Goal: Task Accomplishment & Management: Manage account settings

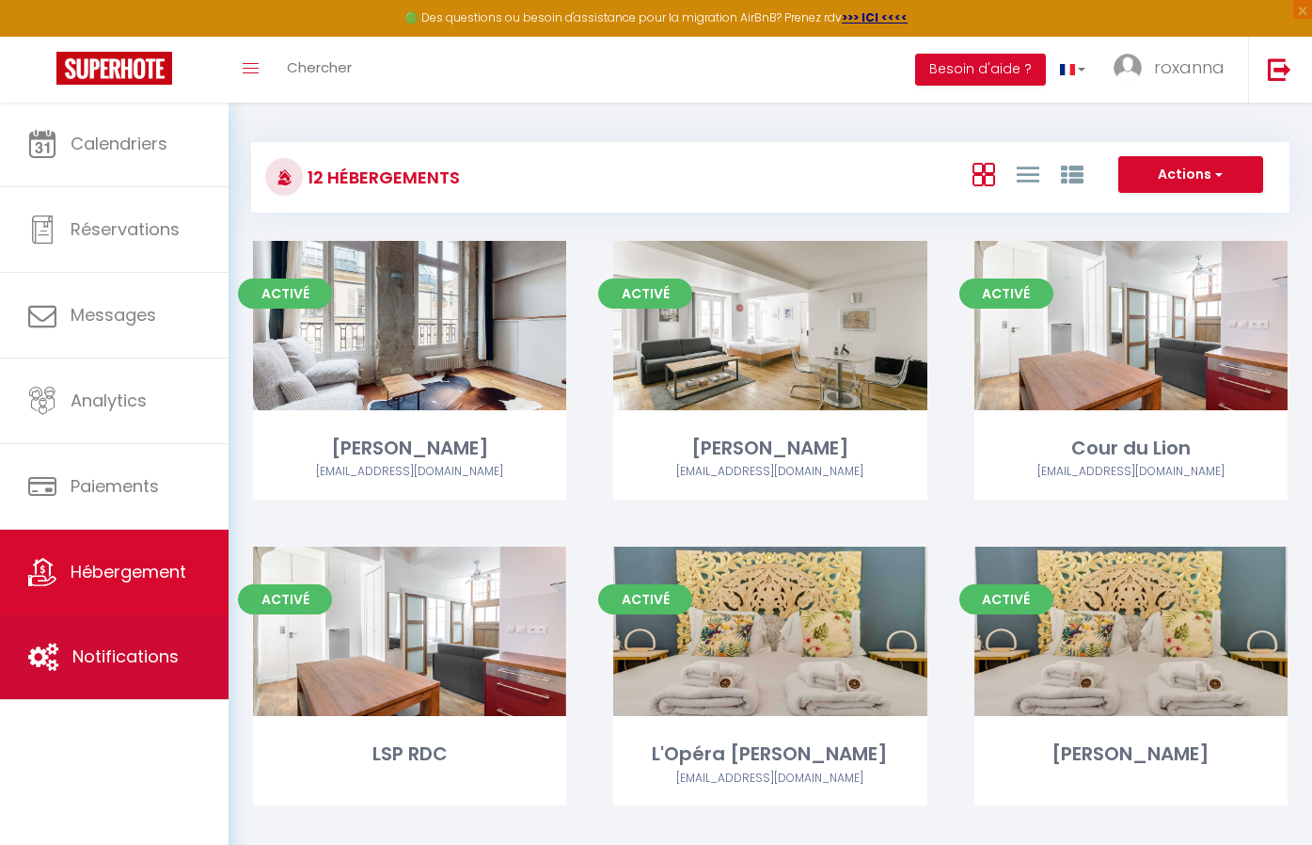
scroll to position [649, 0]
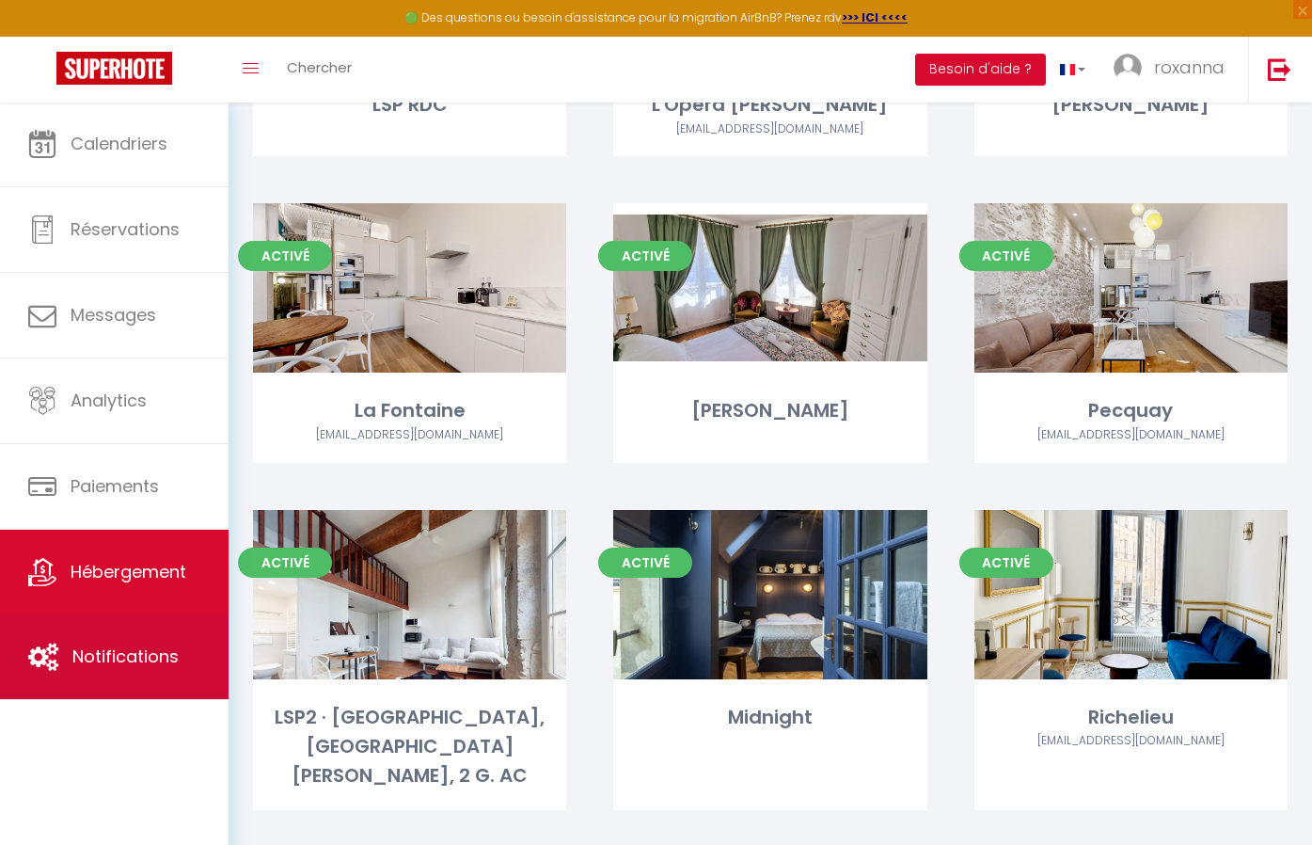
click at [86, 695] on link "Notifications" at bounding box center [114, 656] width 229 height 85
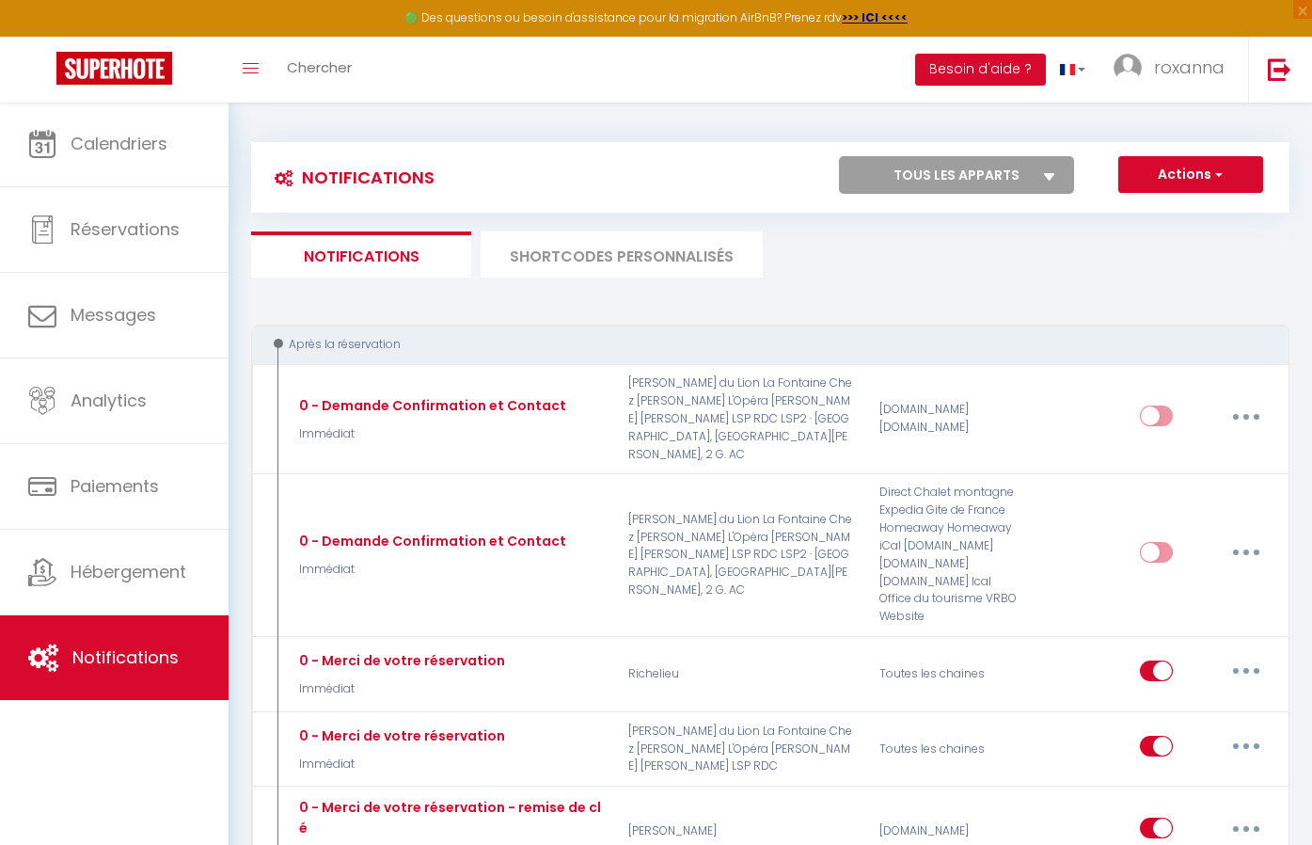
select select
checkbox input "false"
select select
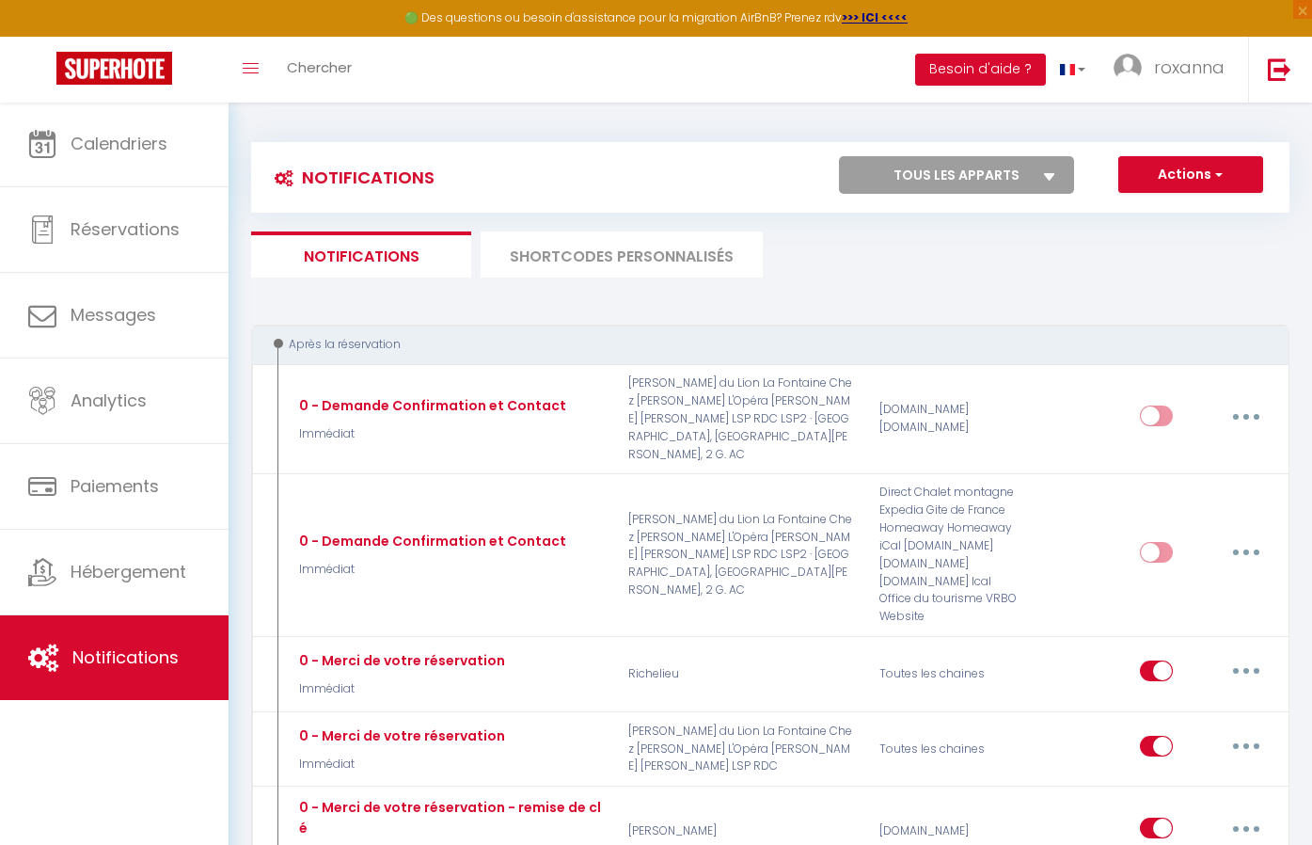
checkbox input "false"
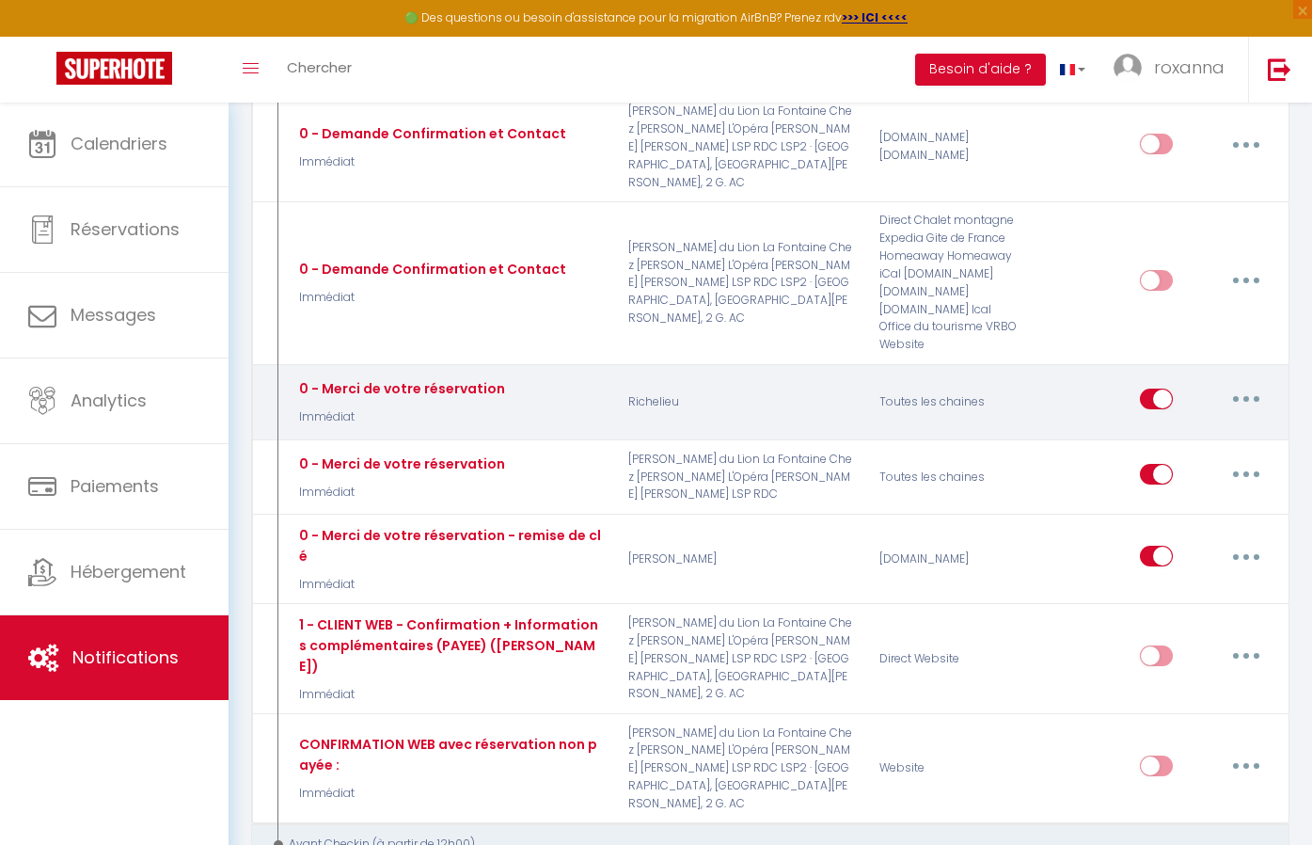
scroll to position [292, 0]
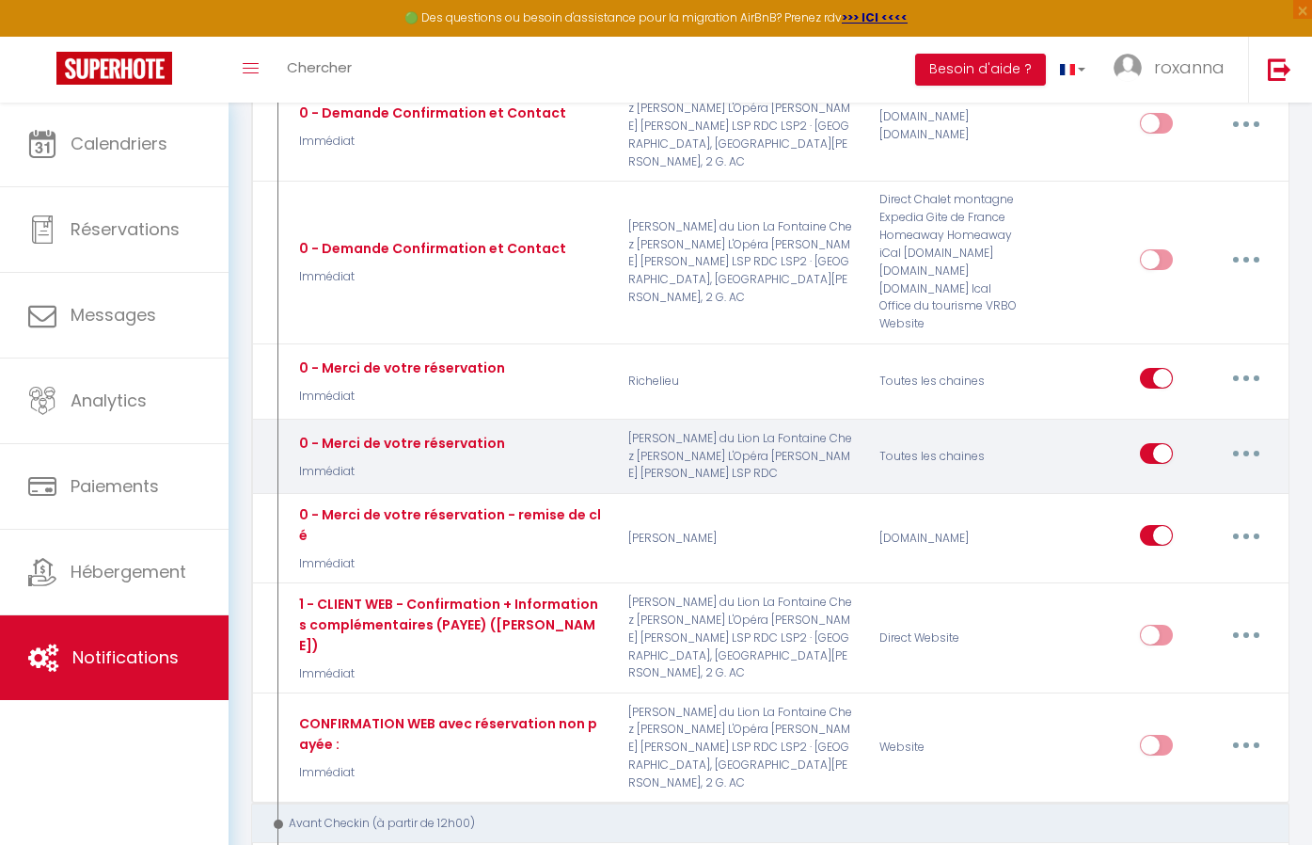
click at [1245, 450] on icon "button" at bounding box center [1246, 453] width 6 height 6
click at [1192, 481] on link "Editer" at bounding box center [1197, 497] width 139 height 32
type input "0 - Merci de votre réservation"
select select "Immédiat"
select select
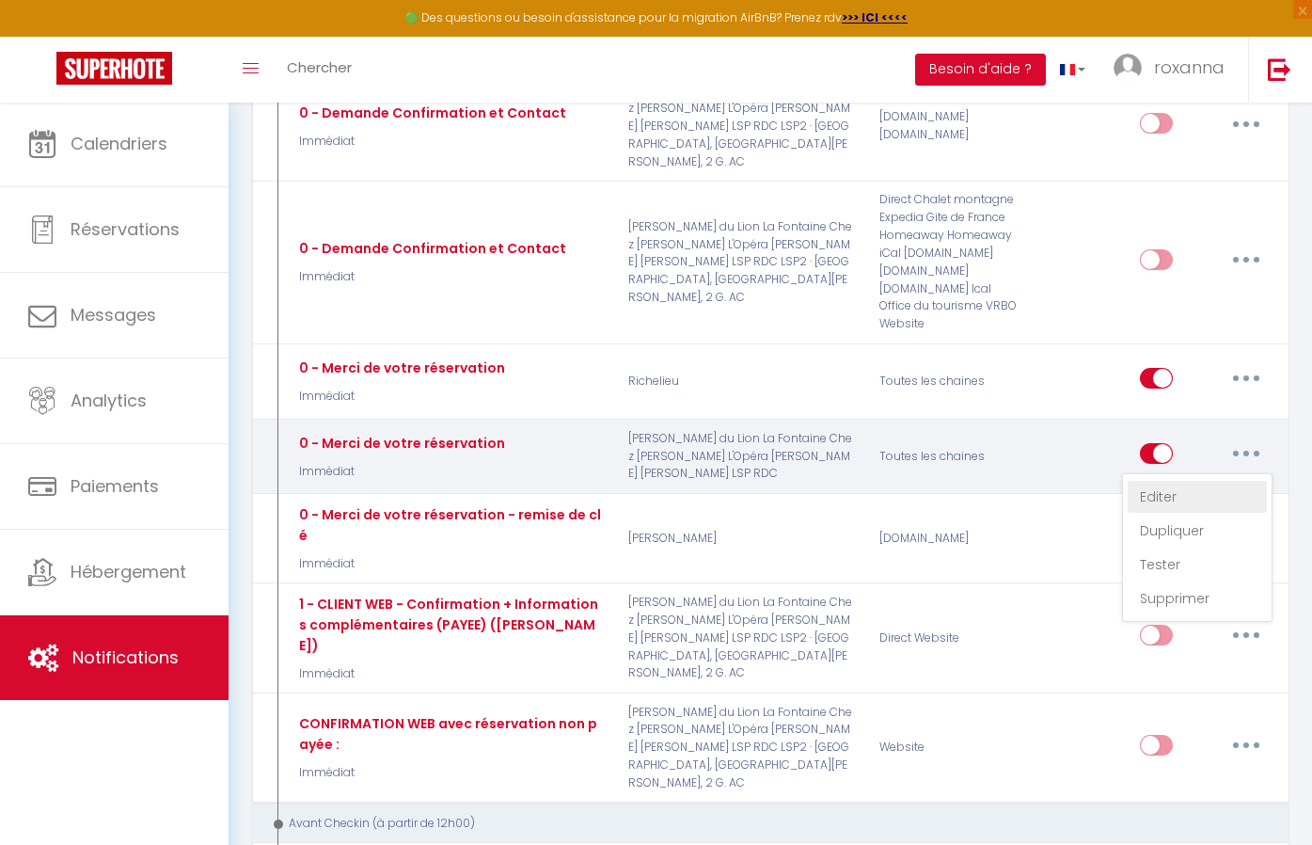
checkbox input "true"
checkbox input "false"
radio input "true"
type input "Merci de votre réservation - [RENTAL:NAME]"
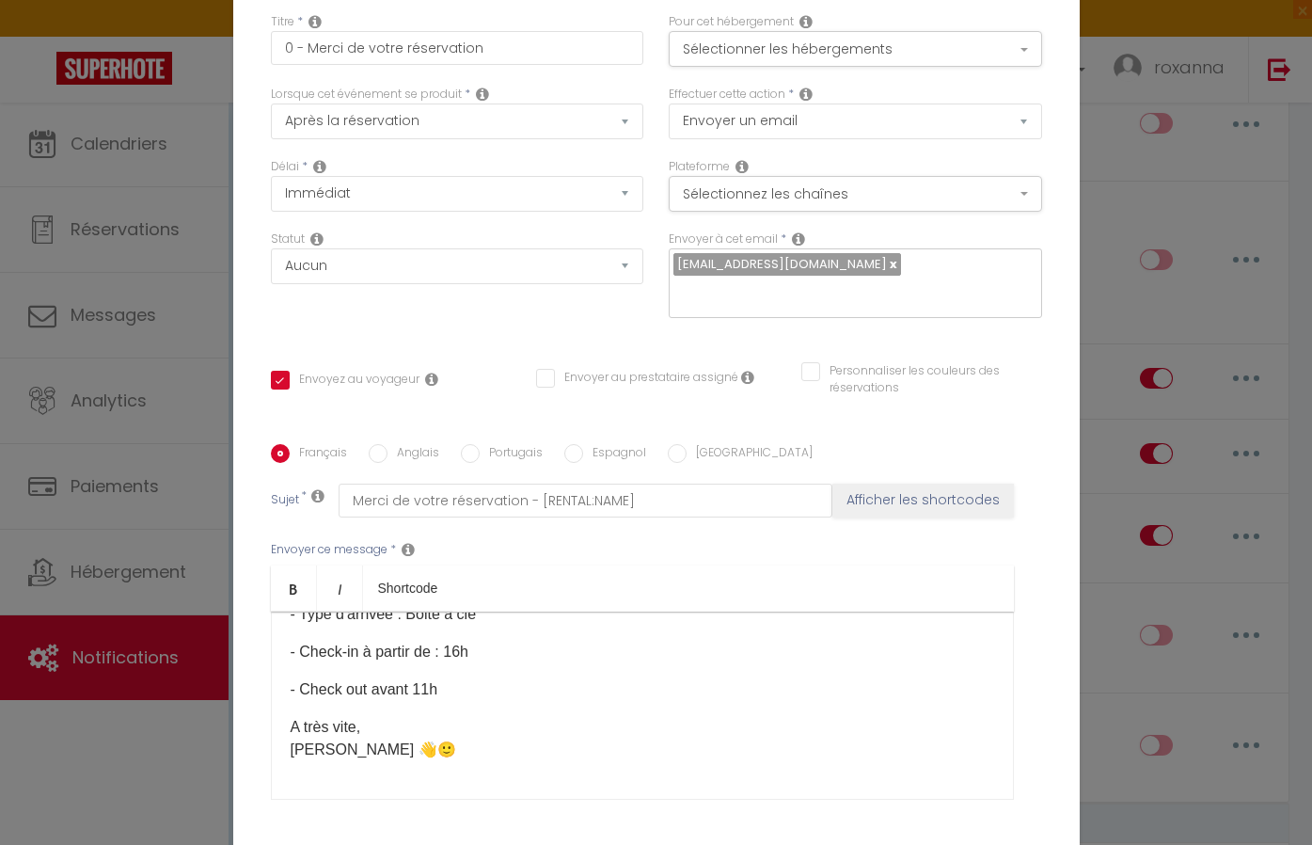
scroll to position [126, 0]
click at [455, 743] on p "A très vite, [PERSON_NAME] 👋🙂" at bounding box center [642, 738] width 703 height 45
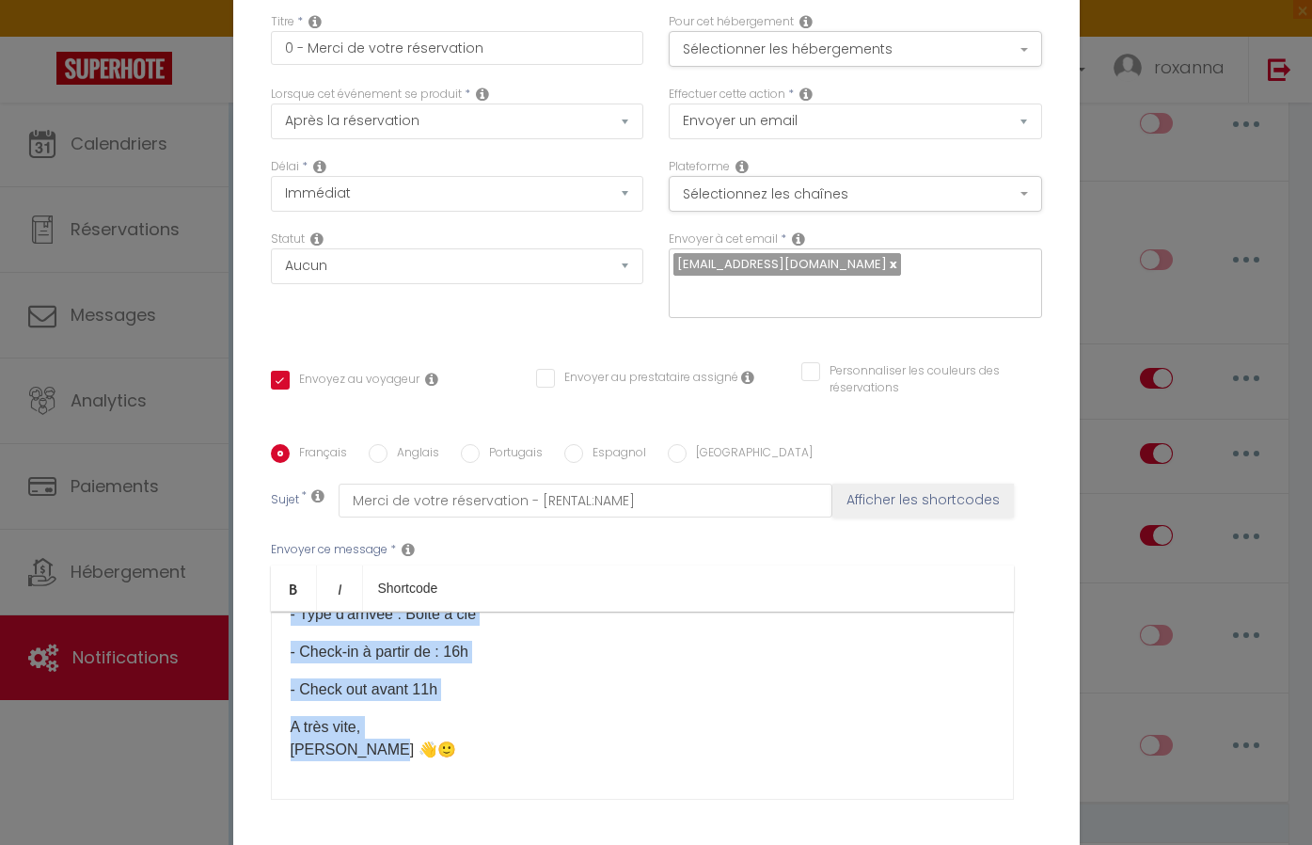
copy div "Merci [GUEST:FIRST_NAME], de votre réservation 🙏 Vous recevrez toute les instru…"
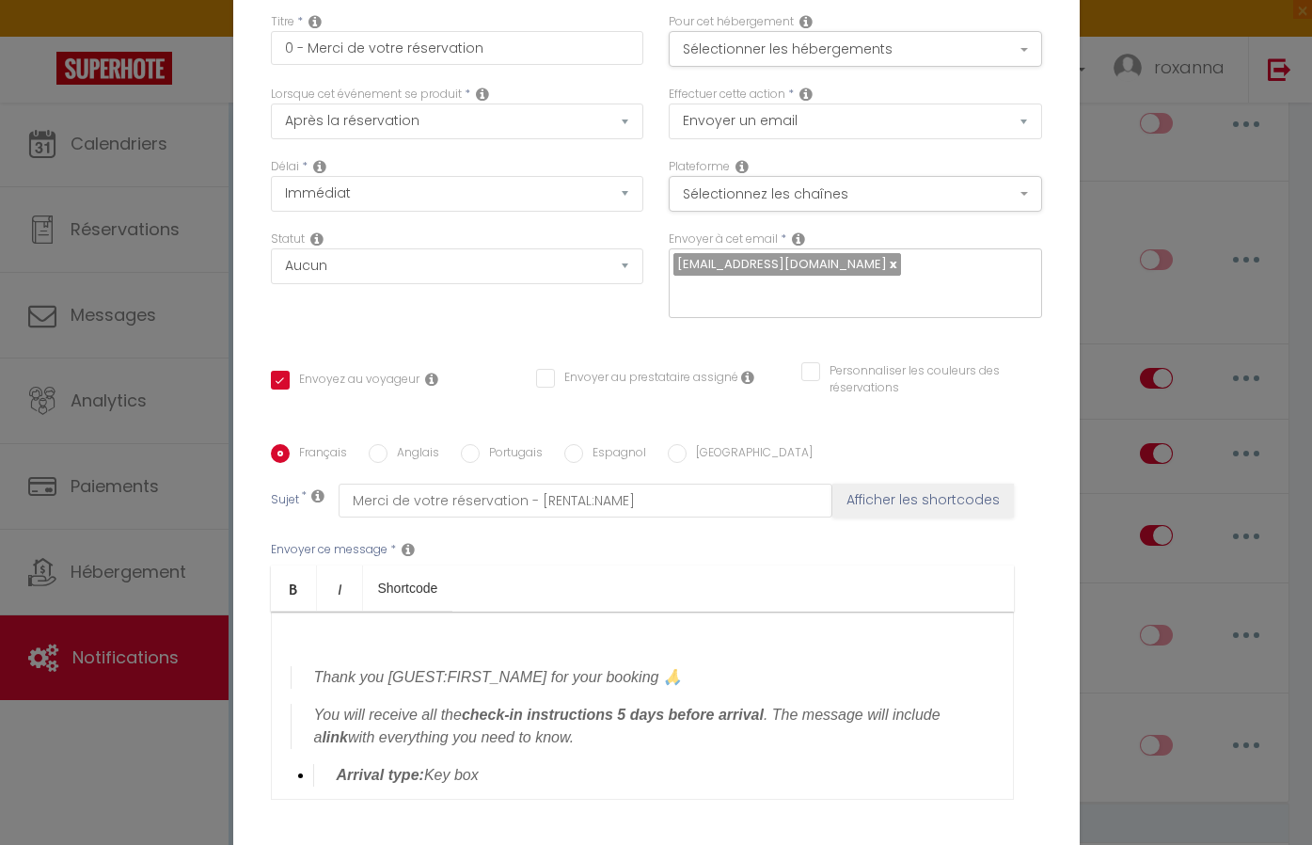
scroll to position [0, 0]
drag, startPoint x: 533, startPoint y: 677, endPoint x: 394, endPoint y: 673, distance: 139.2
click at [394, 673] on blockquote "Thank you [GUEST:FIRST_NAME] for your booking 🙏" at bounding box center [642, 680] width 703 height 23
click at [380, 457] on input "Anglais" at bounding box center [378, 453] width 19 height 19
radio input "true"
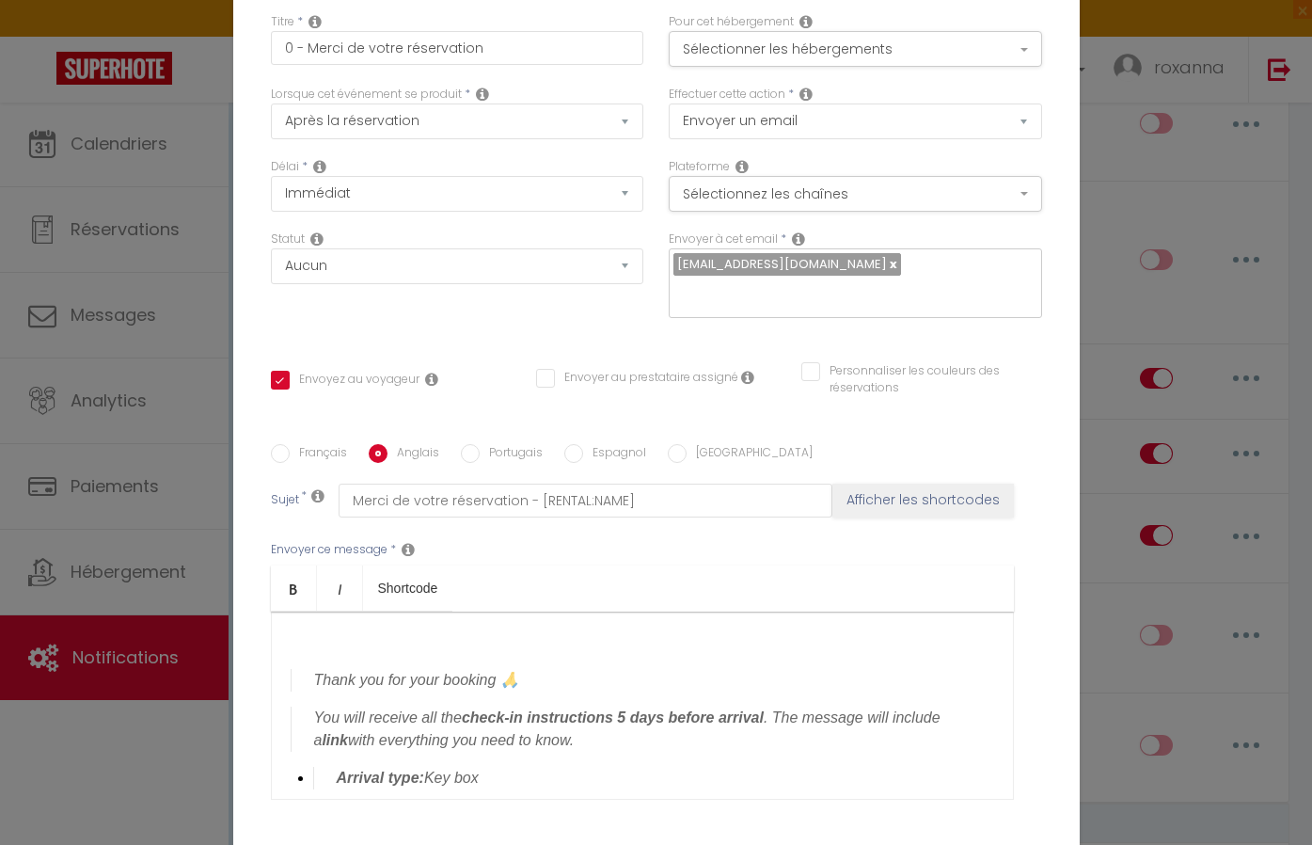
checkbox input "true"
checkbox input "false"
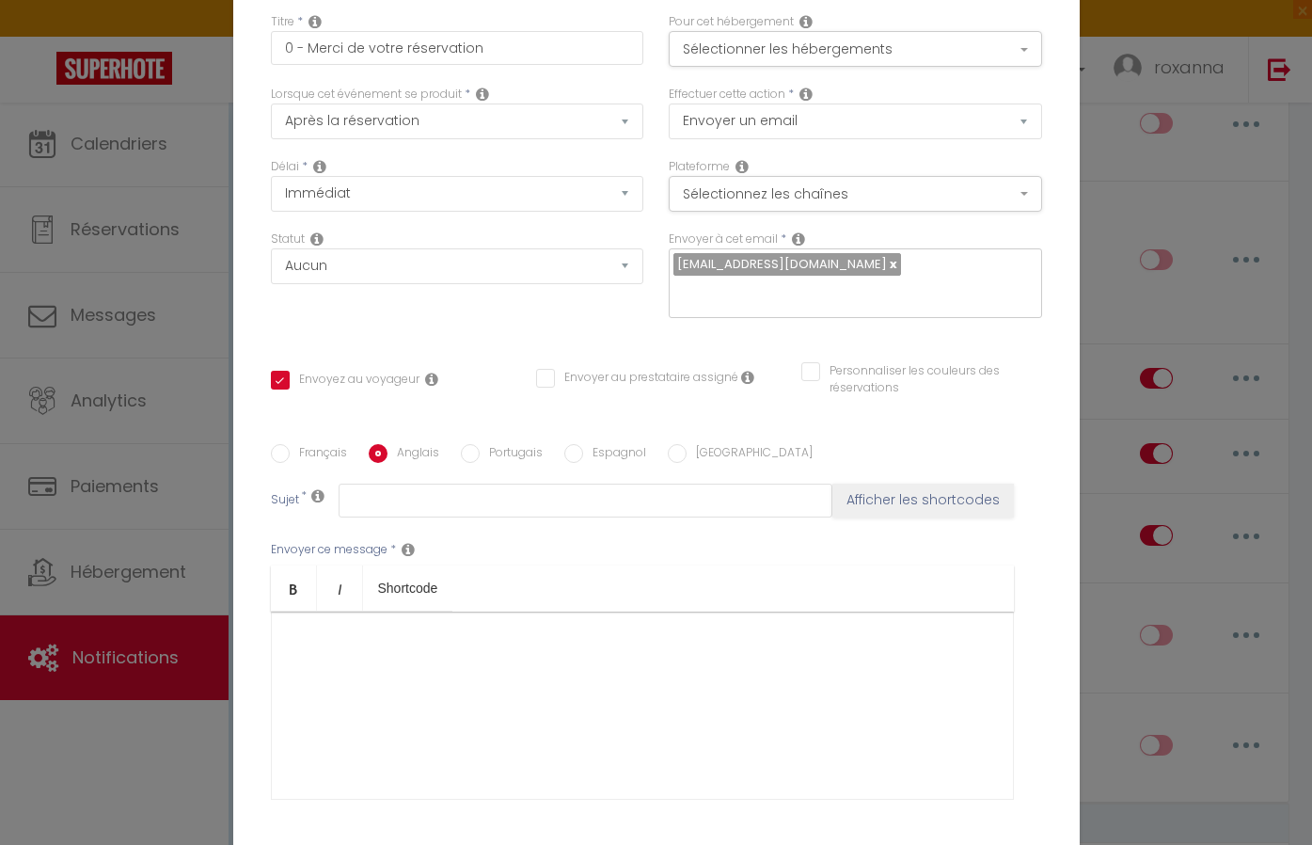
click at [295, 452] on label "Français" at bounding box center [318, 454] width 57 height 21
click at [290, 452] on input "Français" at bounding box center [280, 453] width 19 height 19
radio input "true"
checkbox input "true"
checkbox input "false"
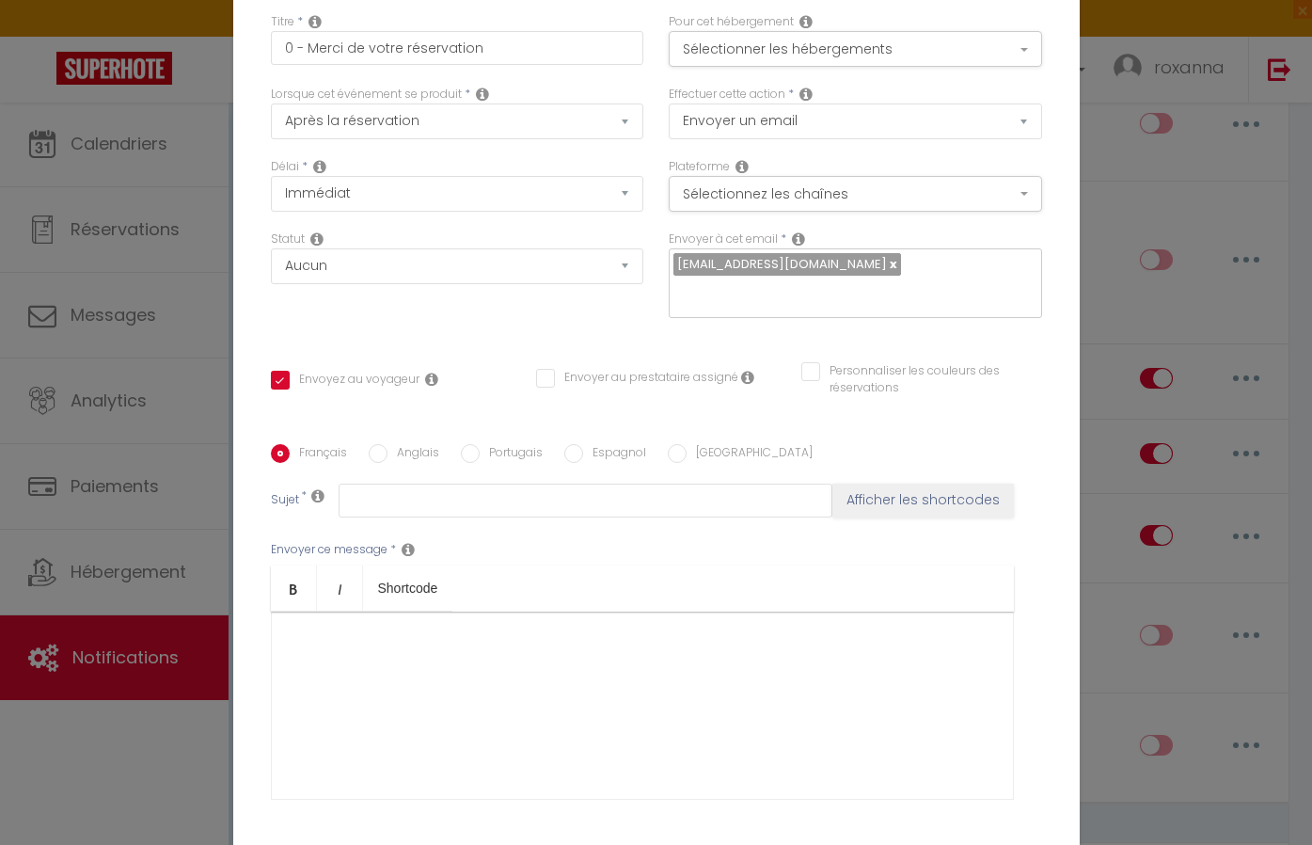
checkbox input "false"
type input "Merci de votre réservation - [RENTAL:NAME]"
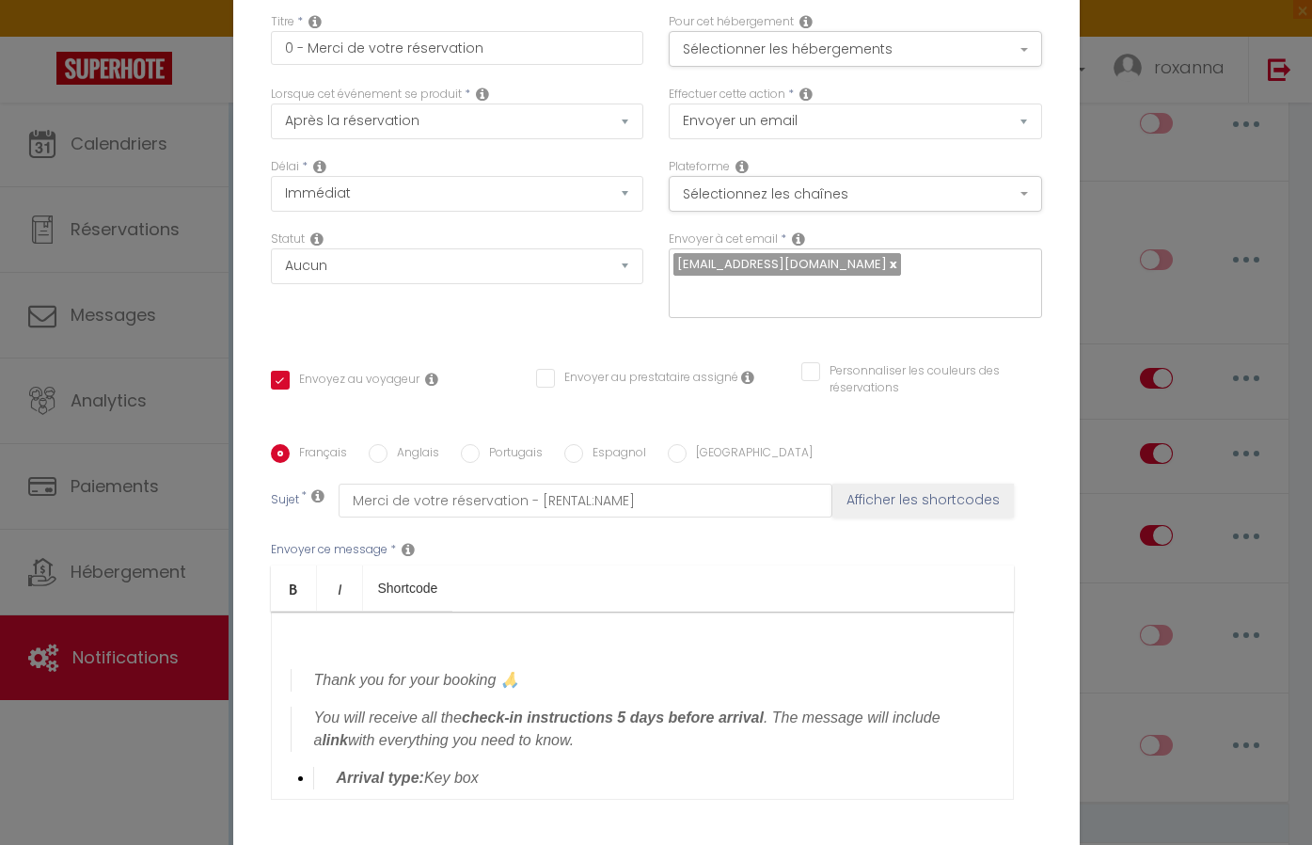
click at [385, 695] on div "Thank you for your booking 🙏 You will receive all the check-in instructions 5 d…" at bounding box center [642, 705] width 743 height 188
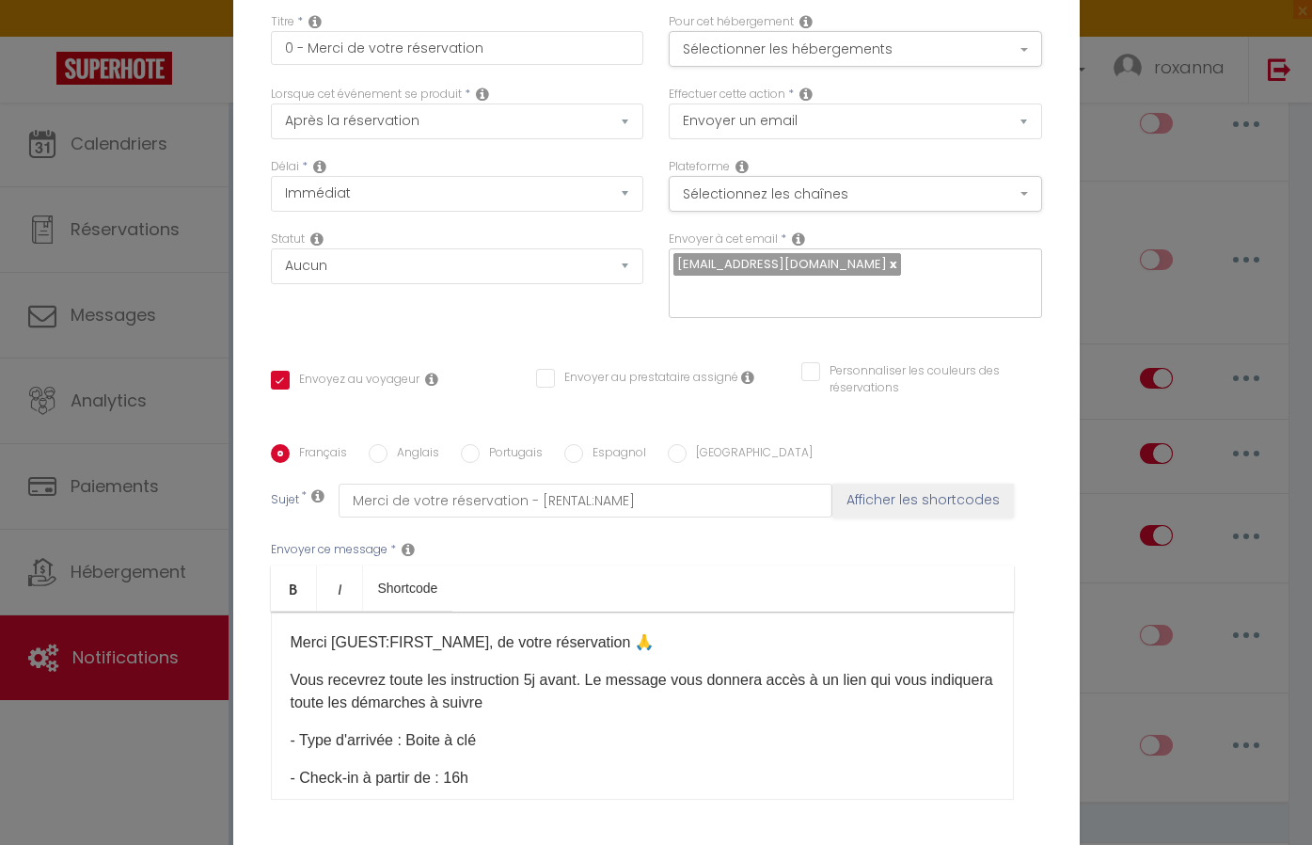
click at [381, 450] on input "Anglais" at bounding box center [378, 453] width 19 height 19
radio input "true"
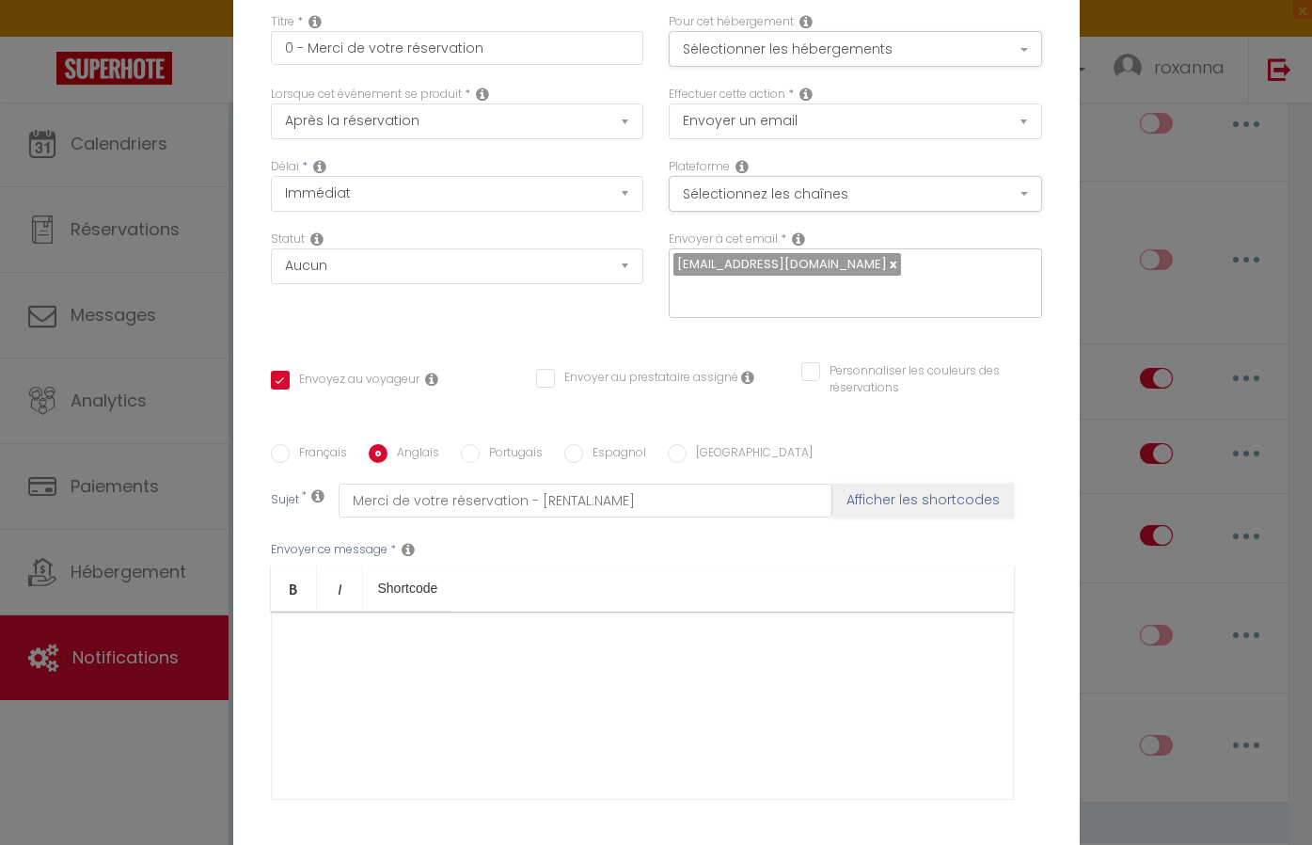
checkbox input "true"
checkbox input "false"
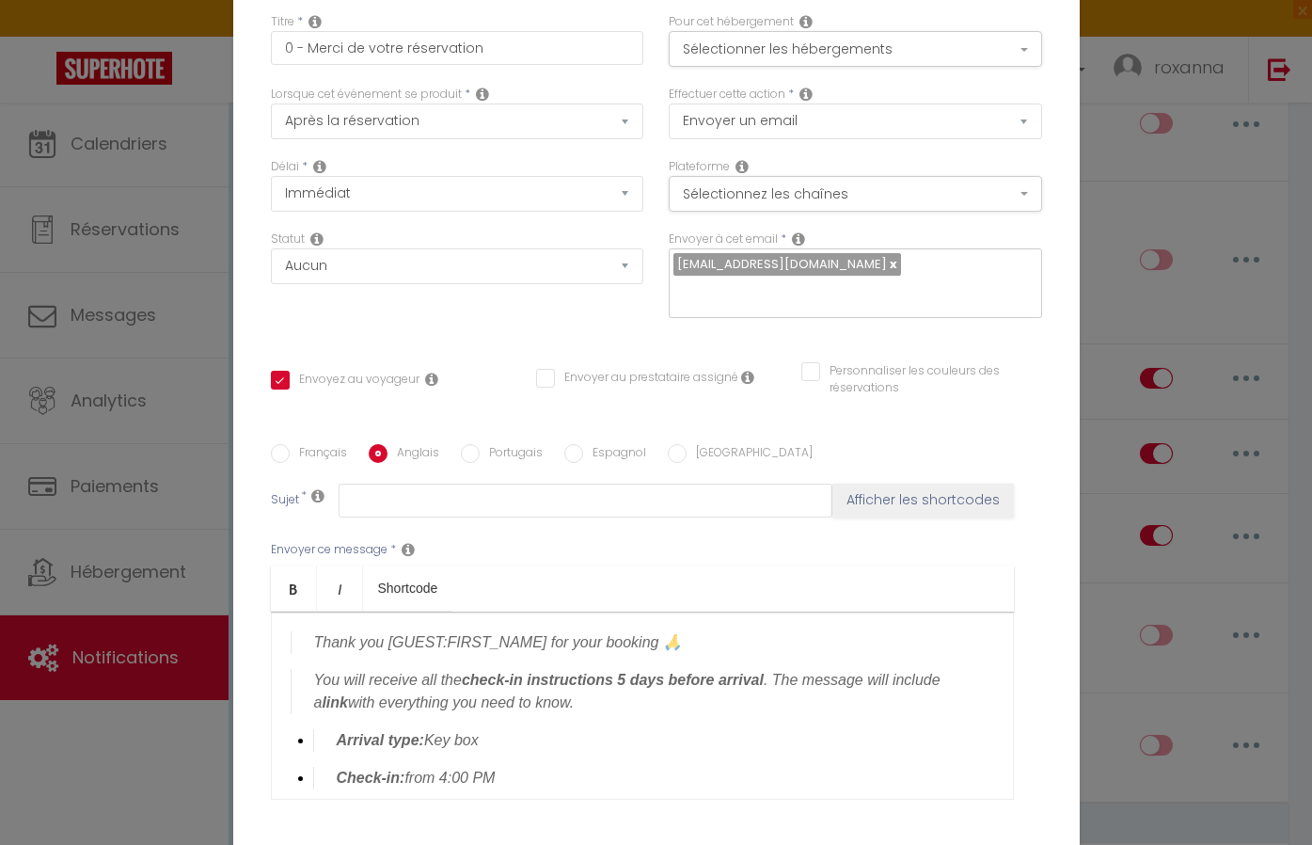
drag, startPoint x: 532, startPoint y: 640, endPoint x: 429, endPoint y: 638, distance: 103.5
click at [429, 638] on blockquote "Thank you [GUEST:FIRST_NAME] for your booking 🙏" at bounding box center [642, 642] width 703 height 23
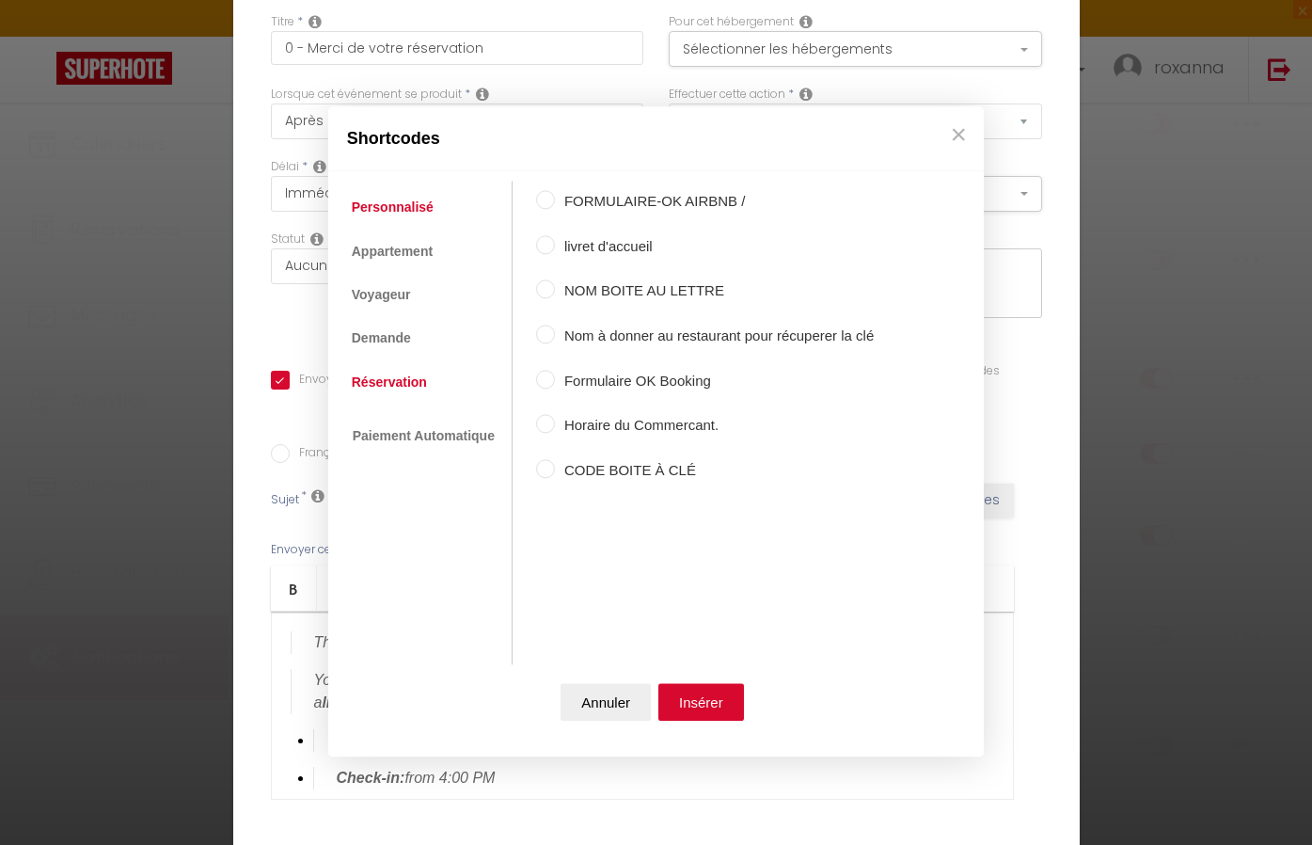
click at [383, 372] on link "Réservation" at bounding box center [389, 382] width 94 height 34
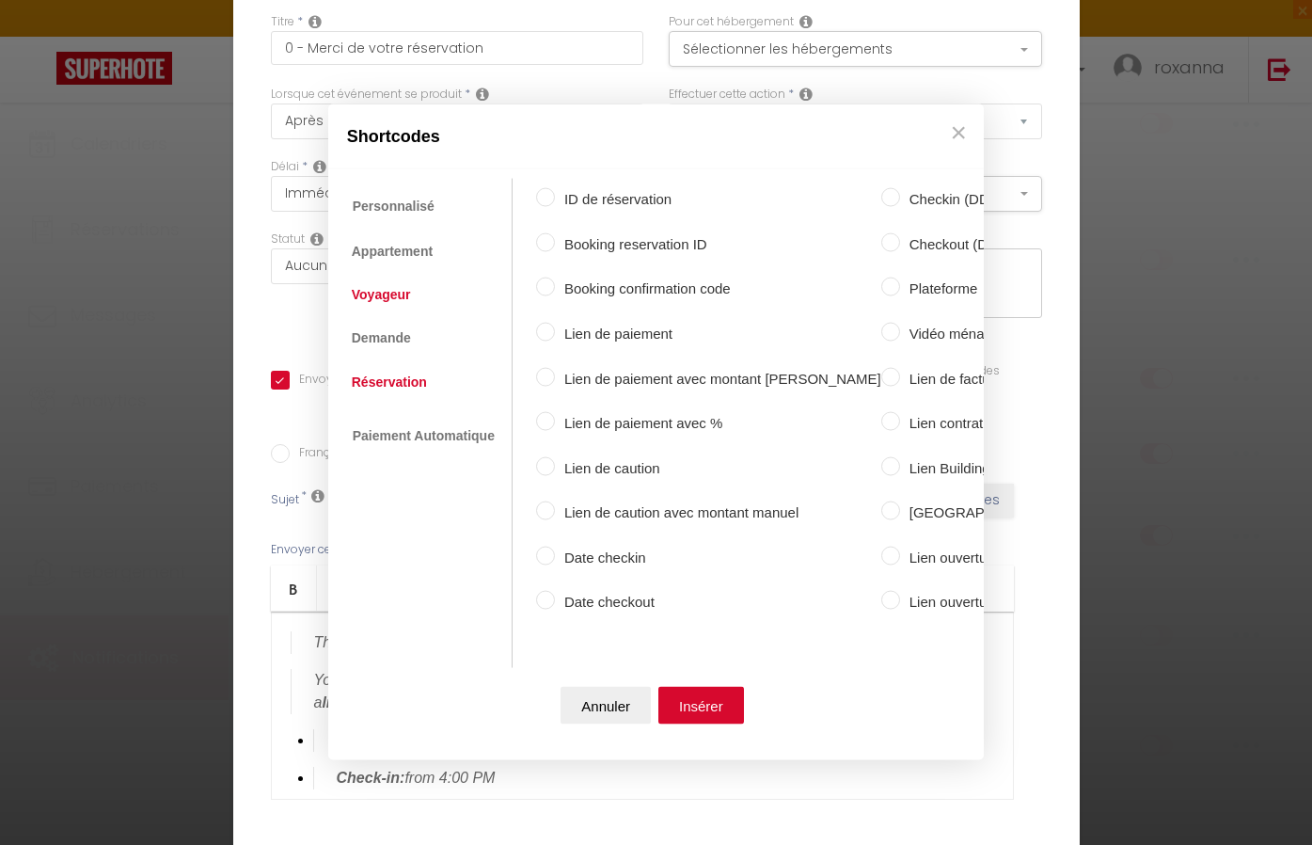
click at [395, 300] on link "Voyageur" at bounding box center [381, 293] width 78 height 34
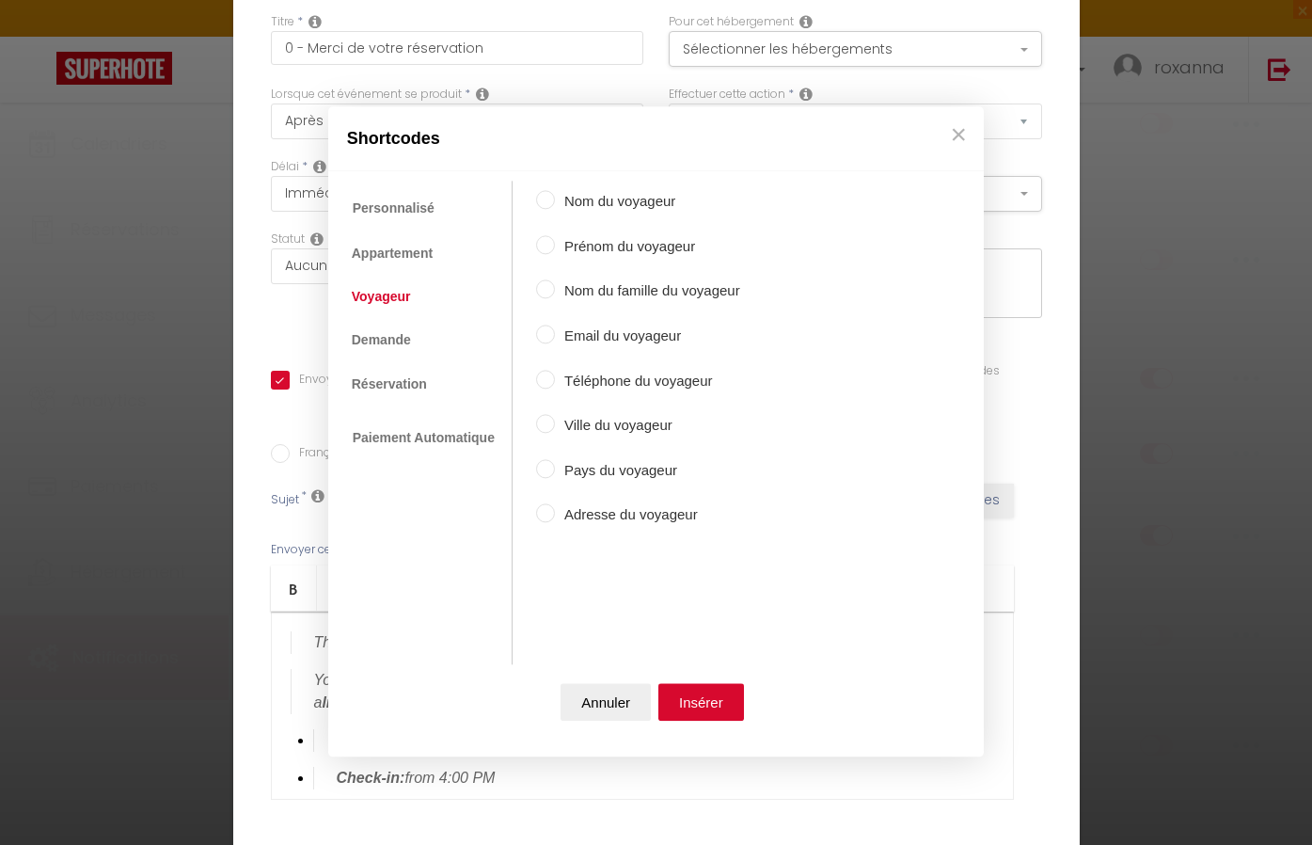
click at [560, 201] on label "Nom du voyageur" at bounding box center [647, 202] width 185 height 23
click at [555, 201] on input "Nom du voyageur" at bounding box center [545, 200] width 19 height 19
radio input "true"
click at [545, 246] on input "Prénom du voyageur" at bounding box center [545, 244] width 19 height 19
radio input "true"
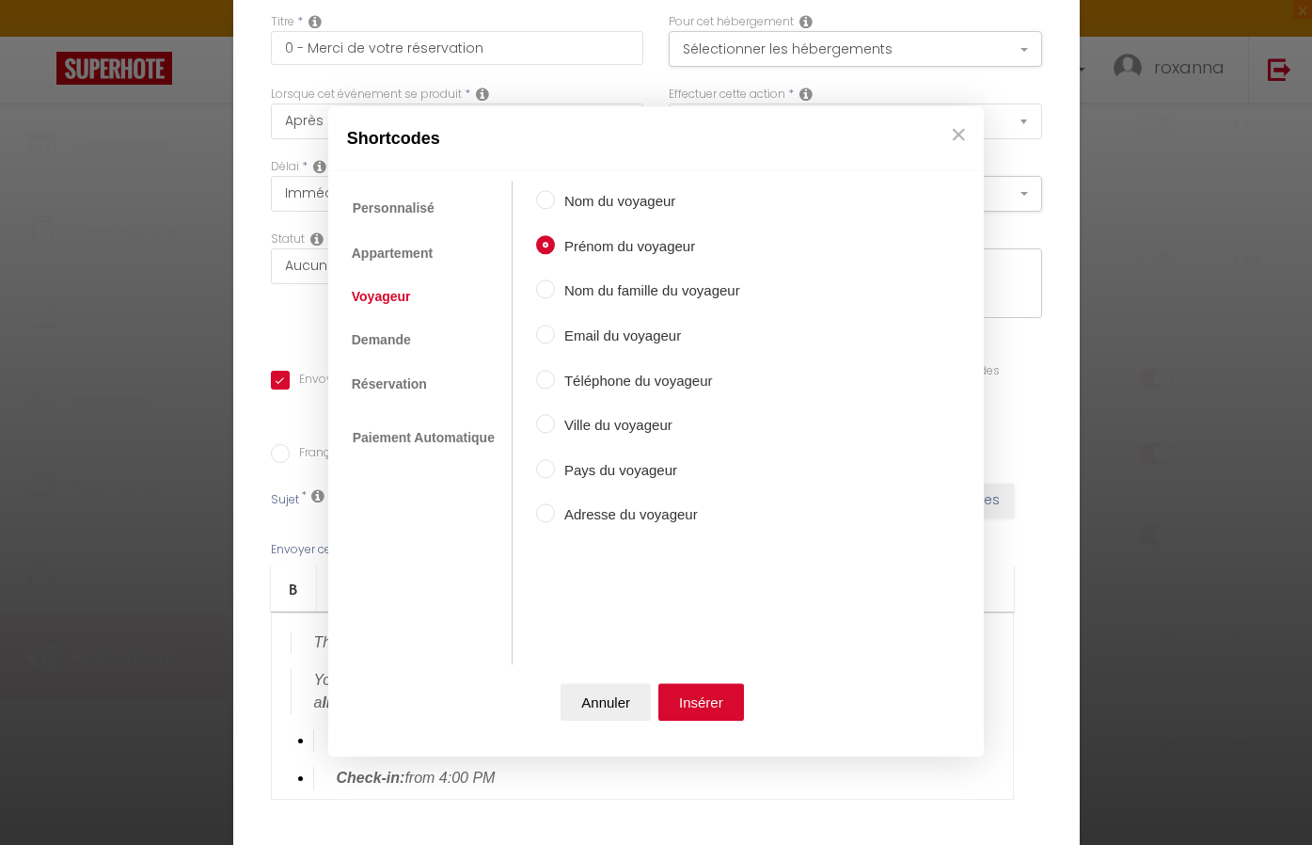
click at [537, 197] on input "Nom du voyageur" at bounding box center [545, 200] width 19 height 19
radio input "true"
click at [677, 705] on button "Insérer" at bounding box center [701, 703] width 86 height 38
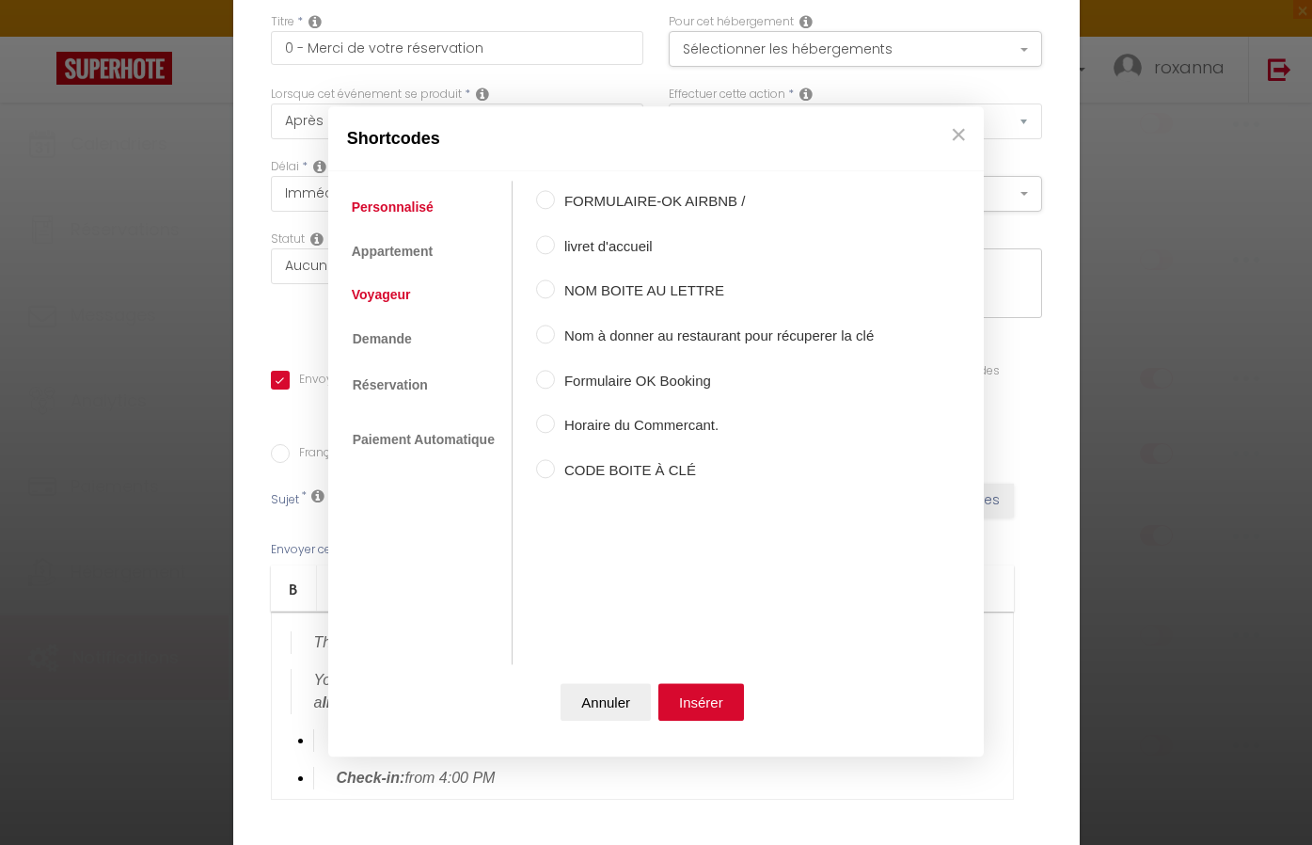
click at [403, 296] on link "Voyageur" at bounding box center [381, 294] width 78 height 34
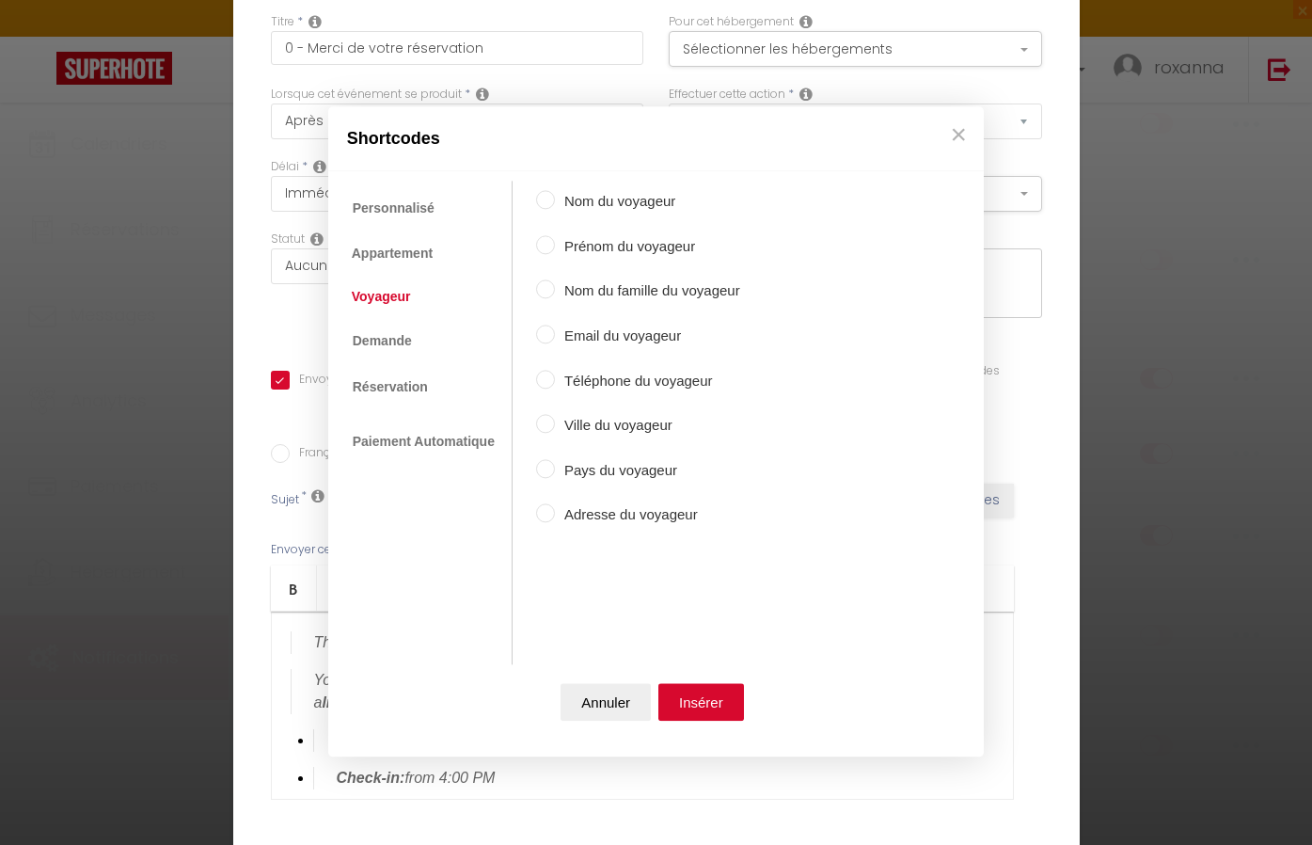
click at [545, 245] on input "Prénom du voyageur" at bounding box center [545, 244] width 19 height 19
radio input "true"
click at [692, 703] on button "Insérer" at bounding box center [701, 703] width 86 height 38
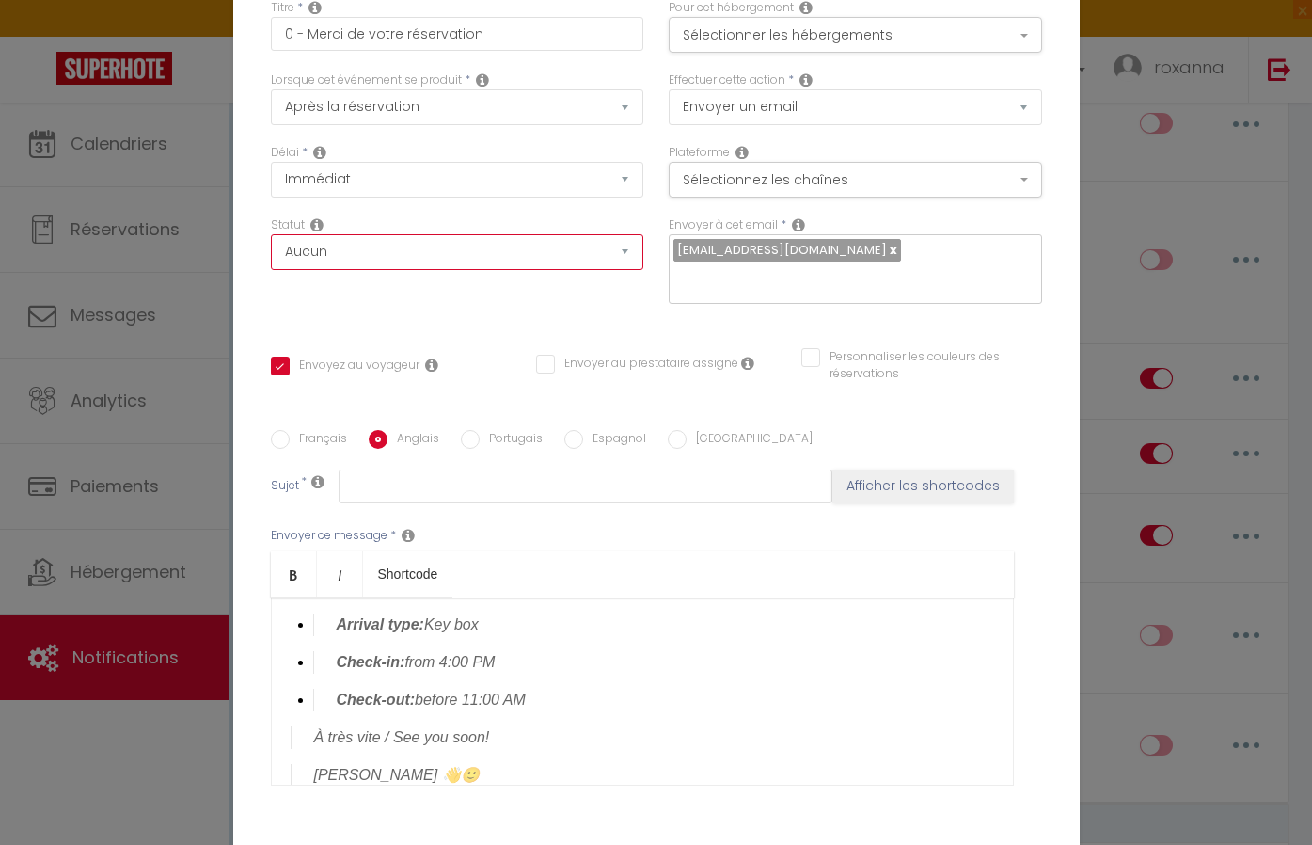
scroll to position [12, 0]
click at [812, 39] on button "Sélectionner les hébergements" at bounding box center [855, 37] width 373 height 36
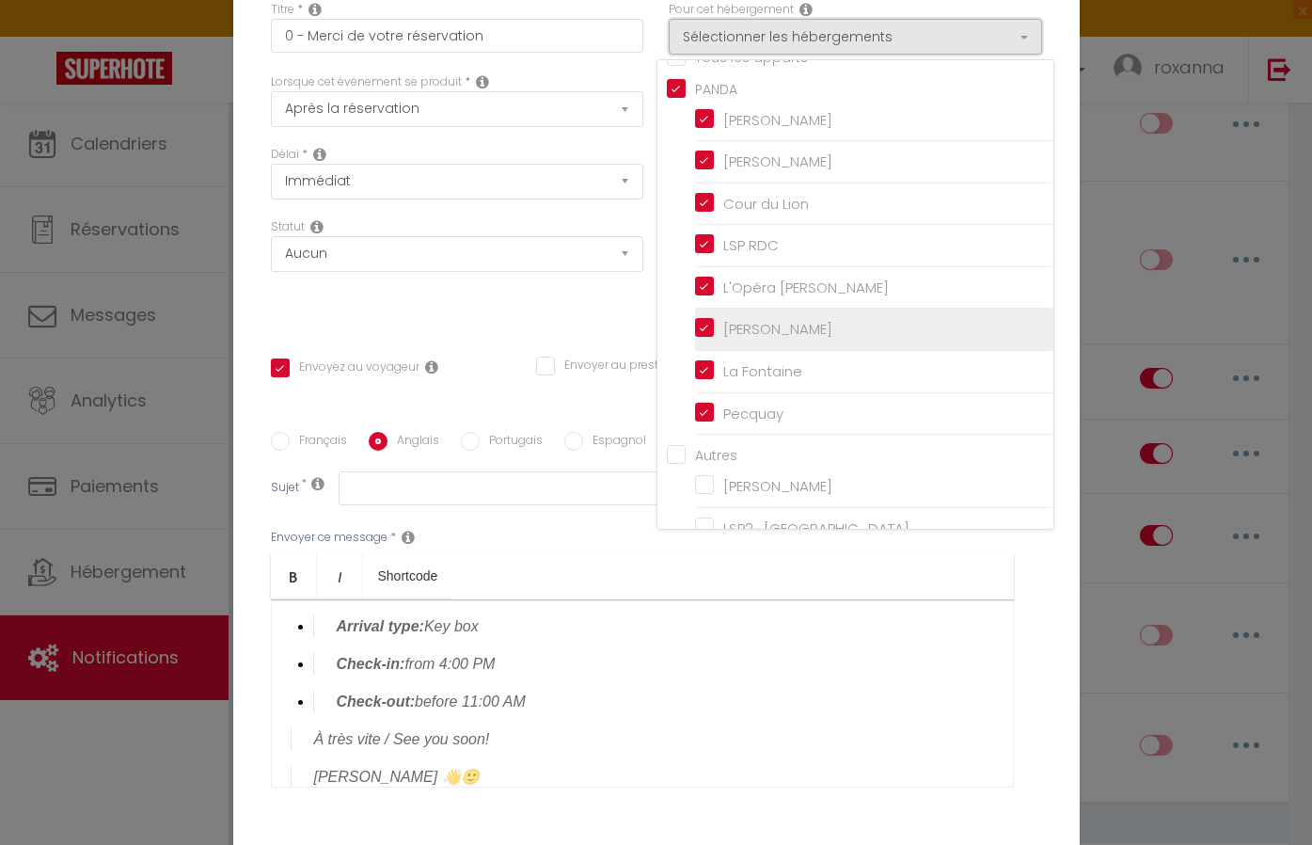
scroll to position [33, 0]
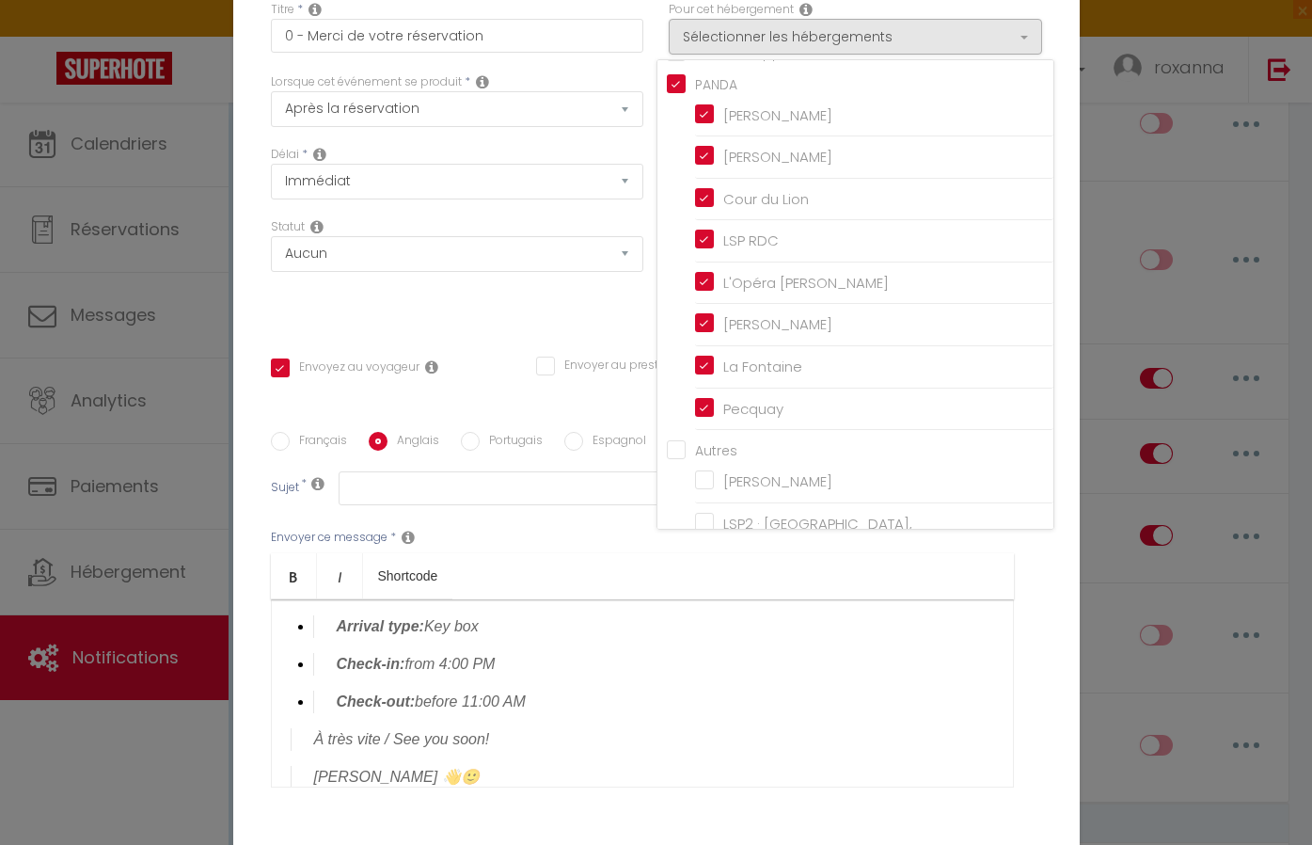
click at [498, 367] on div "Envoyez au voyageur" at bounding box center [391, 367] width 241 height 18
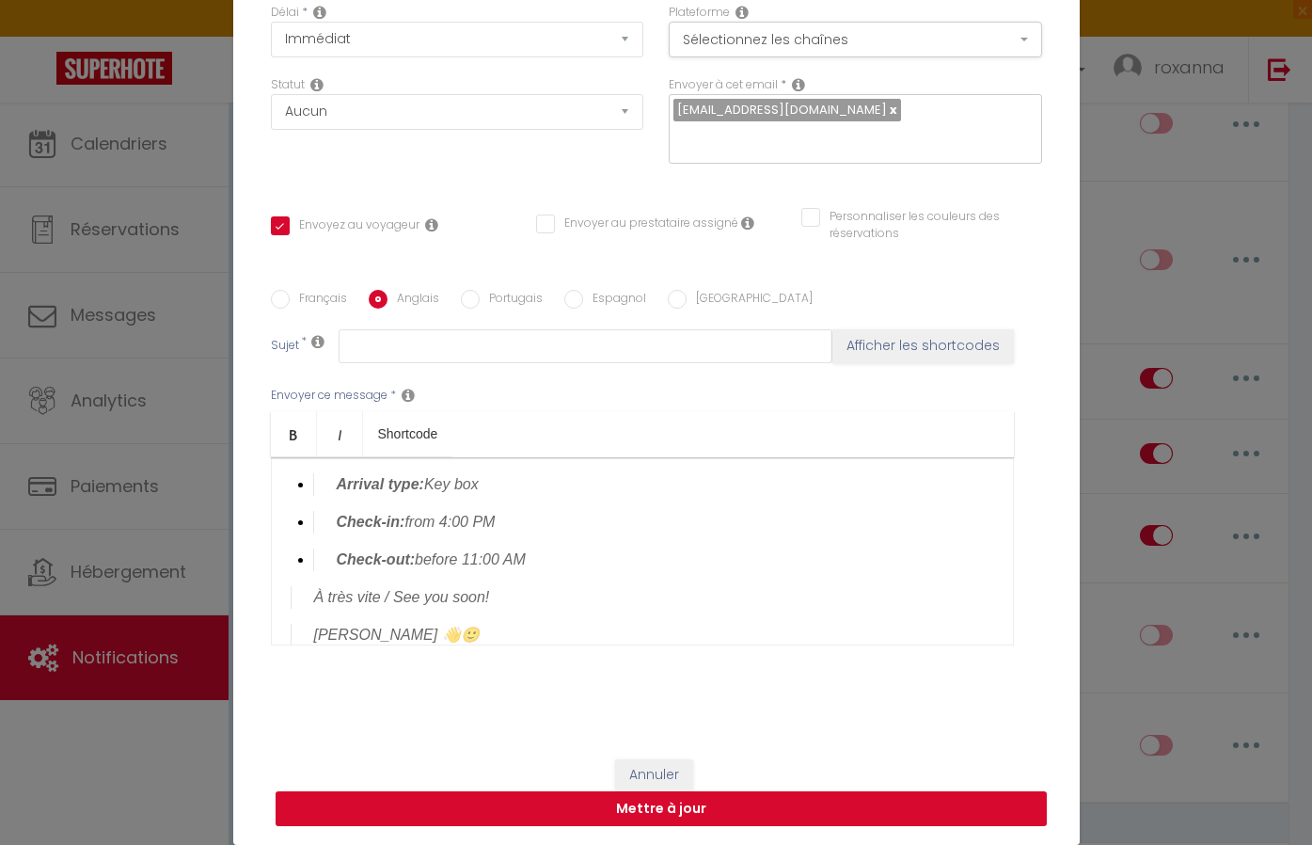
scroll to position [154, 0]
click at [646, 808] on button "Mettre à jour" at bounding box center [661, 809] width 771 height 36
checkbox input "true"
checkbox input "false"
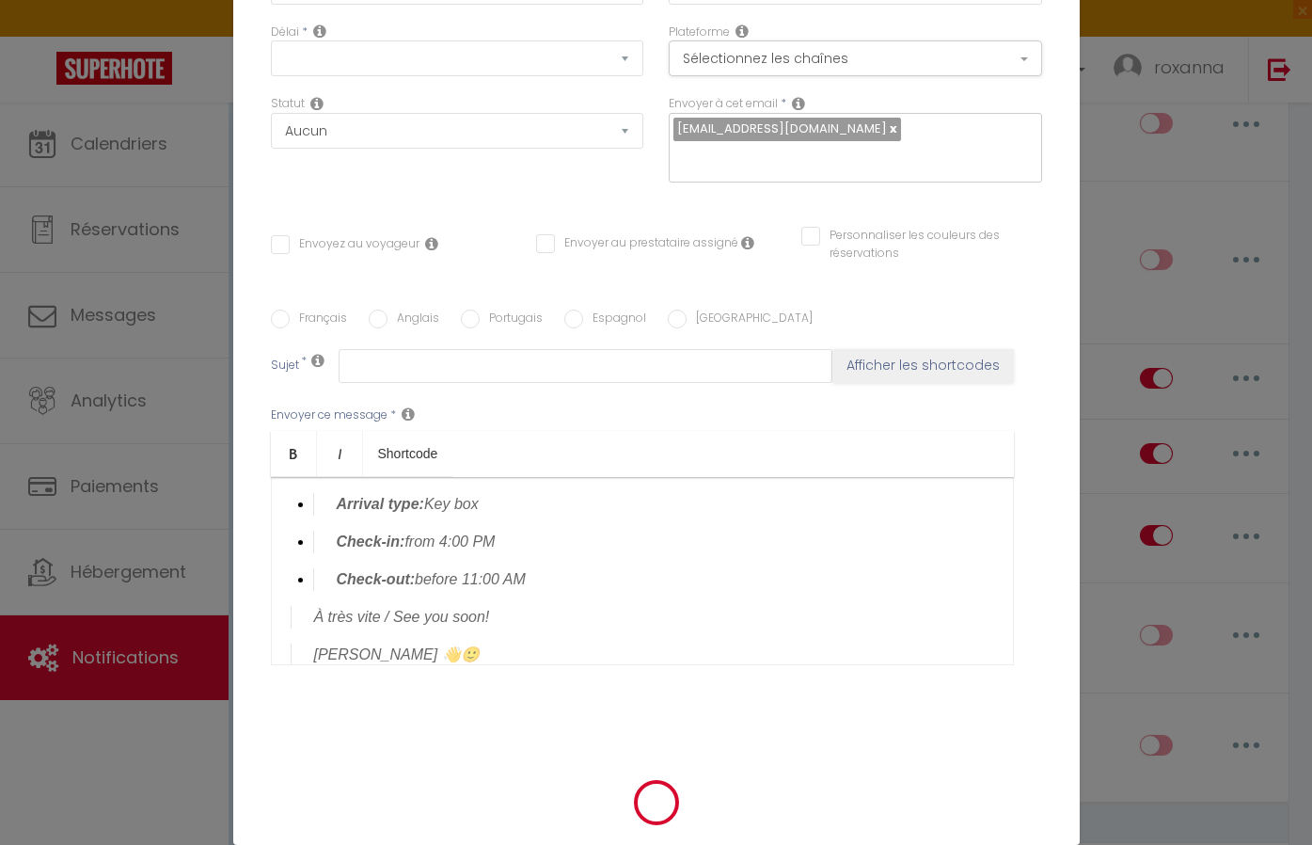
scroll to position [0, 0]
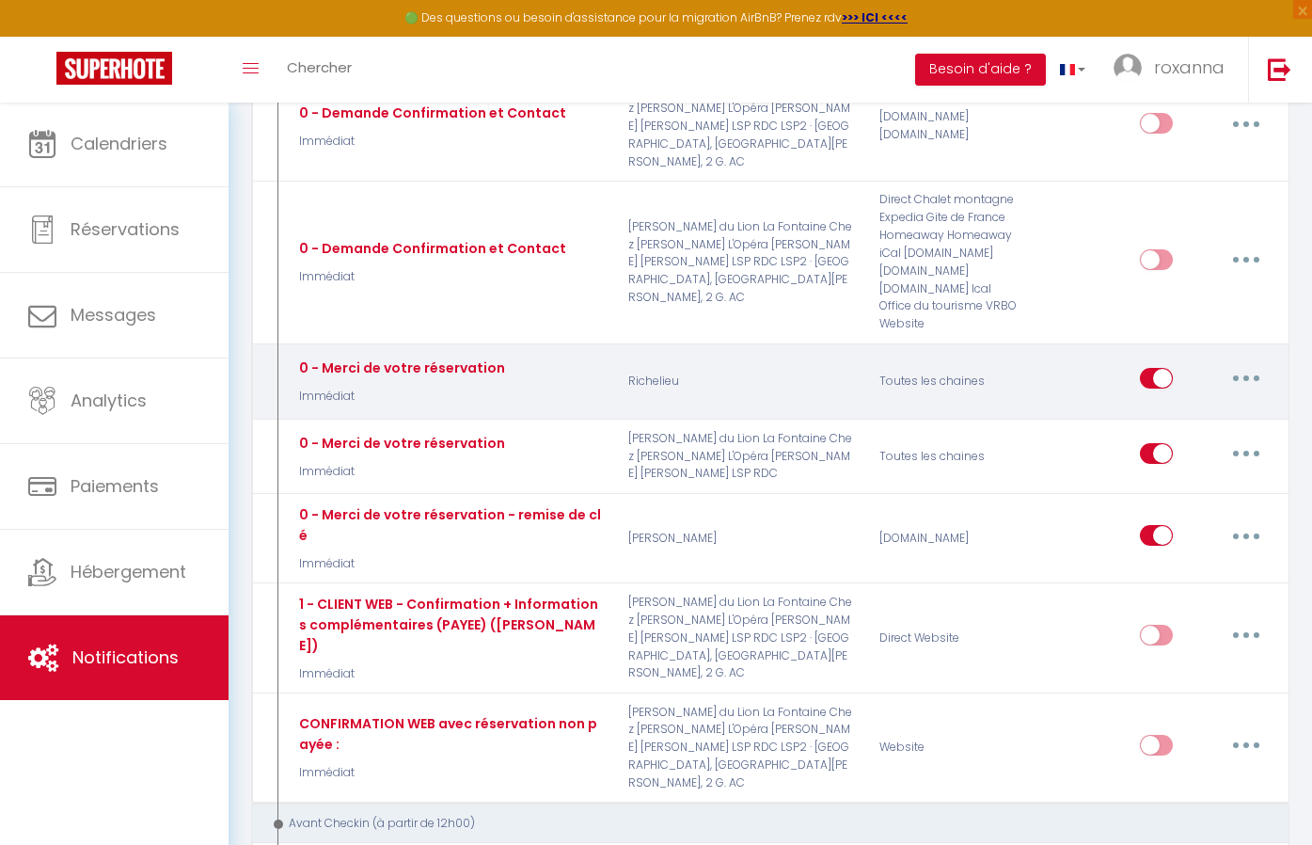
click at [1238, 363] on button "button" at bounding box center [1246, 378] width 53 height 30
click at [1170, 405] on link "Editer" at bounding box center [1197, 421] width 139 height 32
type input "0 - Merci de votre réservation"
select select "Immédiat"
select select
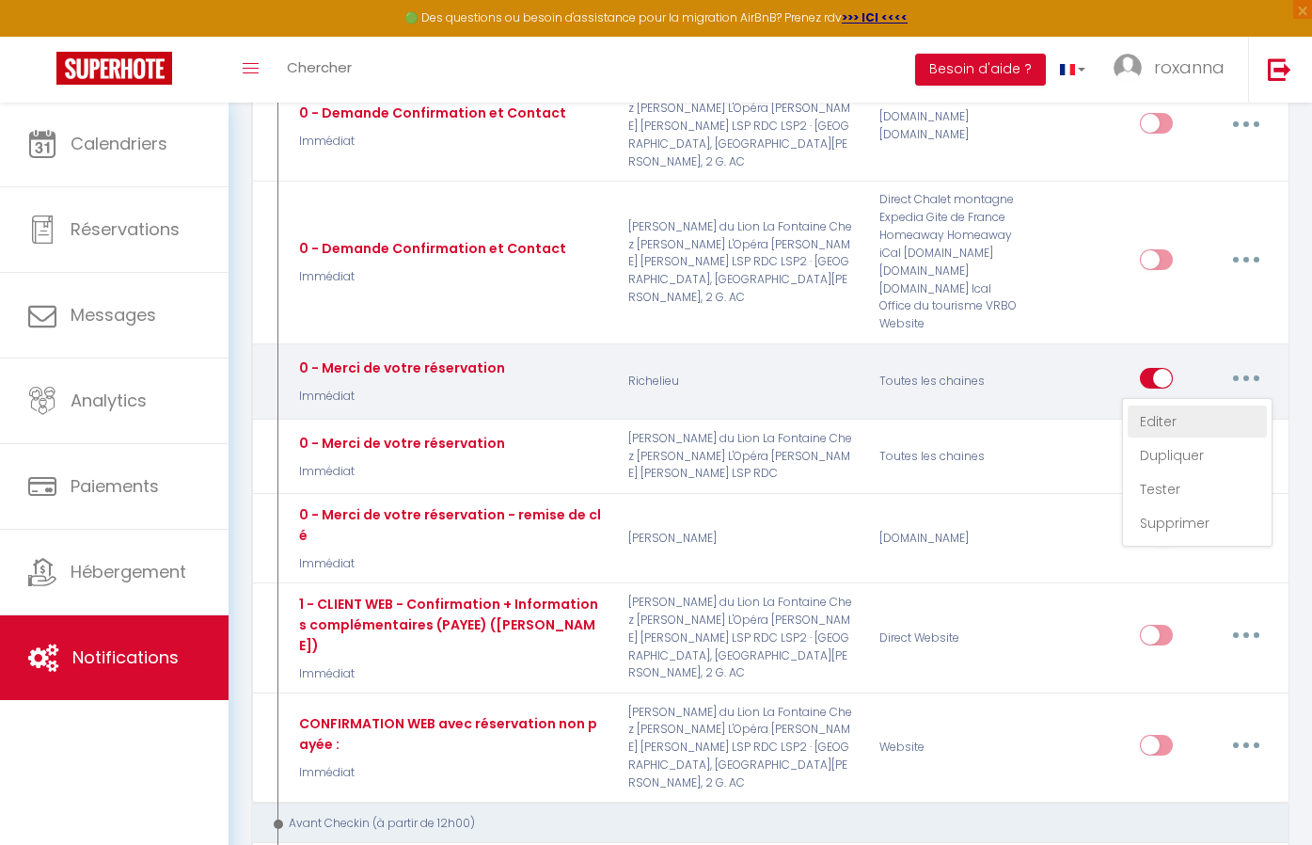
checkbox input "true"
checkbox input "false"
radio input "true"
type input "Merci de votre réservation - [RENTAL:NAME]"
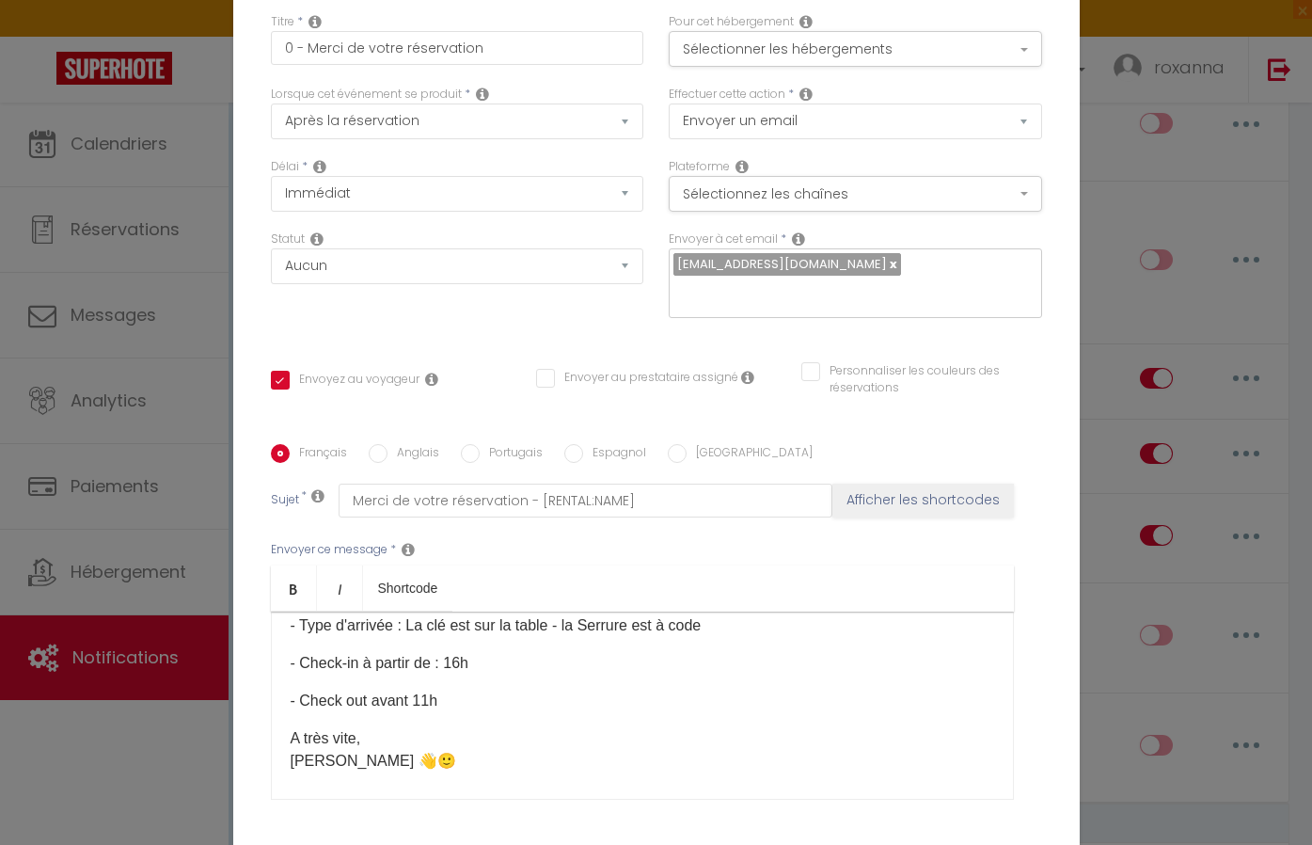
scroll to position [117, 0]
click at [537, 725] on p "A très vite, [PERSON_NAME] 👋🙂" at bounding box center [642, 747] width 703 height 45
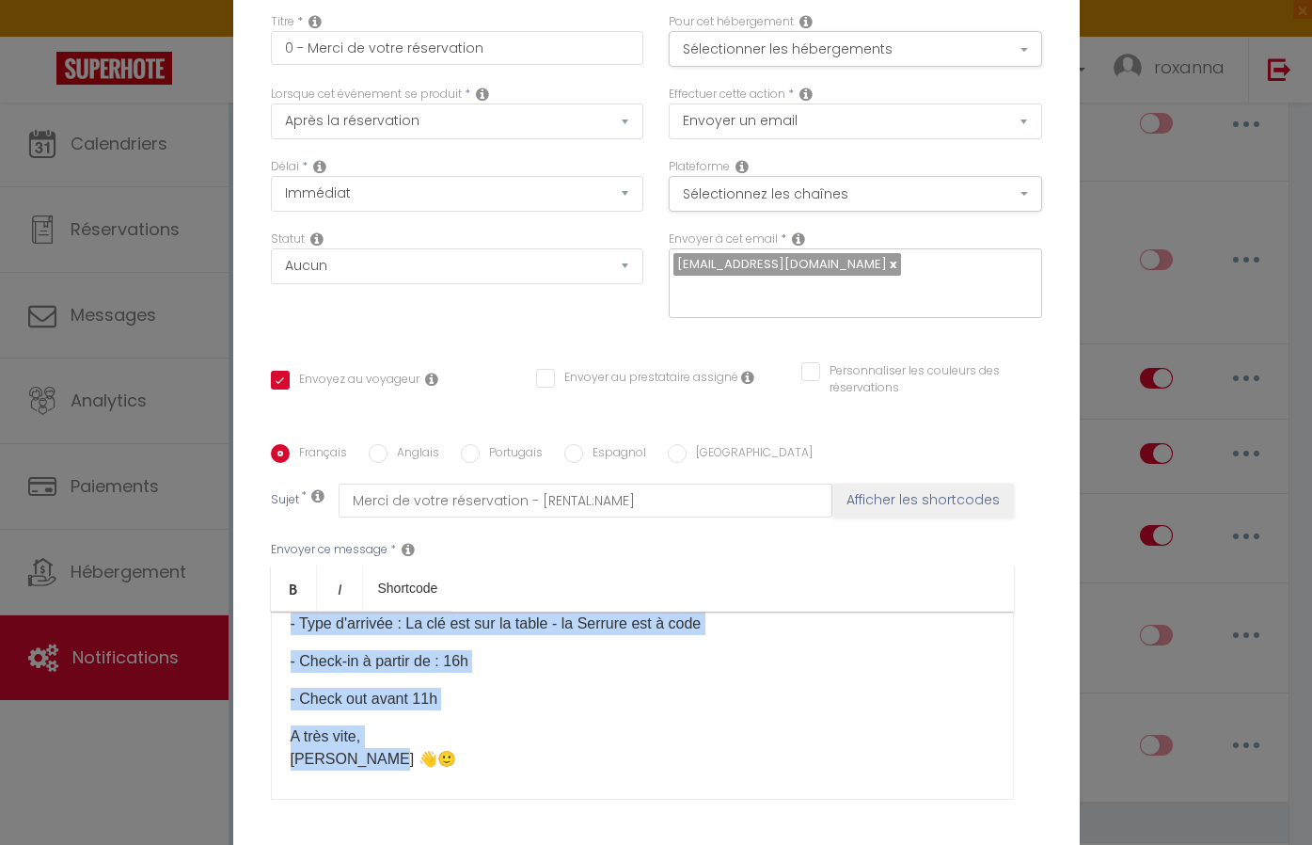
copy div "Merci [GUEST:FIRST_NAME], de votre réservation 🙏 Vous recevrez toute les instru…"
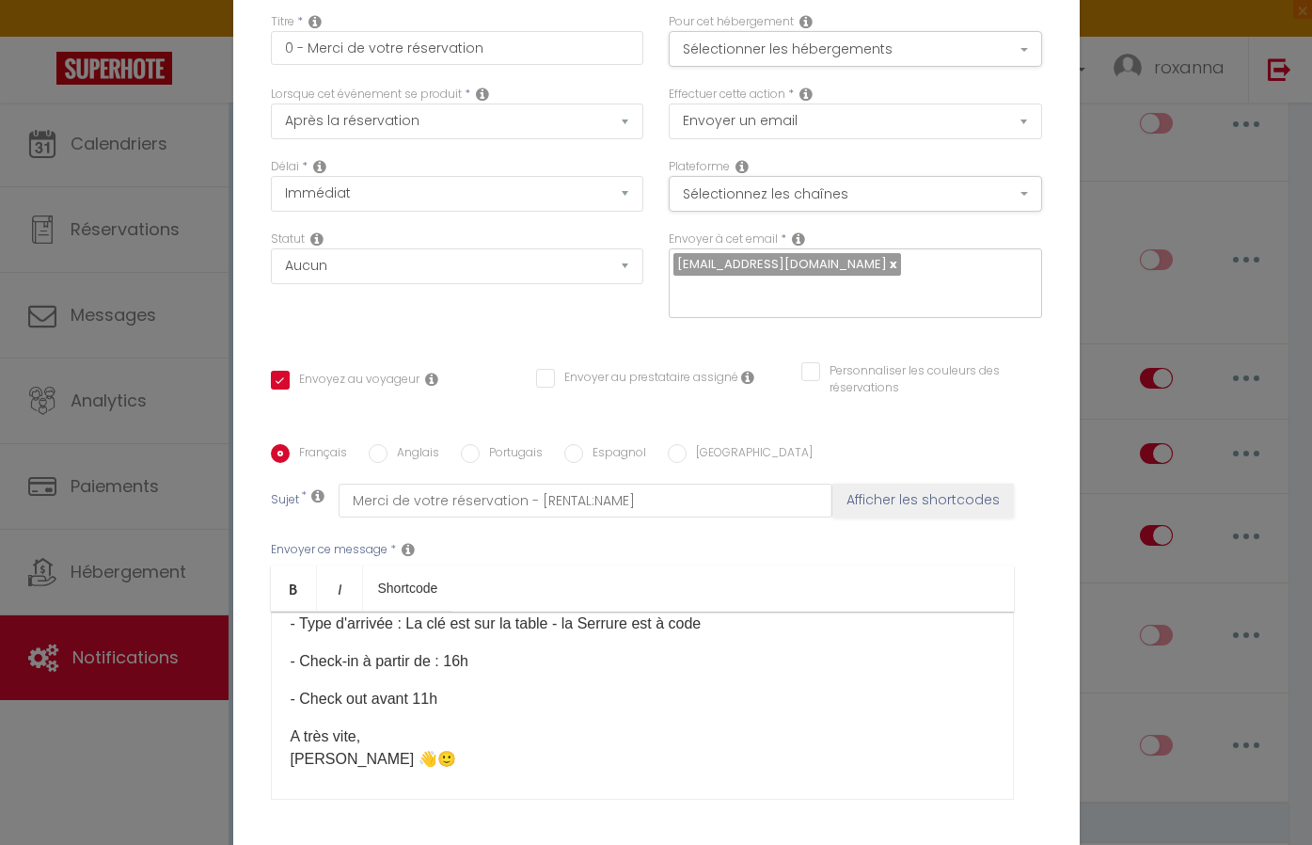
click at [391, 444] on label "Anglais" at bounding box center [413, 454] width 52 height 21
click at [387, 444] on input "Anglais" at bounding box center [378, 453] width 19 height 19
radio input "true"
checkbox input "true"
checkbox input "false"
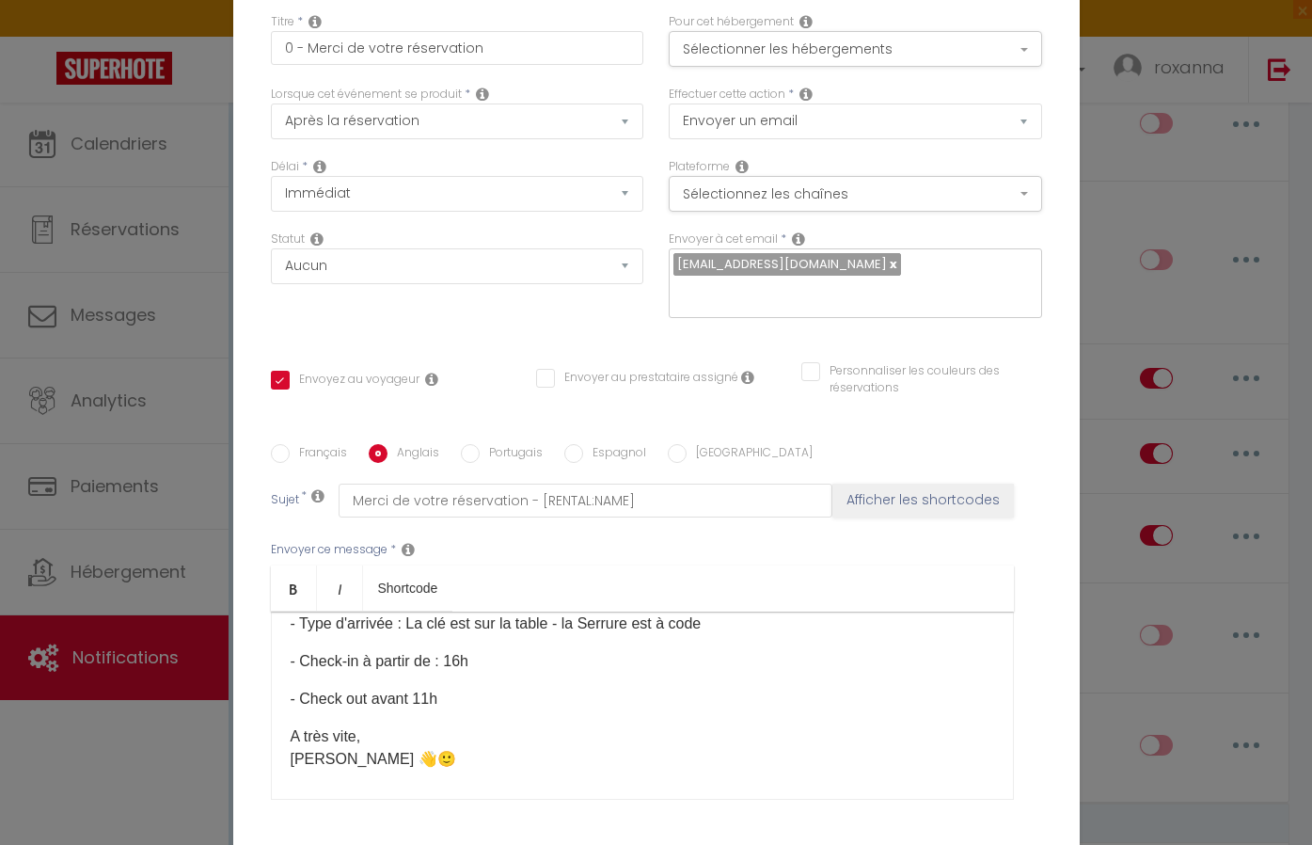
checkbox input "false"
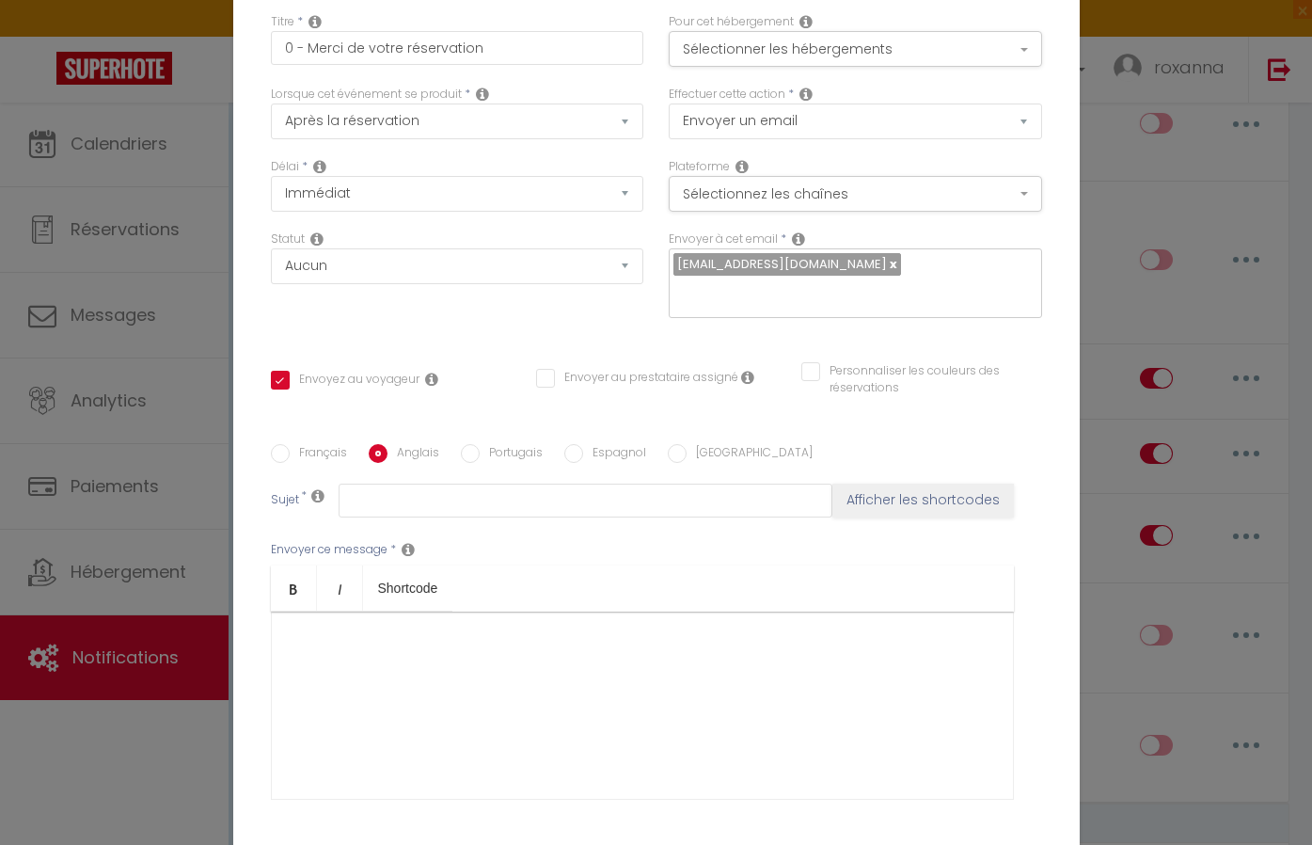
click at [330, 611] on div at bounding box center [642, 705] width 743 height 188
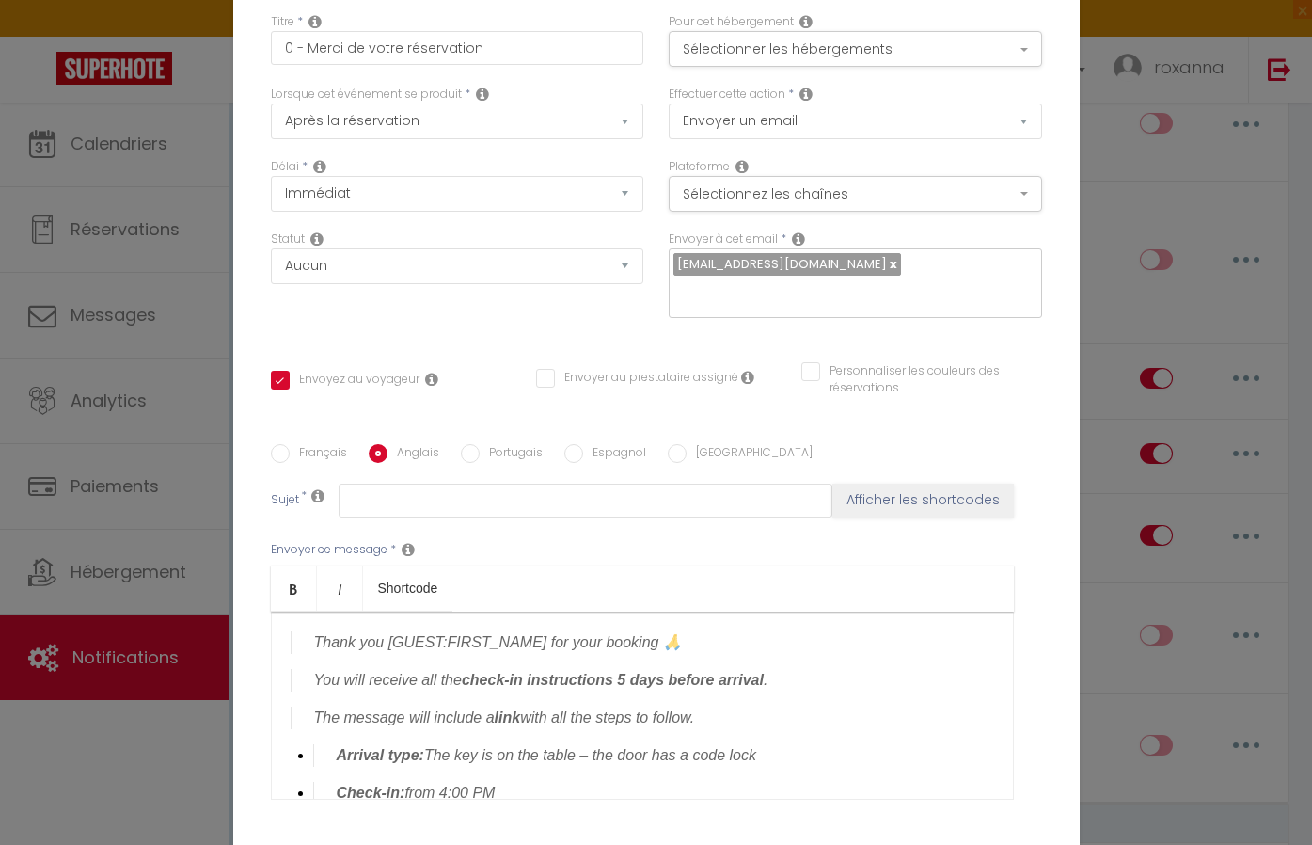
drag, startPoint x: 534, startPoint y: 497, endPoint x: 406, endPoint y: 490, distance: 128.1
click at [406, 631] on blockquote "Thank you [GUEST:FIRST_NAME] for your booking 🙏" at bounding box center [642, 642] width 703 height 23
click at [513, 631] on blockquote "Thank you [GUEST:FIRST_NAME] for your booking 🙏" at bounding box center [642, 642] width 703 height 23
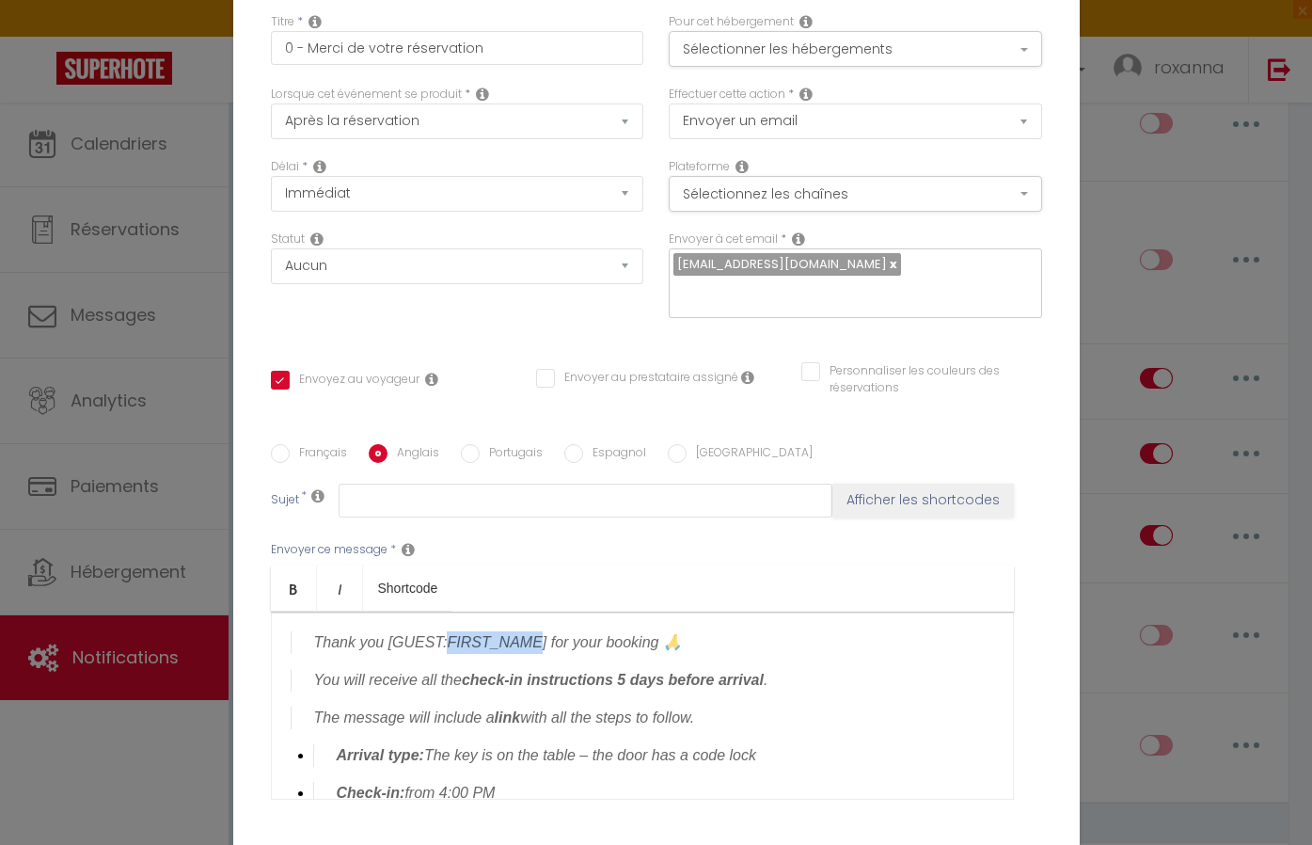
click at [513, 631] on blockquote "Thank you [GUEST:FIRST_NAME] for your booking 🙏" at bounding box center [642, 642] width 703 height 23
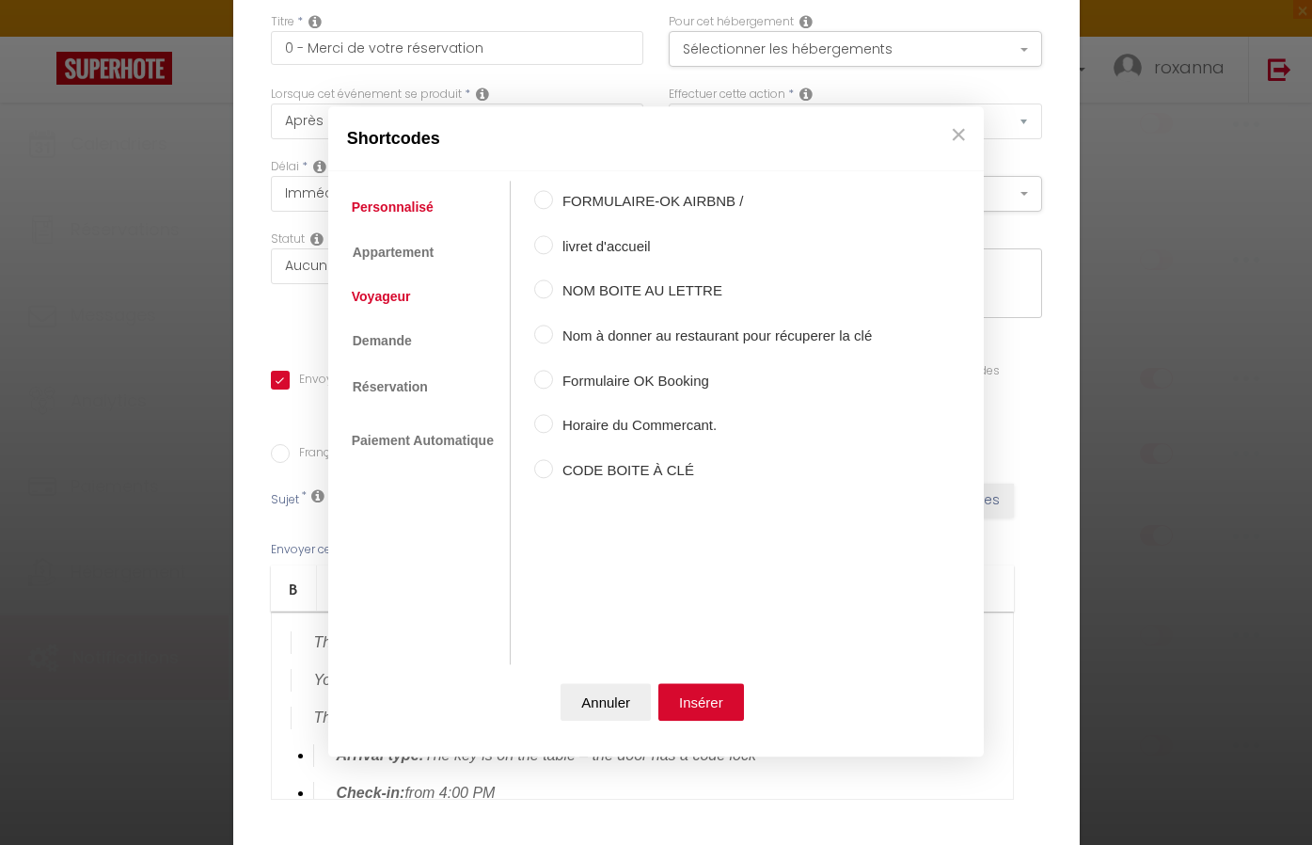
click at [399, 295] on link "Voyageur" at bounding box center [381, 296] width 78 height 34
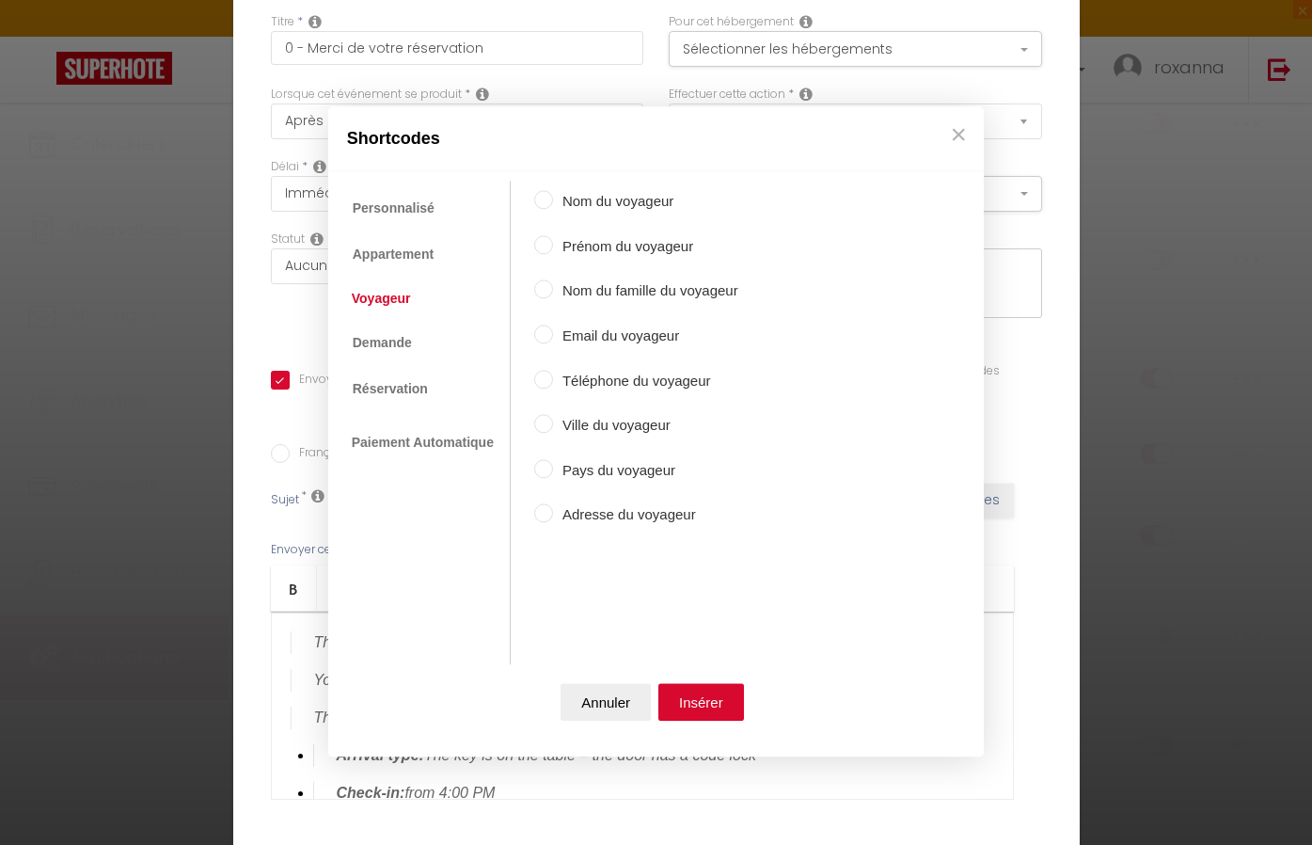
click at [556, 243] on label "Prénom du voyageur" at bounding box center [645, 246] width 185 height 23
click at [553, 243] on input "Prénom du voyageur" at bounding box center [543, 244] width 19 height 19
radio input "true"
click at [687, 703] on button "Insérer" at bounding box center [701, 703] width 86 height 38
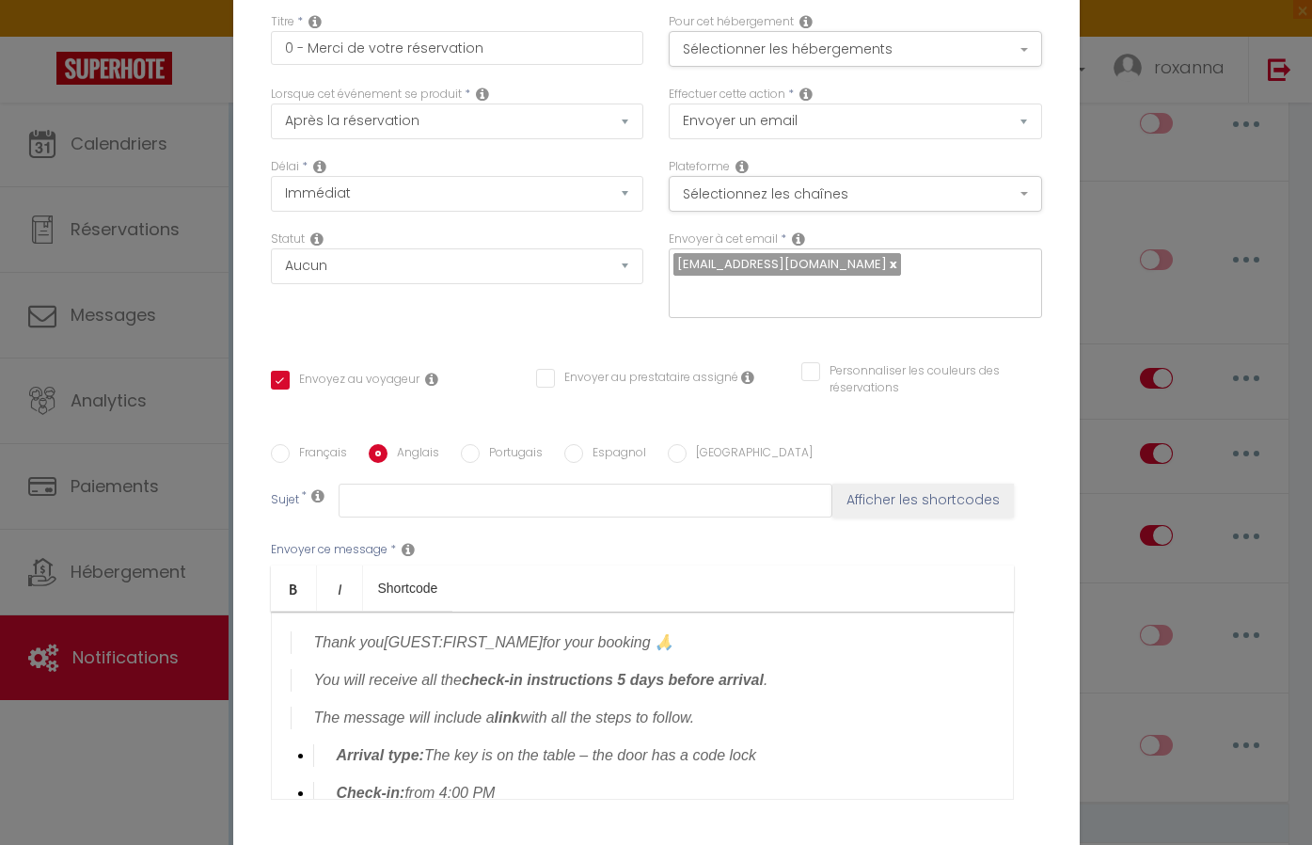
checkbox input "true"
checkbox input "false"
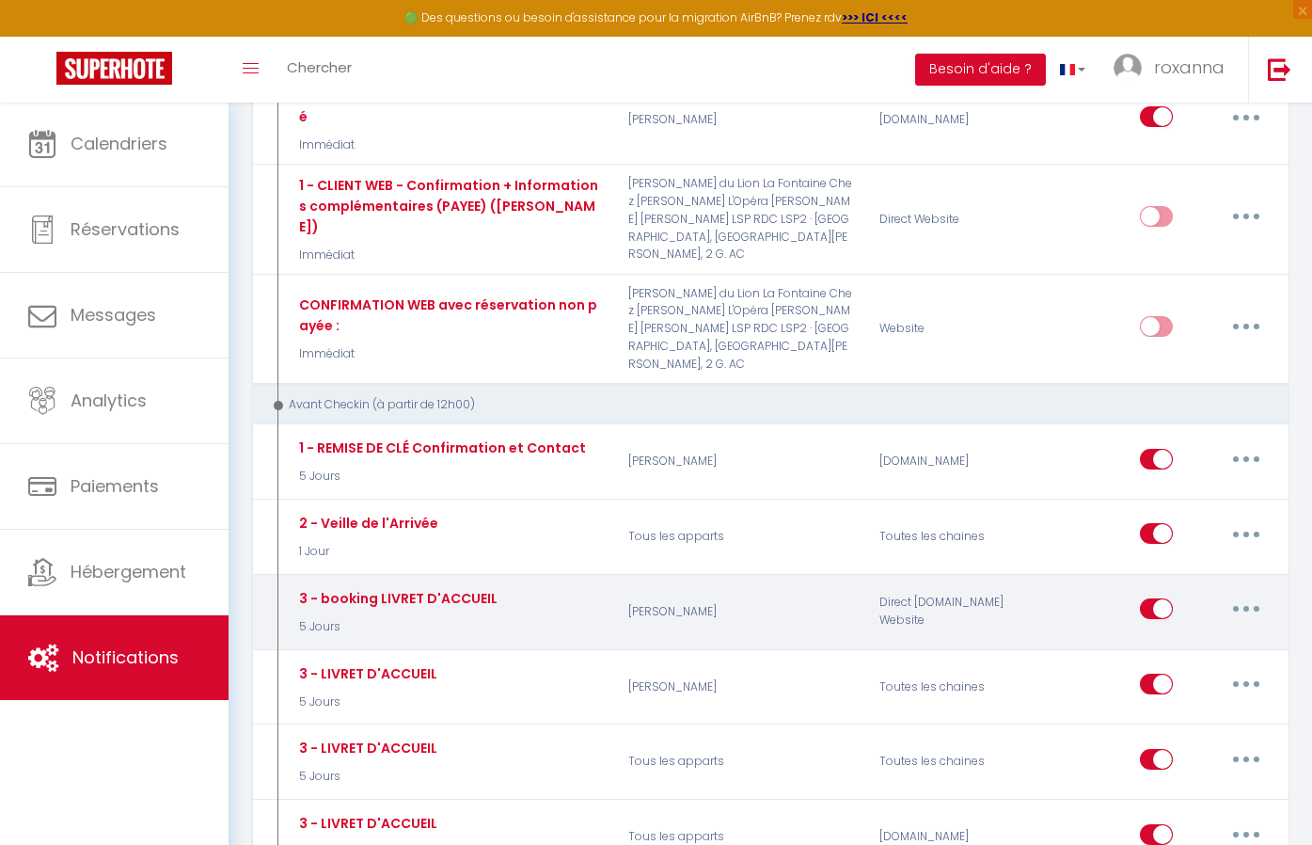
scroll to position [713, 0]
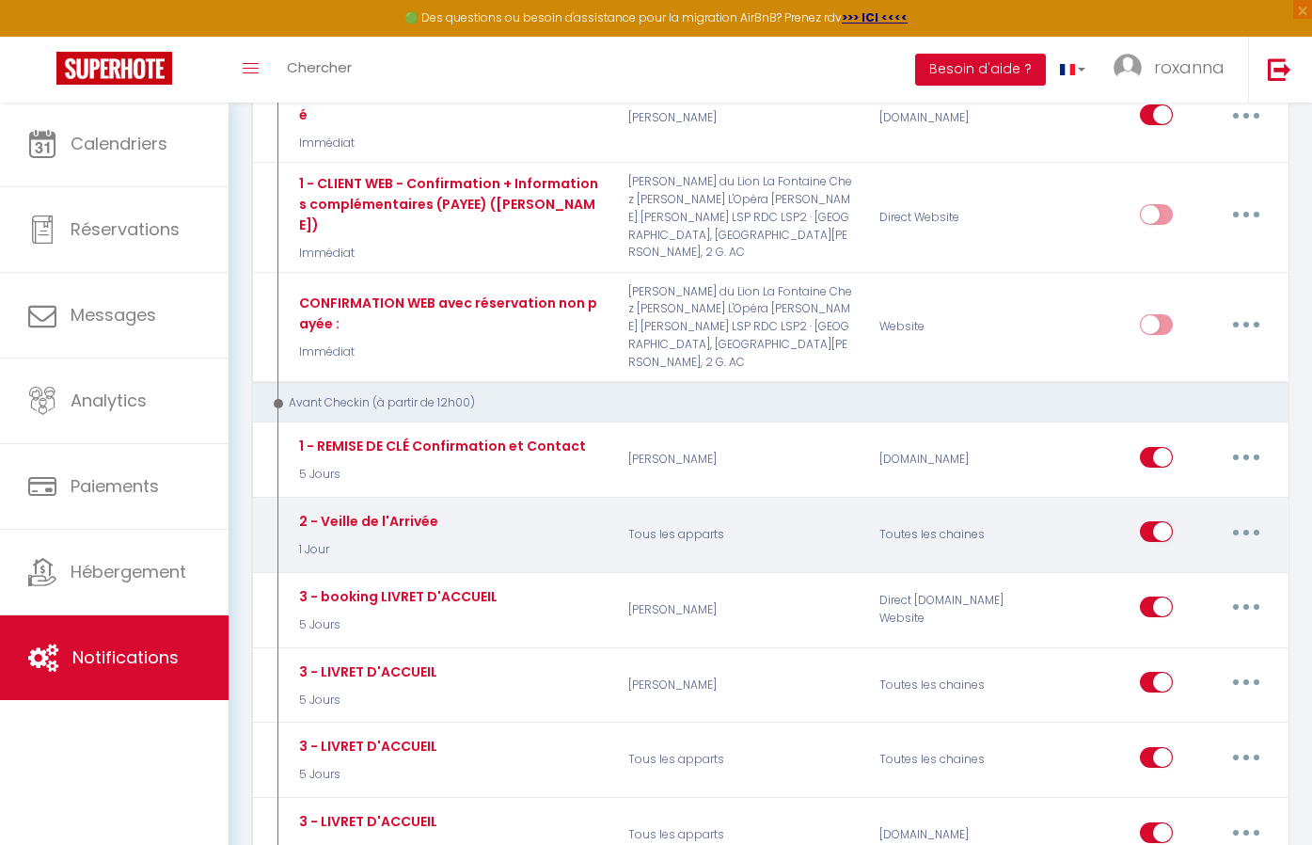
click at [1242, 516] on button "button" at bounding box center [1246, 531] width 53 height 30
click at [1187, 559] on link "Editer" at bounding box center [1197, 575] width 139 height 32
type input "2 - Veille de l'Arrivée"
select select "1 Jour"
select select "if_booking_is_paid"
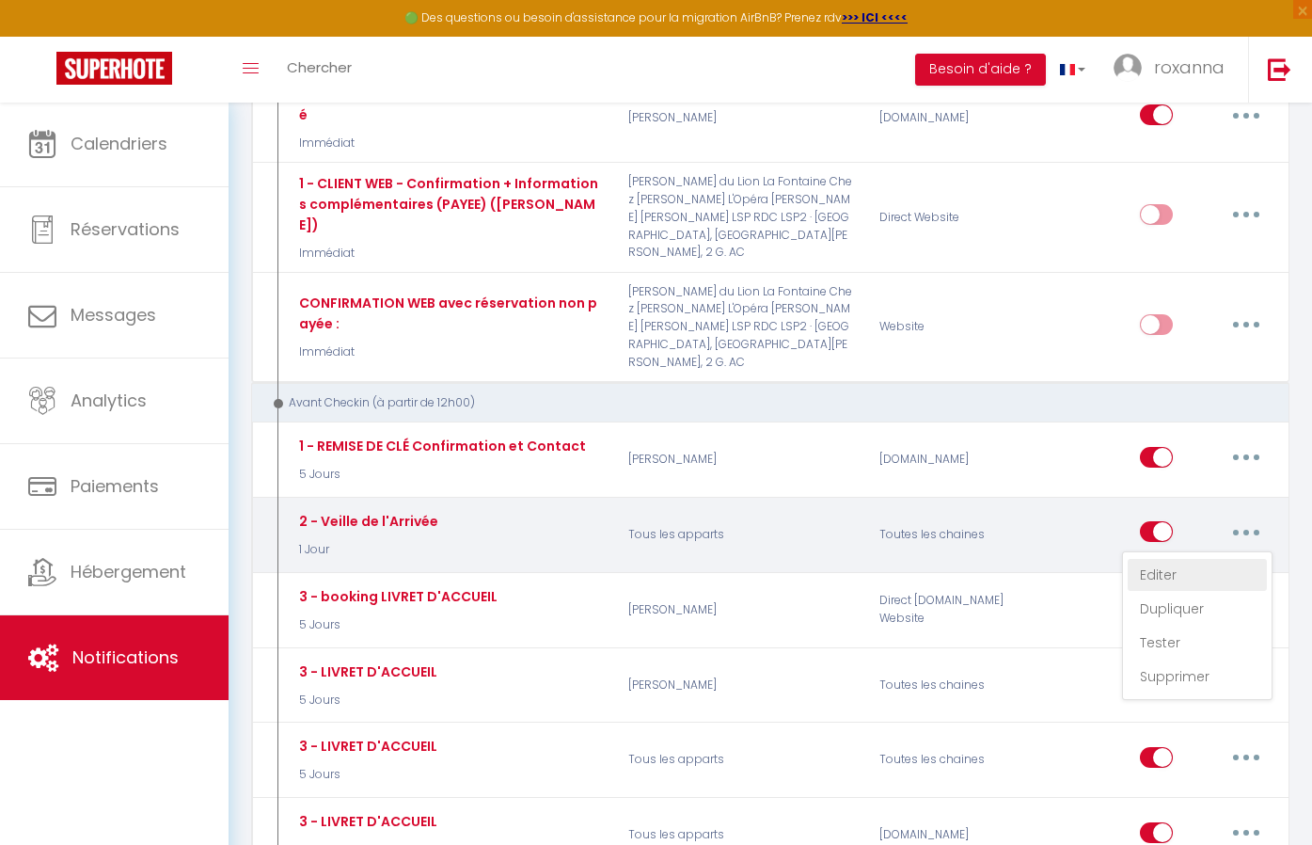
checkbox input "true"
checkbox input "false"
radio input "true"
type input "[RENTAL:NAME]: J-1"
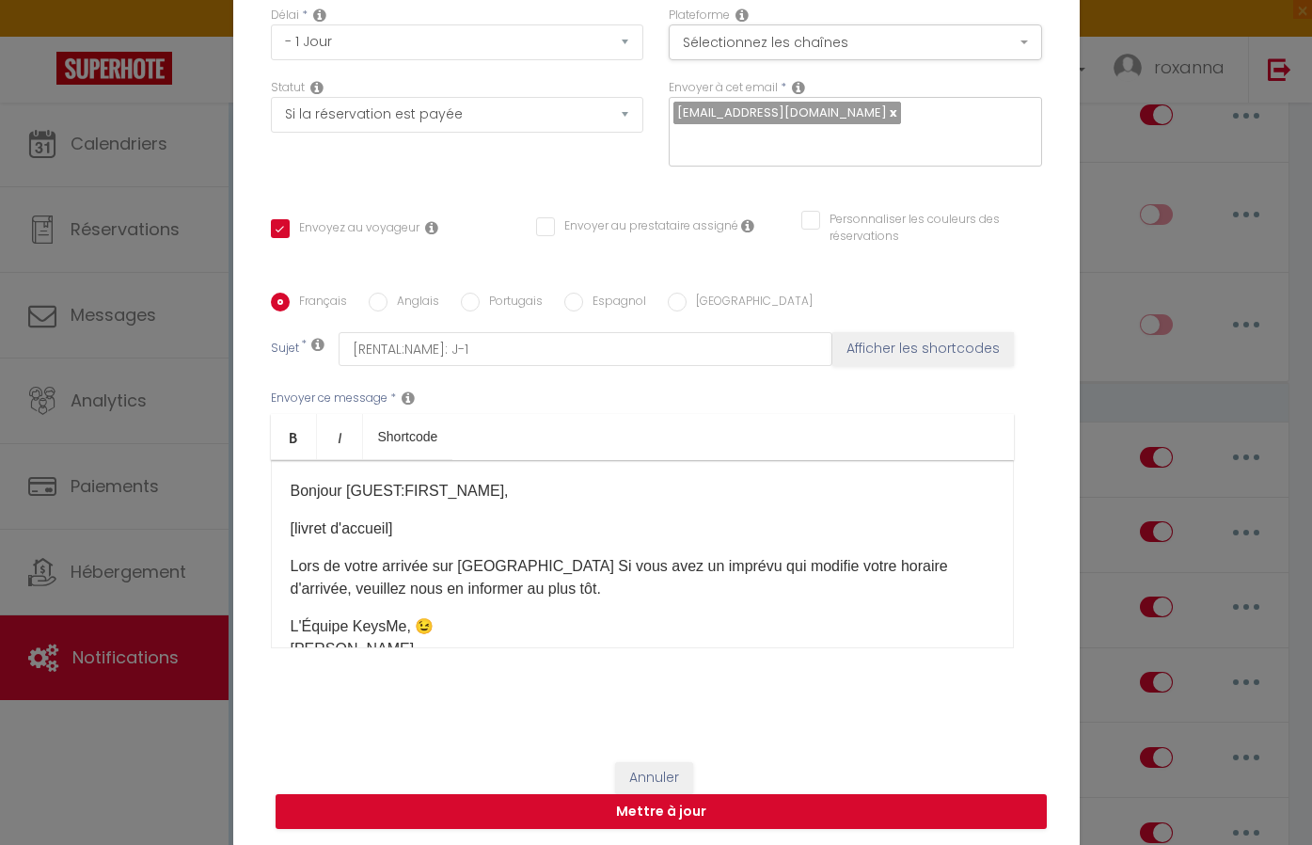
scroll to position [0, 0]
click at [671, 770] on button "Annuler" at bounding box center [654, 778] width 78 height 32
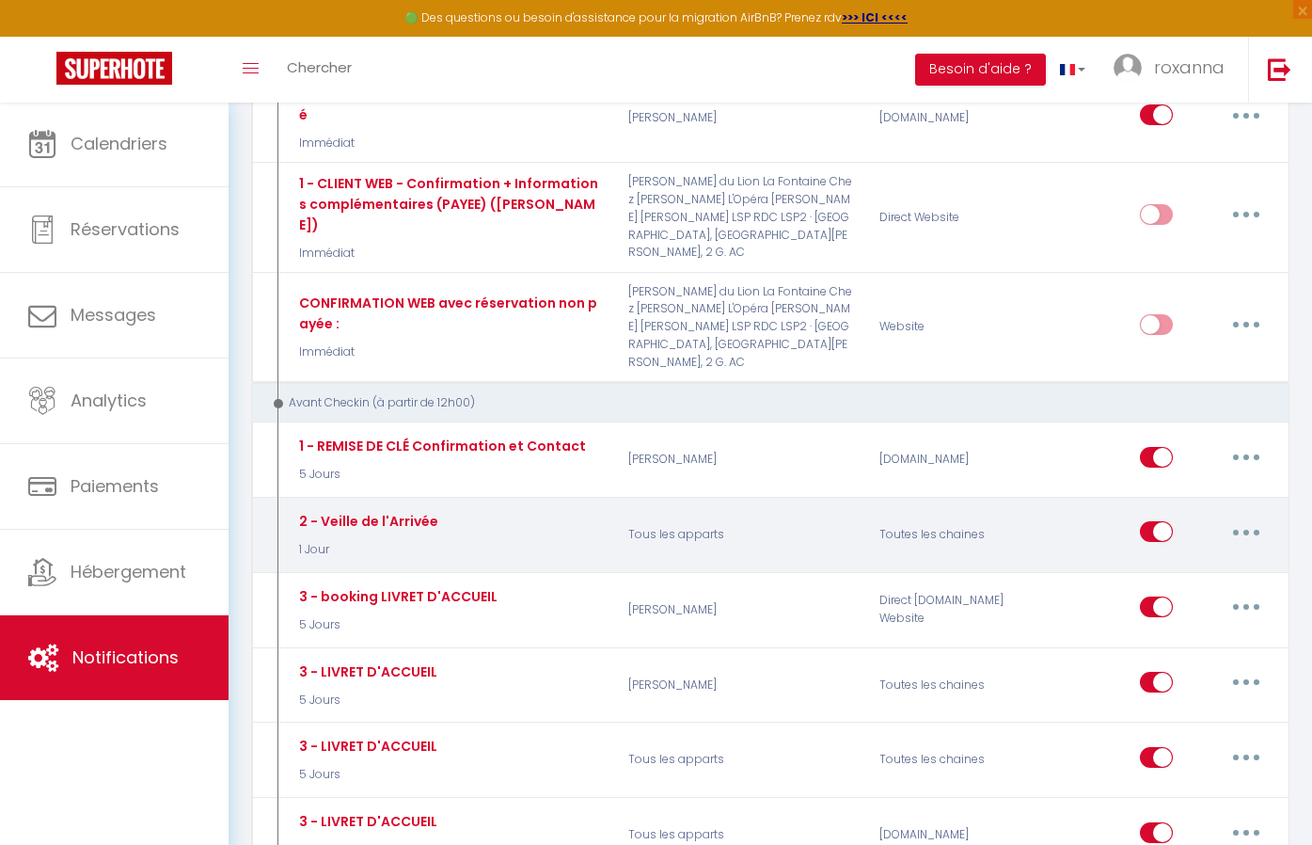
click at [1236, 516] on button "button" at bounding box center [1246, 531] width 53 height 30
click at [1184, 559] on link "Editer" at bounding box center [1197, 575] width 139 height 32
checkbox input "true"
checkbox input "false"
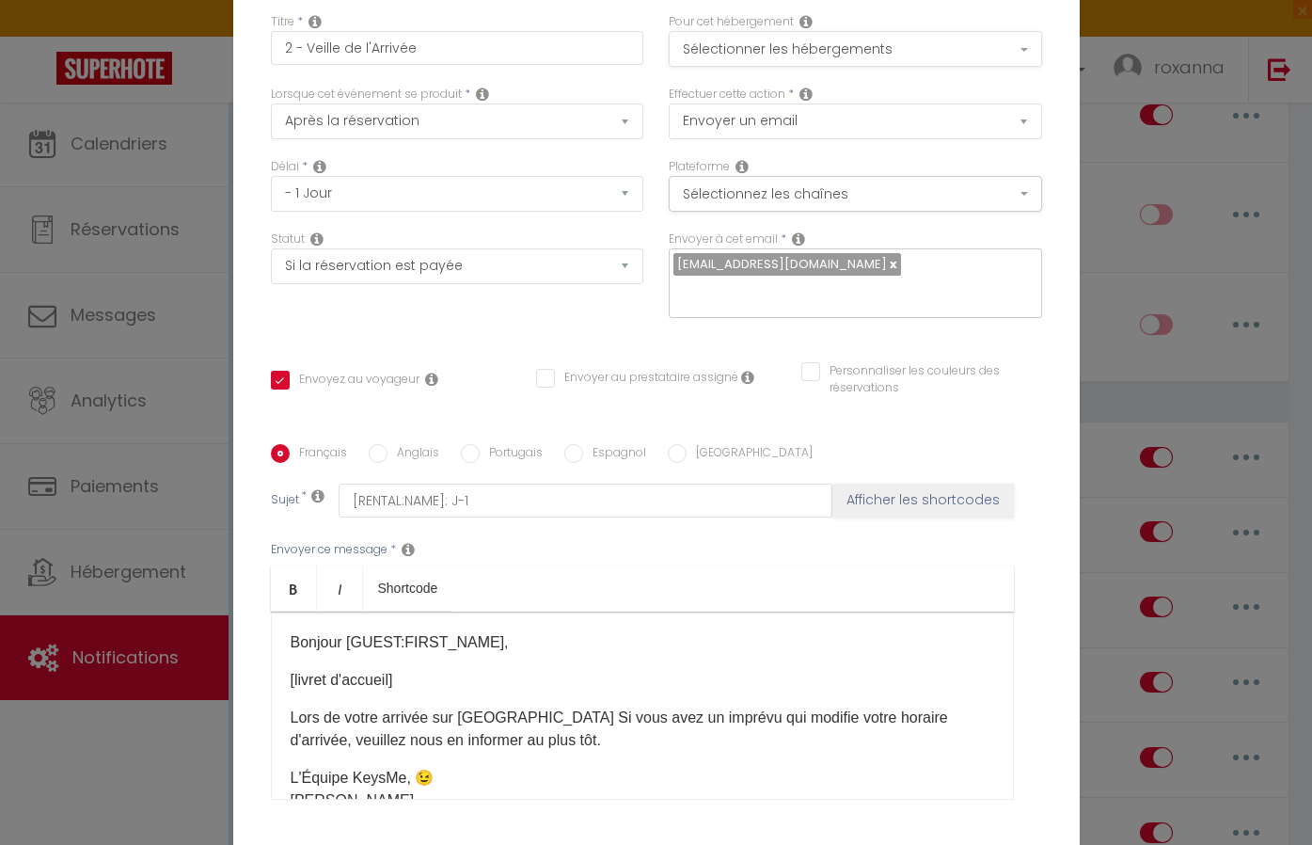
click at [892, 53] on button "Sélectionner les hébergements" at bounding box center [855, 49] width 373 height 36
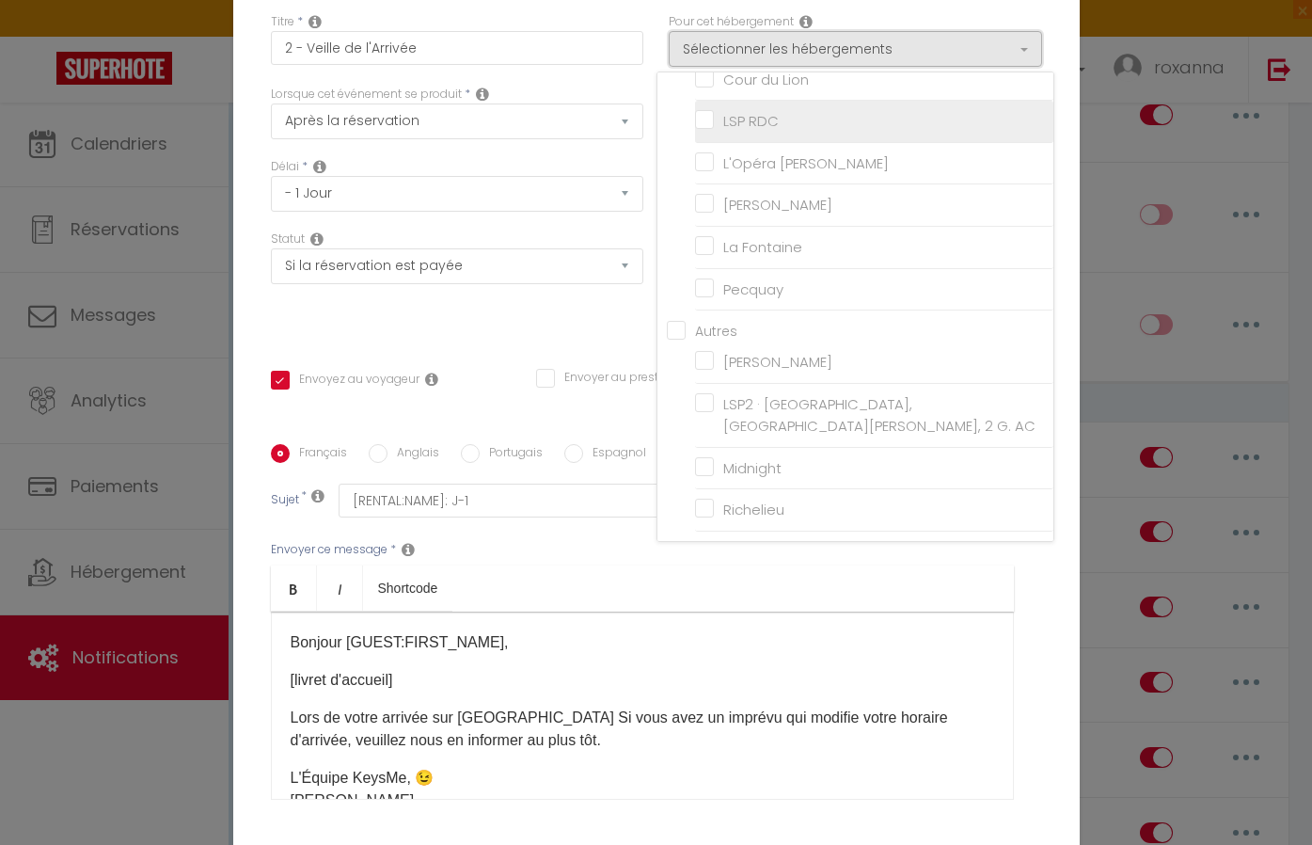
scroll to position [163, 0]
click at [895, 573] on ul "Bold Italic Shortcode" at bounding box center [642, 588] width 743 height 46
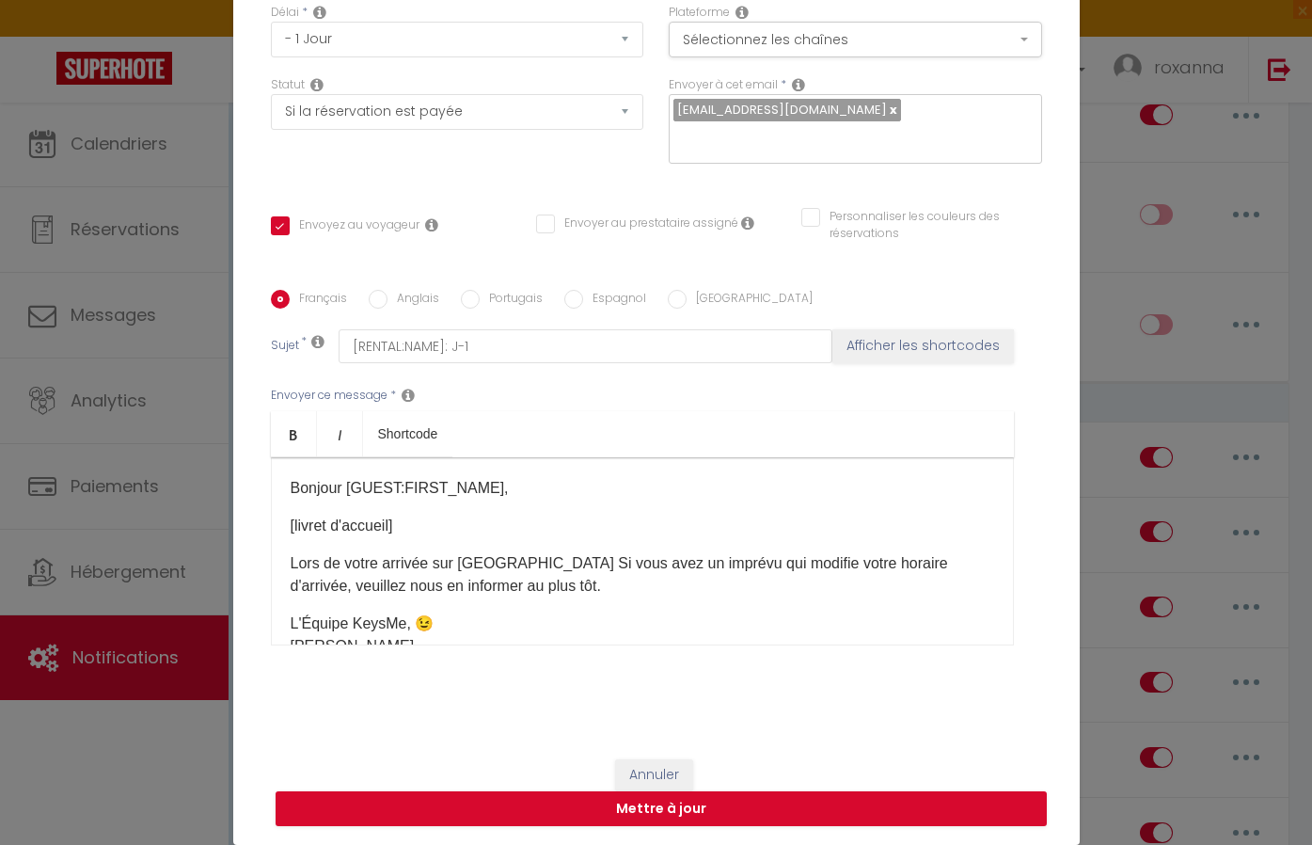
scroll to position [154, 0]
click at [641, 777] on button "Annuler" at bounding box center [654, 775] width 78 height 32
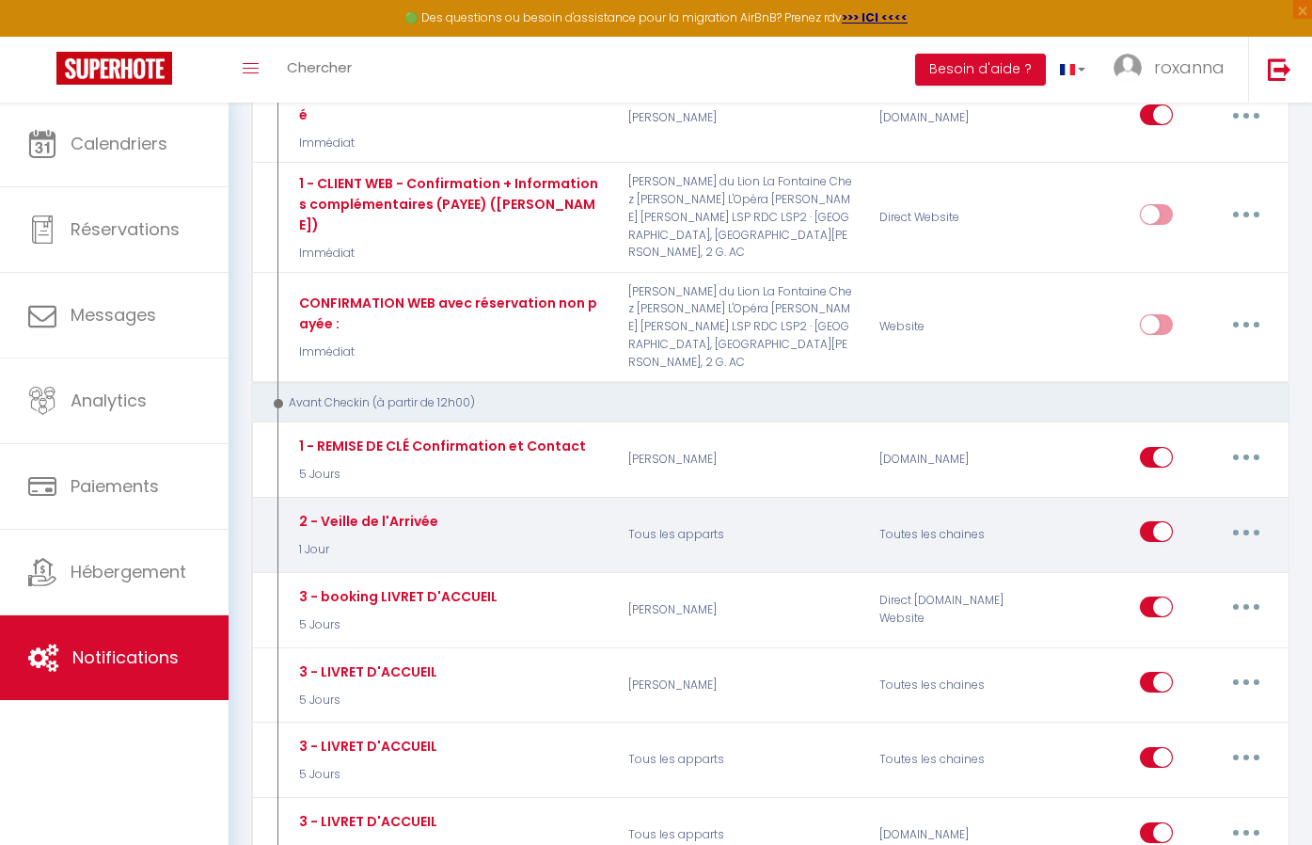
click at [1151, 521] on input "checkbox" at bounding box center [1156, 535] width 33 height 28
checkbox input "false"
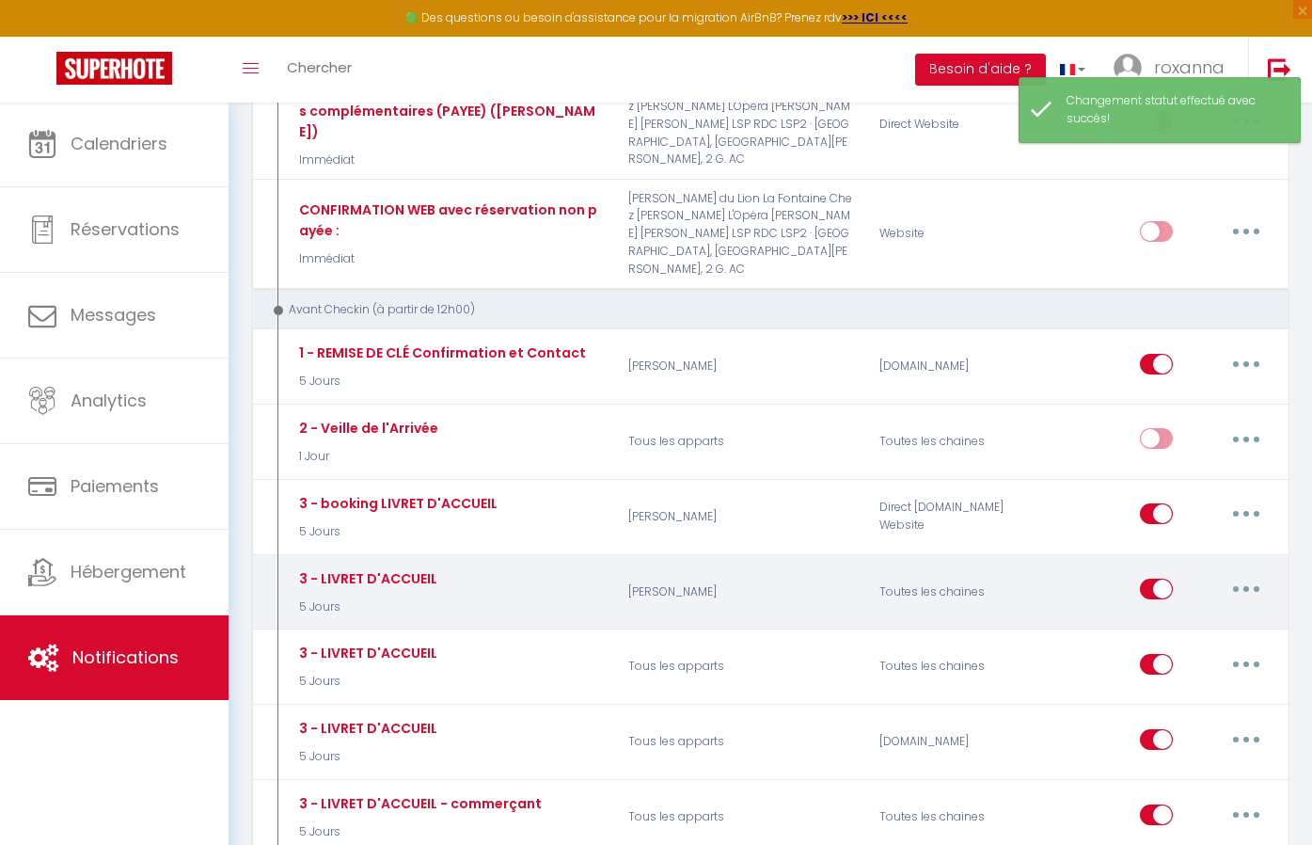
scroll to position [813, 0]
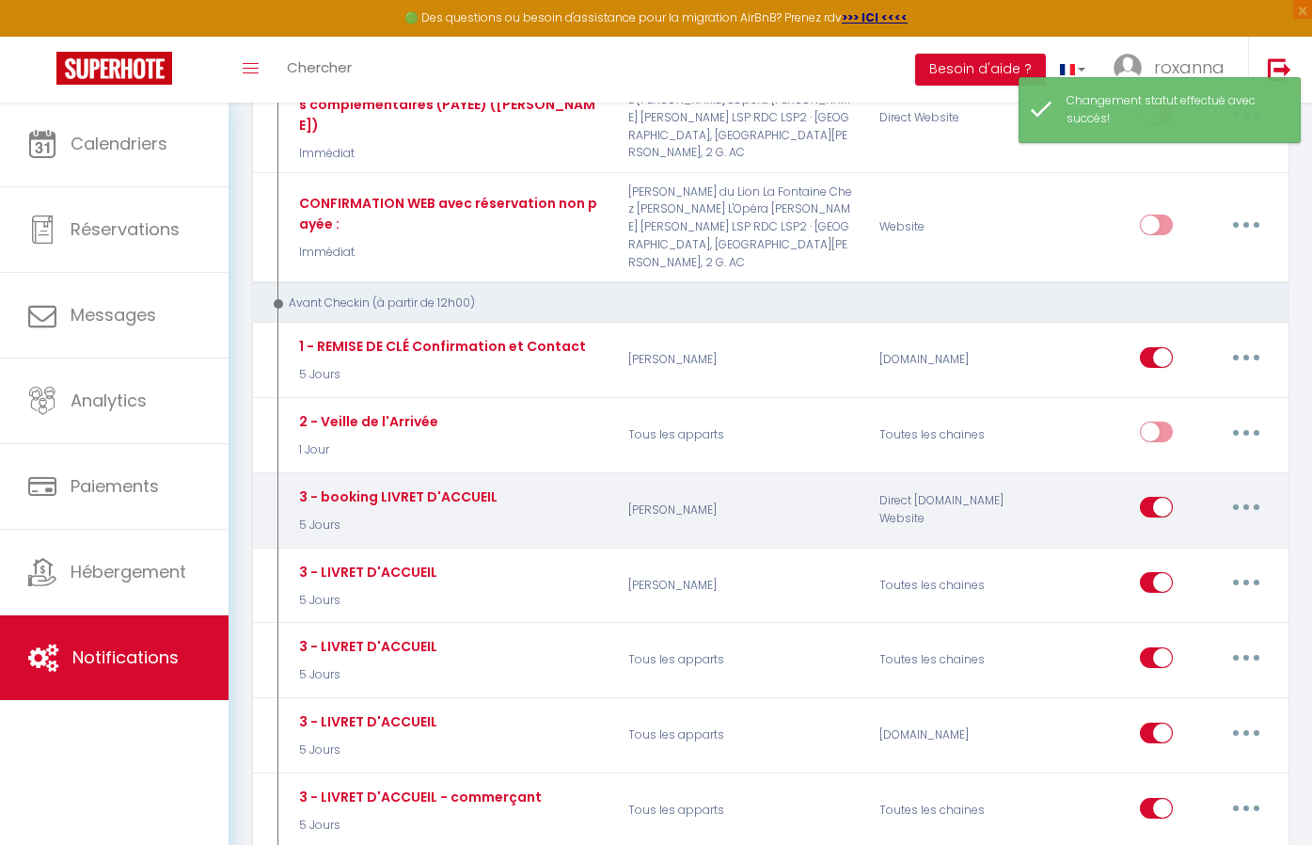
click at [1263, 492] on button "button" at bounding box center [1246, 507] width 53 height 30
click at [1177, 534] on link "Editer" at bounding box center [1197, 550] width 139 height 32
type input "3 - booking LIVRET D'ACCUEIL"
select select "5 Jours"
checkbox input "true"
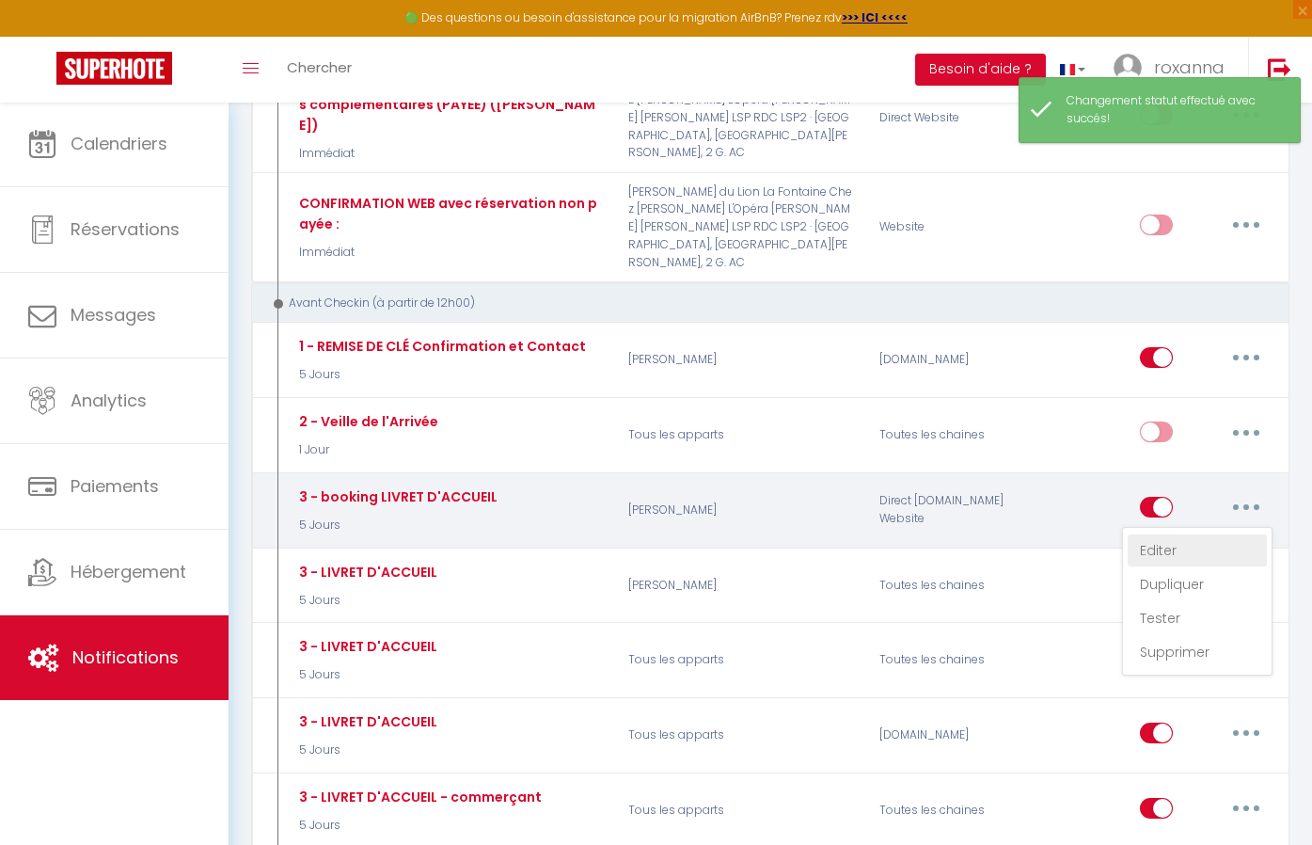
checkbox input "false"
type input "[RENTAL:NAME] LIVRET D'ACCEUIL"
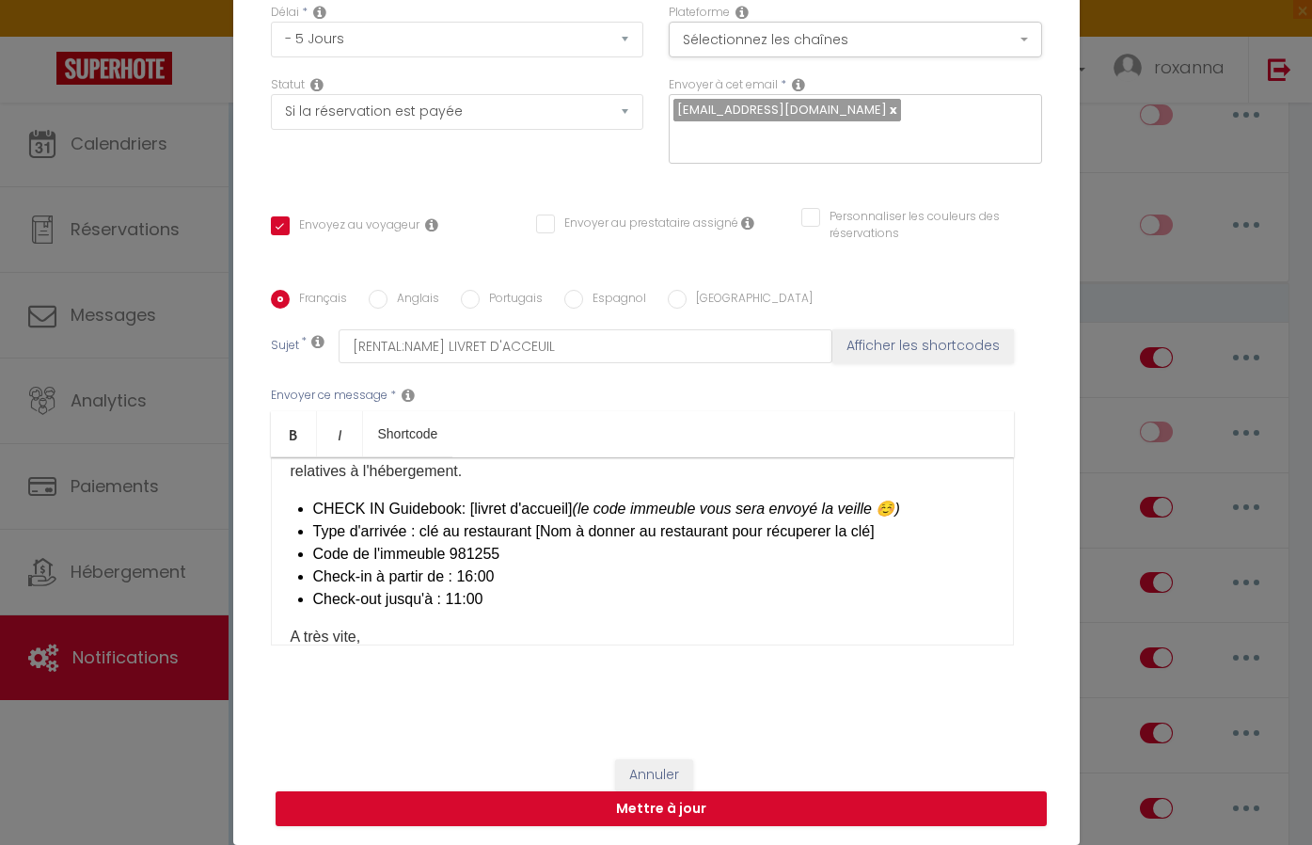
scroll to position [81, 0]
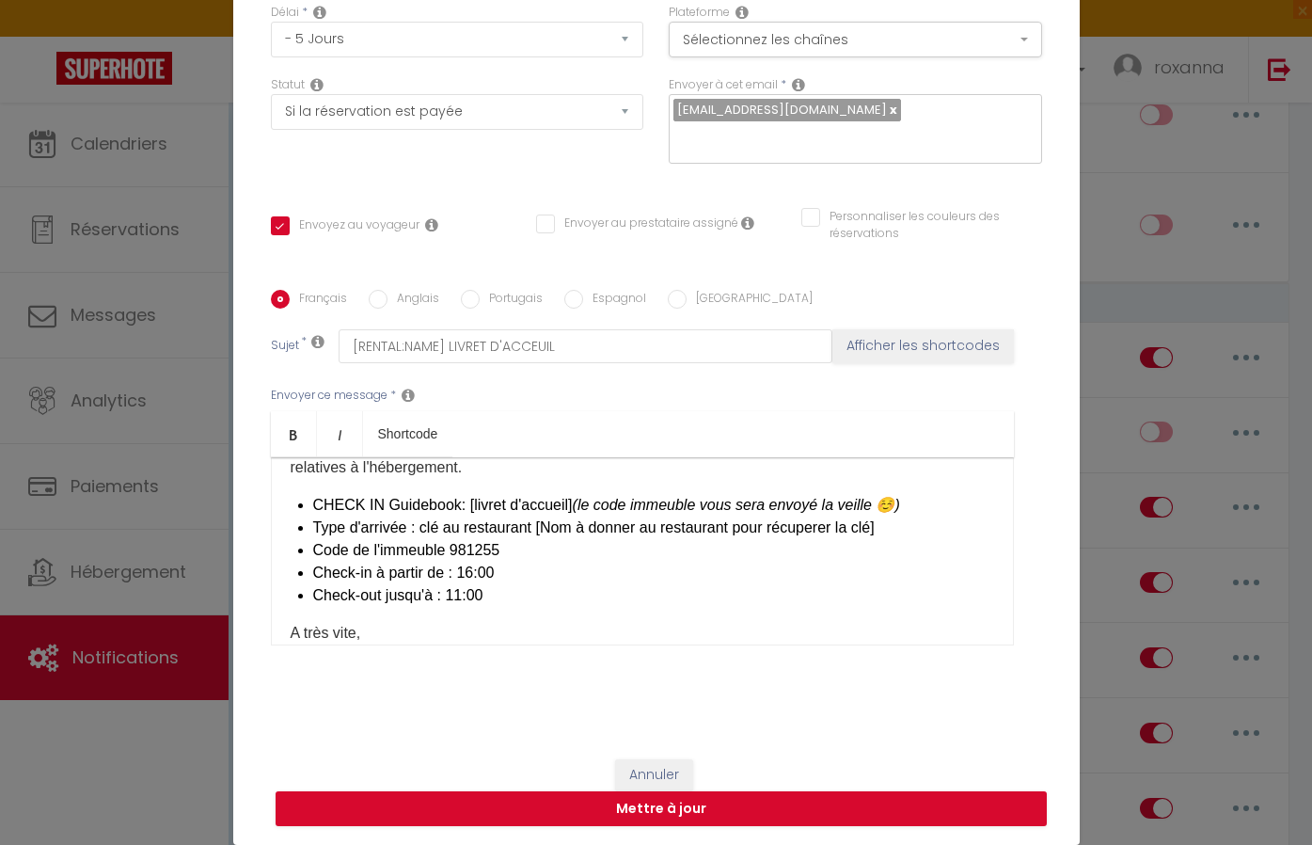
click at [918, 504] on li "CHECK IN Guidebook: [livret d'accueil]​ ​(le code immeuble vous sera envoyé la …" at bounding box center [653, 505] width 681 height 23
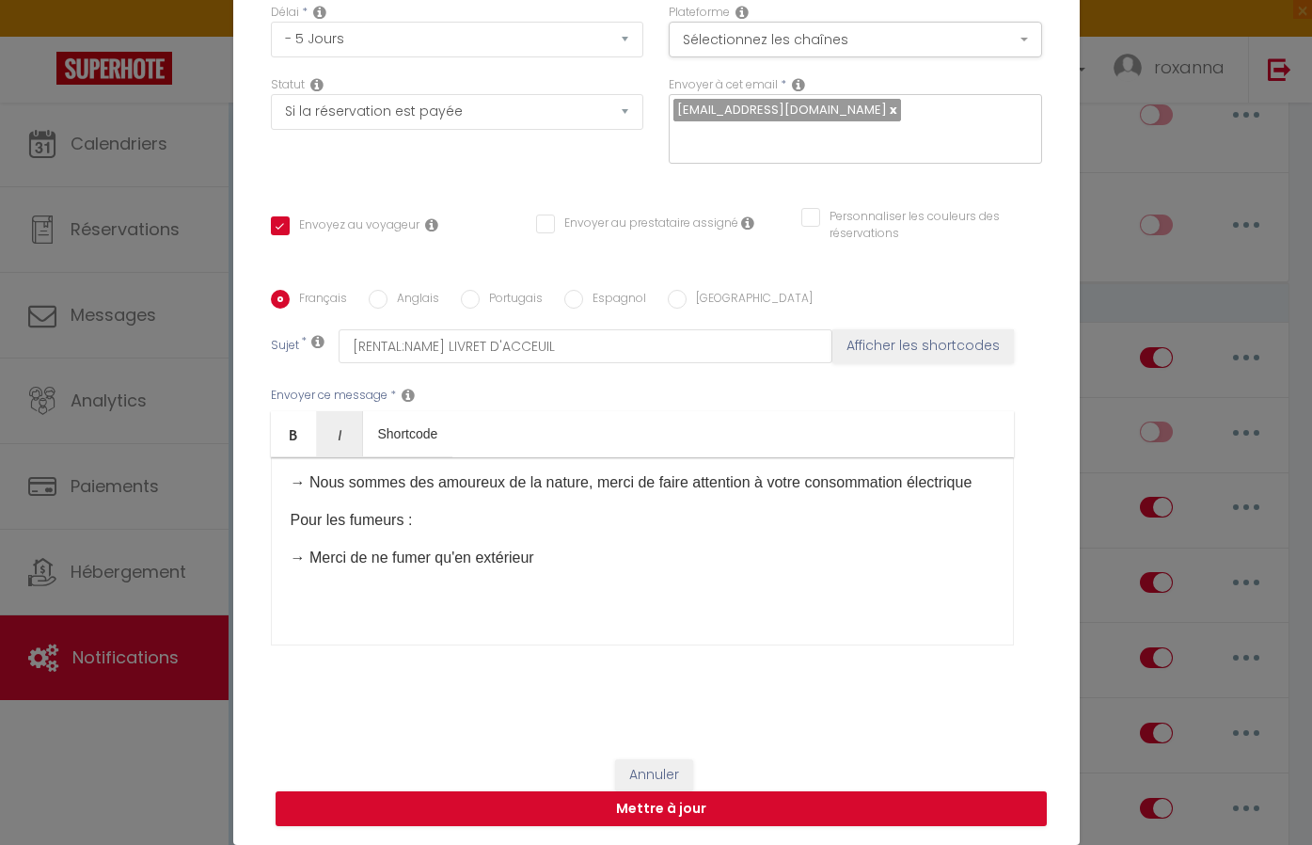
scroll to position [570, 0]
click at [832, 590] on p "​" at bounding box center [642, 595] width 703 height 23
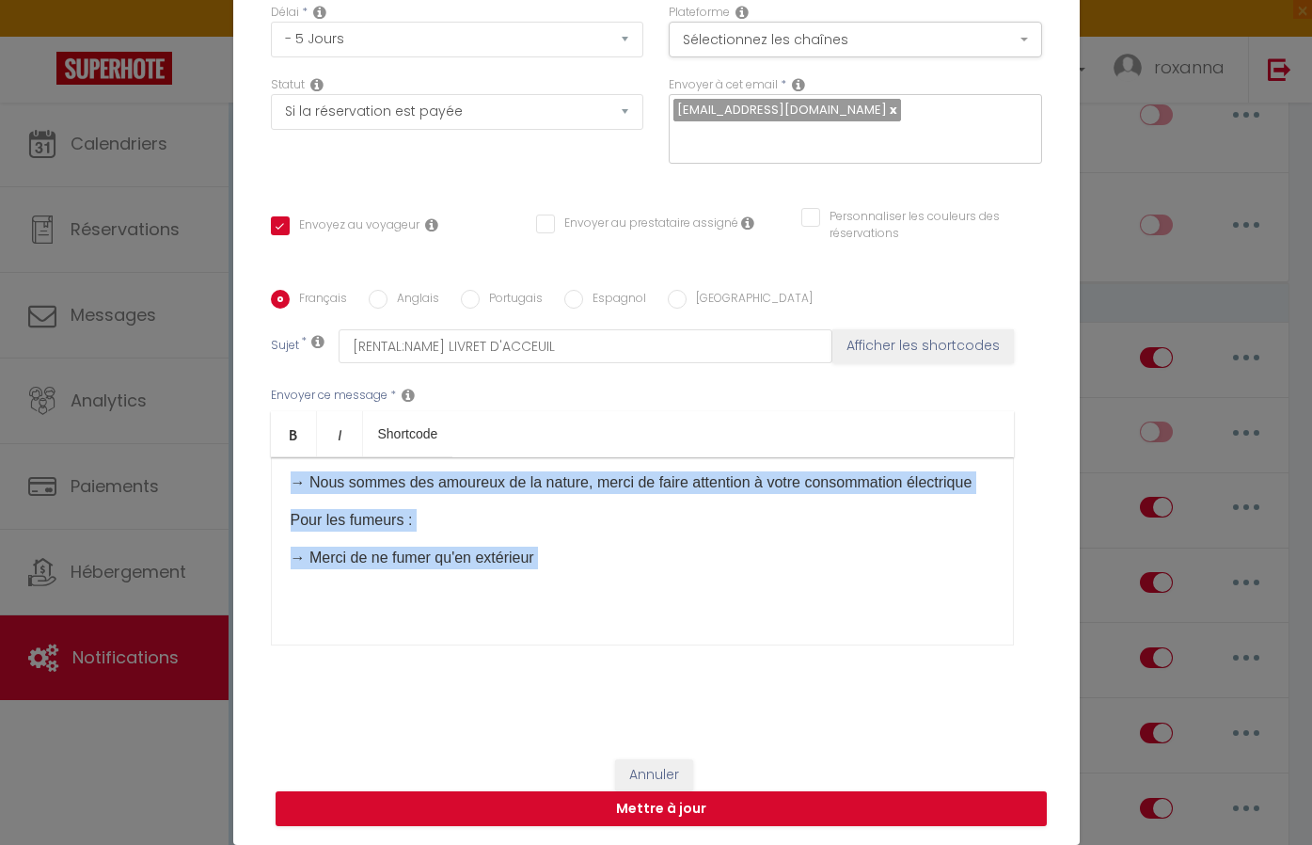
copy div "Lorem [IPSUM:DOLOR_SITA],​ 🙏 Conse ad elit sedd eiusm tempor i'utlabor etd magn…"
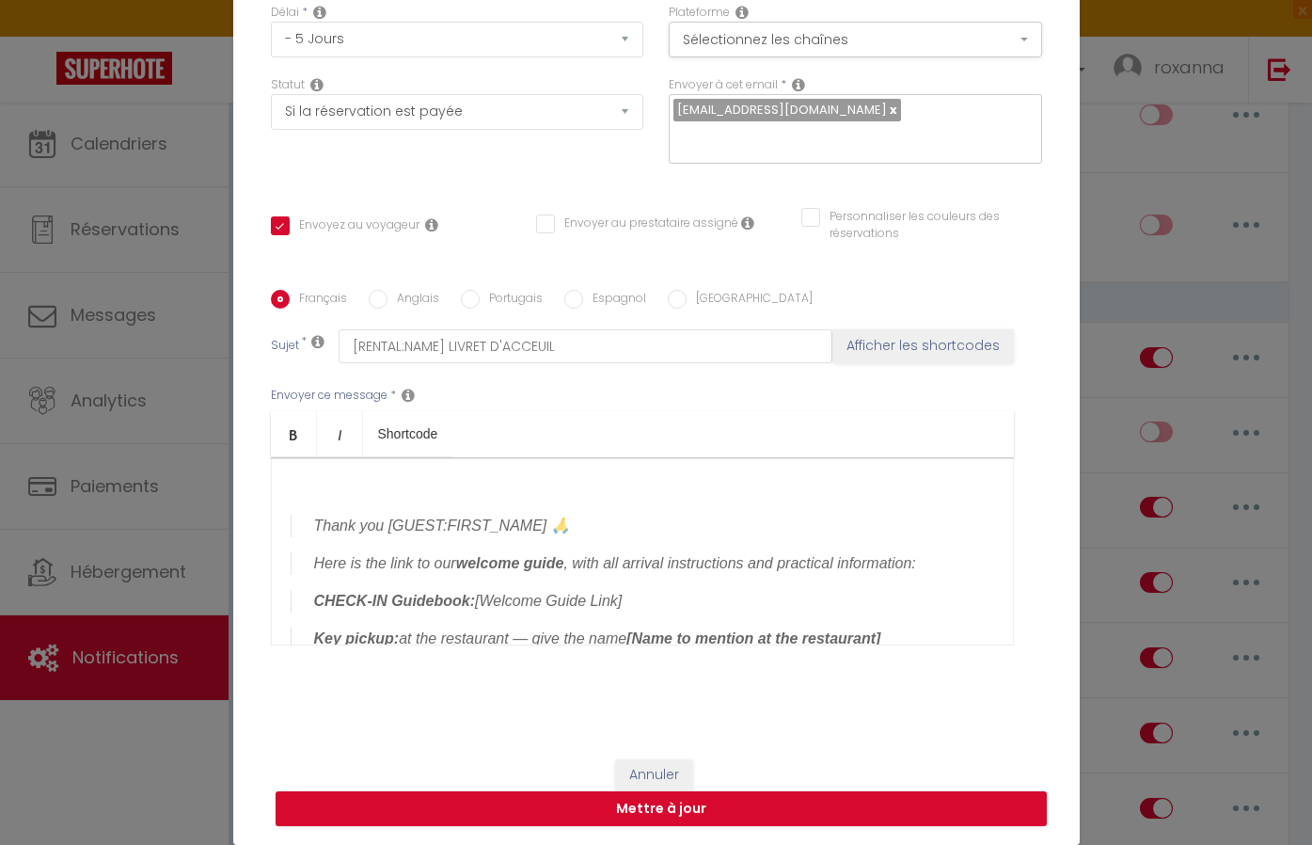
scroll to position [154, 0]
click at [339, 496] on p at bounding box center [642, 488] width 703 height 23
click at [310, 512] on div "Thank you [GUEST:FIRST_NAME] 🙏 Here is the link to our welcome guide , with all…" at bounding box center [642, 551] width 743 height 188
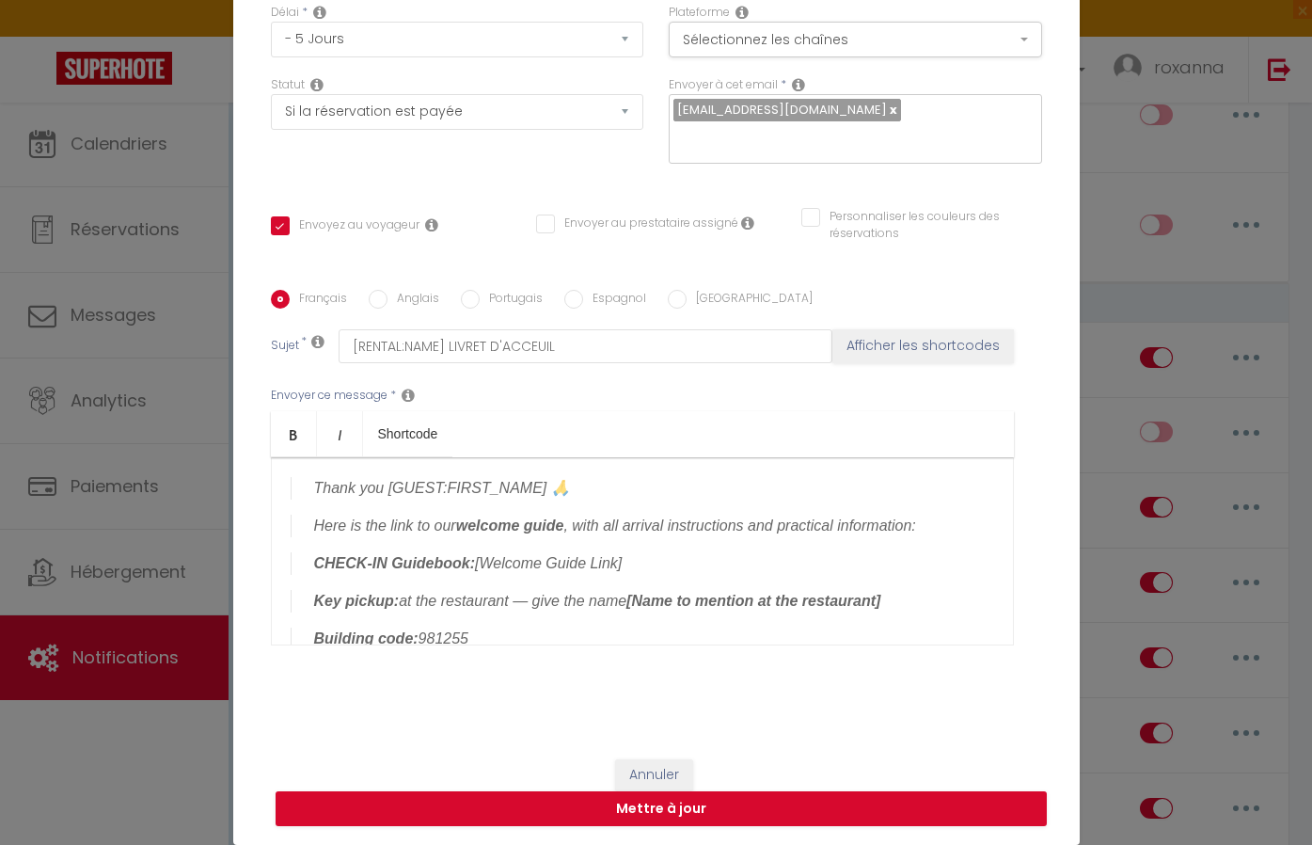
drag, startPoint x: 532, startPoint y: 487, endPoint x: 410, endPoint y: 482, distance: 122.4
click at [410, 482] on blockquote "Thank you [GUEST:FIRST_NAME] 🙏" at bounding box center [642, 488] width 703 height 23
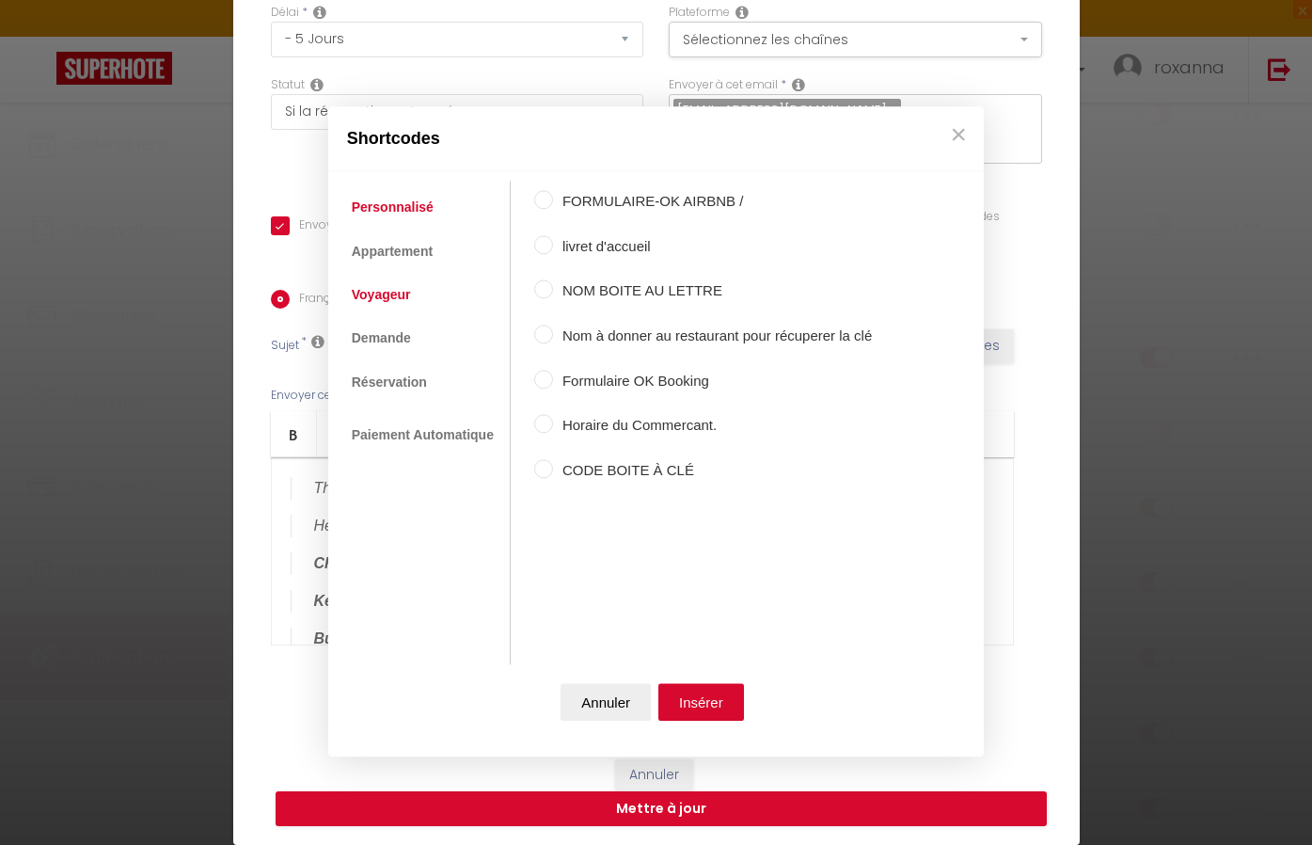
click at [385, 295] on link "Voyageur" at bounding box center [381, 294] width 78 height 34
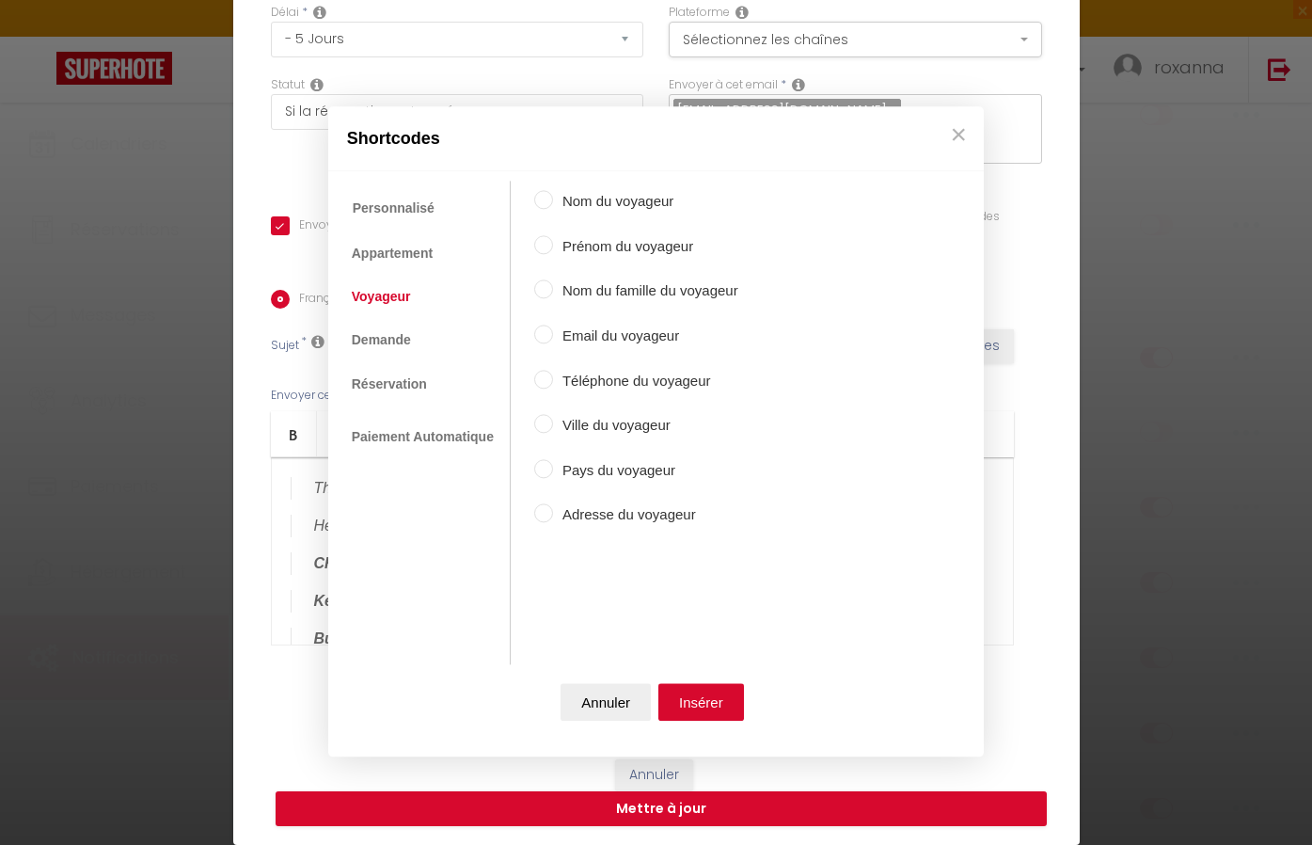
click at [550, 245] on input "Prénom du voyageur" at bounding box center [543, 244] width 19 height 19
radio input "true"
click at [700, 685] on button "Insérer" at bounding box center [701, 703] width 86 height 38
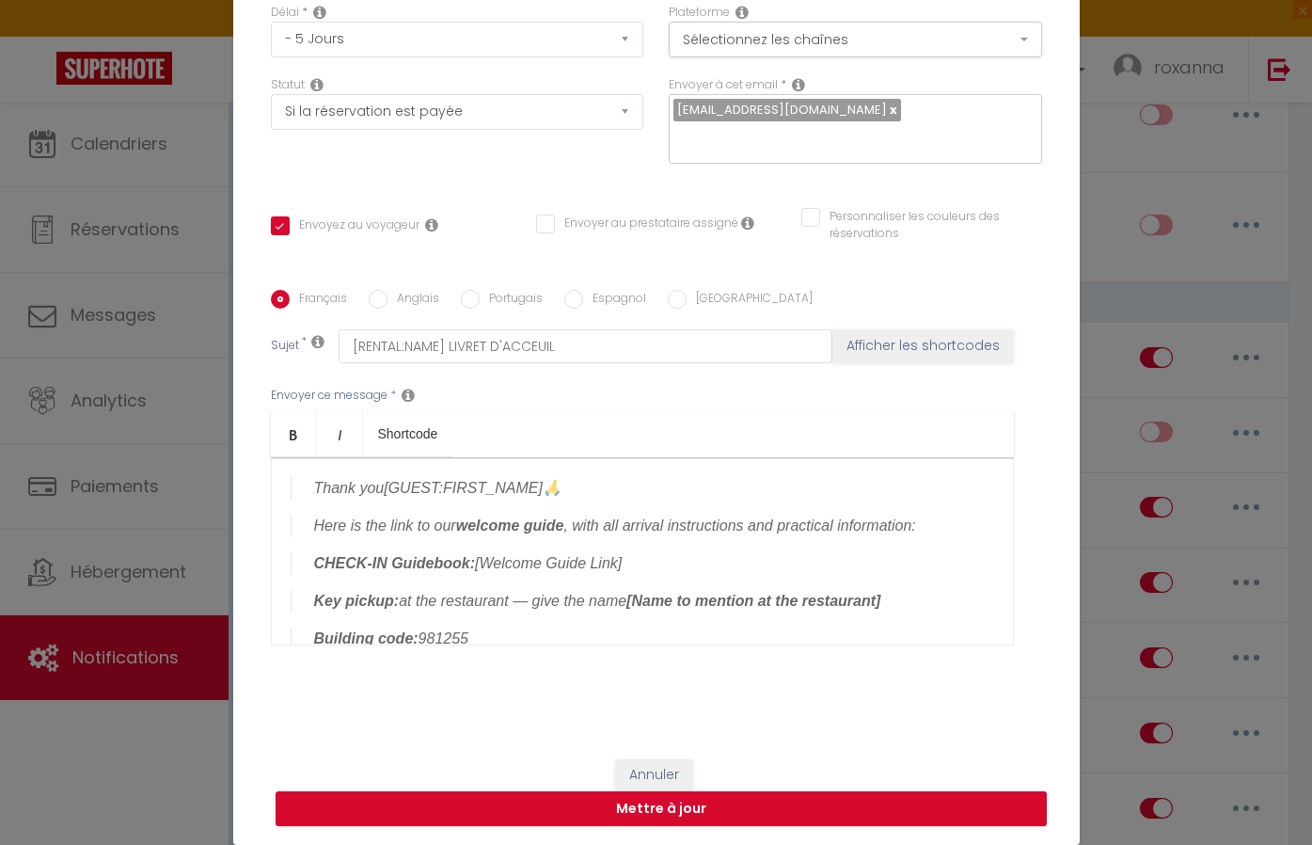
click at [626, 559] on blockquote "CHECK-IN Guidebook: [Welcome Guide Link]" at bounding box center [642, 563] width 703 height 23
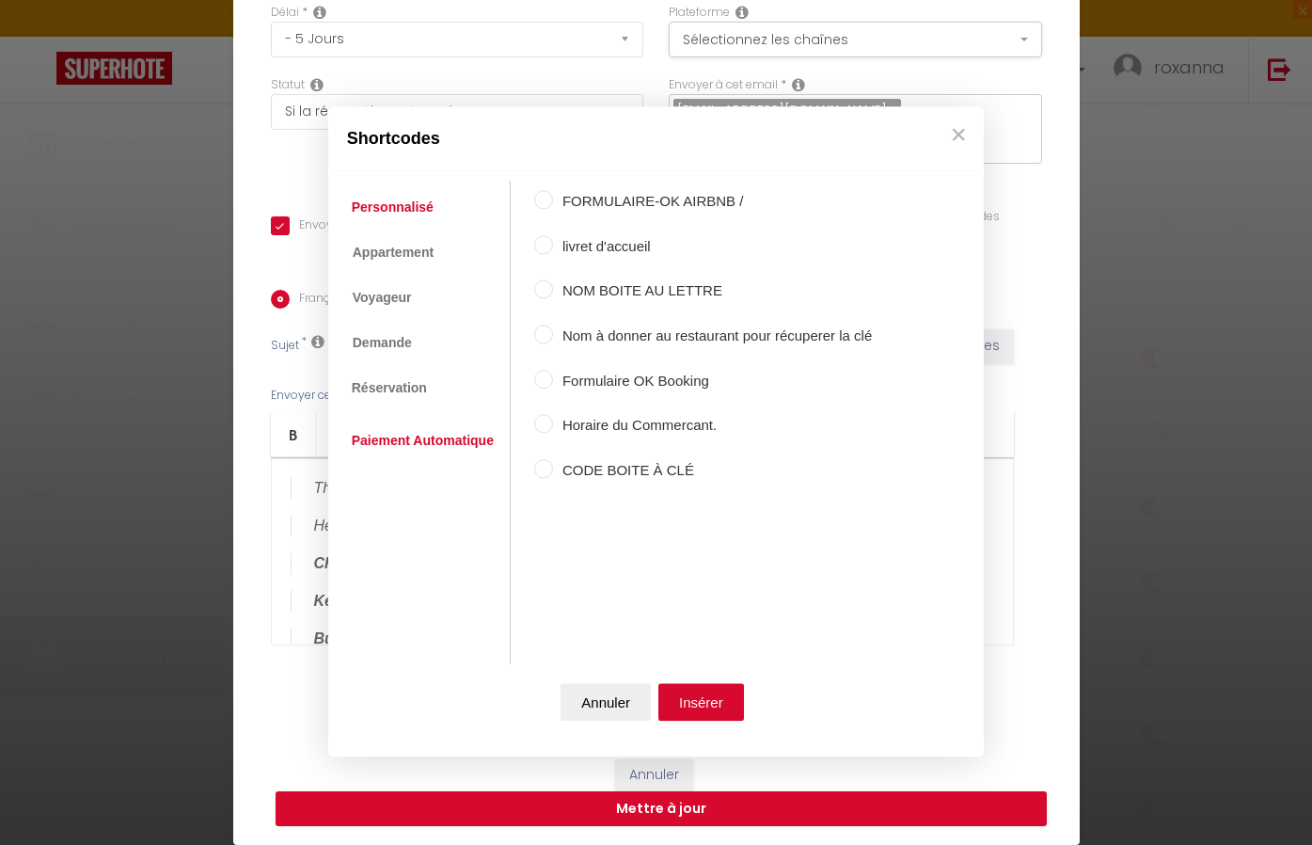
click at [427, 436] on link "Paiement Automatique" at bounding box center [422, 440] width 161 height 34
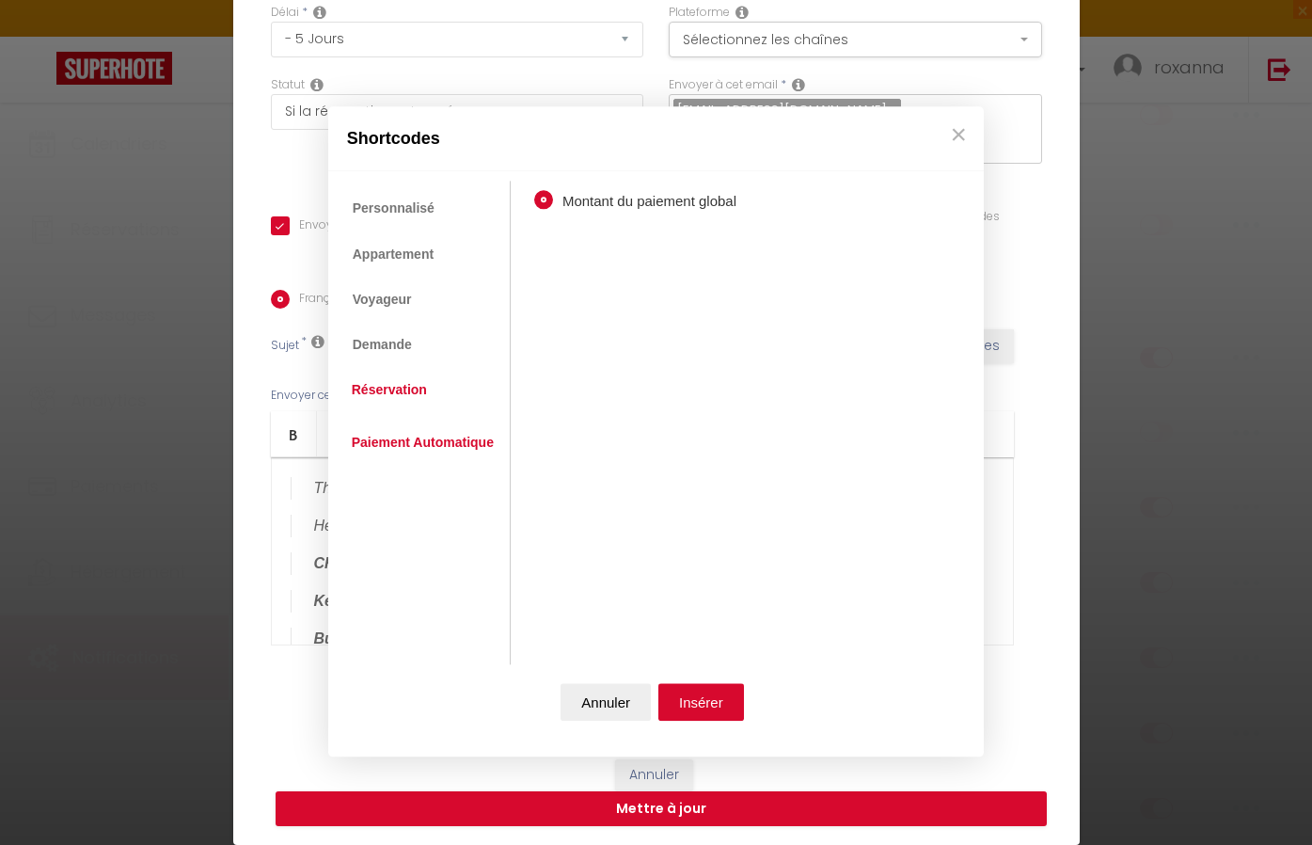
click at [408, 399] on link "Réservation" at bounding box center [389, 389] width 94 height 34
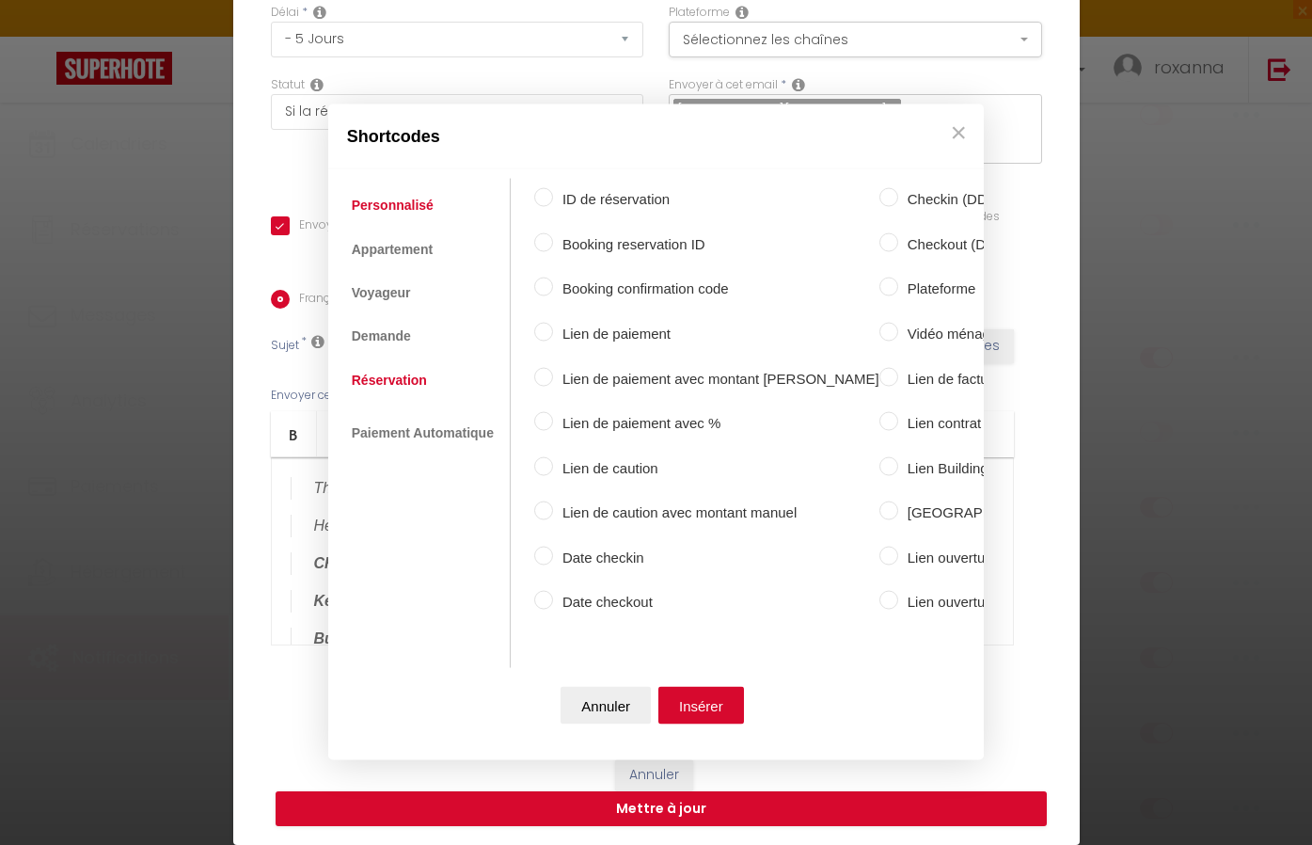
click at [407, 220] on link "Personnalisé" at bounding box center [392, 205] width 101 height 34
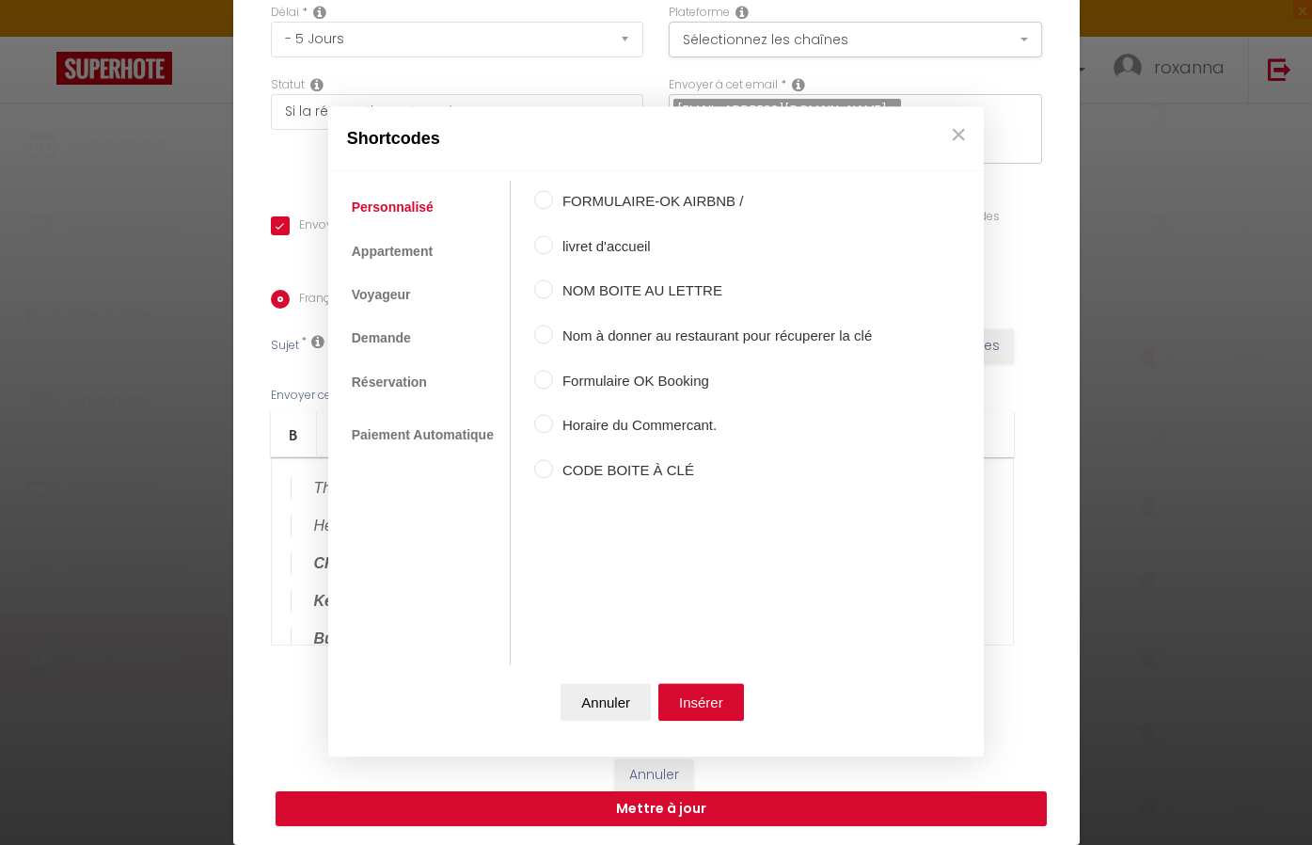
click at [539, 245] on input "livret d'accueil" at bounding box center [543, 244] width 19 height 19
radio input "true"
click at [696, 706] on button "Insérer" at bounding box center [701, 703] width 86 height 38
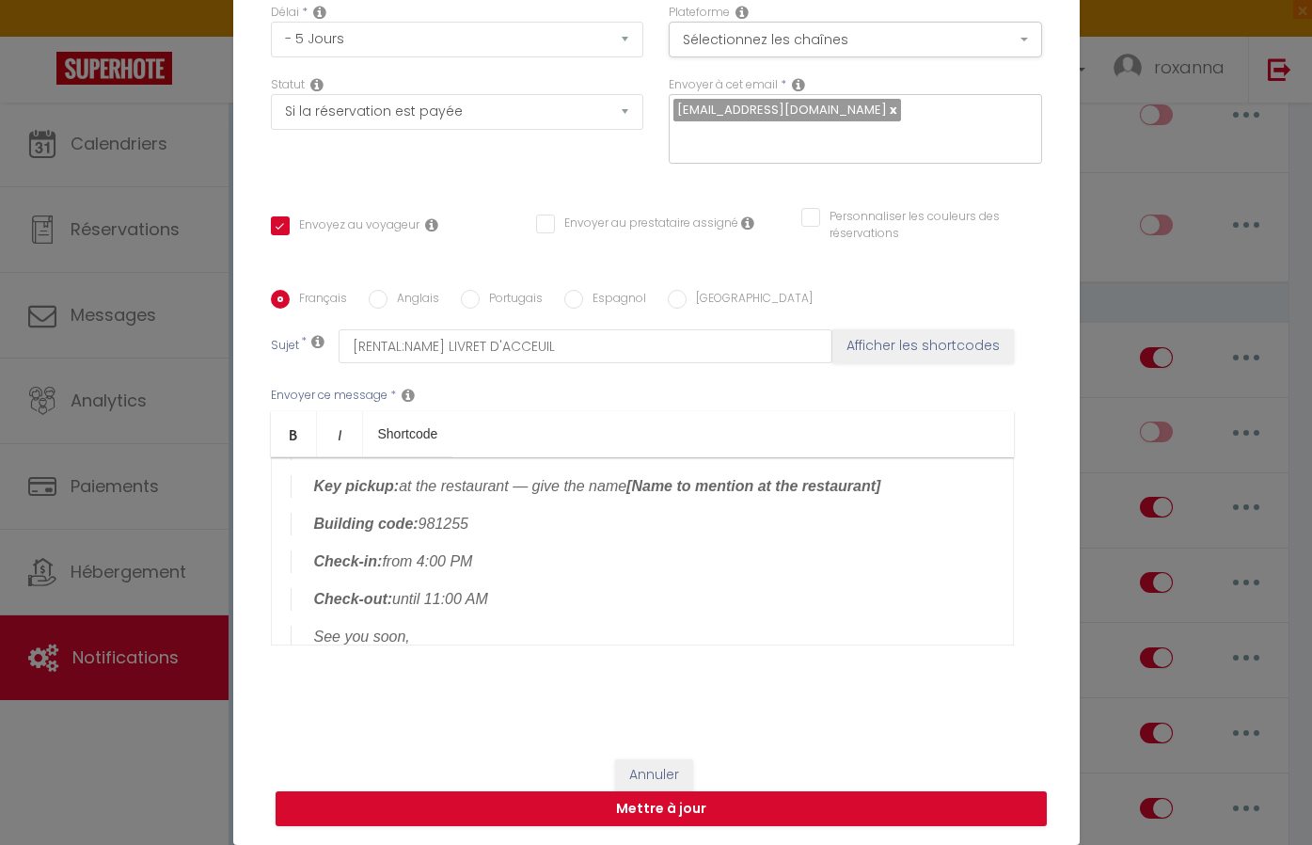
scroll to position [87, 0]
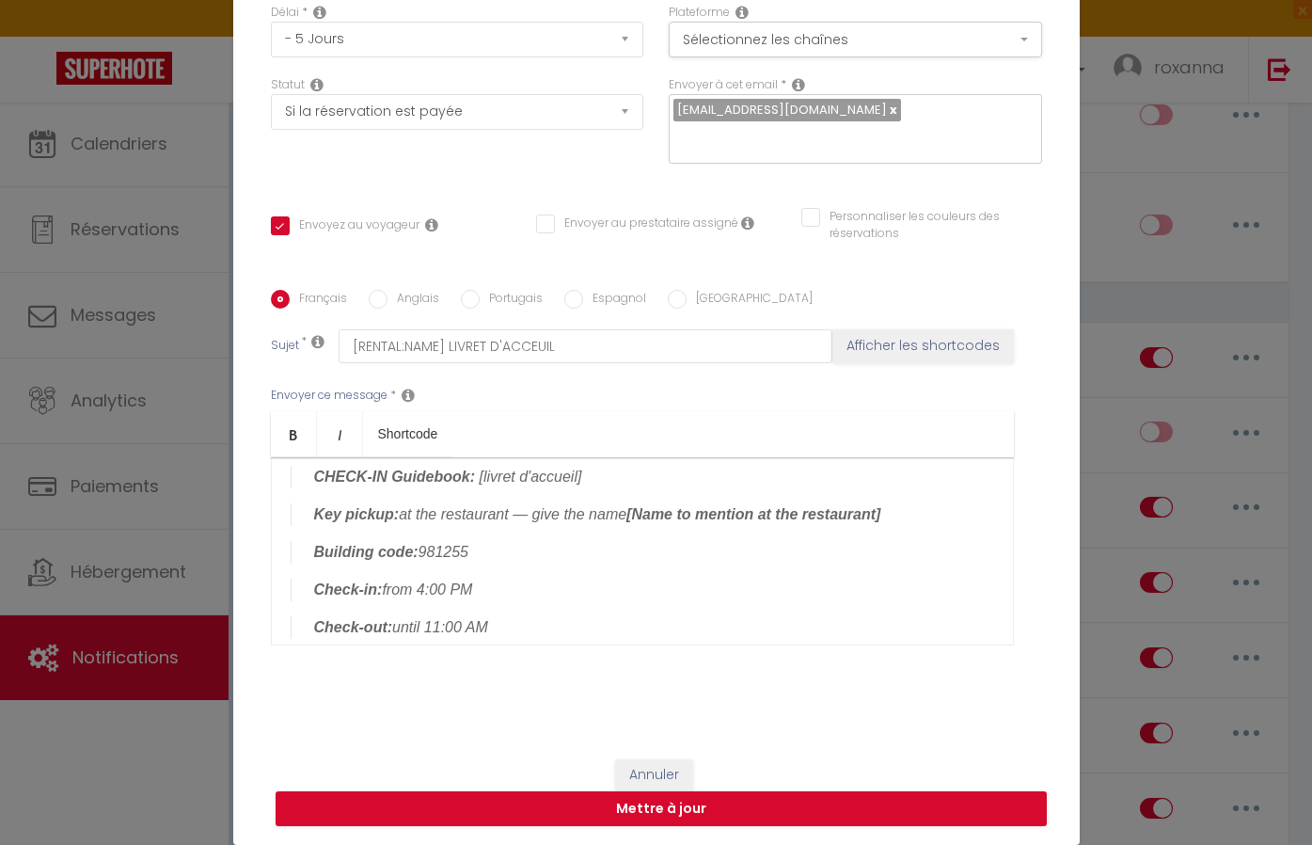
click at [910, 511] on blockquote "Key pickup: at the restaurant — give the name [Name to mention at the restauran…" at bounding box center [642, 514] width 703 height 23
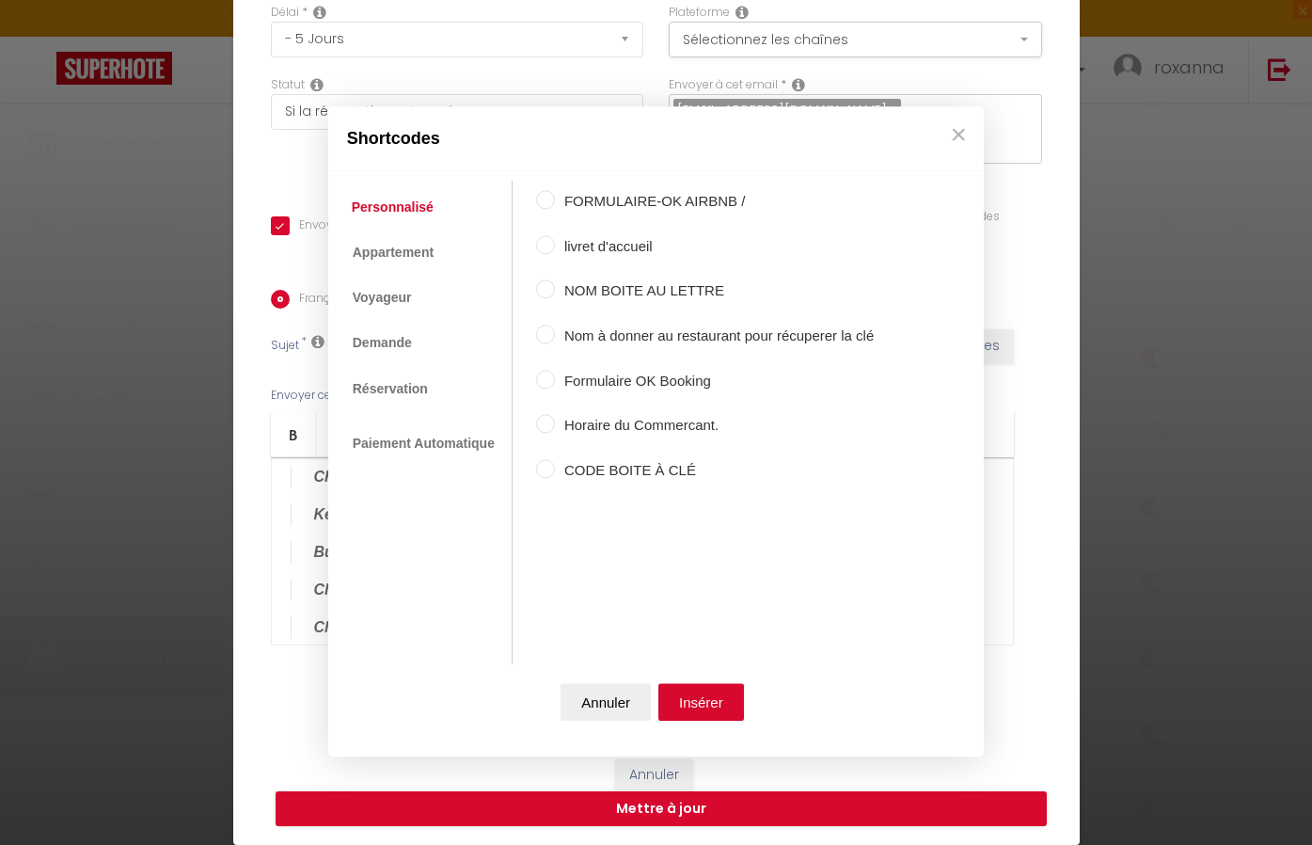
click at [536, 334] on input "Nom à donner au restaurant pour récuperer la clé" at bounding box center [545, 333] width 19 height 19
radio input "true"
click at [712, 709] on button "Insérer" at bounding box center [701, 703] width 86 height 38
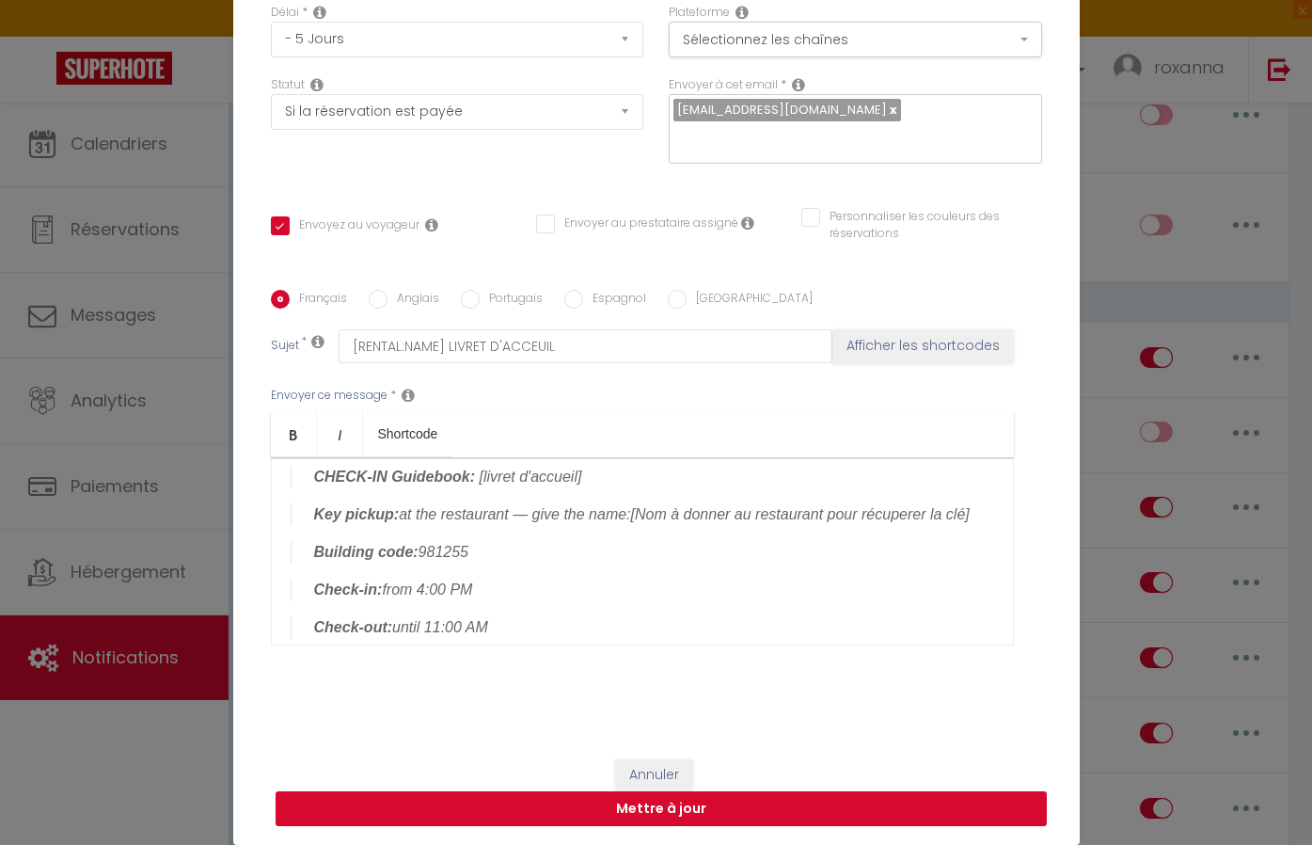
click at [707, 804] on button "Mettre à jour" at bounding box center [661, 809] width 771 height 36
checkbox input "true"
checkbox input "false"
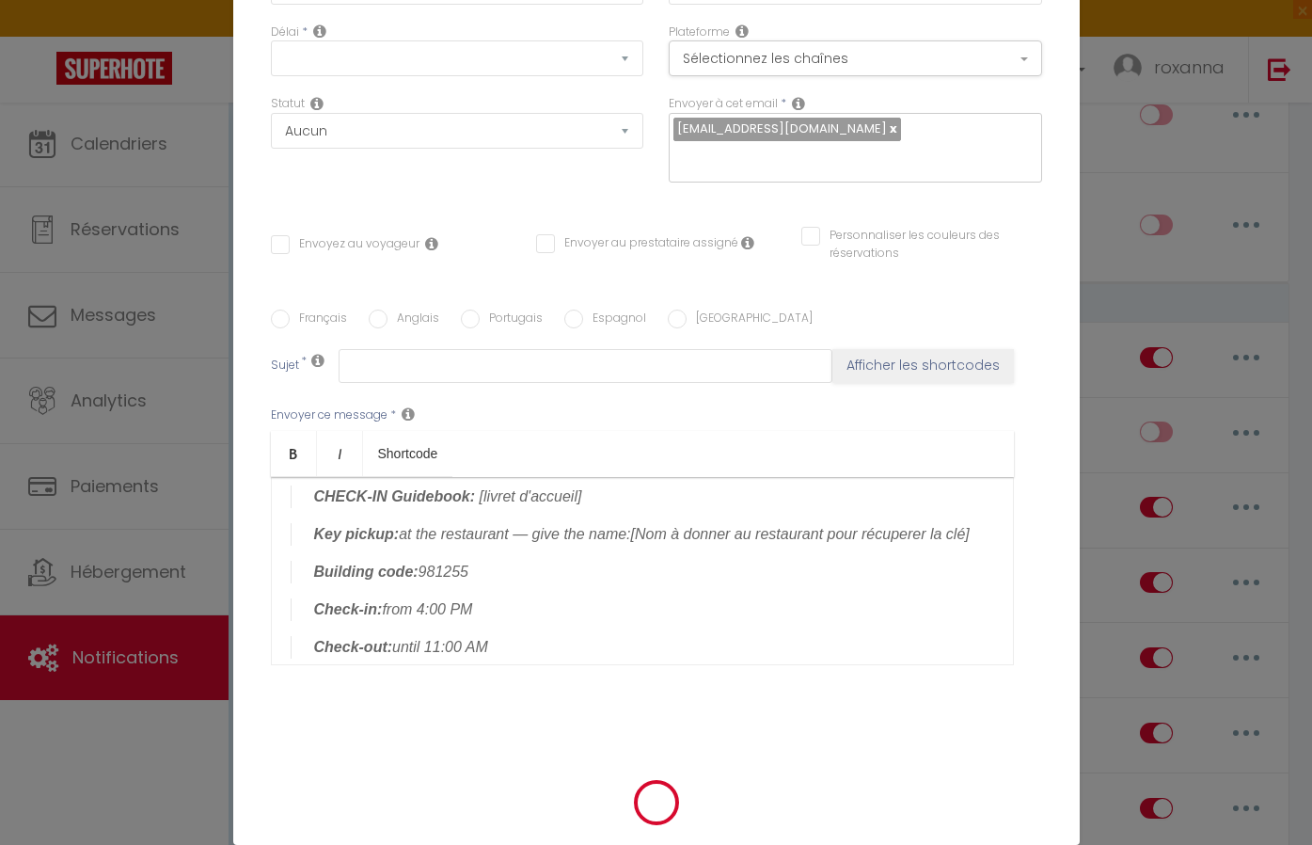
checkbox input "false"
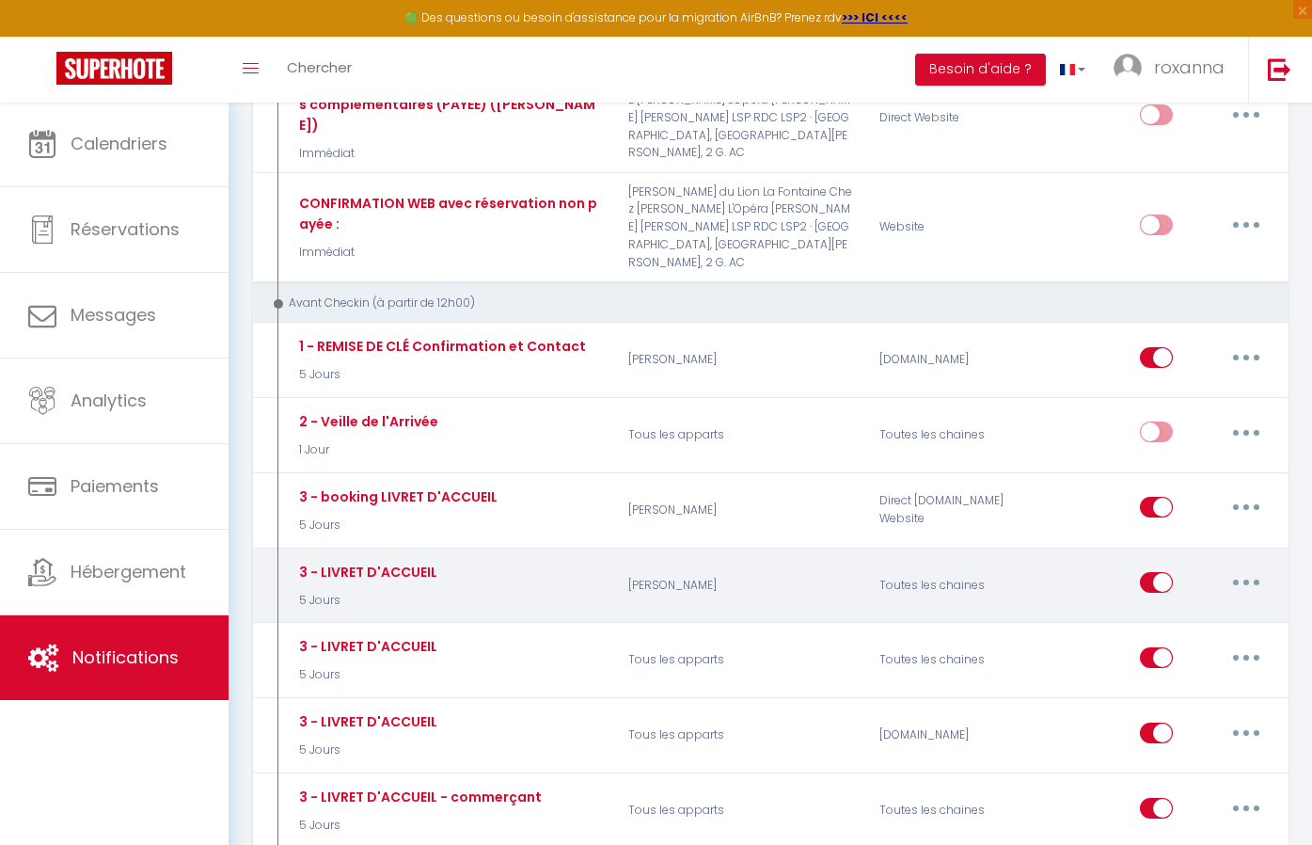
click at [1240, 567] on button "button" at bounding box center [1246, 582] width 53 height 30
click at [1183, 609] on link "Editer" at bounding box center [1197, 625] width 139 height 32
type input "3 - LIVRET D'ACCUEIL"
select select "5 Jours"
select select "if_booking_is_paid"
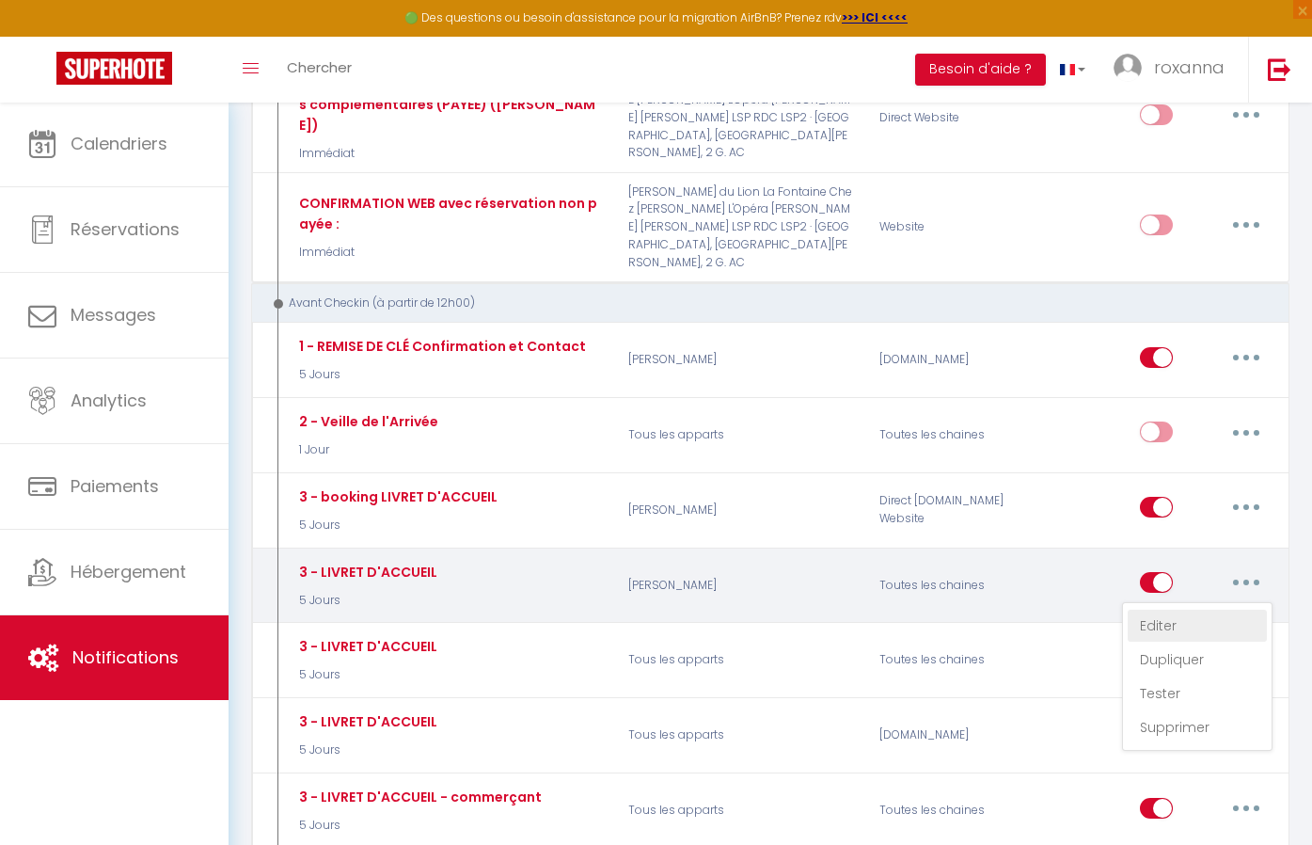
checkbox input "true"
checkbox input "false"
radio input "true"
type input "[RENTAL:NAME] LIVRET D'ACCEUIL"
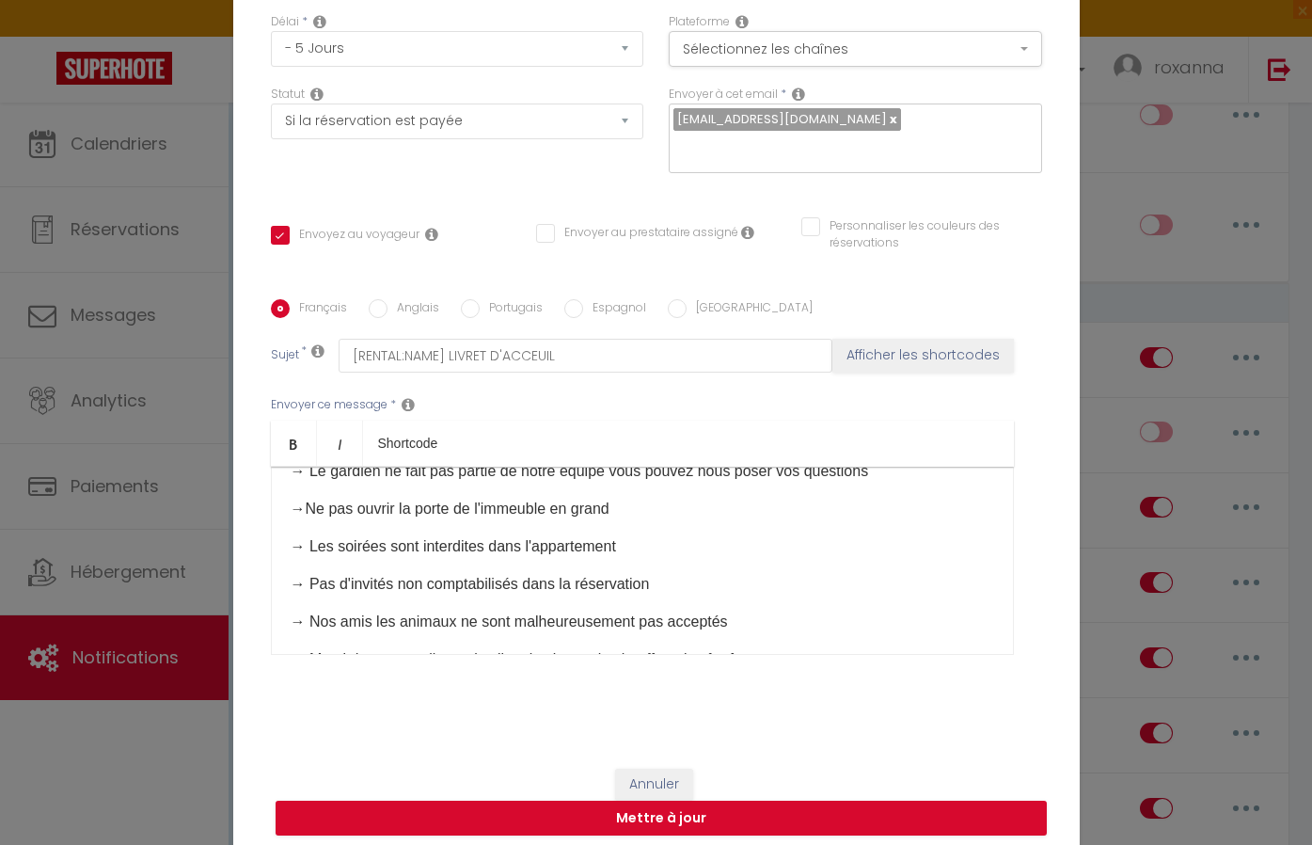
scroll to position [368, 0]
click at [759, 581] on p "→ Pas d'invités non comptabilisés dans la réservation" at bounding box center [642, 581] width 703 height 23
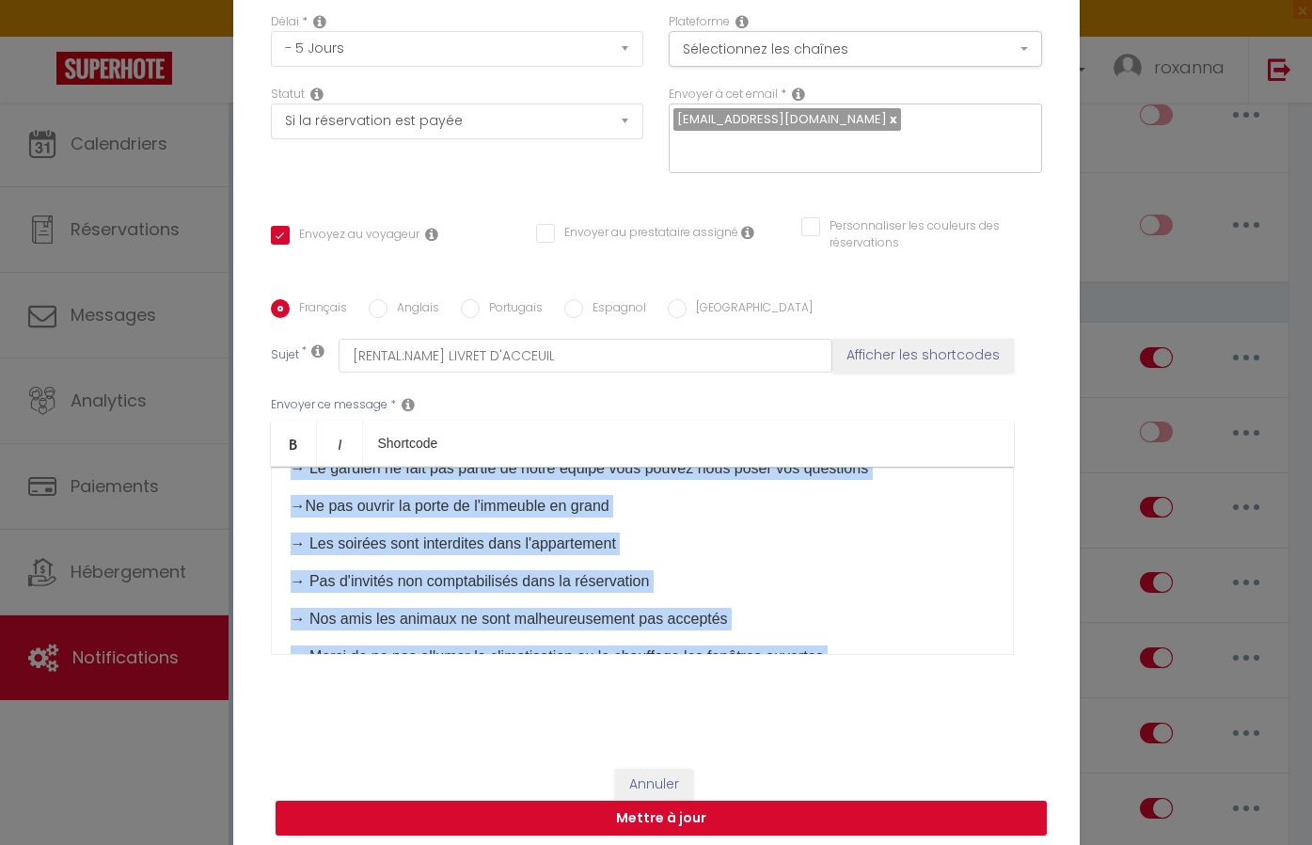
copy div "Lorem [IPSUM:DOLOR_SITA],​ 🙏 Conse ad elit sedd eiusm tempor i'utlabor etd magn…"
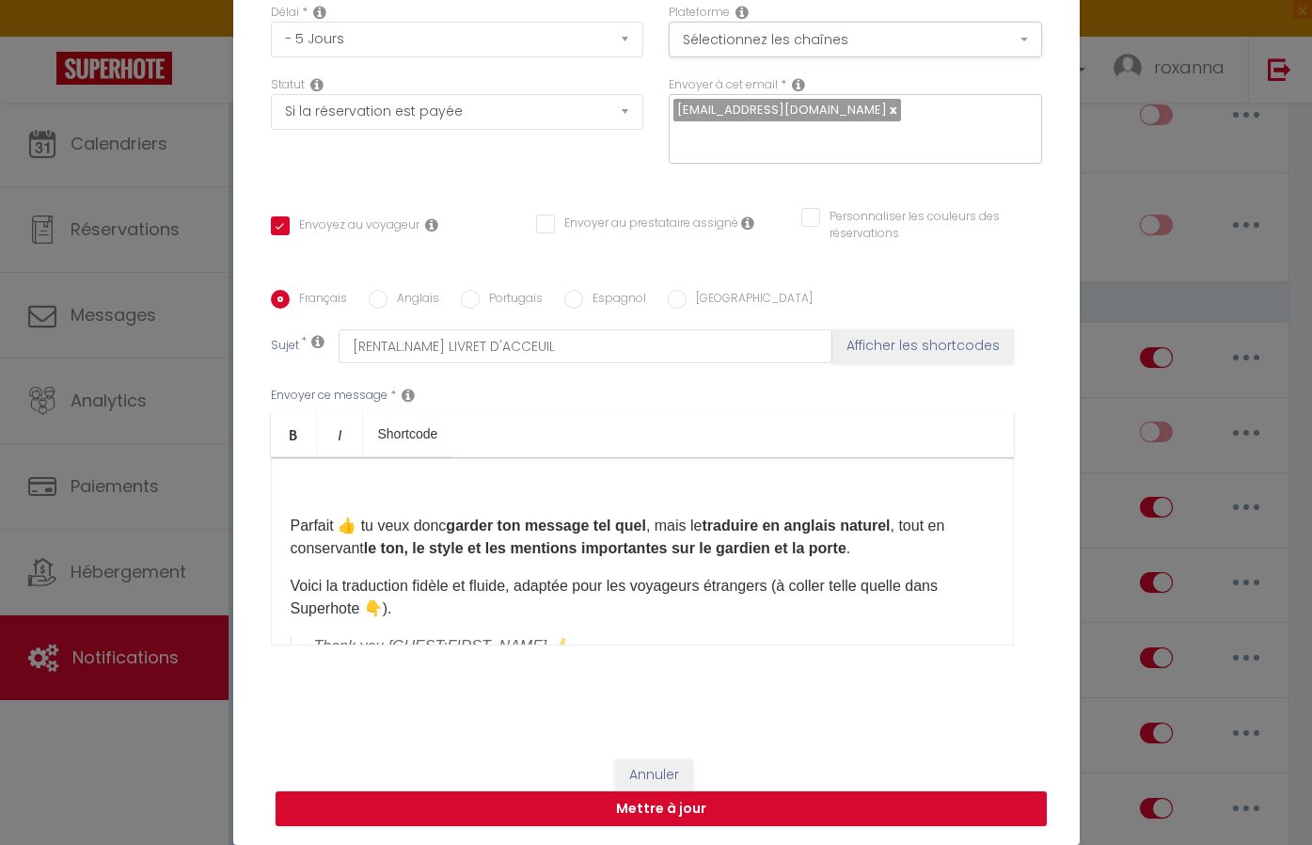
scroll to position [154, 0]
click at [308, 634] on div "Parfait 👍 tu veux donc garder ton message tel quel , mais le traduire en anglai…" at bounding box center [642, 551] width 743 height 188
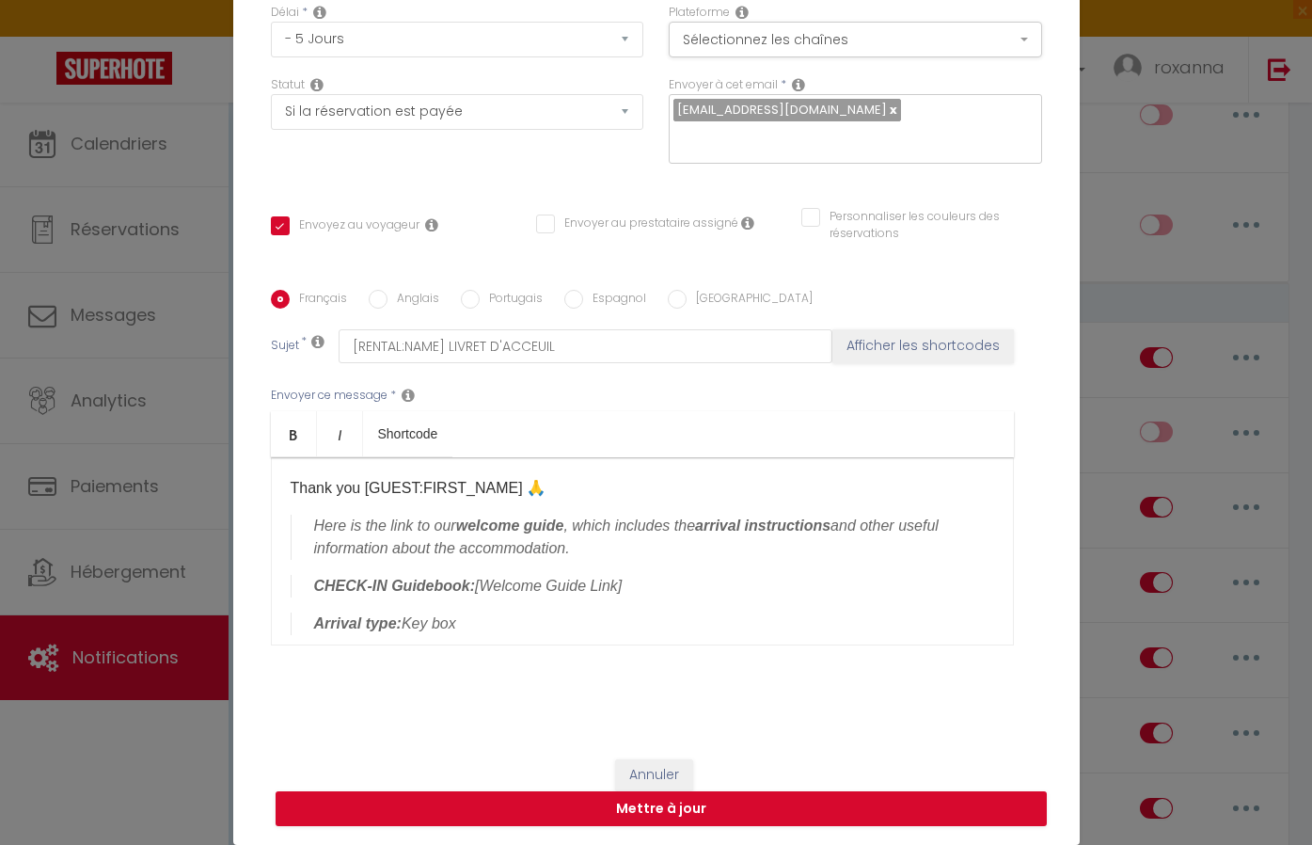
click at [505, 491] on p "Thank you [GUEST:FIRST_NAME] 🙏" at bounding box center [642, 488] width 703 height 23
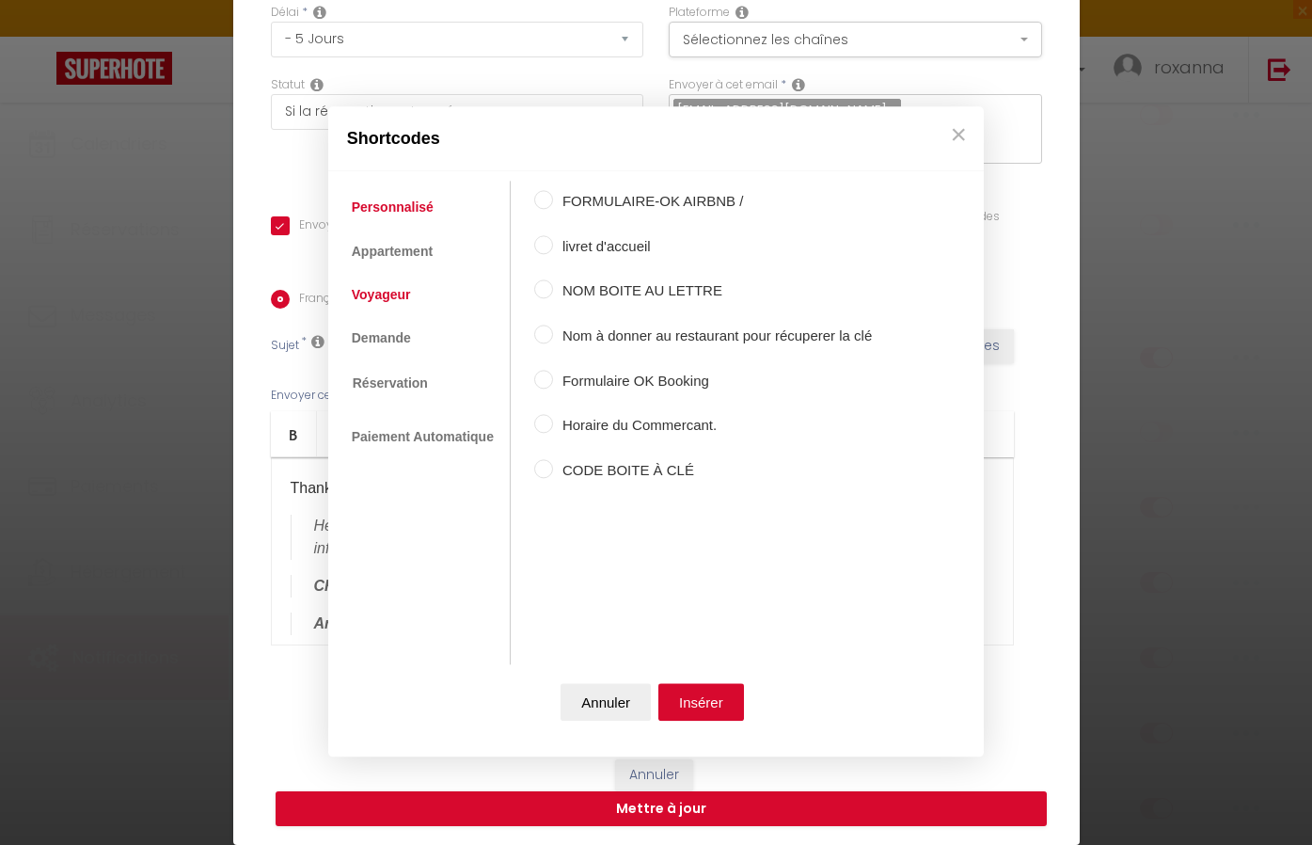
click at [386, 304] on link "Voyageur" at bounding box center [381, 294] width 78 height 34
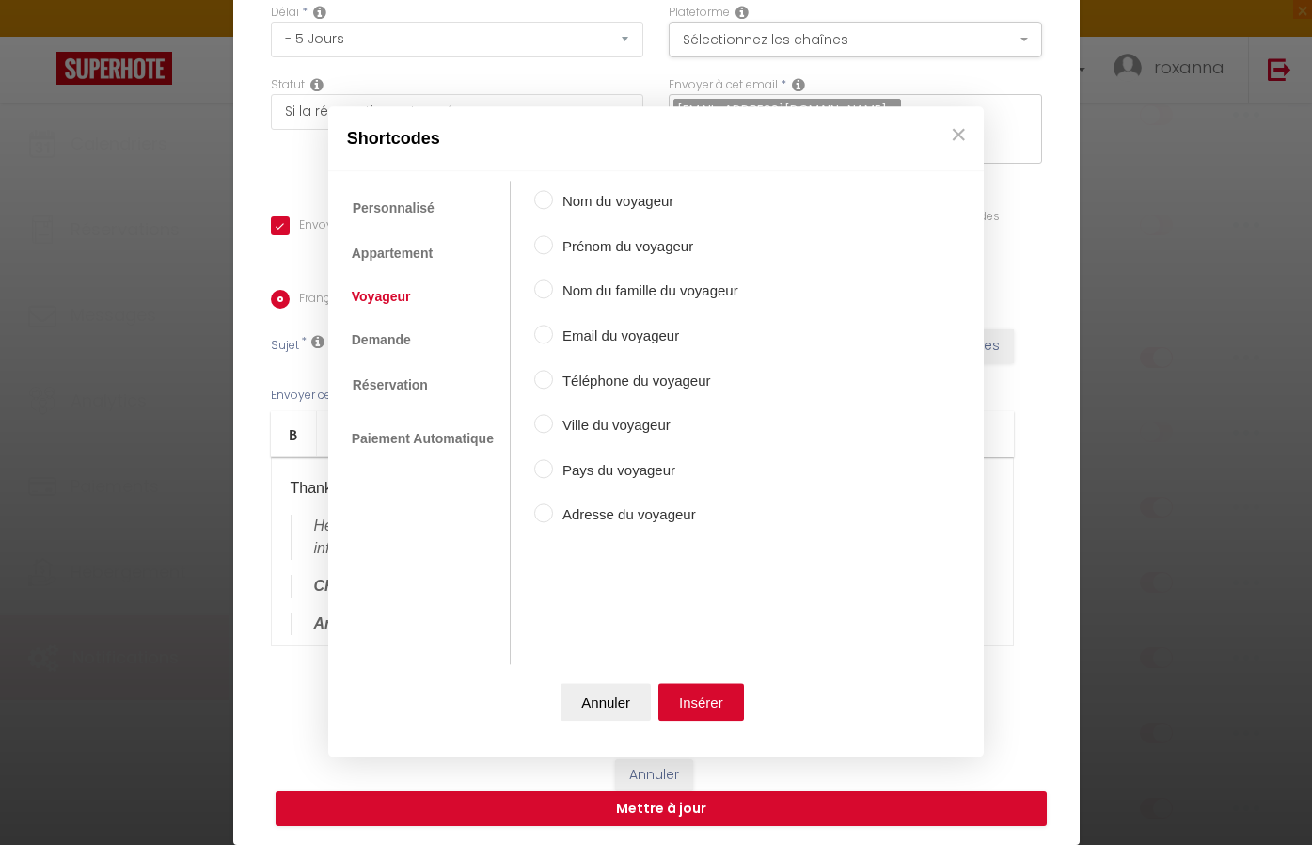
click at [573, 241] on label "Prénom du voyageur" at bounding box center [645, 246] width 185 height 23
click at [553, 241] on input "Prénom du voyageur" at bounding box center [543, 244] width 19 height 19
radio input "true"
click at [687, 695] on button "Insérer" at bounding box center [701, 703] width 86 height 38
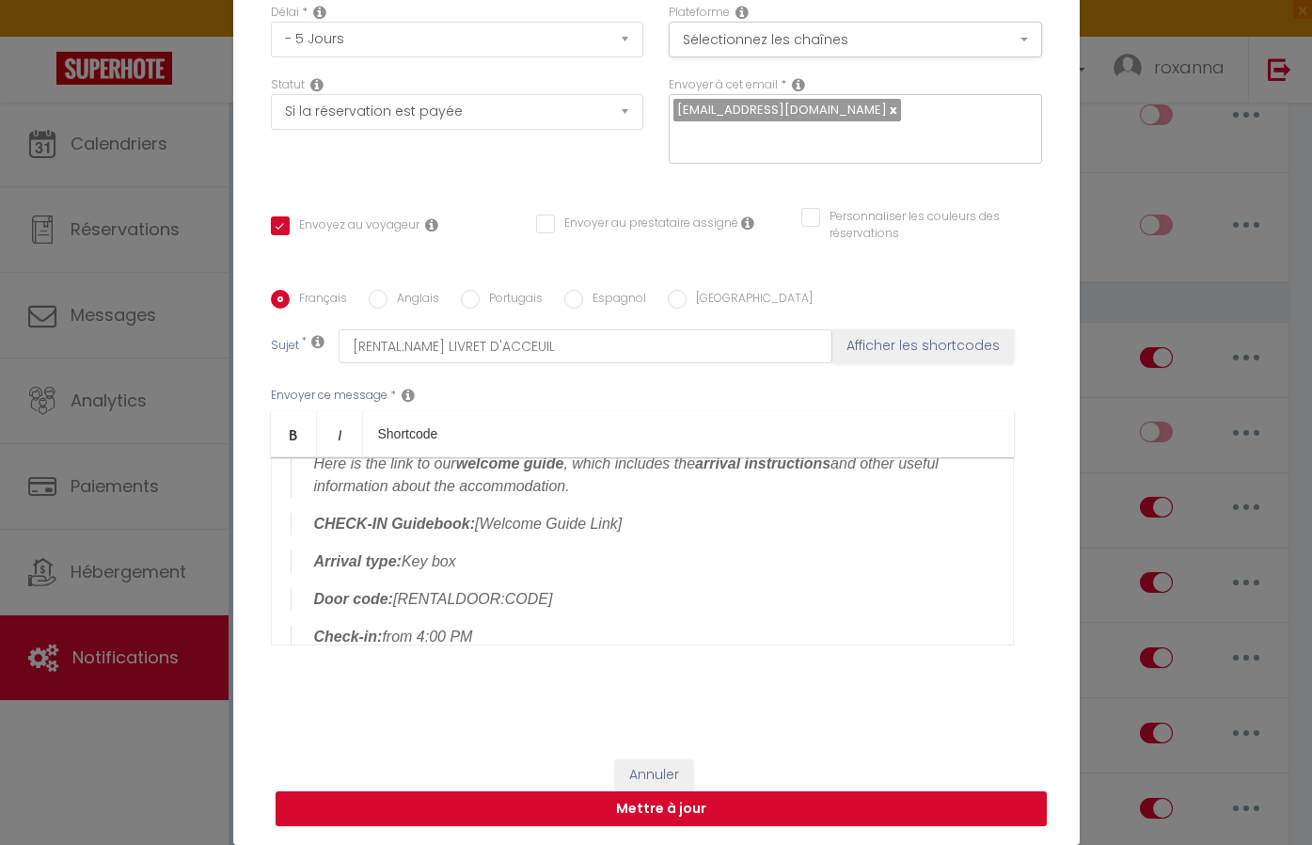
scroll to position [65, 0]
click at [625, 525] on blockquote "CHECK-IN Guidebook: [Welcome Guide Link]" at bounding box center [642, 521] width 703 height 23
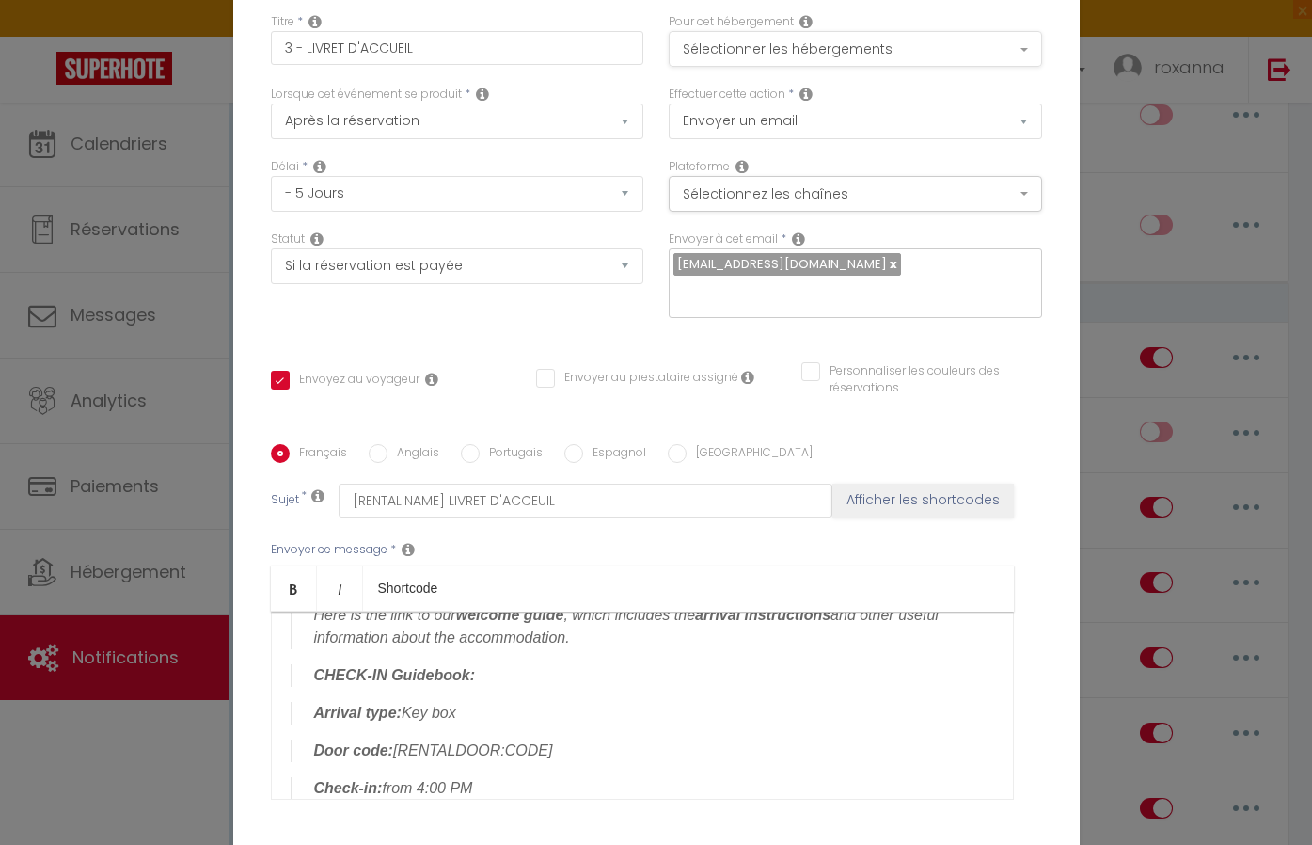
scroll to position [0, 0]
click at [819, 32] on button "Sélectionner les hébergements" at bounding box center [855, 49] width 373 height 36
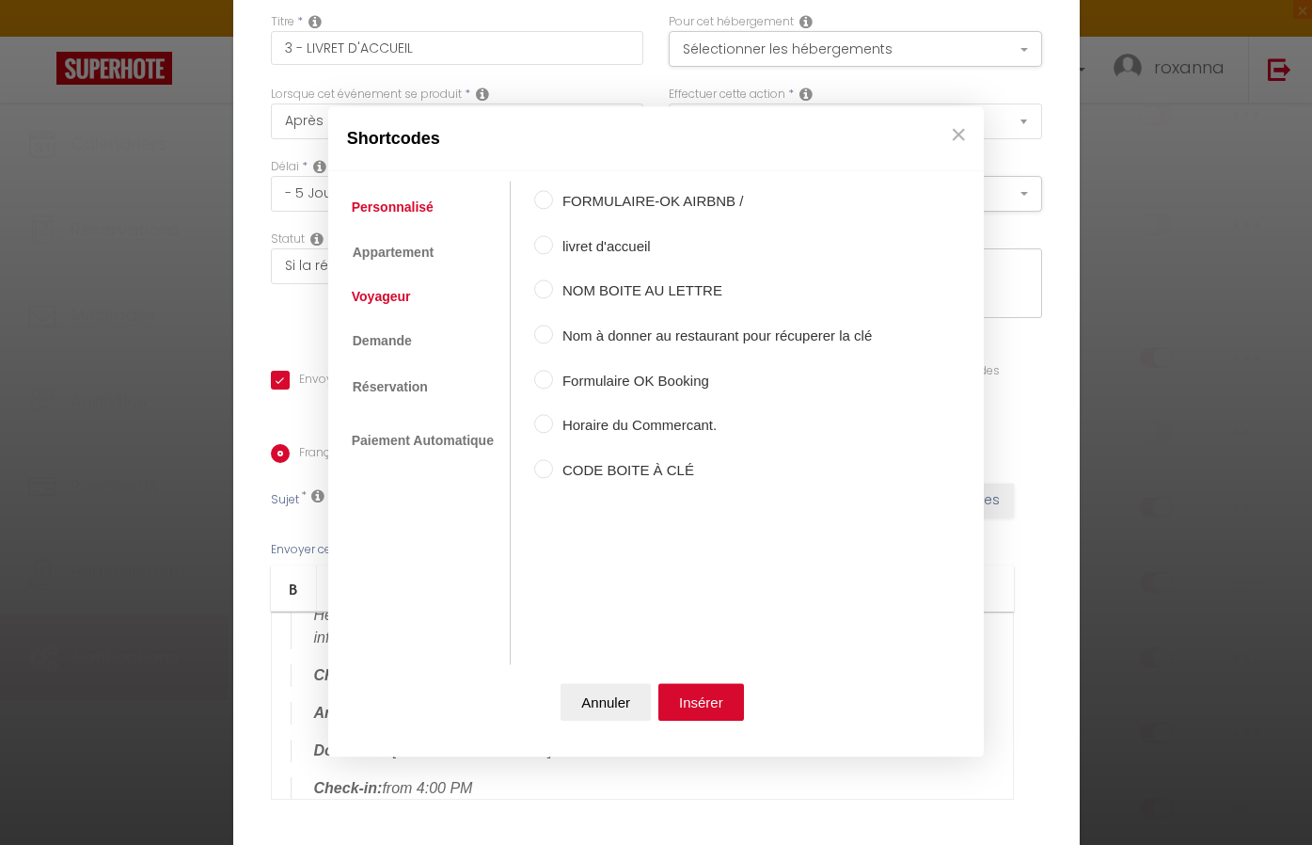
click at [375, 292] on link "Voyageur" at bounding box center [381, 296] width 78 height 34
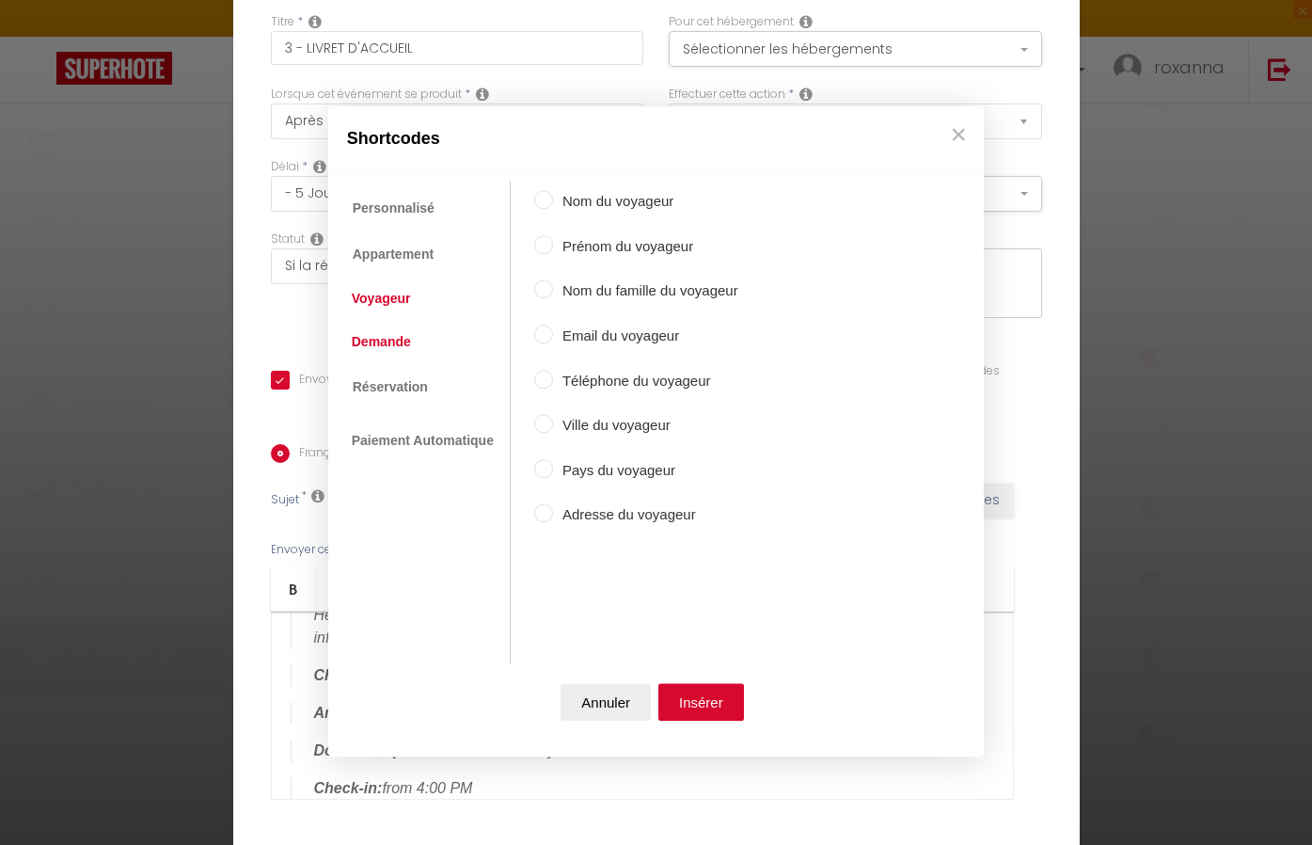
click at [392, 340] on link "Demande" at bounding box center [381, 342] width 78 height 34
click at [391, 373] on link "Réservation" at bounding box center [389, 384] width 94 height 34
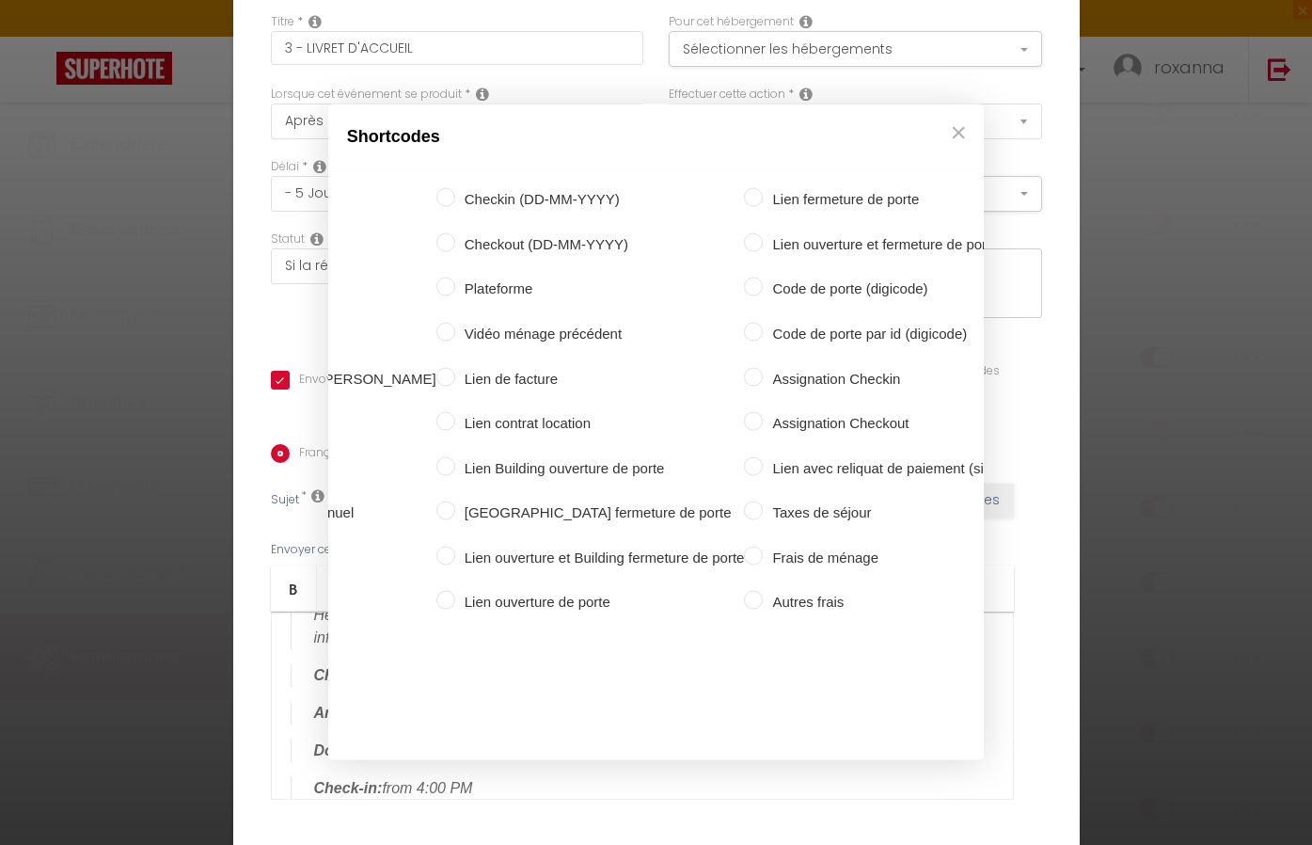
scroll to position [0, 442]
click at [764, 291] on label "Code de porte (digicode)" at bounding box center [897, 288] width 267 height 23
click at [745, 291] on input "Code de porte (digicode)" at bounding box center [754, 286] width 19 height 19
radio input "true"
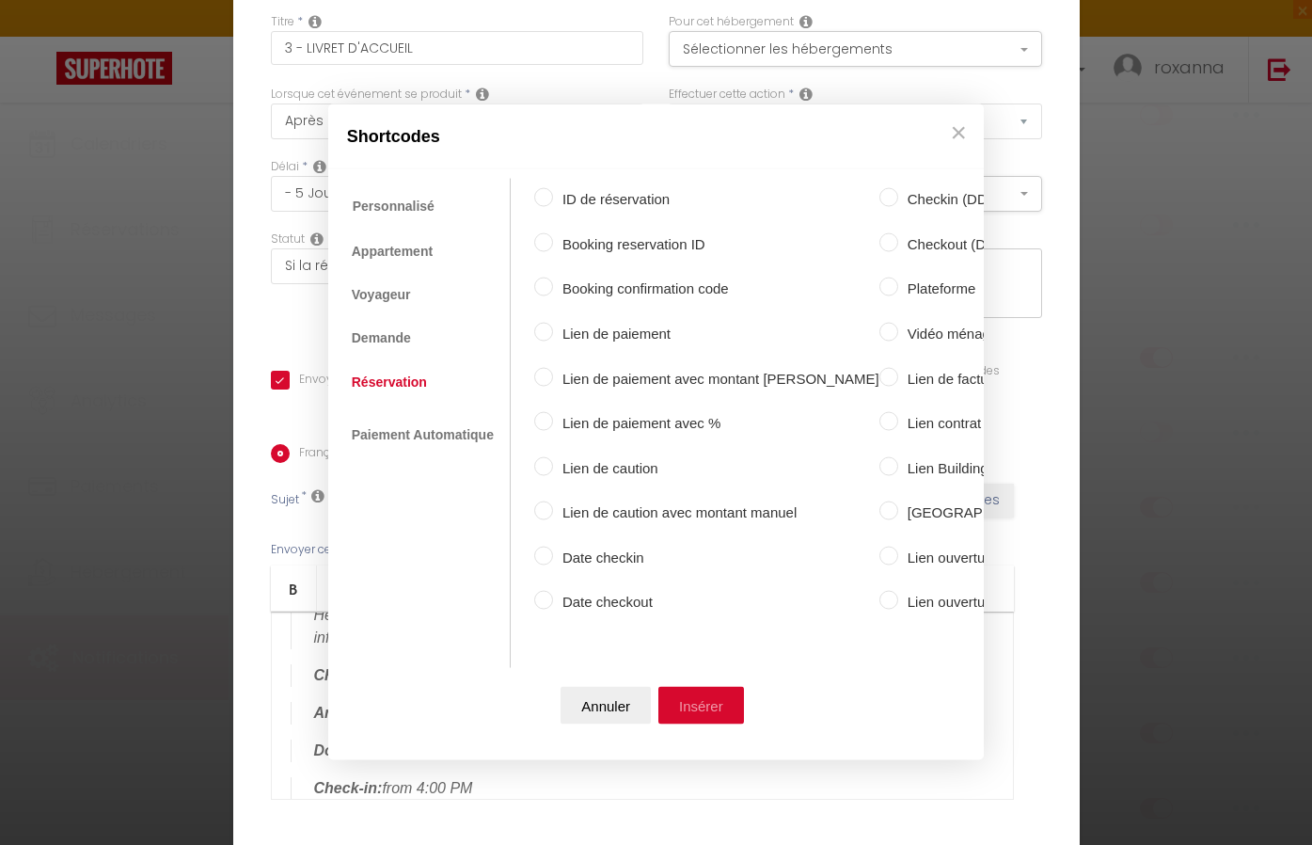
scroll to position [0, 0]
click at [687, 688] on button "Insérer" at bounding box center [701, 705] width 86 height 38
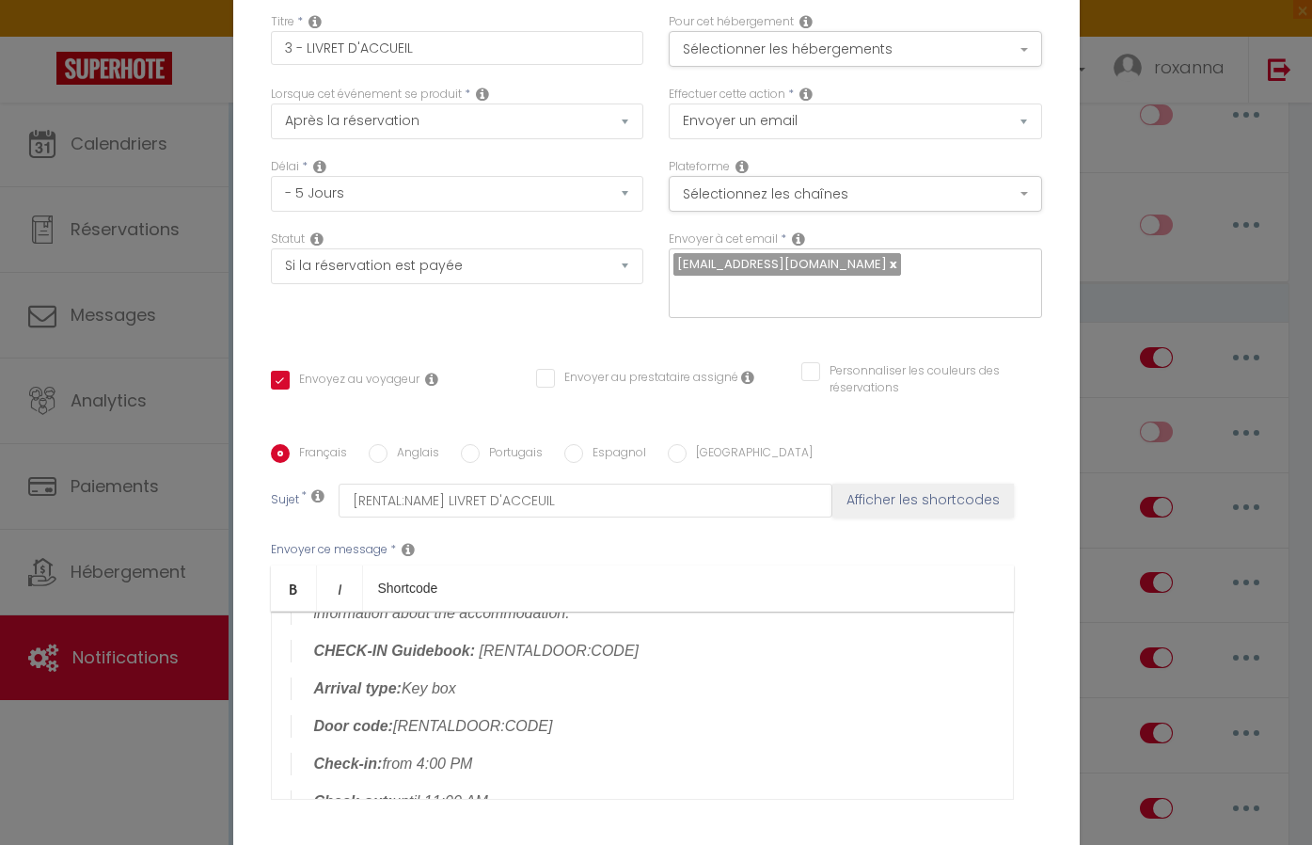
scroll to position [87, 0]
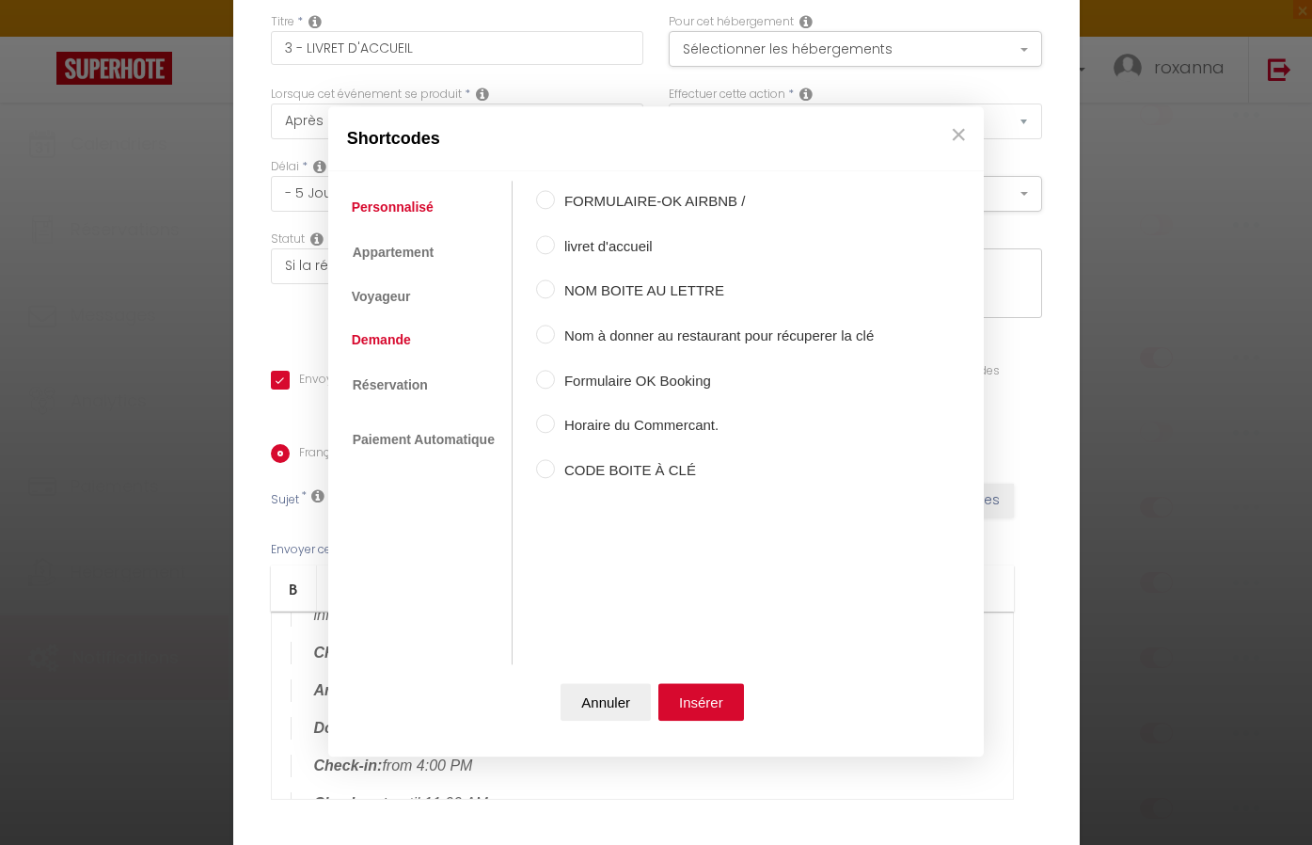
click at [398, 351] on link "Demande" at bounding box center [381, 341] width 78 height 34
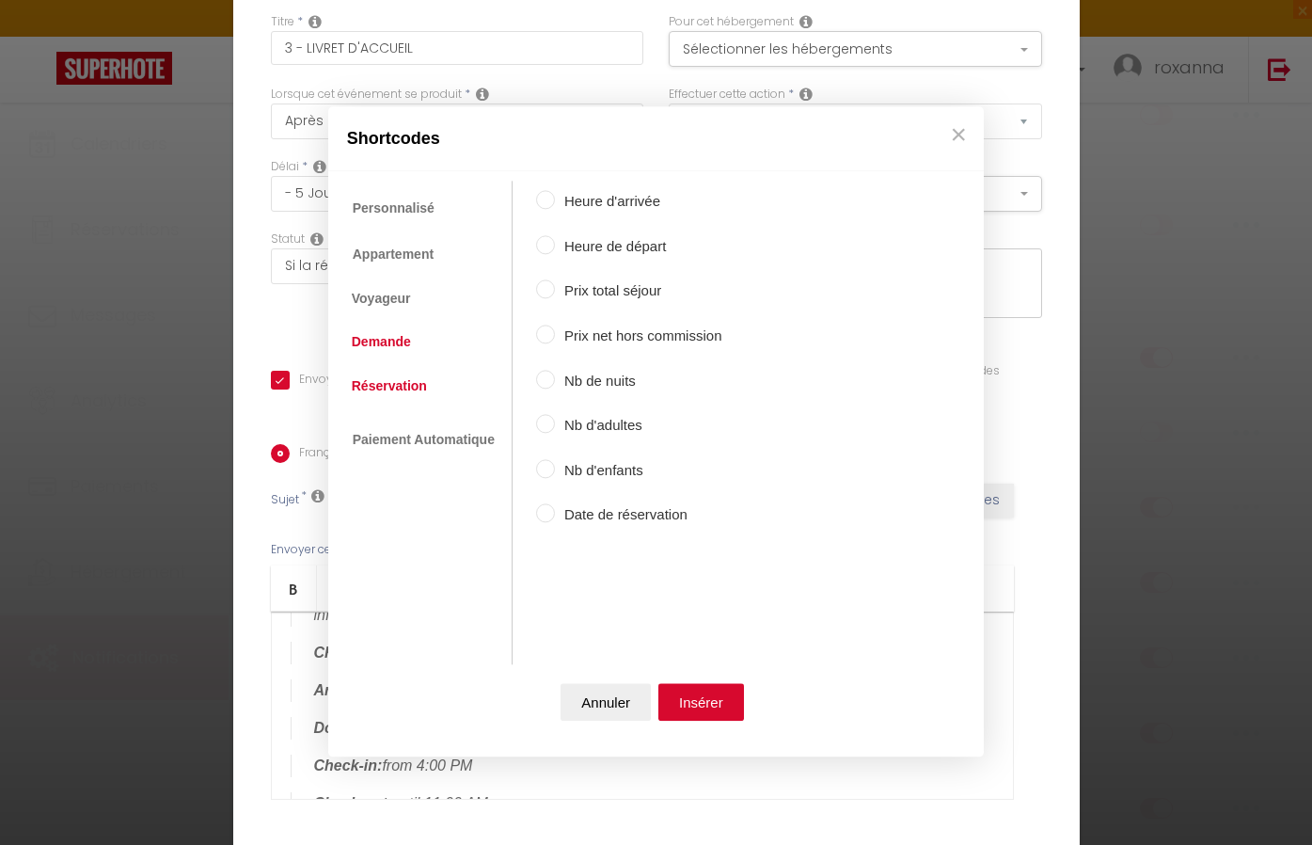
click at [396, 369] on link "Réservation" at bounding box center [389, 386] width 94 height 34
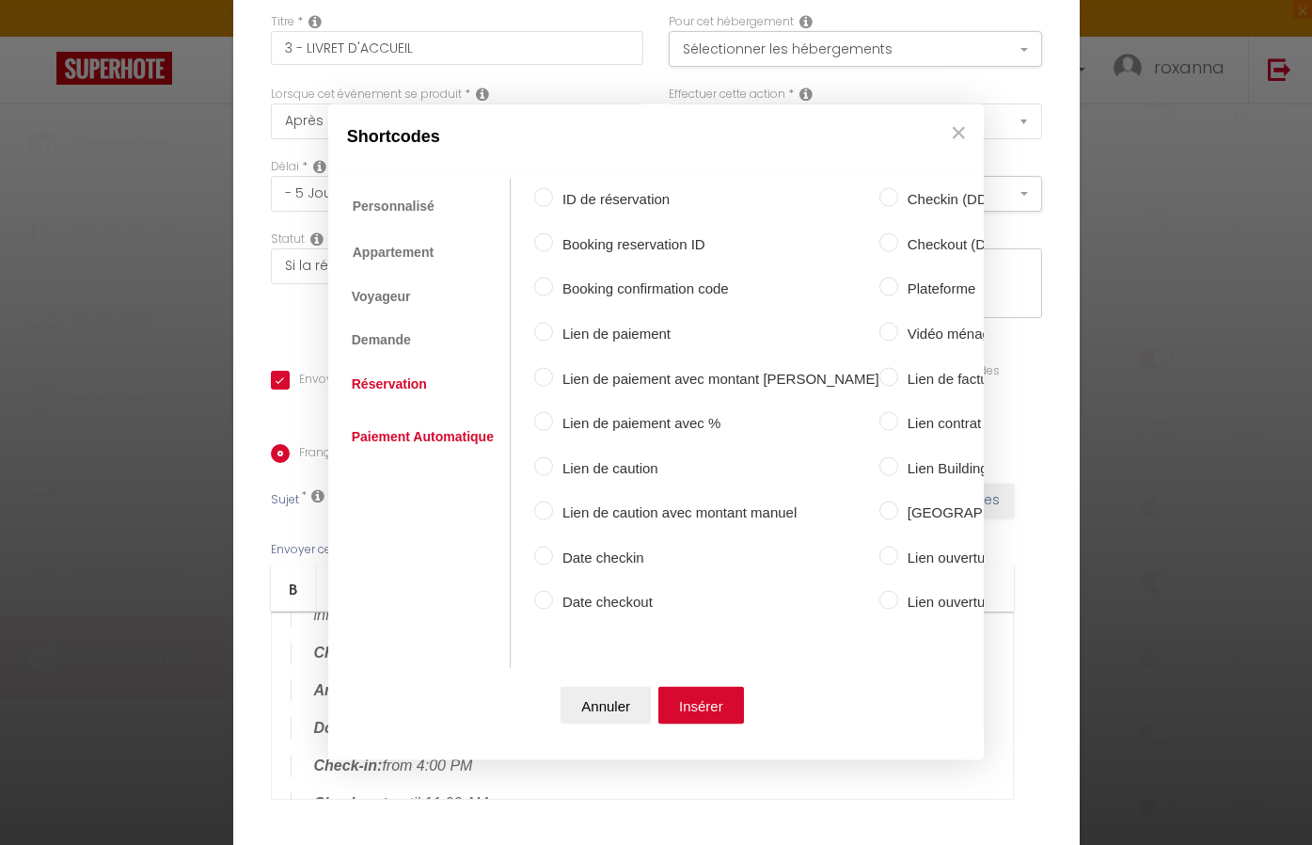
click at [389, 431] on link "Paiement Automatique" at bounding box center [422, 436] width 161 height 34
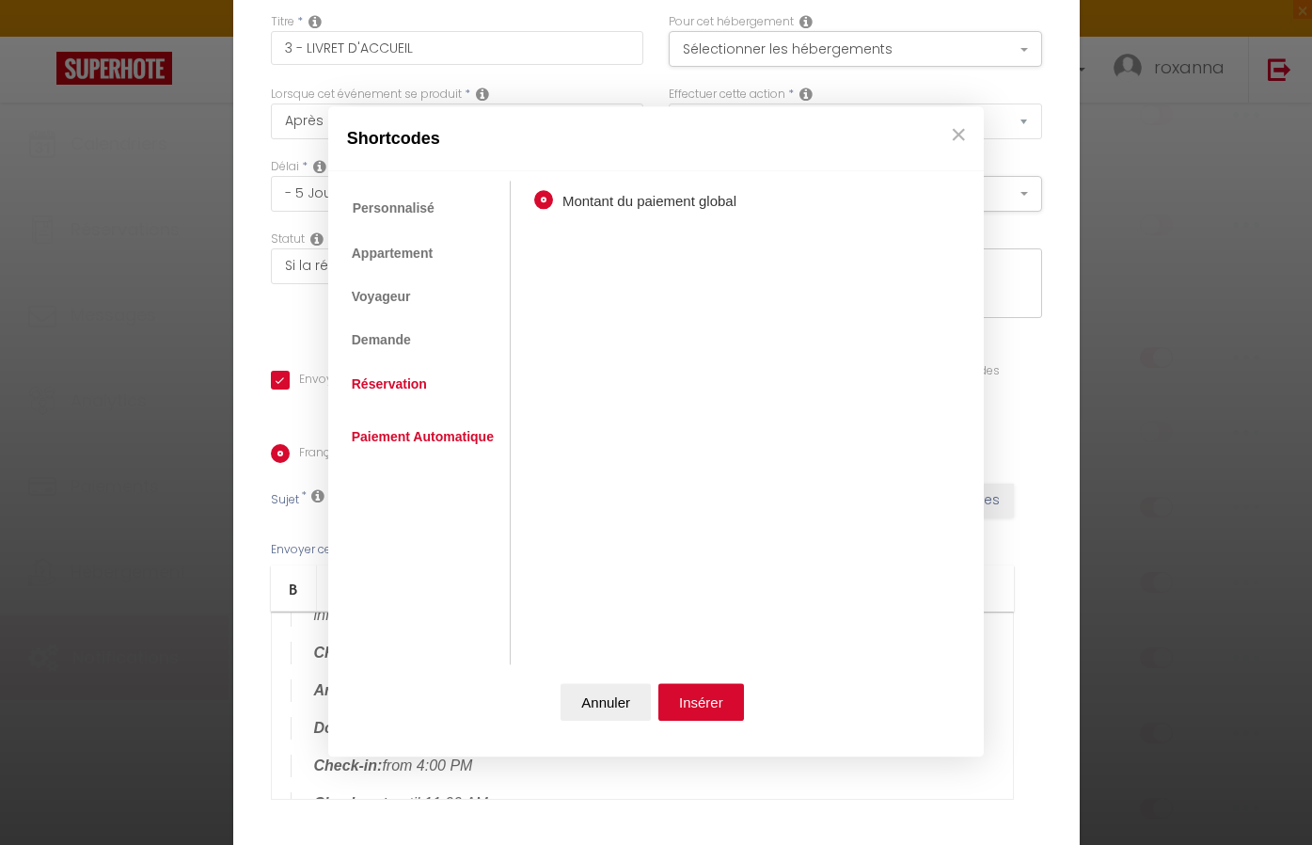
click at [386, 373] on link "Réservation" at bounding box center [389, 384] width 94 height 34
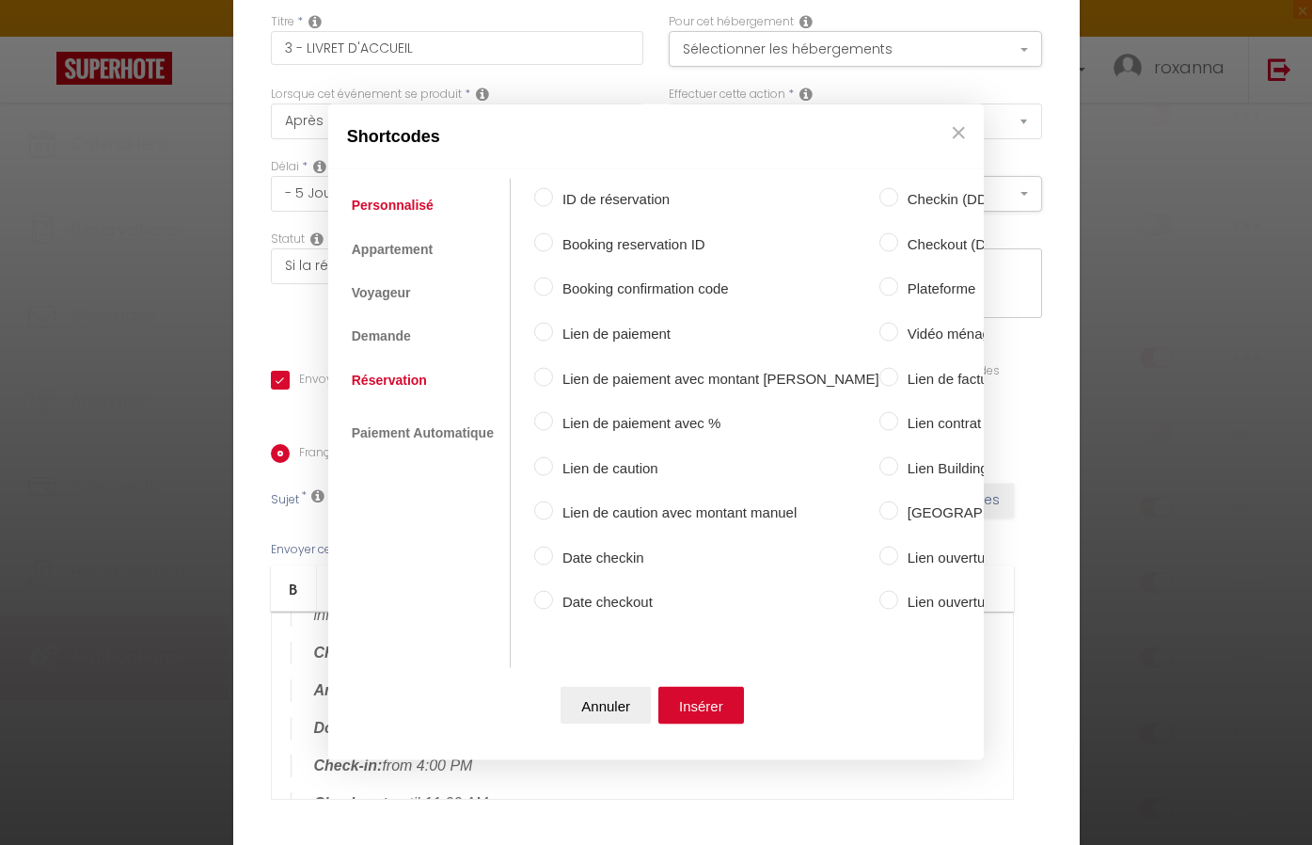
click at [401, 216] on link "Personnalisé" at bounding box center [392, 205] width 101 height 34
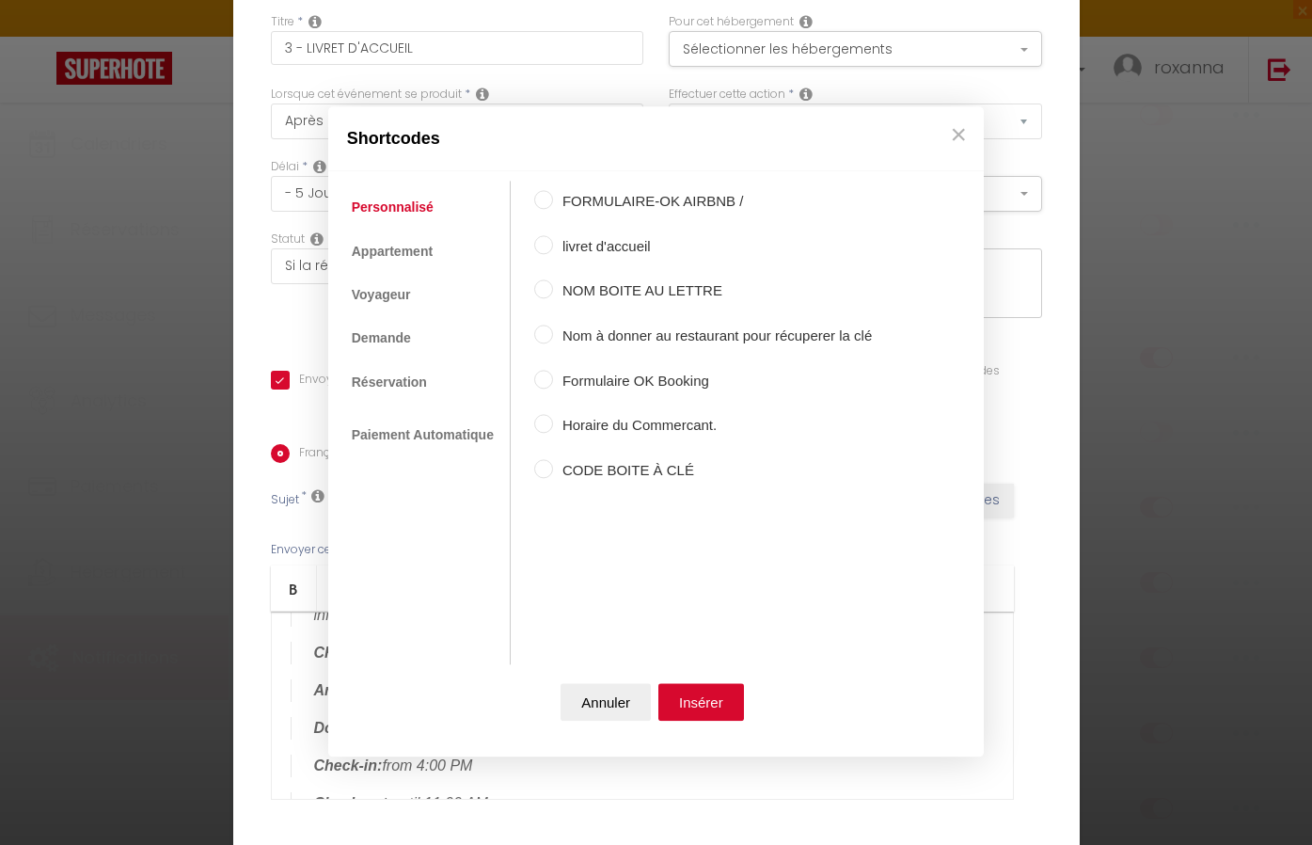
click at [545, 252] on input "livret d'accueil" at bounding box center [543, 244] width 19 height 19
radio input "true"
click at [711, 701] on button "Insérer" at bounding box center [701, 703] width 86 height 38
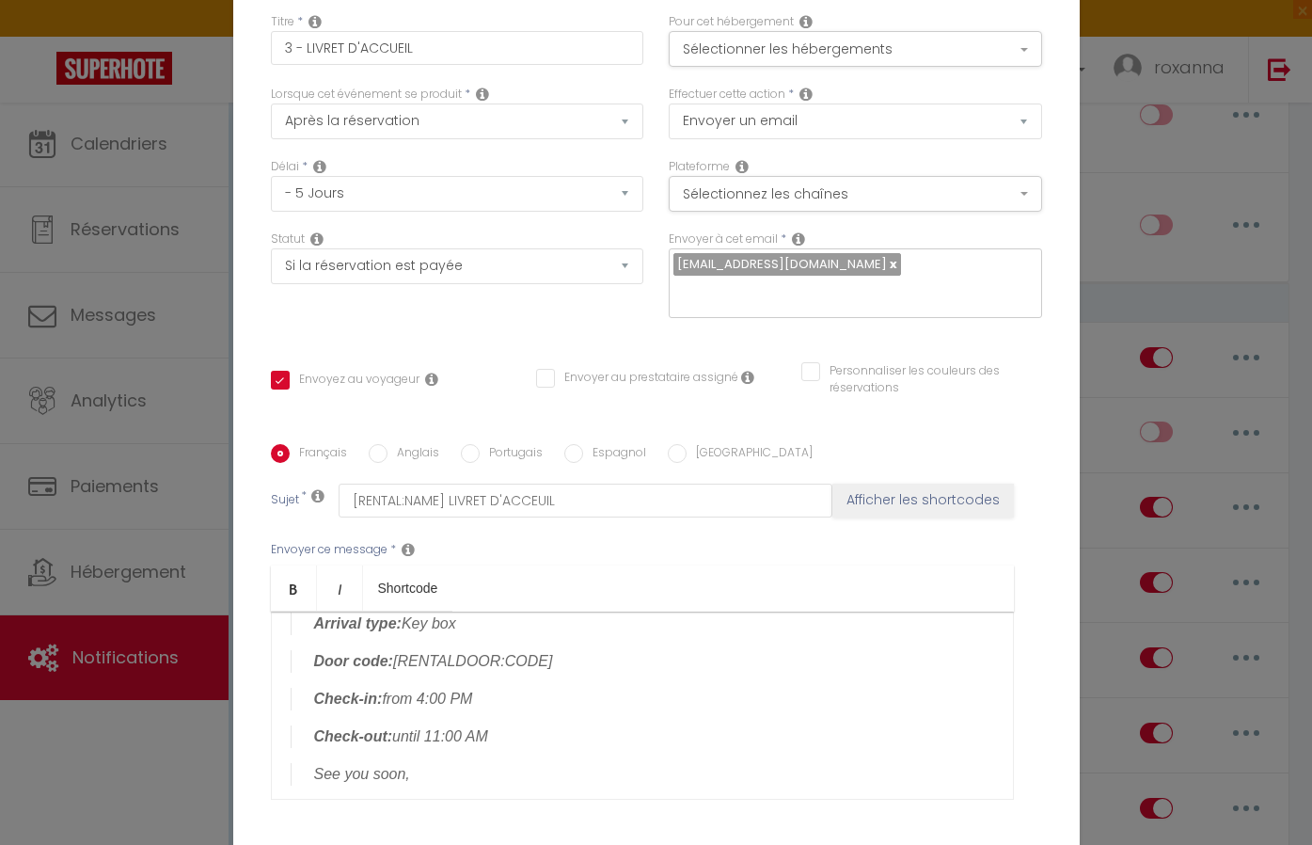
scroll to position [155, 0]
click at [547, 657] on blockquote "Door code: [RENTALDOOR:CODE]" at bounding box center [642, 660] width 703 height 23
click at [359, 640] on div "Thank you [GUEST:FIRST_NAME] ​ 🙏 Here is the link to our welcome guide , which …" at bounding box center [642, 705] width 743 height 188
click at [340, 657] on b "Door code:" at bounding box center [353, 660] width 79 height 16
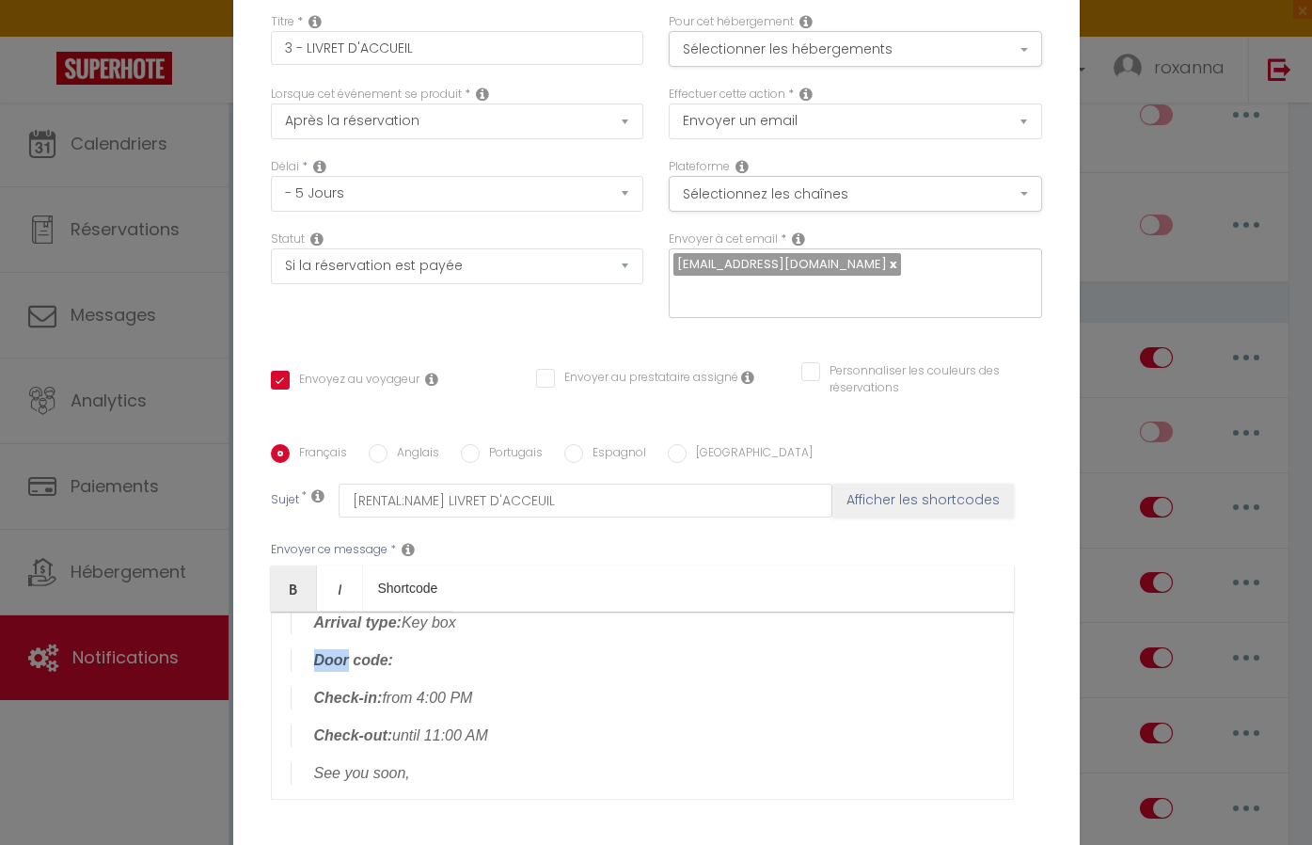
copy b "Door"
click at [321, 649] on blockquote "Door code:" at bounding box center [642, 660] width 703 height 23
click at [348, 655] on b "Door ​ Door code:" at bounding box center [371, 660] width 115 height 16
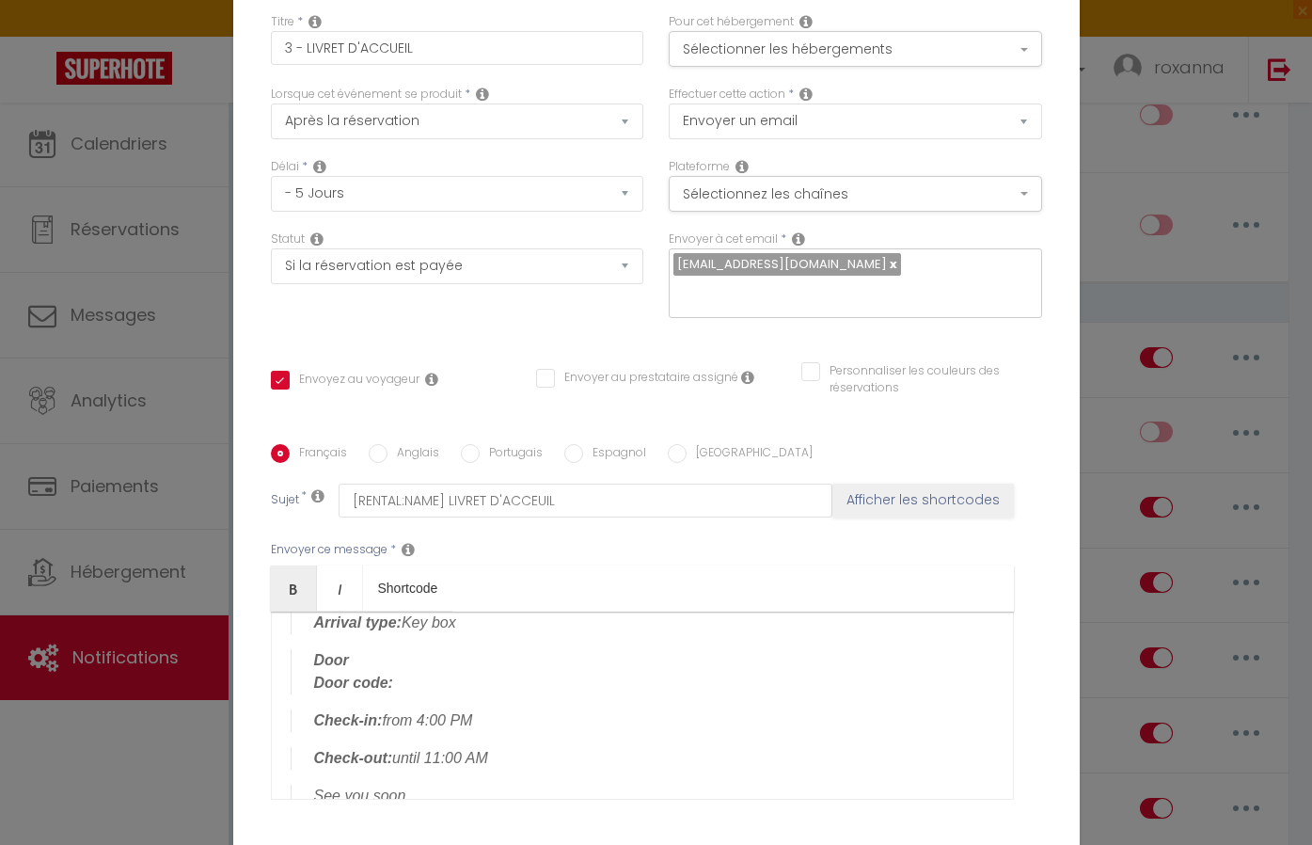
click at [340, 663] on b "Door ​ ​ Door code:" at bounding box center [353, 671] width 79 height 39
click at [435, 653] on b "Building Door: 74A3 ​ ​ Door code:" at bounding box center [386, 671] width 145 height 39
click at [454, 654] on b "Building Door: 74 A3 ​ ​ Door code:" at bounding box center [388, 671] width 149 height 39
click at [402, 679] on blockquote "Building Door: 74 A 3 ​ ​ Door code:" at bounding box center [642, 671] width 703 height 45
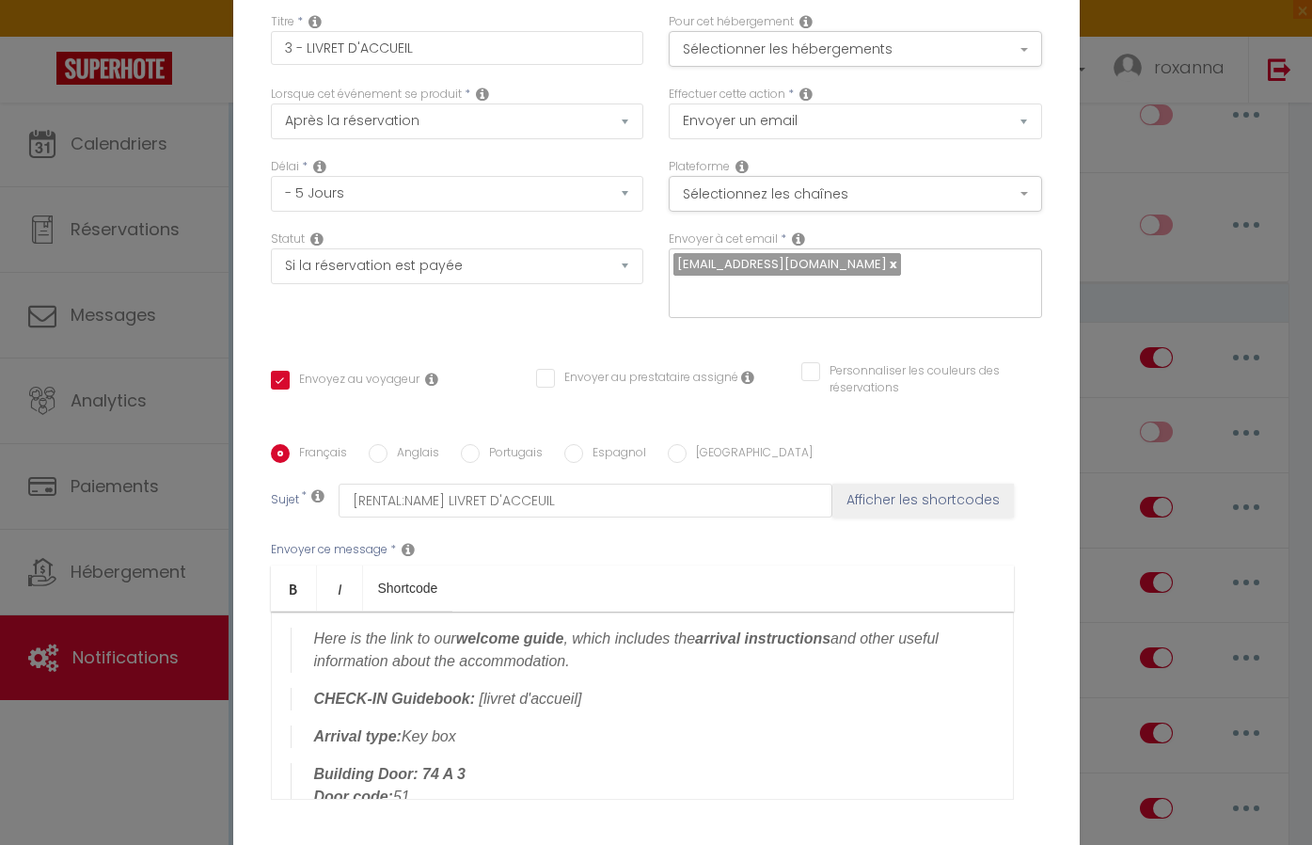
scroll to position [48, 0]
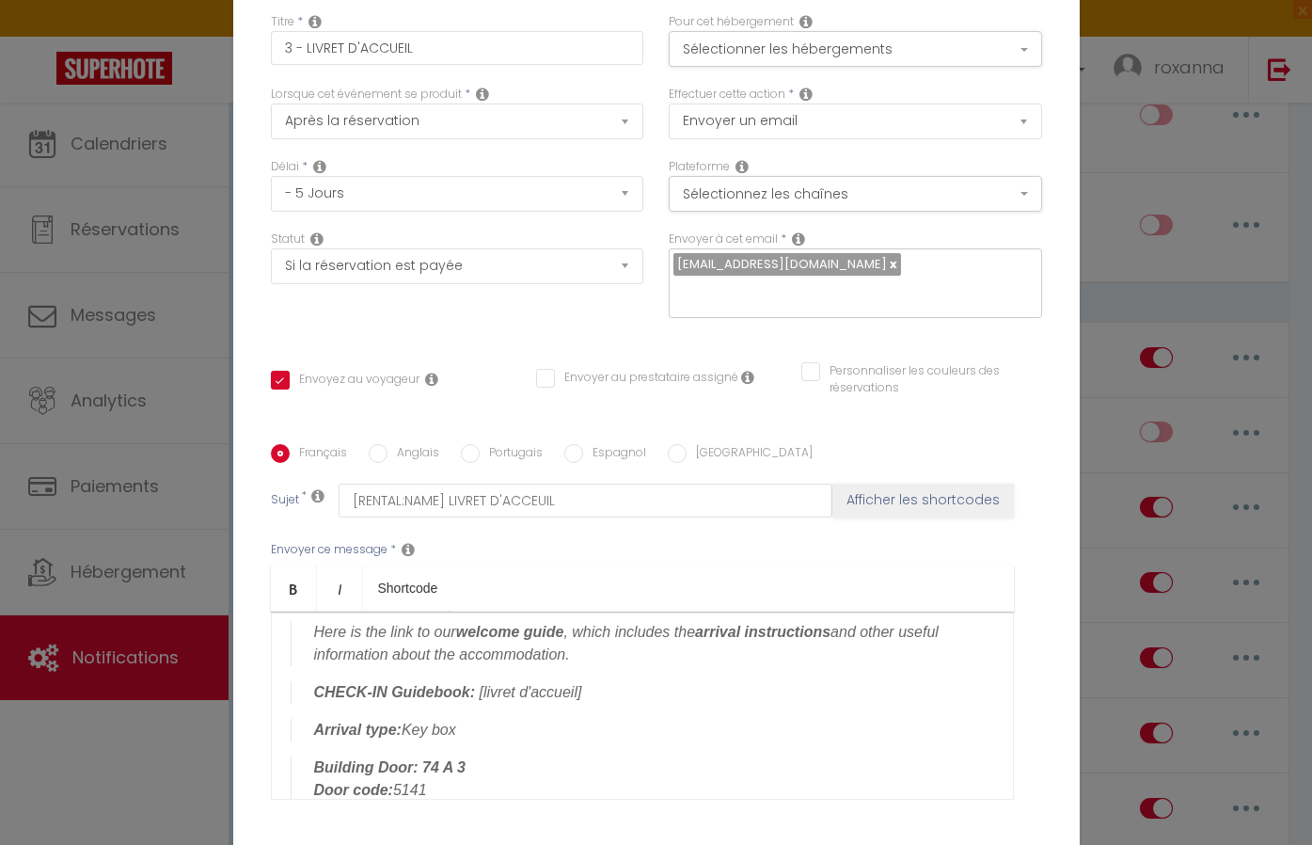
click at [529, 750] on div "Thank you [GUEST:FIRST_NAME] ​ 🙏 Here is the link to our welcome guide , which …" at bounding box center [642, 705] width 743 height 188
click at [419, 783] on blockquote "Building Door: 74 A 3 ​ ​ Door code: 5141" at bounding box center [642, 778] width 703 height 45
click at [292, 595] on icon "Bold" at bounding box center [293, 588] width 15 height 15
click at [554, 764] on blockquote "Building Door: 74 A 3 ​ ​ Door code: 5141" at bounding box center [642, 778] width 703 height 45
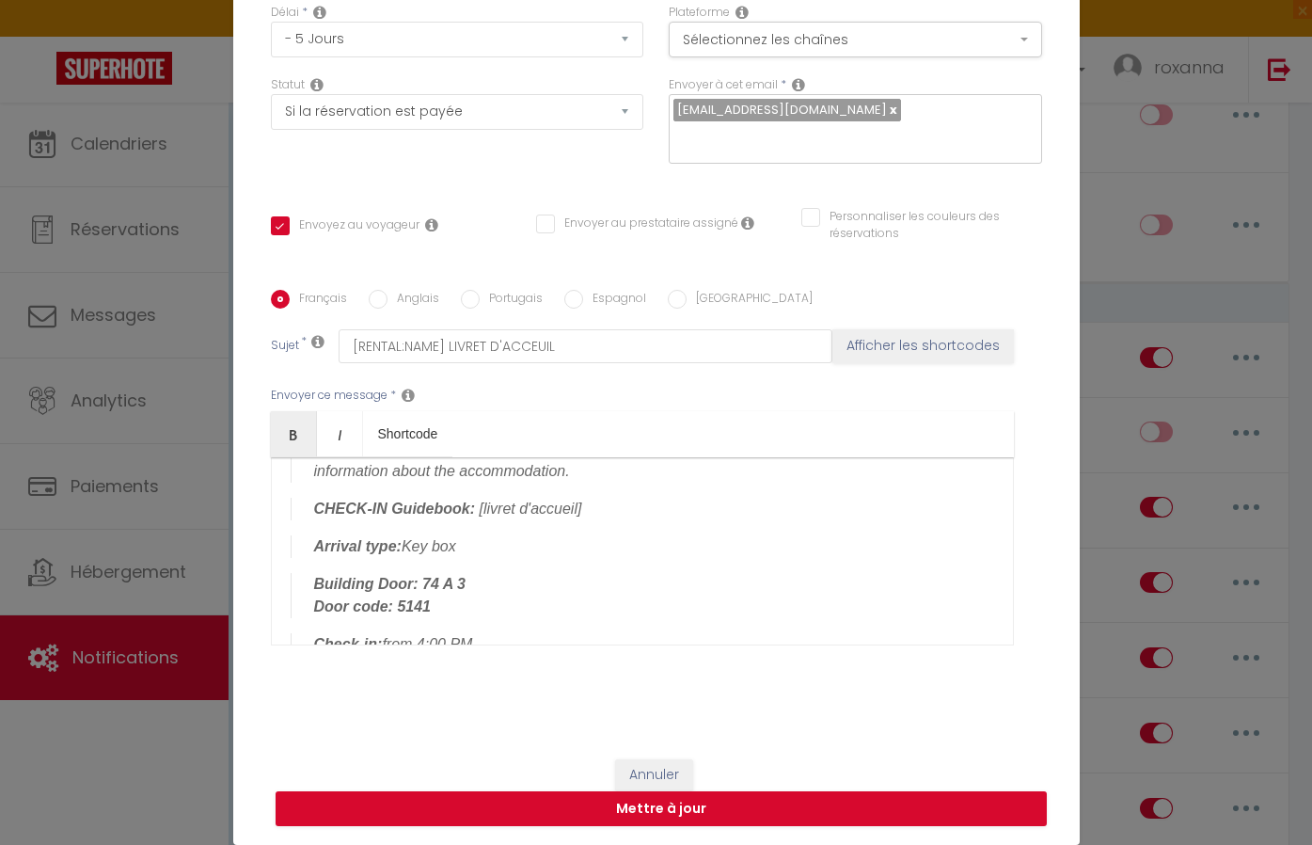
scroll to position [93, 0]
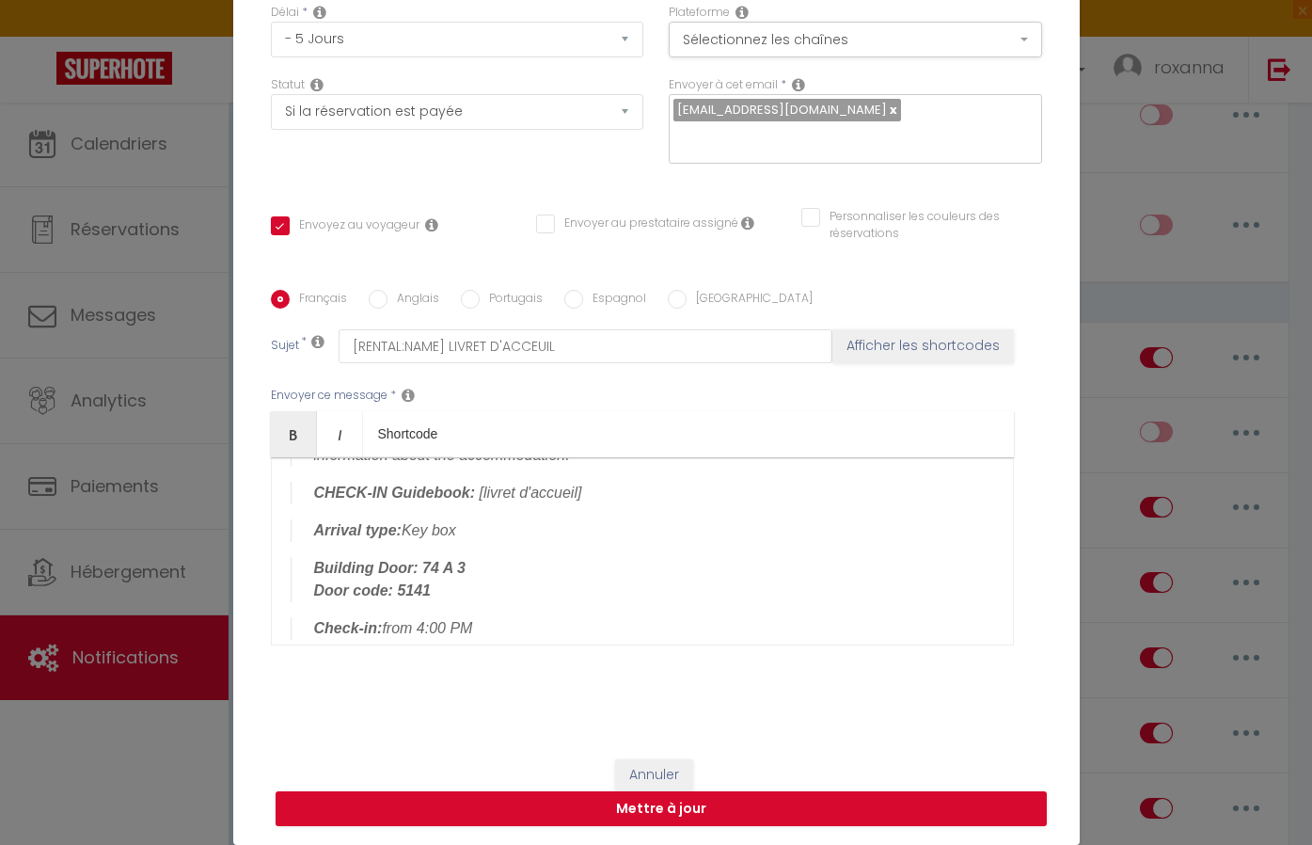
click at [456, 595] on blockquote "Building Door: 74 A 3 ​ ​ Door code: 5141" at bounding box center [642, 579] width 703 height 45
click at [443, 584] on blockquote "Building Door: 74 A 3 ​ ​ Door code: 5141" at bounding box center [642, 579] width 703 height 45
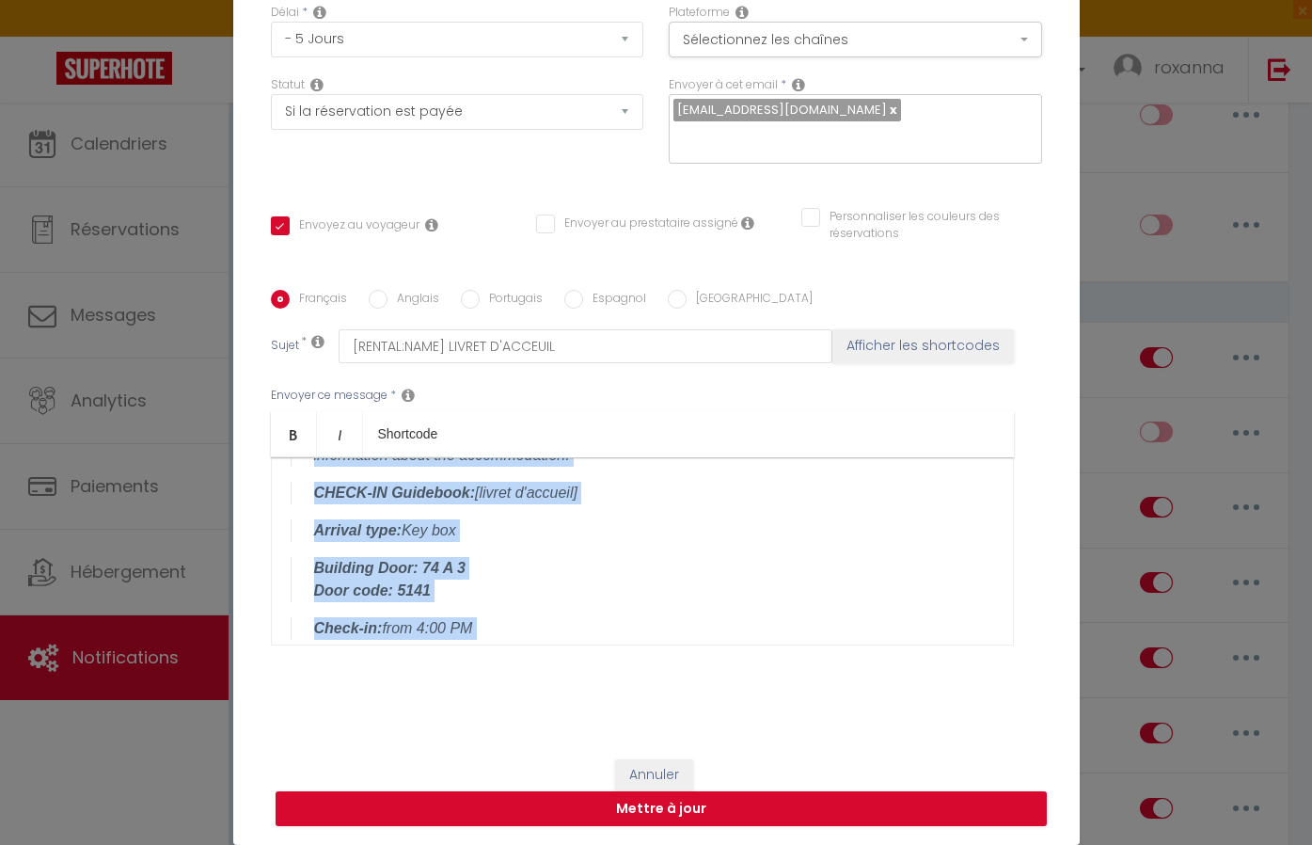
click at [456, 577] on blockquote "Building Door: 74 A 3​ ​Door code: 5141" at bounding box center [642, 579] width 703 height 45
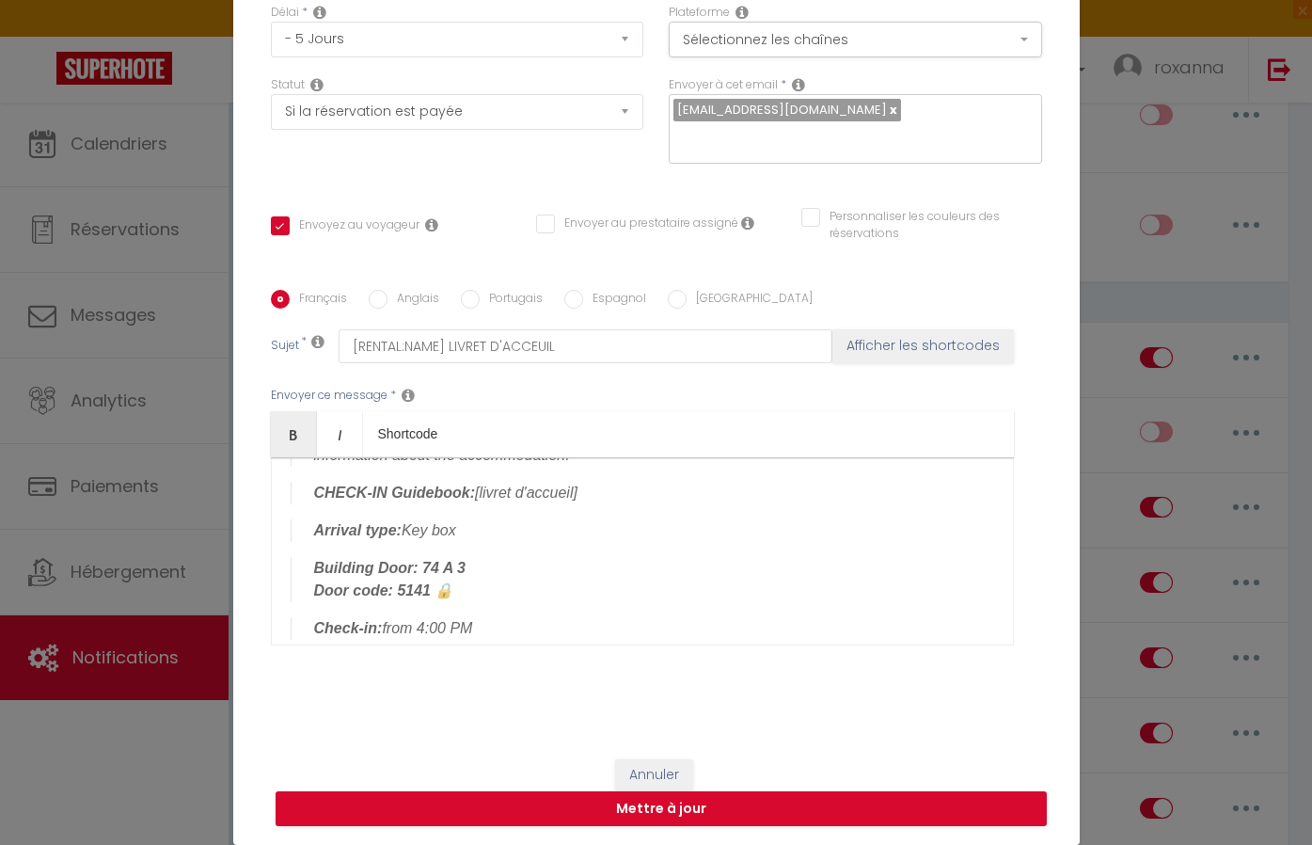
click at [506, 723] on div "Titre * 3 - LIVRET D'ACCUEIL Pour cet hébergement Sélectionner les hébergements…" at bounding box center [656, 290] width 846 height 900
click at [571, 807] on button "Mettre à jour" at bounding box center [661, 809] width 771 height 36
checkbox input "true"
checkbox input "false"
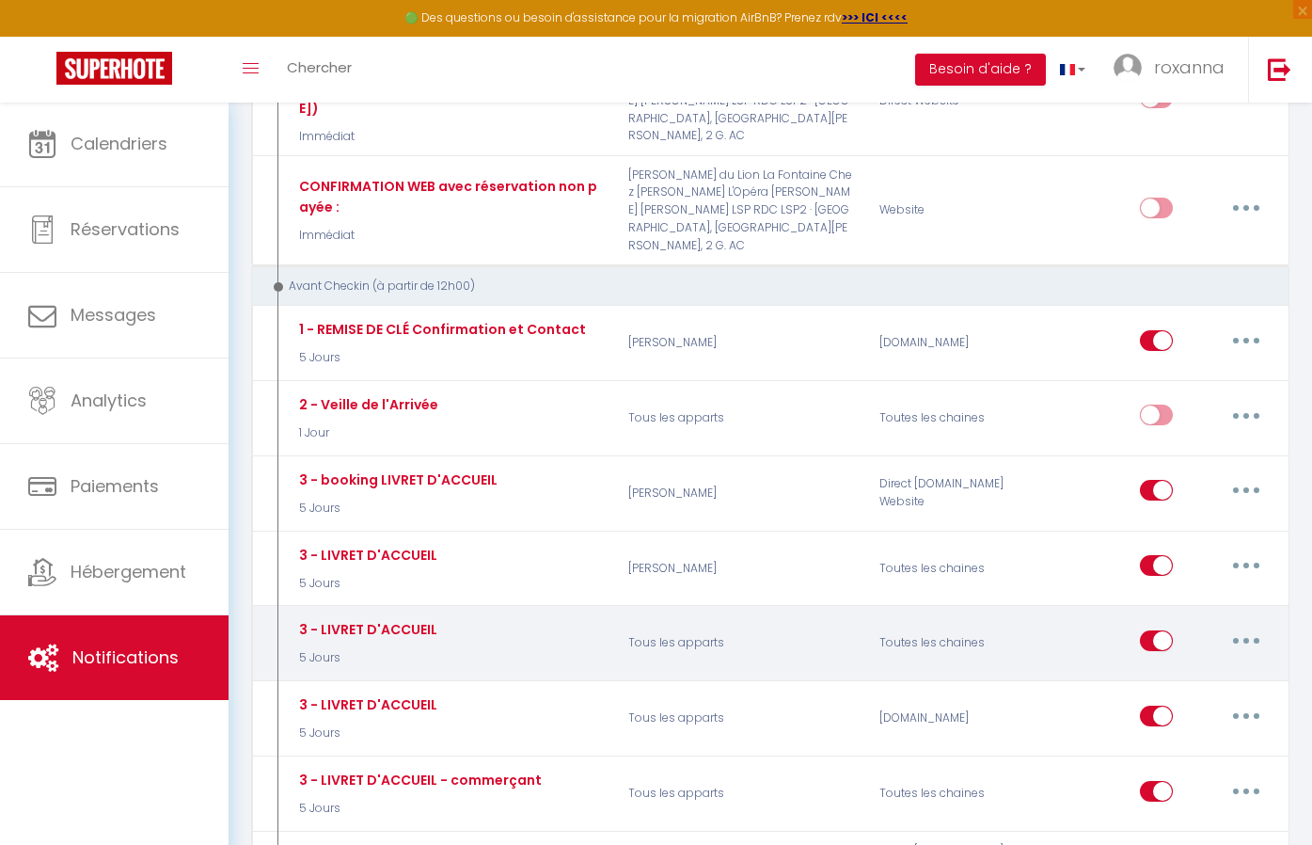
scroll to position [836, 0]
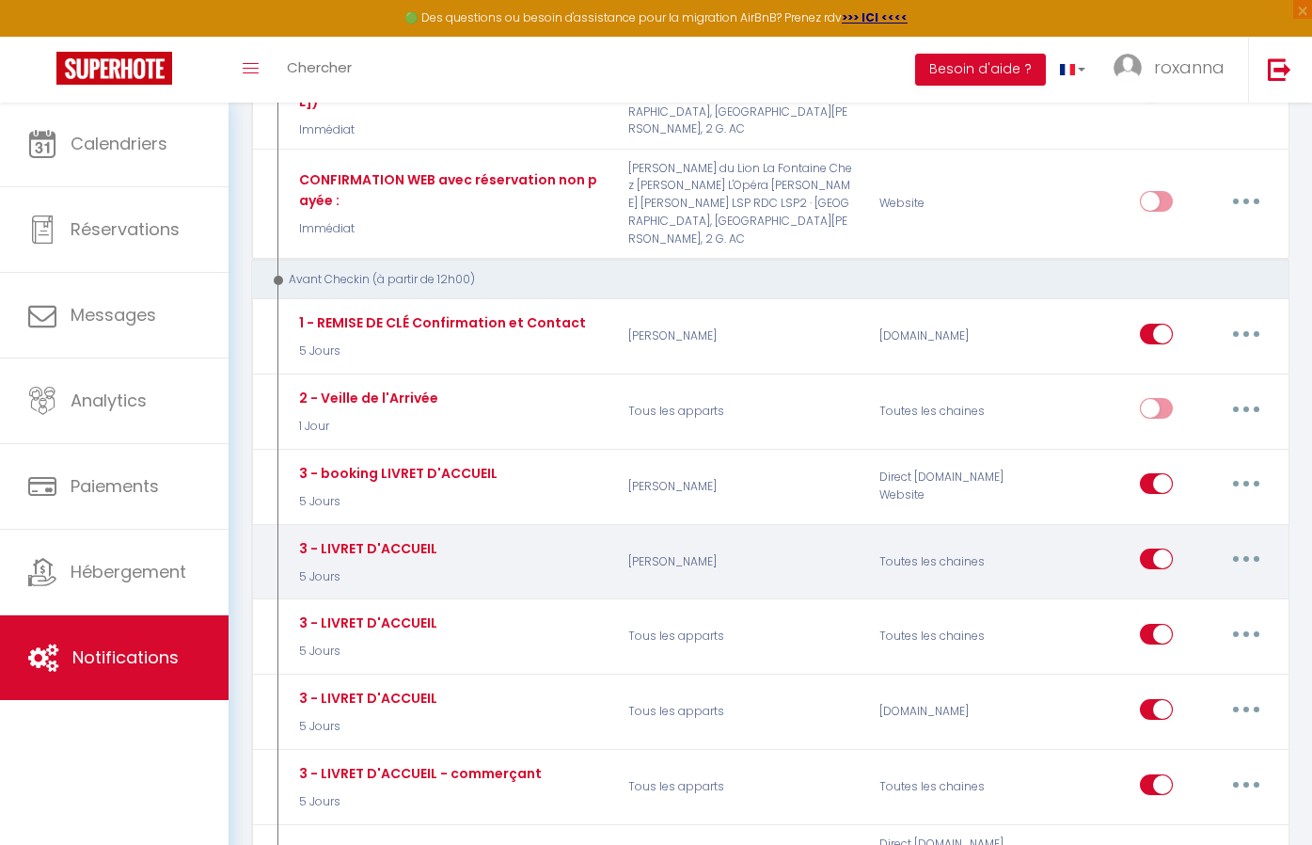
click at [1239, 544] on button "button" at bounding box center [1246, 559] width 53 height 30
click at [1167, 586] on link "Editer" at bounding box center [1197, 602] width 139 height 32
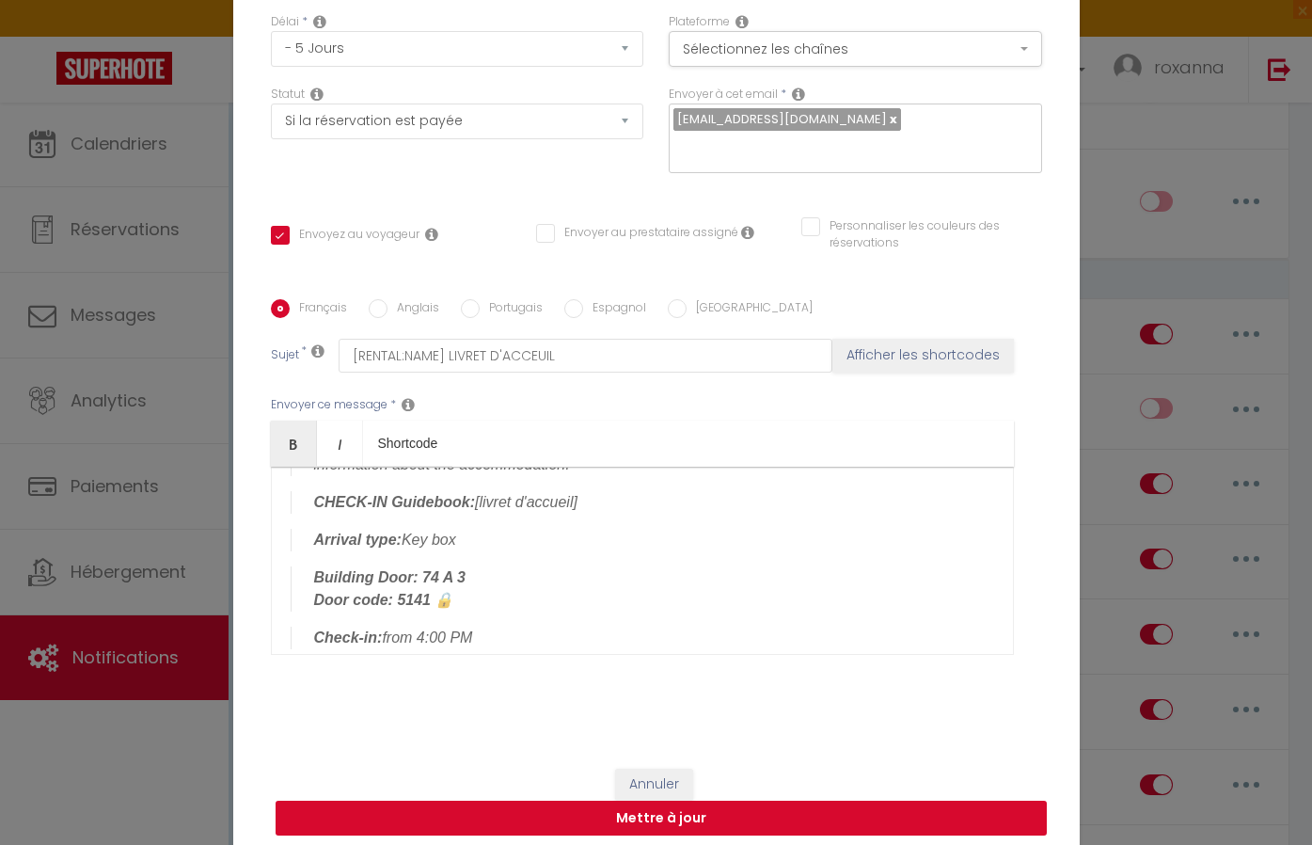
click at [746, 817] on button "Mettre à jour" at bounding box center [661, 818] width 771 height 36
checkbox input "true"
checkbox input "false"
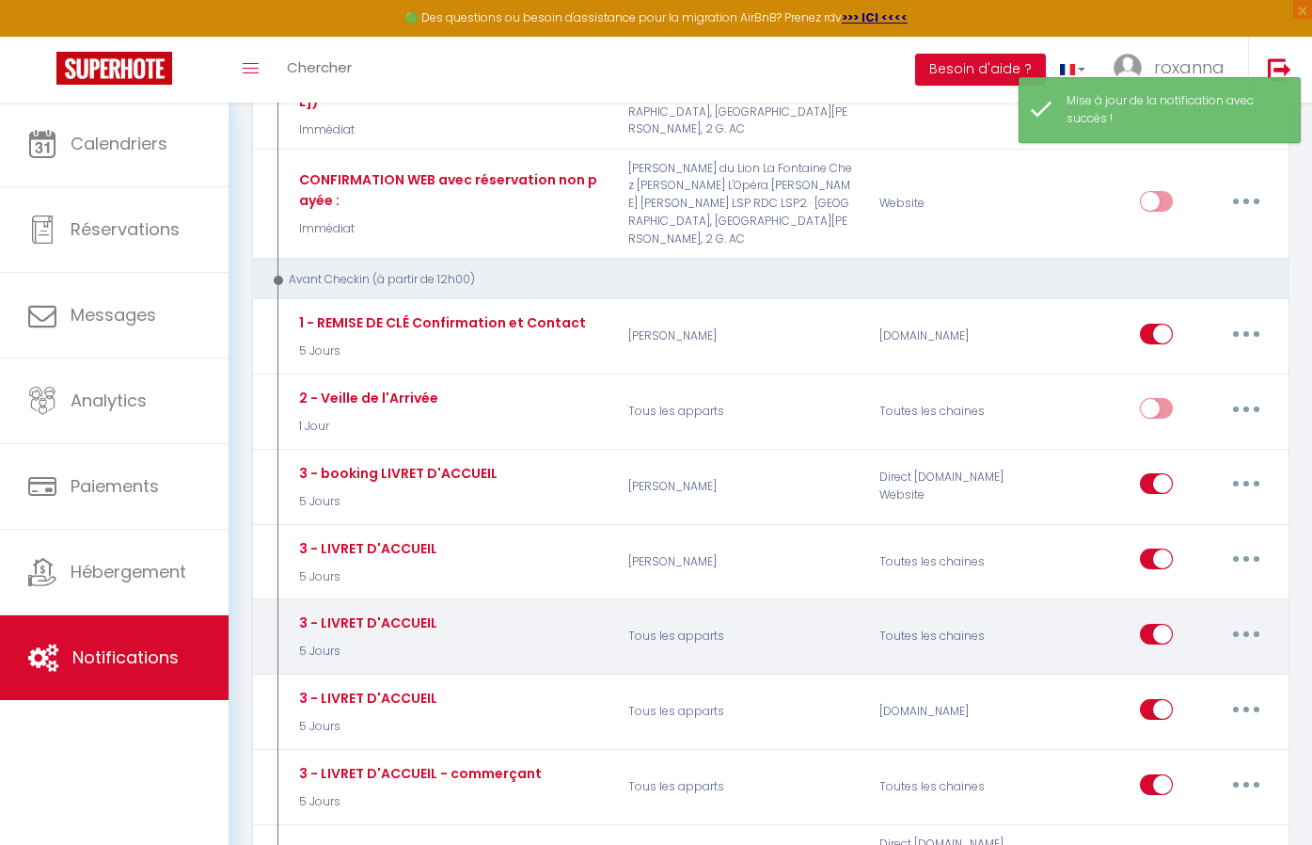
click at [1221, 619] on button "button" at bounding box center [1246, 634] width 53 height 30
click at [1180, 660] on link "Editer" at bounding box center [1197, 676] width 139 height 32
type input "3 - LIVRET D'ACCUEIL"
select select "5 Jours"
select select "if_booking_is_paid"
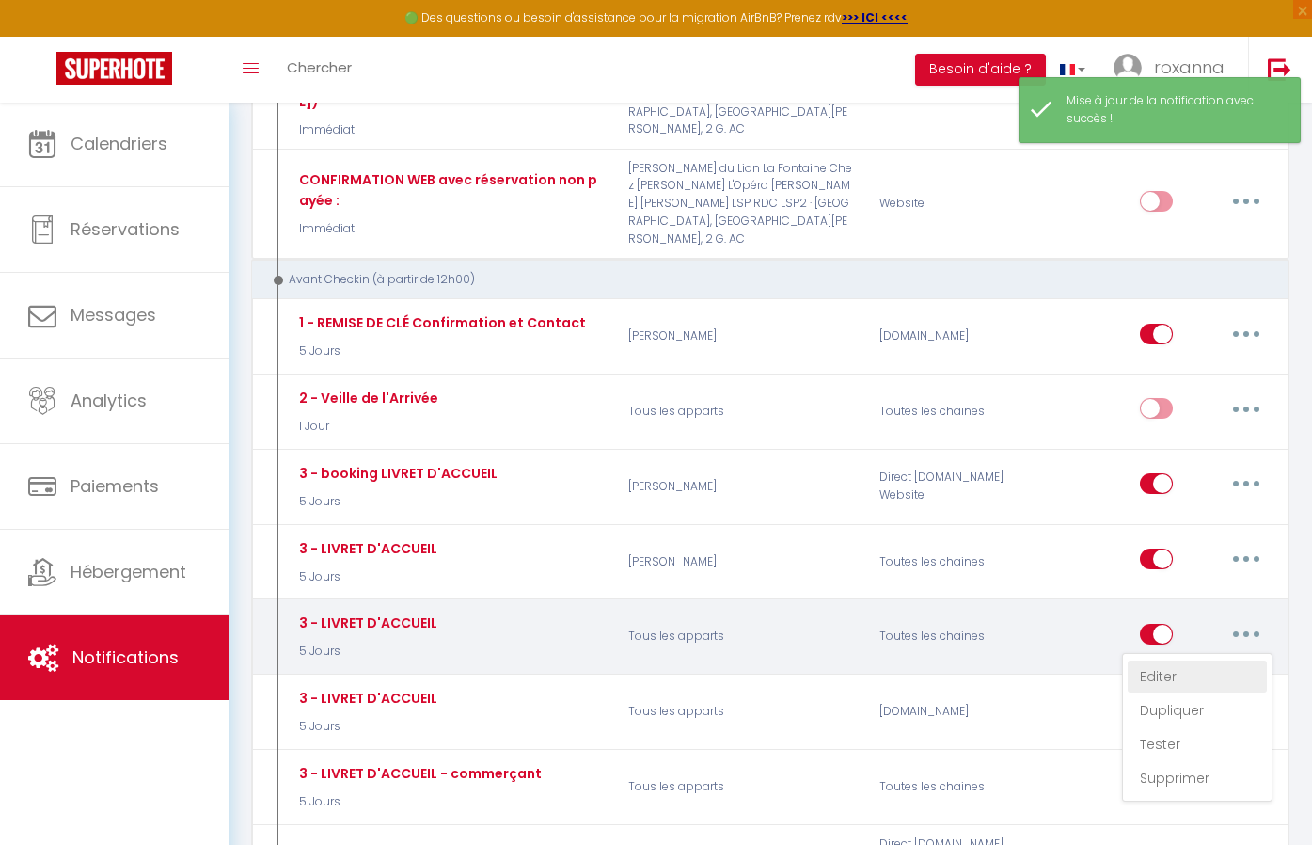
checkbox input "true"
checkbox input "false"
radio input "true"
type input "[RENTAL:NAME] LIVRET D'ACCEUIL"
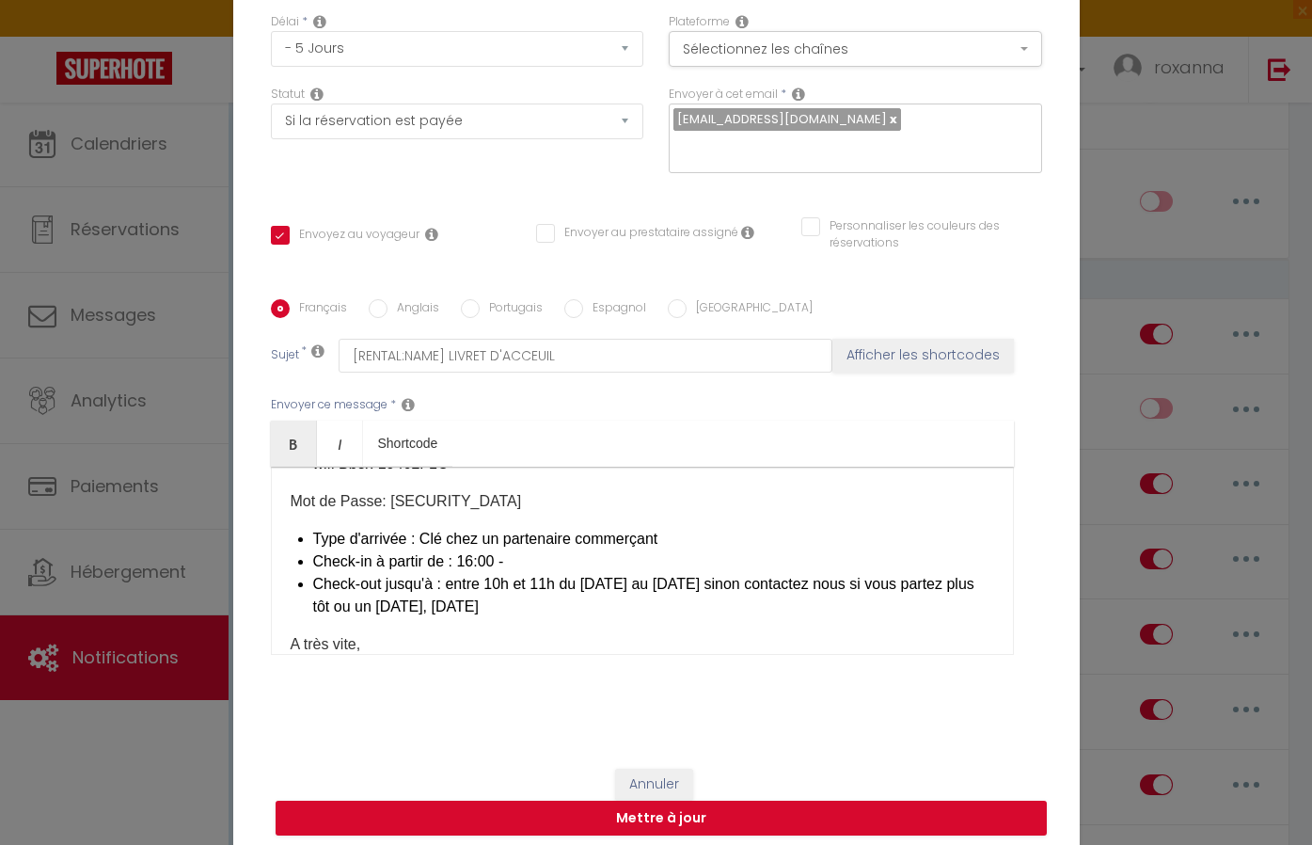
scroll to position [209, 0]
click at [871, 41] on button "Sélectionnez les chaînes" at bounding box center [855, 49] width 373 height 36
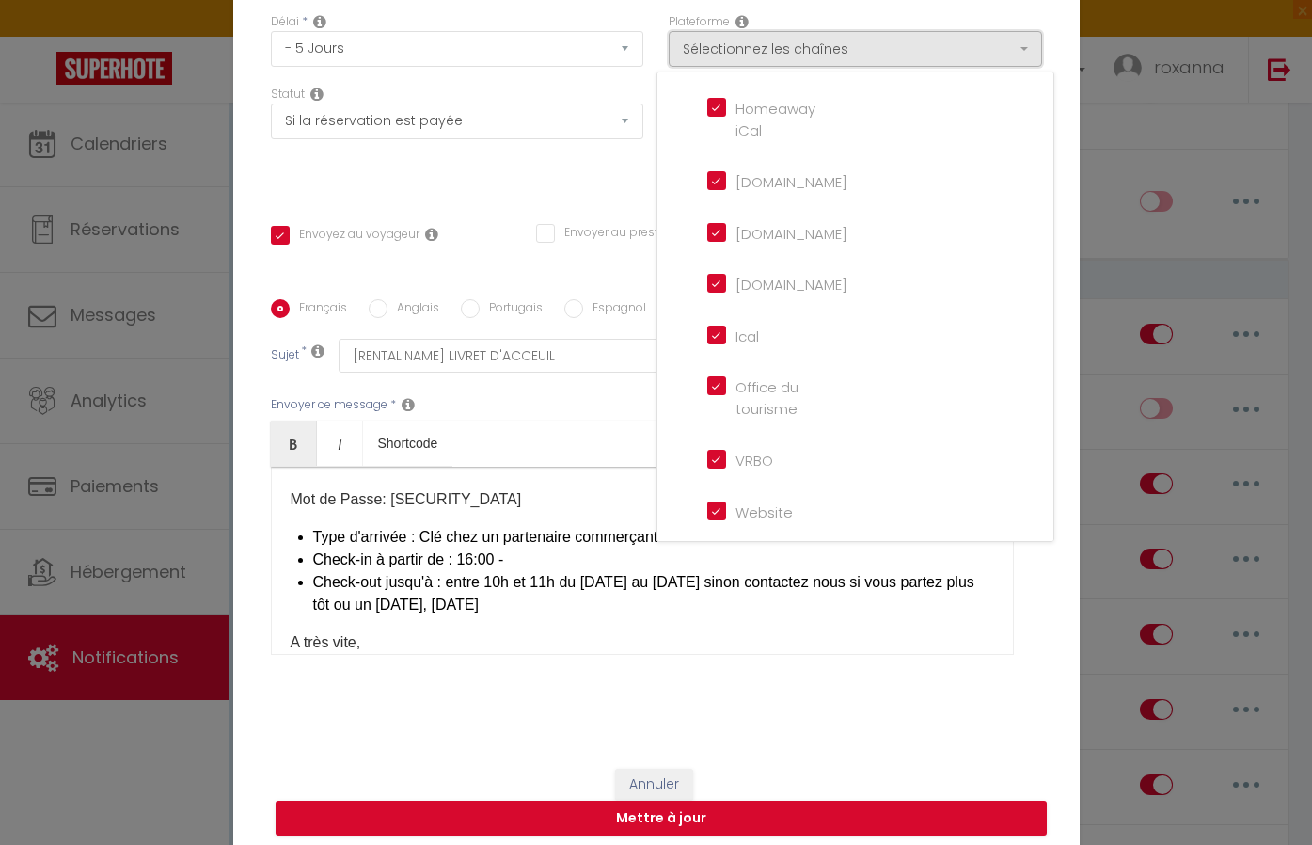
scroll to position [430, 0]
click at [557, 180] on div "Statut Aucun Si la réservation est payée Si réservation non payée Si la caution…" at bounding box center [457, 139] width 398 height 106
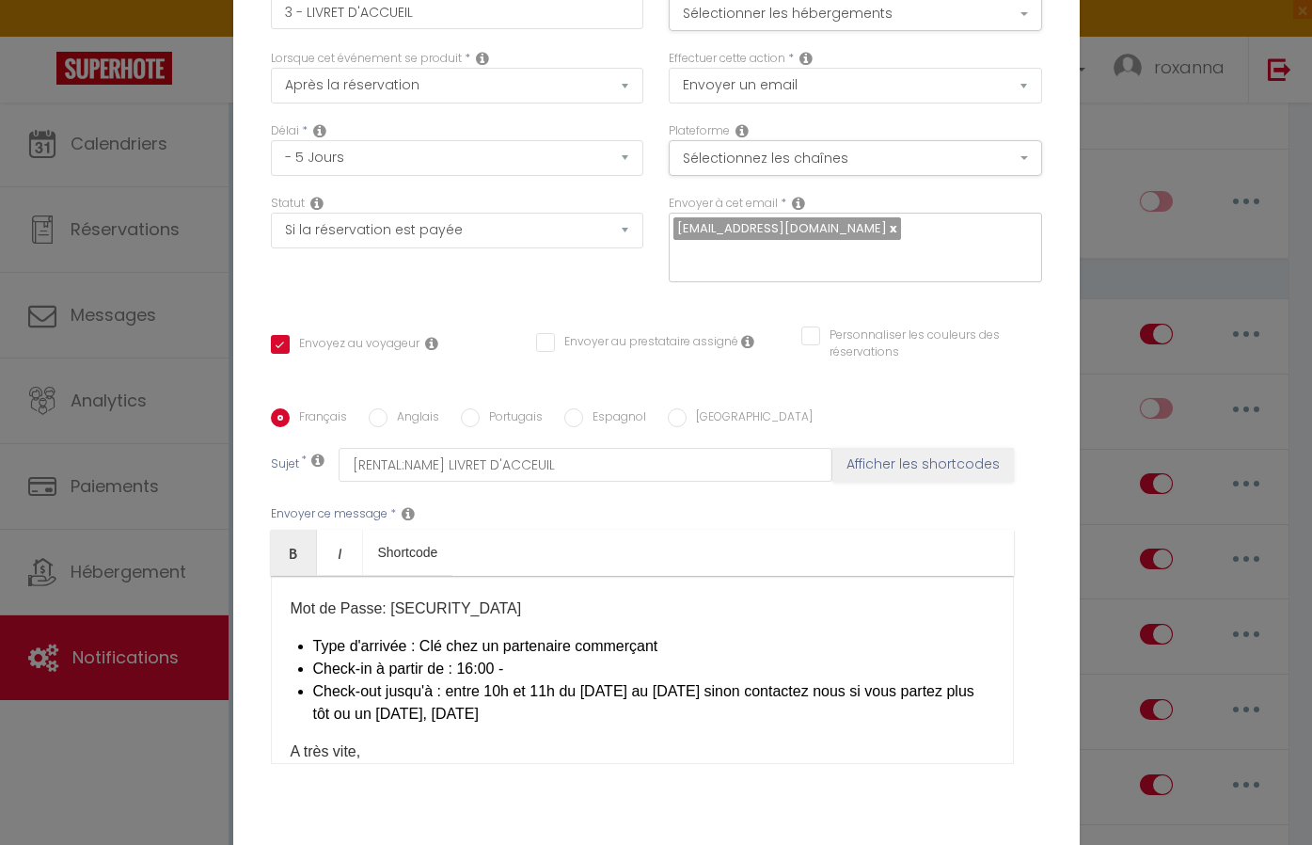
scroll to position [6, 0]
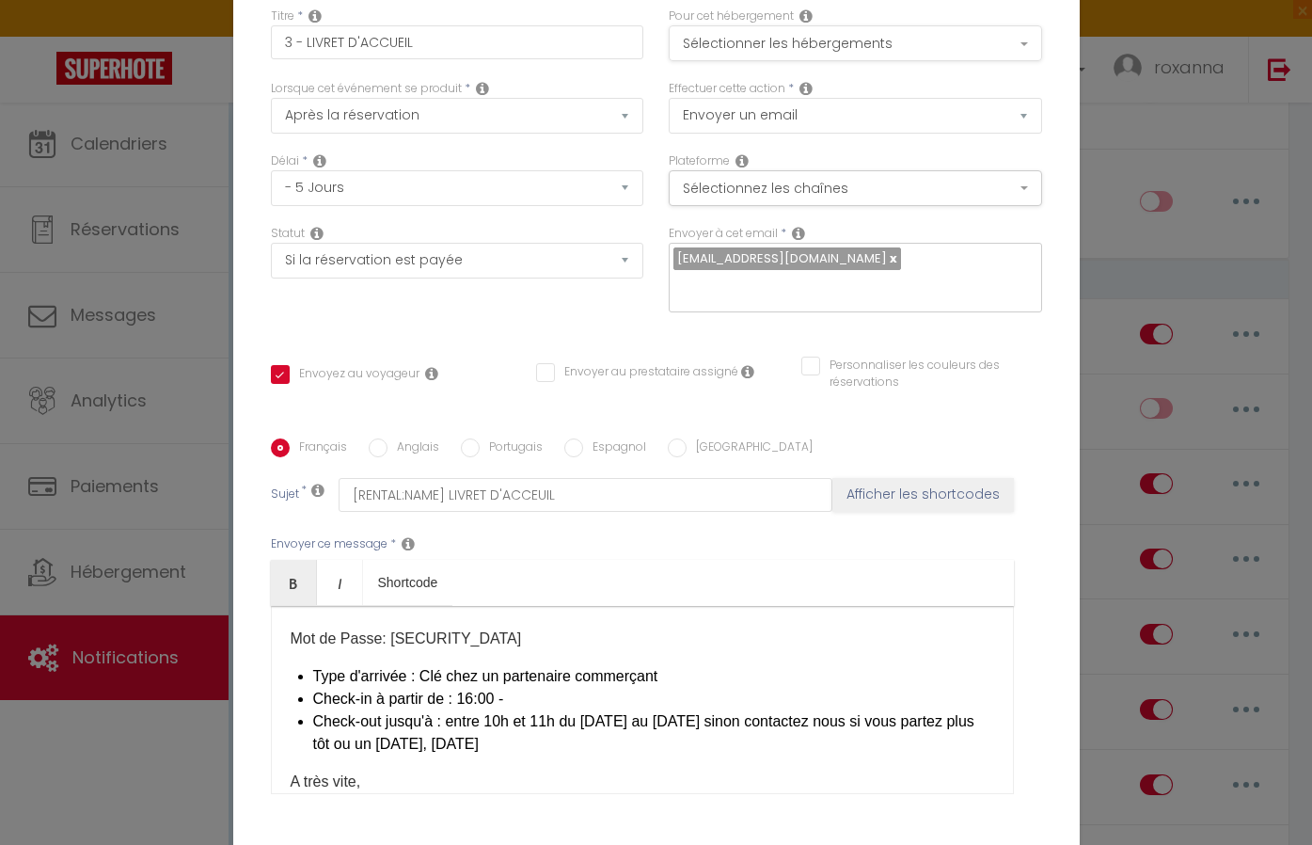
click at [764, 39] on button "Sélectionner les hébergements" at bounding box center [855, 43] width 373 height 36
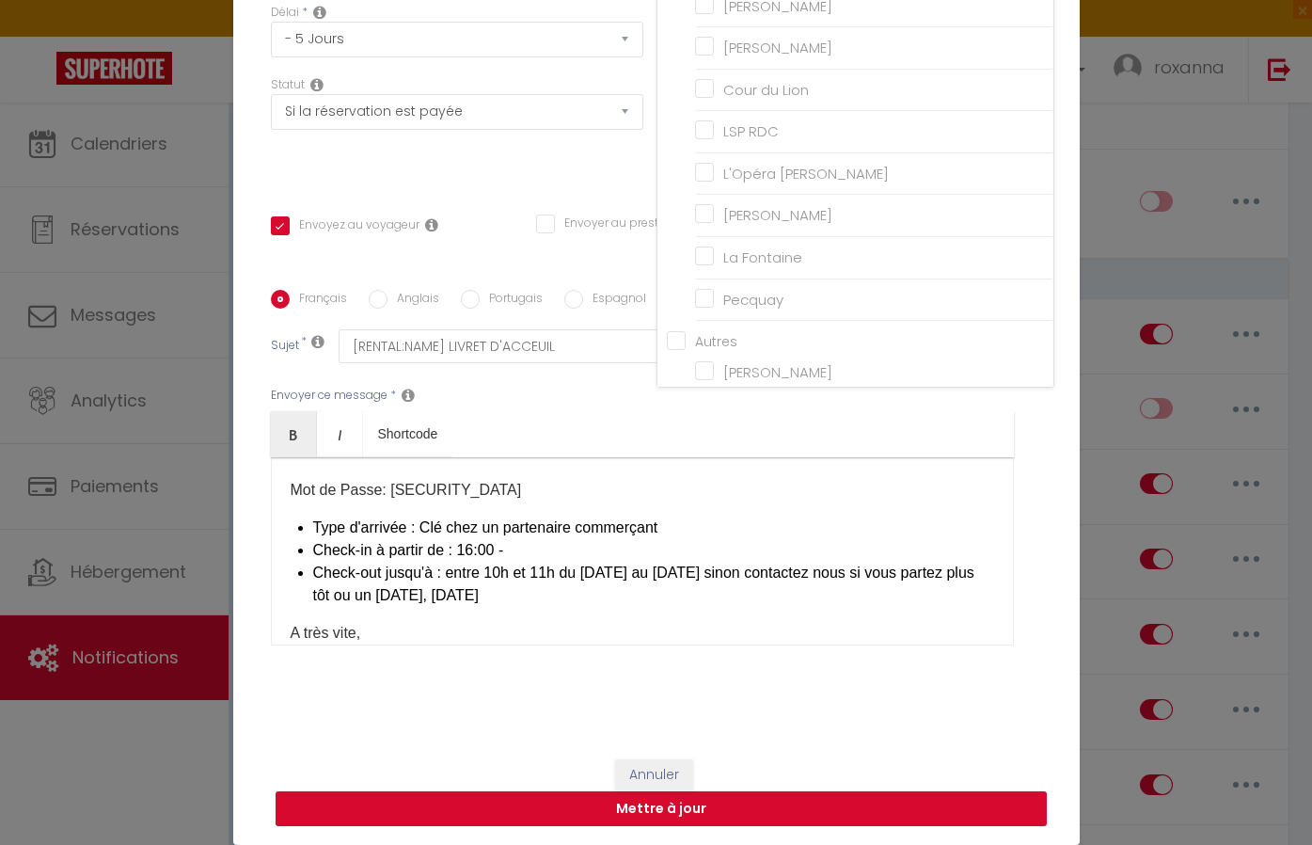
scroll to position [154, 0]
click at [640, 775] on button "Annuler" at bounding box center [654, 775] width 78 height 32
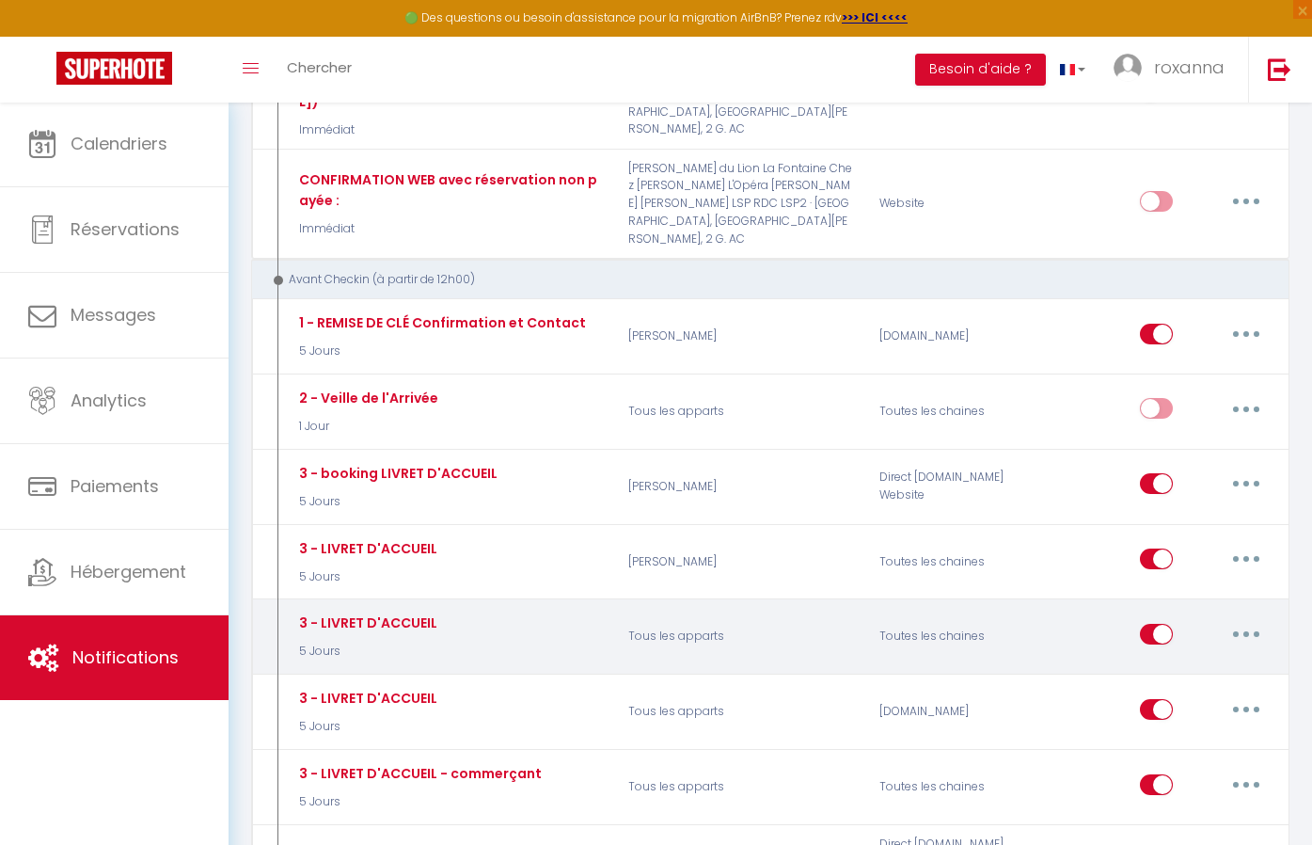
click at [1160, 624] on input "checkbox" at bounding box center [1156, 638] width 33 height 28
checkbox input "false"
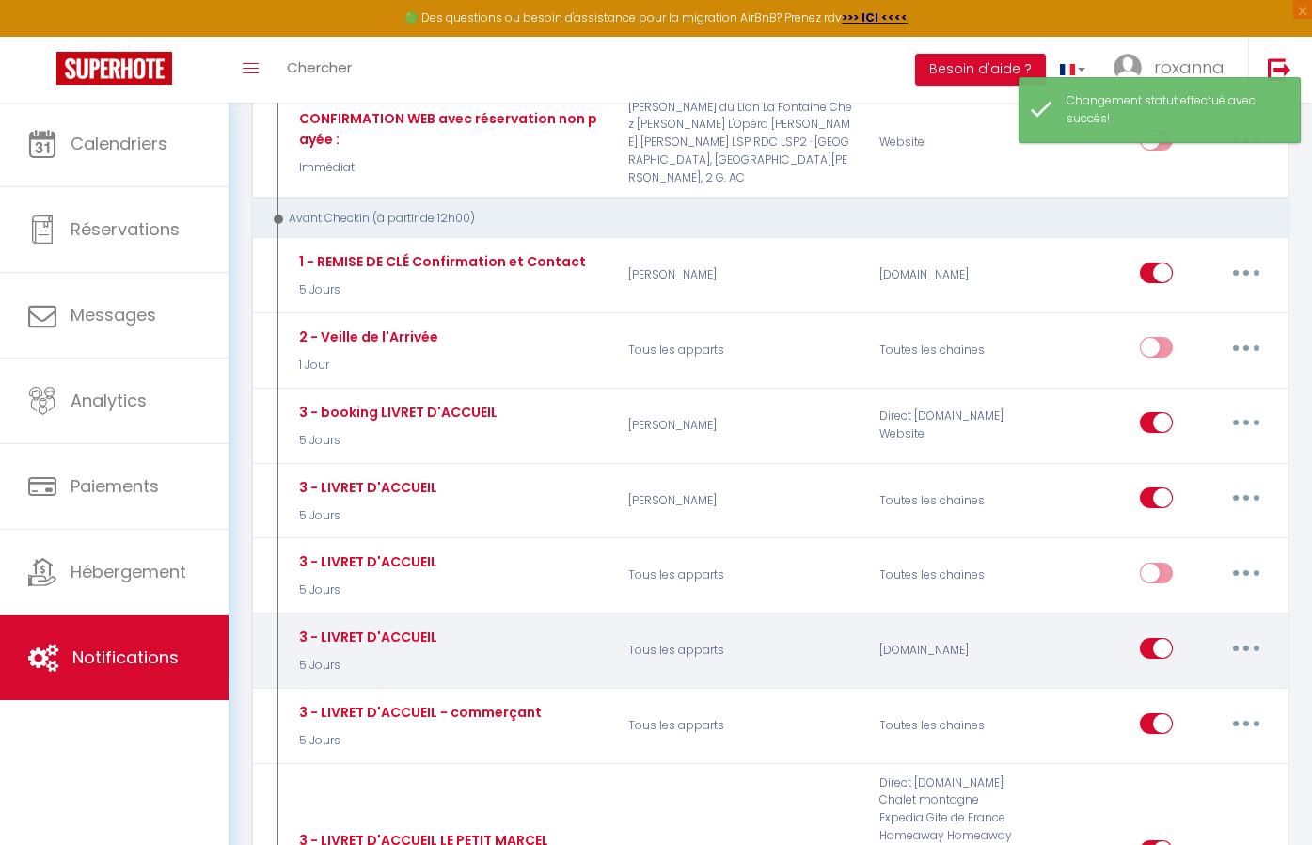
scroll to position [901, 0]
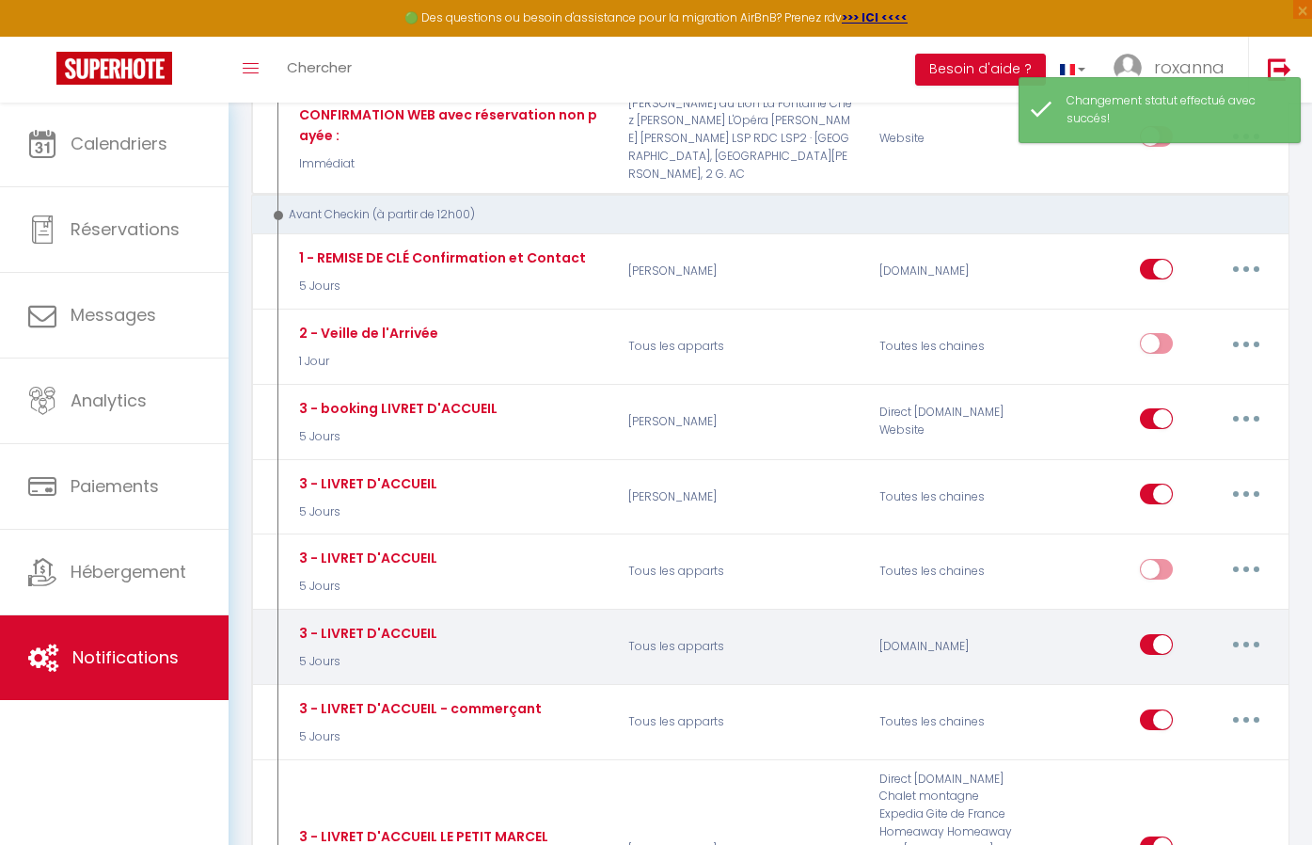
click at [1247, 641] on icon "button" at bounding box center [1246, 644] width 6 height 6
click at [1181, 671] on link "Editer" at bounding box center [1197, 687] width 139 height 32
checkbox input "true"
checkbox input "false"
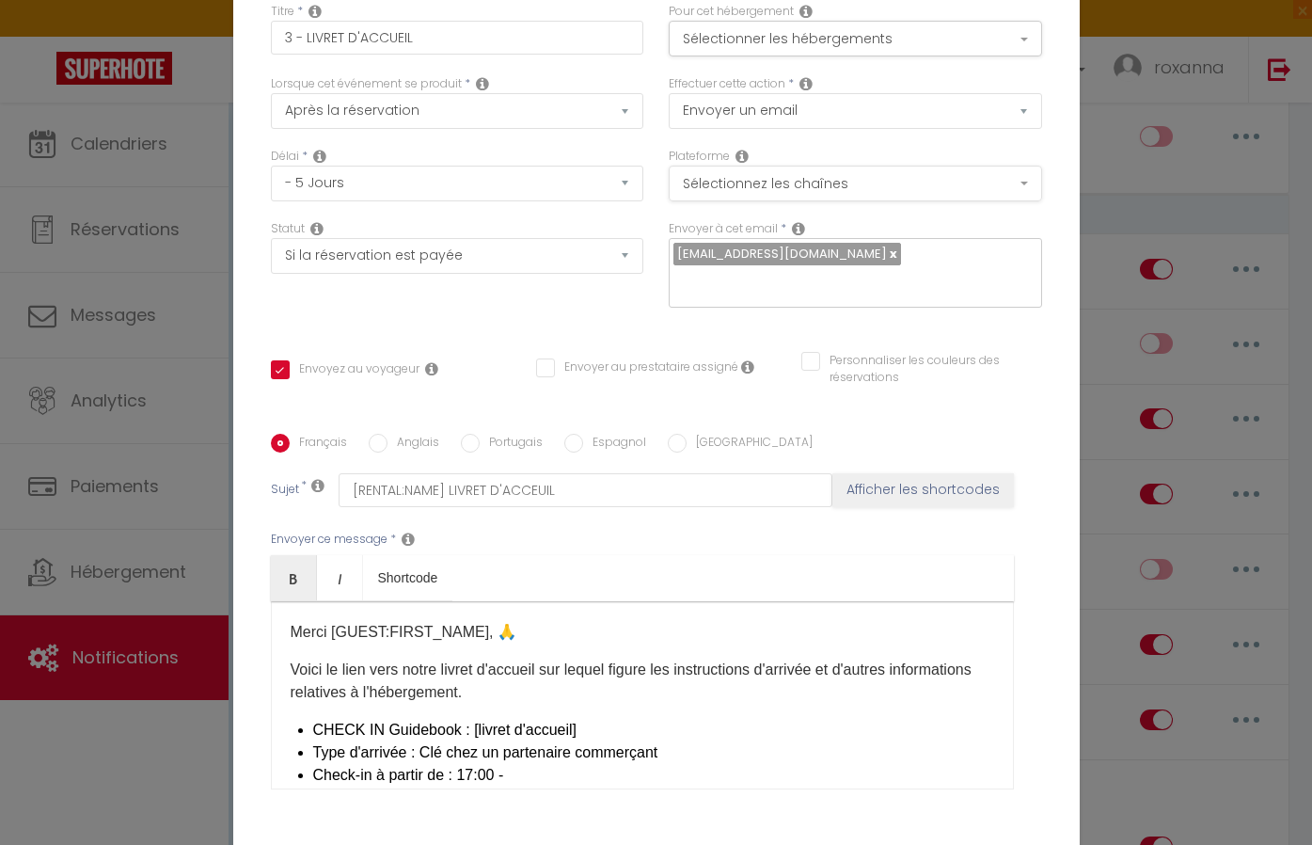
scroll to position [8, 0]
click at [803, 40] on button "Sélectionner les hébergements" at bounding box center [855, 41] width 373 height 36
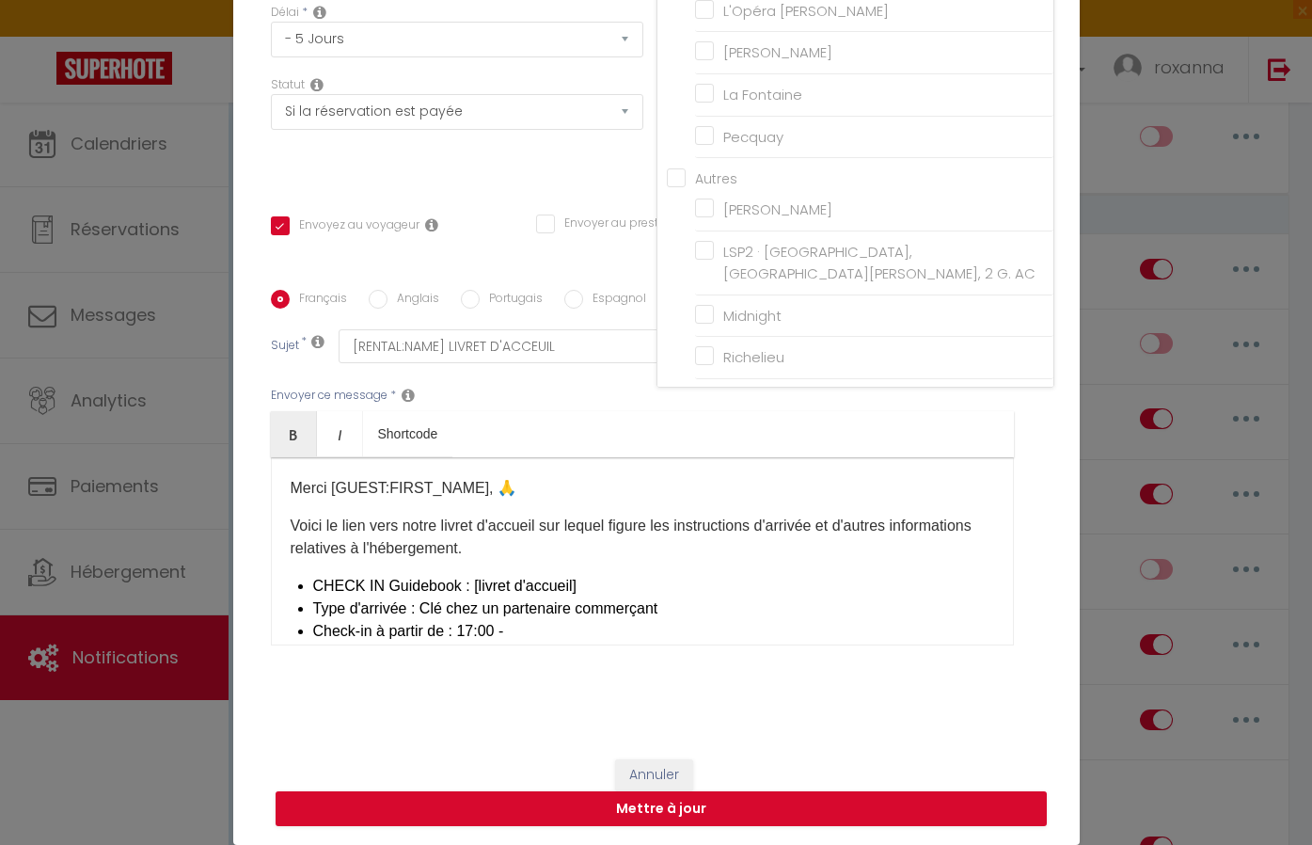
scroll to position [154, 0]
click at [639, 773] on button "Annuler" at bounding box center [654, 775] width 78 height 32
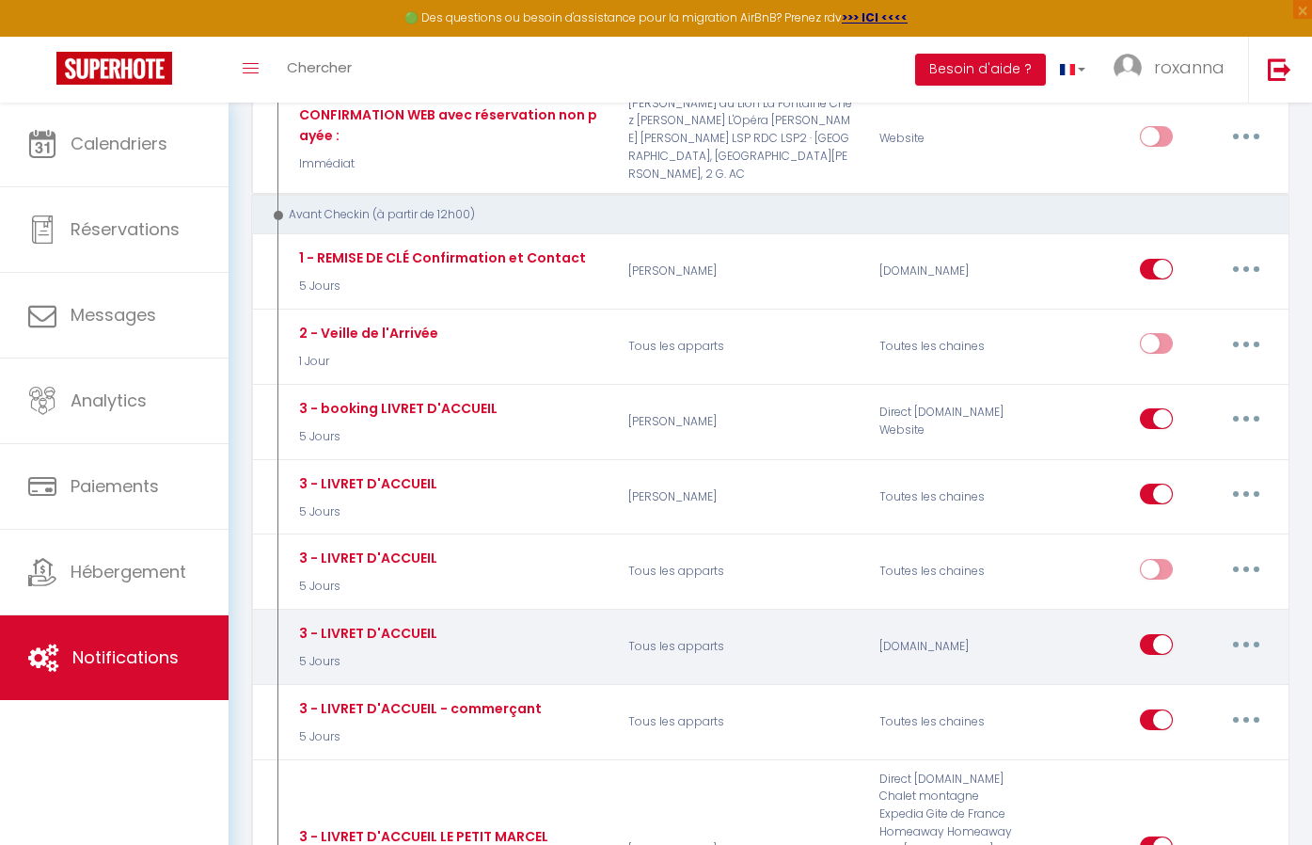
click at [1158, 634] on input "checkbox" at bounding box center [1156, 648] width 33 height 28
checkbox input "false"
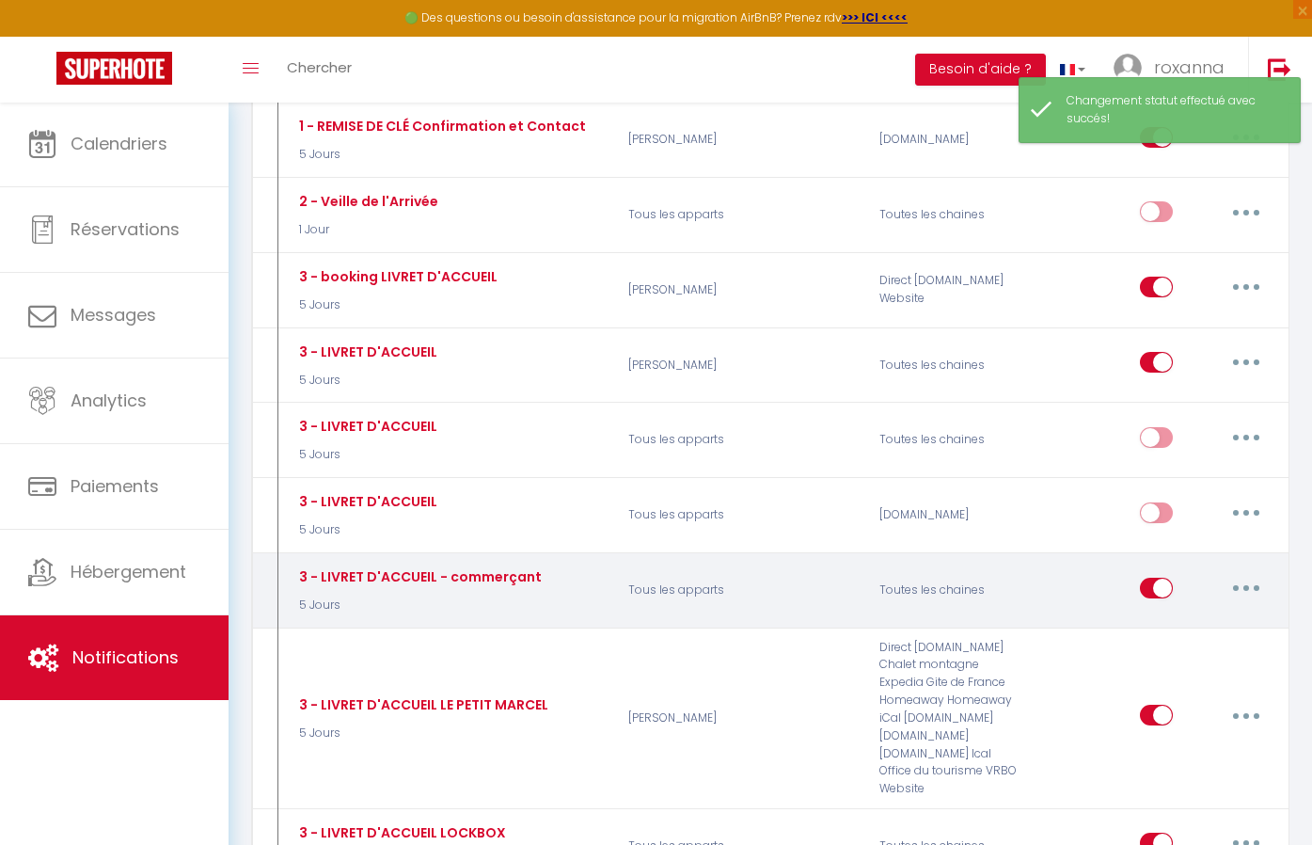
scroll to position [1044, 0]
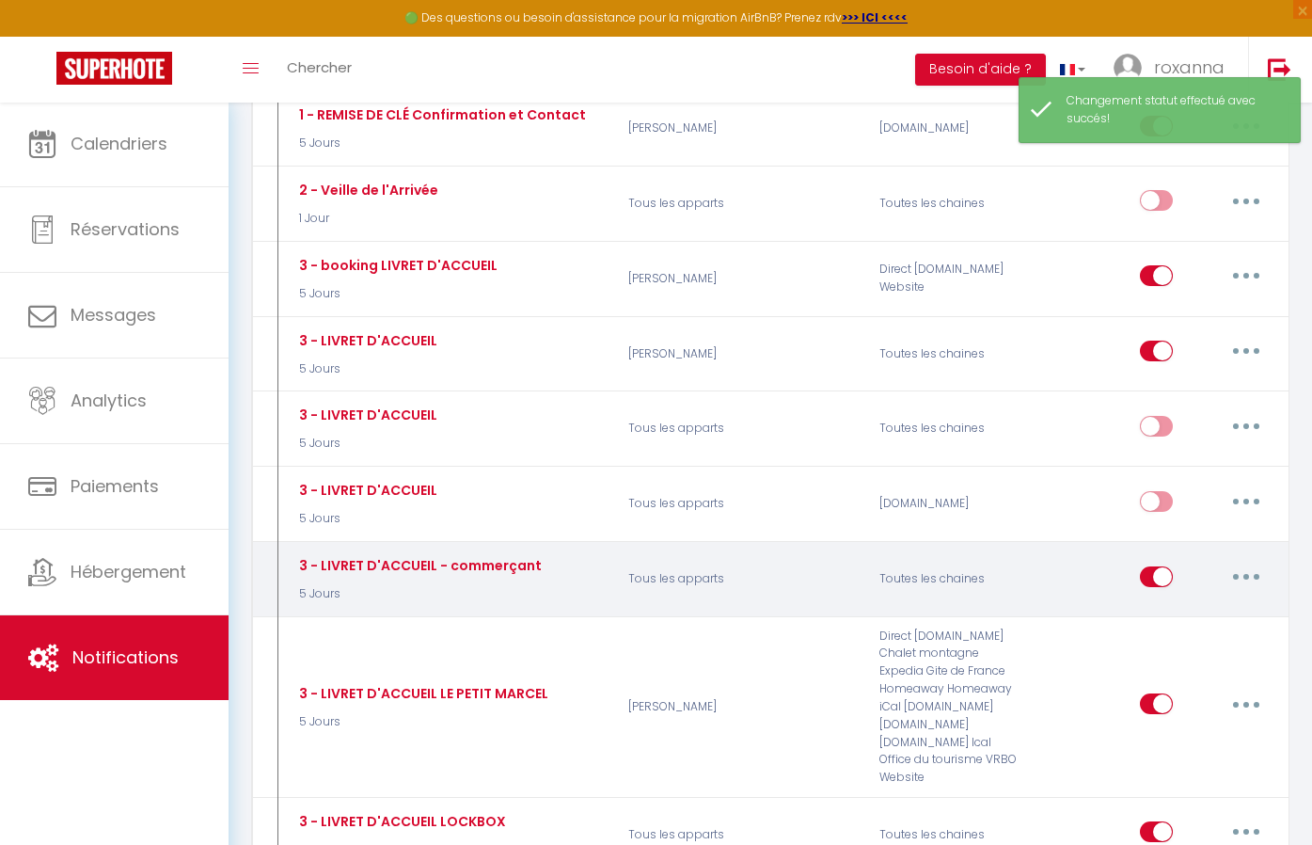
click at [1238, 561] on button "button" at bounding box center [1246, 576] width 53 height 30
click at [1175, 603] on link "Editer" at bounding box center [1197, 619] width 139 height 32
type input "3 - LIVRET D'ACCUEIL - commerçant"
checkbox input "true"
checkbox input "false"
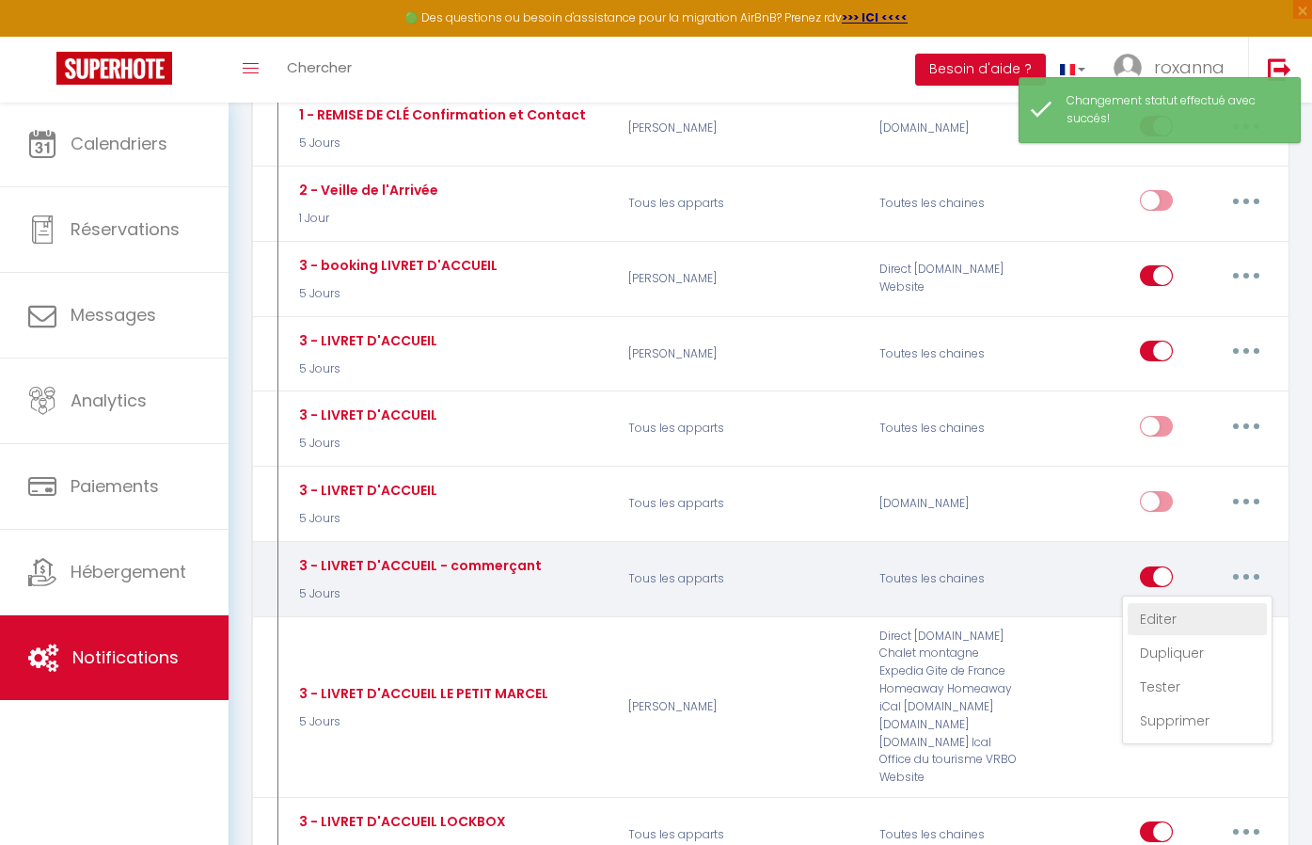
checkbox input "false"
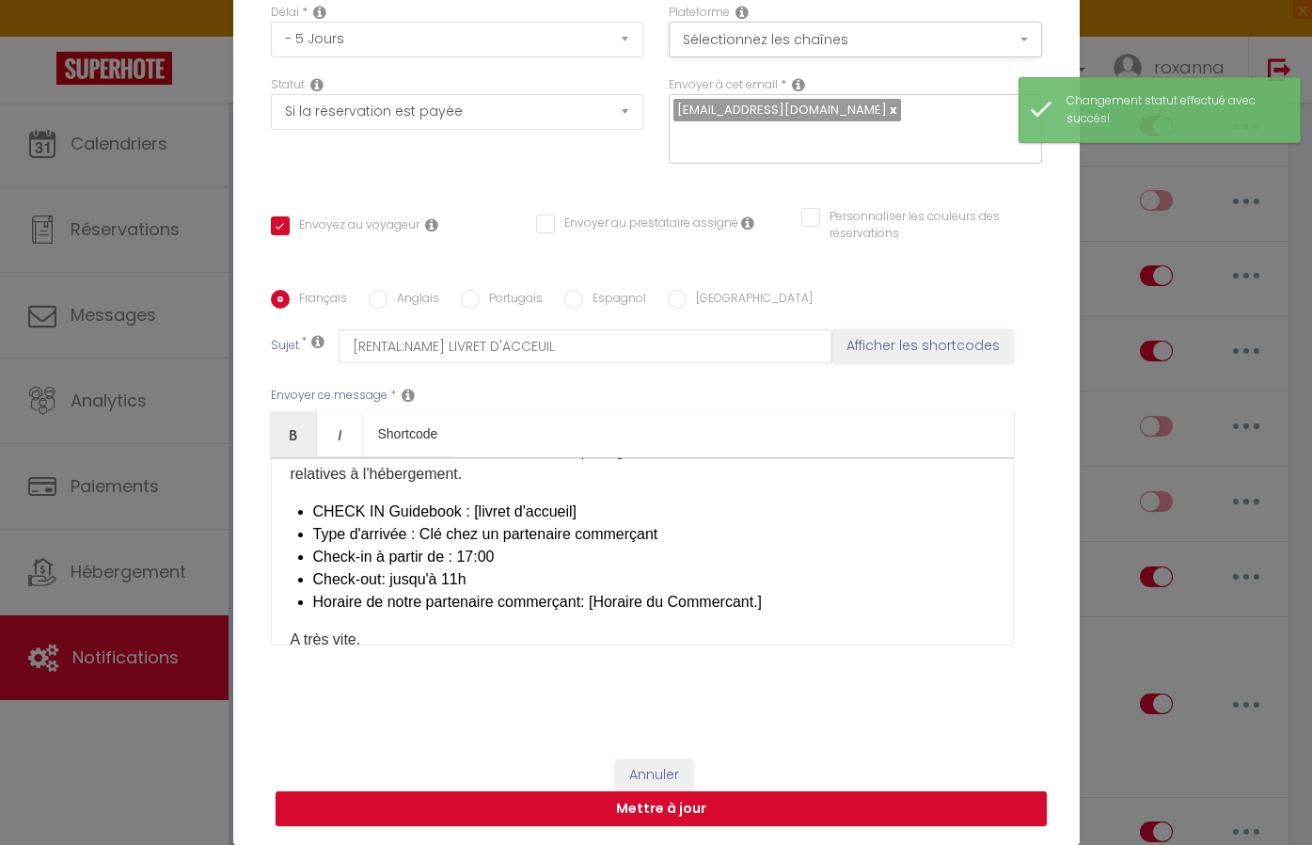
scroll to position [75, 0]
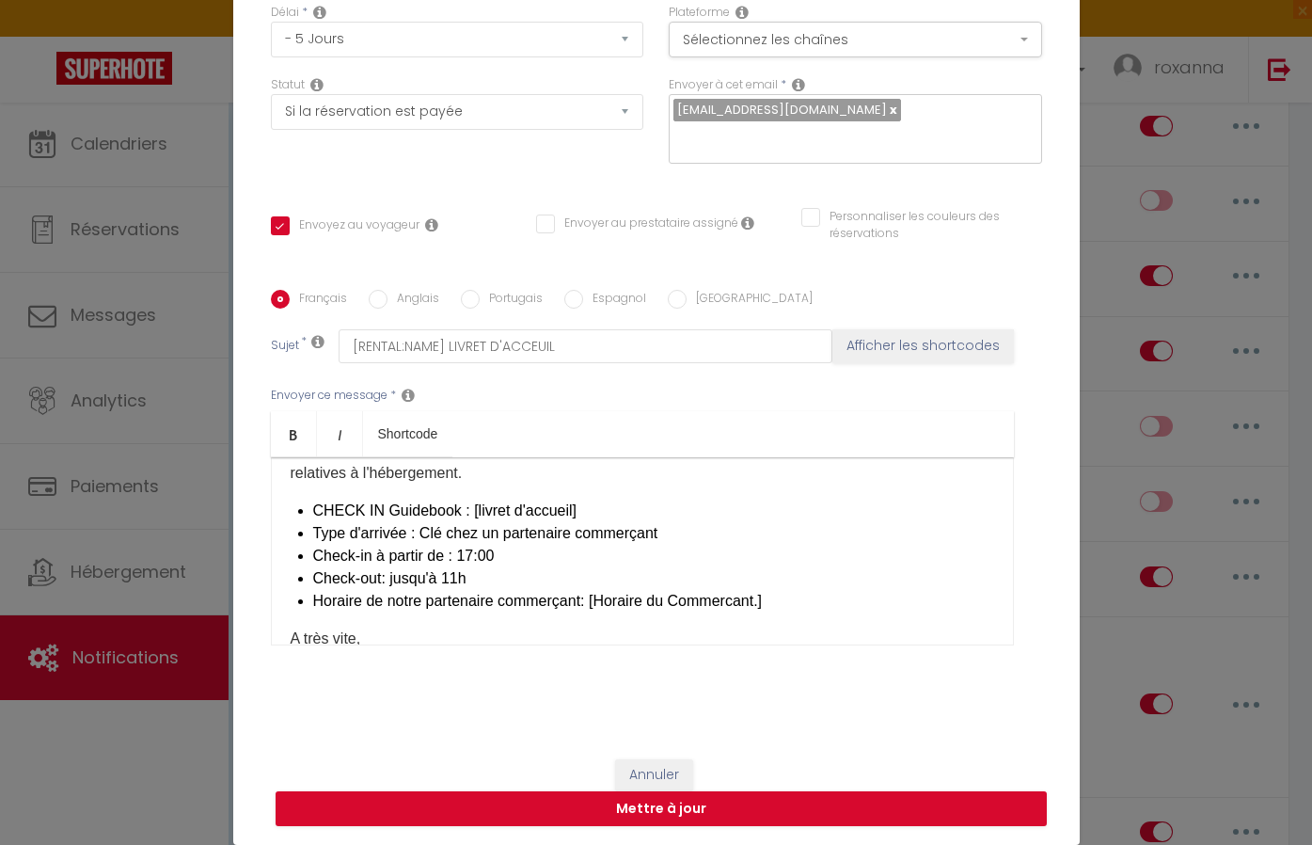
click at [790, 598] on li "Horaire de notre partenaire commerçant: [Horaire du Commercant.]​" at bounding box center [653, 601] width 681 height 23
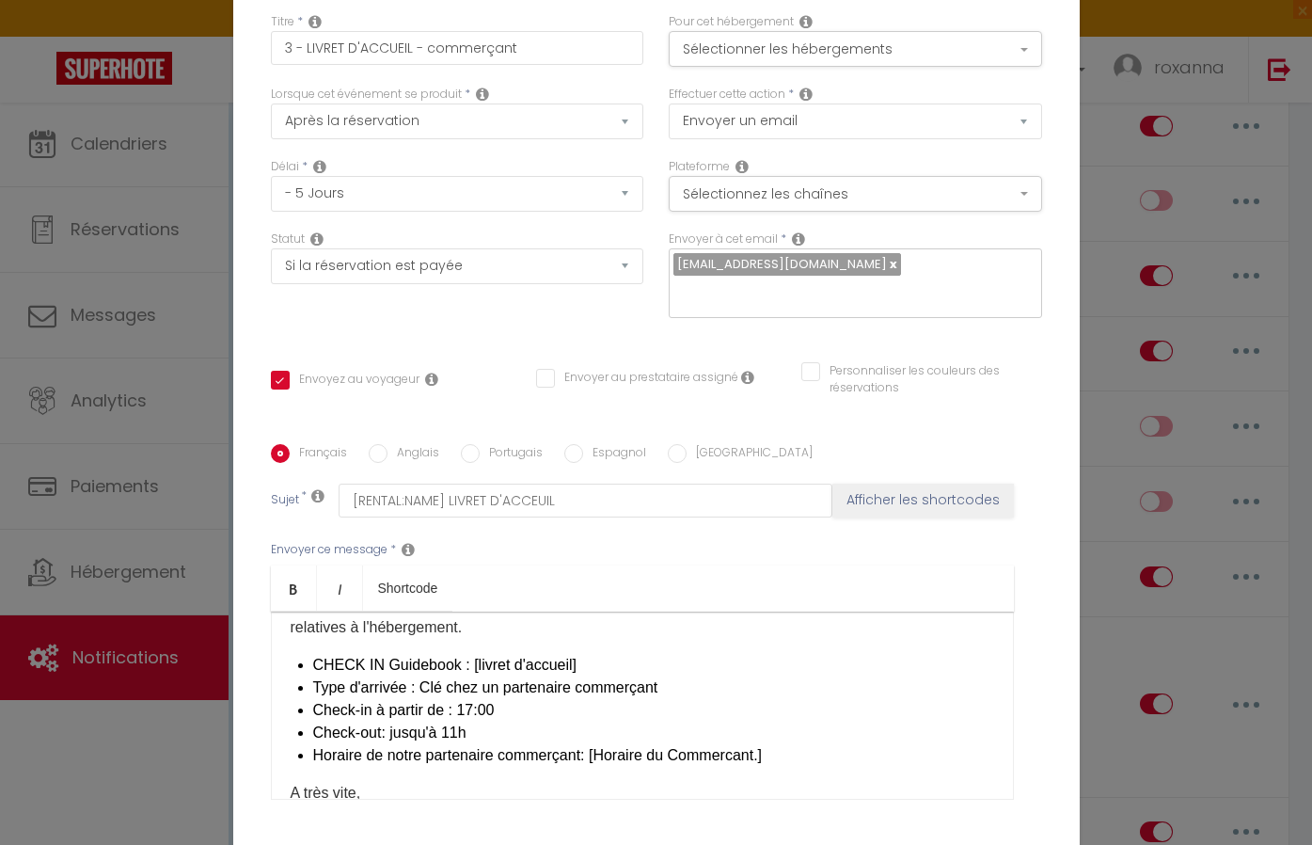
scroll to position [0, 0]
click at [812, 47] on button "Sélectionner les hébergements" at bounding box center [855, 49] width 373 height 36
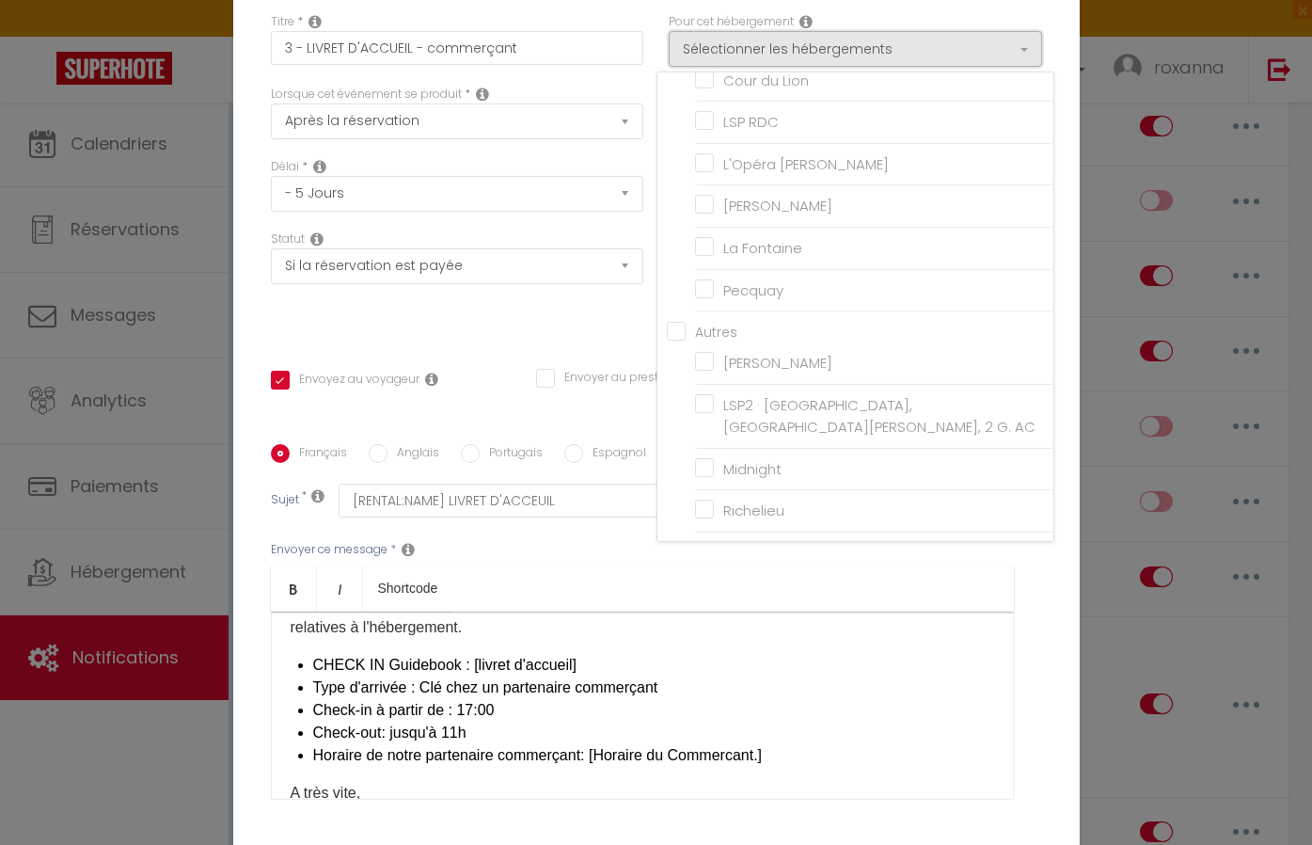
scroll to position [163, 0]
click at [492, 401] on div "Envoyez au voyageur" at bounding box center [390, 389] width 265 height 37
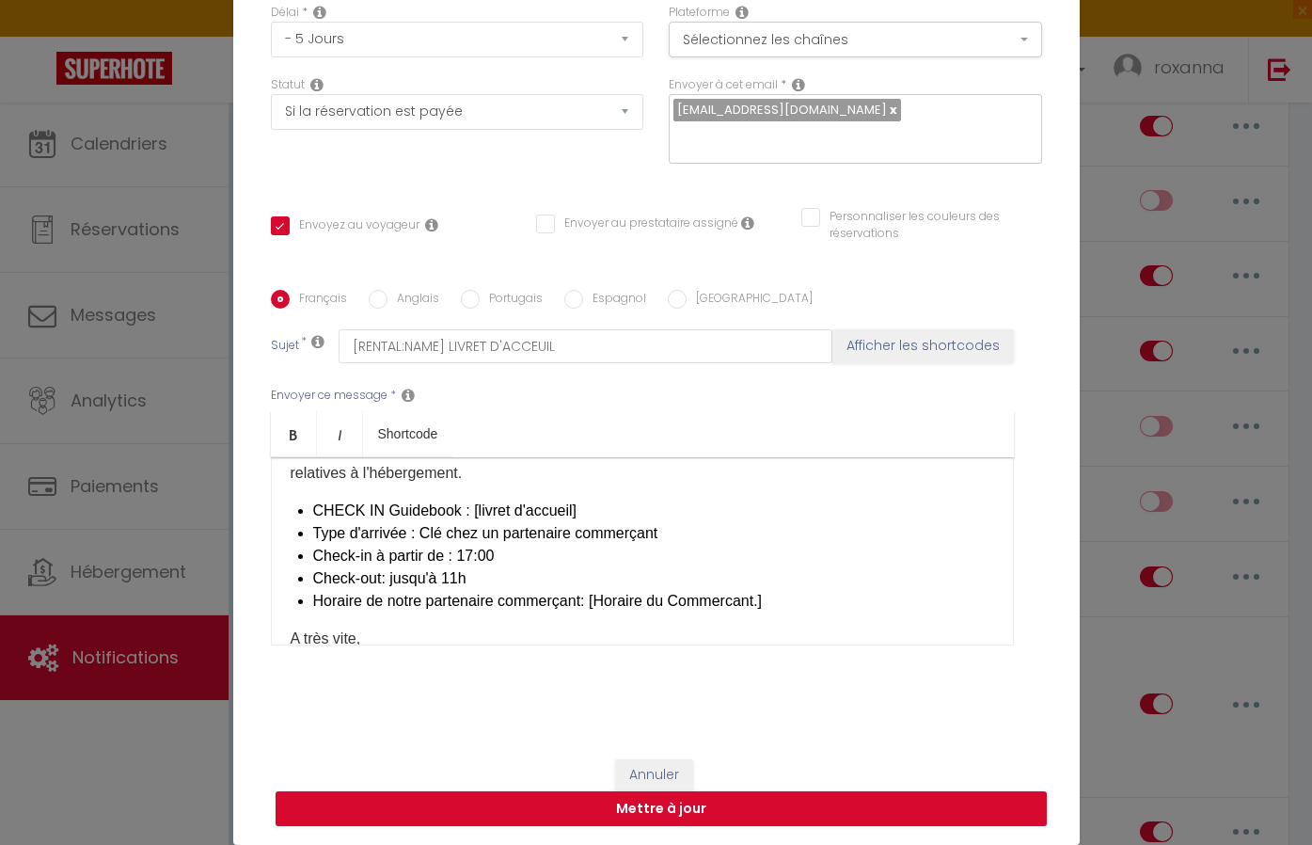
scroll to position [154, 0]
click at [637, 774] on button "Annuler" at bounding box center [654, 775] width 78 height 32
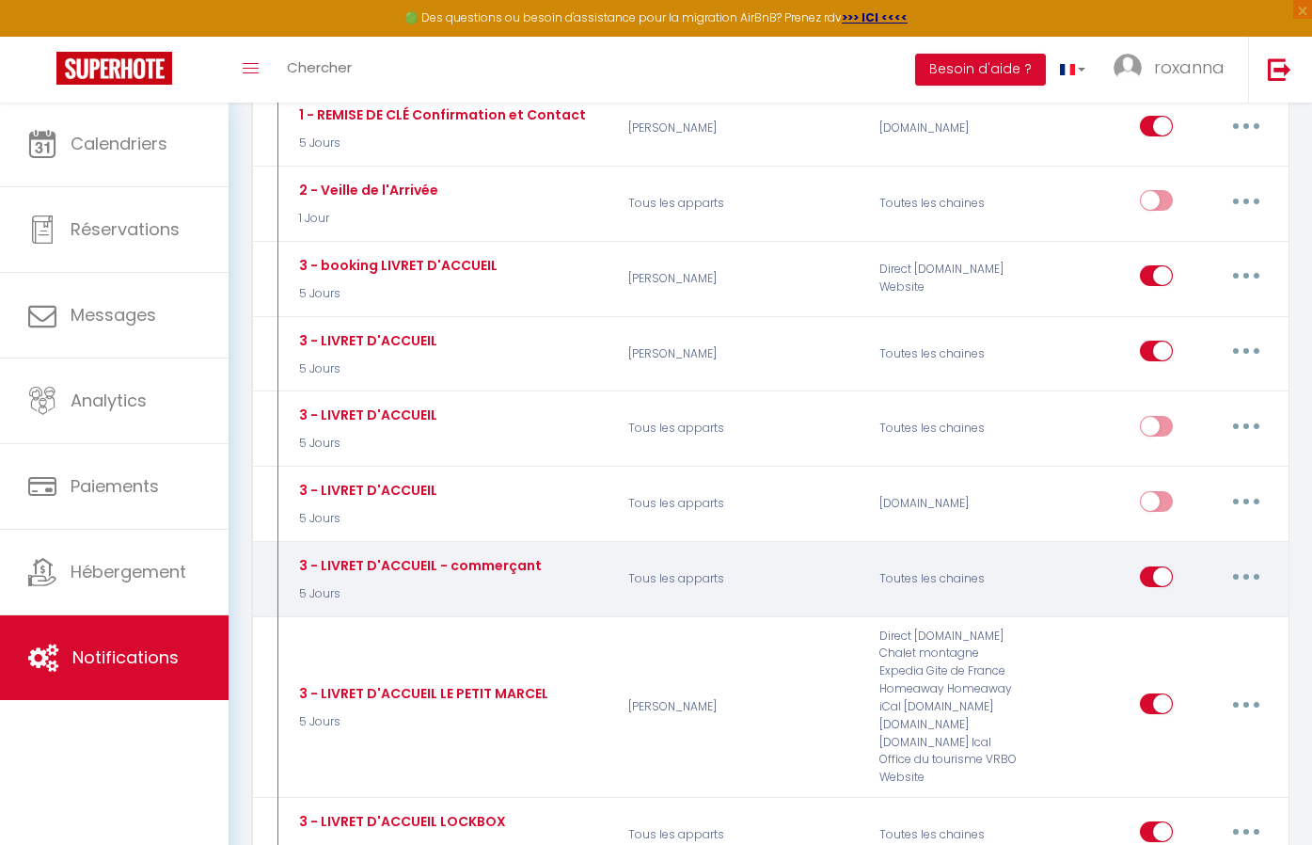
click at [1164, 566] on input "checkbox" at bounding box center [1156, 580] width 33 height 28
checkbox input "false"
checkbox input "true"
checkbox input "false"
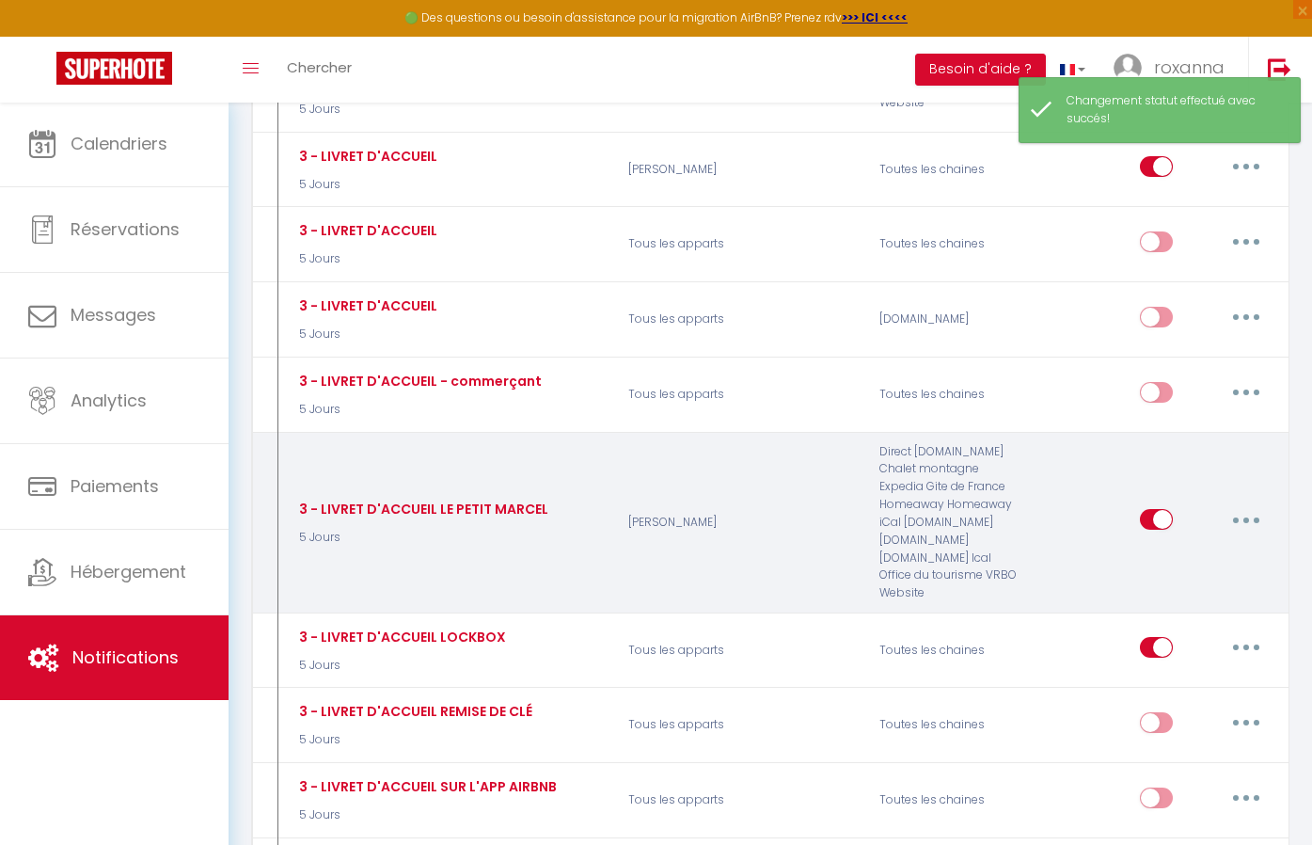
scroll to position [1229, 0]
click at [1232, 503] on button "button" at bounding box center [1246, 518] width 53 height 30
click at [1170, 545] on link "Editer" at bounding box center [1197, 561] width 139 height 32
type input "3 - LIVRET D'ACCUEIL LE PETIT MARCEL"
checkbox input "true"
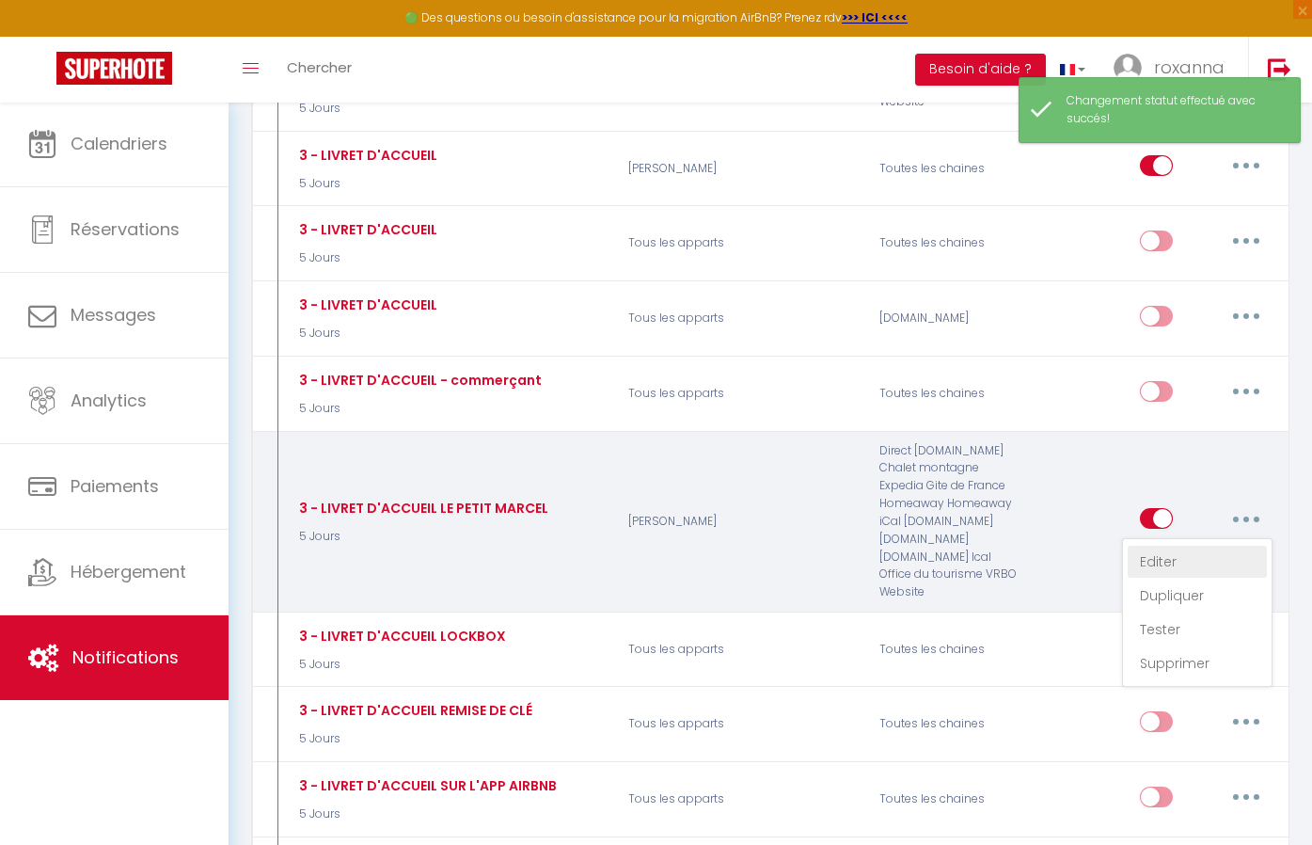
checkbox input "false"
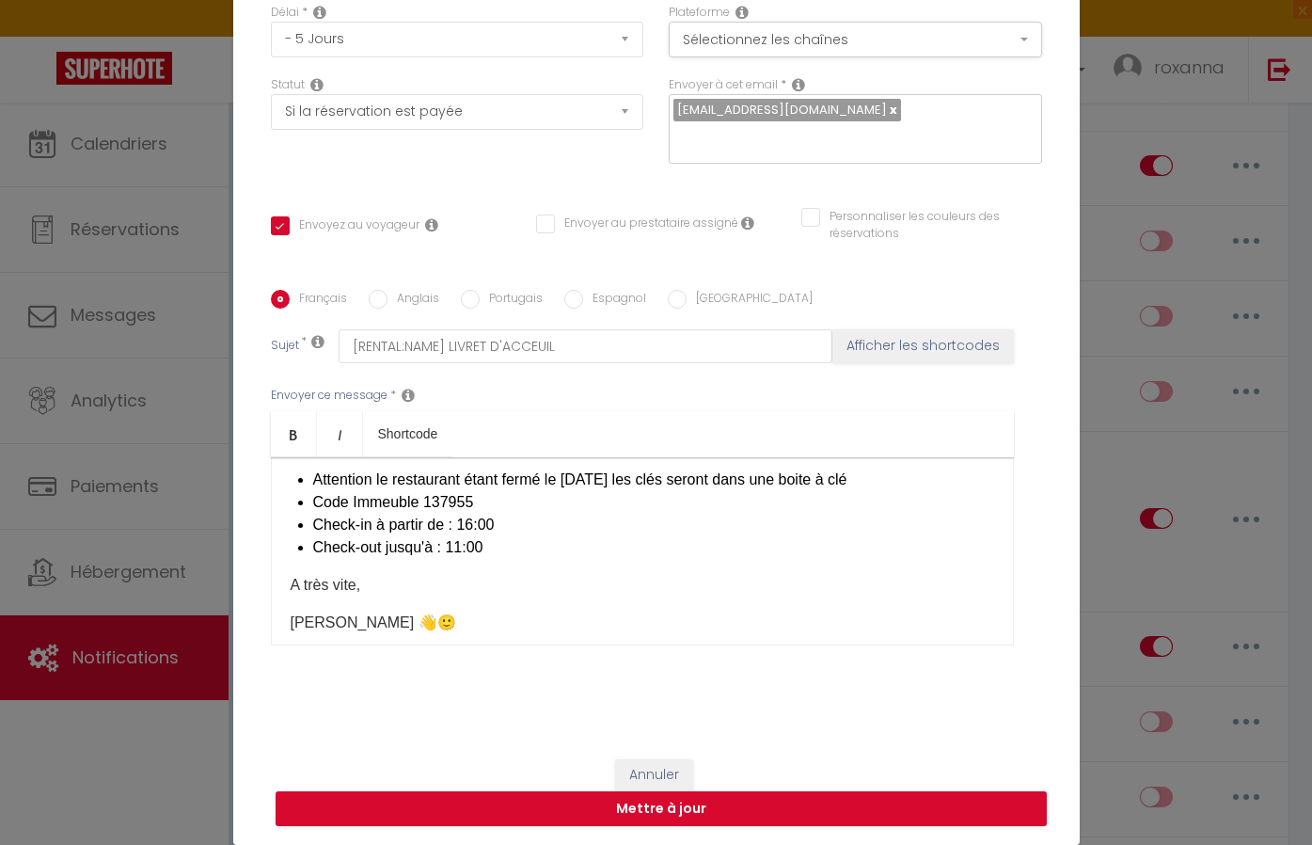
scroll to position [146, 0]
click at [864, 486] on li "Attention le restaurant étant fermé le [DATE] les clés seront dans une boite à …" at bounding box center [653, 477] width 681 height 23
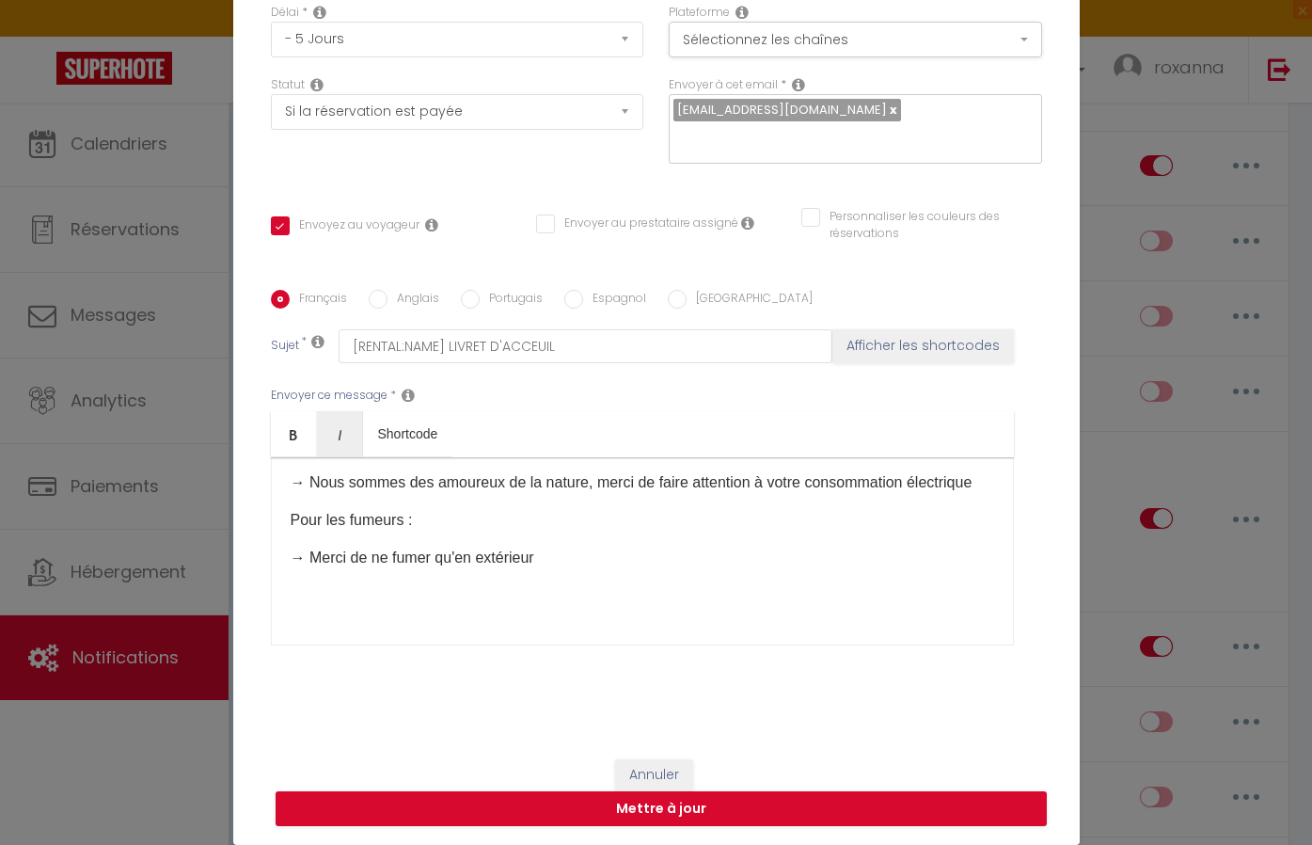
scroll to position [562, 0]
click at [726, 593] on p "​" at bounding box center [642, 595] width 703 height 23
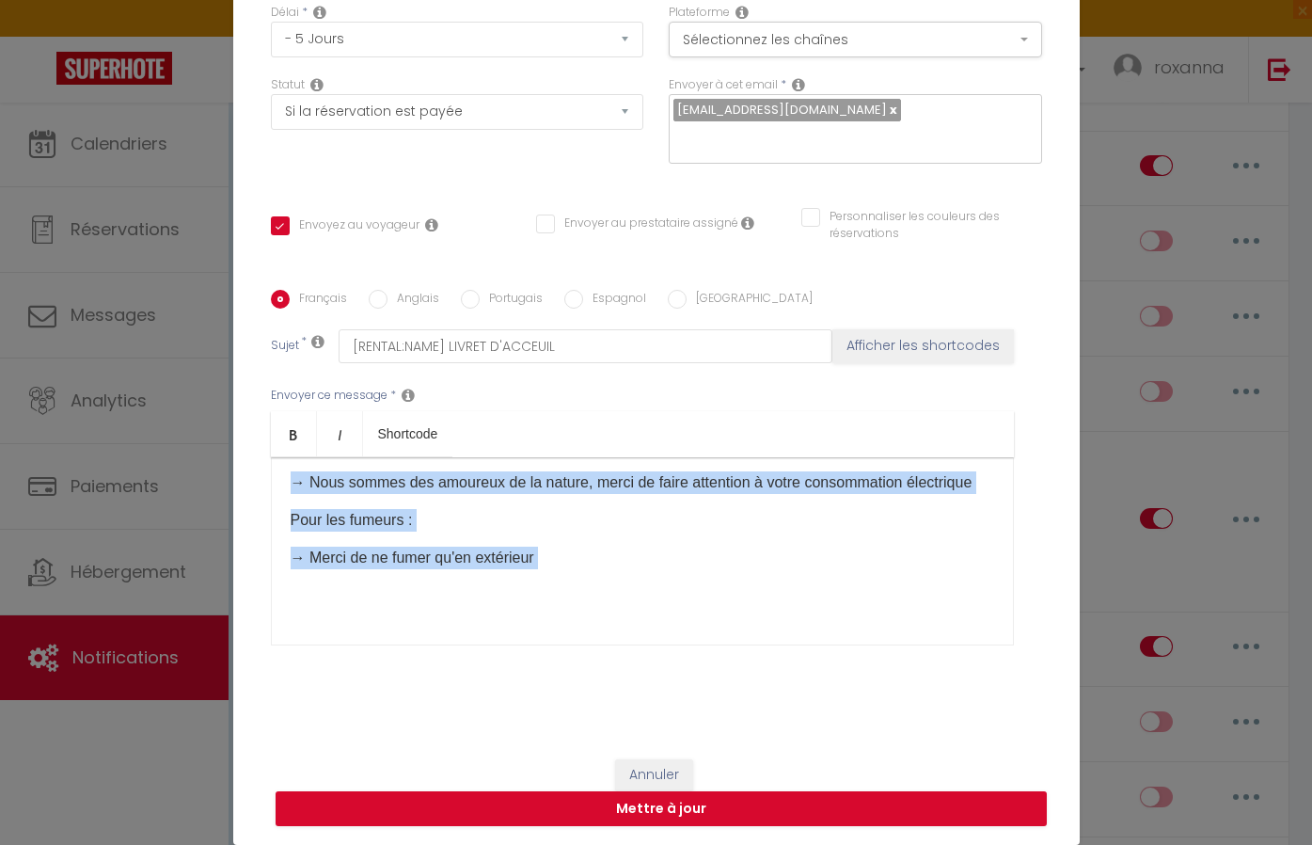
copy div "Merci [GUEST:FIRST_NAME],​ 🙏 Voici le lien vers notre livret d'accueil sur lequ…"
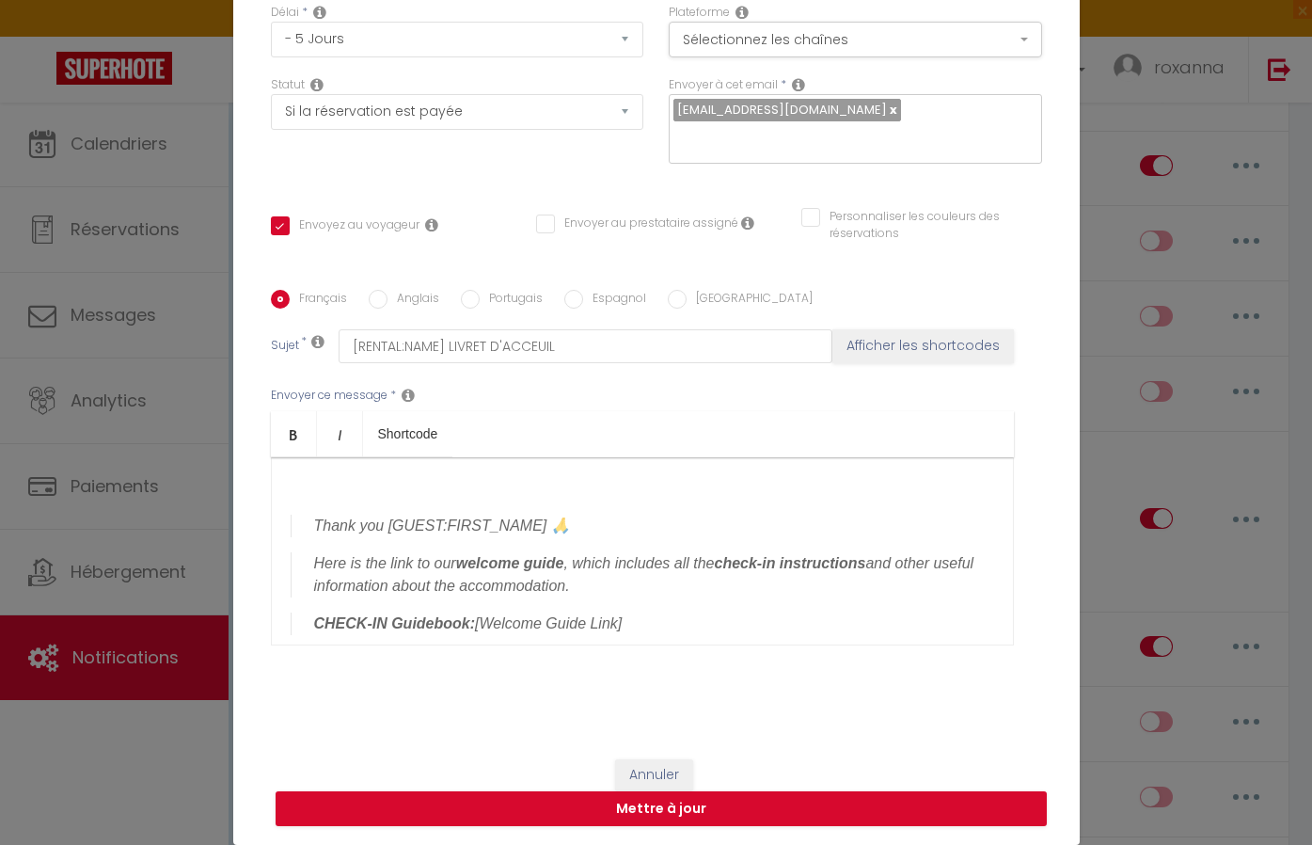
scroll to position [0, 0]
click at [309, 519] on blockquote "Thank you [GUEST:FIRST_NAME] 🙏" at bounding box center [642, 525] width 703 height 23
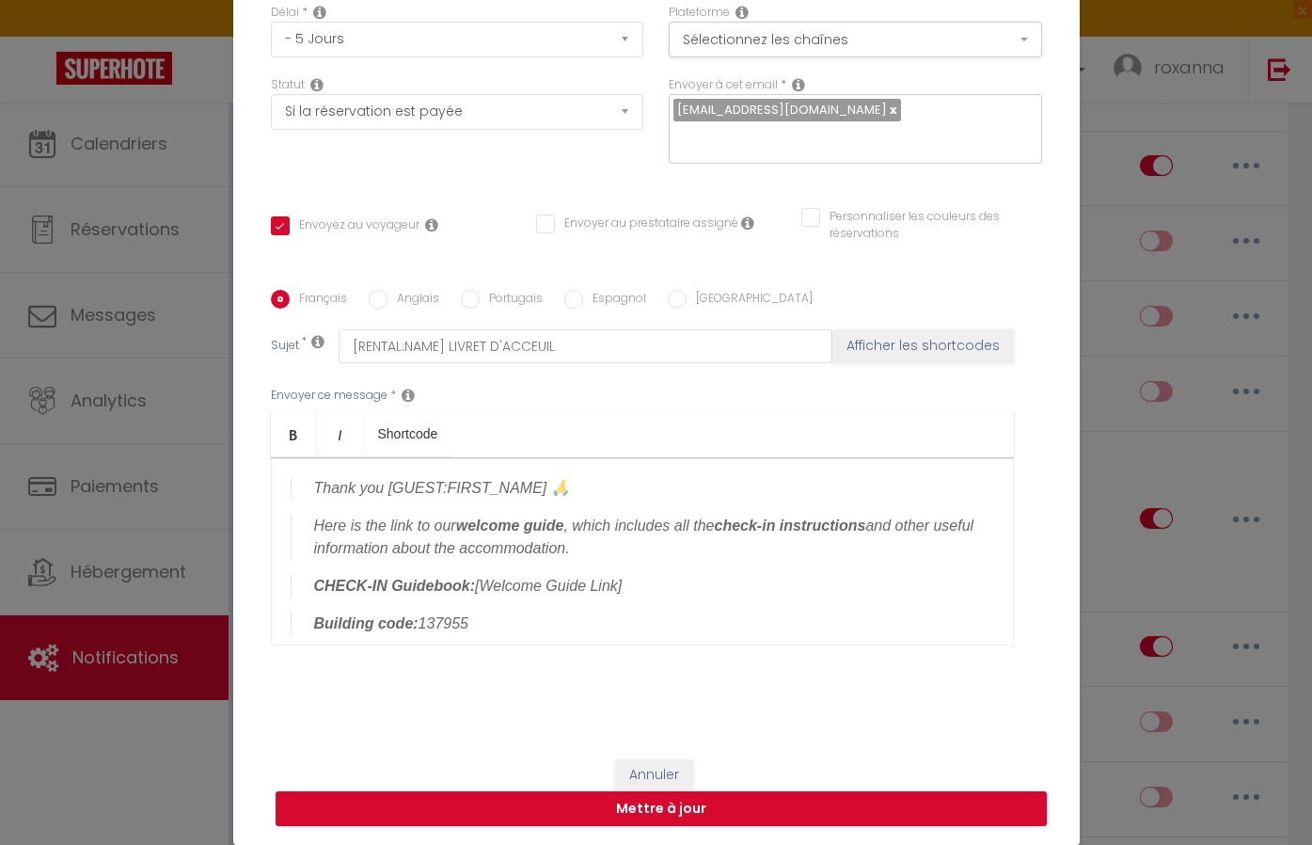
drag, startPoint x: 529, startPoint y: 482, endPoint x: 529, endPoint y: 541, distance: 59.2
click at [529, 491] on blockquote "Thank you [GUEST:FIRST_NAME] 🙏" at bounding box center [642, 488] width 703 height 23
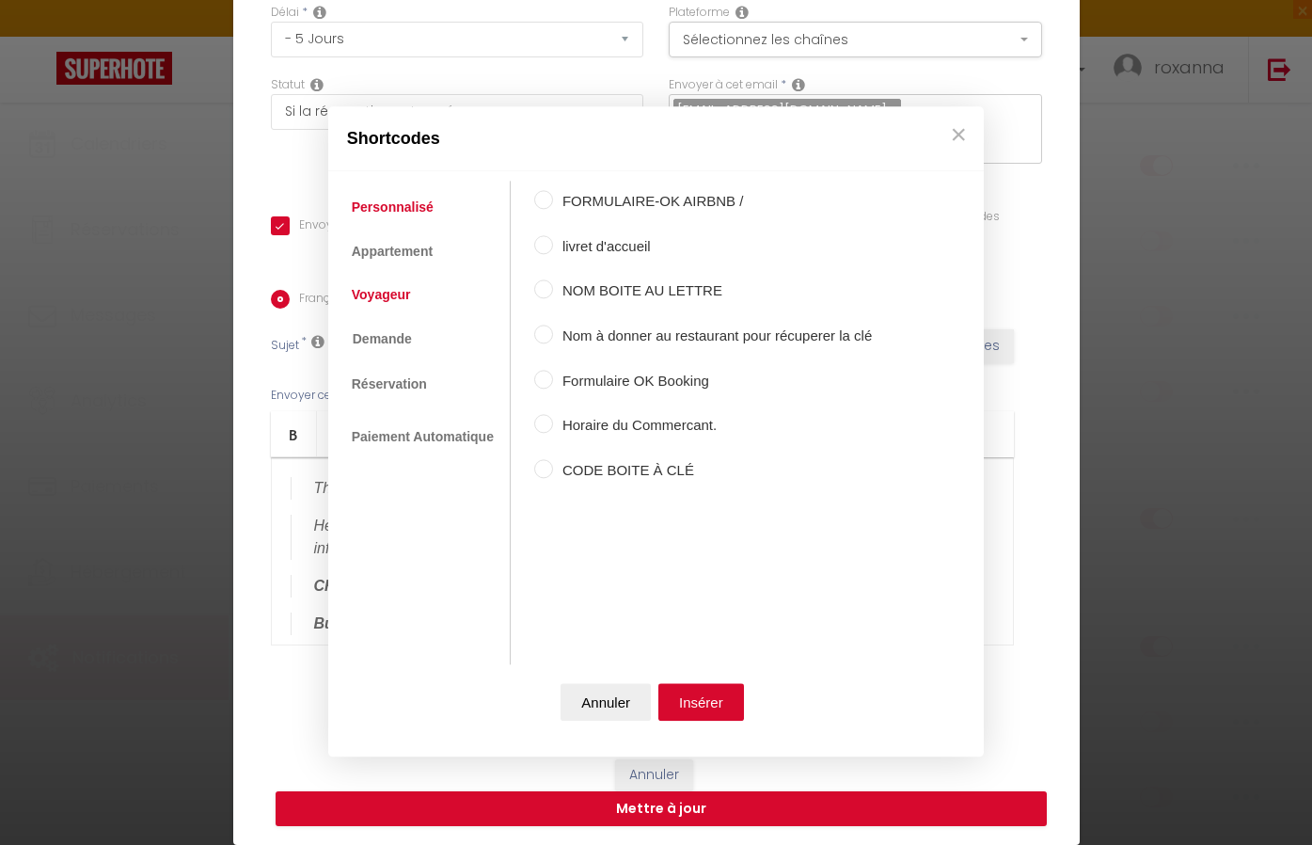
click at [387, 284] on link "Voyageur" at bounding box center [381, 294] width 78 height 34
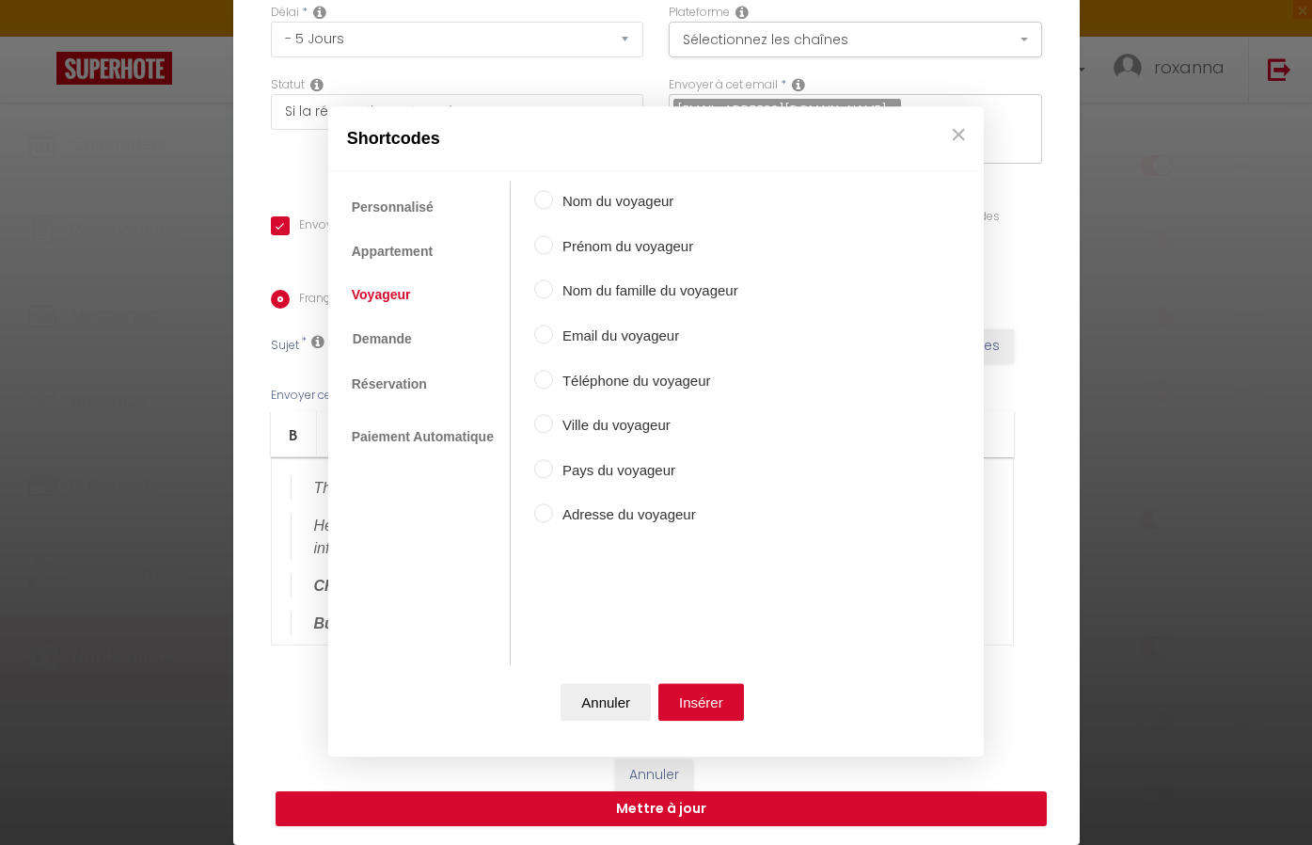
click at [538, 242] on input "Prénom du voyageur" at bounding box center [543, 244] width 19 height 19
radio input "true"
click at [730, 708] on button "Insérer" at bounding box center [701, 703] width 86 height 38
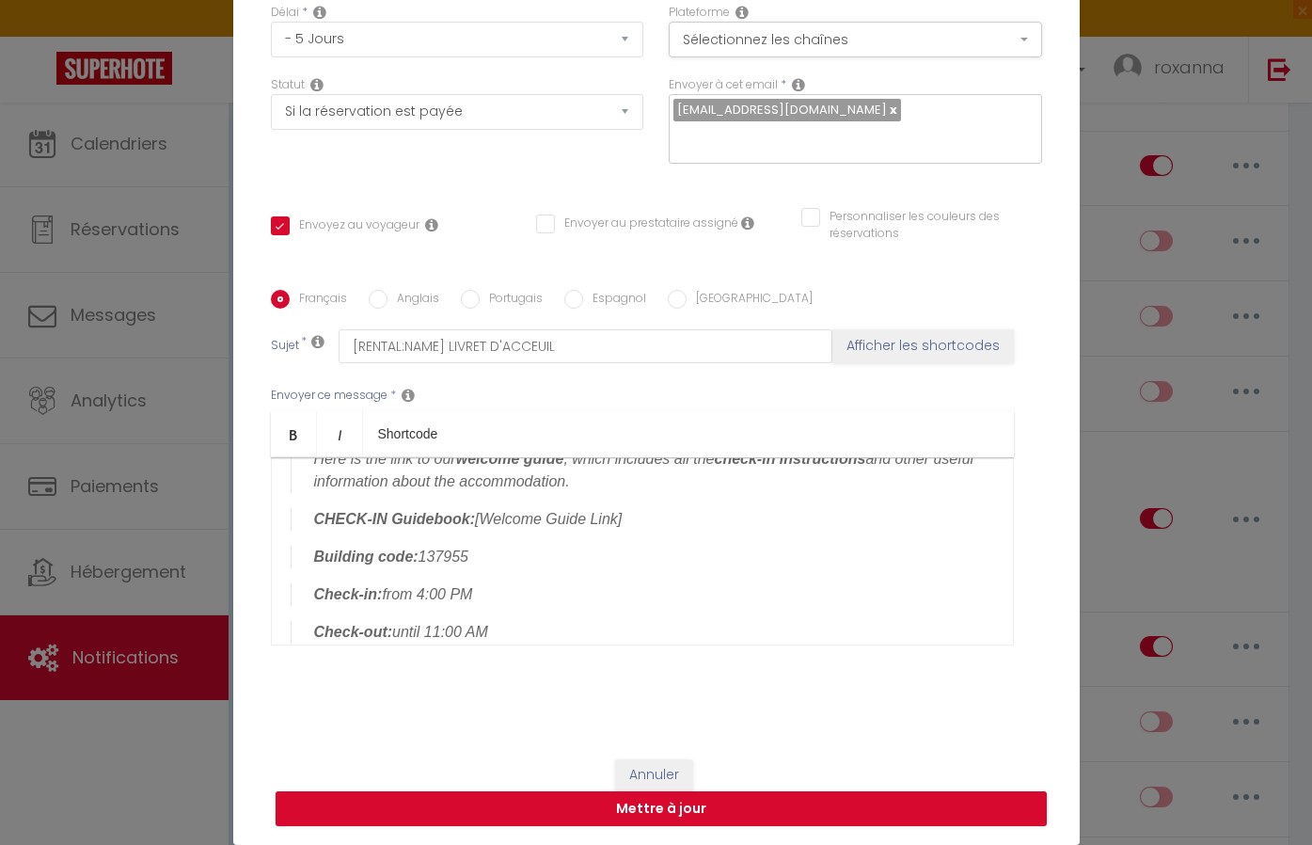
scroll to position [68, 0]
click at [625, 522] on blockquote "CHECK-IN Guidebook: [Welcome Guide Link]" at bounding box center [642, 518] width 703 height 23
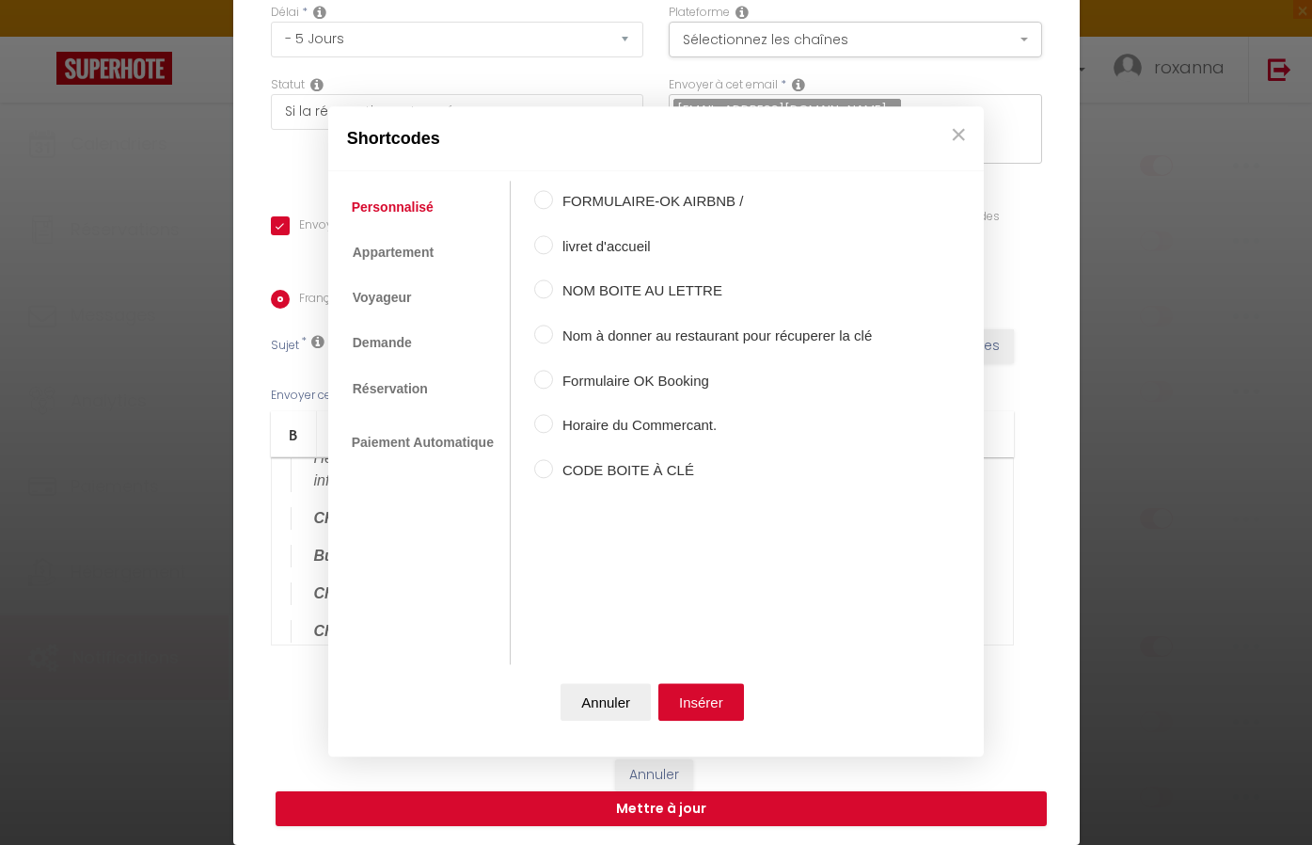
click at [546, 248] on input "livret d'accueil" at bounding box center [543, 244] width 19 height 19
radio input "true"
click at [681, 694] on button "Insérer" at bounding box center [701, 703] width 86 height 38
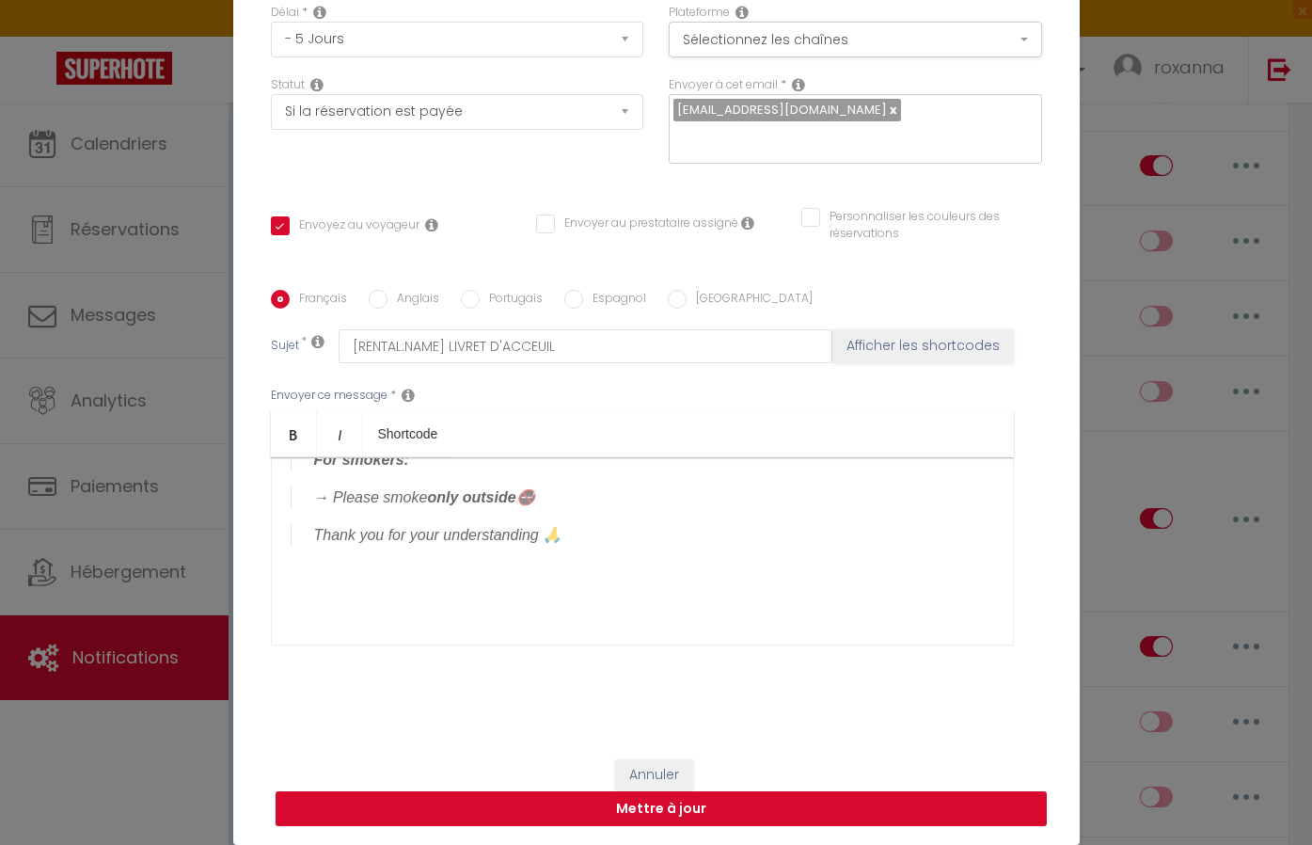
scroll to position [653, 0]
click at [656, 812] on button "Mettre à jour" at bounding box center [661, 809] width 771 height 36
checkbox input "true"
checkbox input "false"
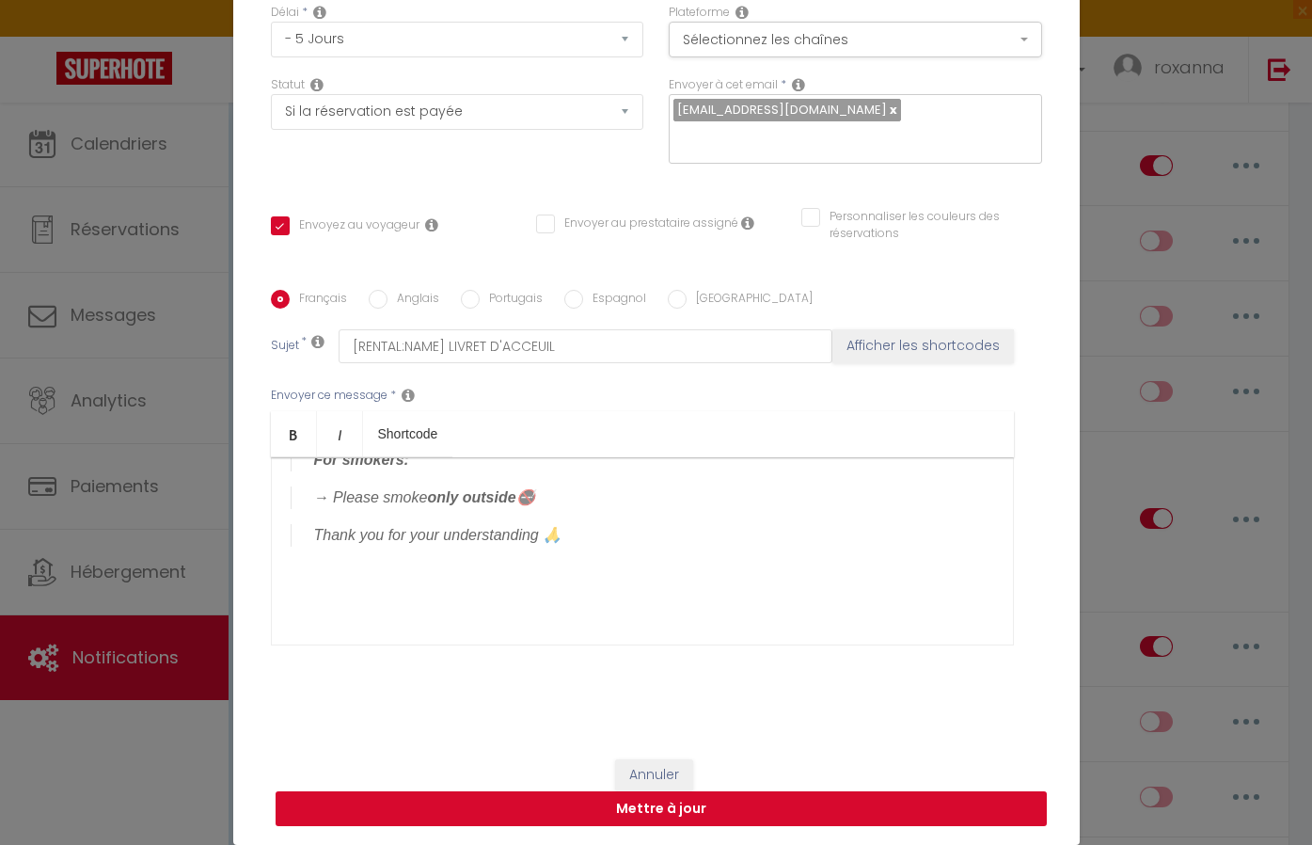
scroll to position [145, 0]
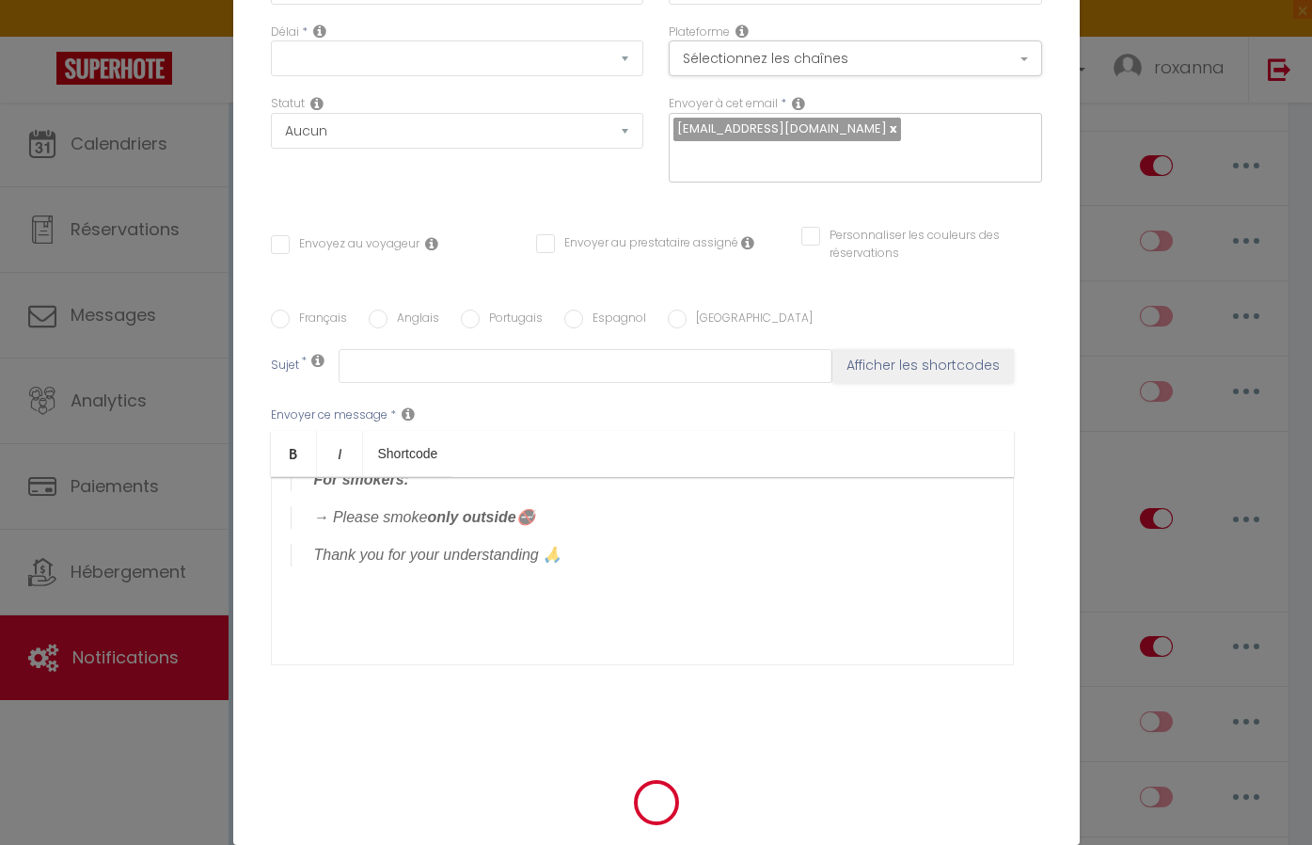
checkbox input "false"
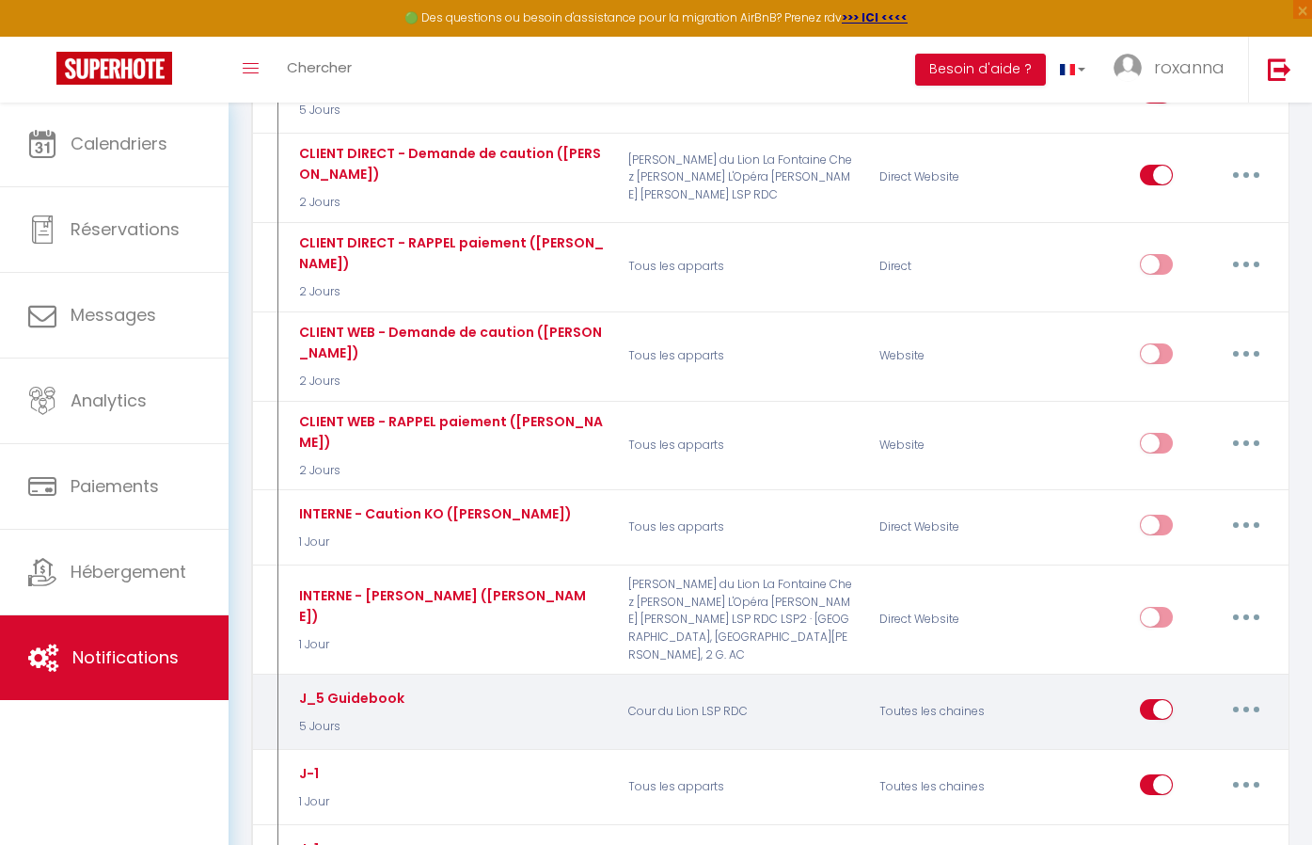
scroll to position [2013, 0]
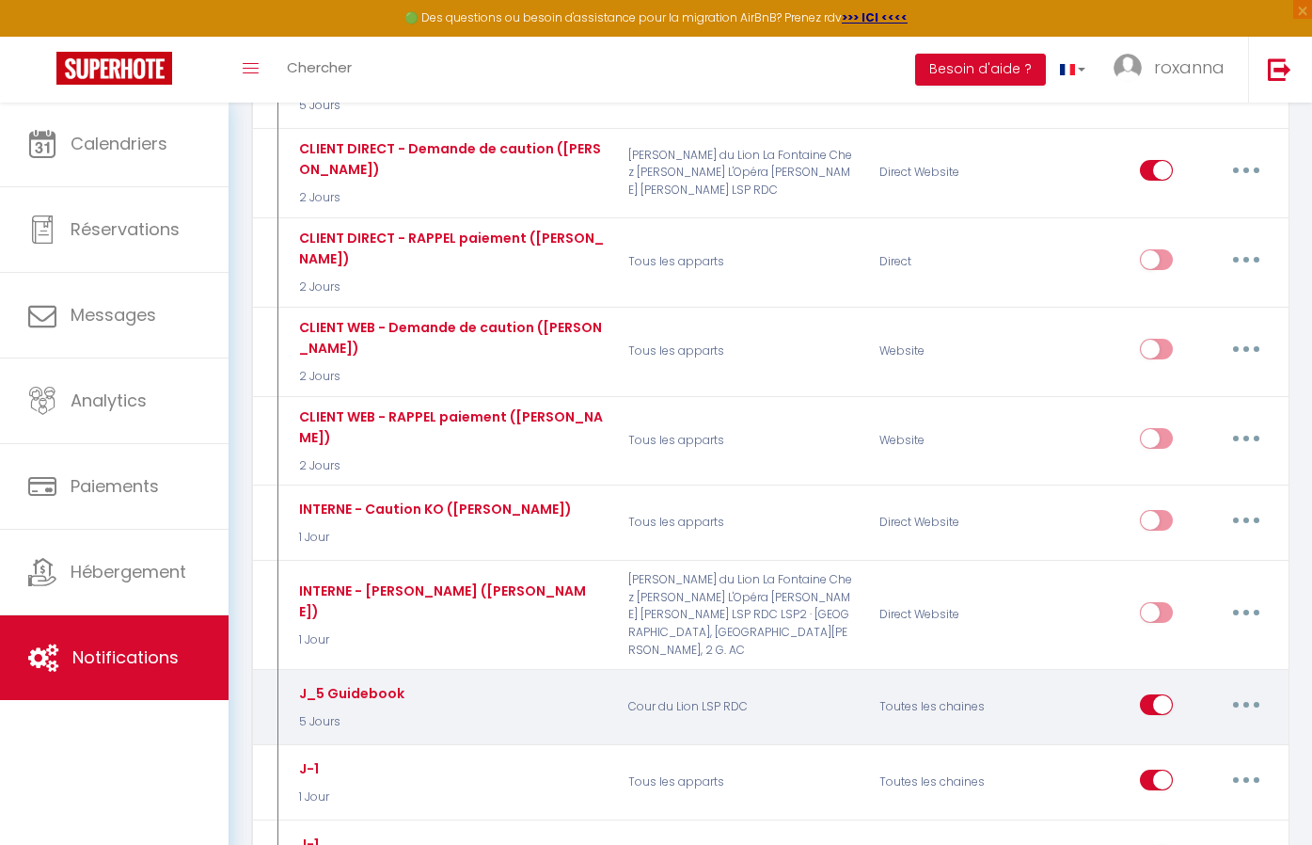
click at [1244, 702] on icon "button" at bounding box center [1246, 705] width 6 height 6
click at [1182, 731] on link "Editer" at bounding box center [1197, 747] width 139 height 32
type input "J_5 Guidebook"
select select "5 Jours"
select select "if_booking_is_paid"
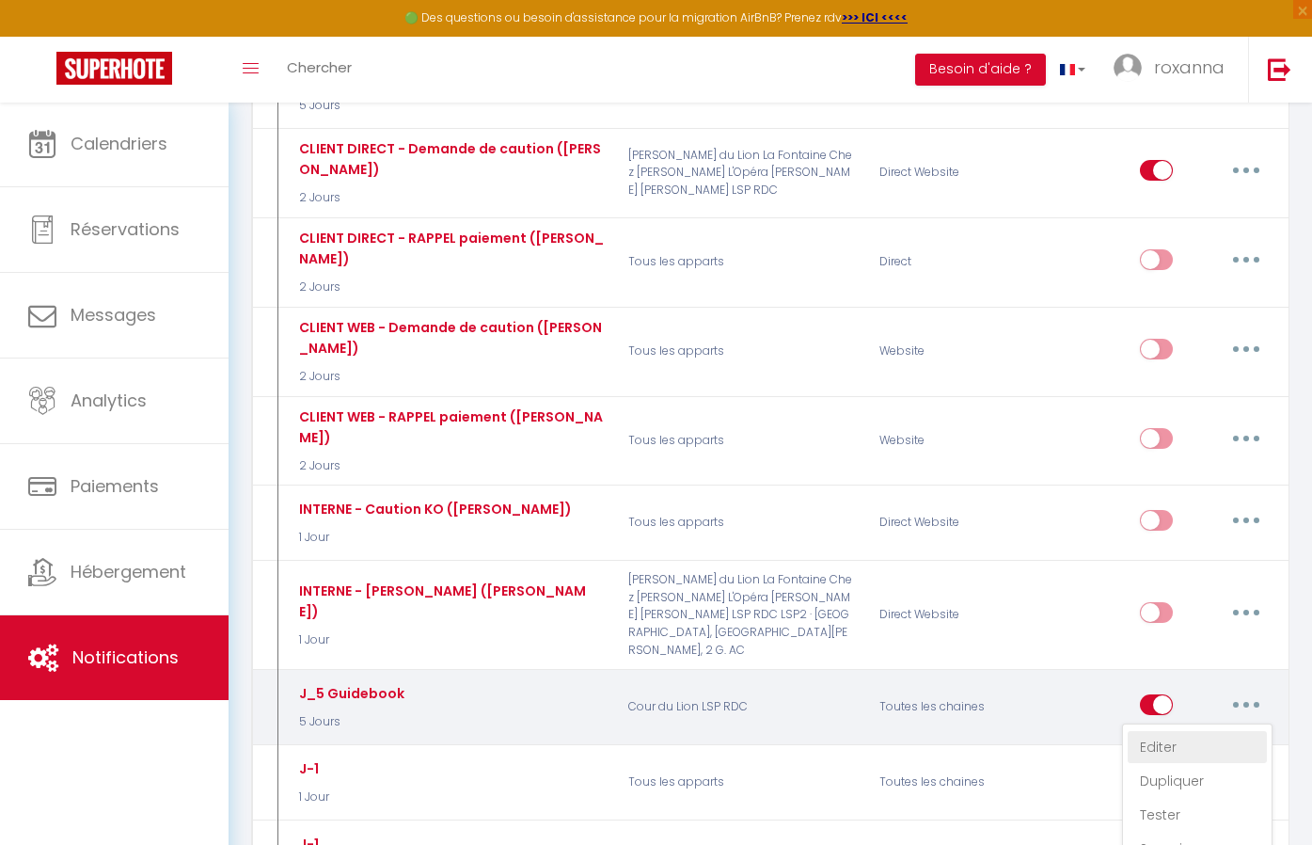
checkbox input "true"
checkbox input "false"
radio input "true"
type input "[RENTAL:NAME]: J-5"
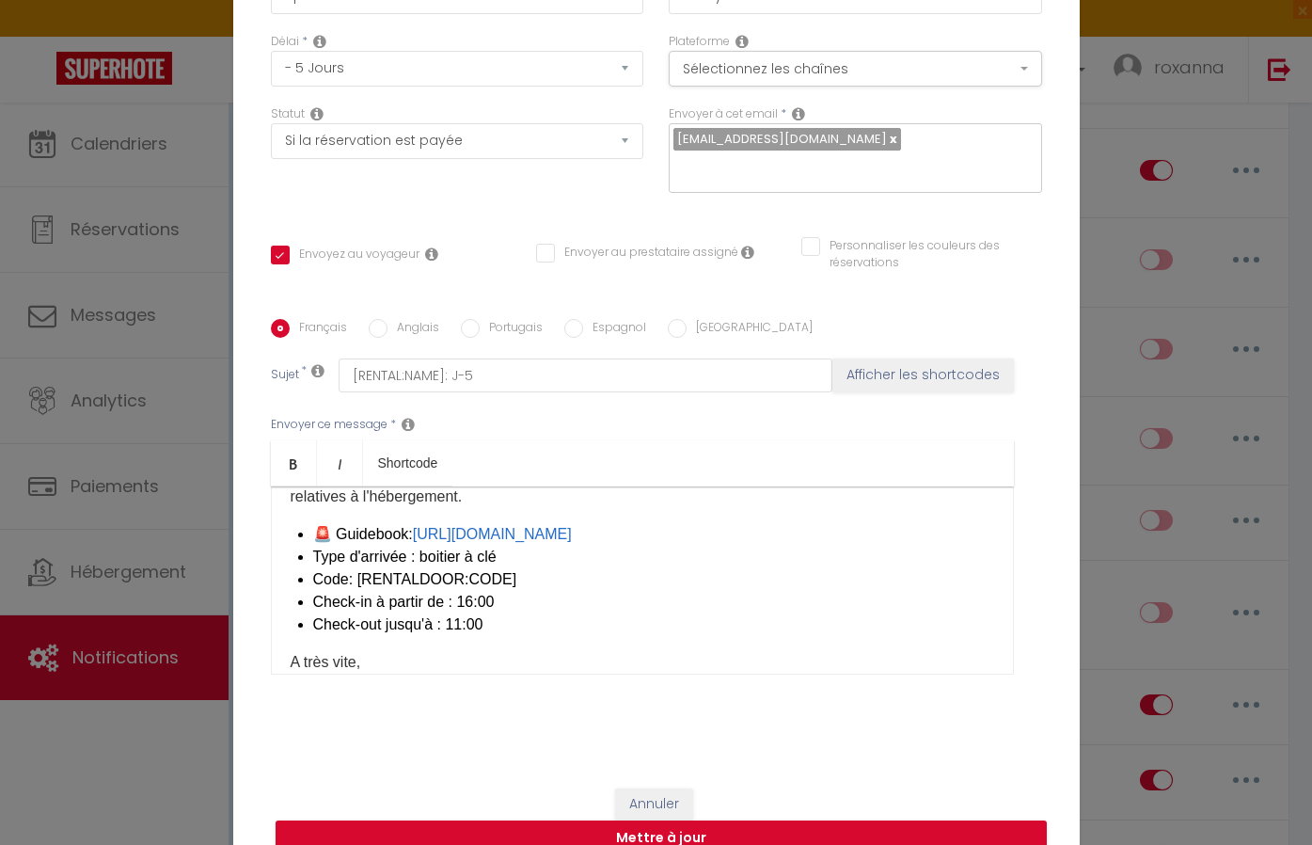
scroll to position [102, 0]
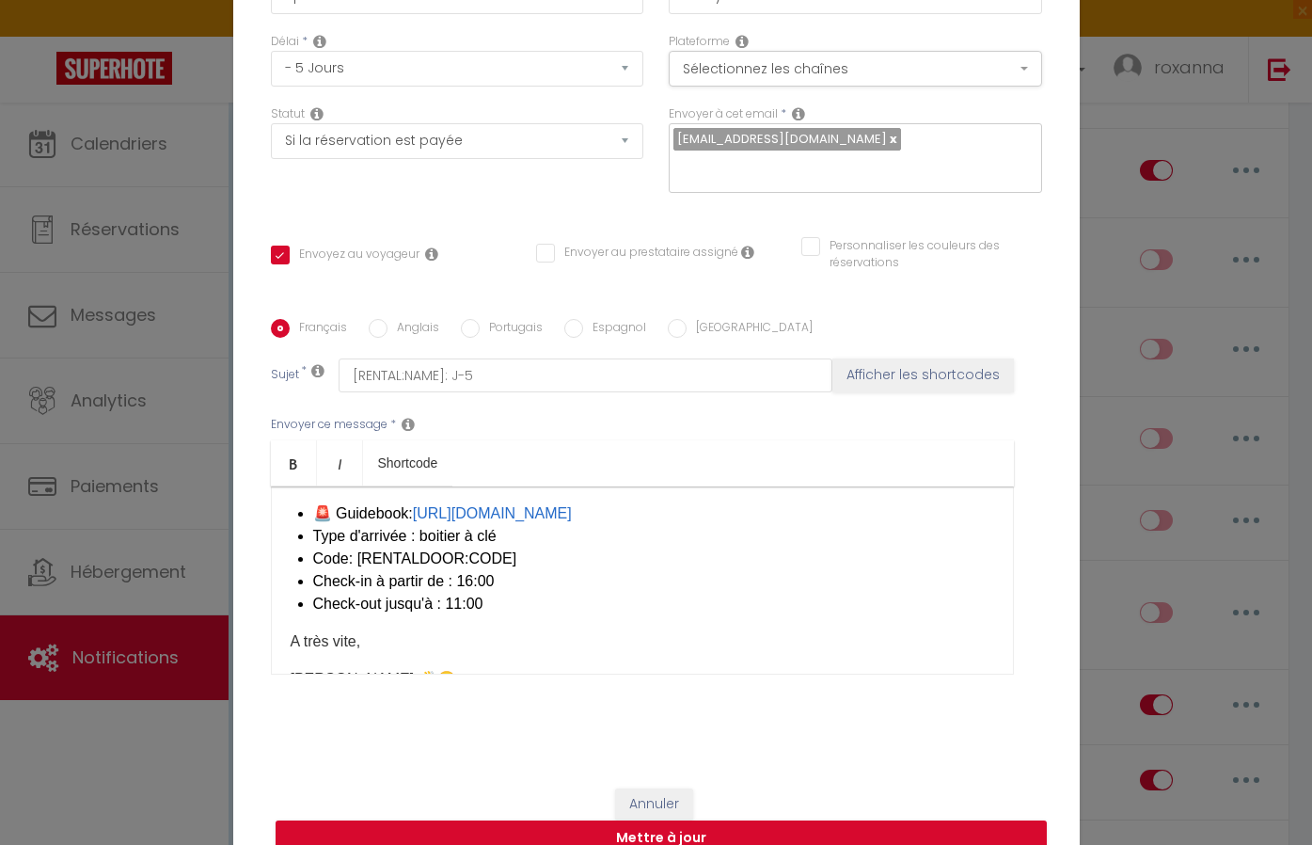
click at [740, 592] on li "Check-in à partir de : 16:00" at bounding box center [653, 581] width 681 height 23
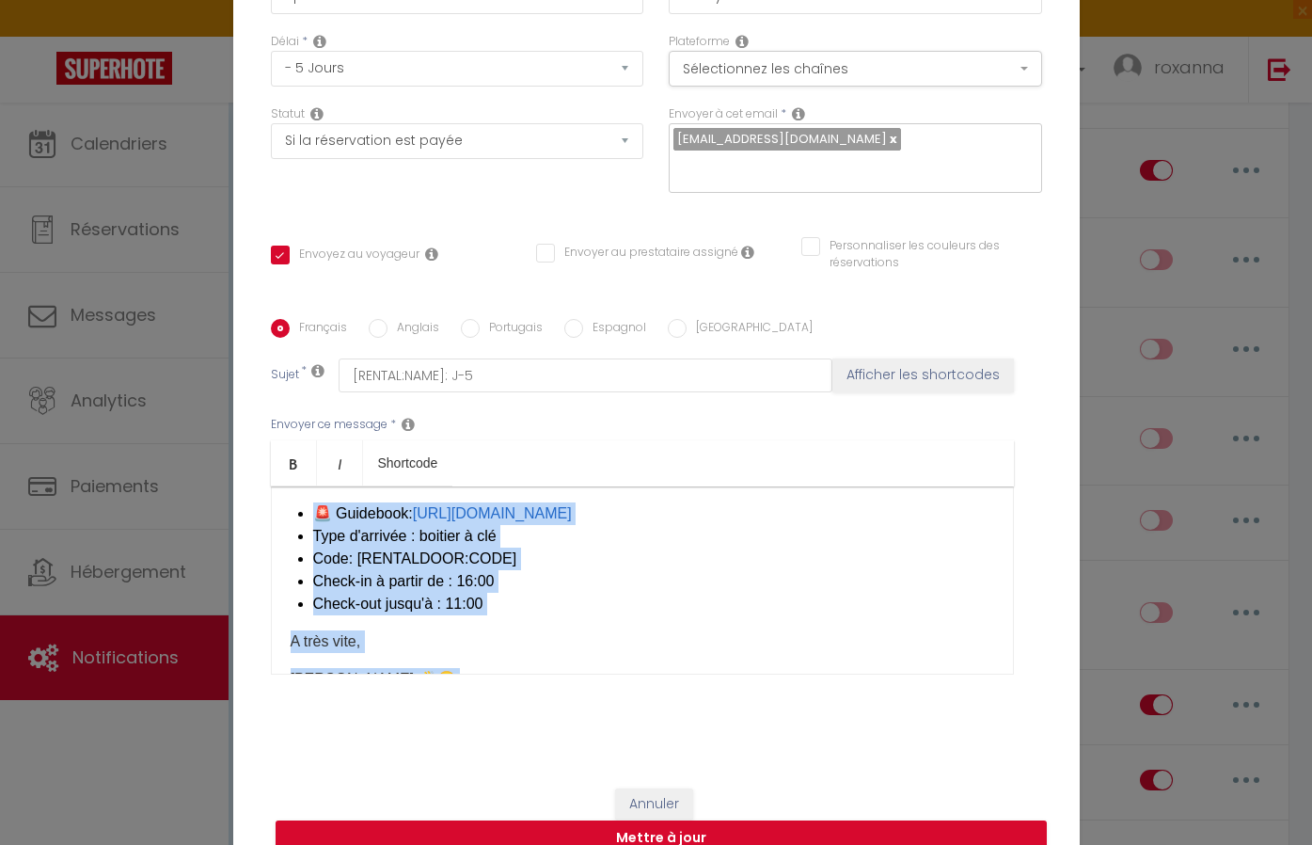
copy div "Lorem [IPSUM:DOLOR_SITA],​ 🙏 Conse ad elit sedd eiusm tempor i'utlabor etd magn…"
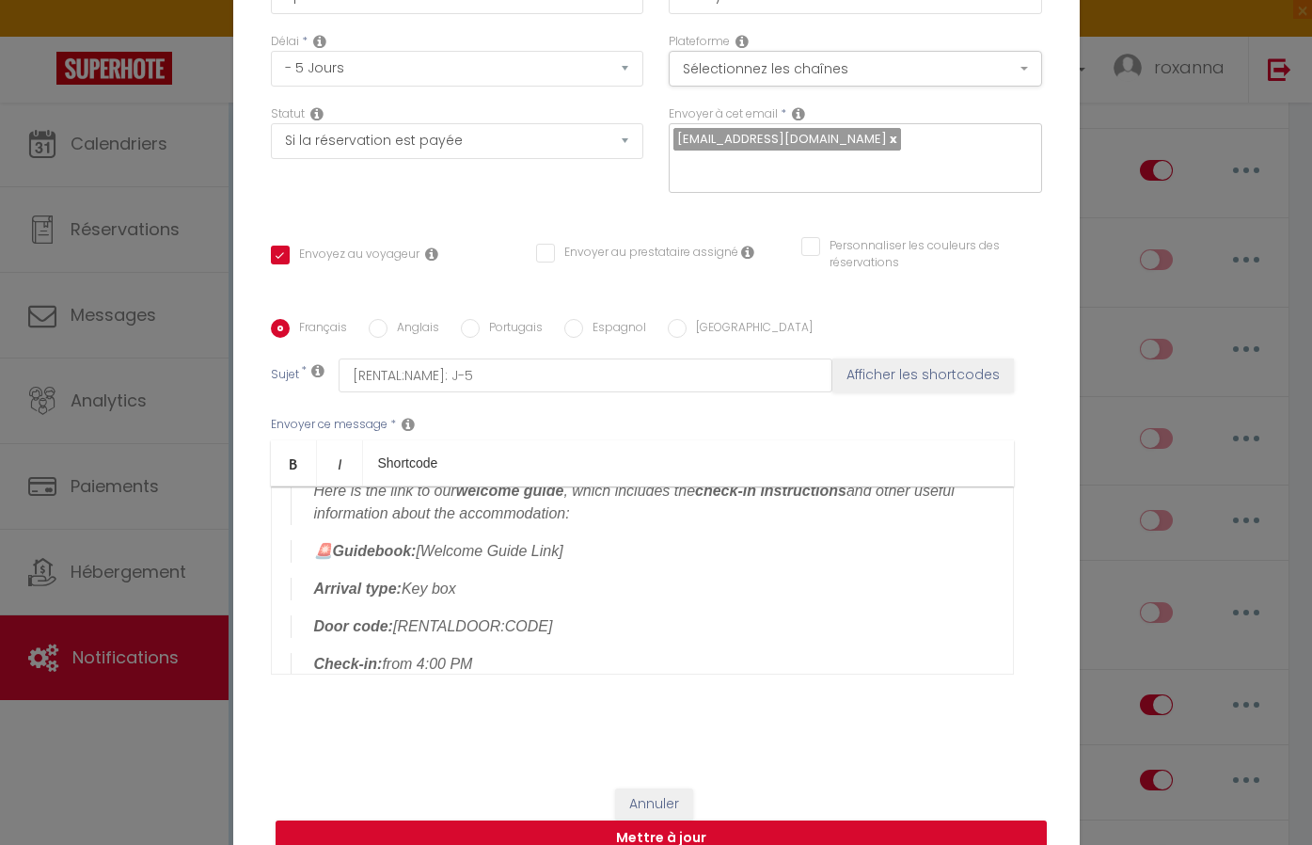
scroll to position [0, 0]
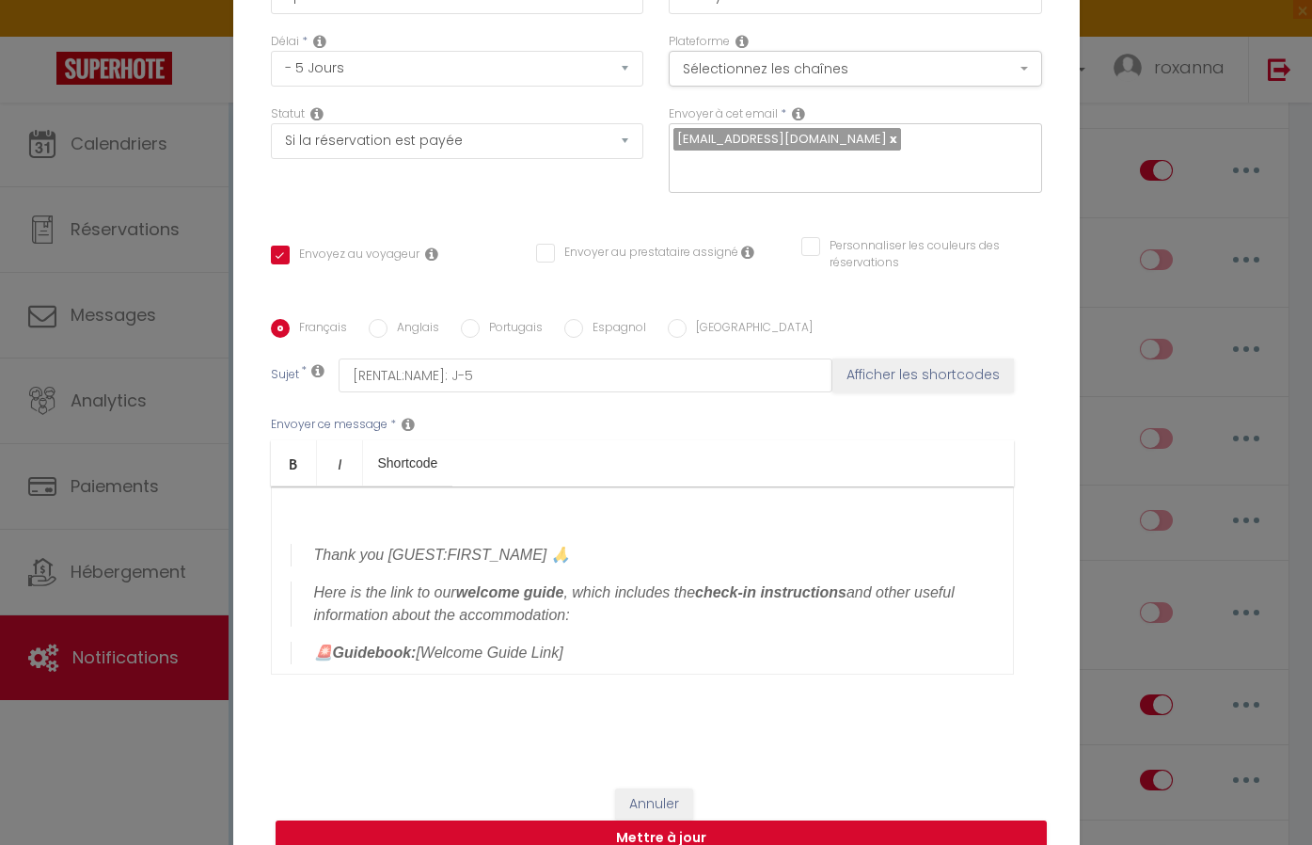
click at [331, 533] on div "Thank you [GUEST:FIRST_NAME] 🙏 Here is the link to our welcome guide , which in…" at bounding box center [642, 580] width 743 height 188
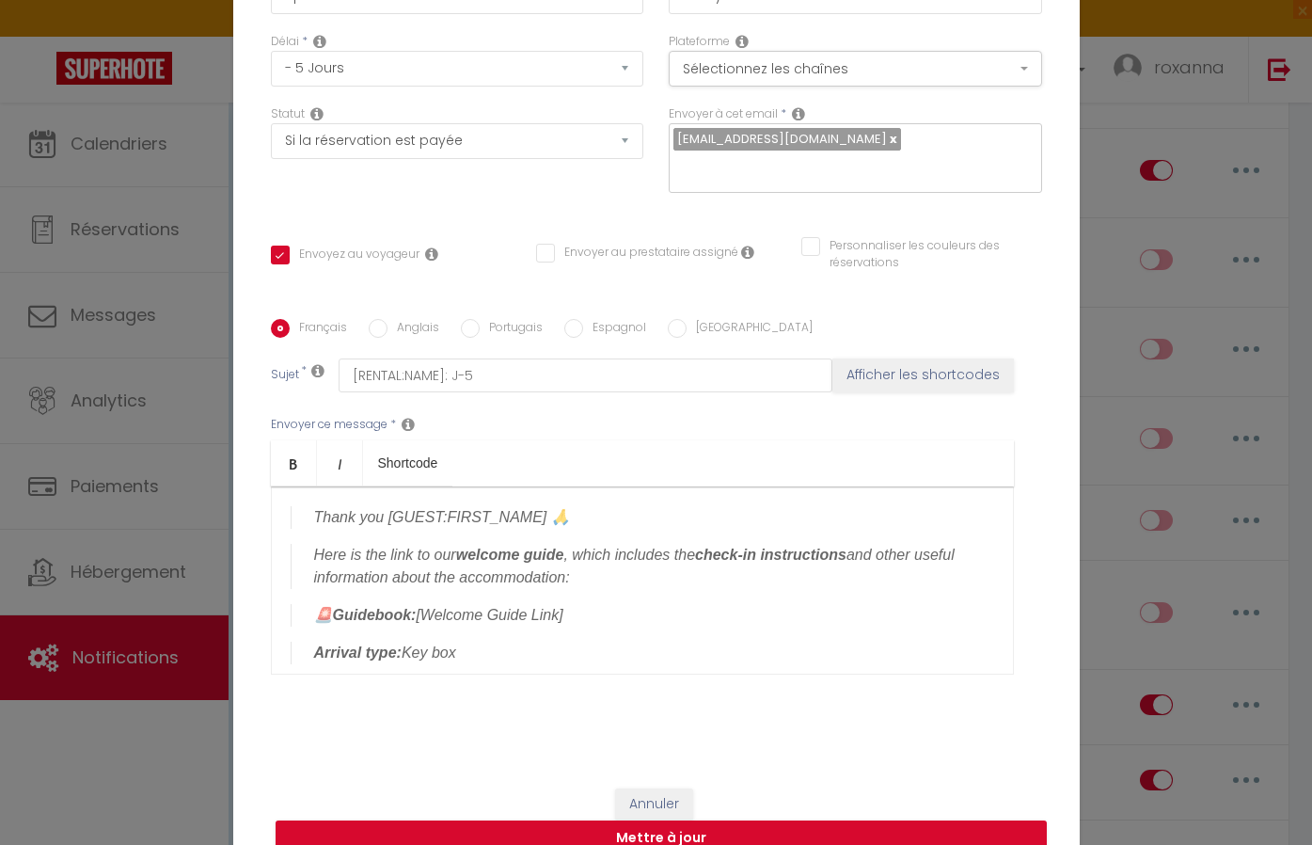
click at [585, 620] on blockquote "🚨 Guidebook: [Welcome Guide Link]" at bounding box center [642, 615] width 703 height 23
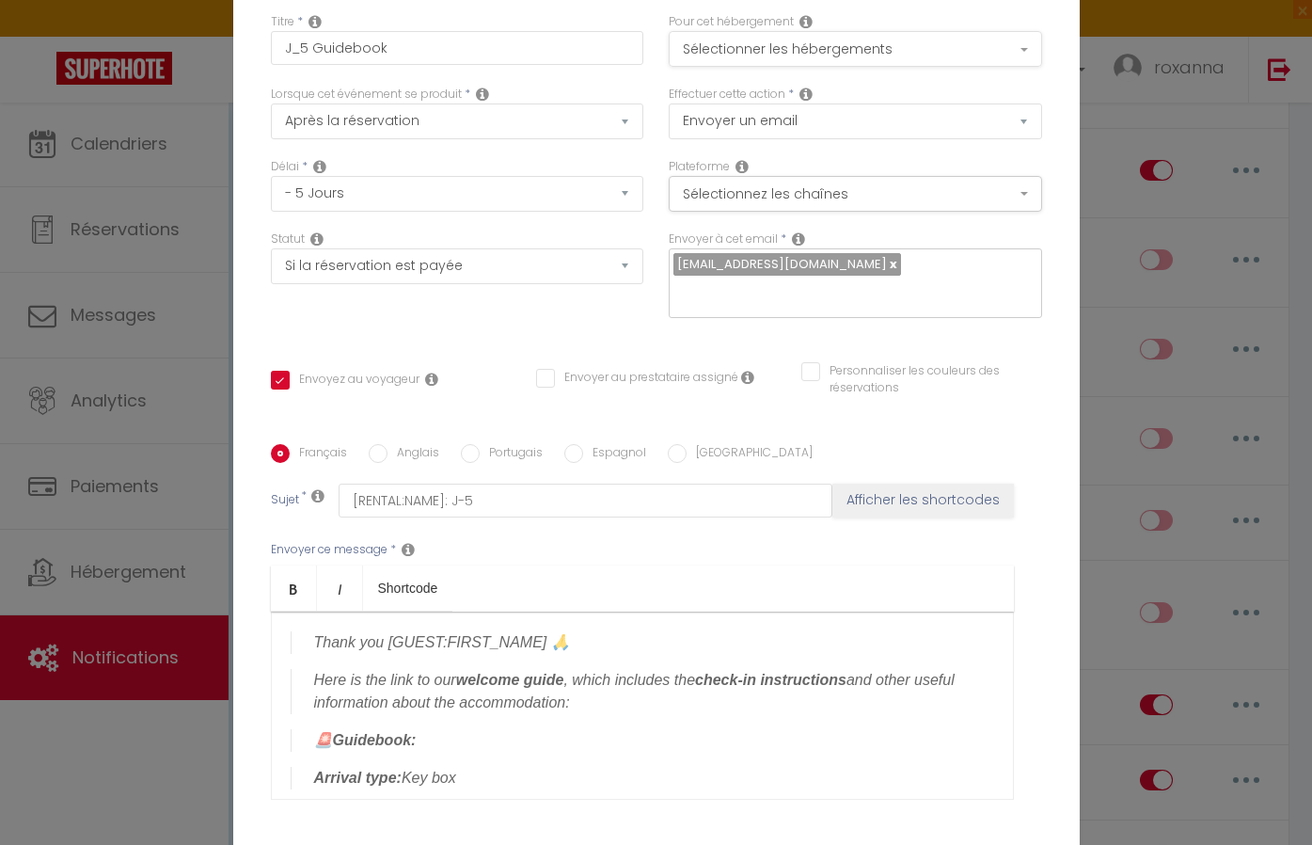
click at [794, 42] on button "Sélectionner les hébergements" at bounding box center [855, 49] width 373 height 36
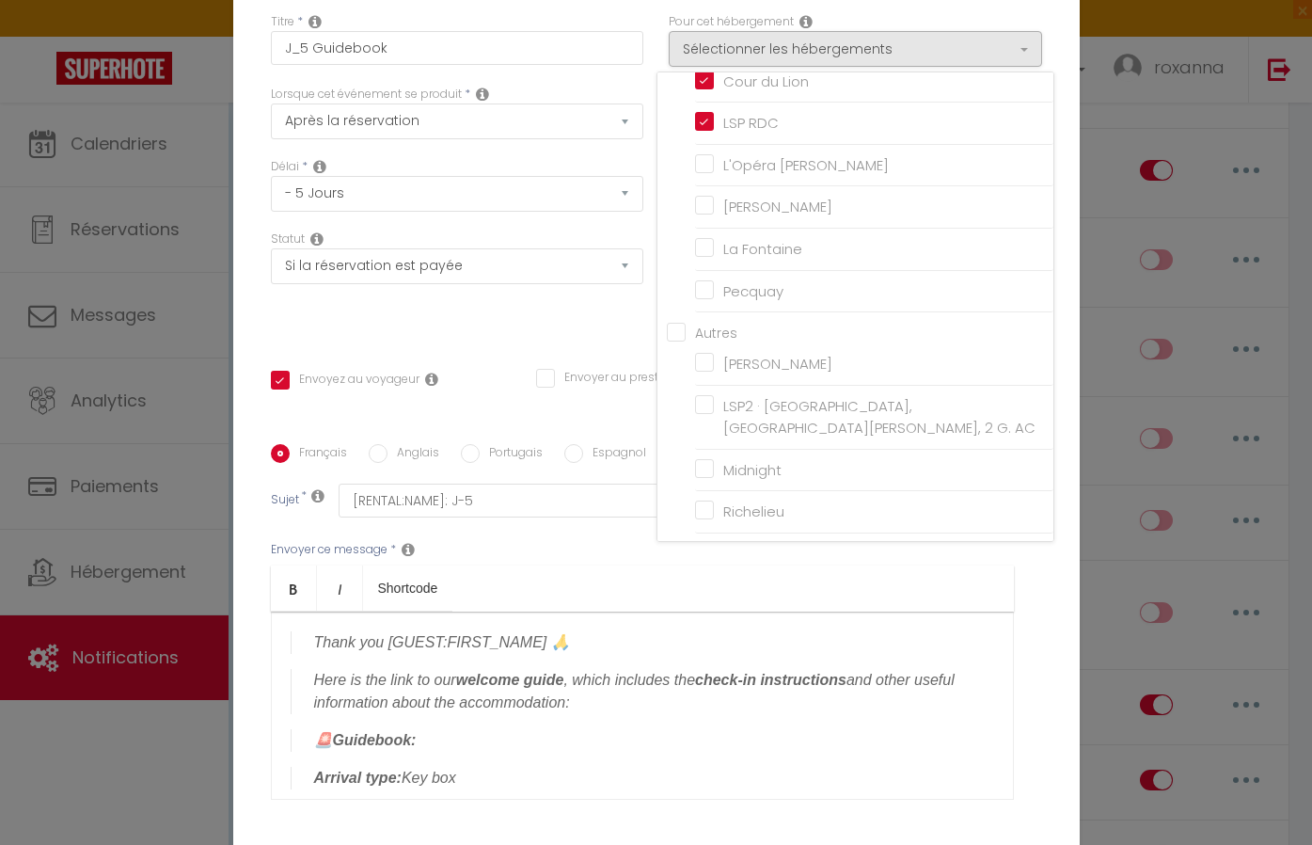
click at [559, 323] on div "Statut Aucun Si la réservation est payée Si réservation non payée Si la caution…" at bounding box center [457, 283] width 398 height 106
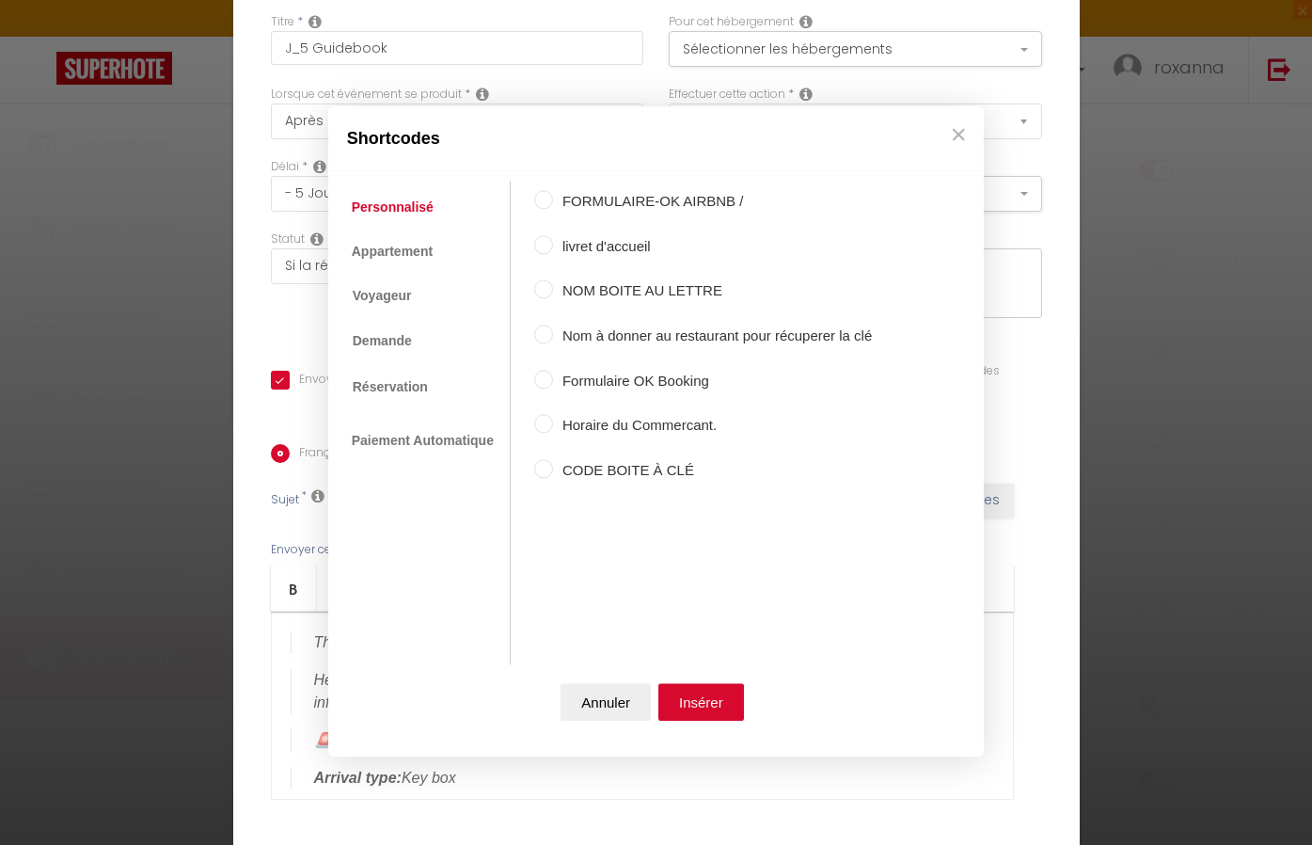
click at [549, 238] on input "livret d'accueil" at bounding box center [543, 244] width 19 height 19
radio input "true"
click at [698, 703] on button "Insérer" at bounding box center [701, 703] width 86 height 38
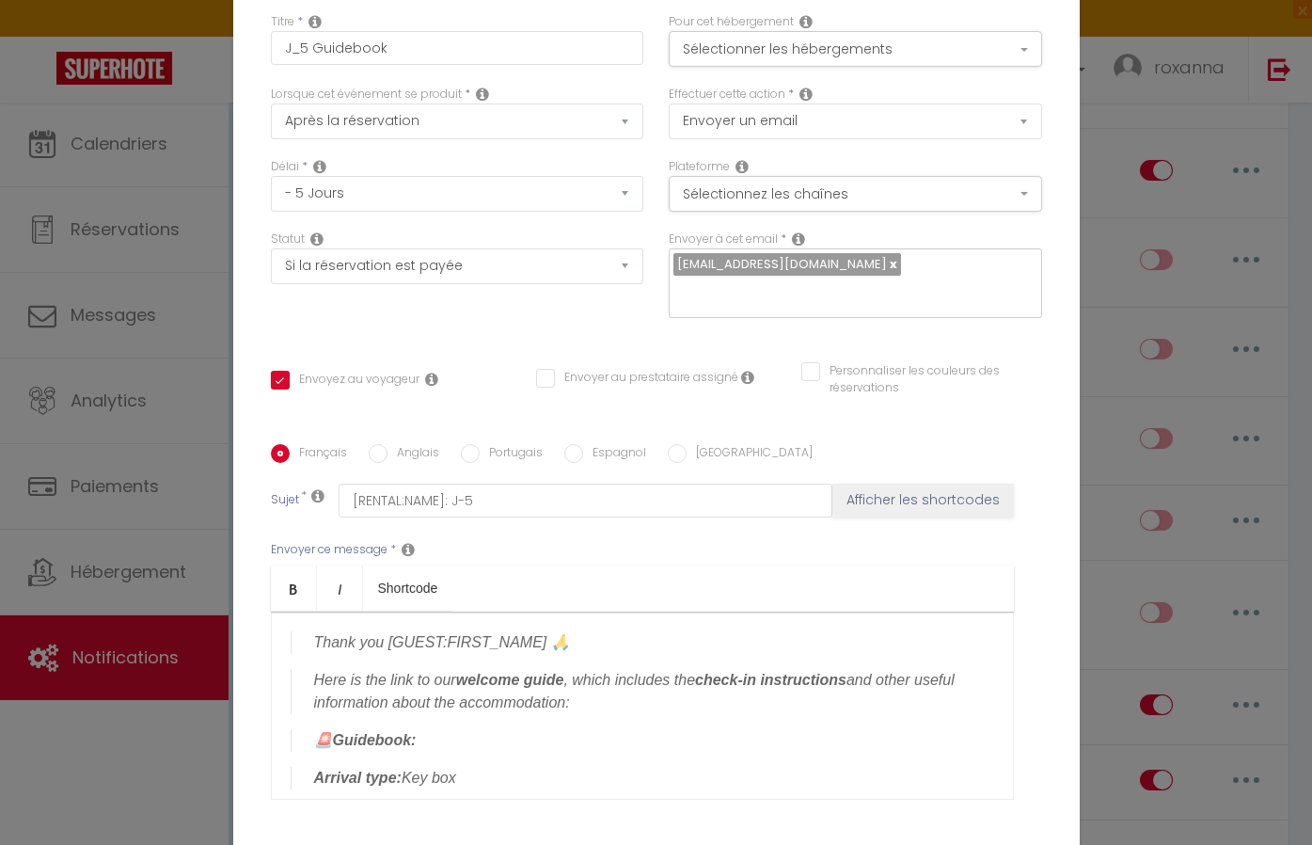
click at [438, 733] on blockquote "🚨 Guidebook:" at bounding box center [642, 740] width 703 height 23
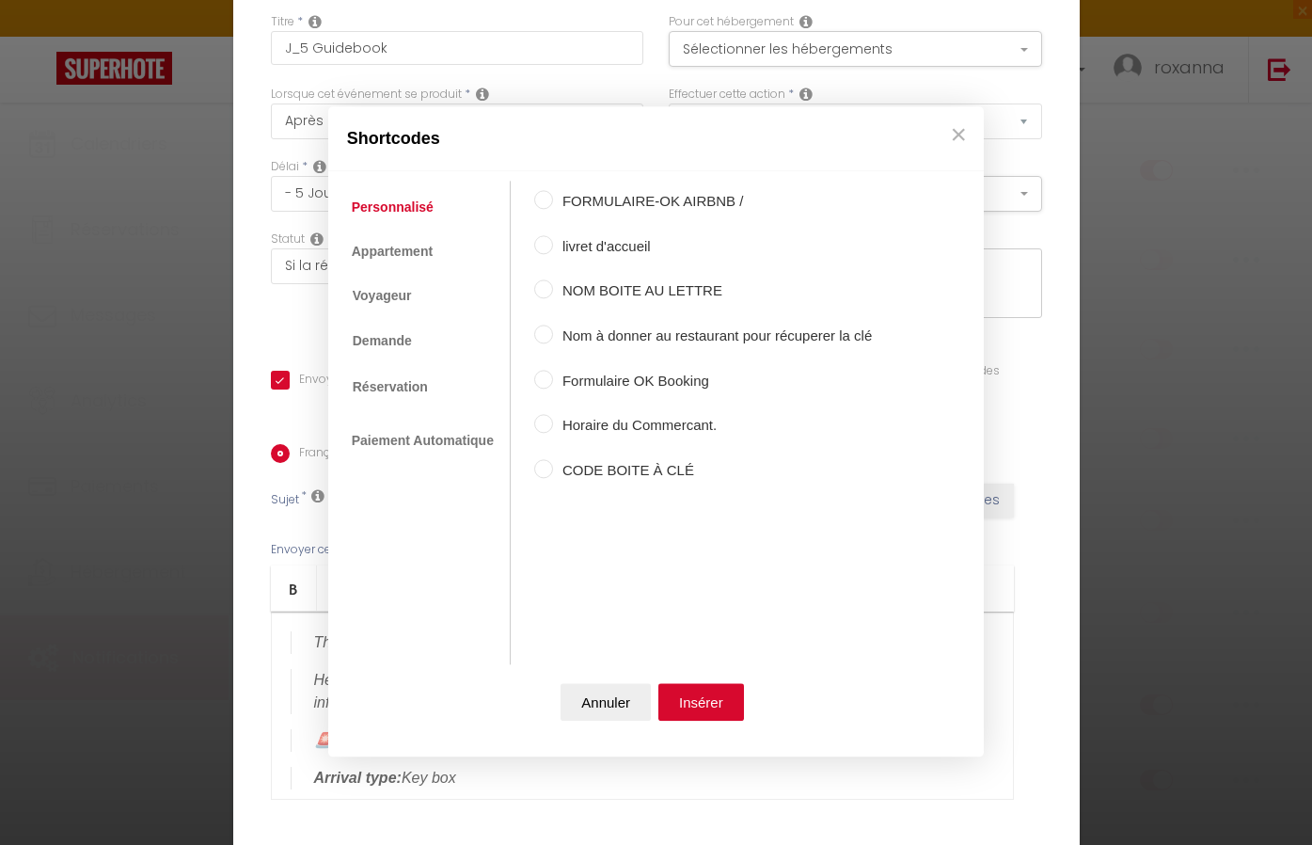
click at [554, 249] on label "livret d'accueil" at bounding box center [712, 246] width 319 height 23
click at [553, 249] on input "livret d'accueil" at bounding box center [543, 244] width 19 height 19
radio input "true"
click at [711, 717] on button "Insérer" at bounding box center [701, 703] width 86 height 38
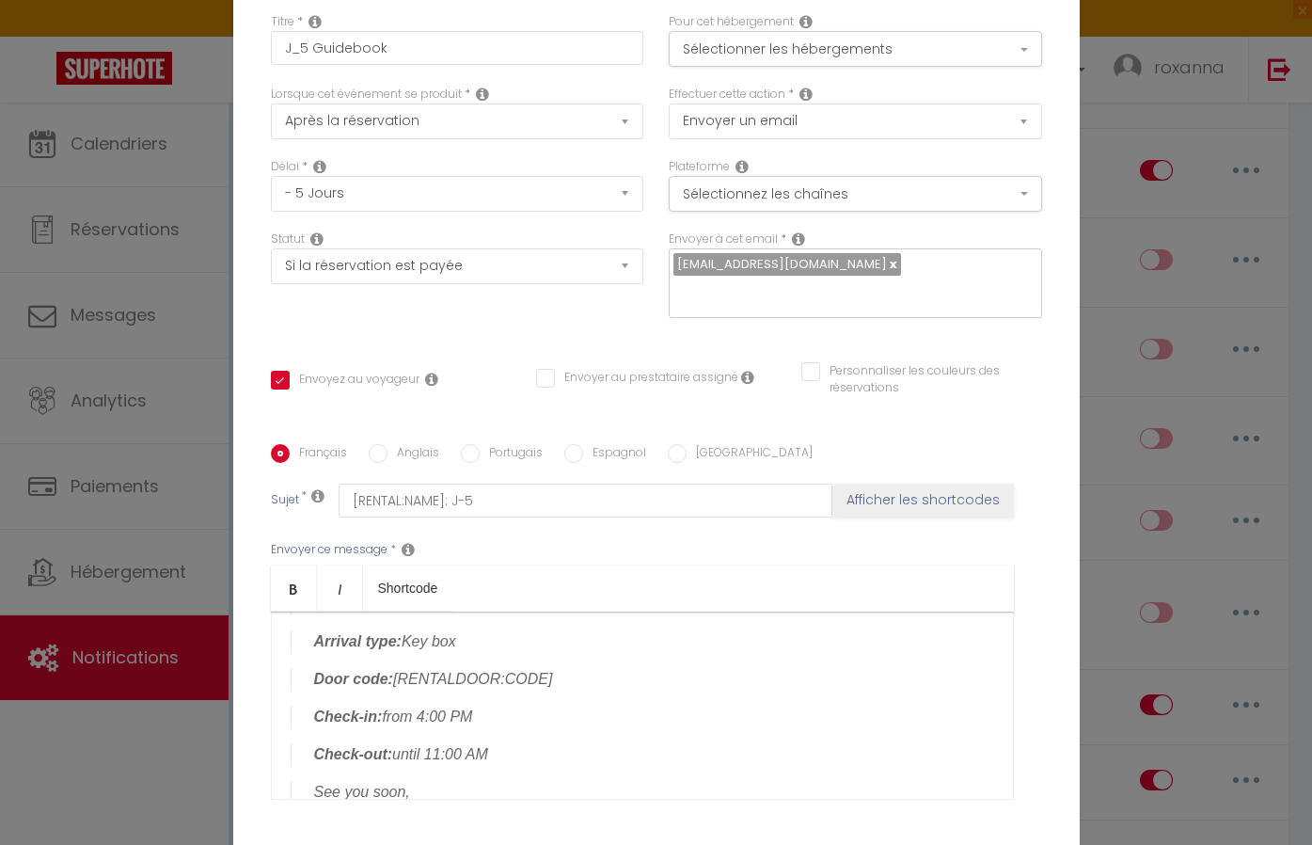
scroll to position [114, 0]
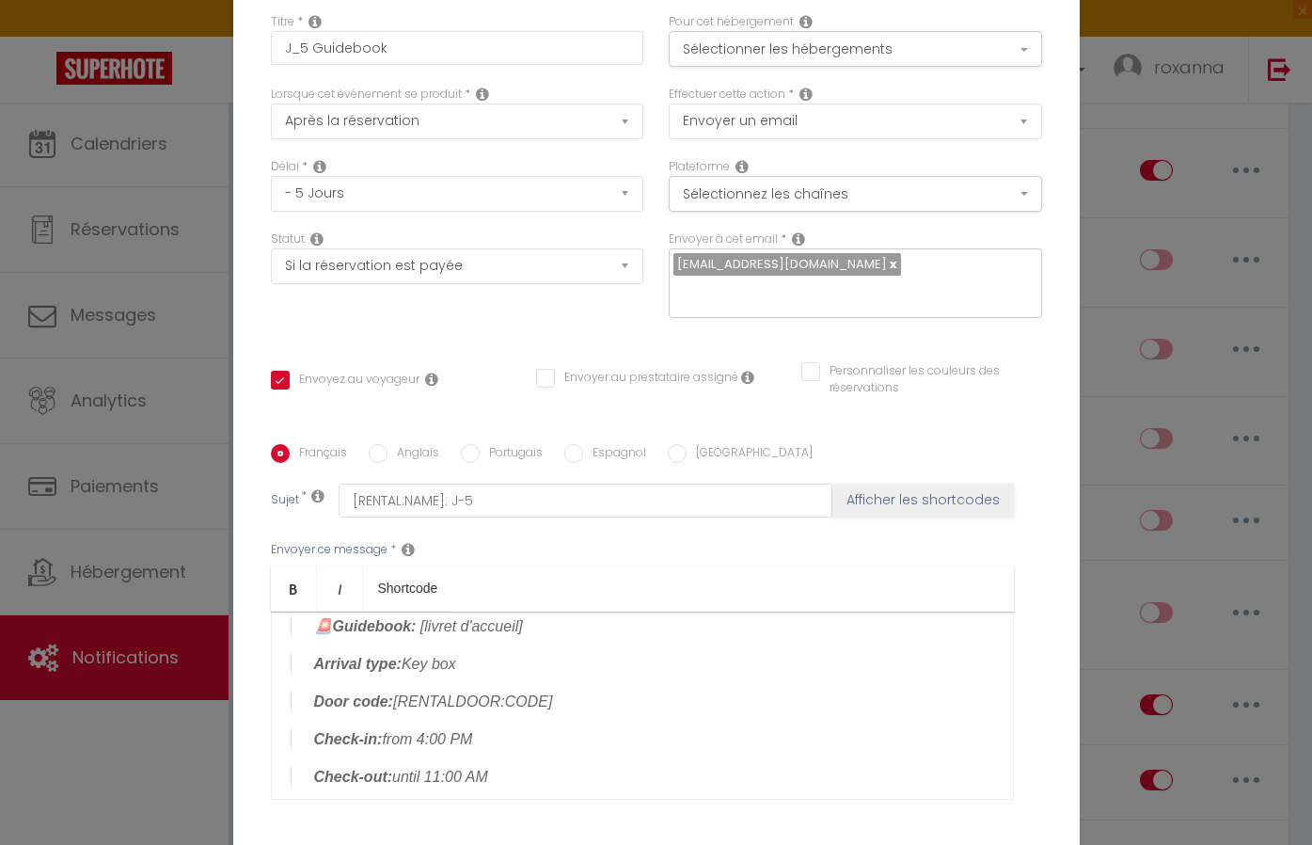
click at [575, 708] on blockquote "Door code: [RENTALDOOR:CODE]" at bounding box center [642, 701] width 703 height 23
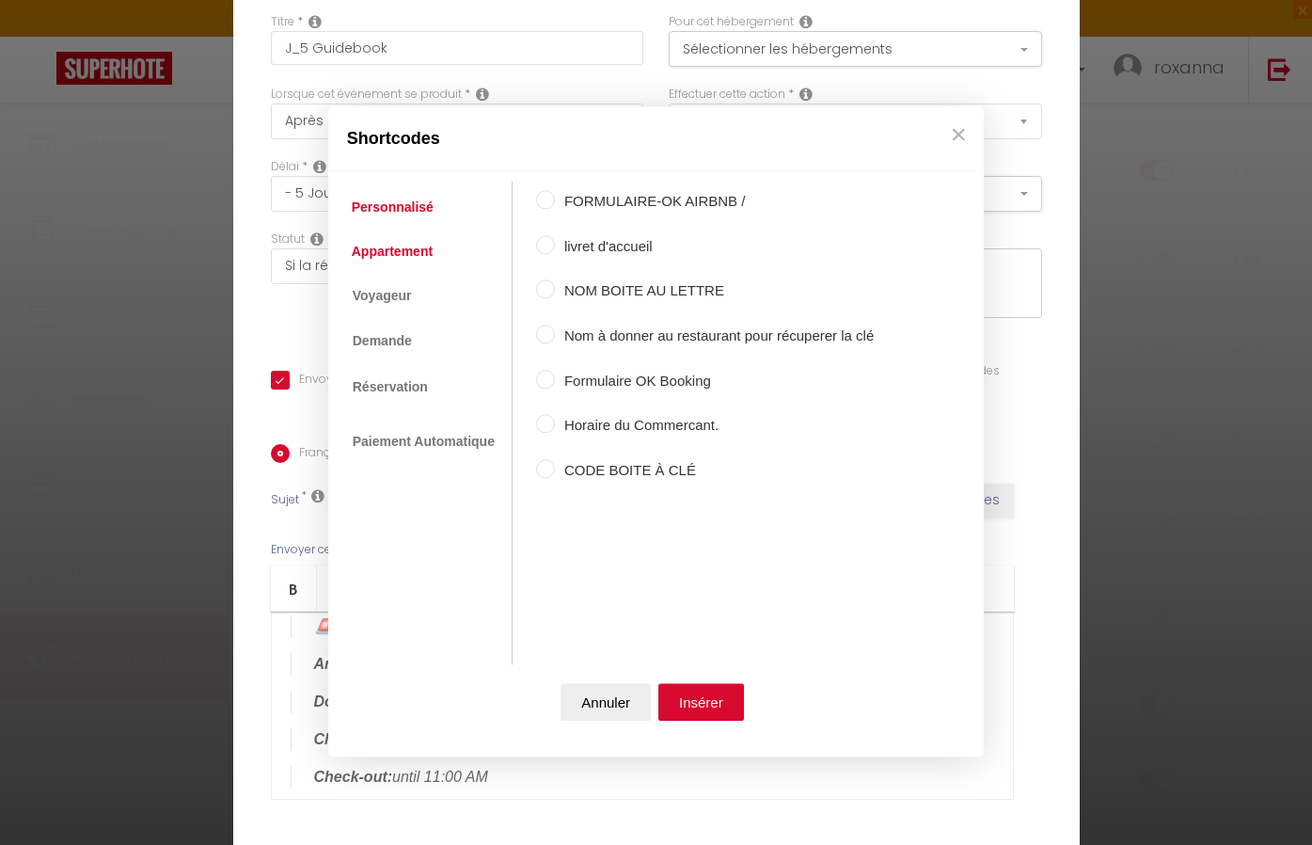
click at [416, 251] on link "Appartement" at bounding box center [392, 251] width 100 height 34
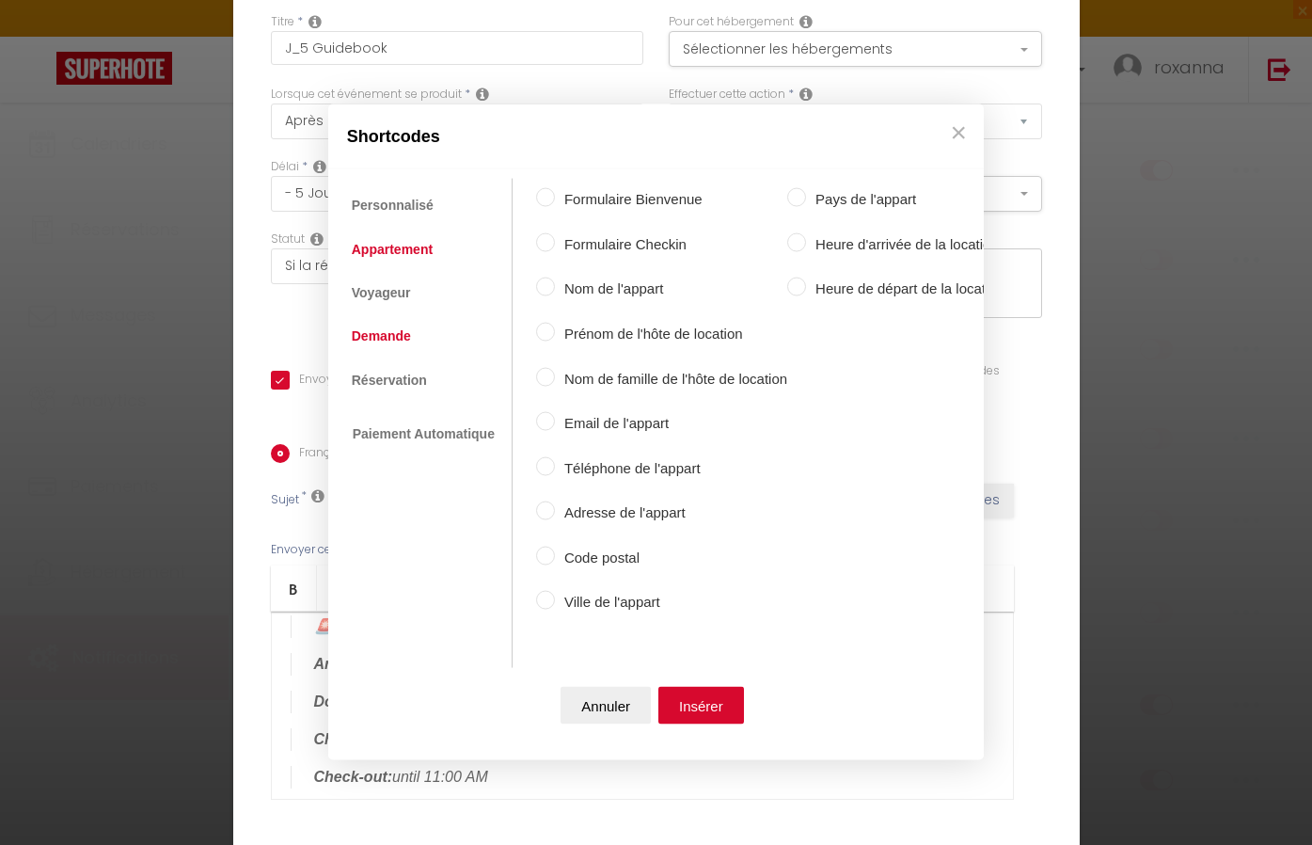
click at [391, 330] on link "Demande" at bounding box center [381, 336] width 78 height 34
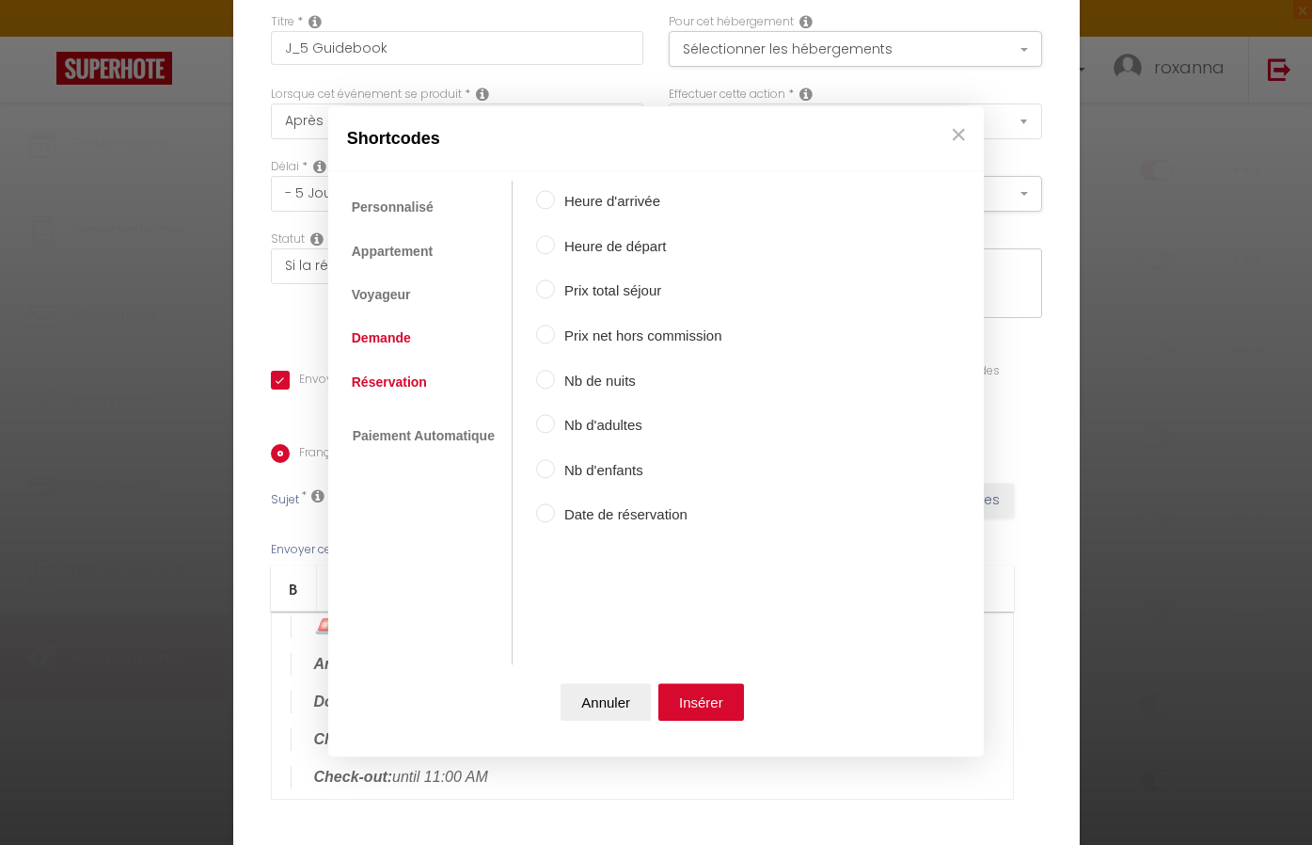
click at [391, 377] on link "Réservation" at bounding box center [389, 382] width 94 height 34
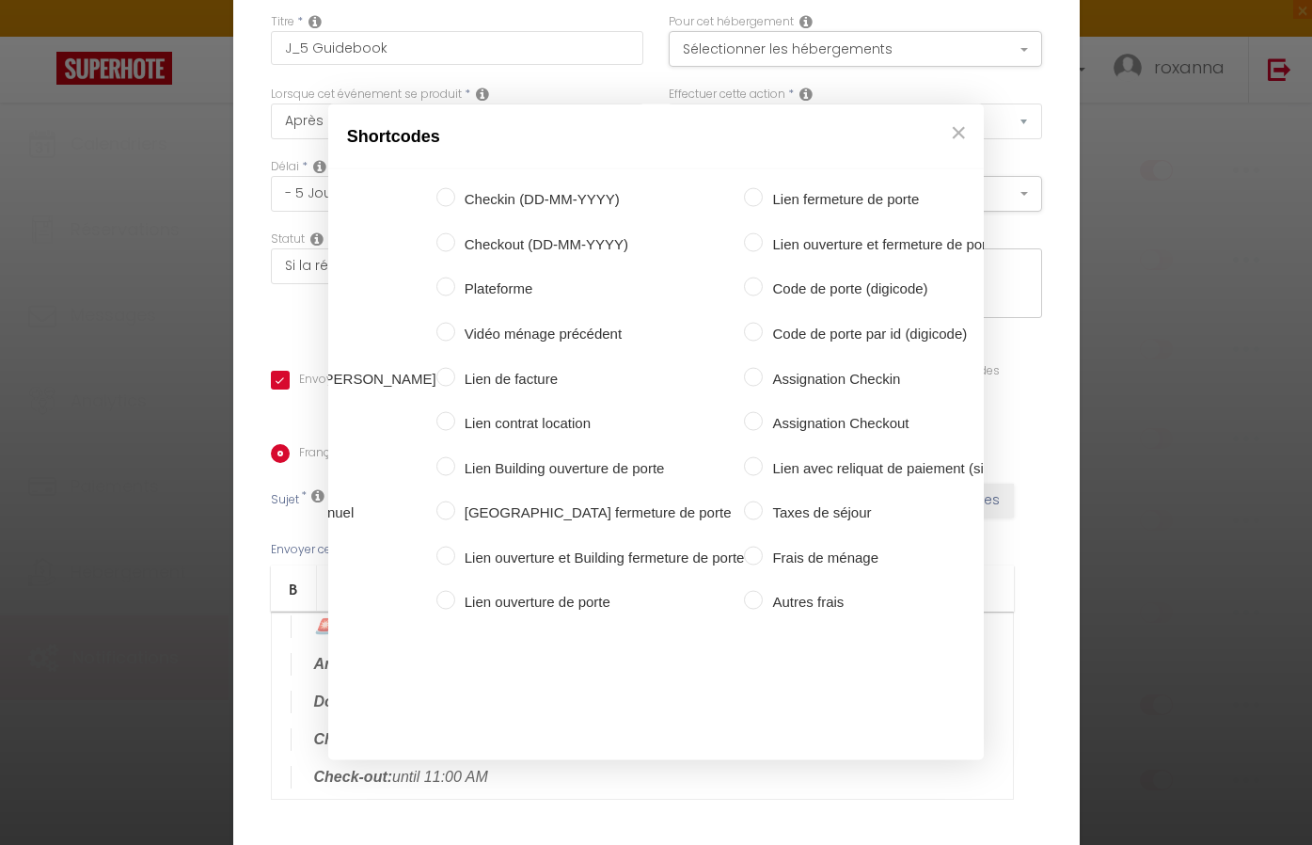
scroll to position [0, 444]
click at [745, 296] on input "Code de porte (digicode)" at bounding box center [754, 286] width 19 height 19
radio input "true"
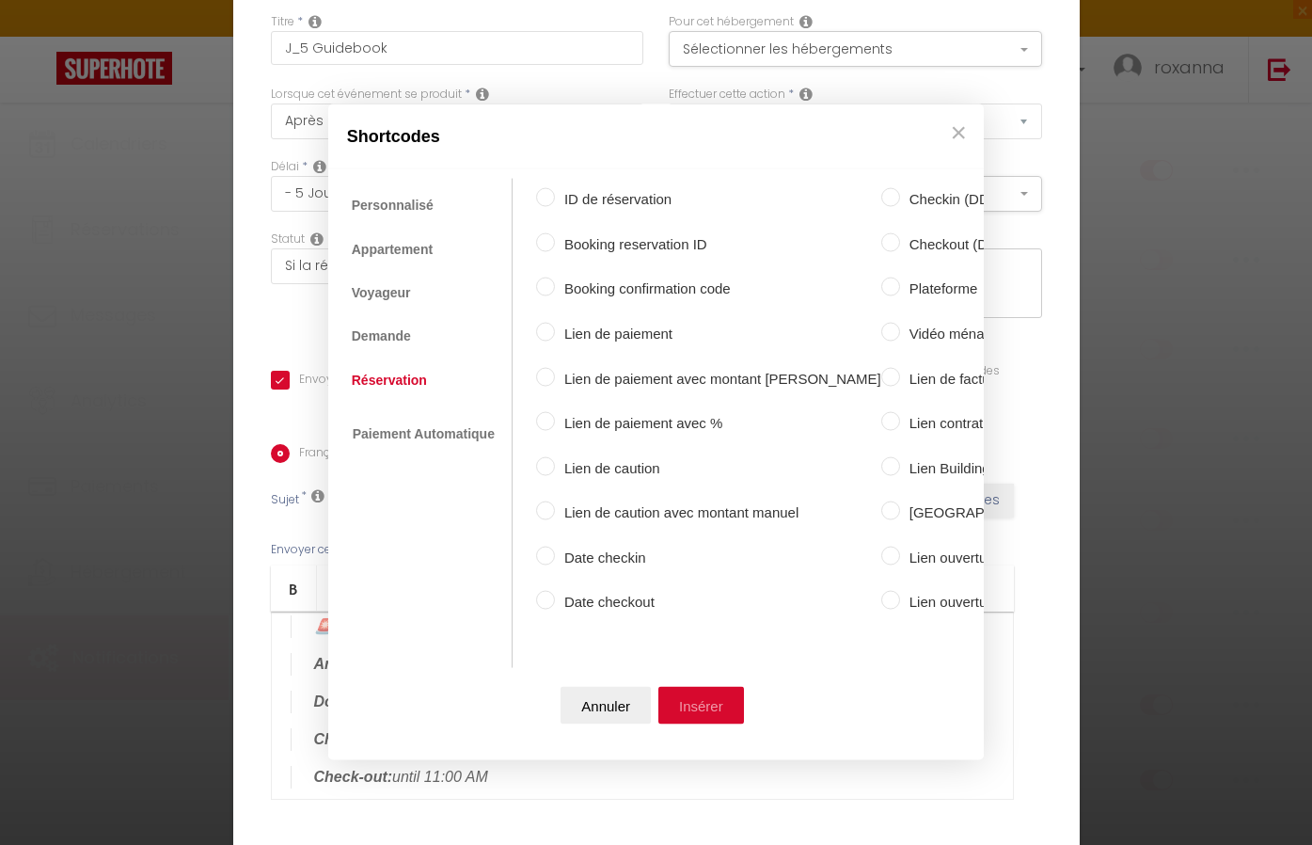
scroll to position [0, 0]
click at [665, 691] on button "Insérer" at bounding box center [701, 705] width 86 height 38
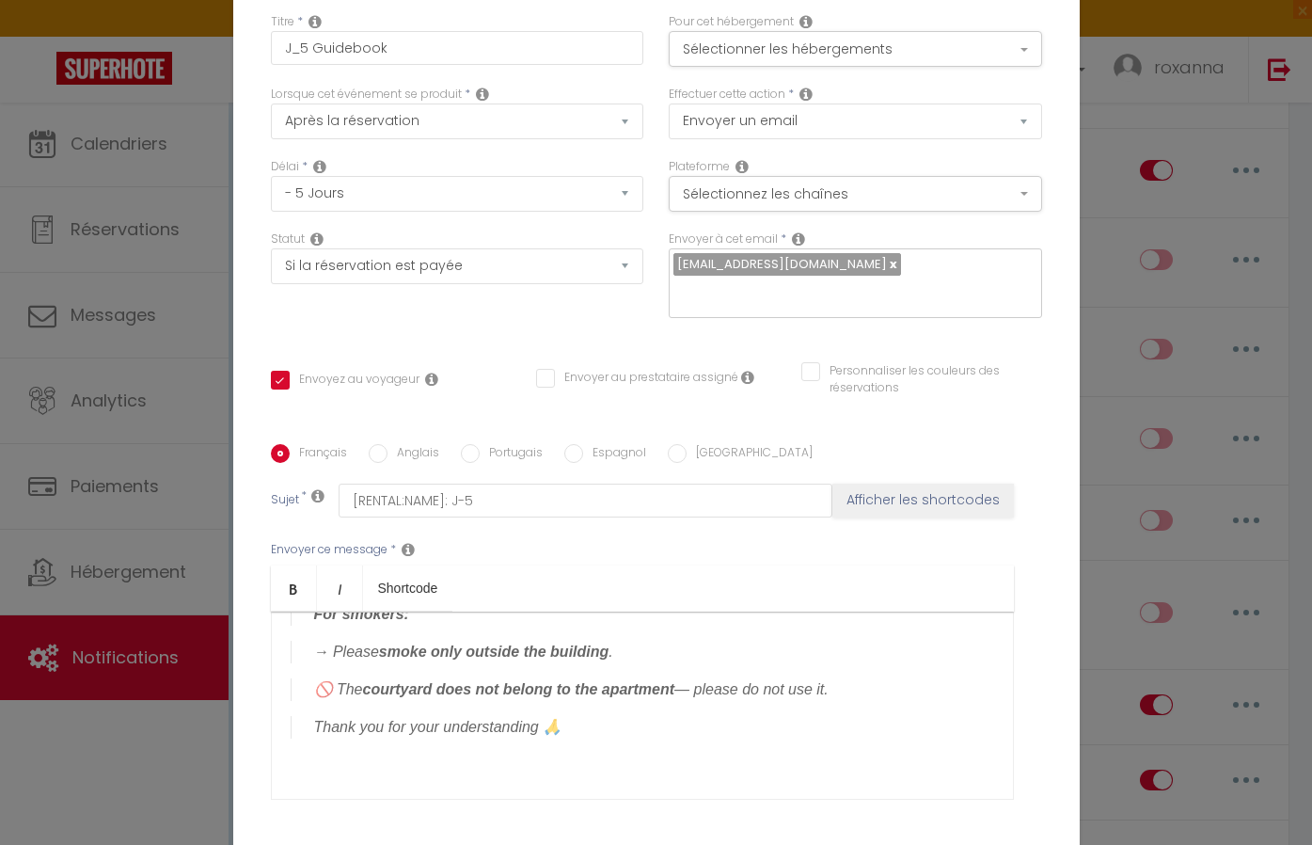
scroll to position [623, 0]
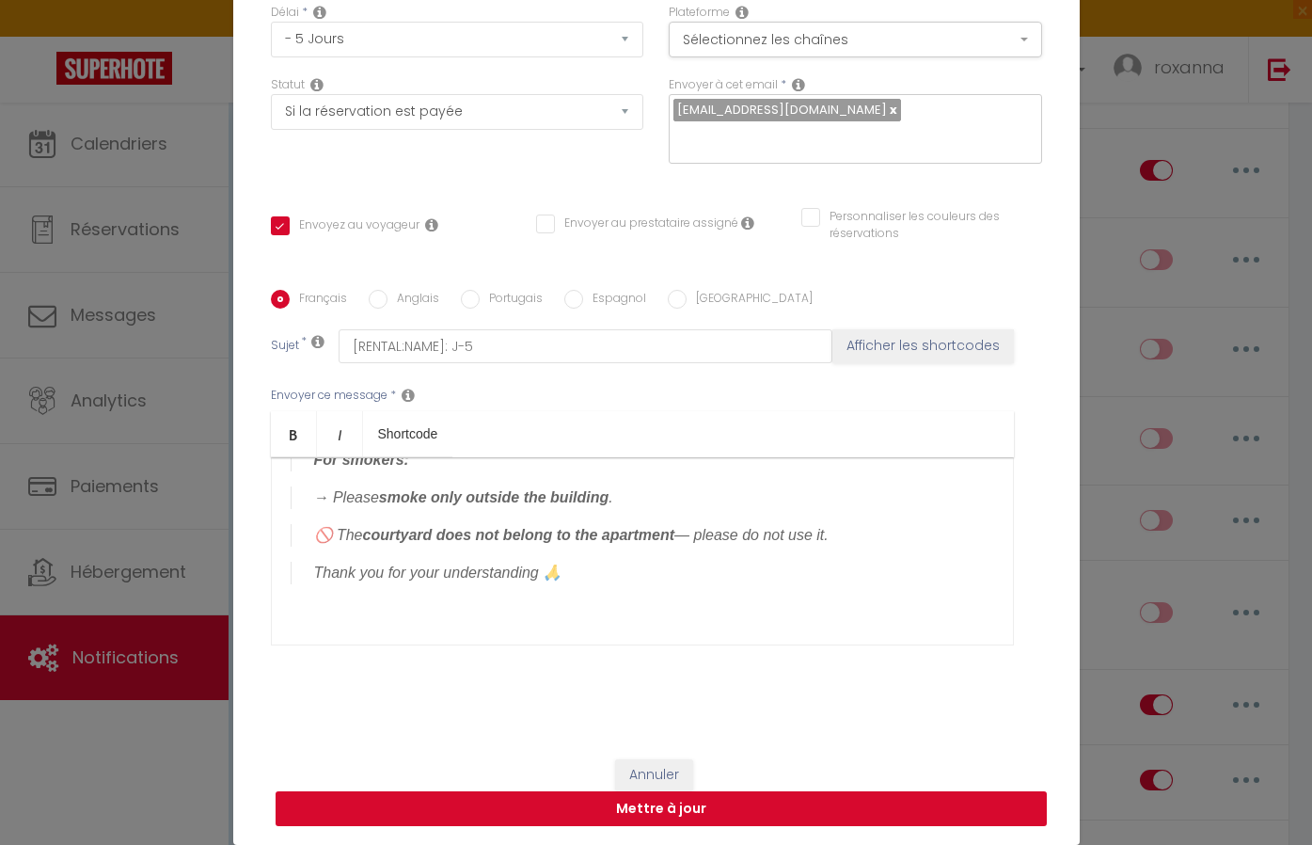
click at [684, 807] on button "Mettre à jour" at bounding box center [661, 809] width 771 height 36
checkbox input "true"
checkbox input "false"
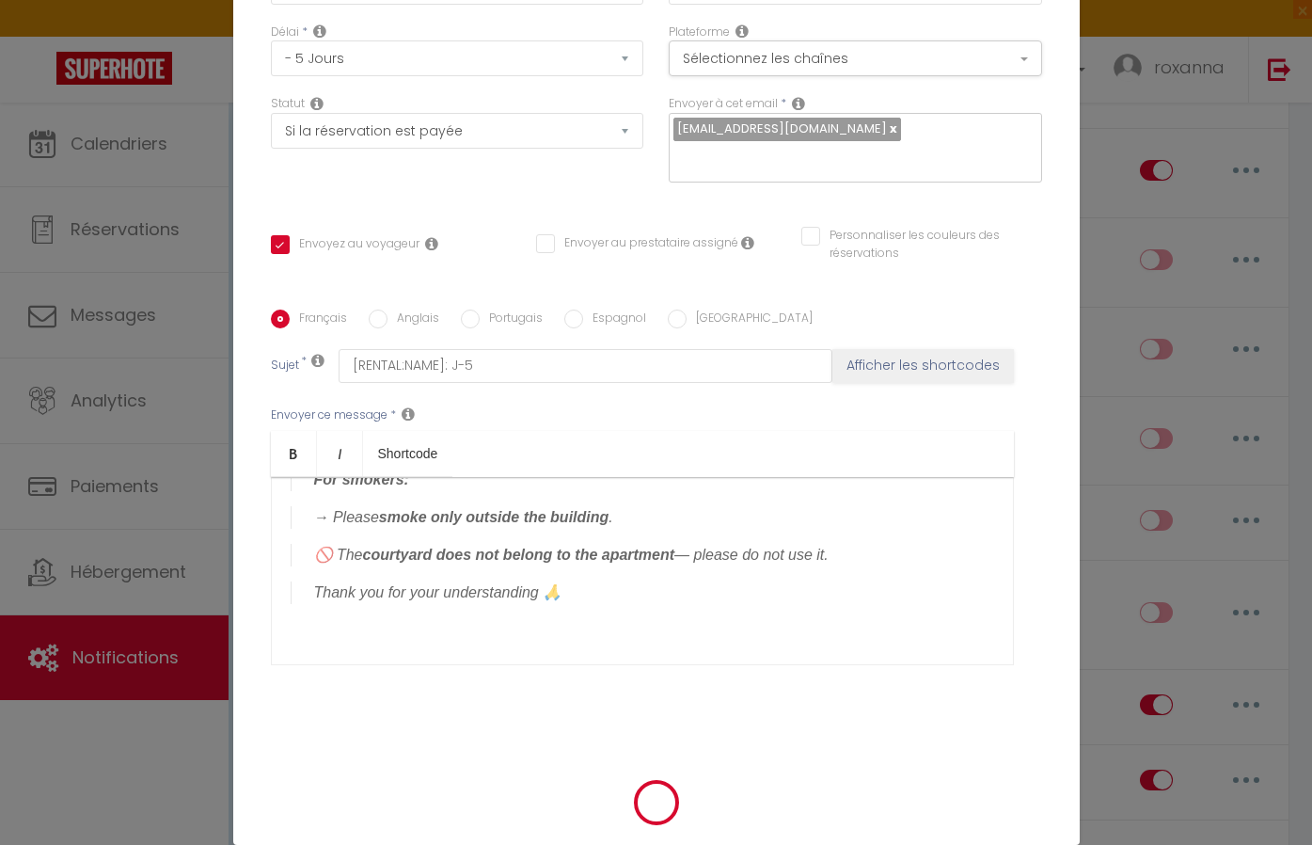
scroll to position [145, 0]
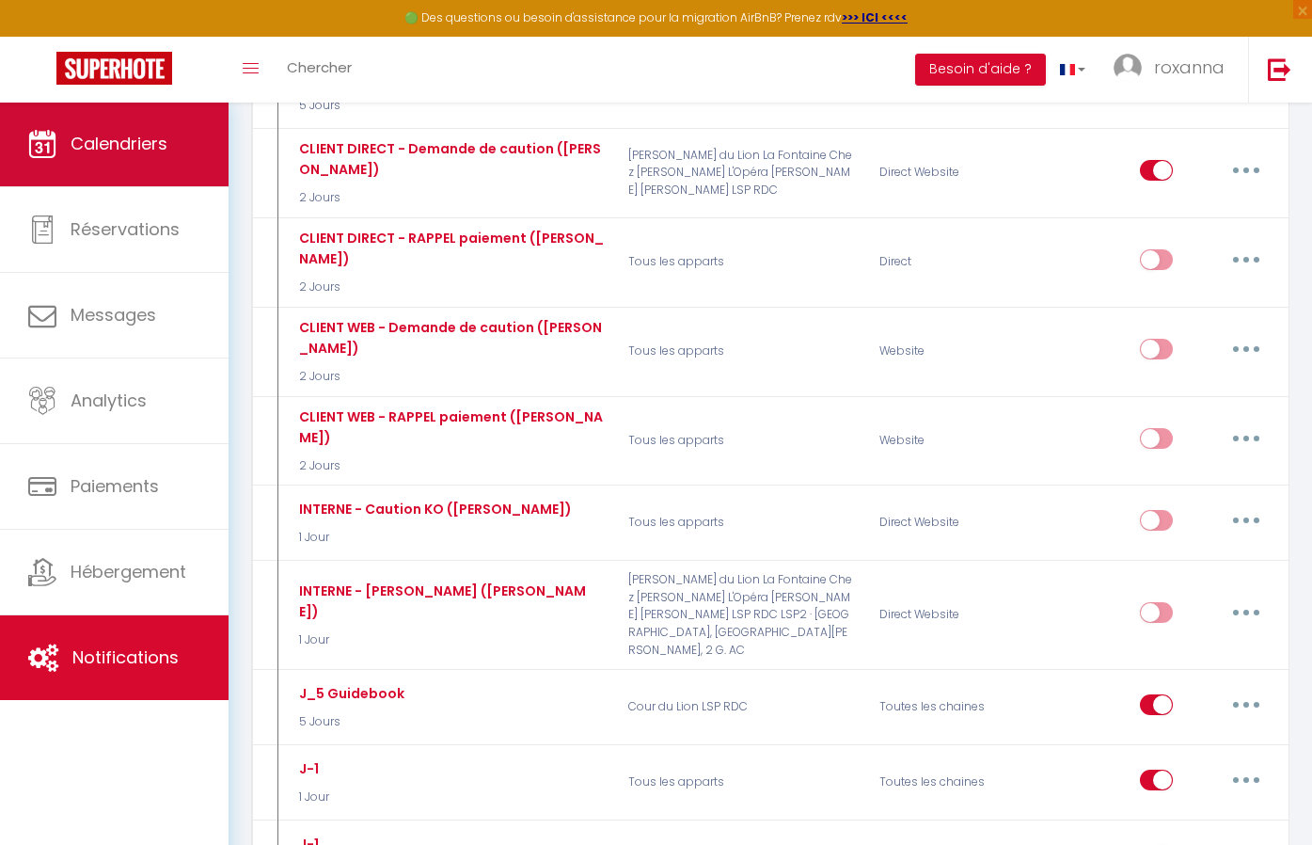
click at [182, 173] on link "Calendriers" at bounding box center [114, 144] width 229 height 85
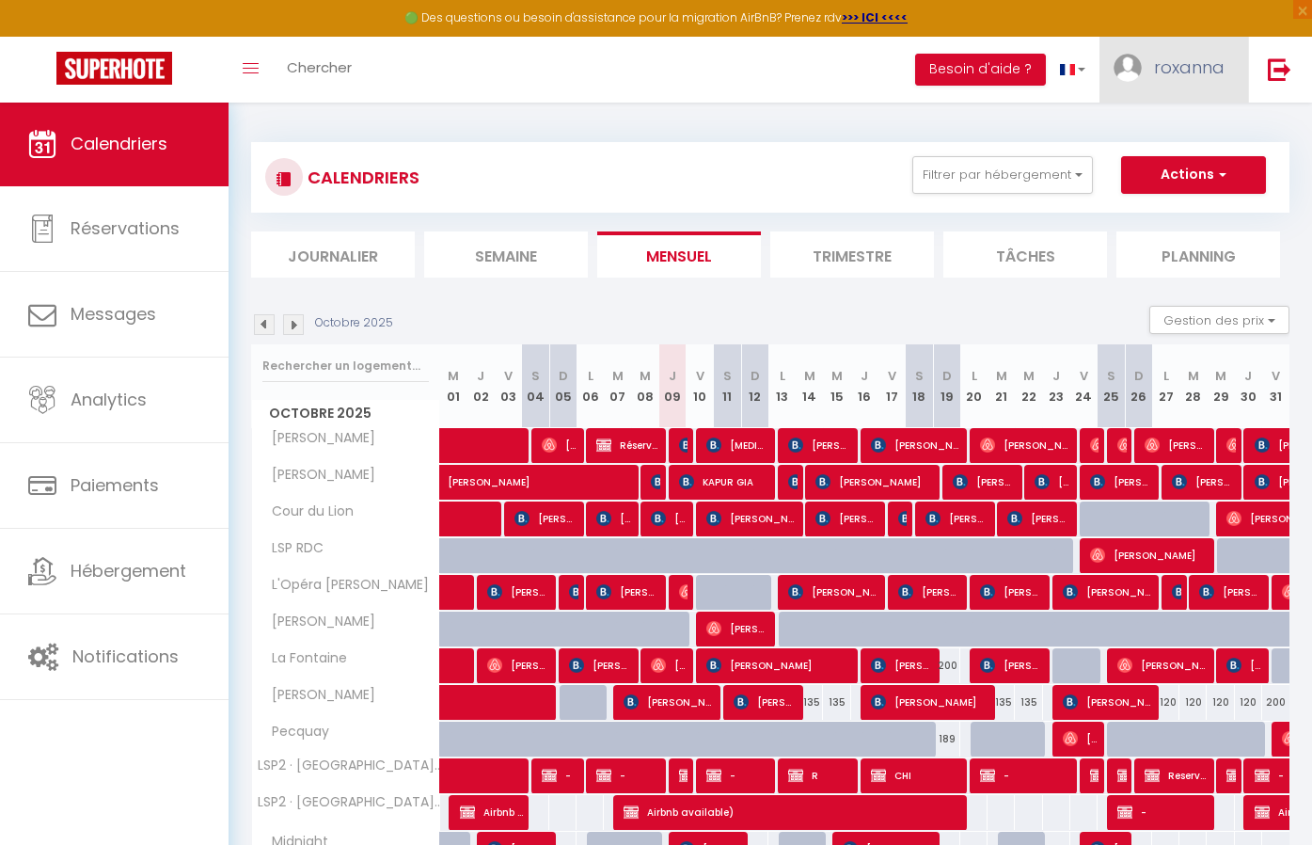
click at [1178, 76] on span "roxanna" at bounding box center [1189, 67] width 71 height 24
click at [1174, 116] on link "Paramètres" at bounding box center [1172, 131] width 139 height 32
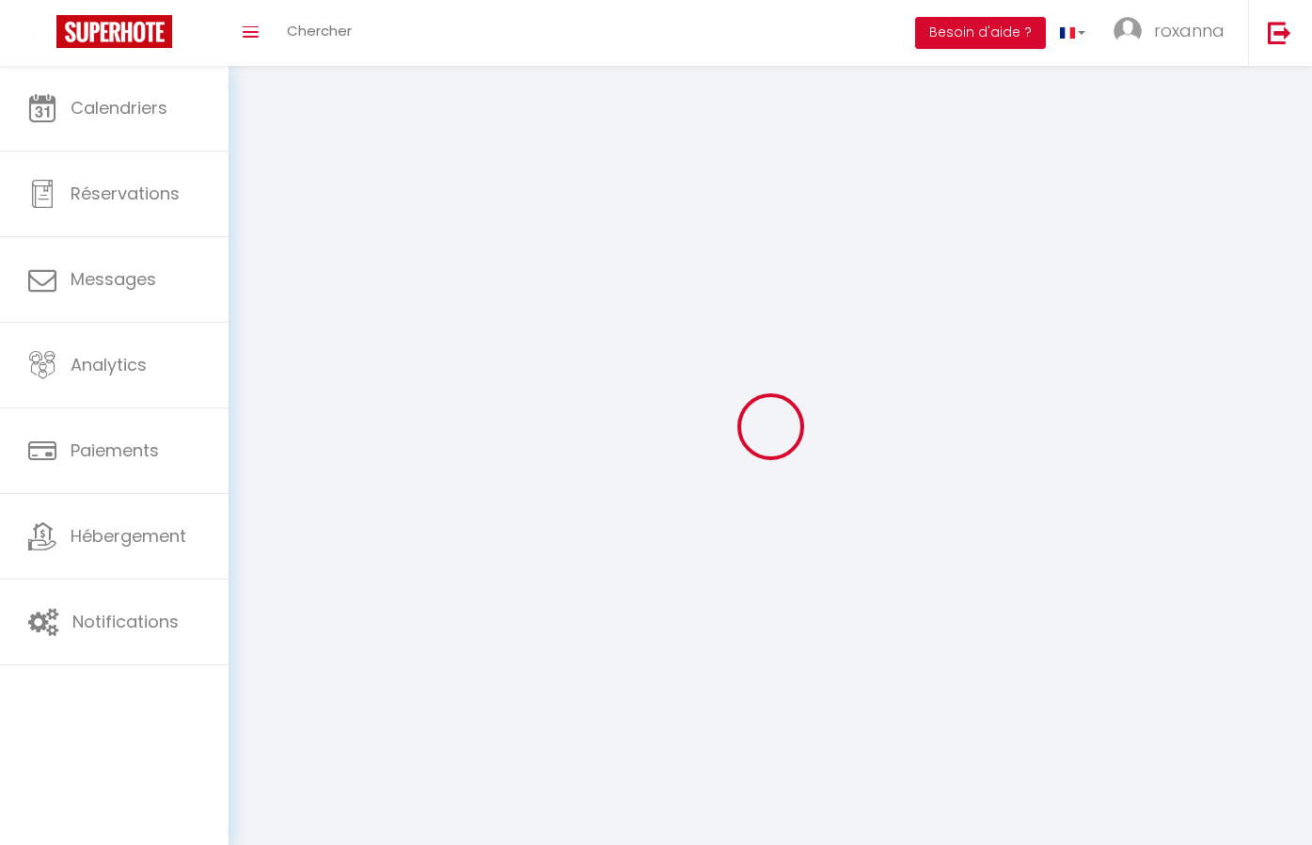
type input "0TJKQhP258jXqeIKu6DjAsBId"
type input "mit2jfWgRR8xP6kWCsB76TfTv"
type input "[URL][DOMAIN_NAME]"
select select "fr"
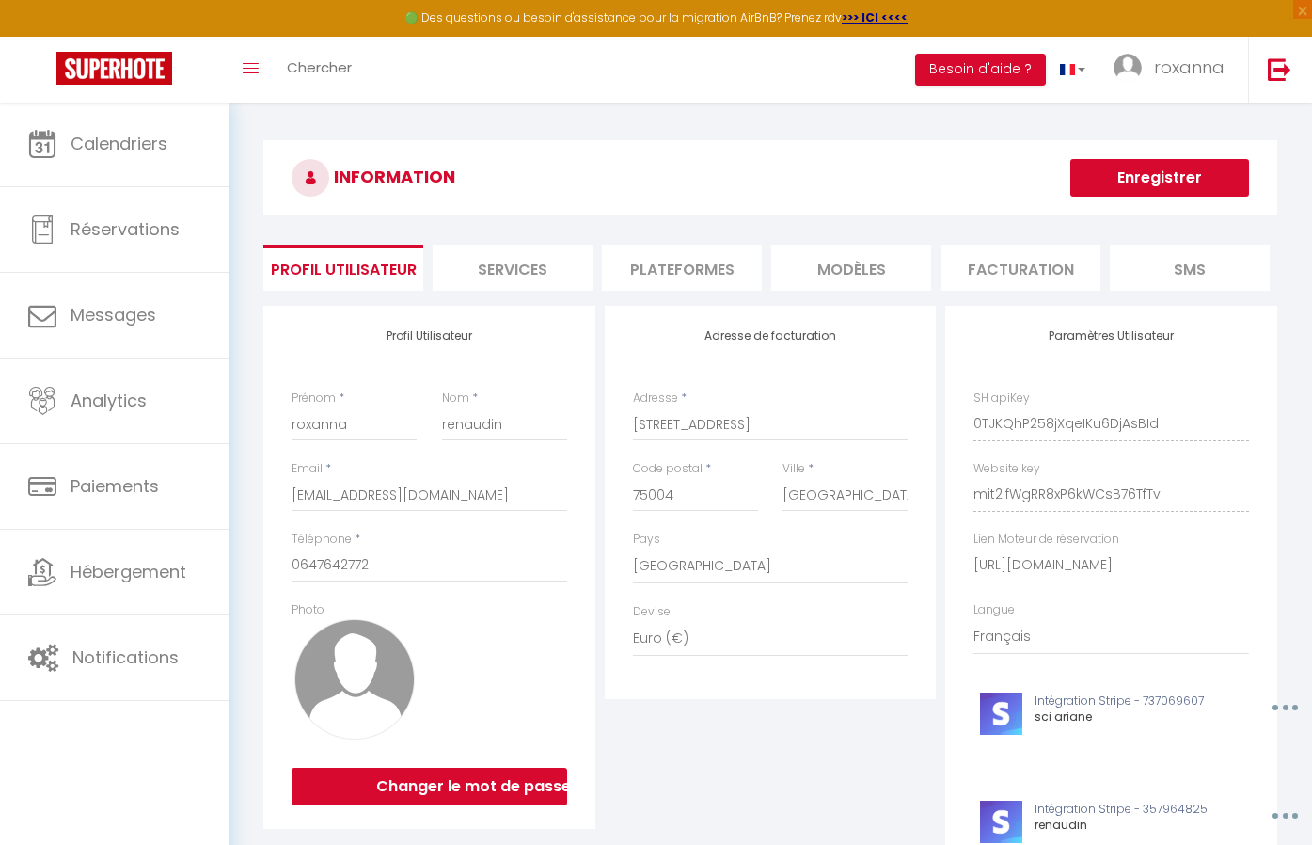
click at [1025, 271] on li "Facturation" at bounding box center [1020, 268] width 160 height 46
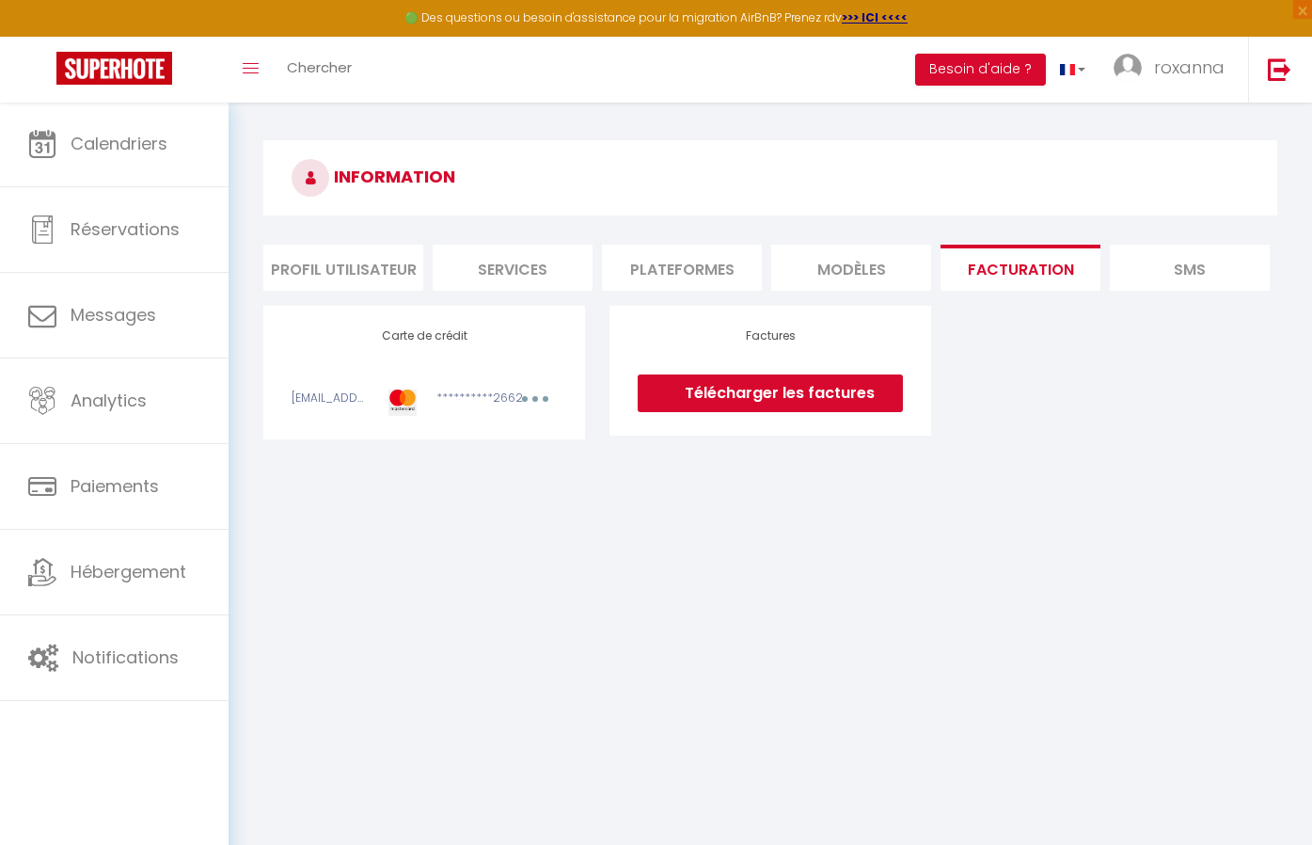
click at [857, 260] on li "MODÈLES" at bounding box center [851, 268] width 160 height 46
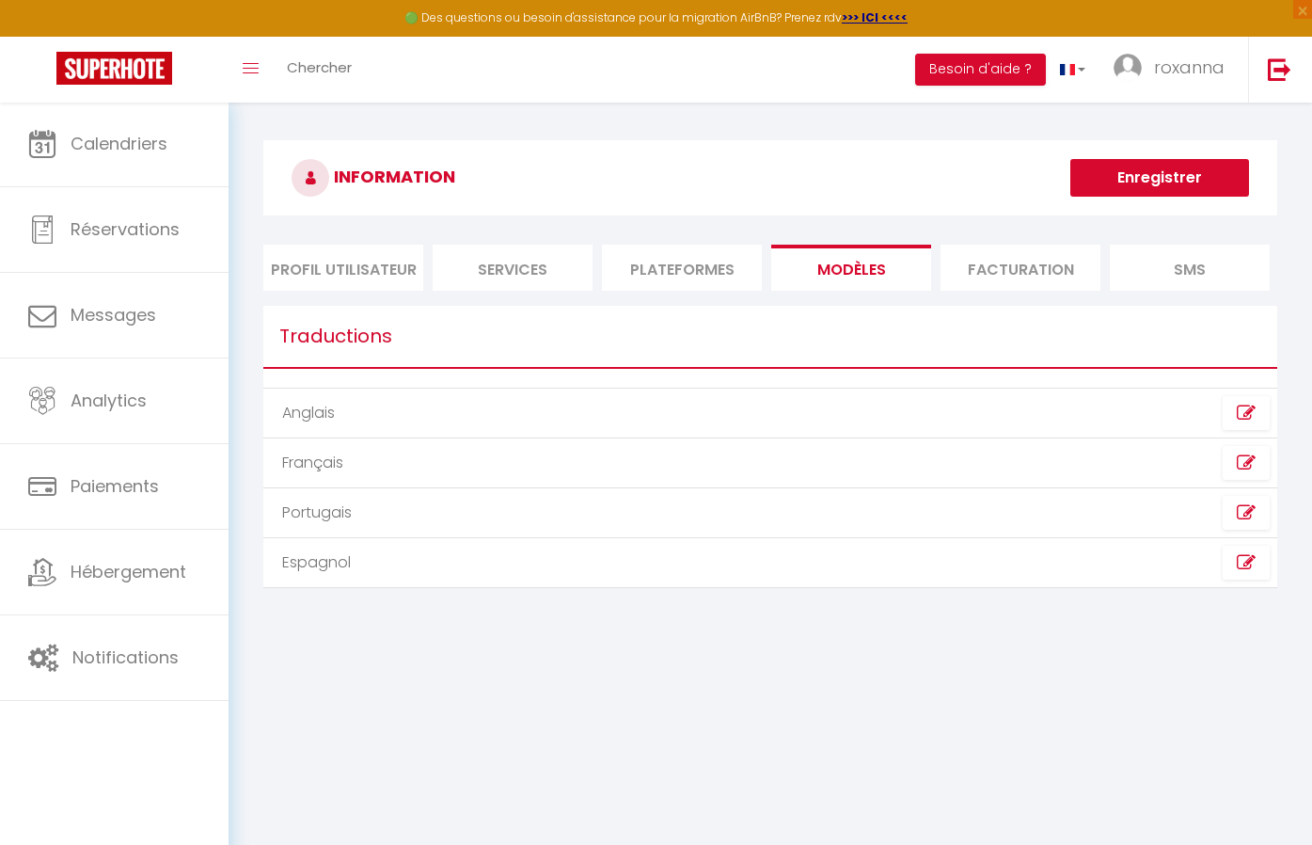
click at [1194, 277] on li "SMS" at bounding box center [1190, 268] width 160 height 46
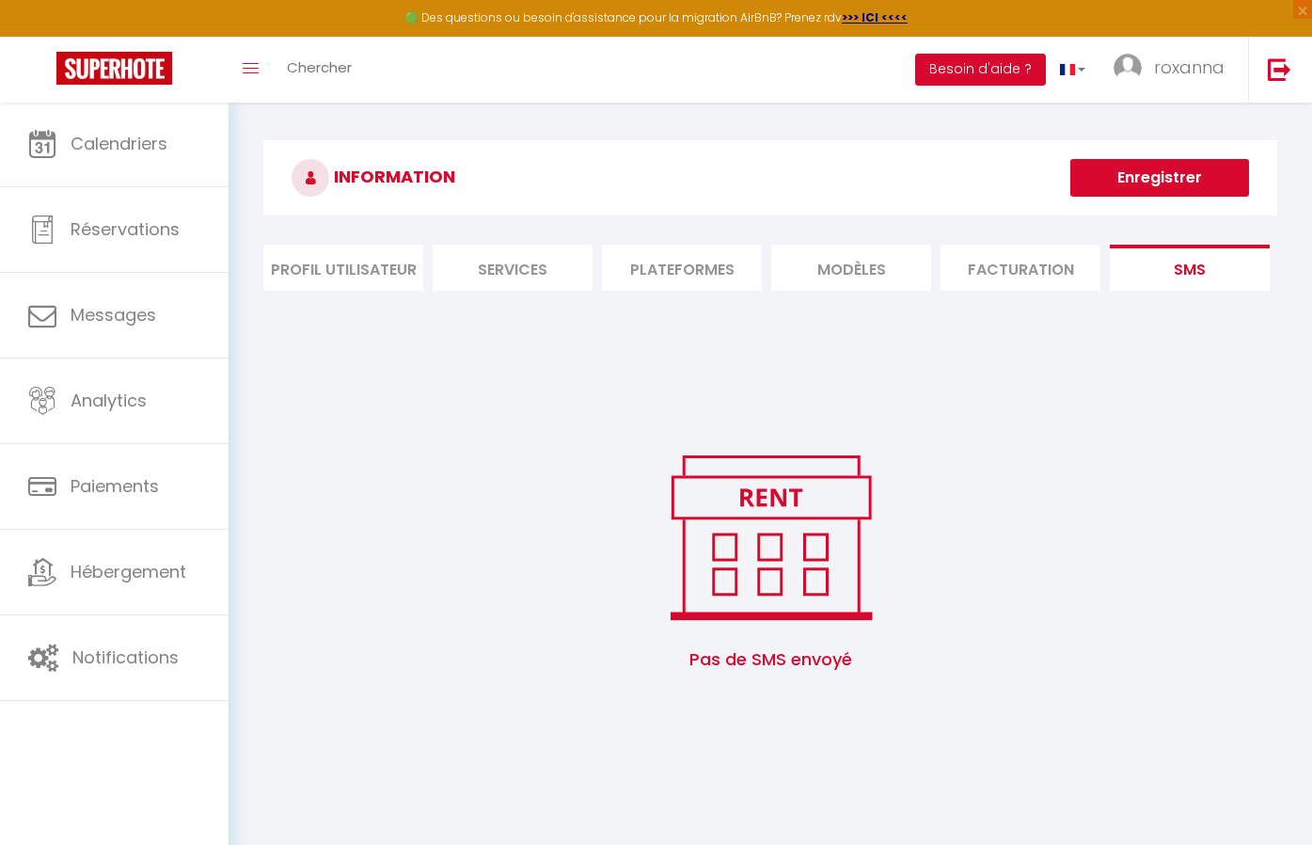
click at [648, 261] on li "Plateformes" at bounding box center [682, 268] width 160 height 46
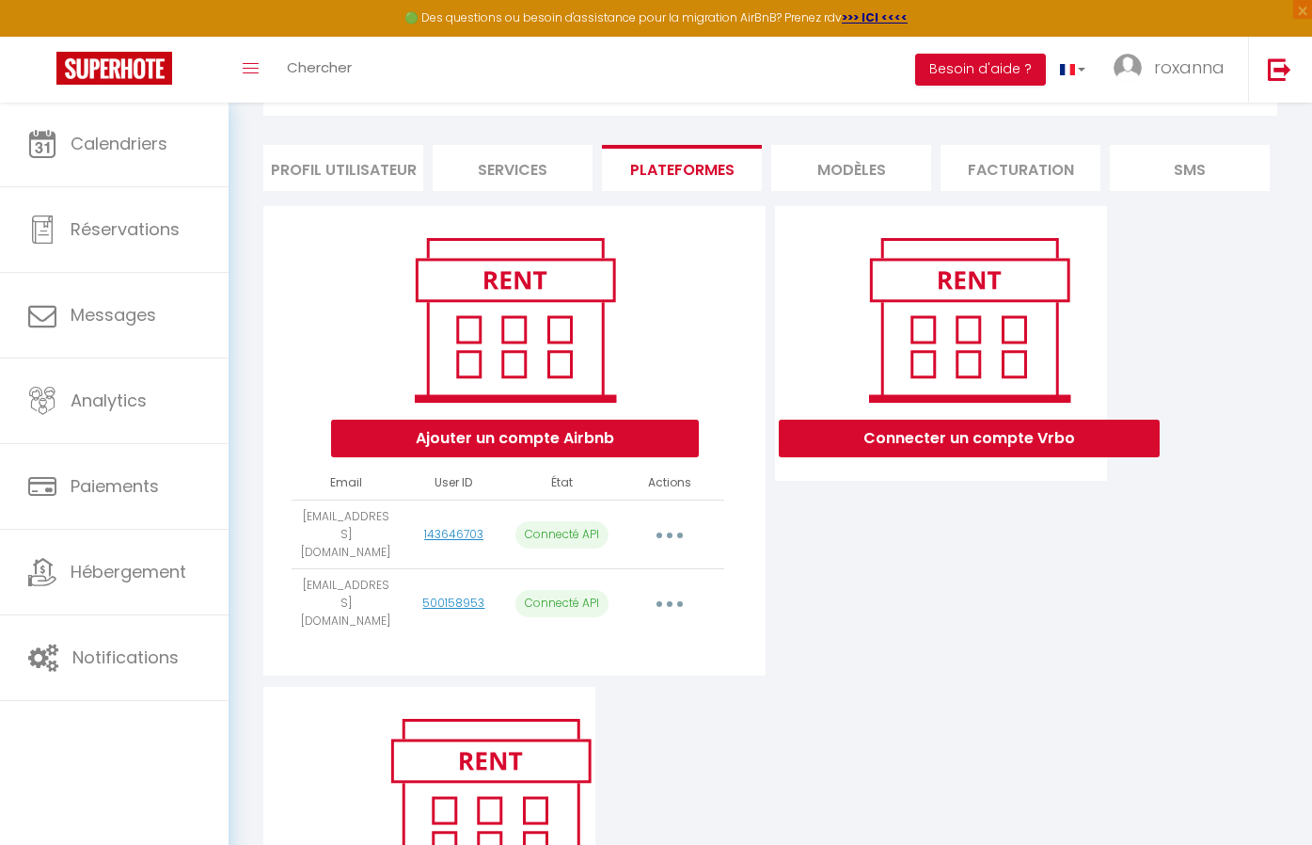
scroll to position [102, 0]
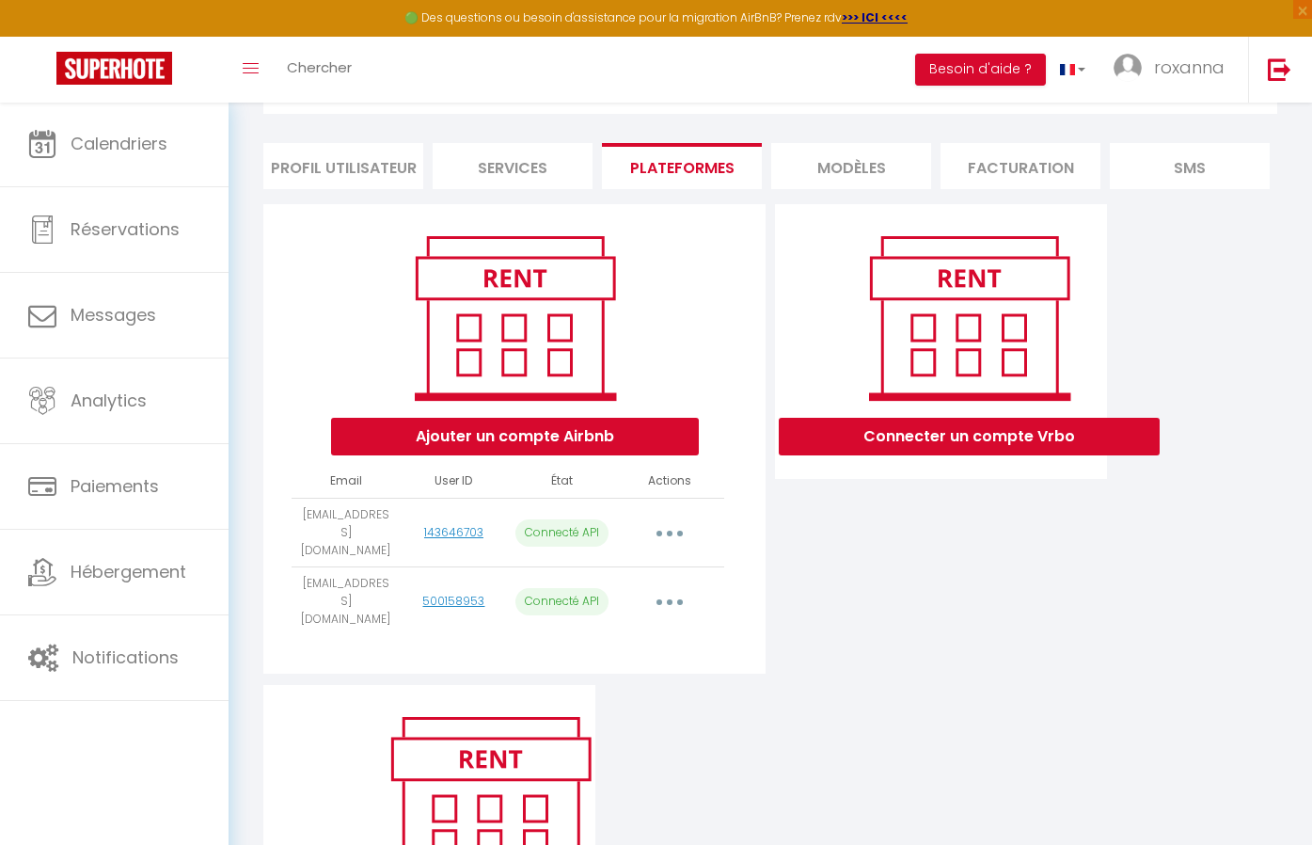
click at [546, 430] on button "Ajouter un compte Airbnb" at bounding box center [515, 437] width 368 height 38
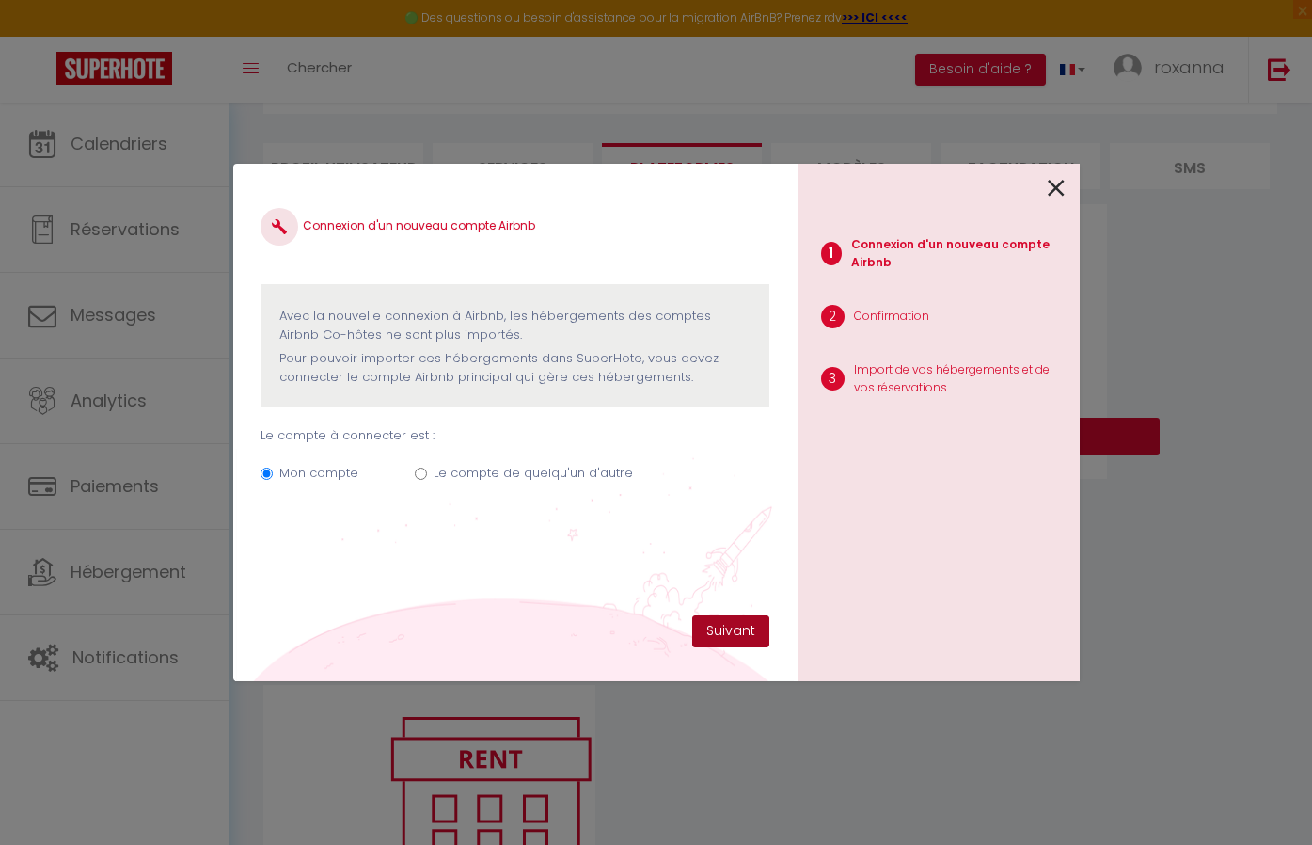
click at [730, 632] on button "Suivant" at bounding box center [730, 631] width 77 height 32
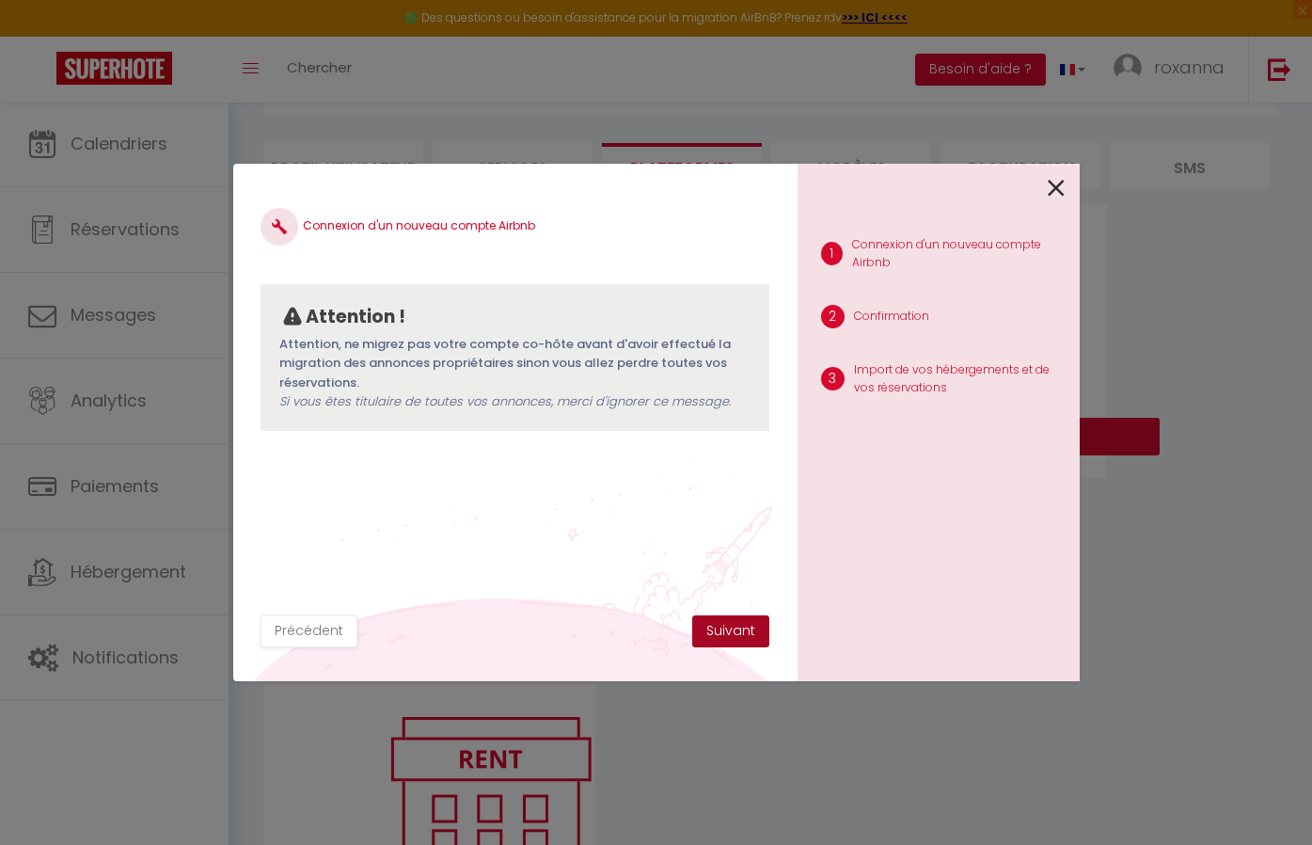
click at [702, 631] on button "Suivant" at bounding box center [730, 631] width 77 height 32
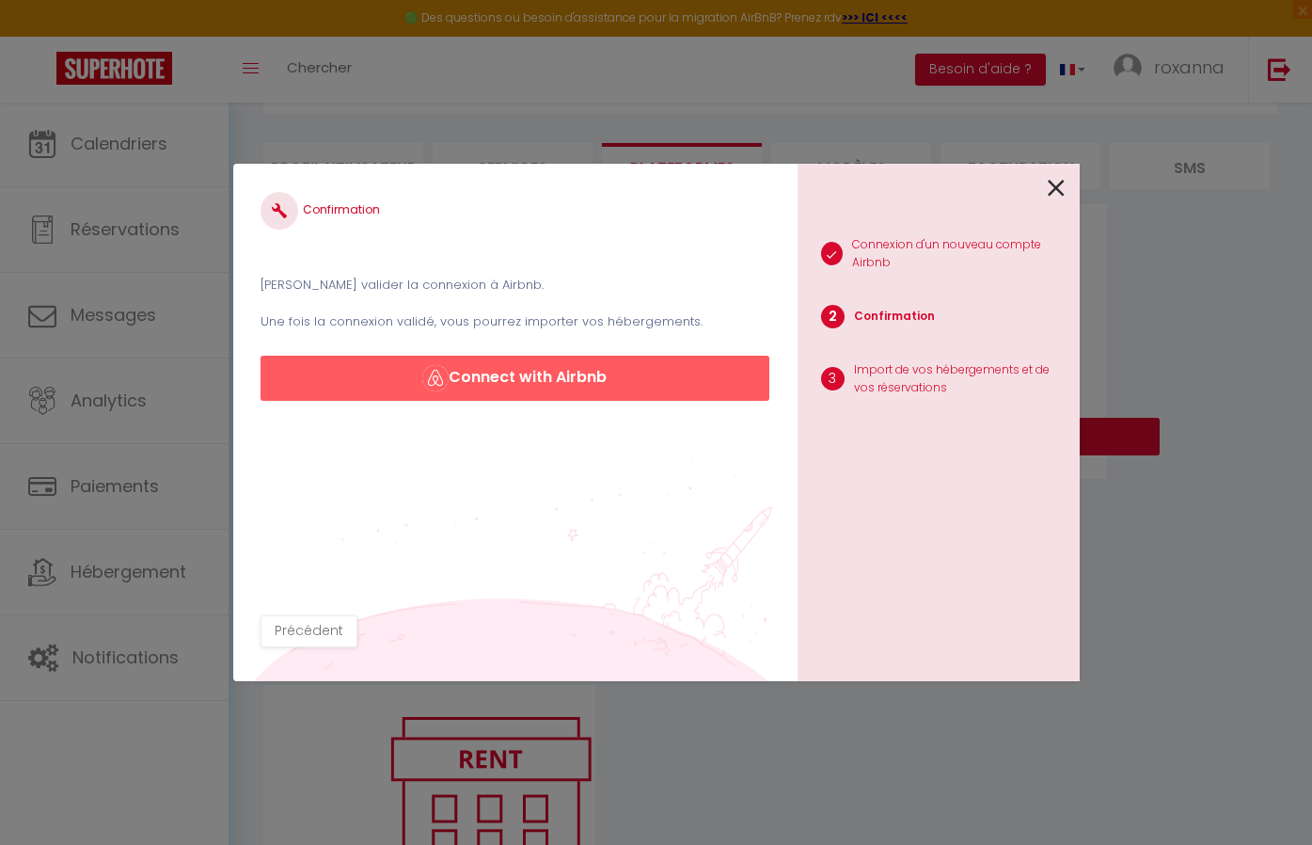
click at [510, 391] on button "Connect with Airbnb" at bounding box center [515, 377] width 508 height 45
click at [515, 388] on button "Connect with Airbnb" at bounding box center [515, 377] width 508 height 45
click at [515, 382] on button "Connect with Airbnb" at bounding box center [515, 377] width 508 height 45
click at [513, 377] on button "Connect with Airbnb" at bounding box center [515, 377] width 508 height 45
click at [302, 638] on button "Précédent" at bounding box center [309, 631] width 97 height 32
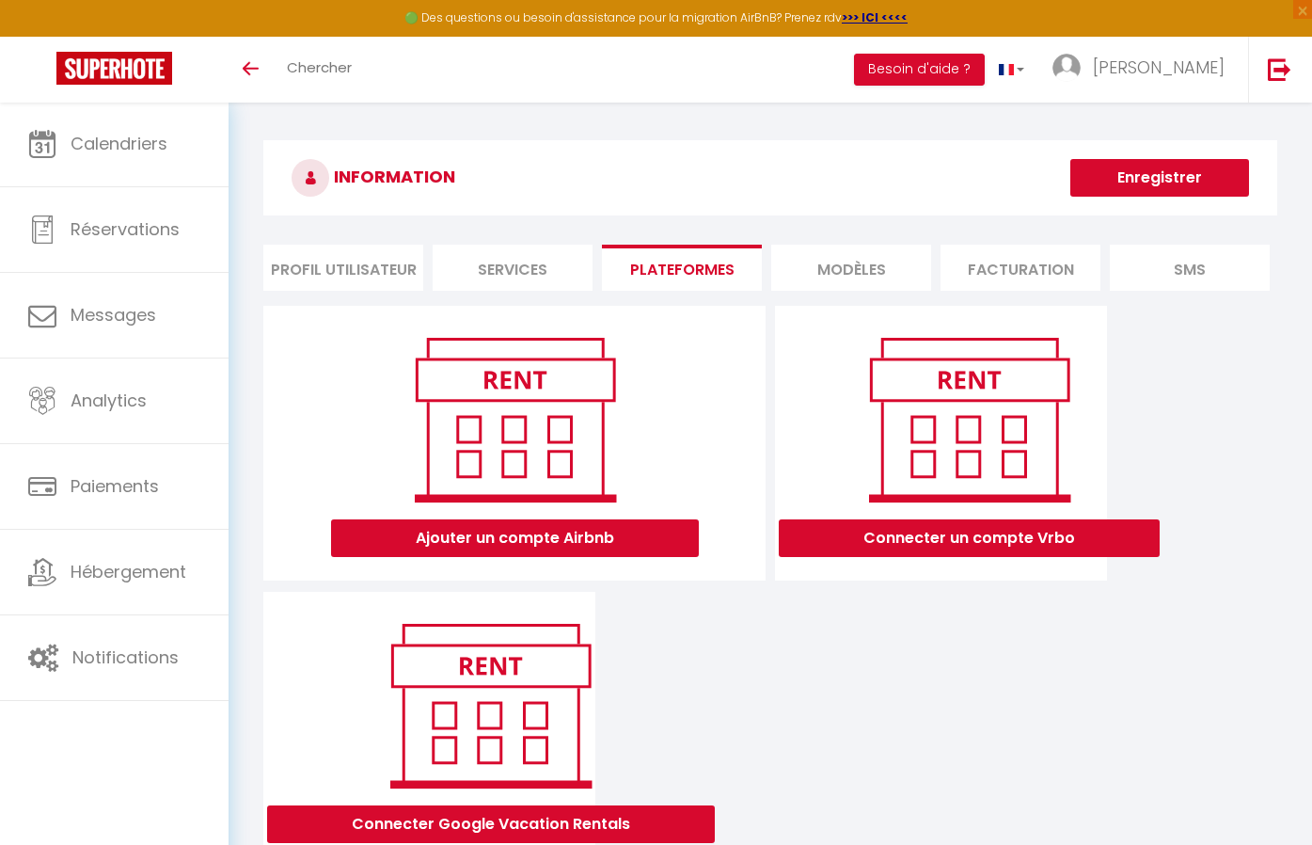
scroll to position [102, 0]
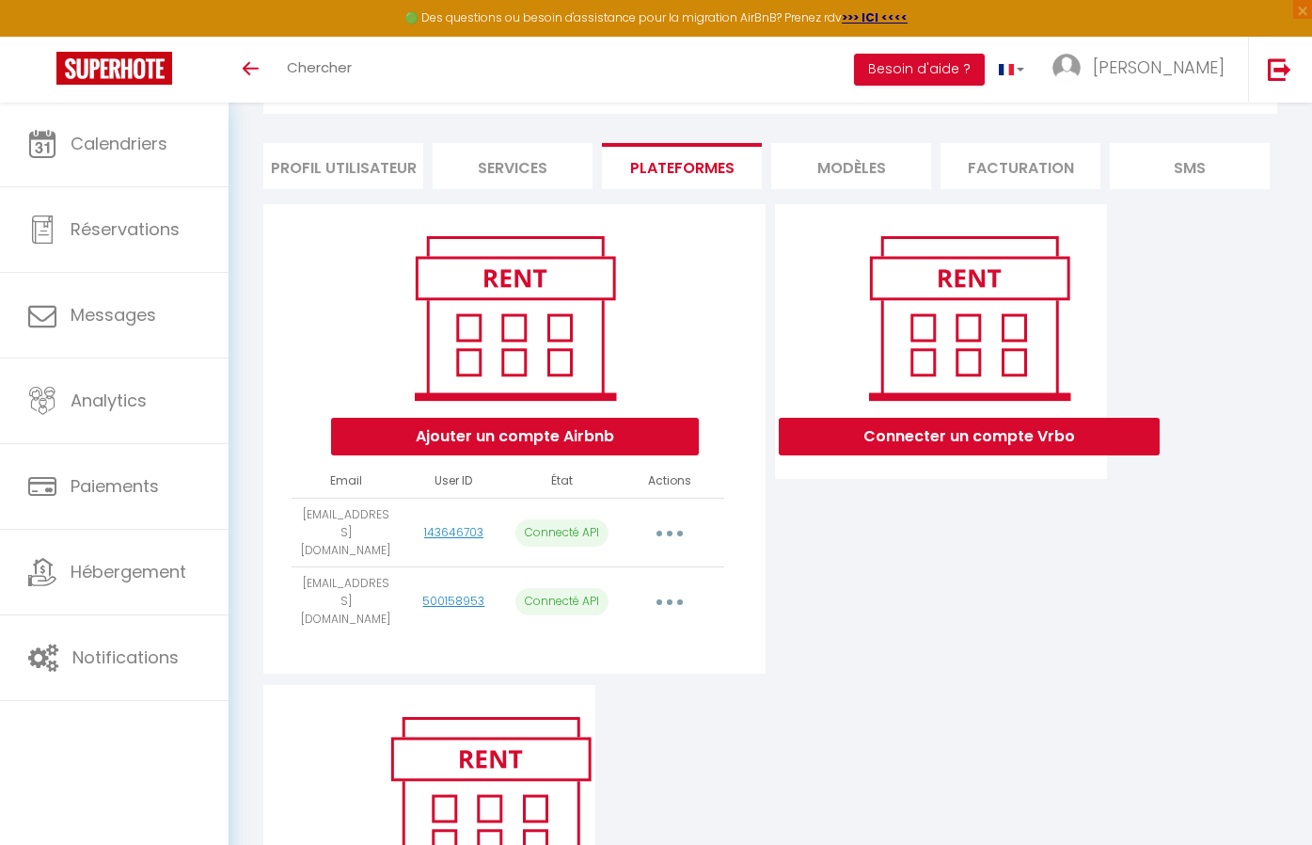
click at [610, 430] on button "Ajouter un compte Airbnb" at bounding box center [515, 437] width 368 height 38
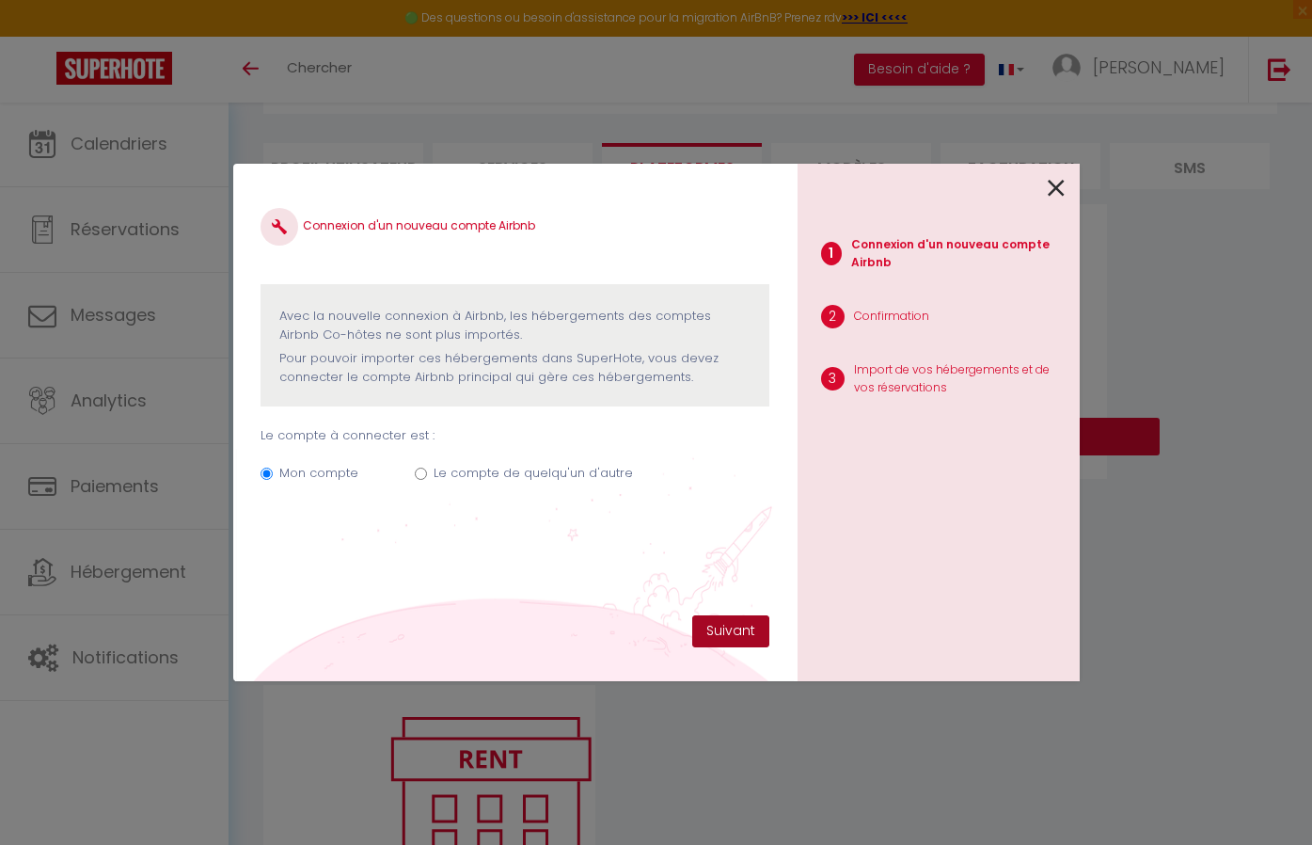
click at [720, 635] on button "Suivant" at bounding box center [730, 631] width 77 height 32
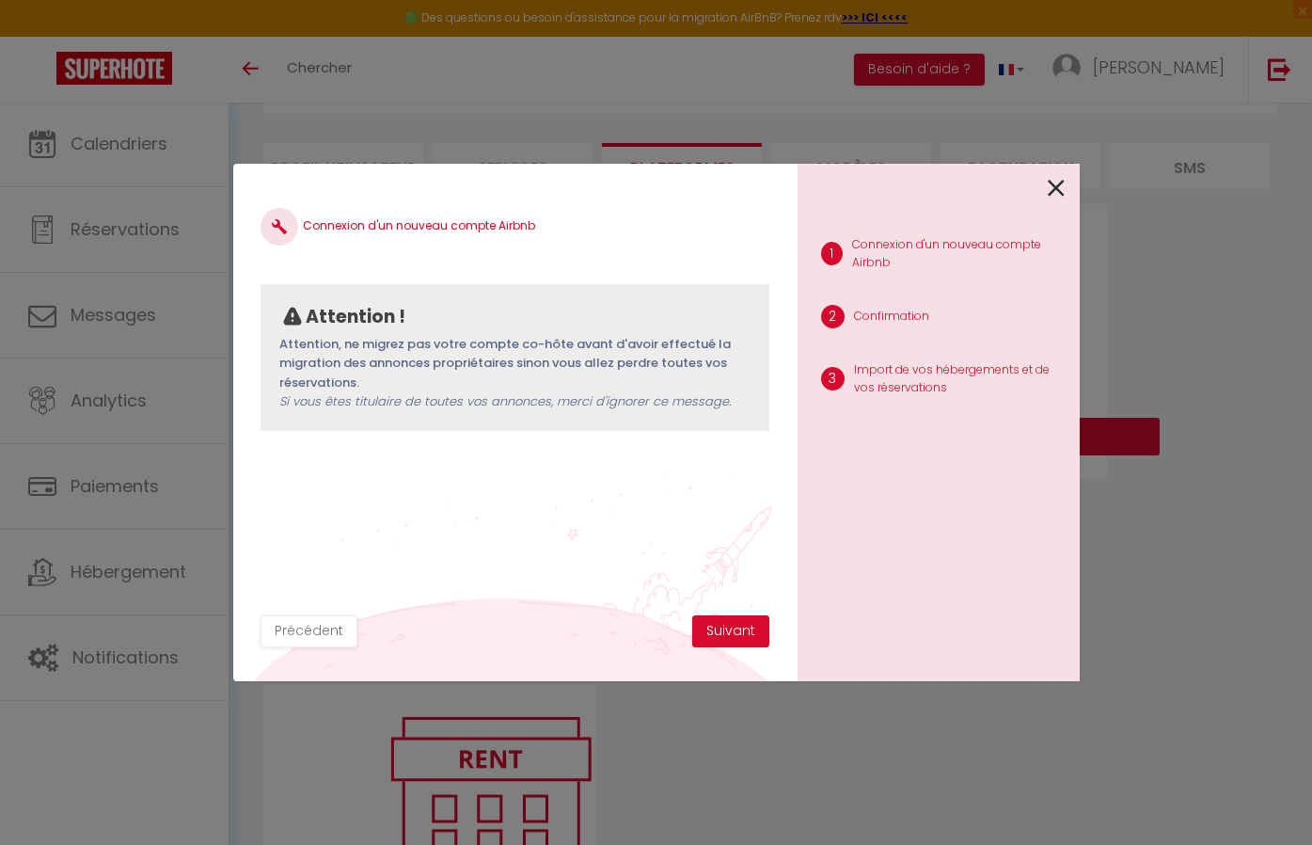
click at [720, 635] on button "Suivant" at bounding box center [730, 631] width 77 height 32
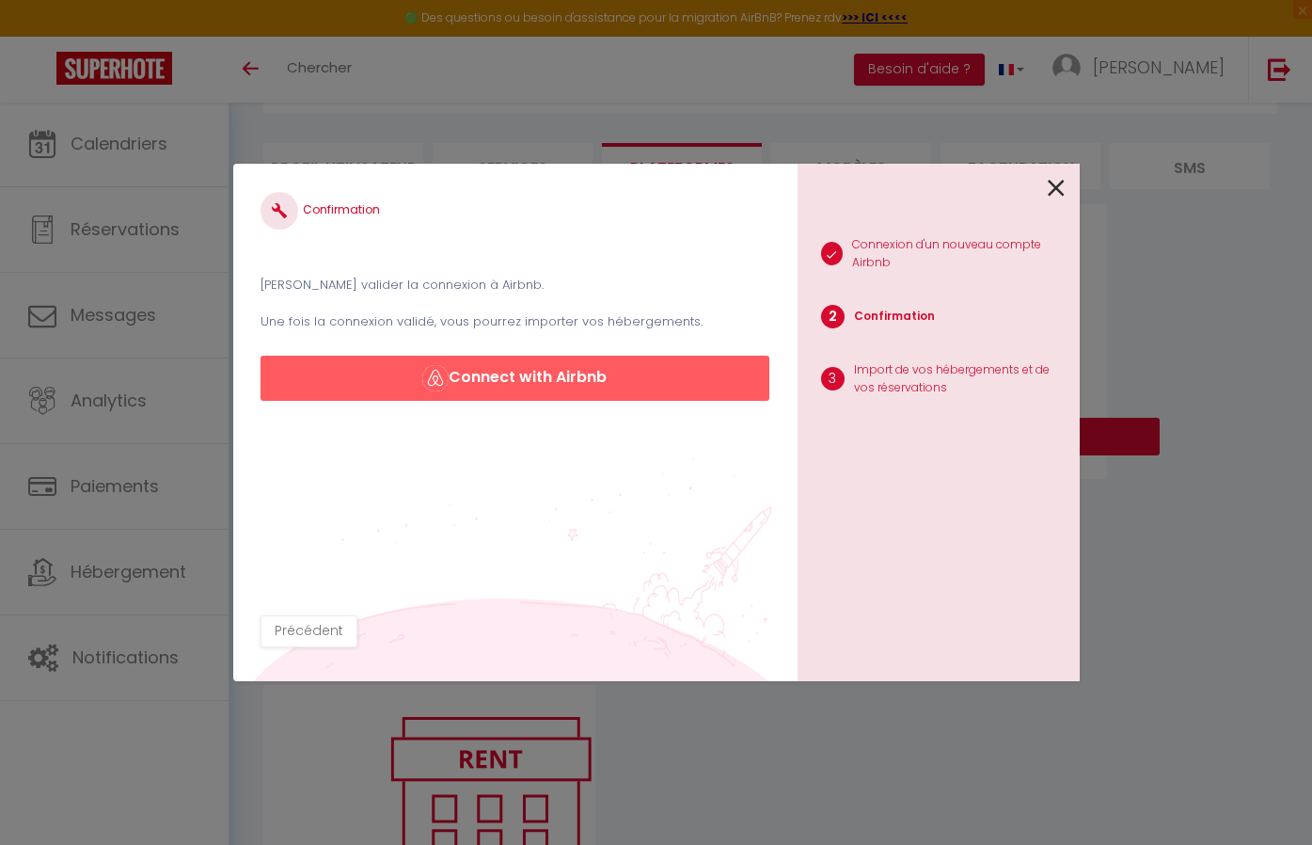
click at [632, 389] on button "Connect with Airbnb" at bounding box center [515, 377] width 508 height 45
click at [565, 384] on button "Connect with Airbnb" at bounding box center [515, 377] width 508 height 45
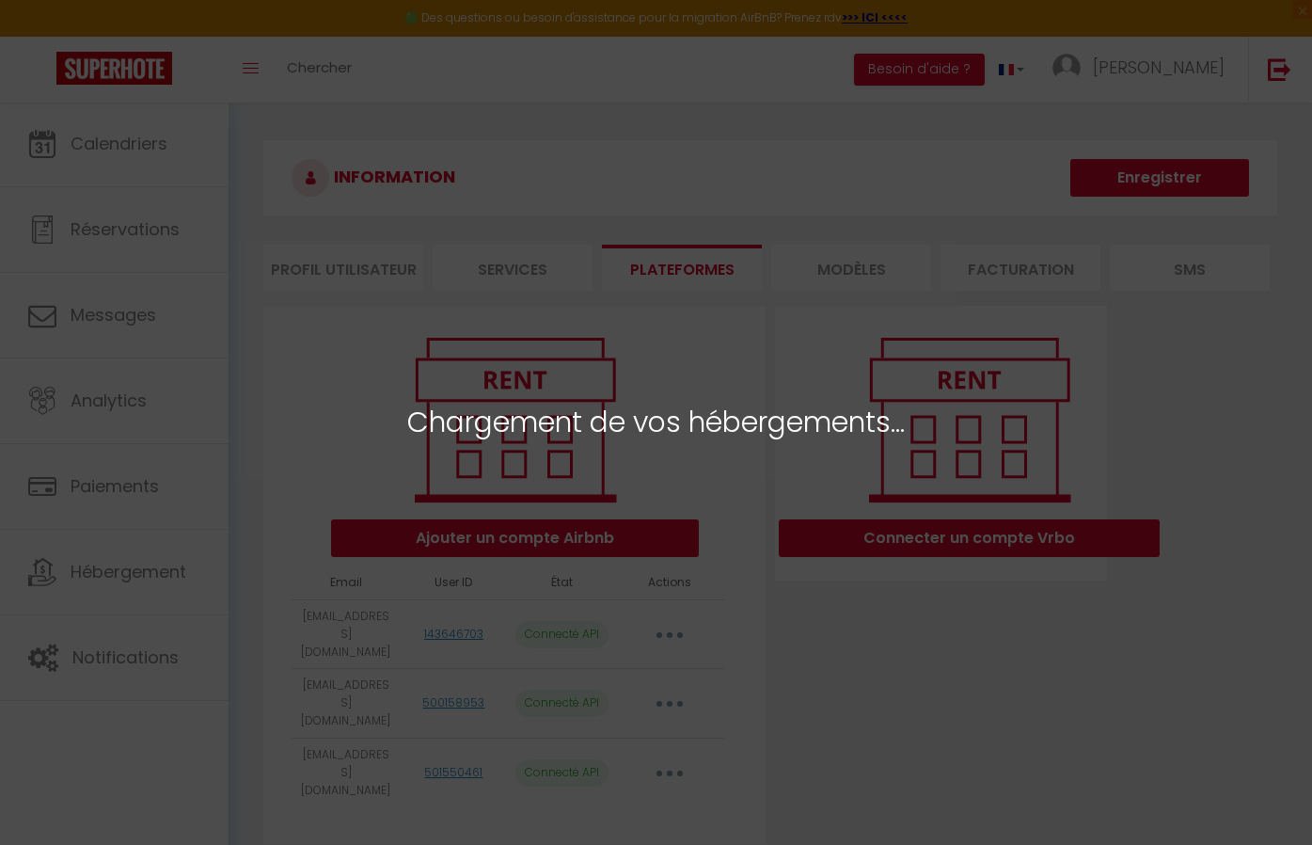
select select "23254"
select select "23255"
select select "23259"
select select "23257"
select select "23258"
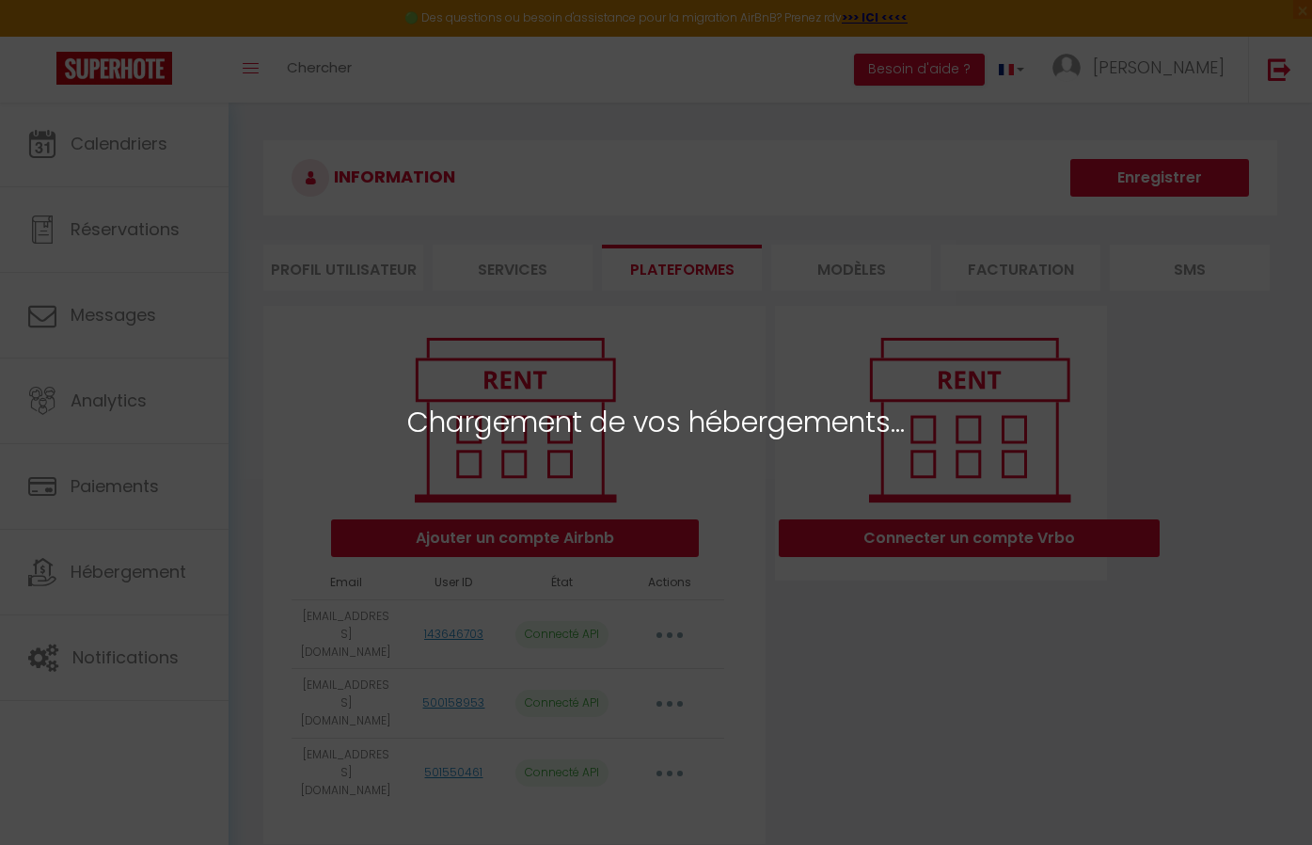
select select "71459"
select select "23256"
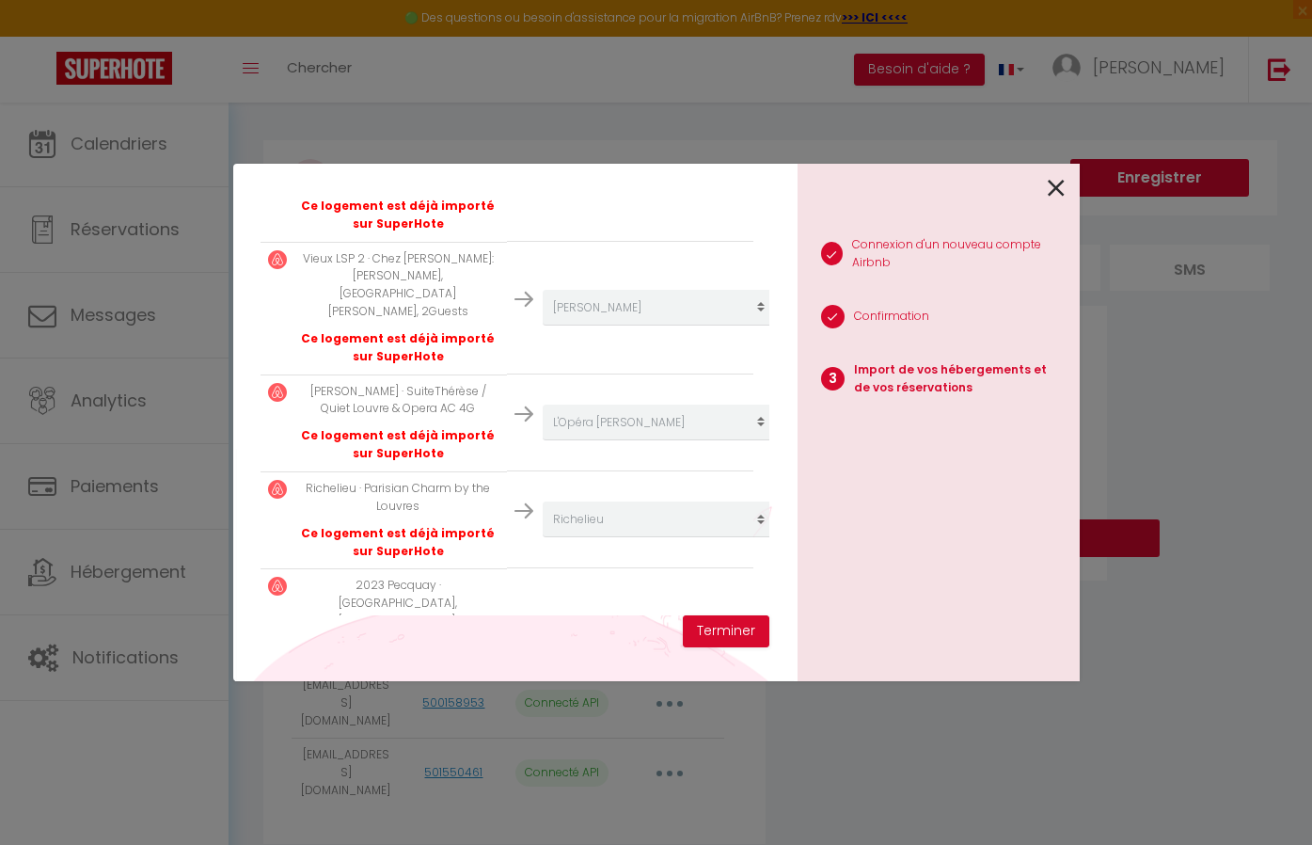
scroll to position [699, 0]
select select "23261"
click at [709, 624] on button "Terminer" at bounding box center [726, 631] width 87 height 32
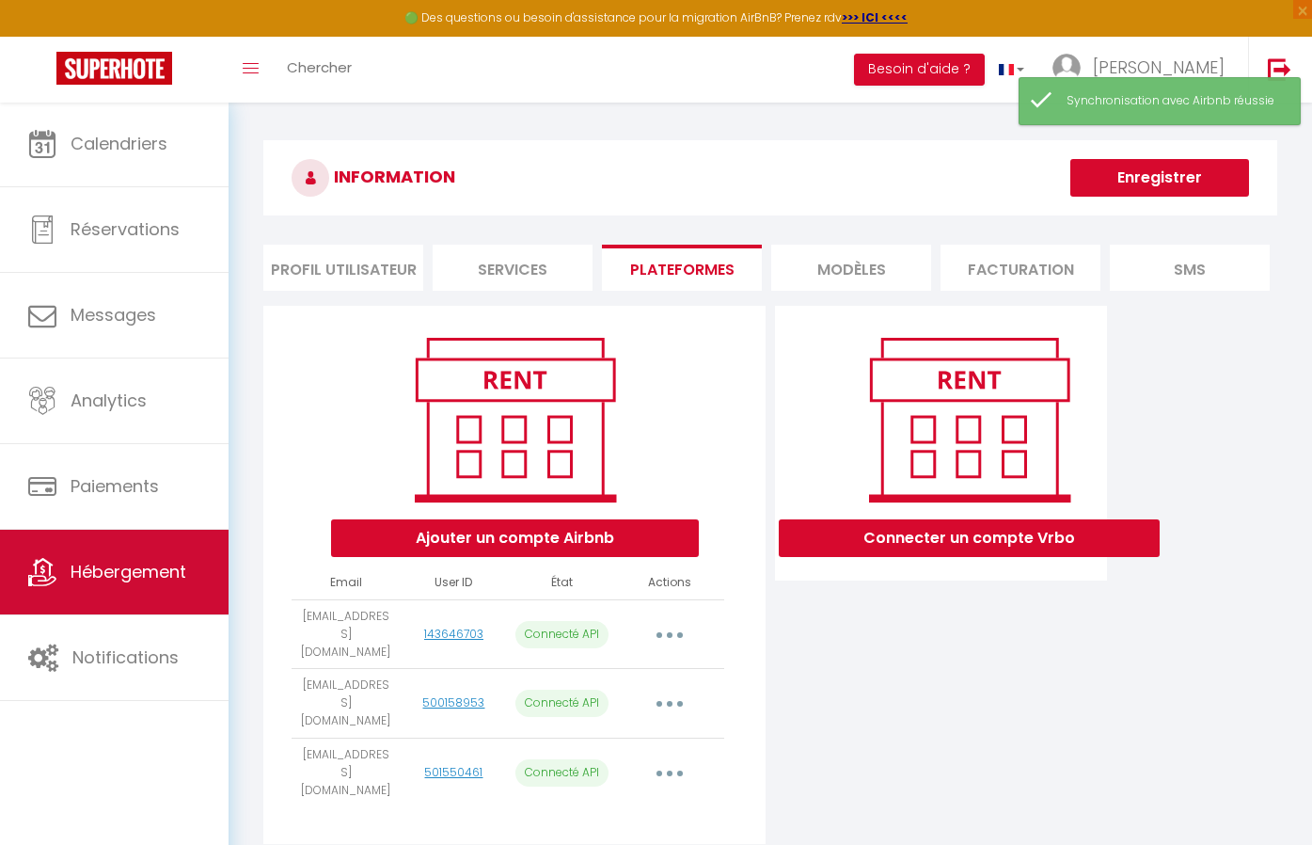
click at [108, 548] on link "Hébergement" at bounding box center [114, 571] width 229 height 85
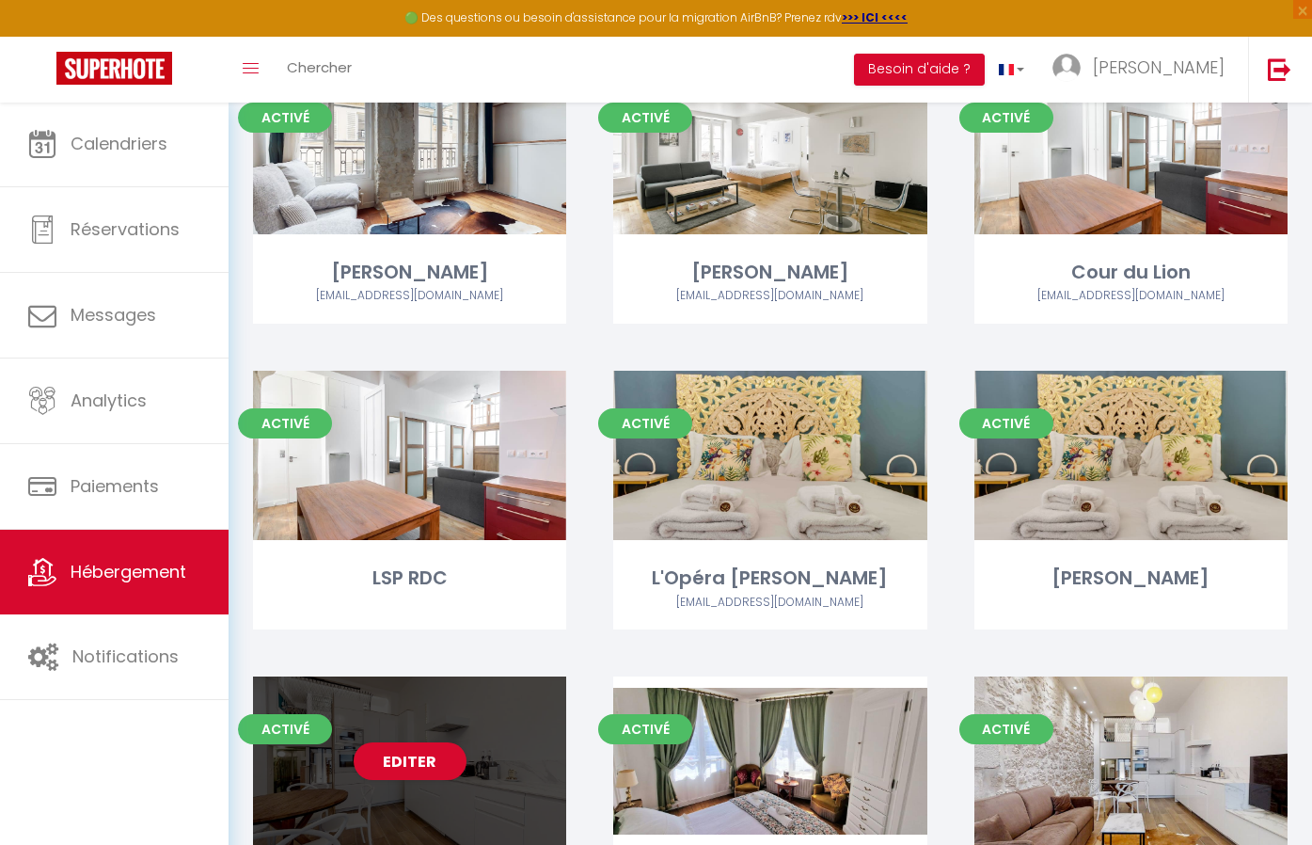
scroll to position [172, 0]
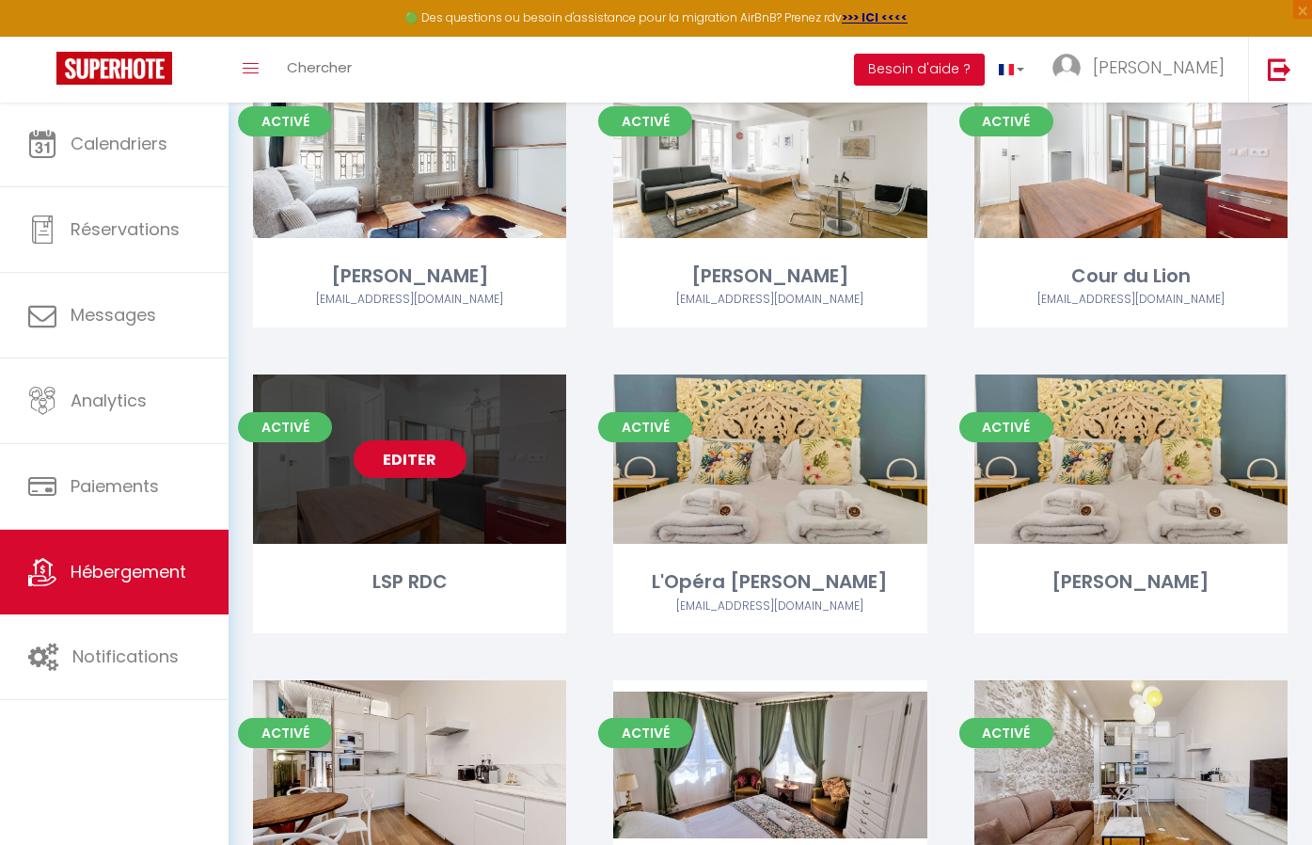
click at [432, 453] on link "Editer" at bounding box center [410, 459] width 113 height 38
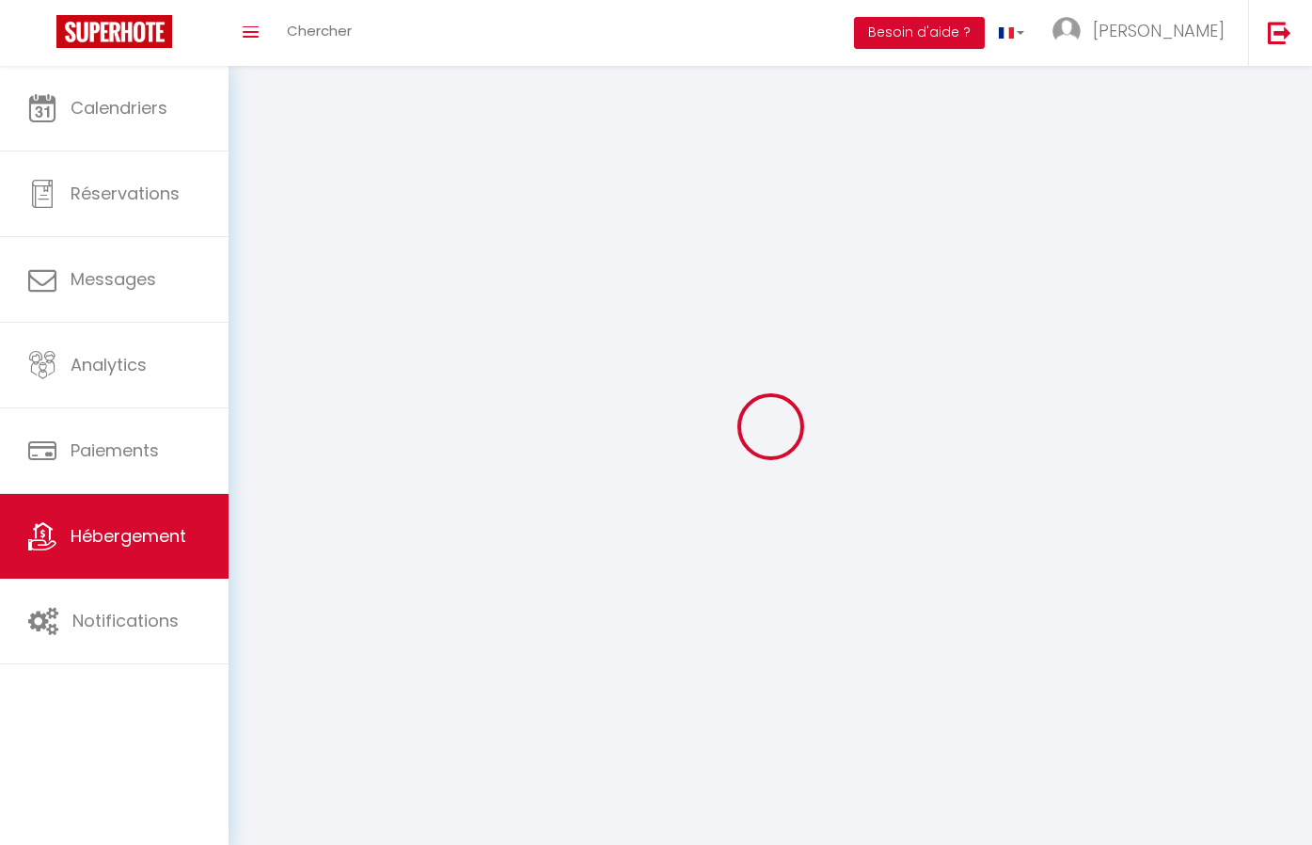
select select
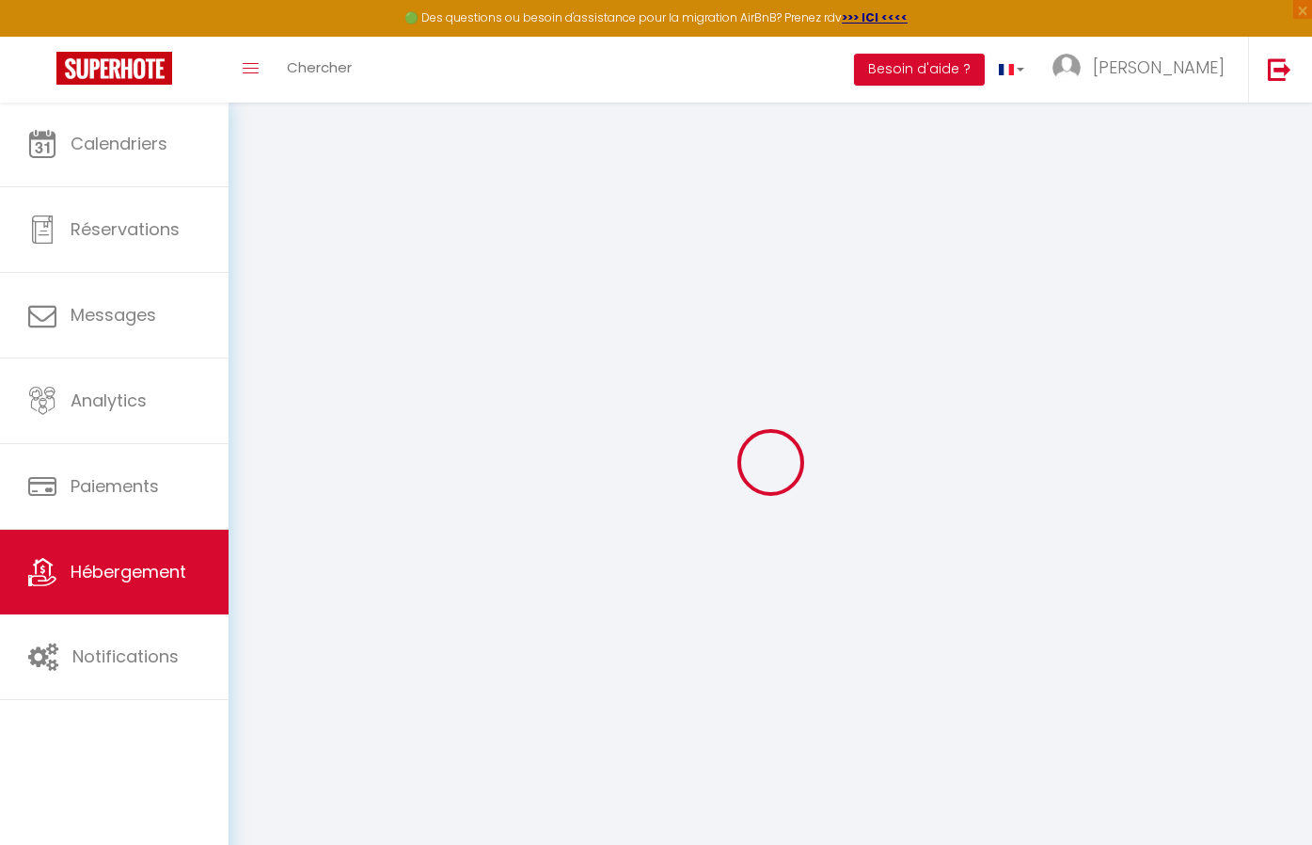
select select "+ 13 %"
select select "+ 20 %"
checkbox input "false"
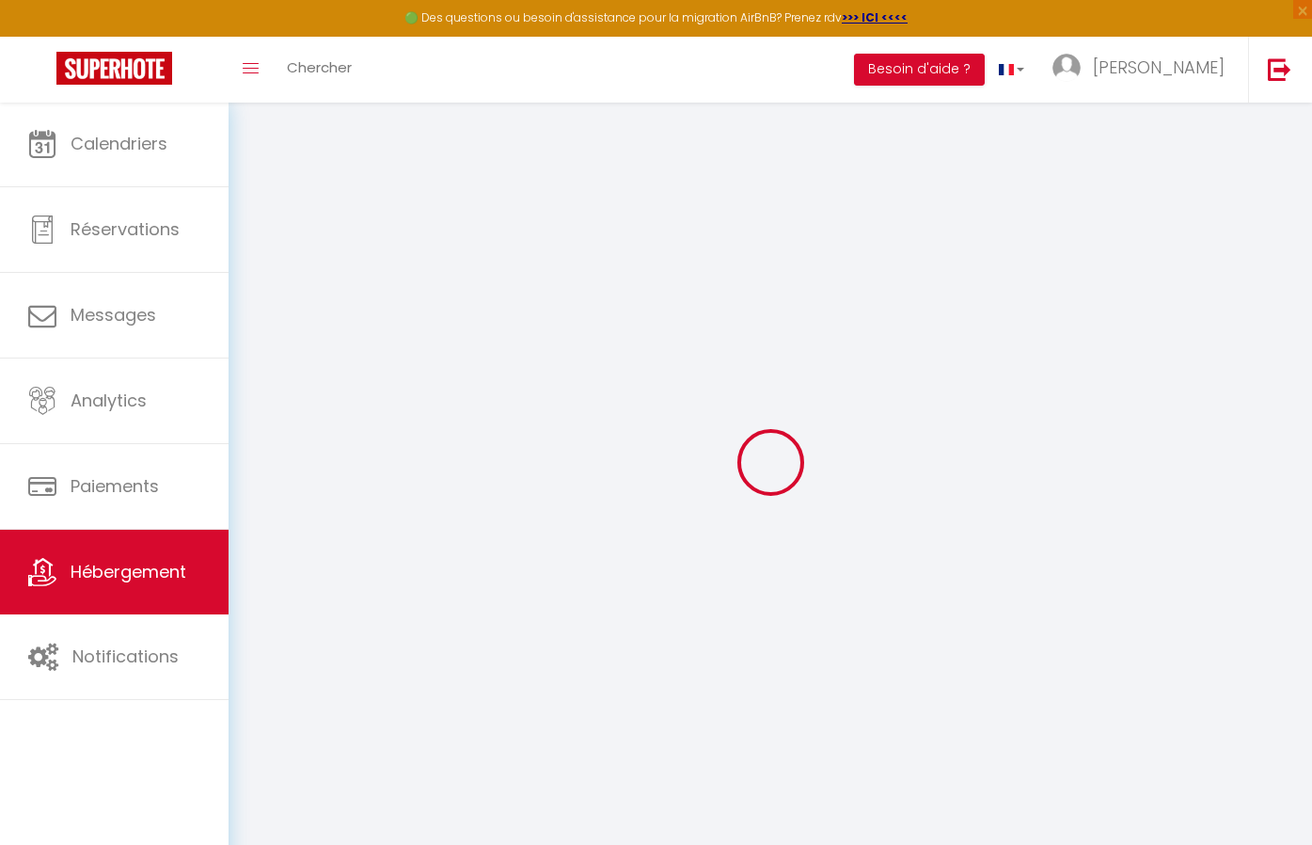
checkbox input "false"
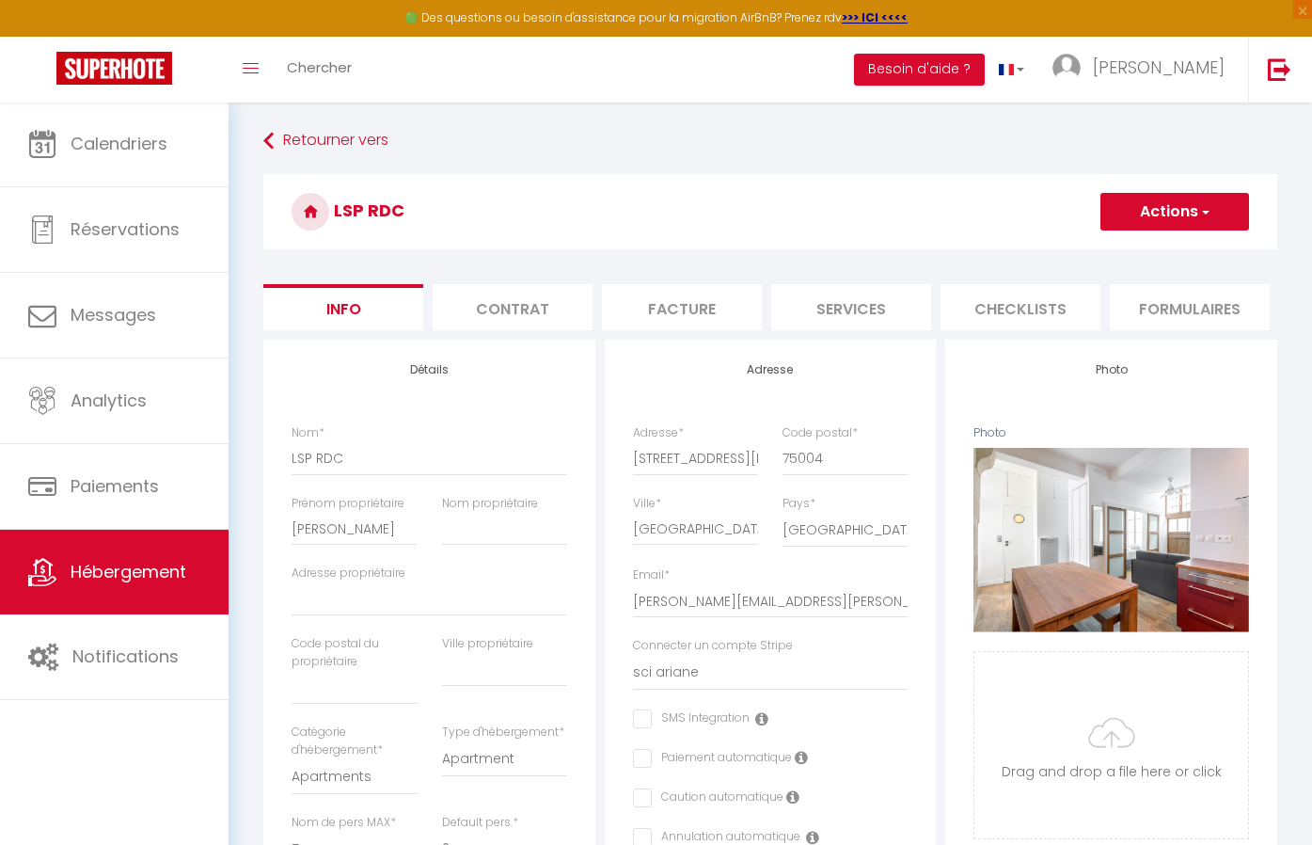
click at [819, 303] on li "Services" at bounding box center [851, 307] width 160 height 46
select select
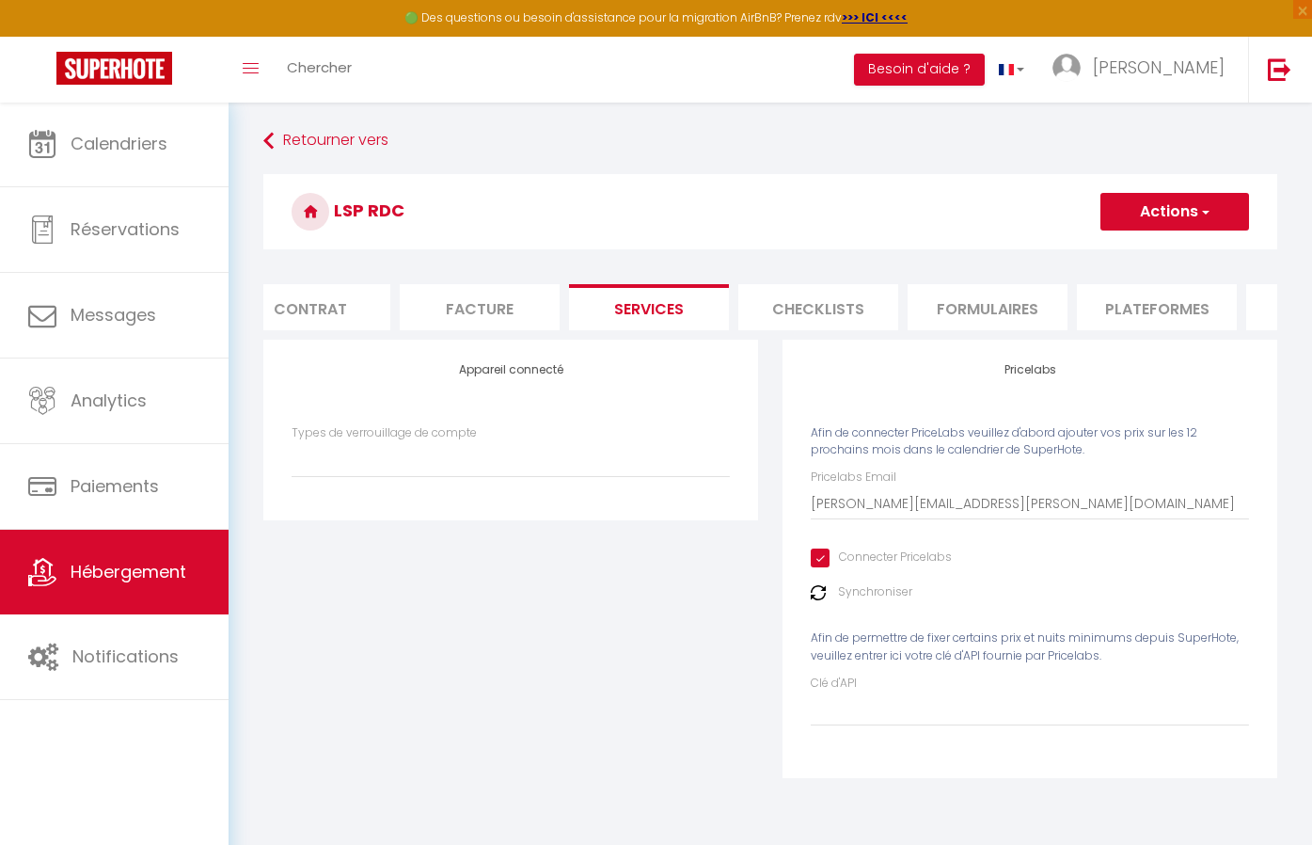
scroll to position [0, 211]
click at [1103, 304] on li "Plateformes" at bounding box center [1148, 307] width 160 height 46
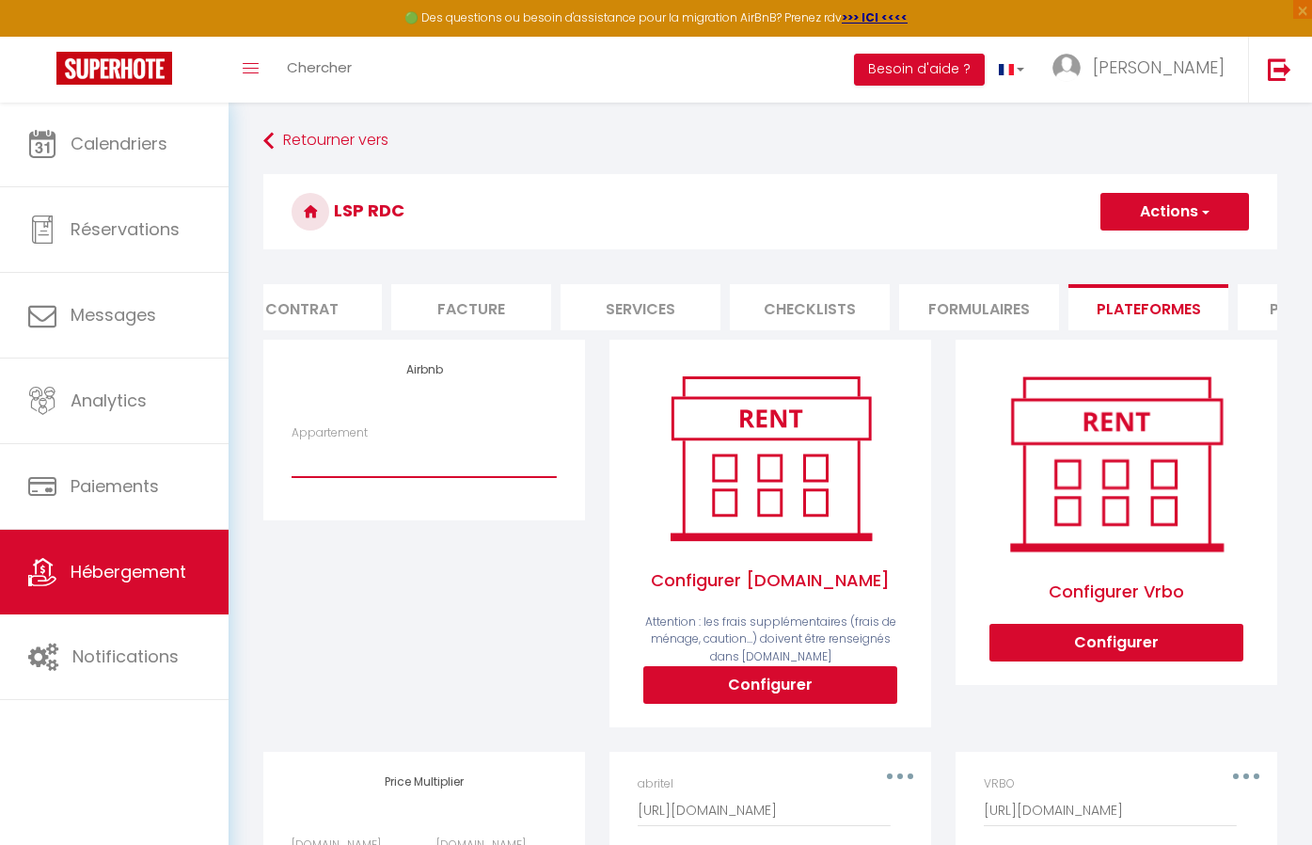
select select "22847-829087341896180997"
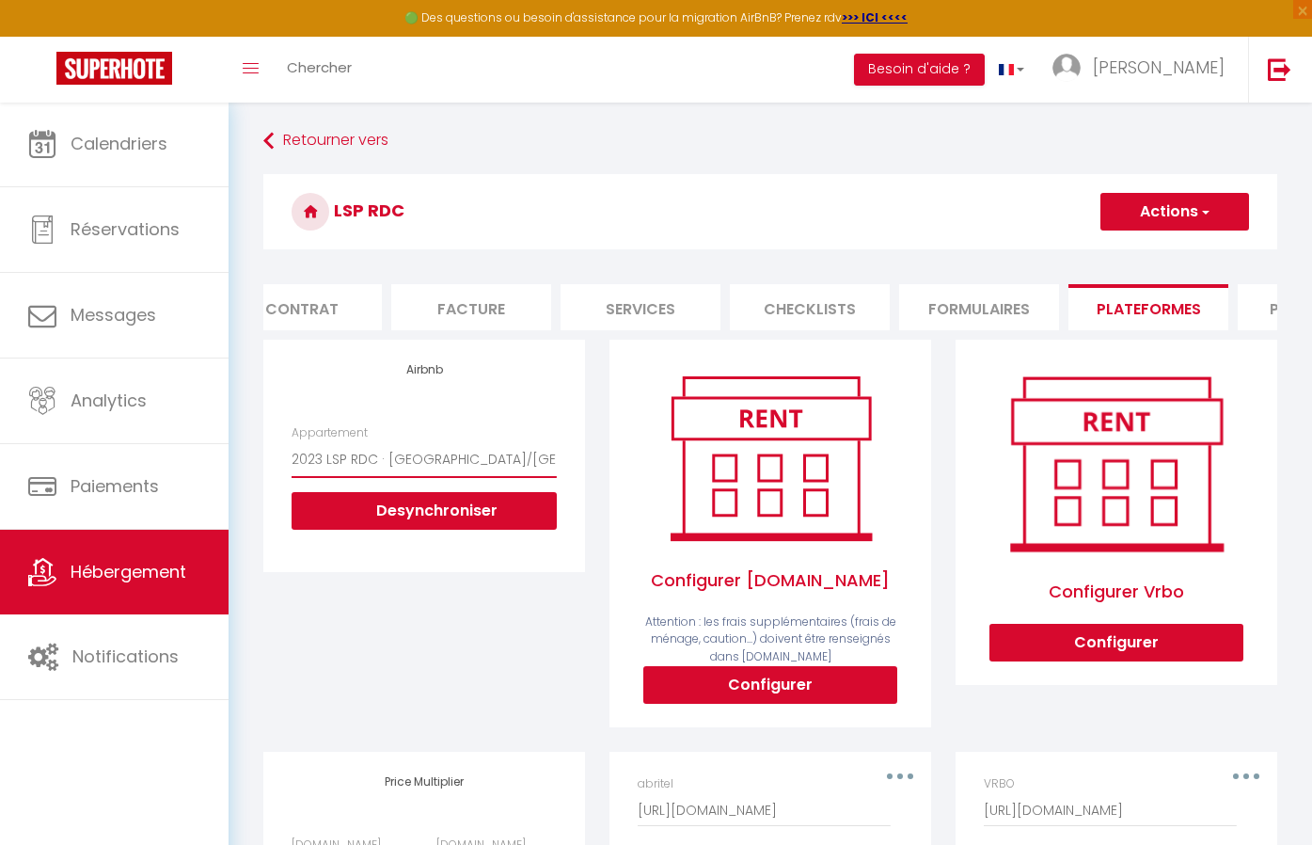
click at [424, 527] on button "Desynchroniser" at bounding box center [424, 511] width 265 height 38
click at [1177, 222] on button "Actions" at bounding box center [1174, 212] width 149 height 38
click at [1167, 241] on link "Enregistrer" at bounding box center [1173, 253] width 149 height 24
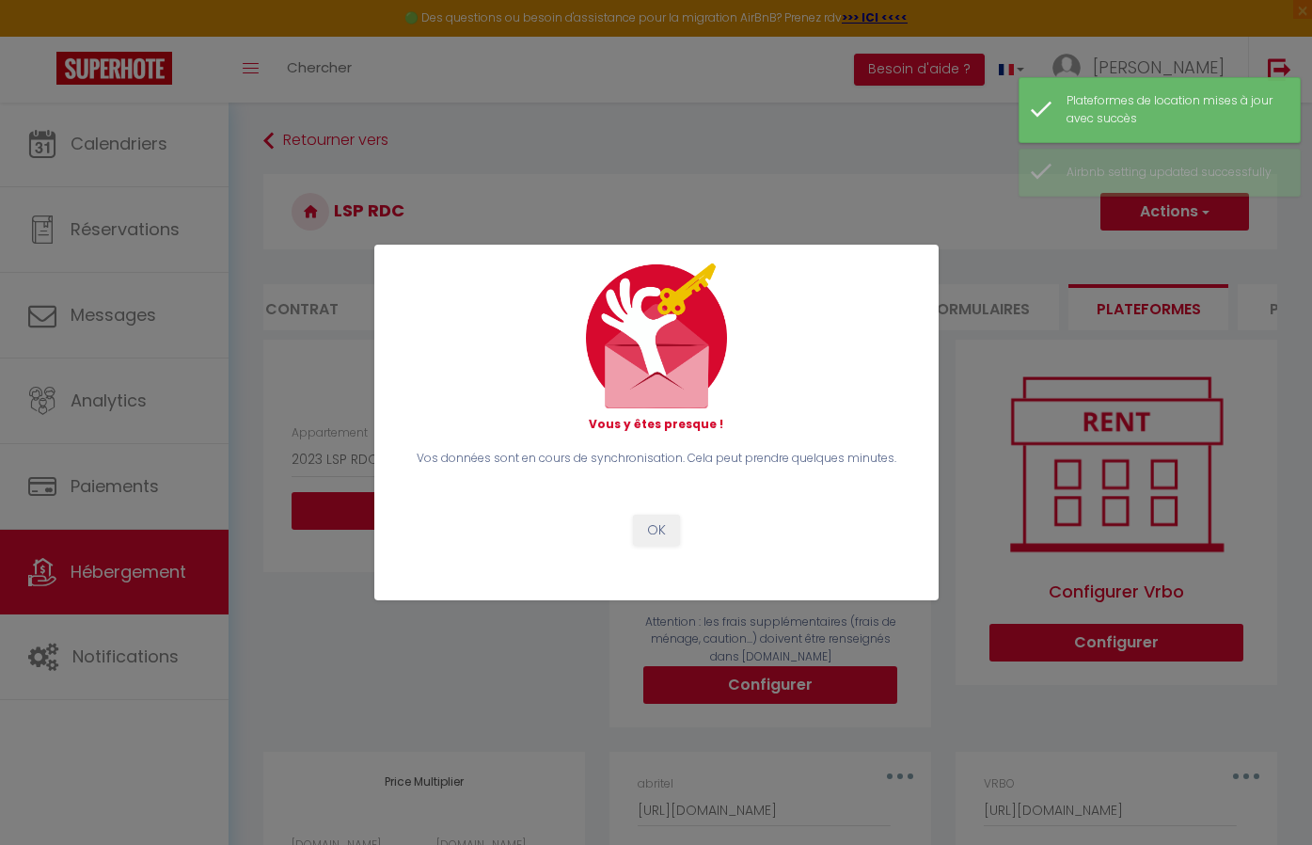
click at [658, 526] on button "OK" at bounding box center [656, 530] width 47 height 32
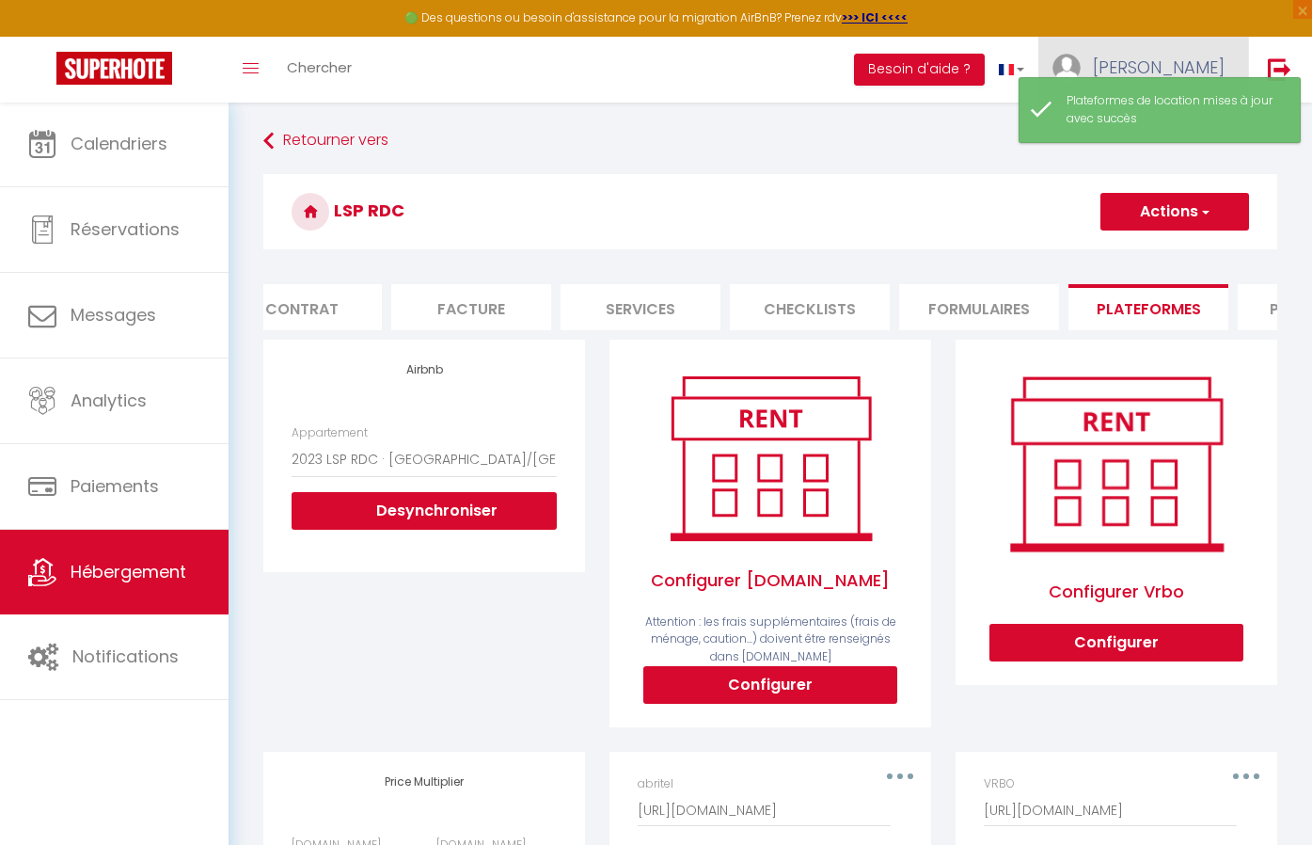
click at [1180, 61] on span "roxanna" at bounding box center [1159, 67] width 132 height 24
click at [1059, 191] on h3 "LSP RDC" at bounding box center [770, 211] width 1014 height 75
click at [1025, 157] on link "Retourner vers" at bounding box center [770, 141] width 1014 height 34
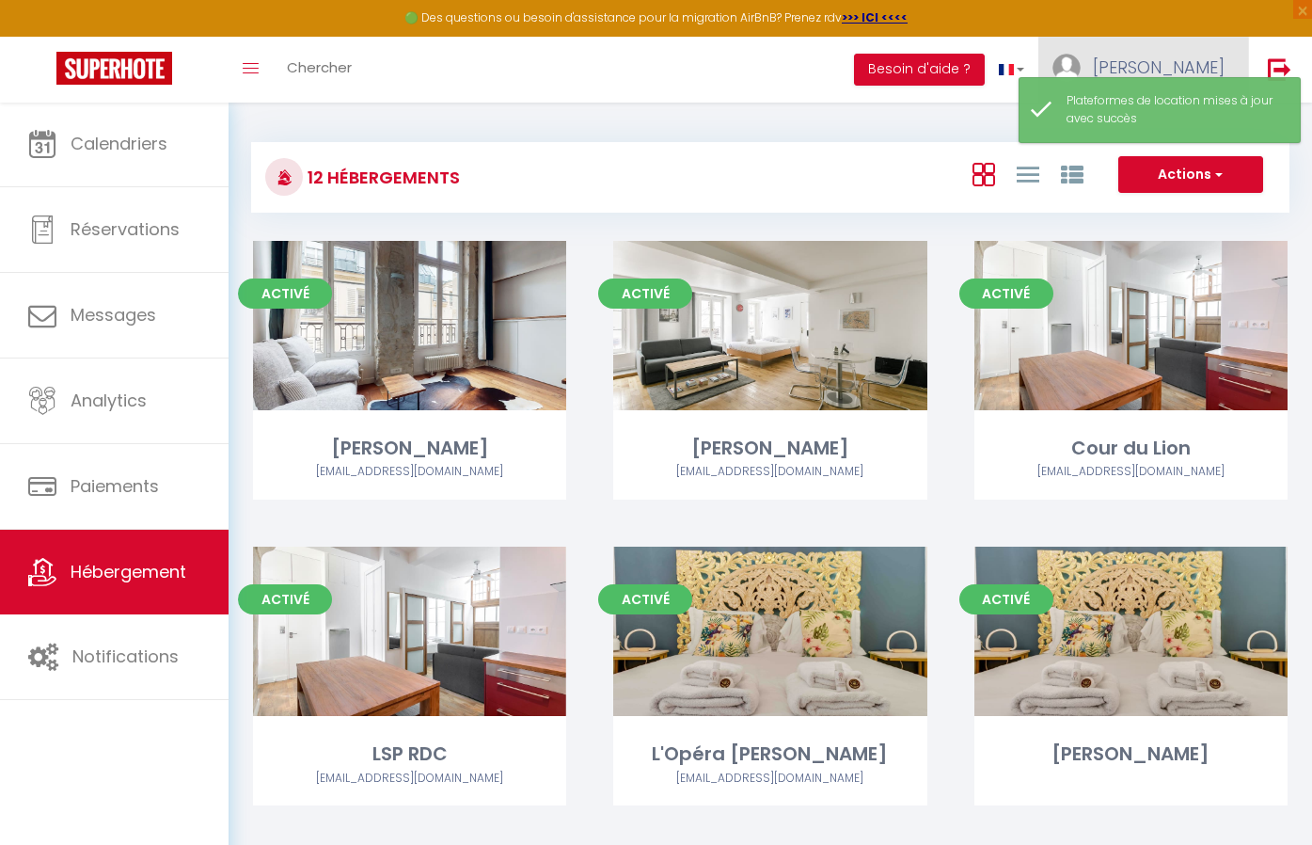
click at [1153, 56] on link "roxanna" at bounding box center [1143, 70] width 210 height 66
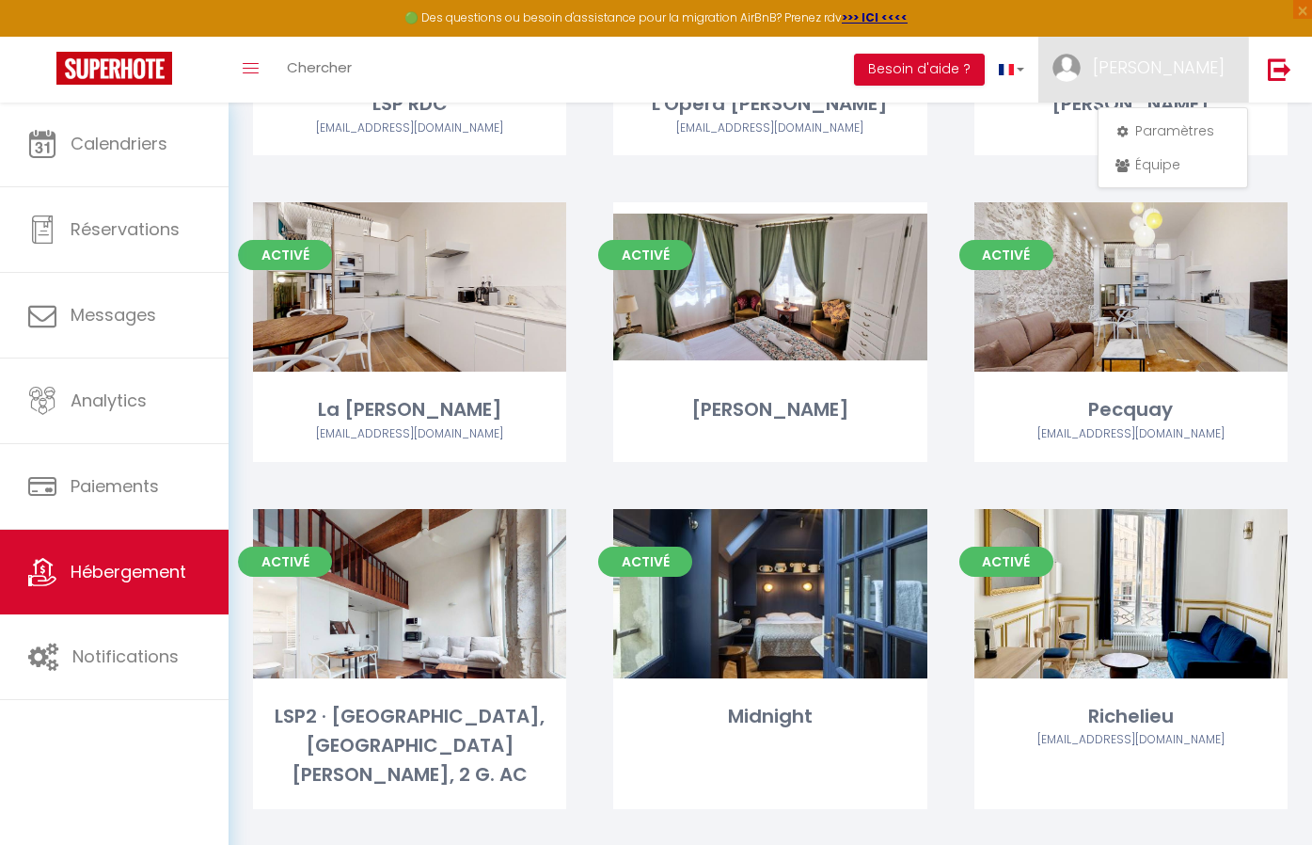
scroll to position [649, 0]
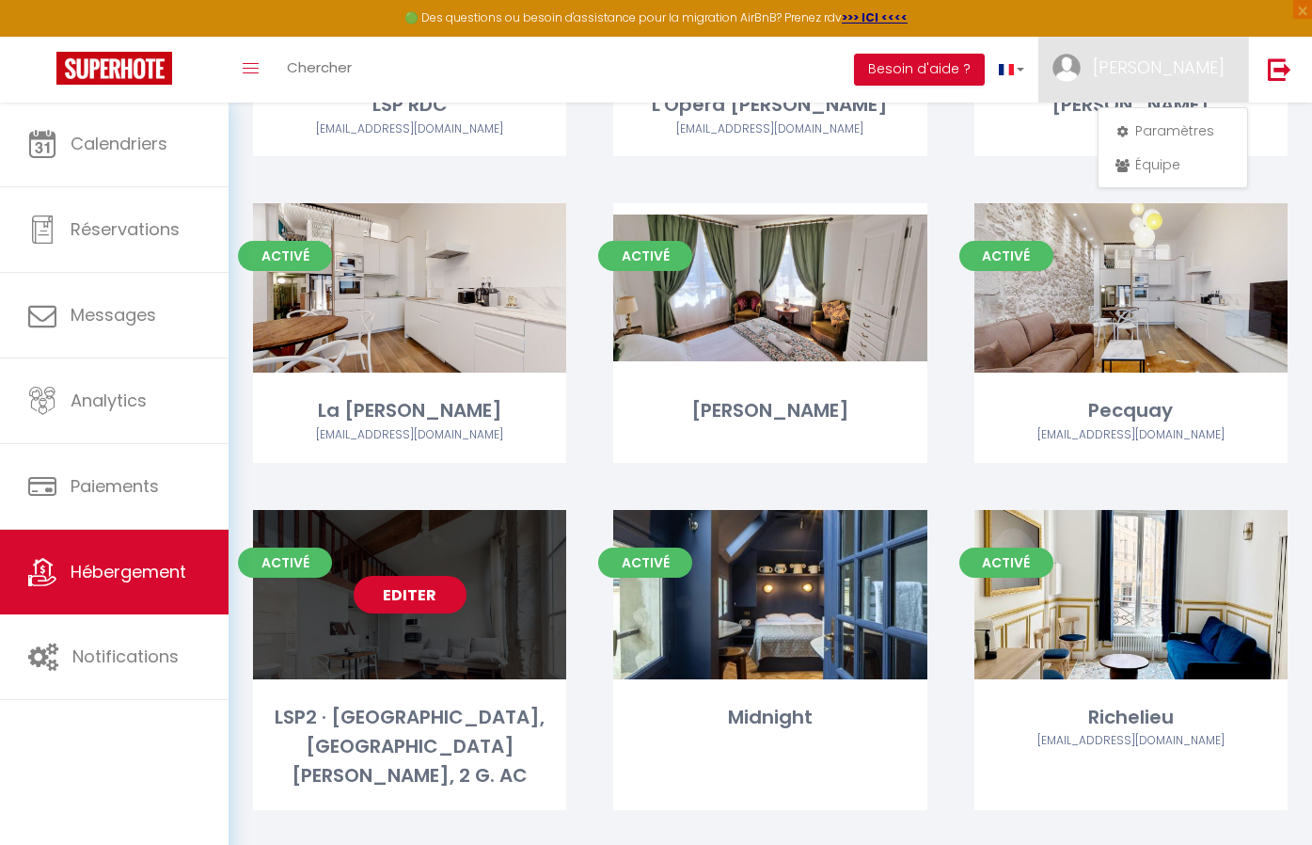
click at [446, 587] on link "Editer" at bounding box center [410, 595] width 113 height 38
select select "3"
select select "2"
select select "1"
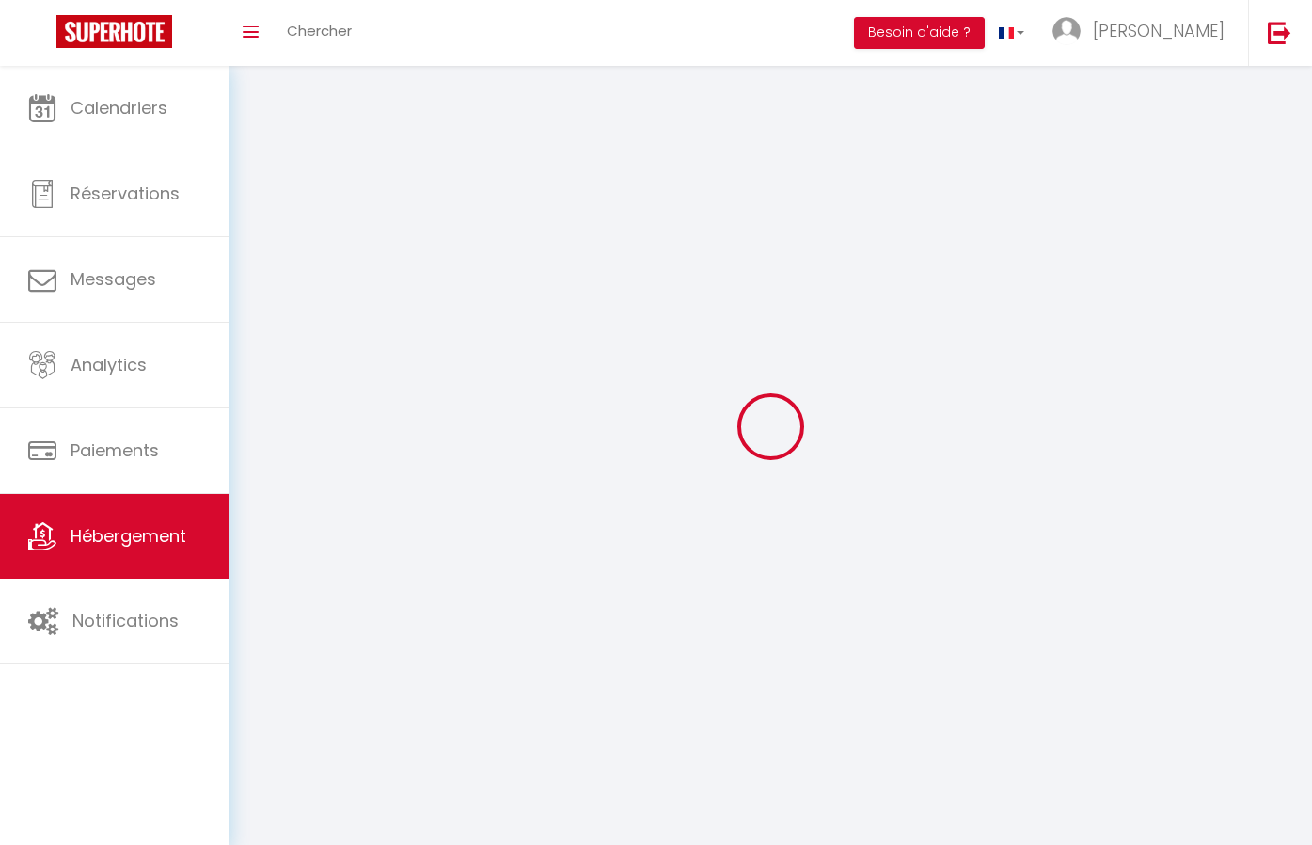
select select
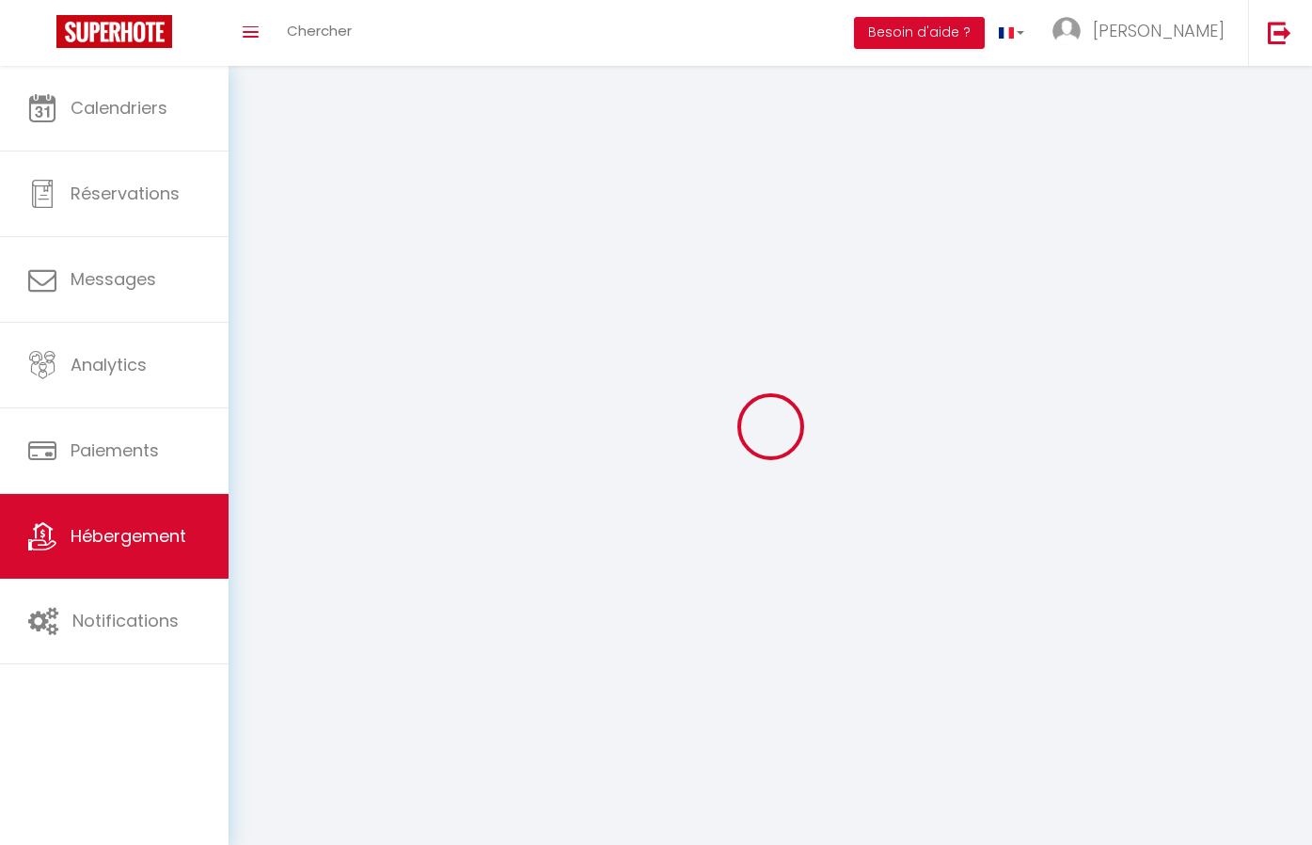
select select
checkbox input "false"
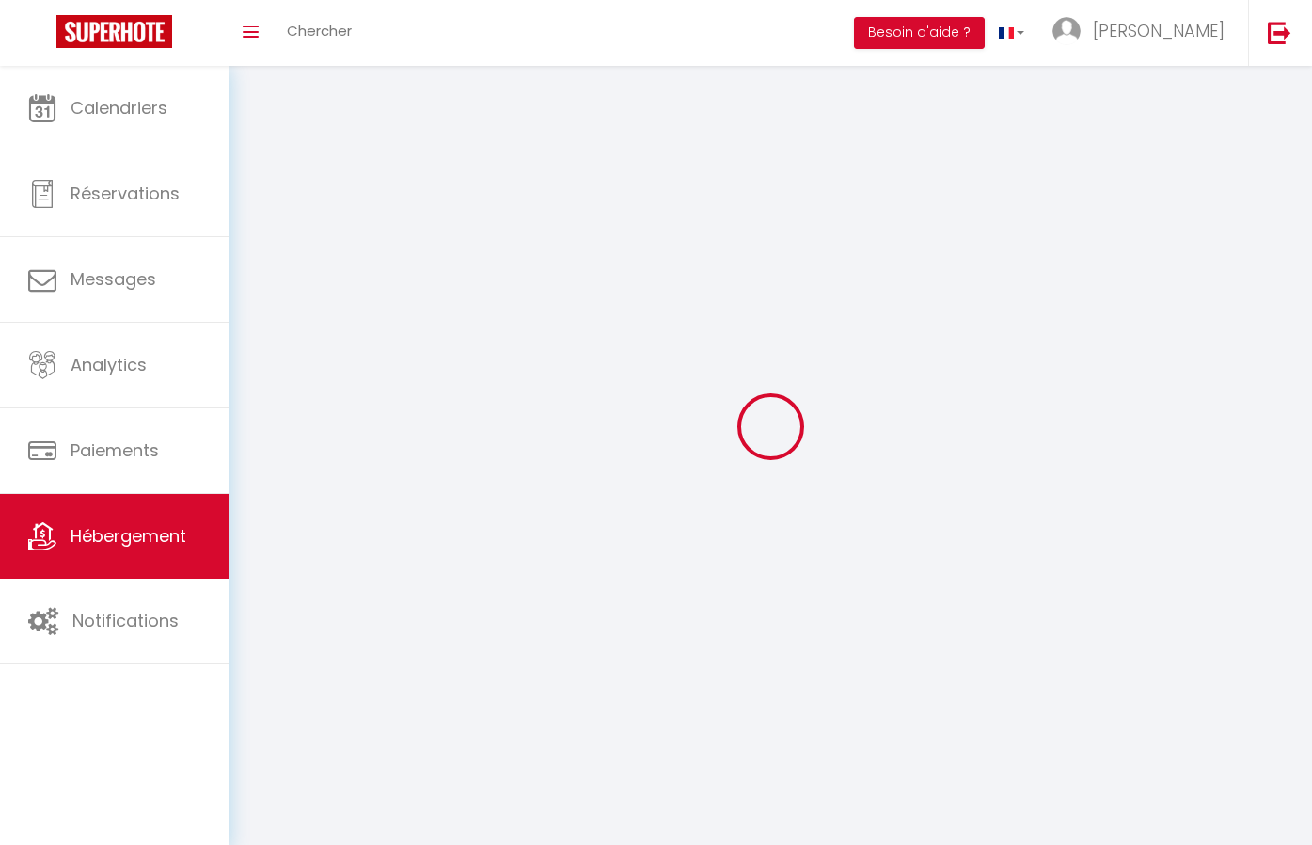
checkbox input "false"
select select
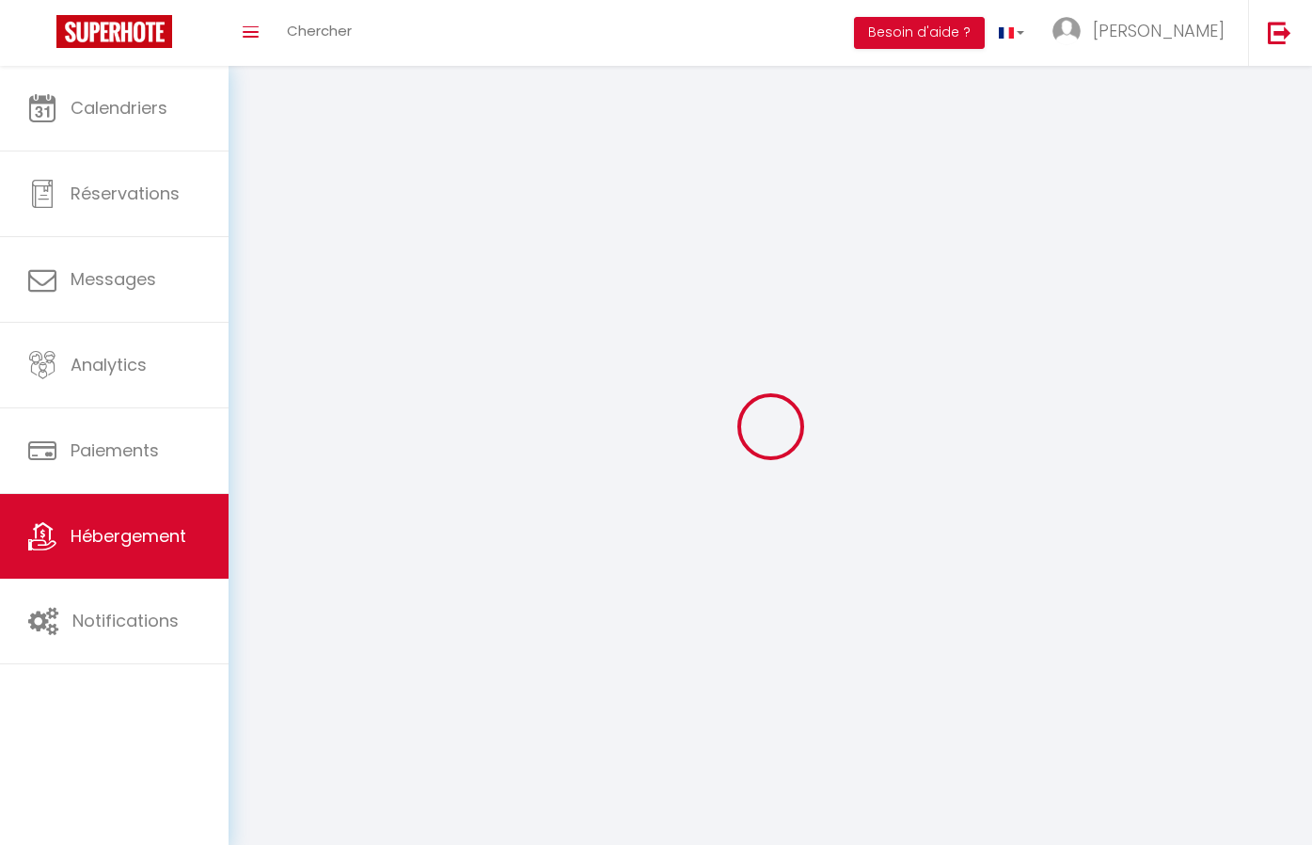
select select
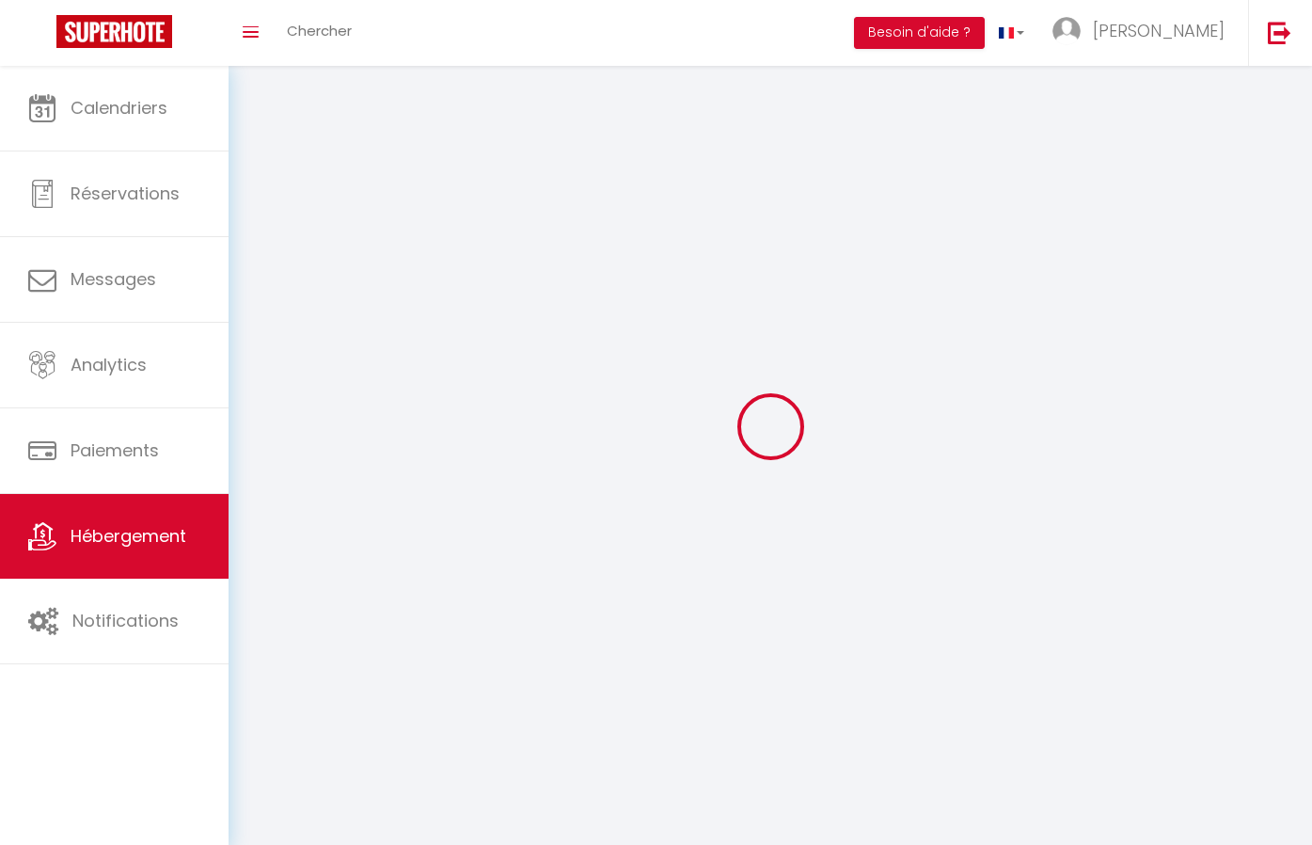
checkbox input "false"
select select
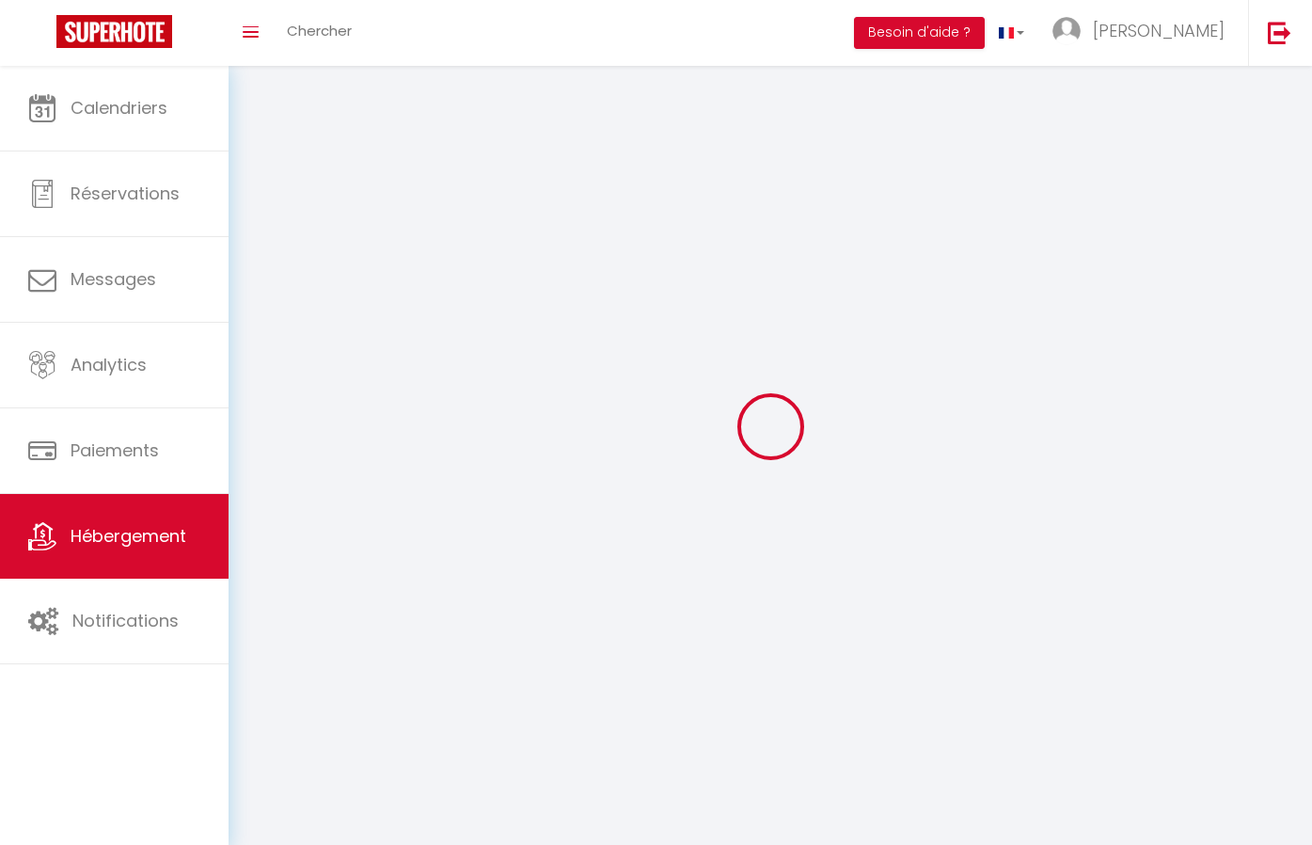
select select
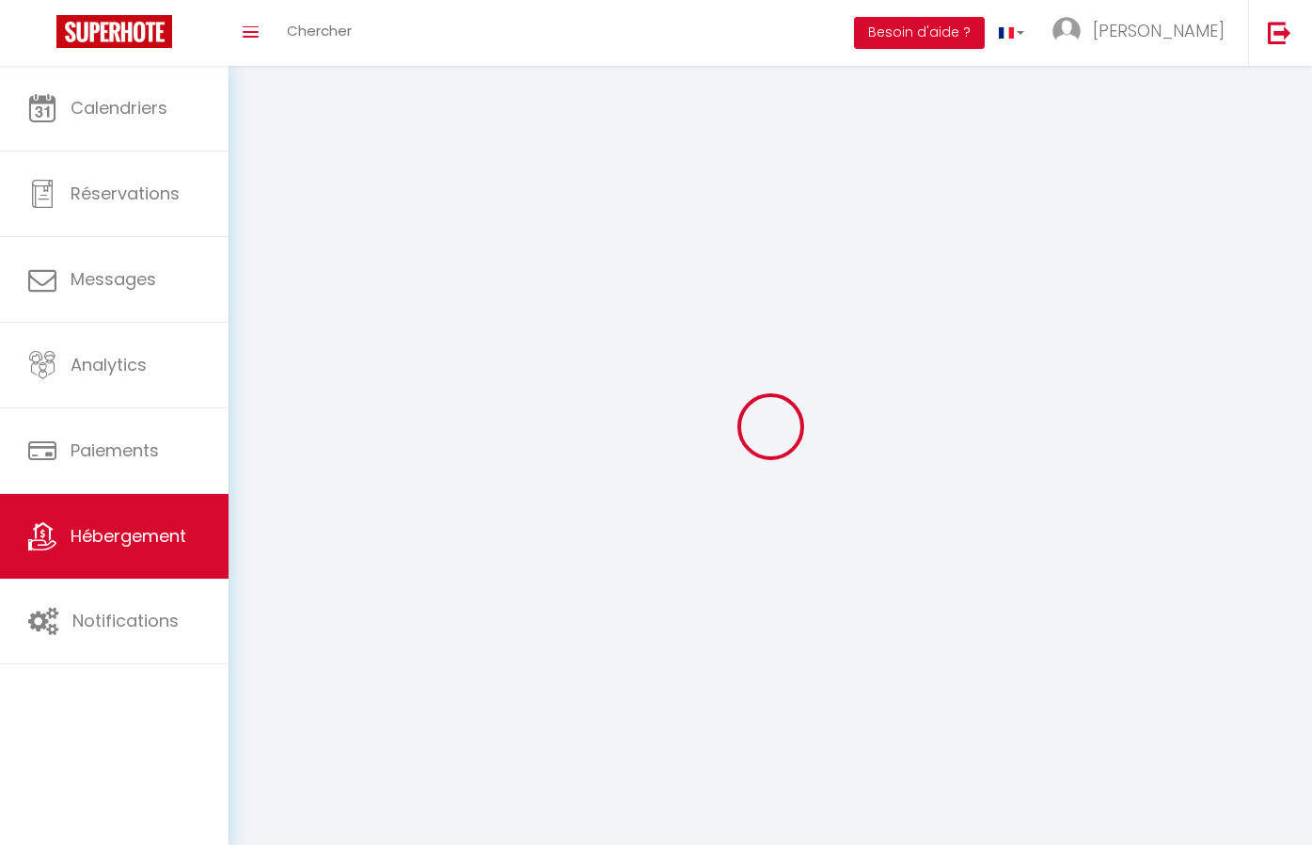
select select
checkbox input "false"
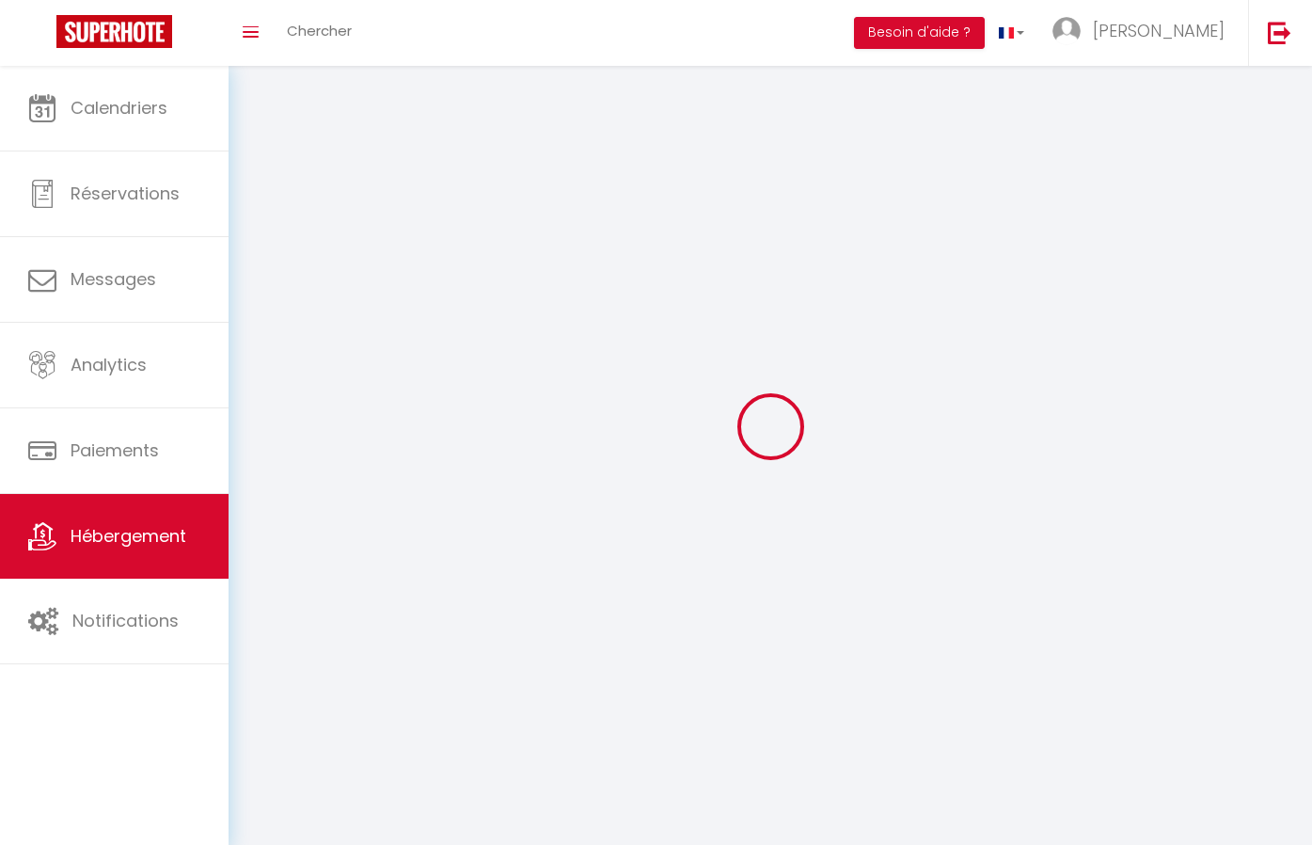
checkbox input "false"
select select
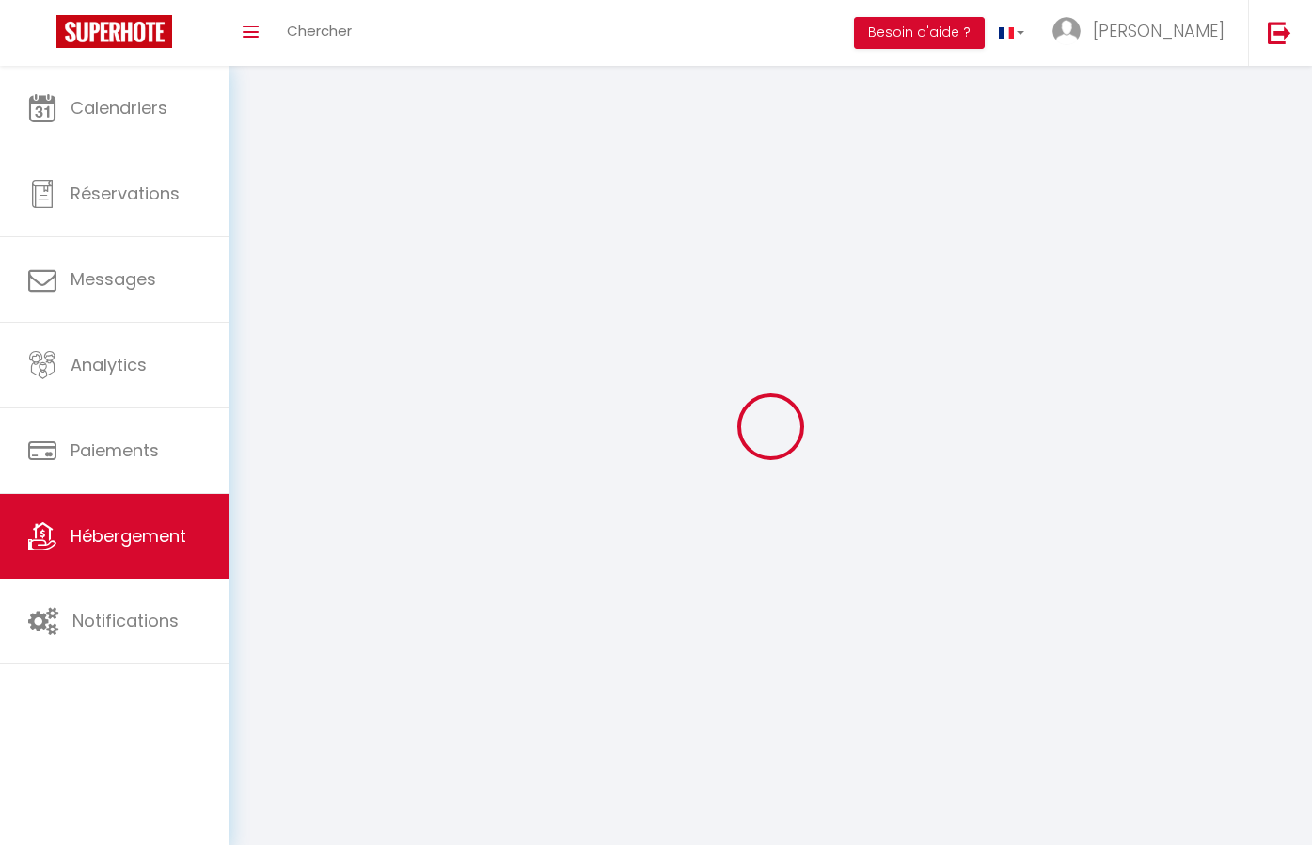
select select
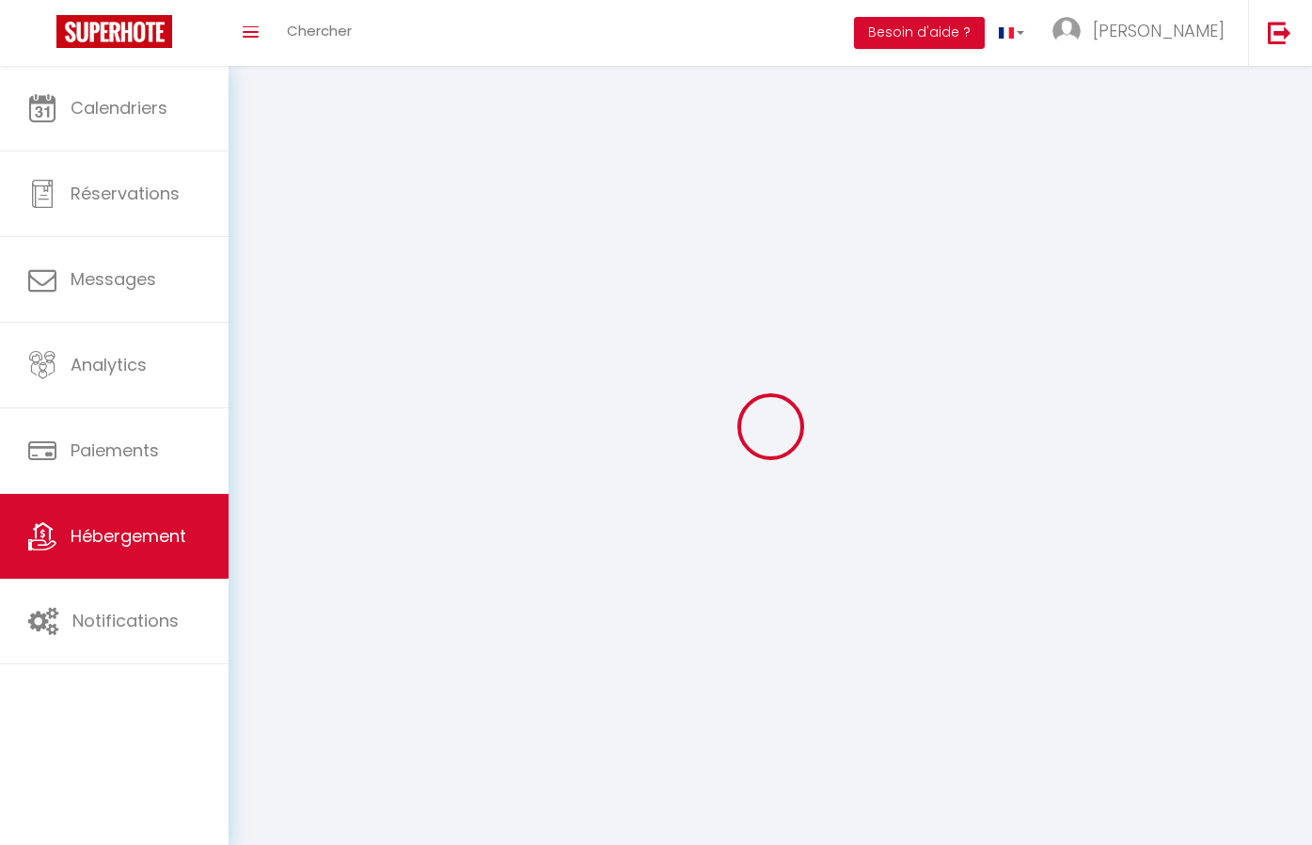
checkbox input "false"
select select
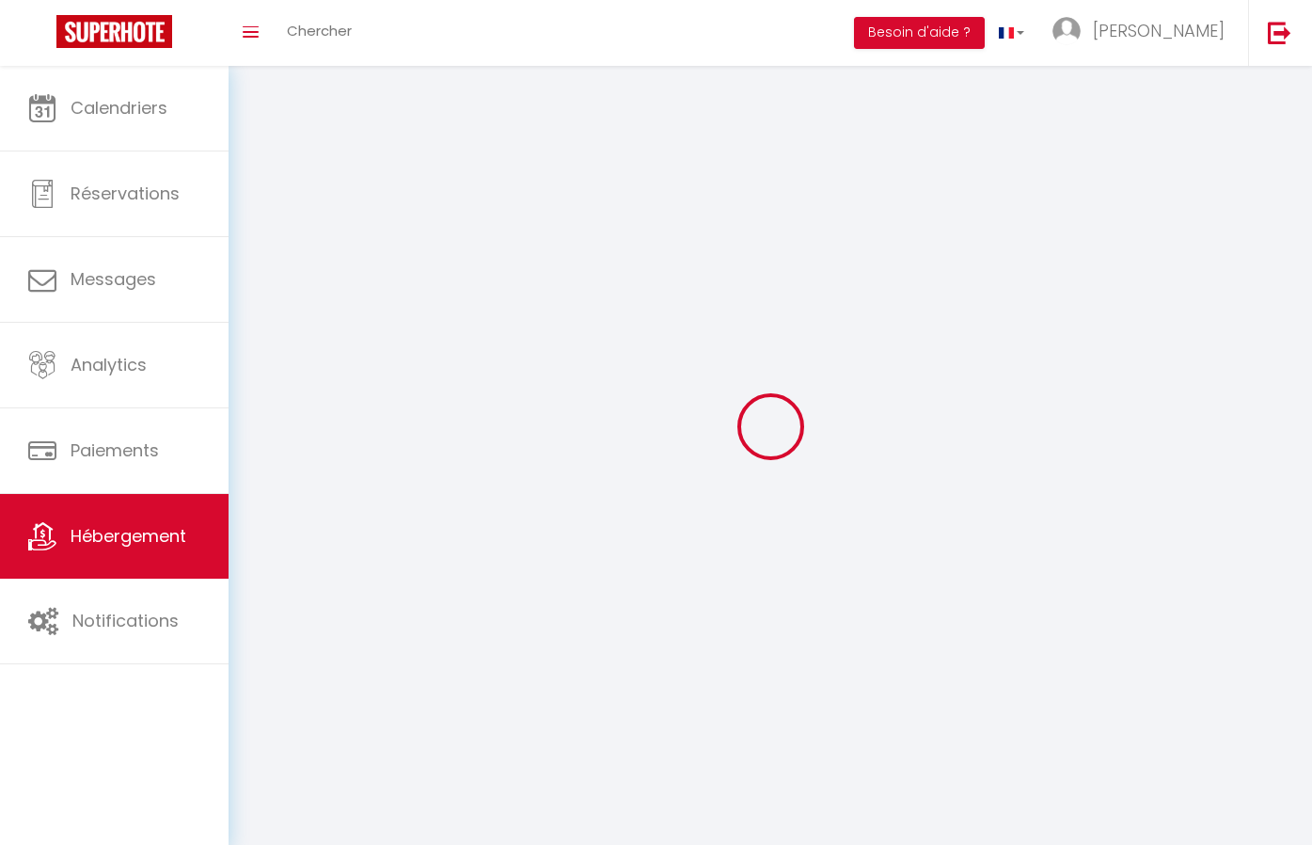
select select
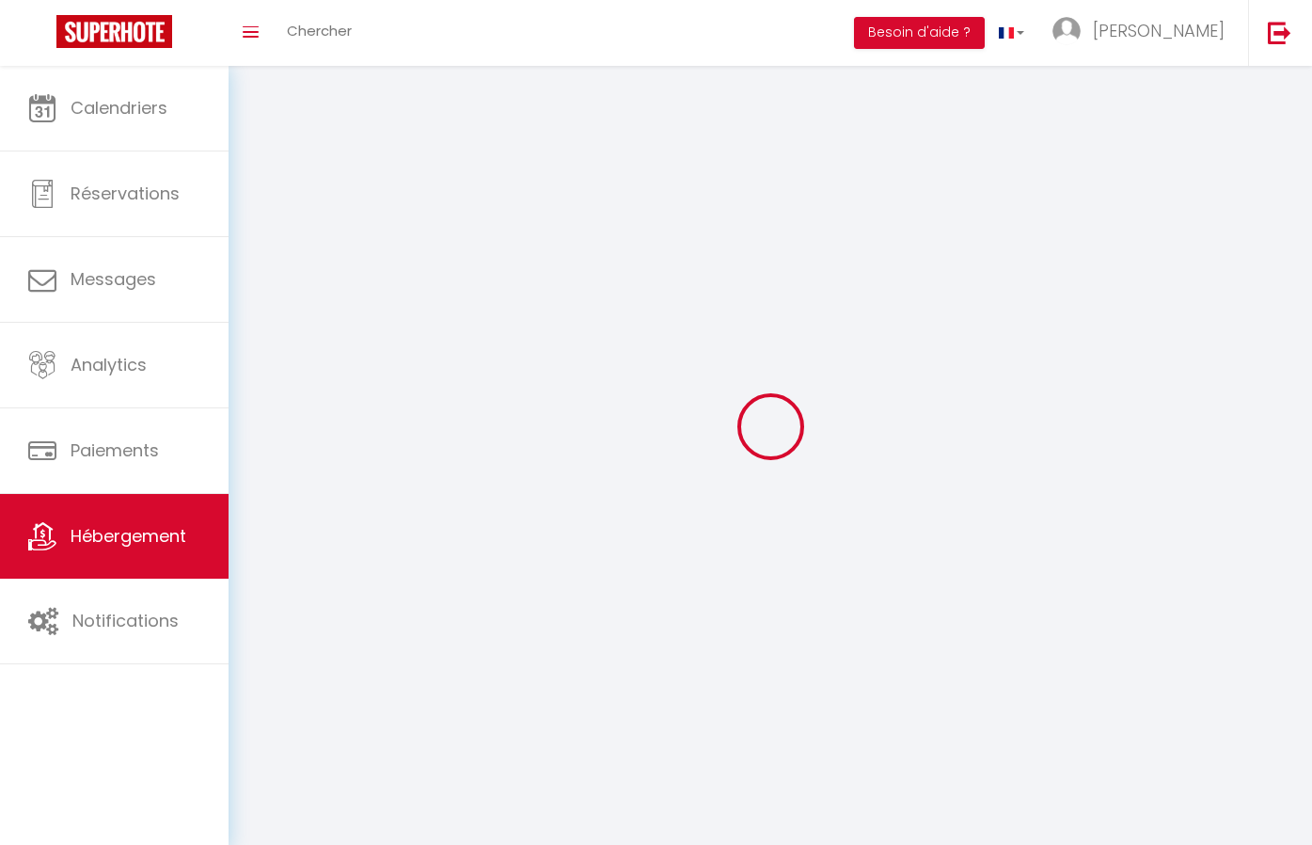
select select
checkbox input "false"
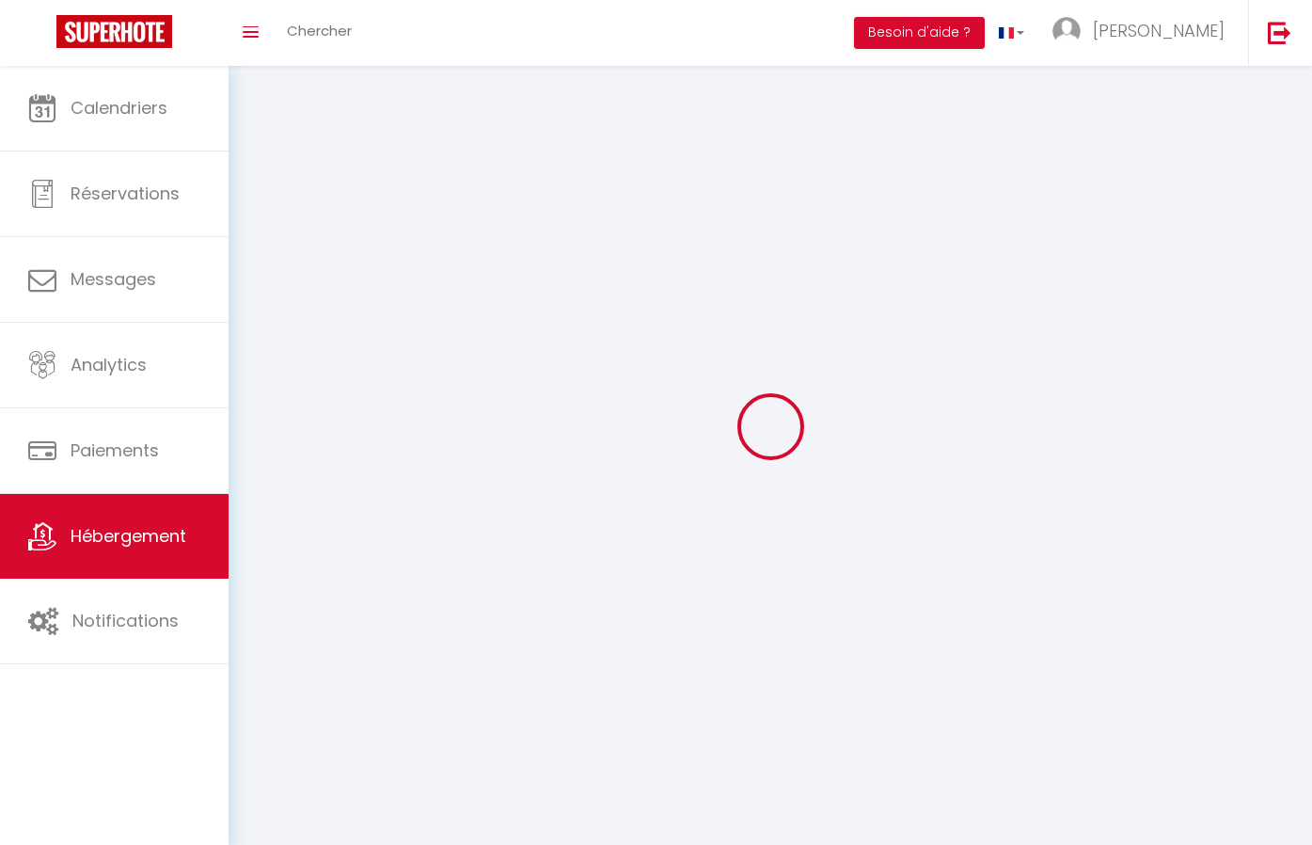
checkbox input "false"
select select
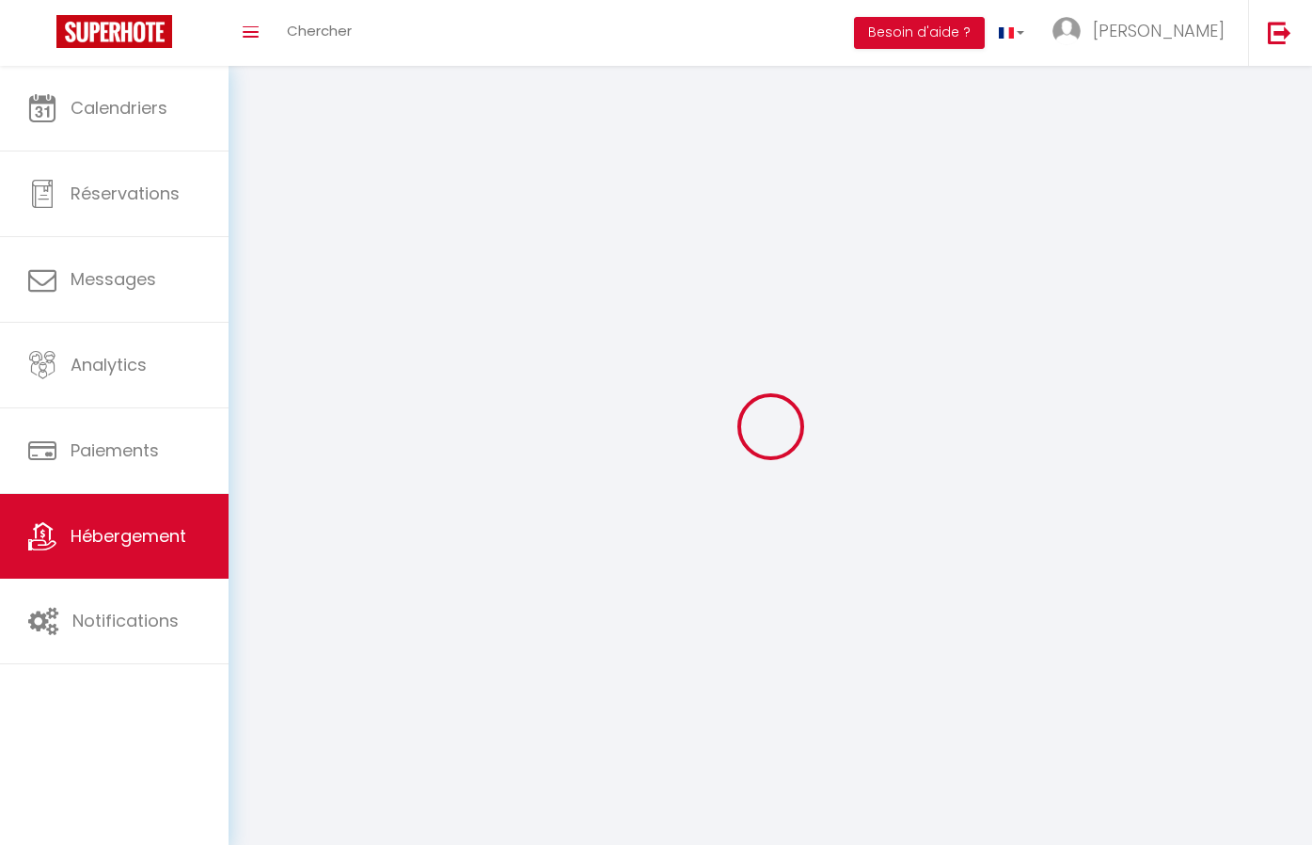
select select
checkbox input "false"
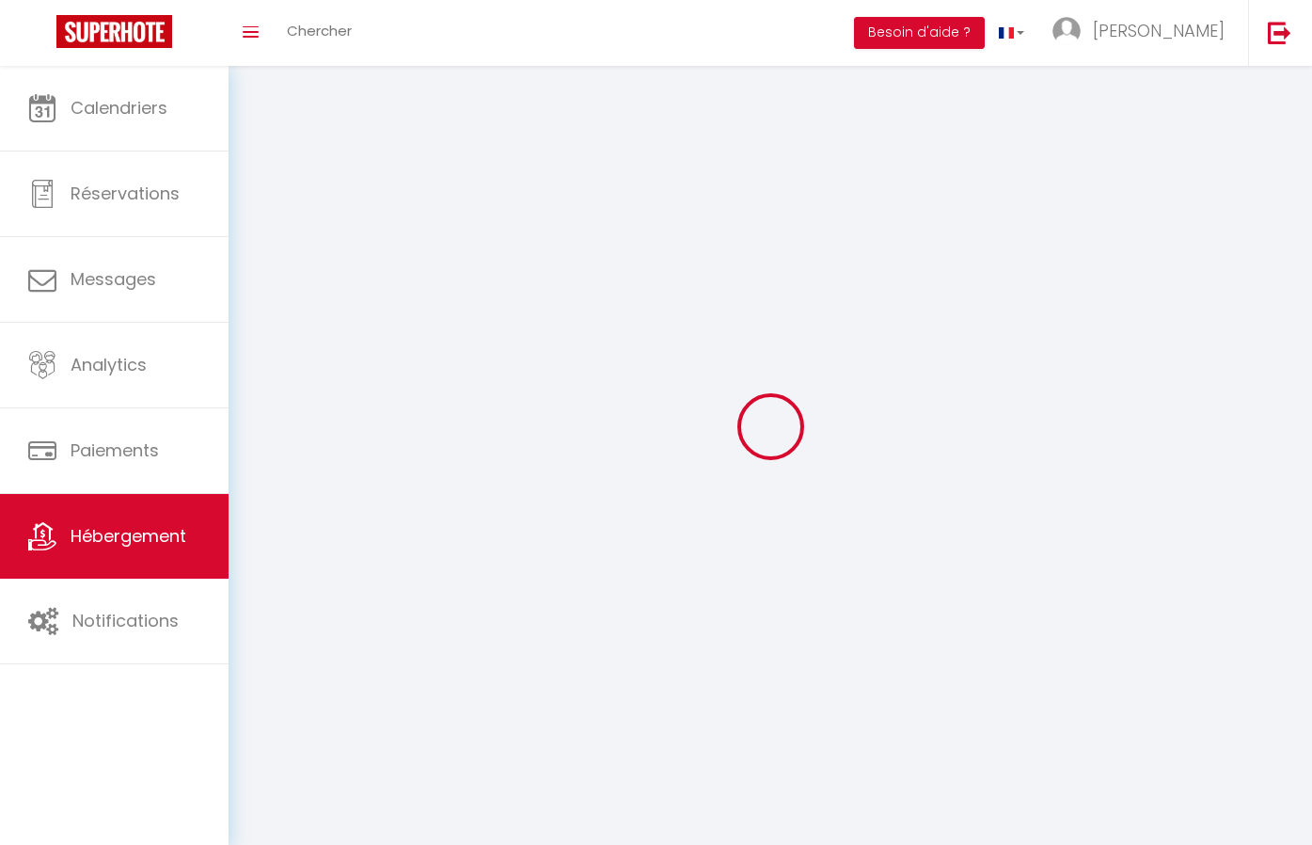
checkbox input "false"
select select
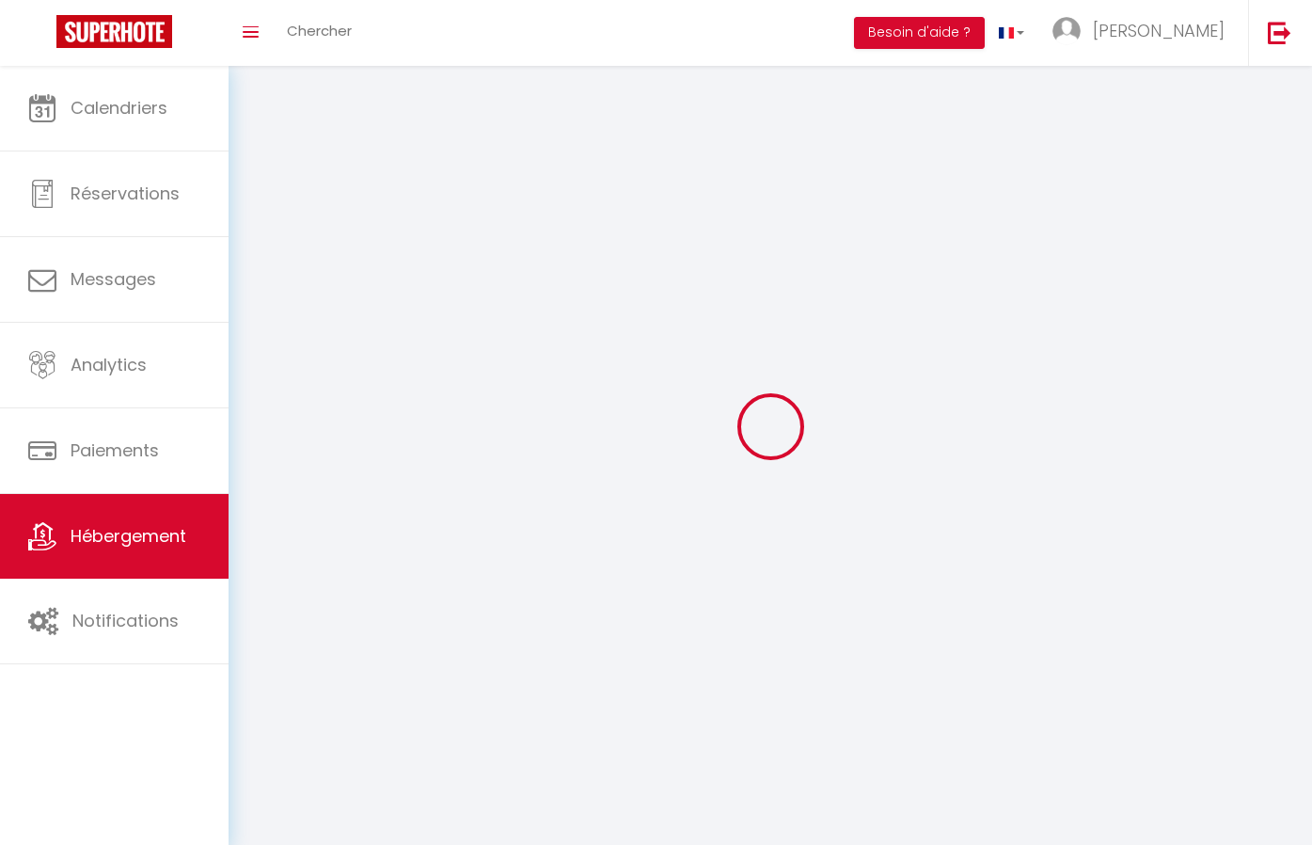
select select
checkbox input "false"
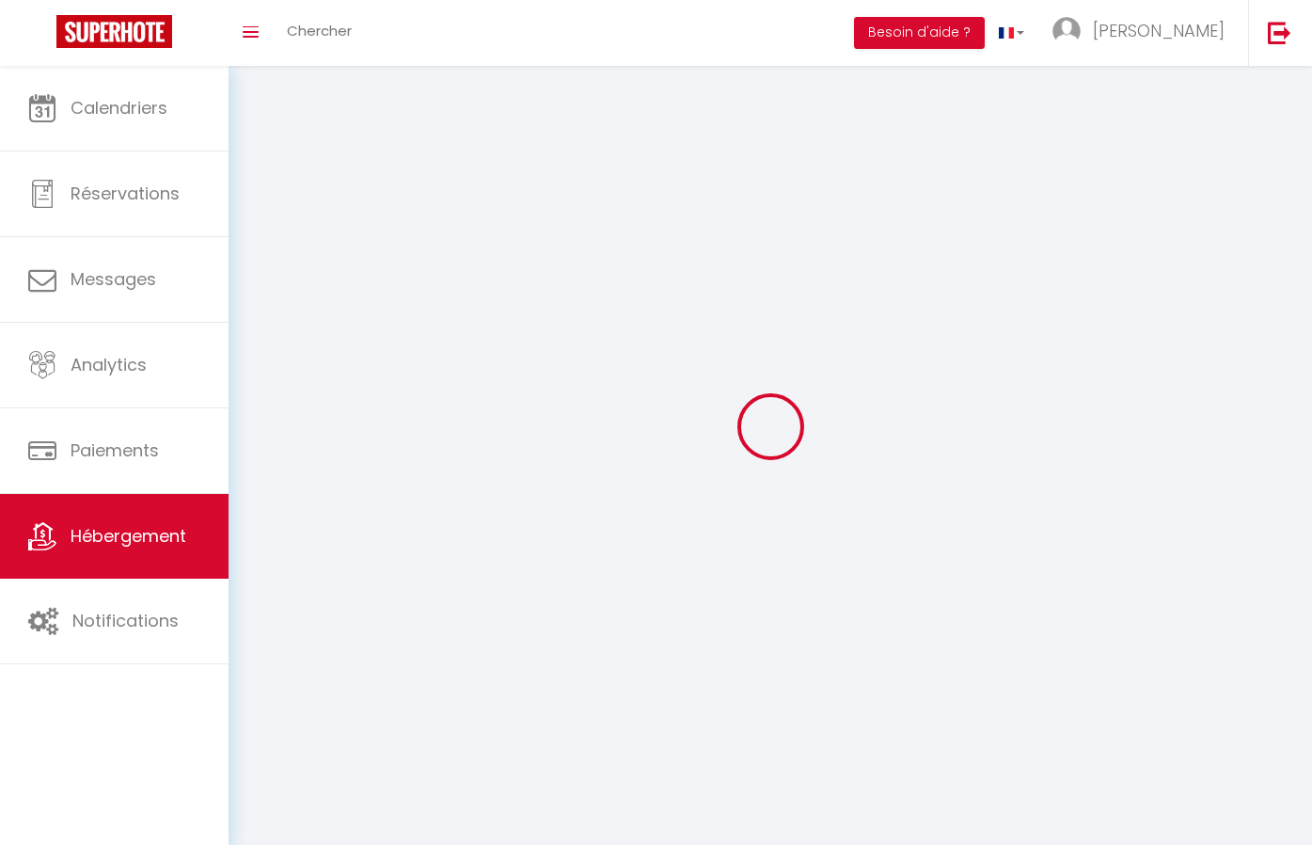
checkbox input "false"
select select
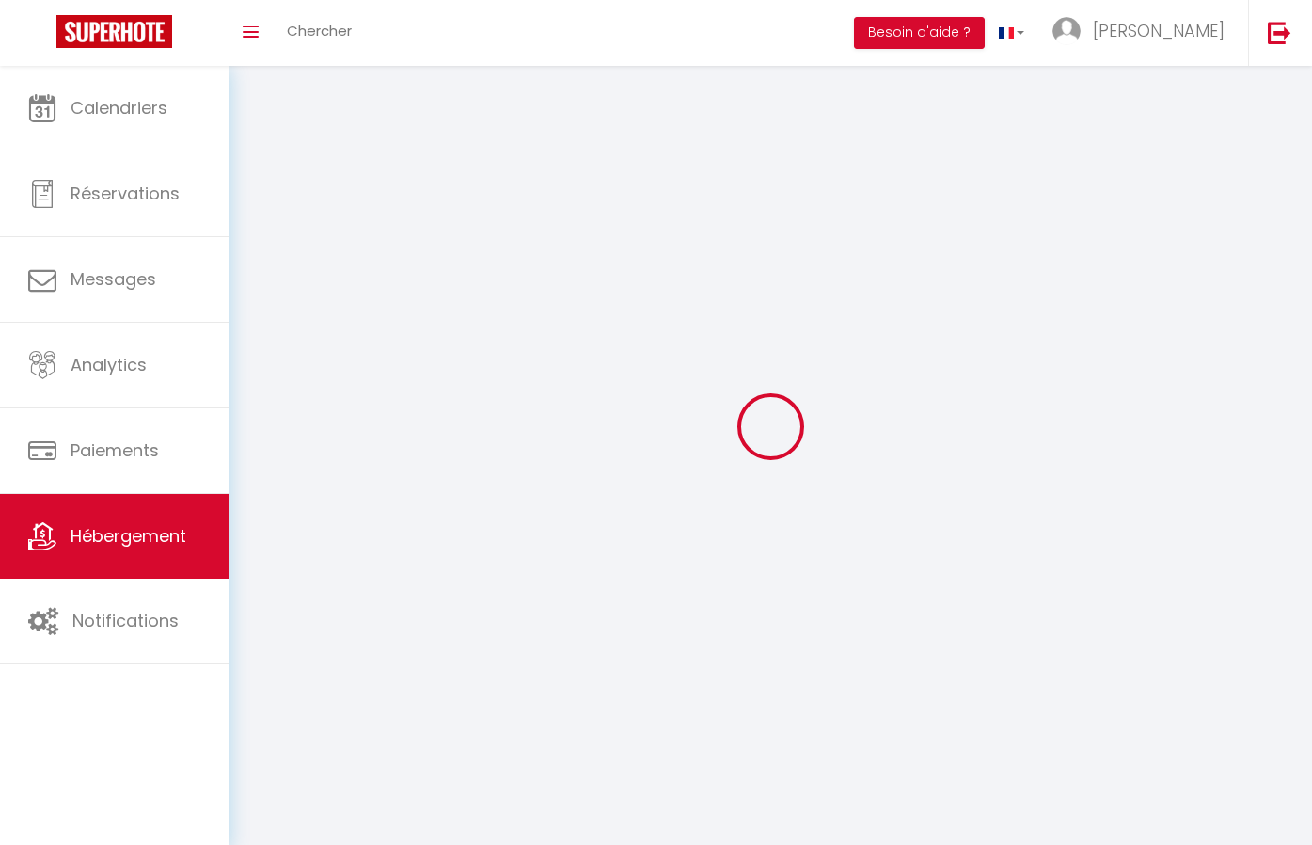
select select
select select "28"
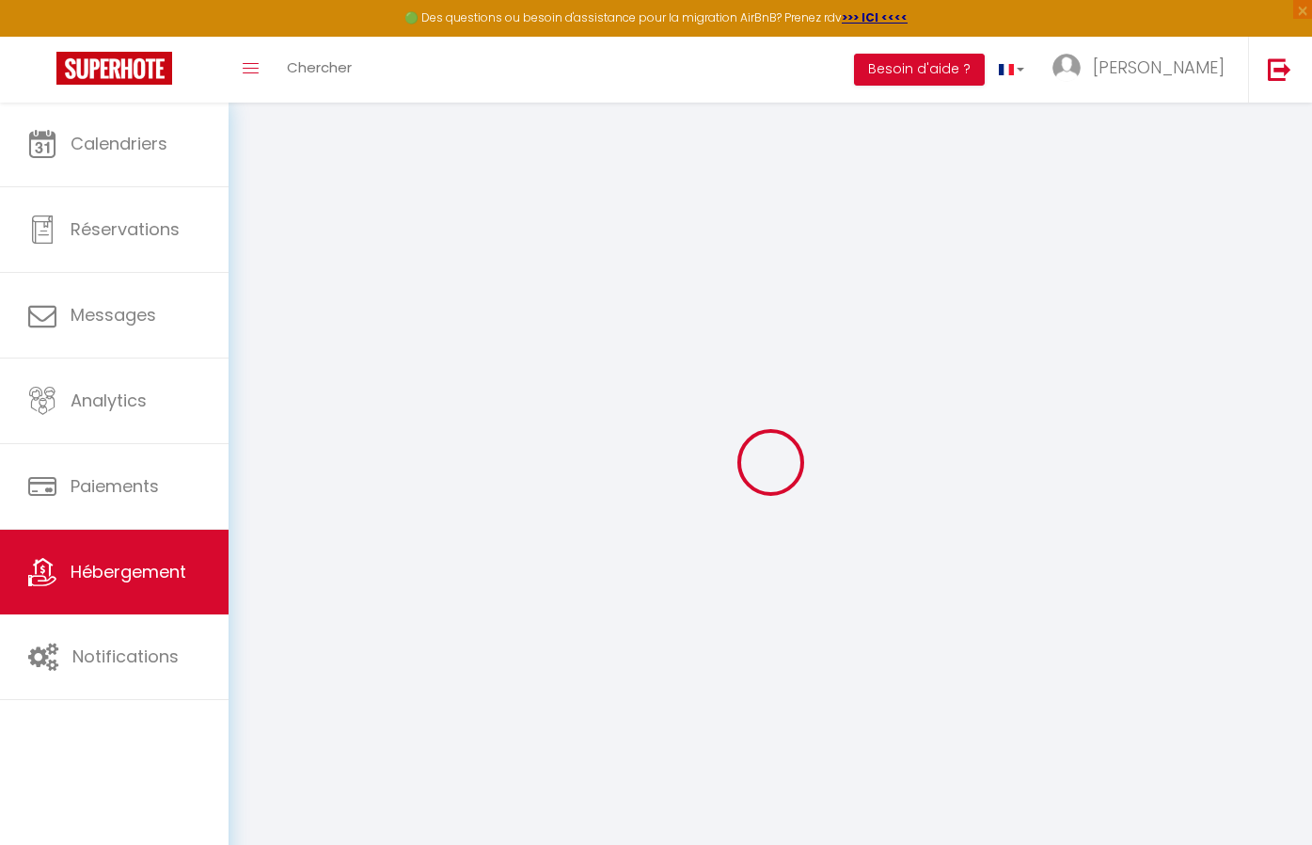
select select
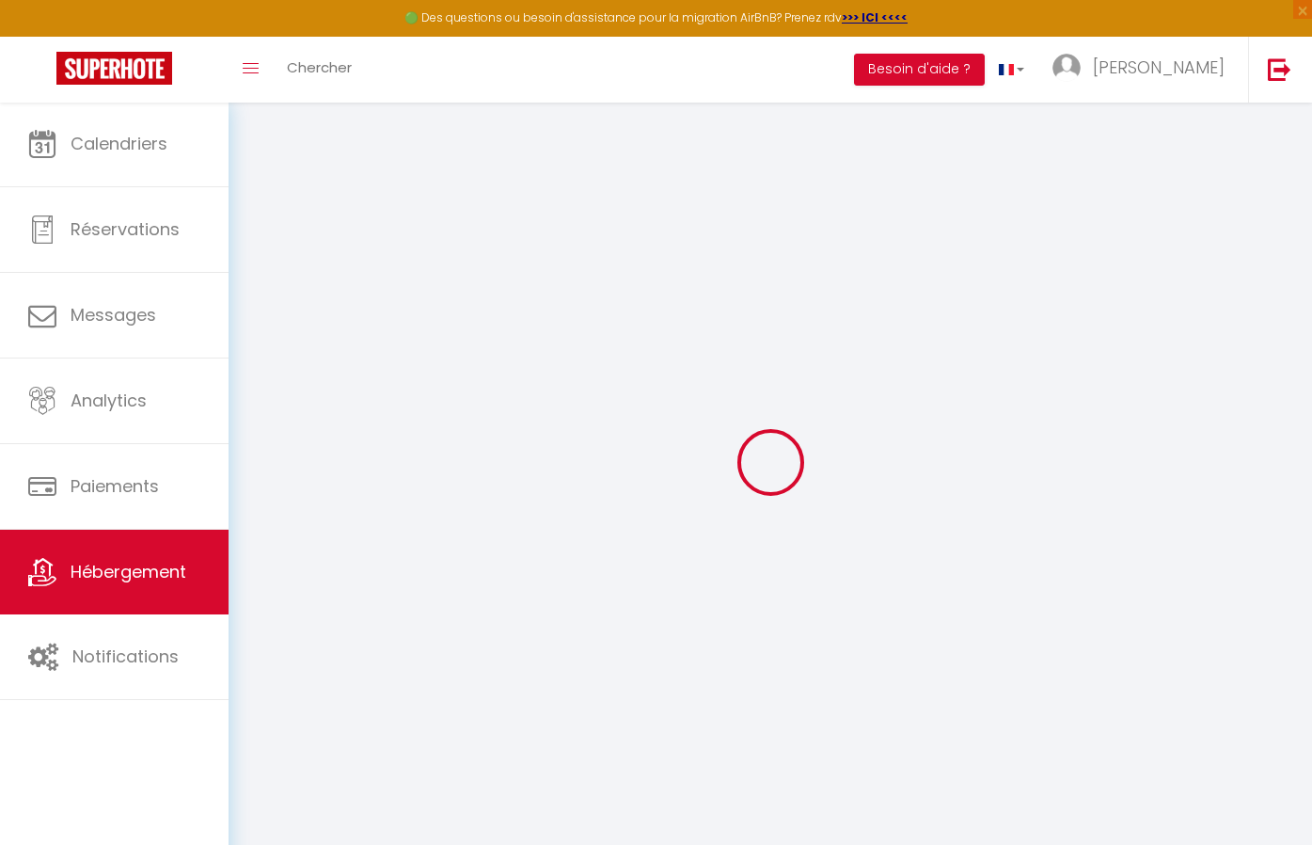
select select
checkbox input "false"
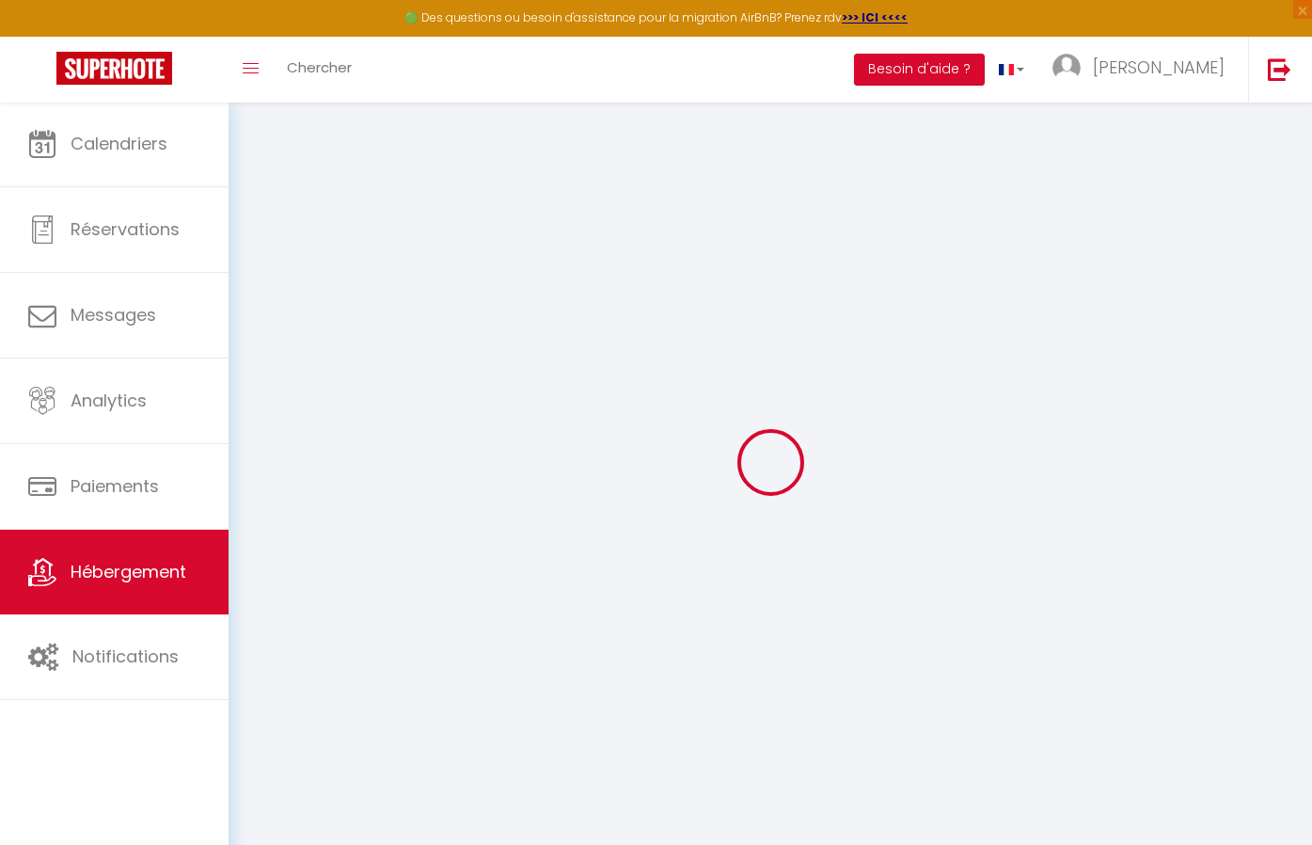
select select
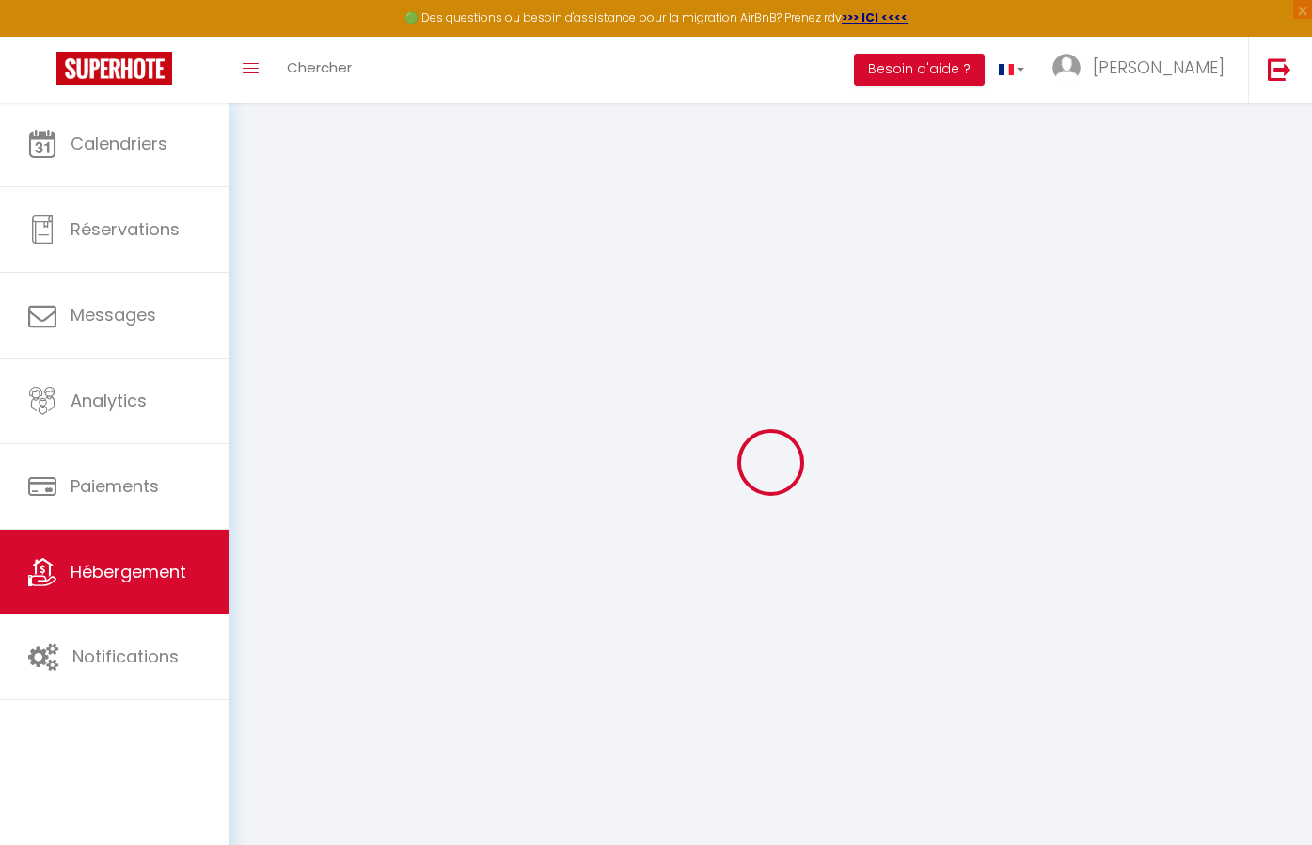
select select
checkbox input "false"
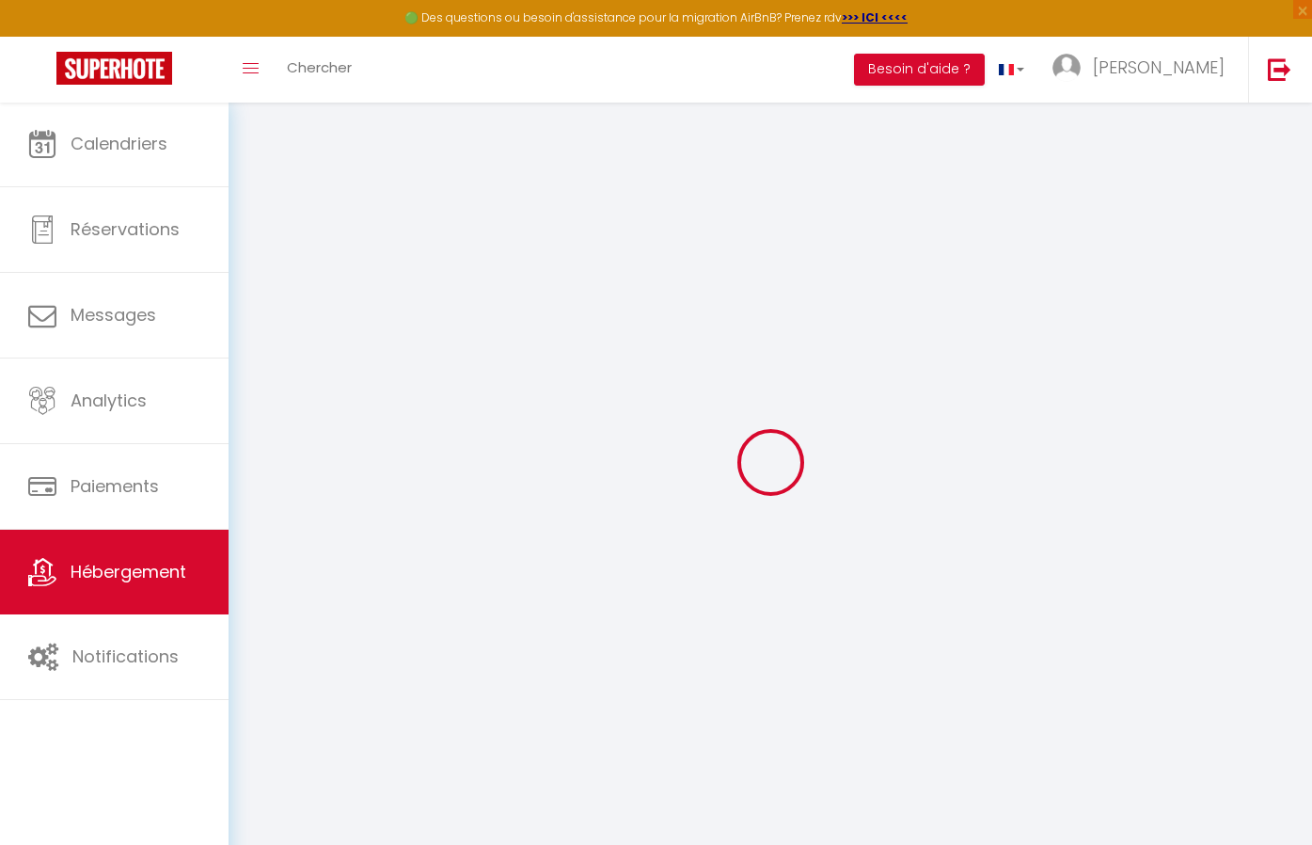
checkbox input "false"
select select
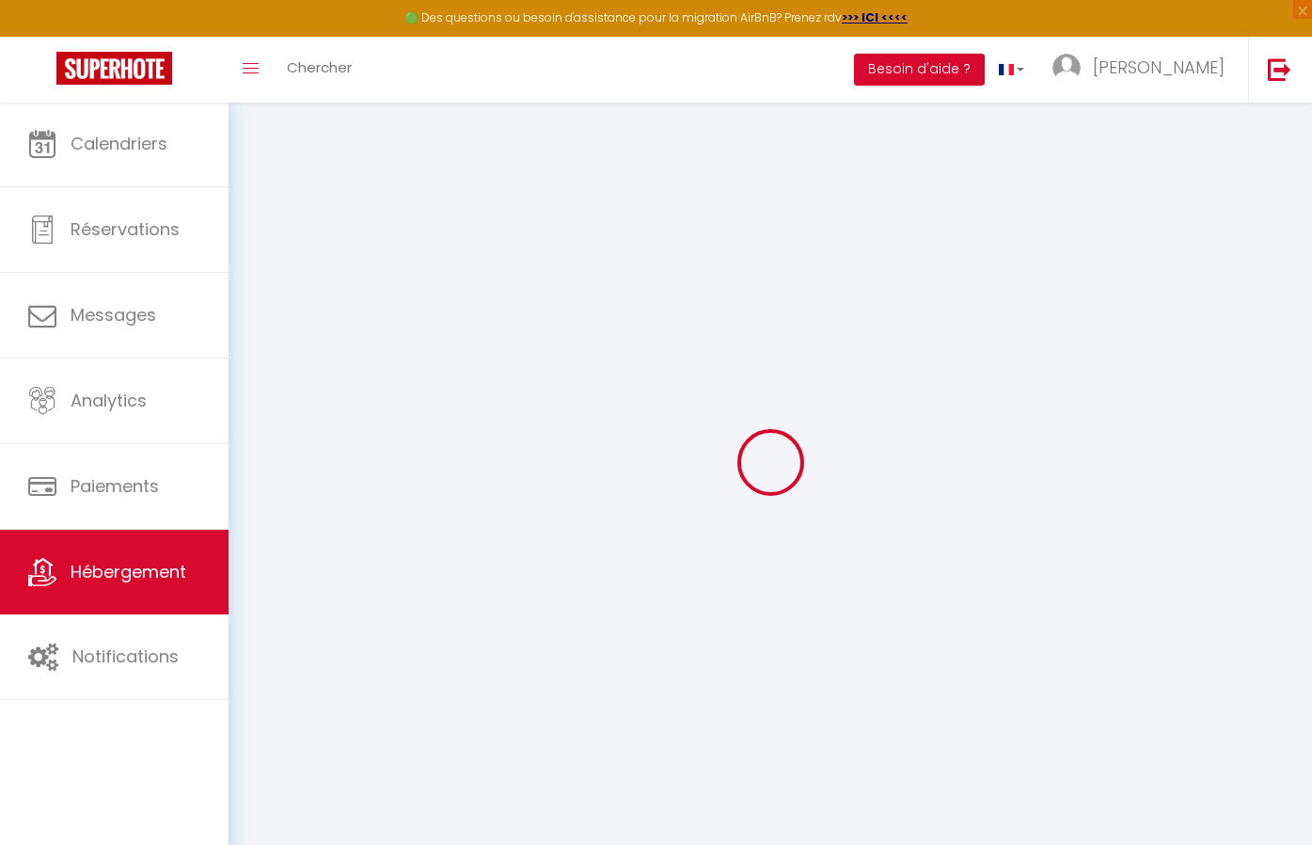
select select
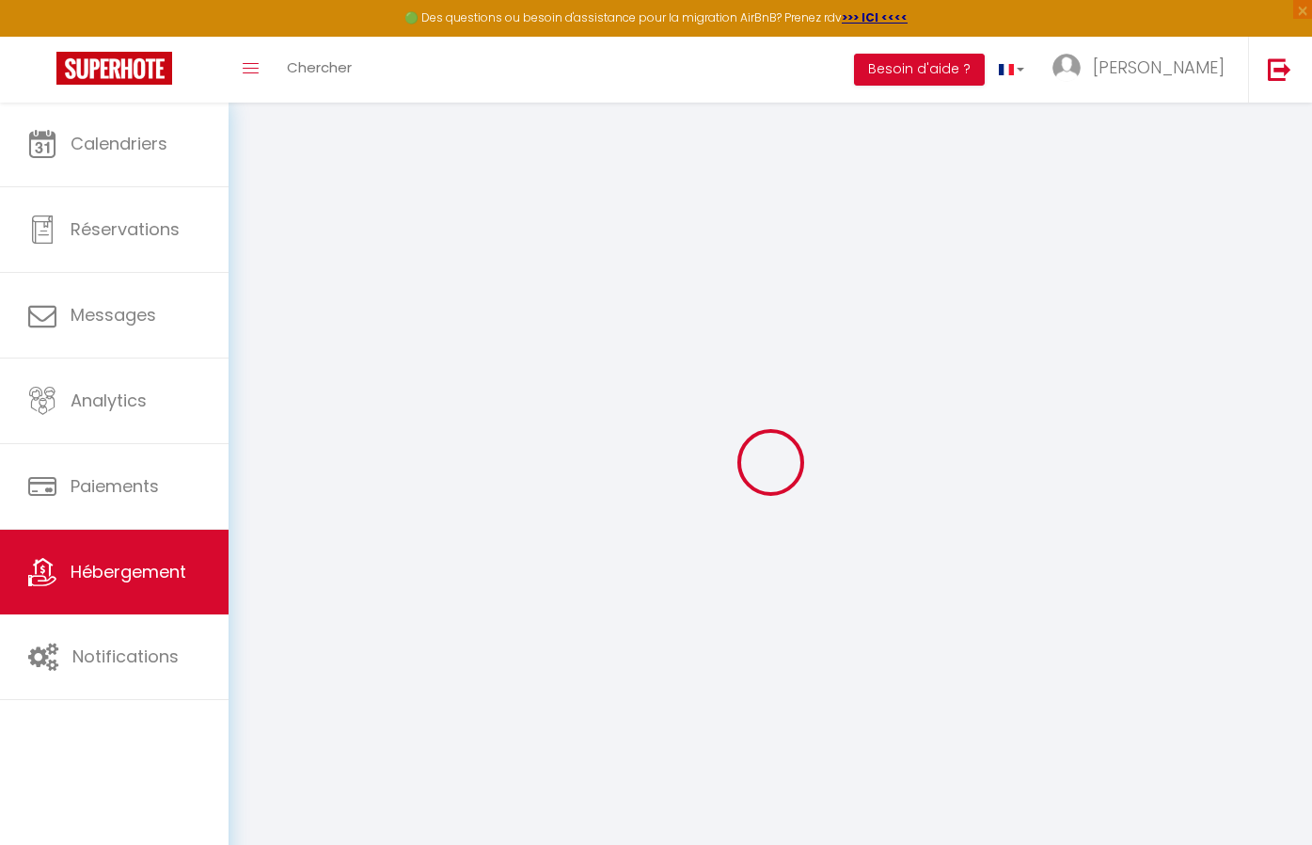
checkbox input "false"
select select
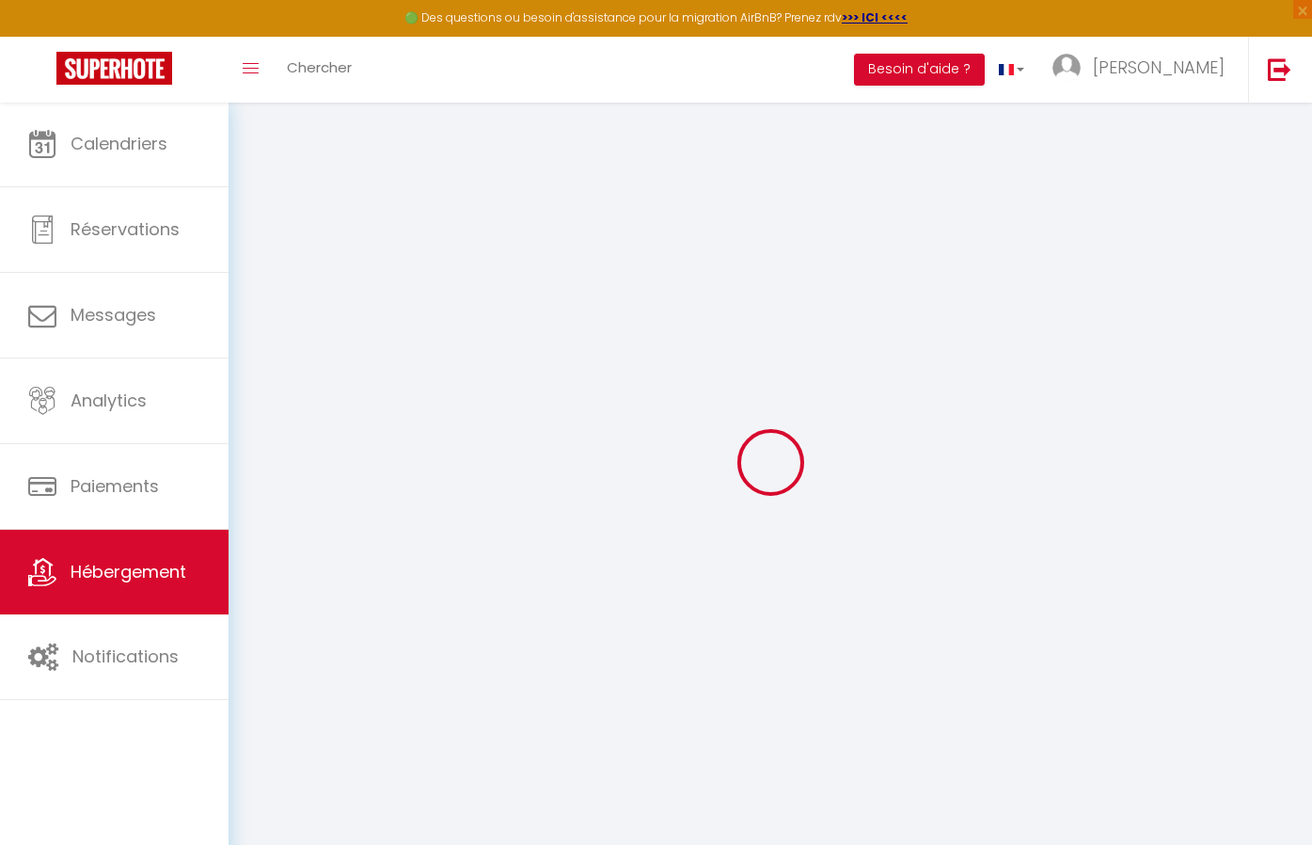
select select
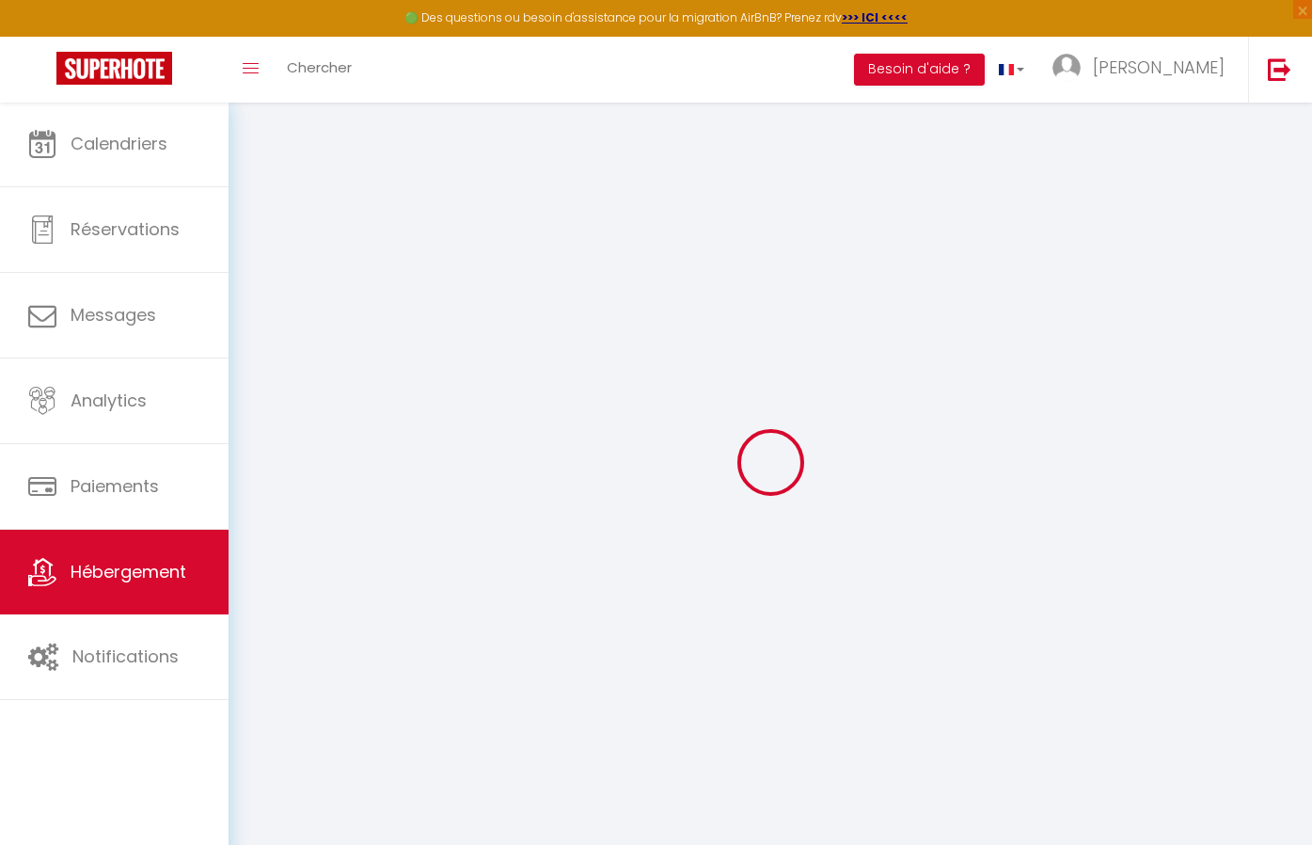
select select
checkbox input "false"
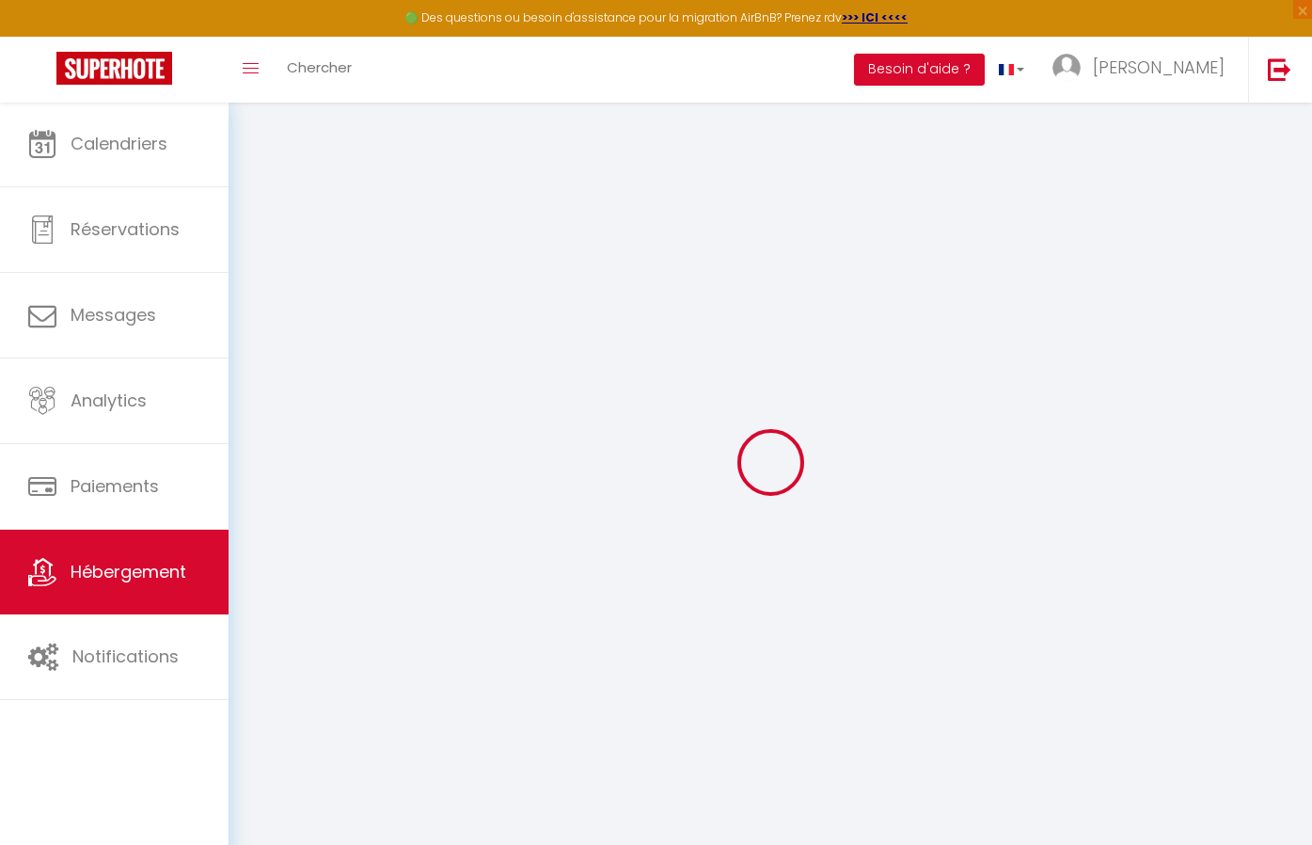
checkbox input "false"
select select
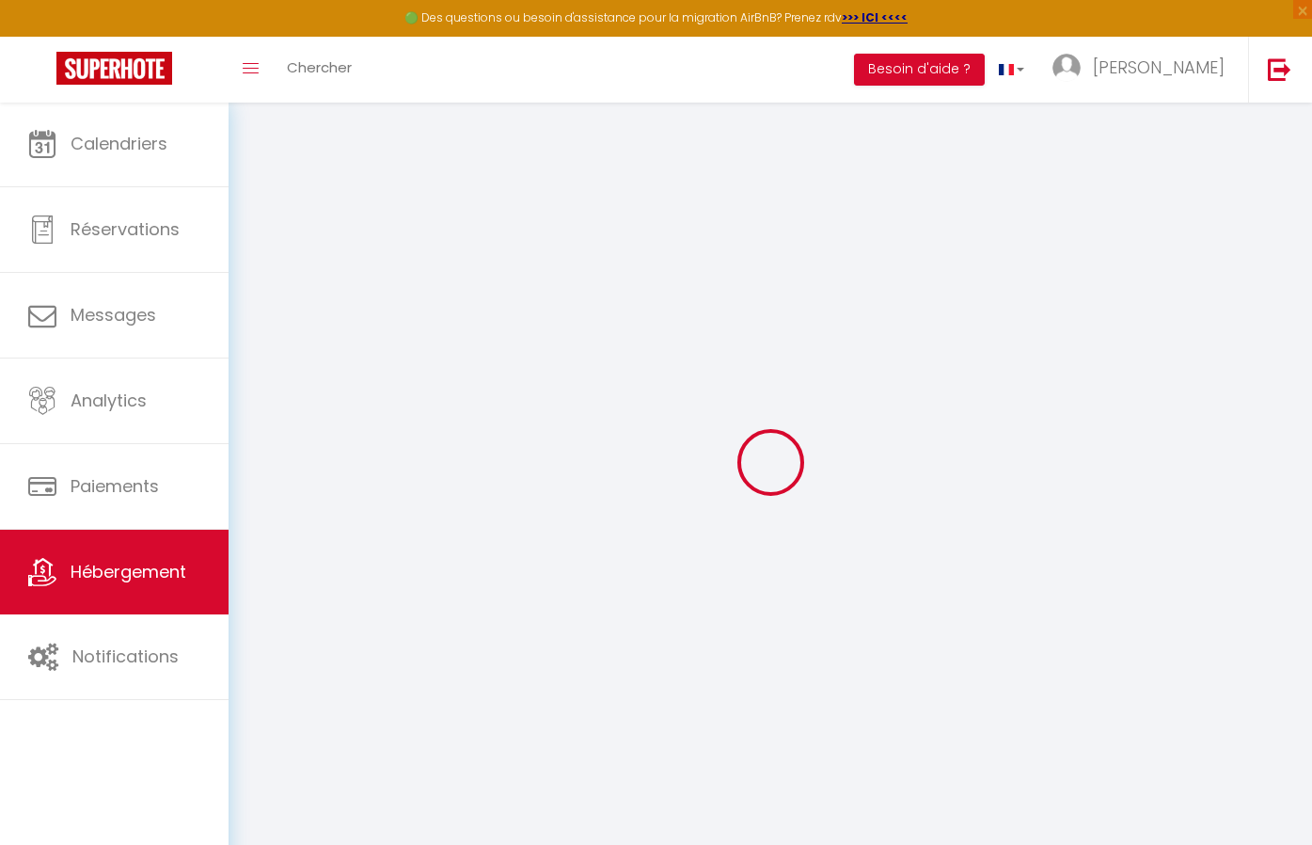
select select
checkbox input "false"
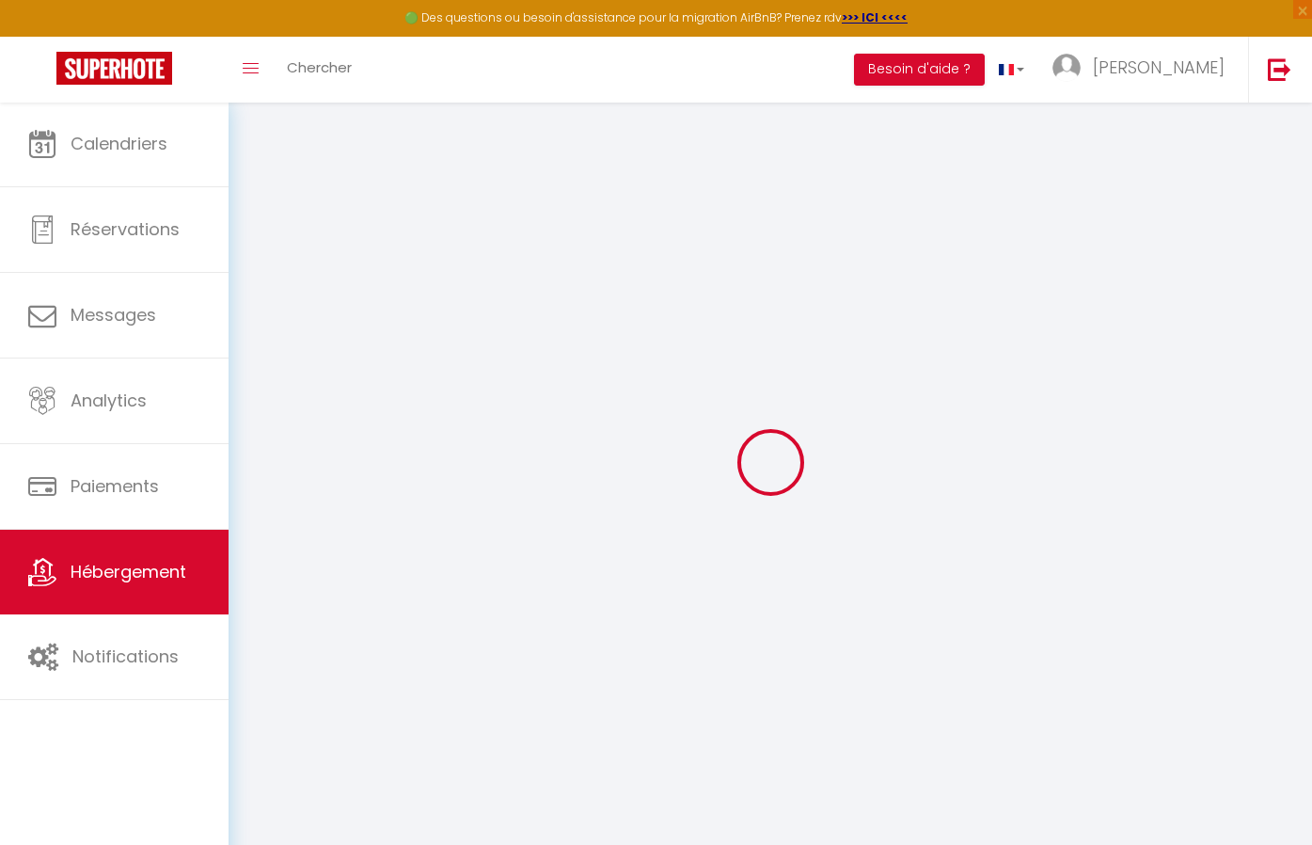
checkbox input "false"
select select
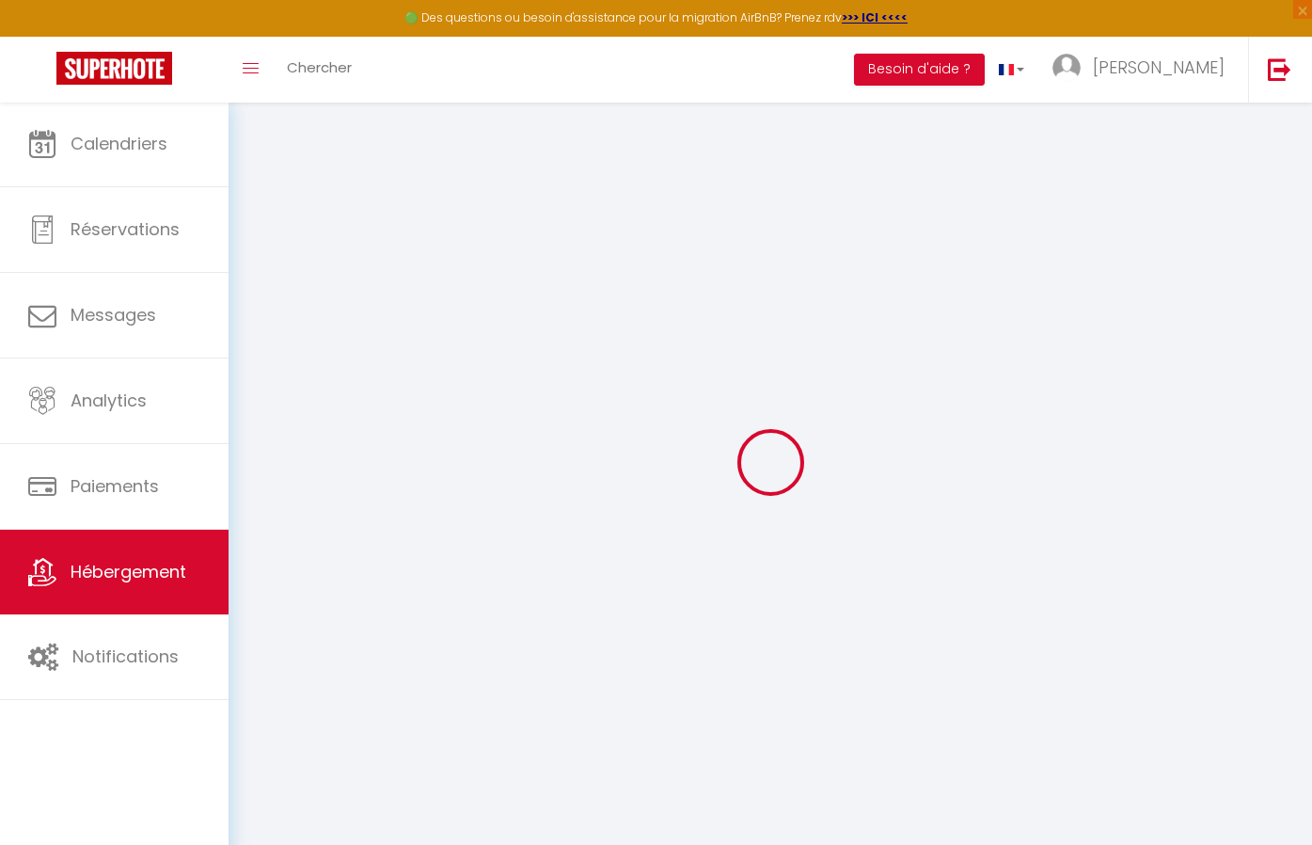
type input "LSP2 · [GEOGRAPHIC_DATA], [GEOGRAPHIC_DATA][PERSON_NAME], 2 G. AC"
type input "Alexandra"
select select "2"
type input "180"
type input "75"
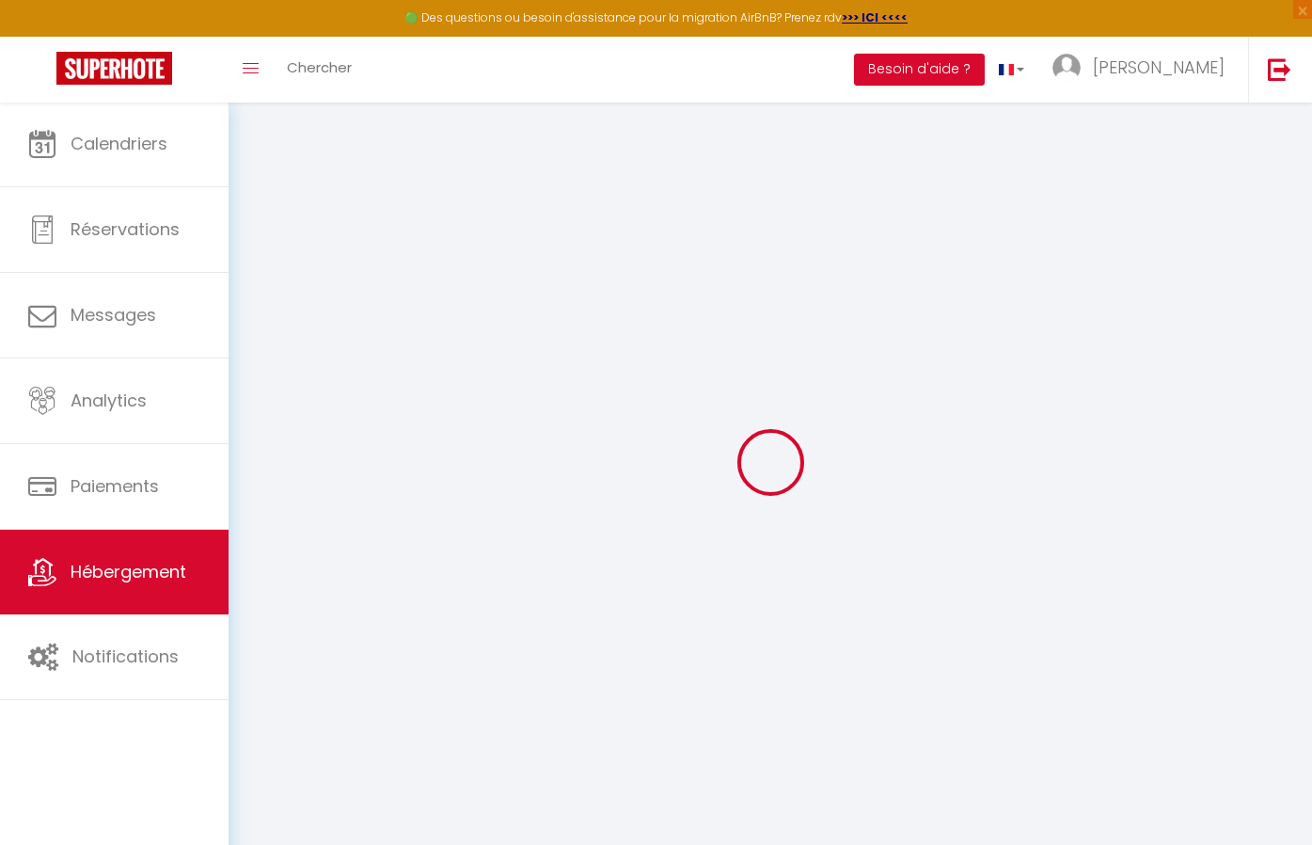
select select
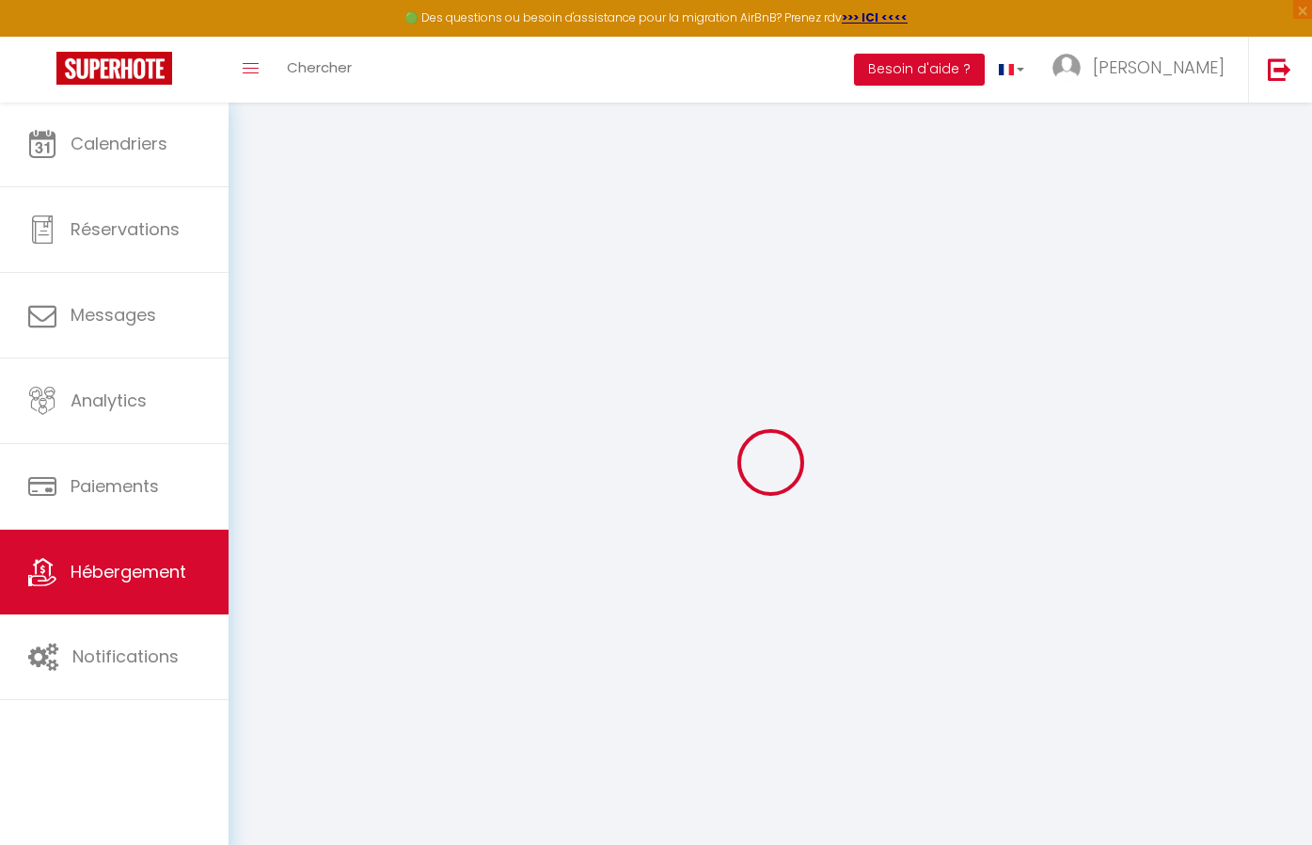
type input "10 Rue des Lions Saint-Paul"
type input "75004"
type input "[GEOGRAPHIC_DATA]"
type input "[EMAIL_ADDRESS][DOMAIN_NAME]"
select select
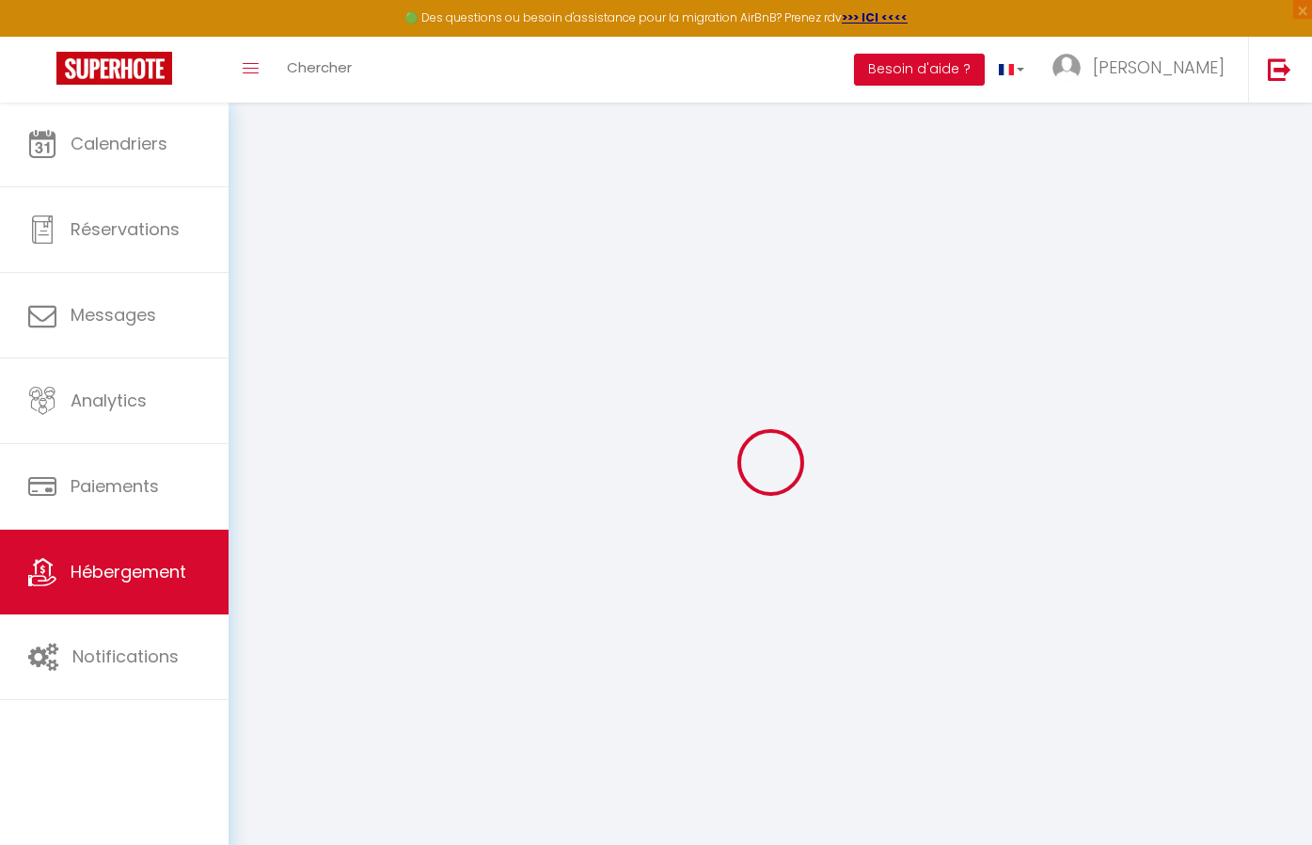
checkbox input "false"
type input "0"
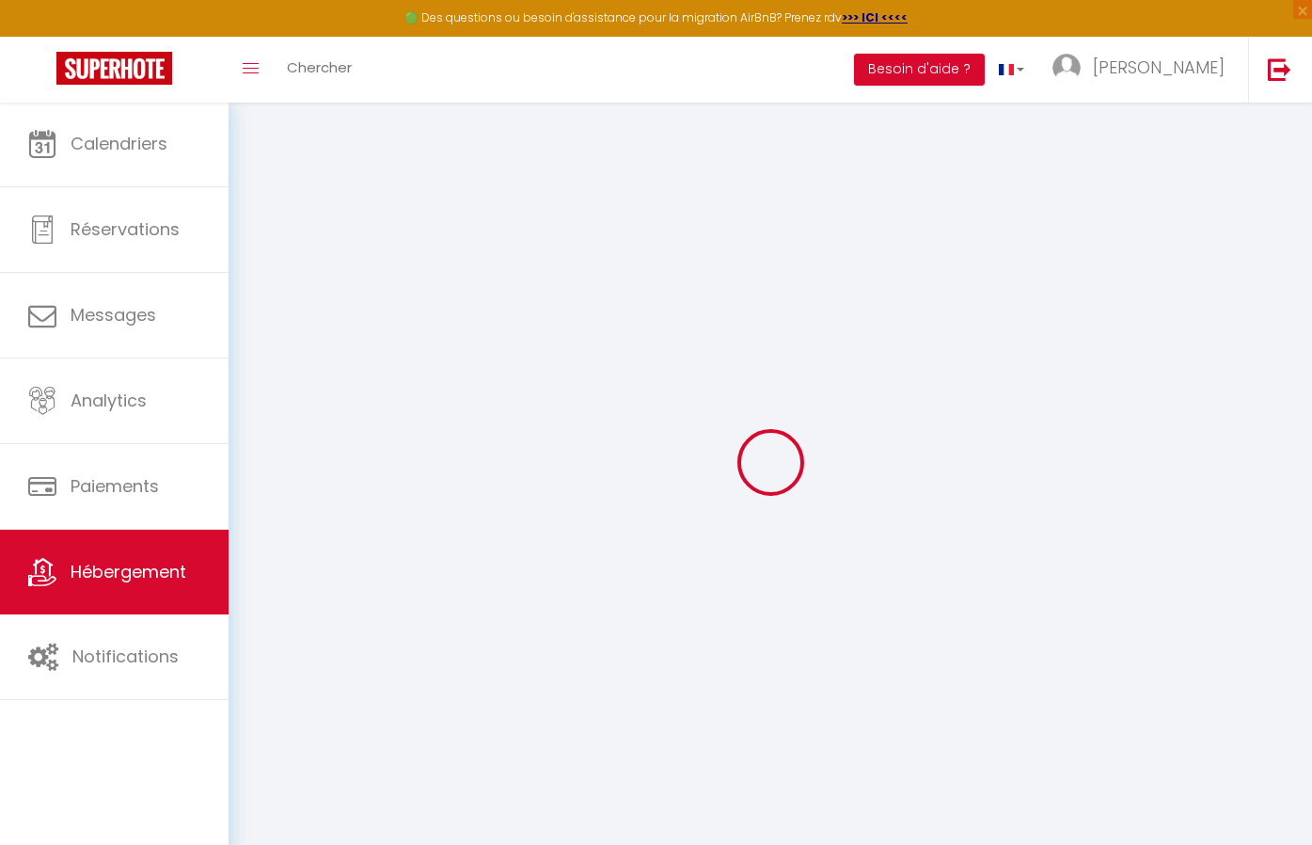
type input "0"
select select
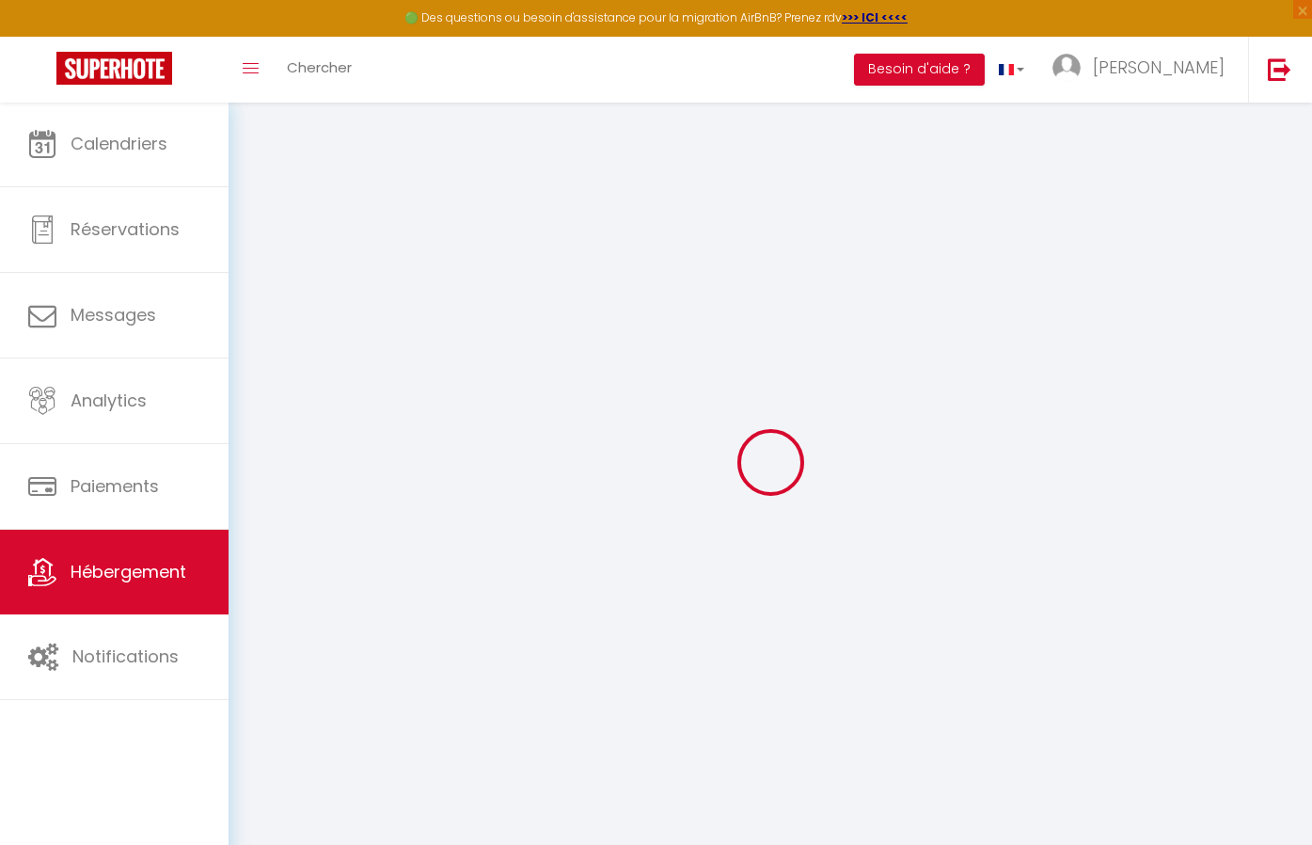
select select
checkbox input "false"
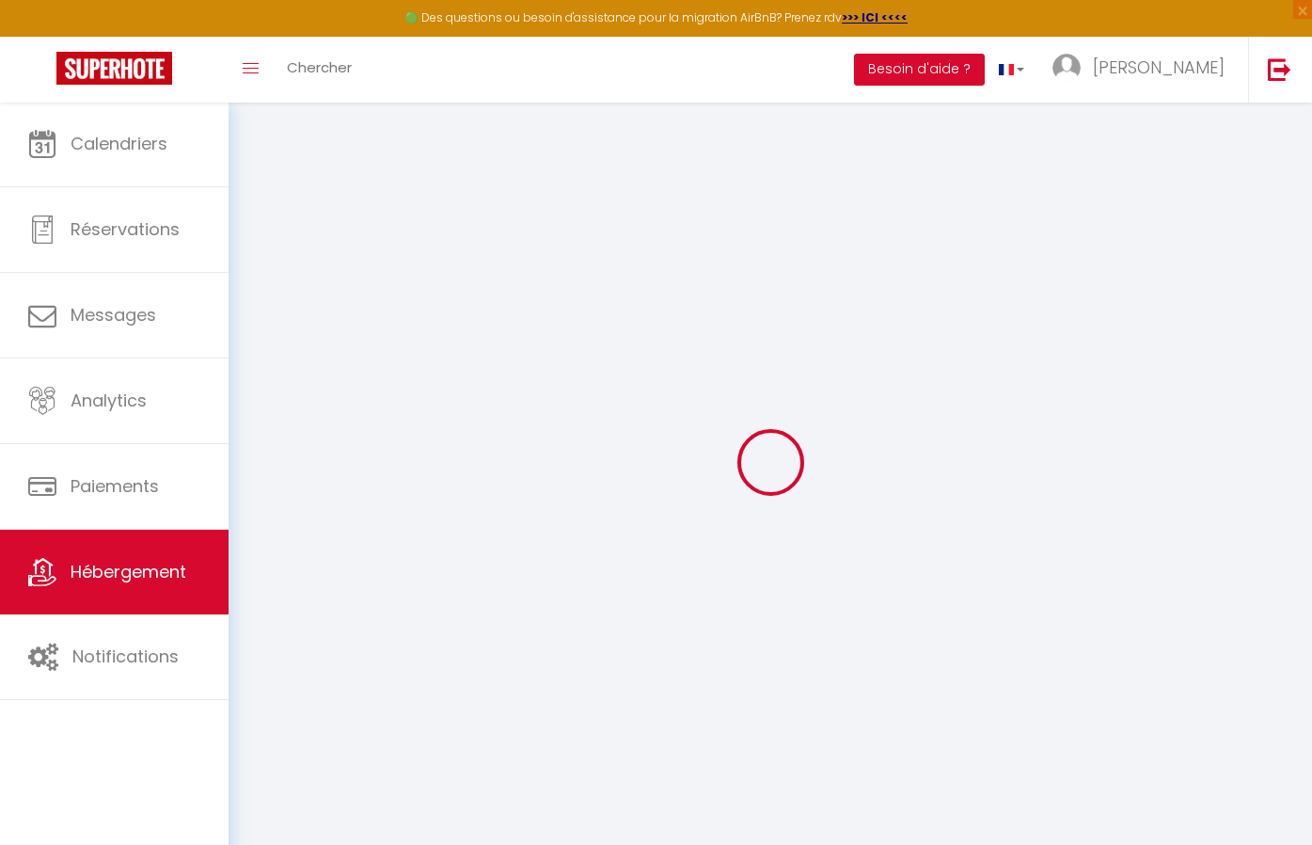
checkbox input "false"
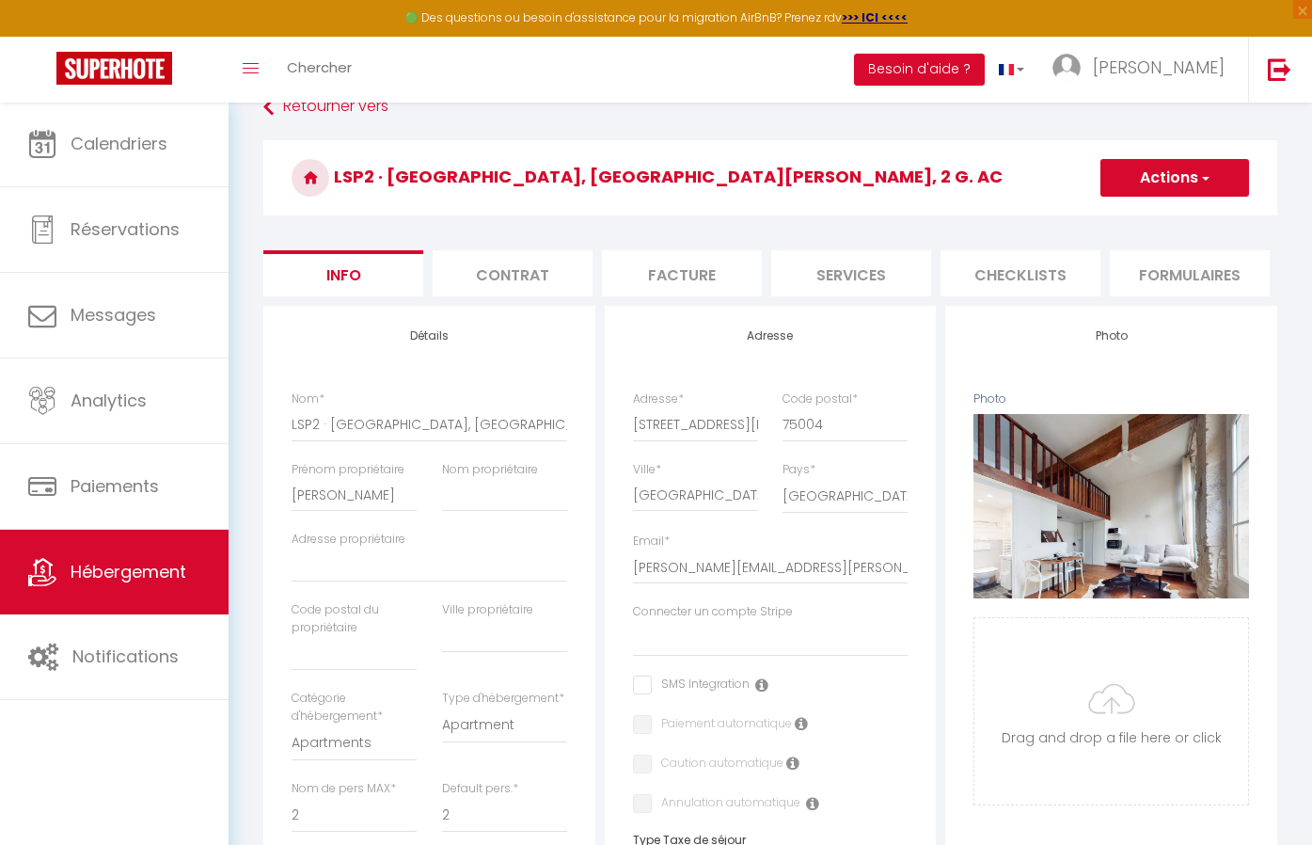
scroll to position [31, 0]
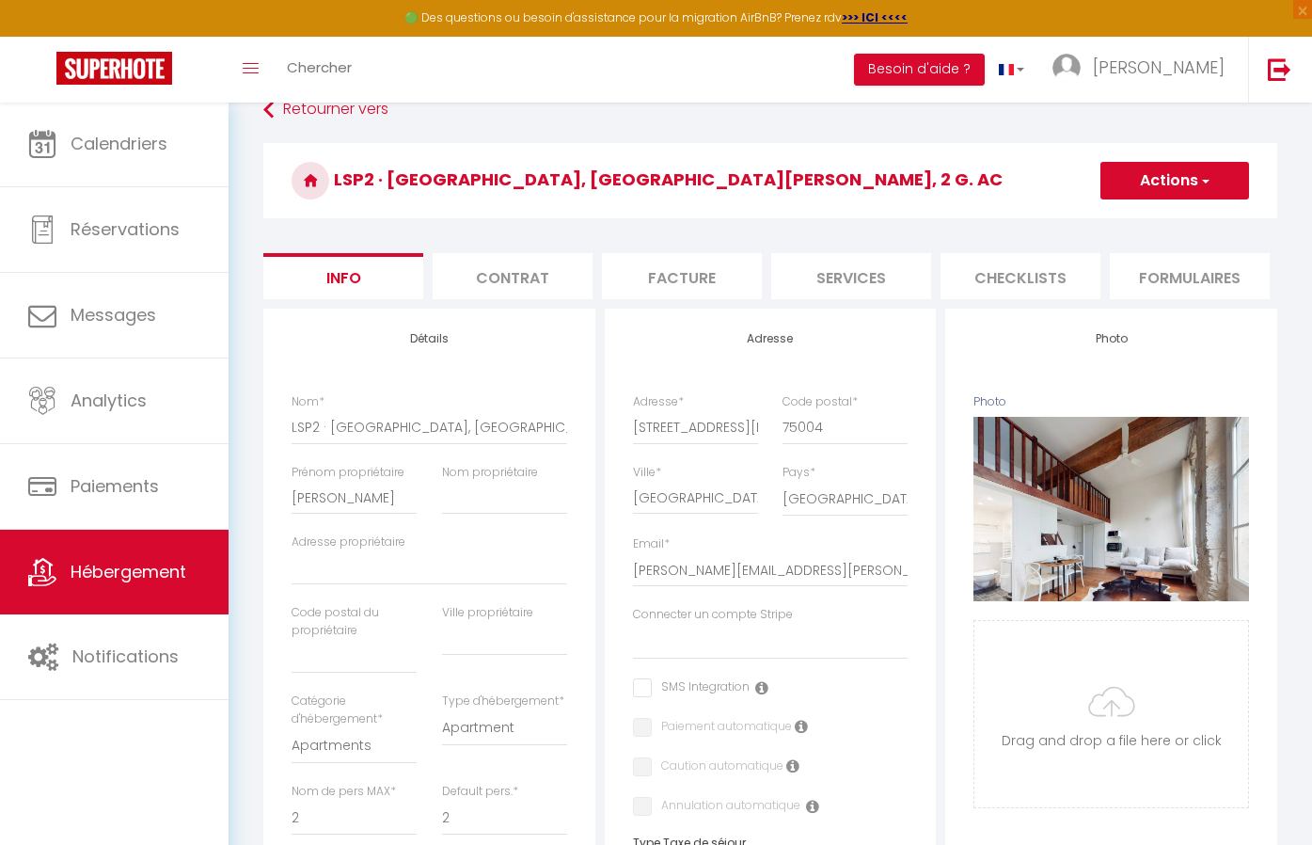
click at [1153, 185] on button "Actions" at bounding box center [1174, 181] width 149 height 38
click at [526, 332] on h4 "Détails" at bounding box center [430, 338] width 276 height 13
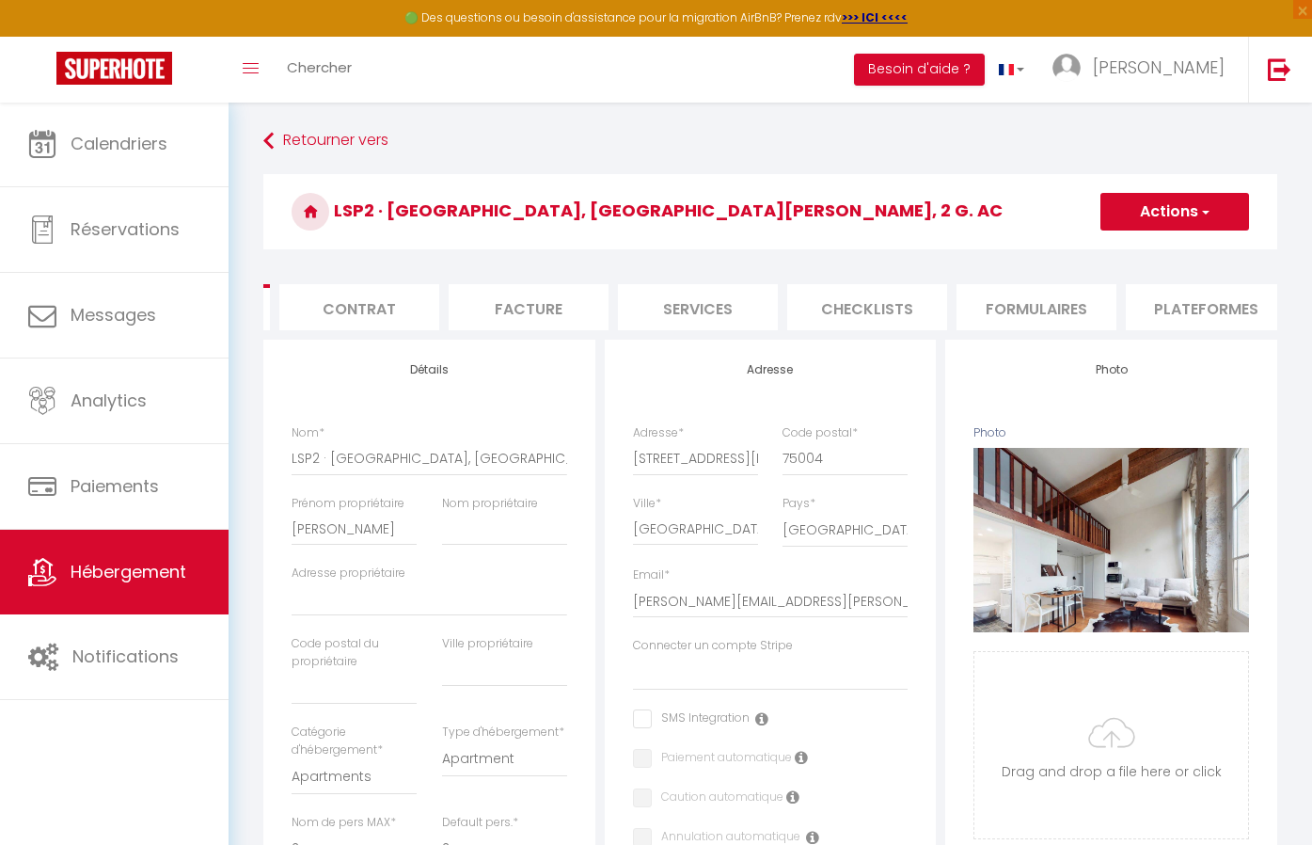
scroll to position [0, 76]
click at [454, 303] on li "Contrat" at bounding box center [436, 307] width 160 height 46
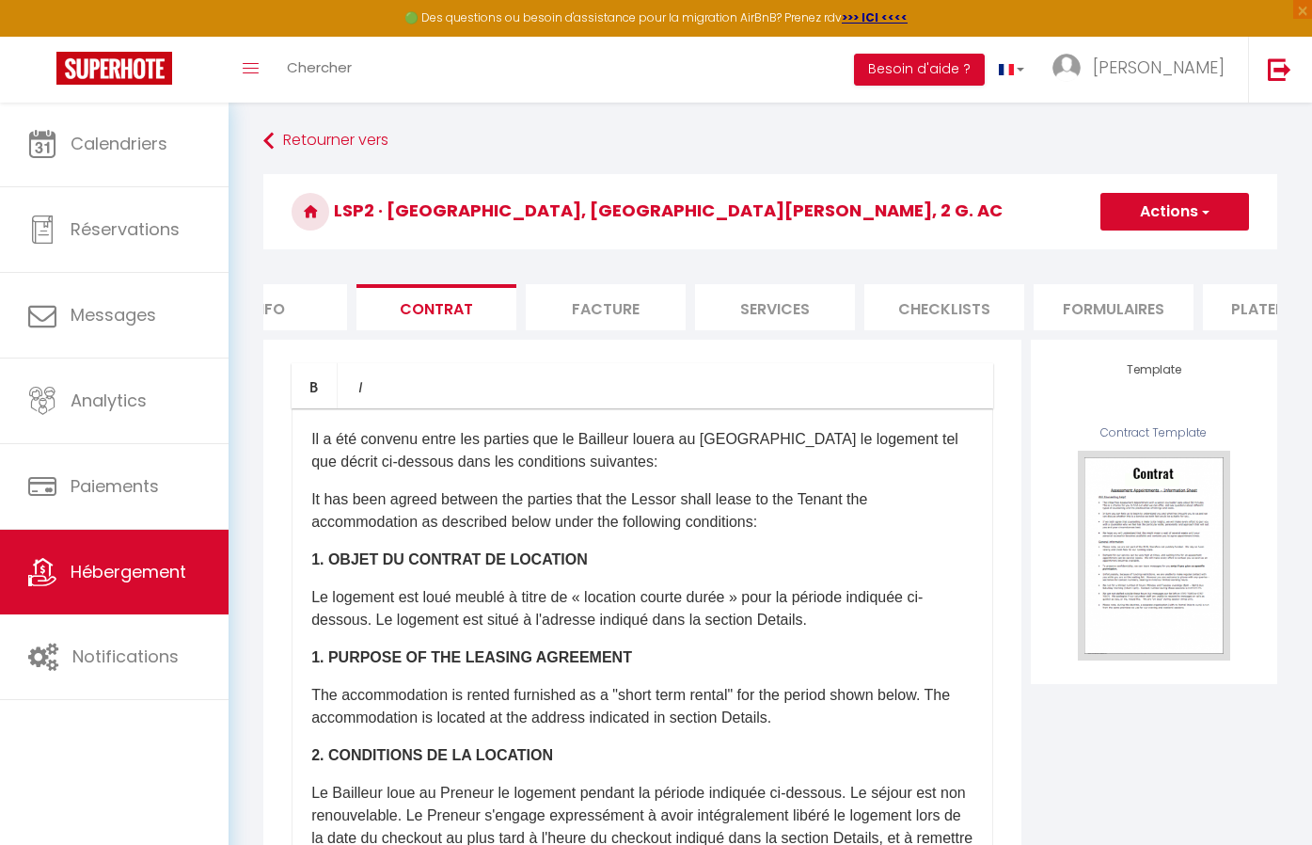
click at [318, 300] on li "Info" at bounding box center [267, 307] width 160 height 46
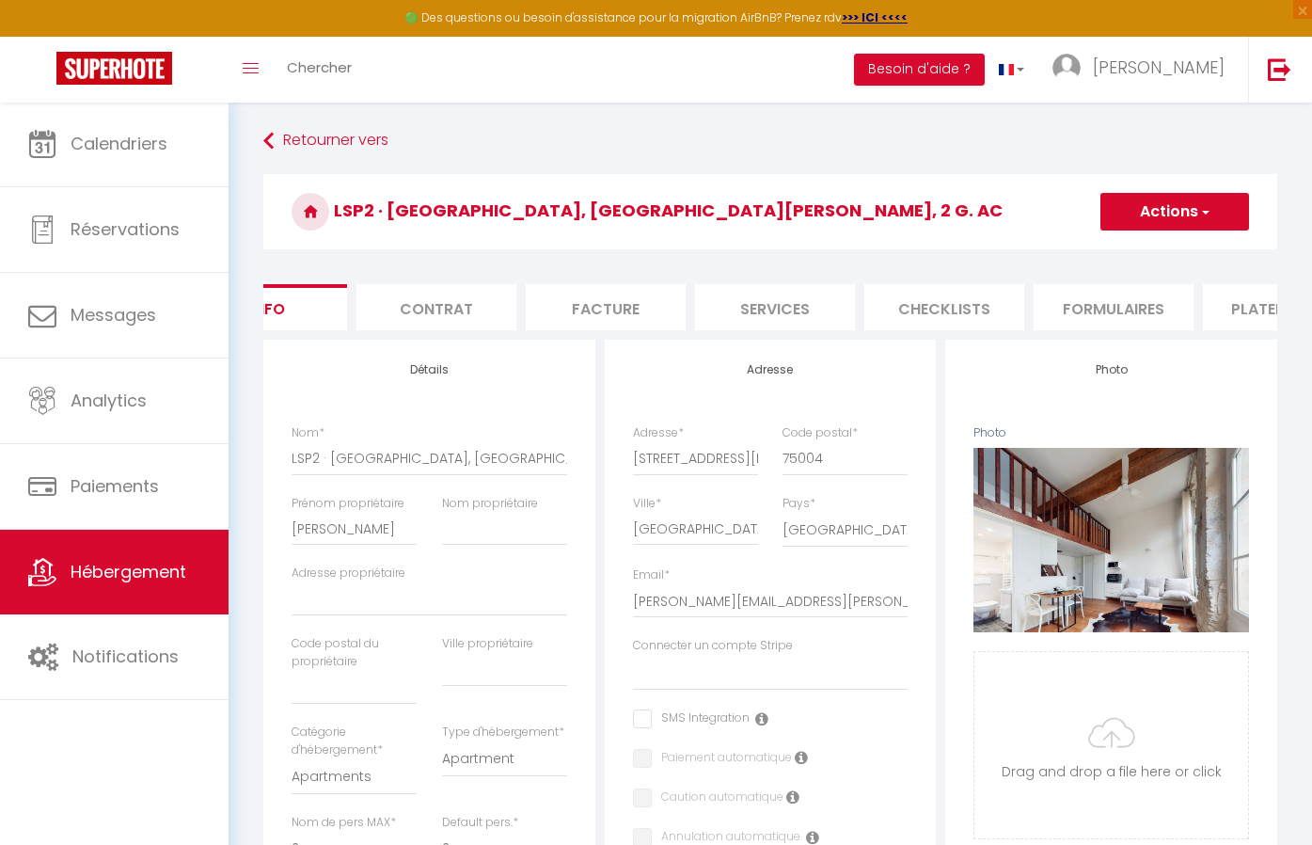
click at [1162, 207] on button "Actions" at bounding box center [1174, 212] width 149 height 38
click at [1110, 261] on input "Enregistrer" at bounding box center [1101, 253] width 70 height 19
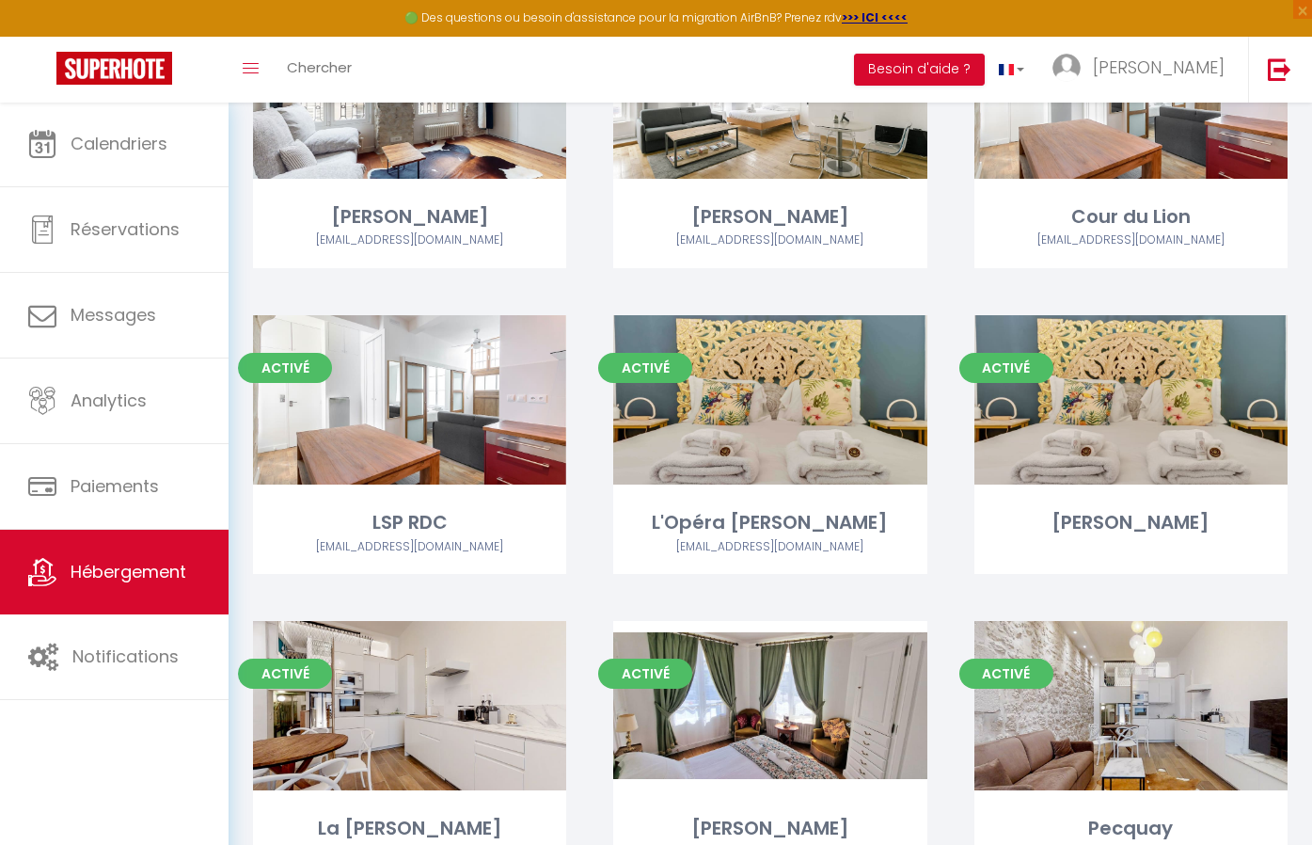
scroll to position [229, 0]
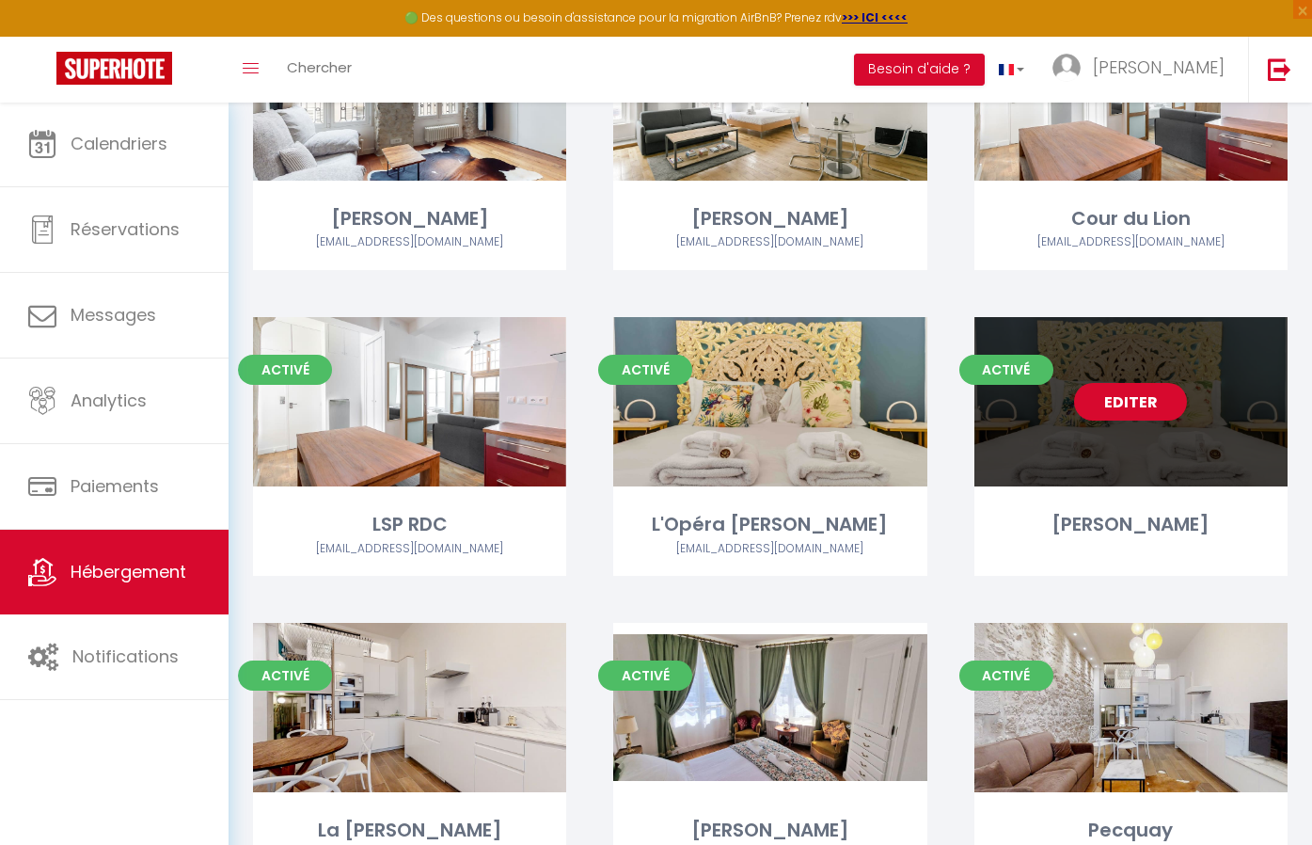
click at [1161, 388] on link "Editer" at bounding box center [1130, 402] width 113 height 38
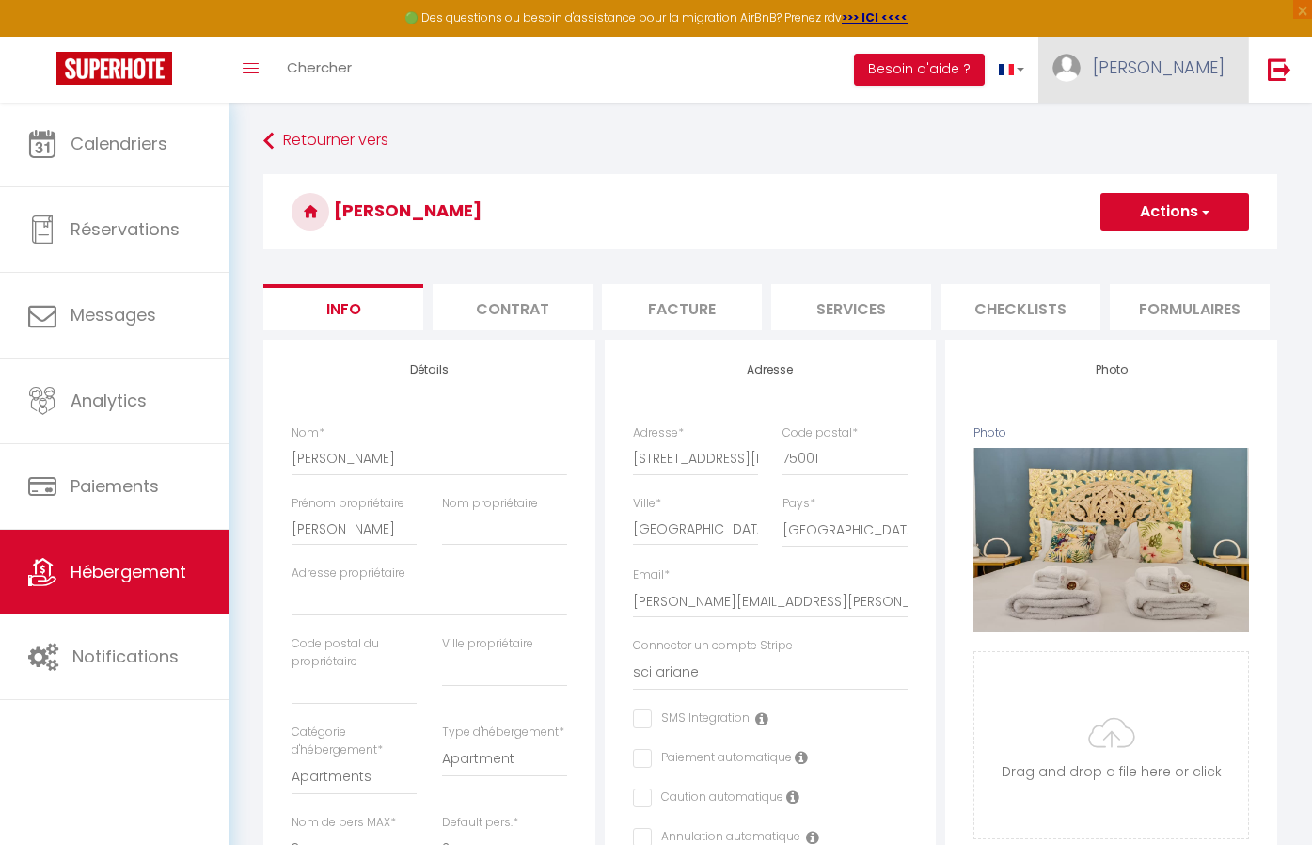
click at [1176, 63] on span "roxanna" at bounding box center [1159, 67] width 132 height 24
click at [1169, 133] on link "Paramètres" at bounding box center [1172, 131] width 139 height 32
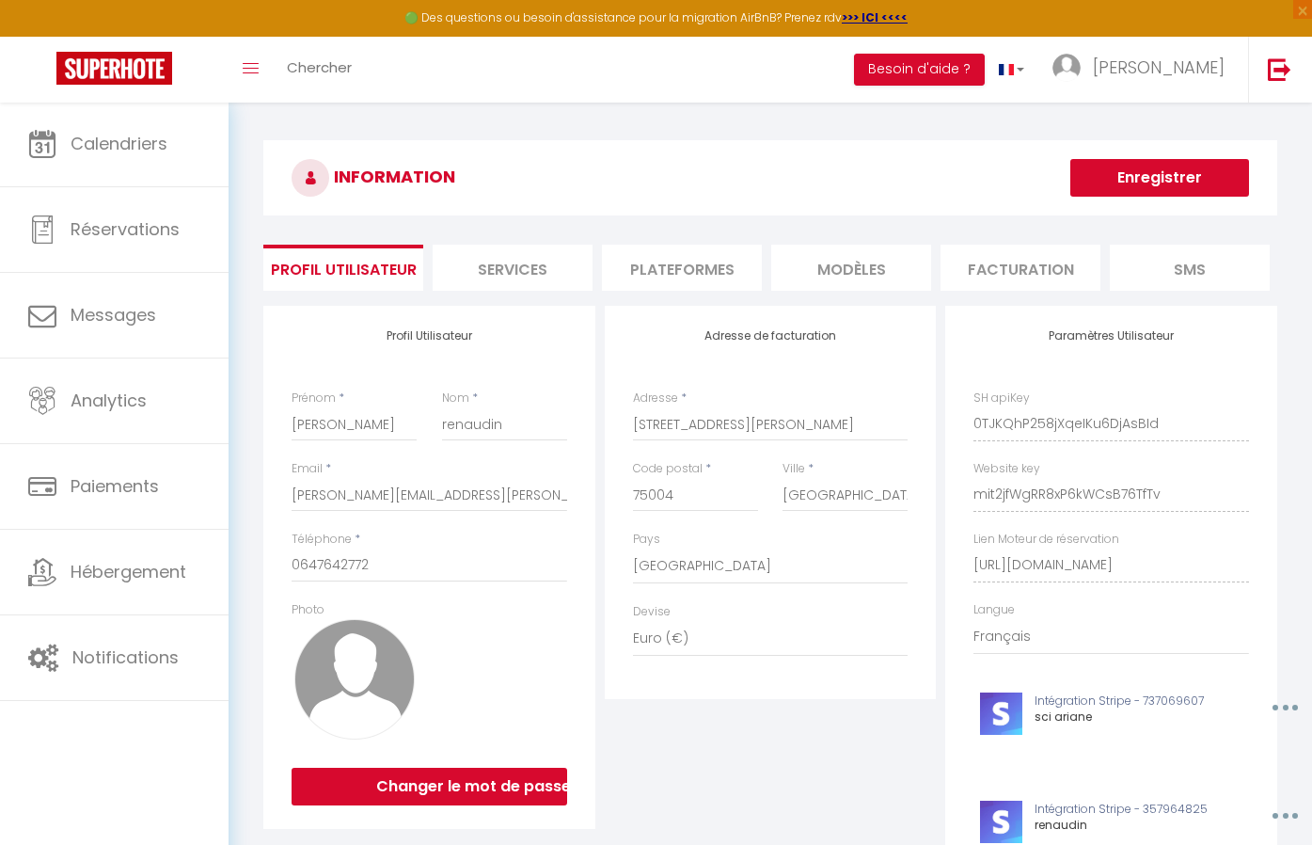
click at [739, 263] on li "Plateformes" at bounding box center [682, 268] width 160 height 46
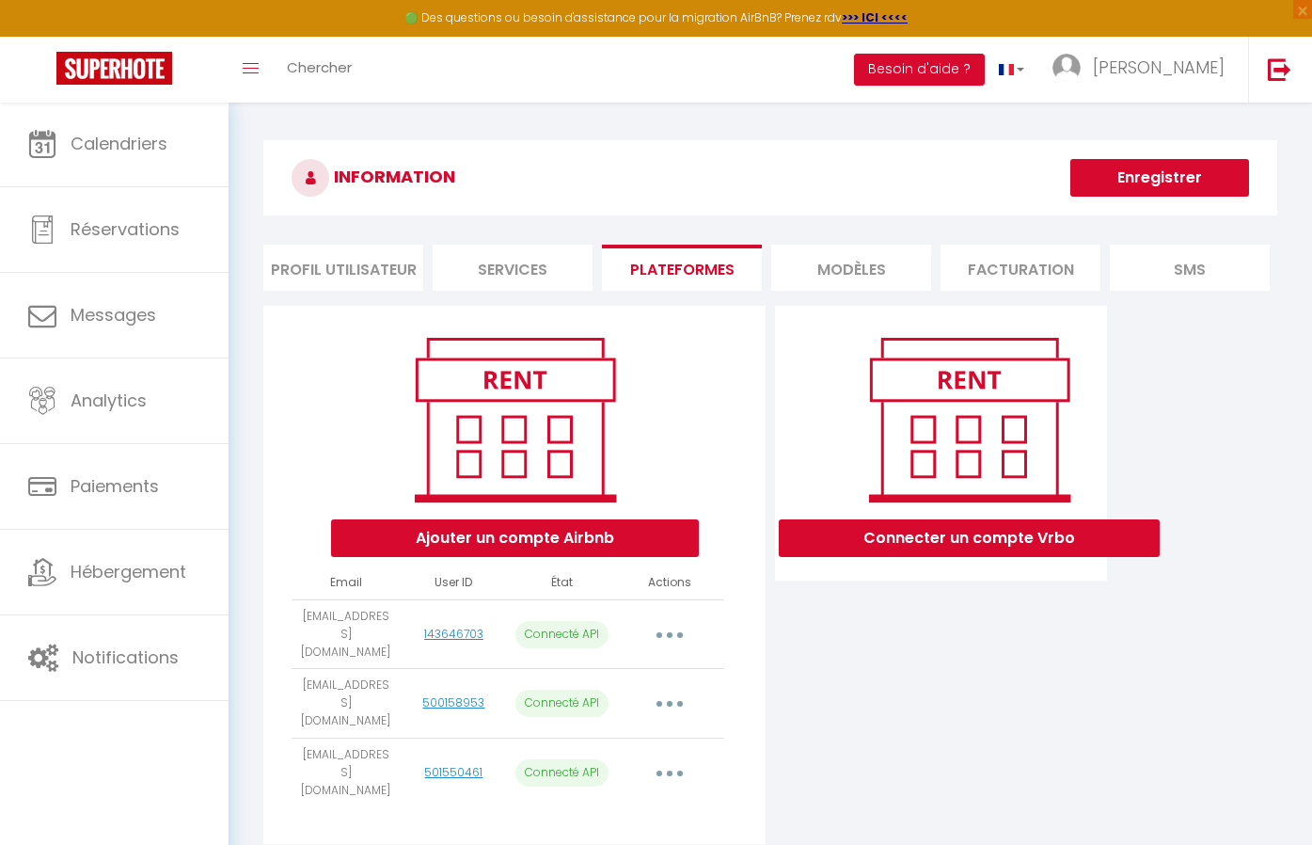
click at [582, 529] on button "Ajouter un compte Airbnb" at bounding box center [515, 538] width 368 height 38
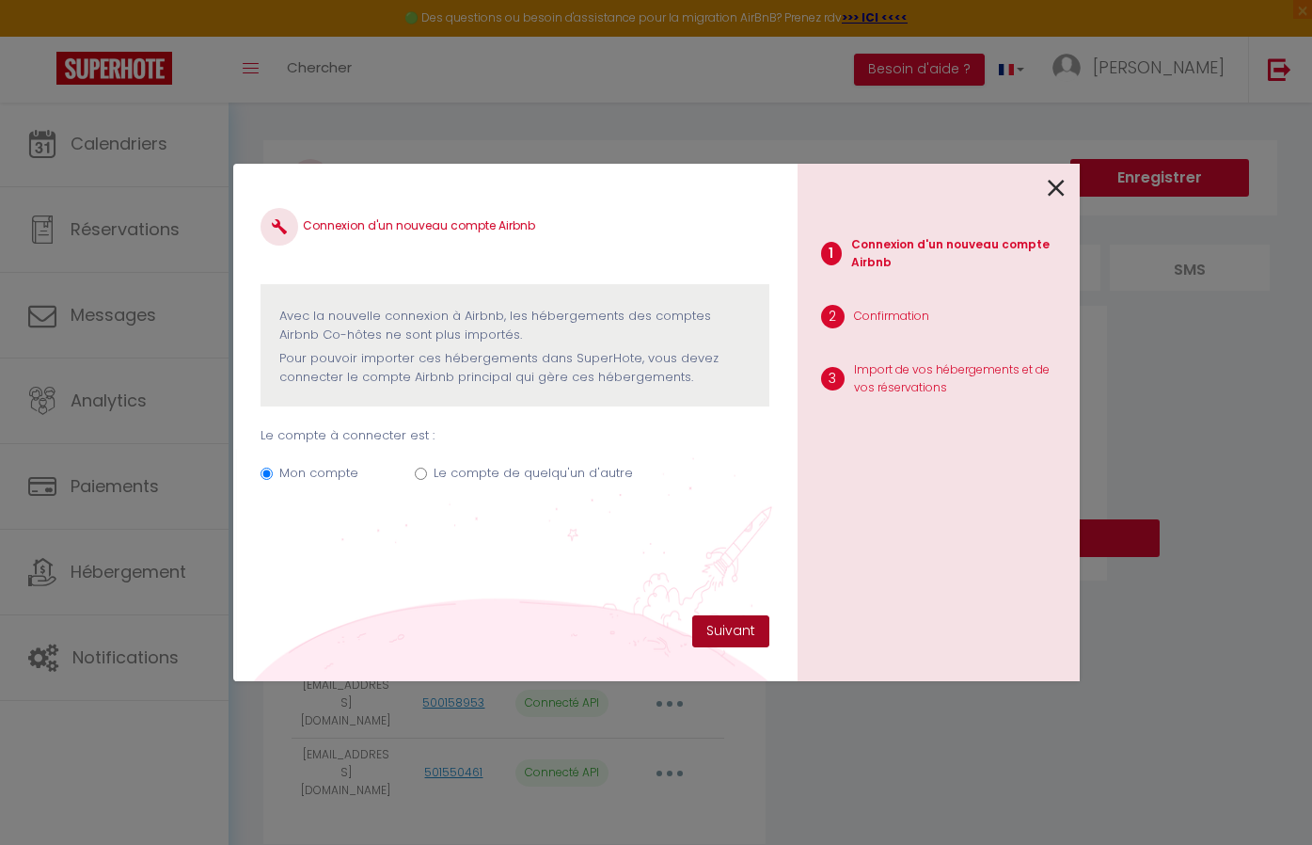
click at [711, 624] on button "Suivant" at bounding box center [730, 631] width 77 height 32
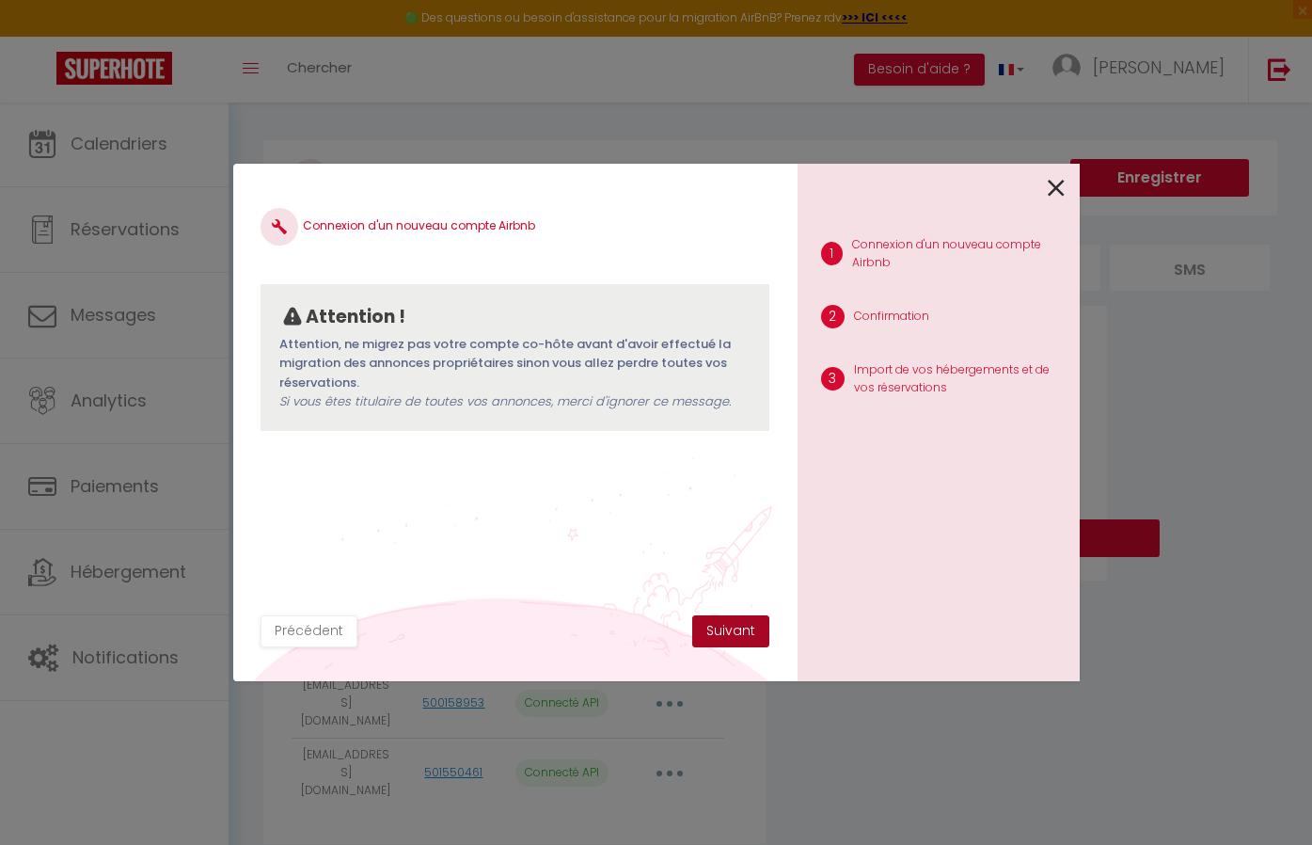
click at [716, 623] on button "Suivant" at bounding box center [730, 631] width 77 height 32
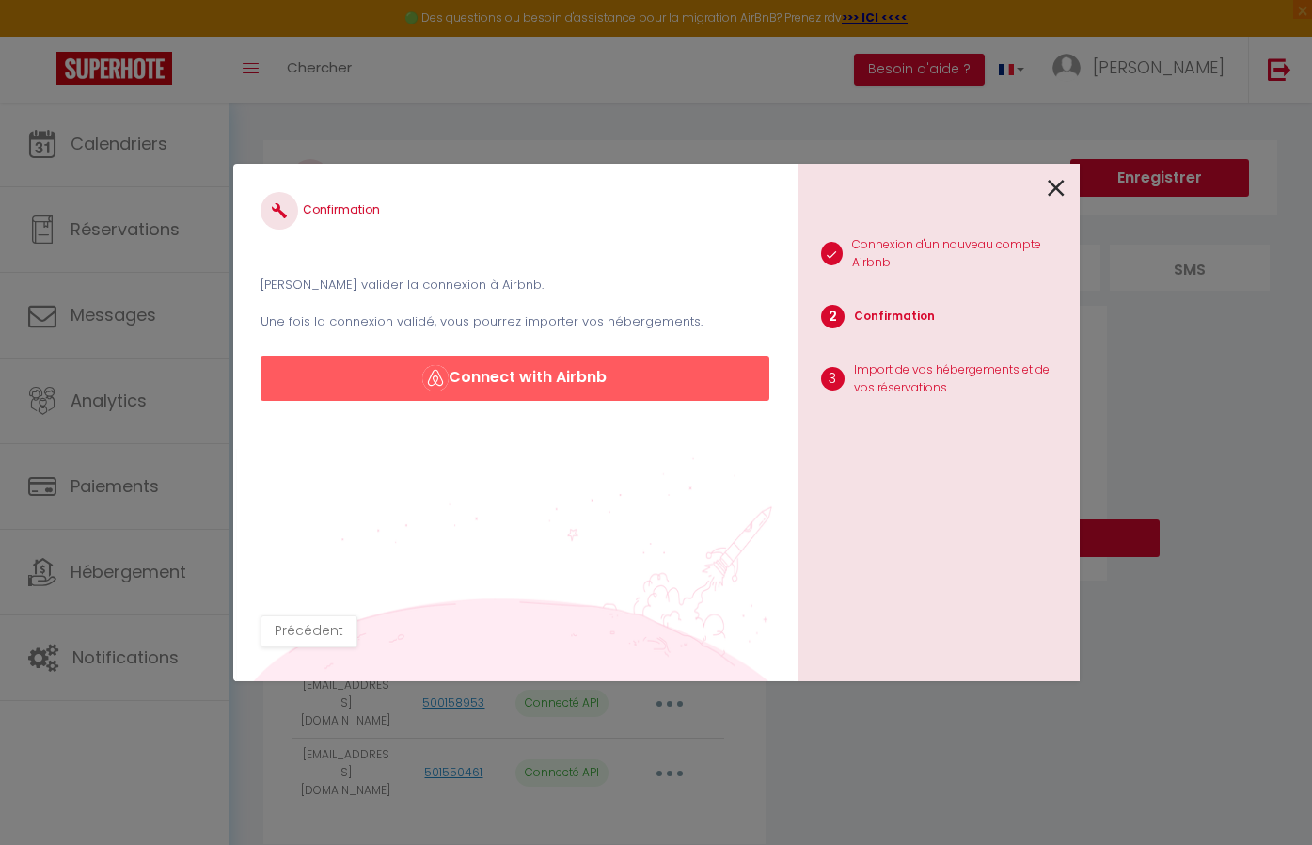
click at [587, 371] on button "Connect with Airbnb" at bounding box center [515, 377] width 508 height 45
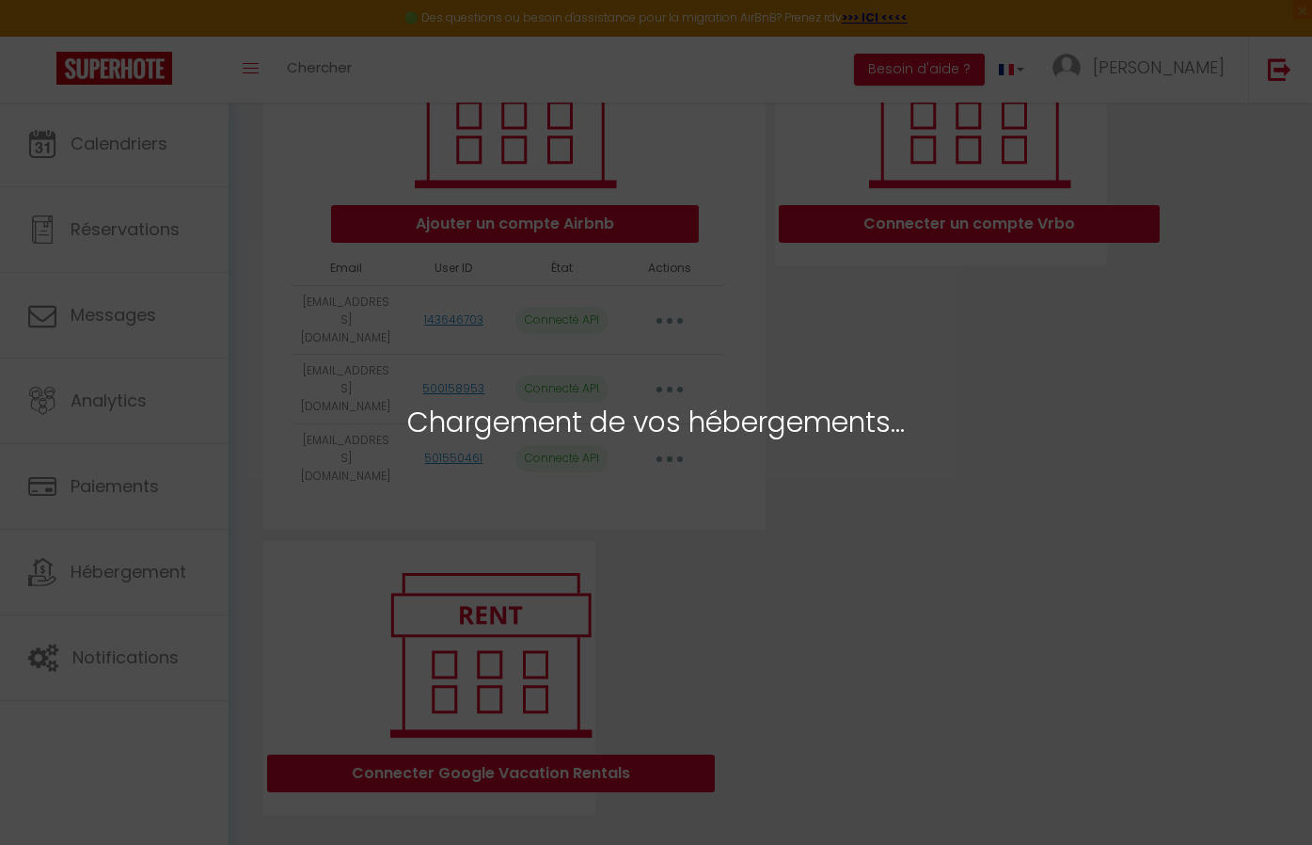
scroll to position [313, 0]
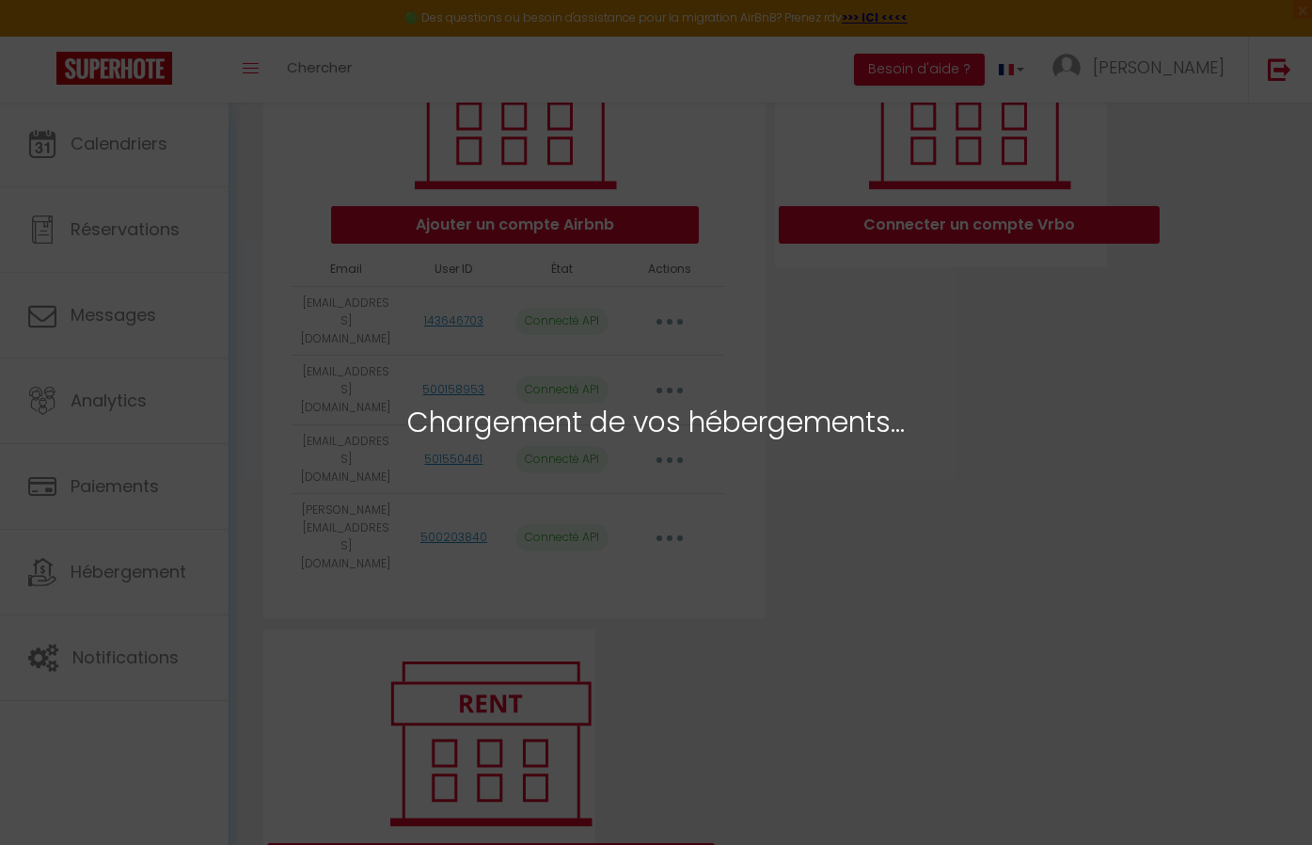
select select "23254"
select select "23255"
select select "23259"
select select "23257"
select select "23258"
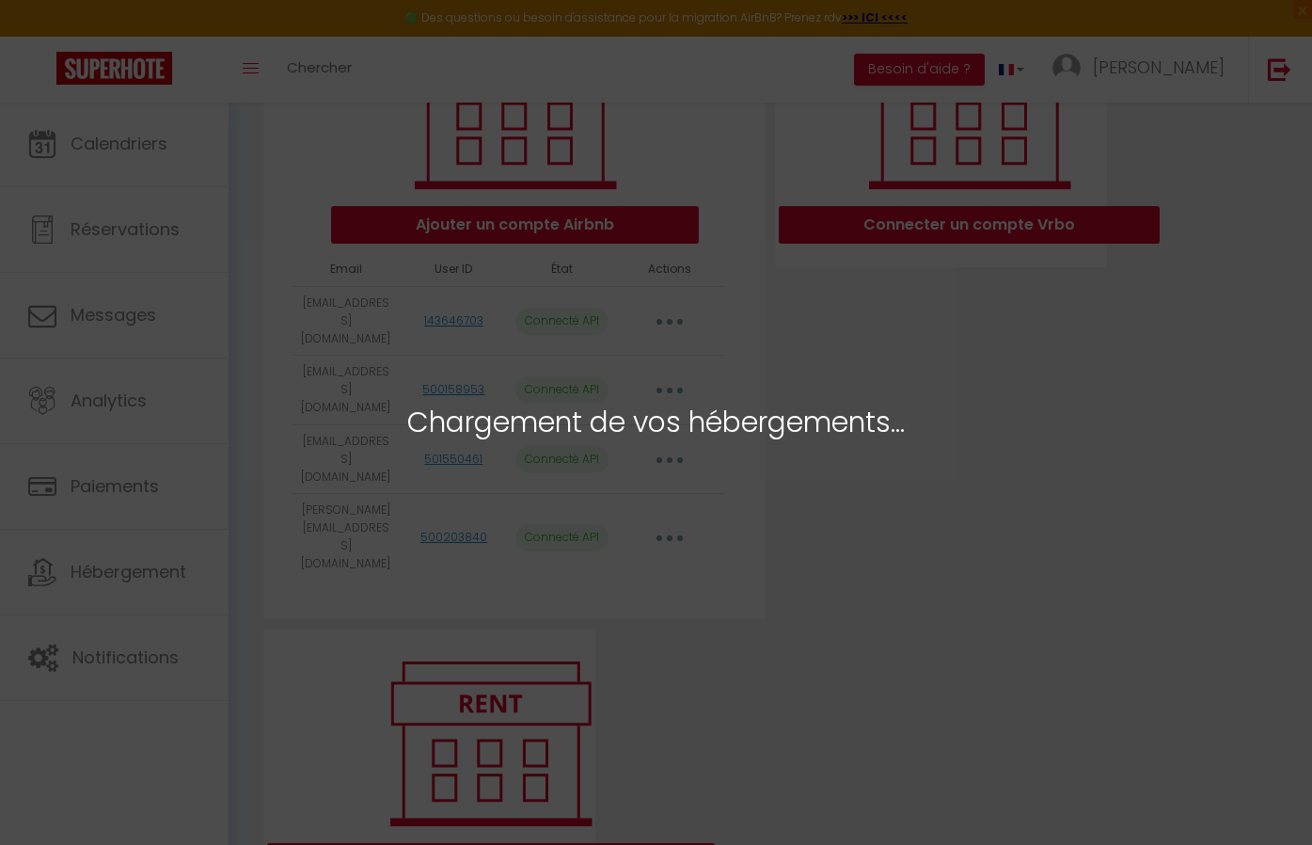
select select "71459"
select select "23256"
select select "23261"
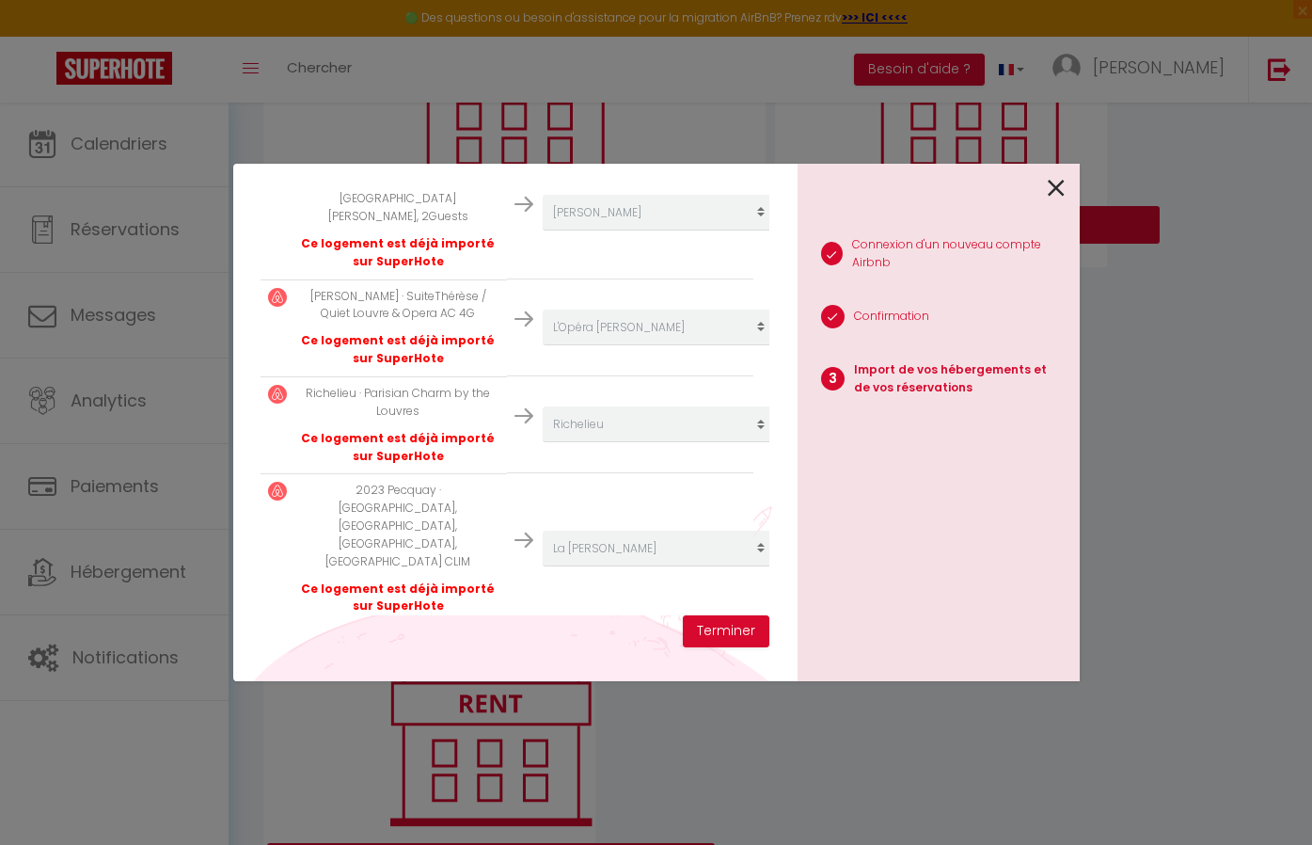
scroll to position [793, 0]
select select "23260"
click at [704, 634] on button "Terminer" at bounding box center [726, 631] width 87 height 32
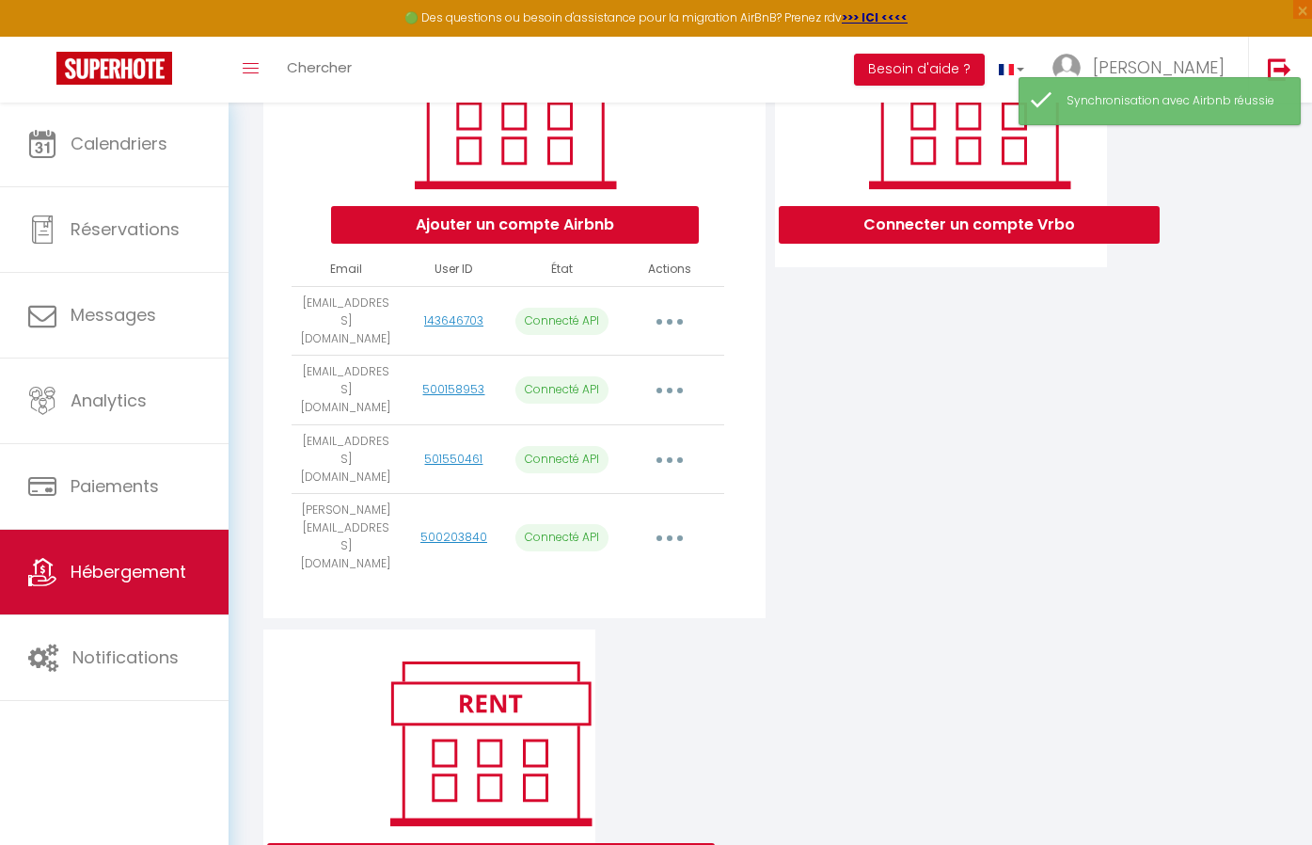
click at [87, 582] on span "Hébergement" at bounding box center [129, 572] width 116 height 24
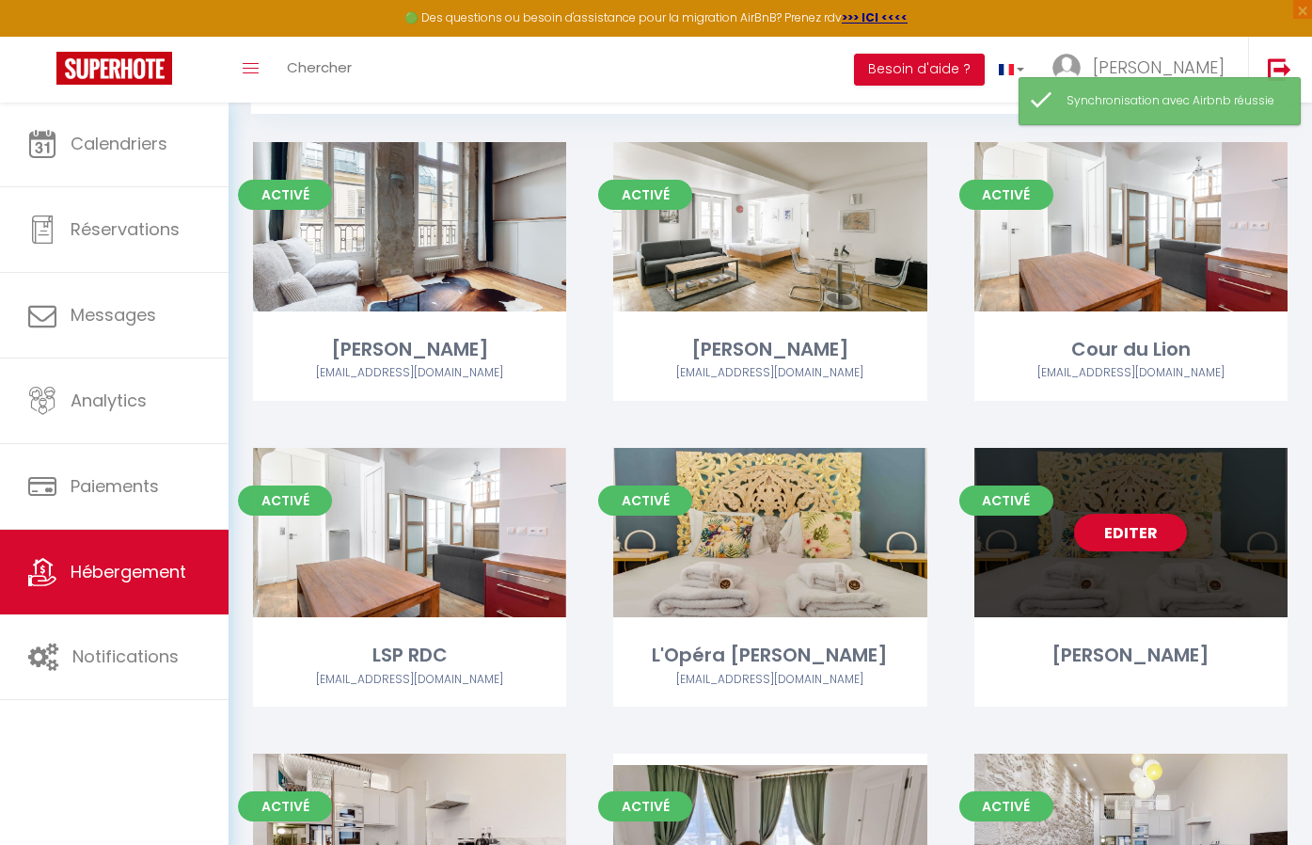
scroll to position [100, 0]
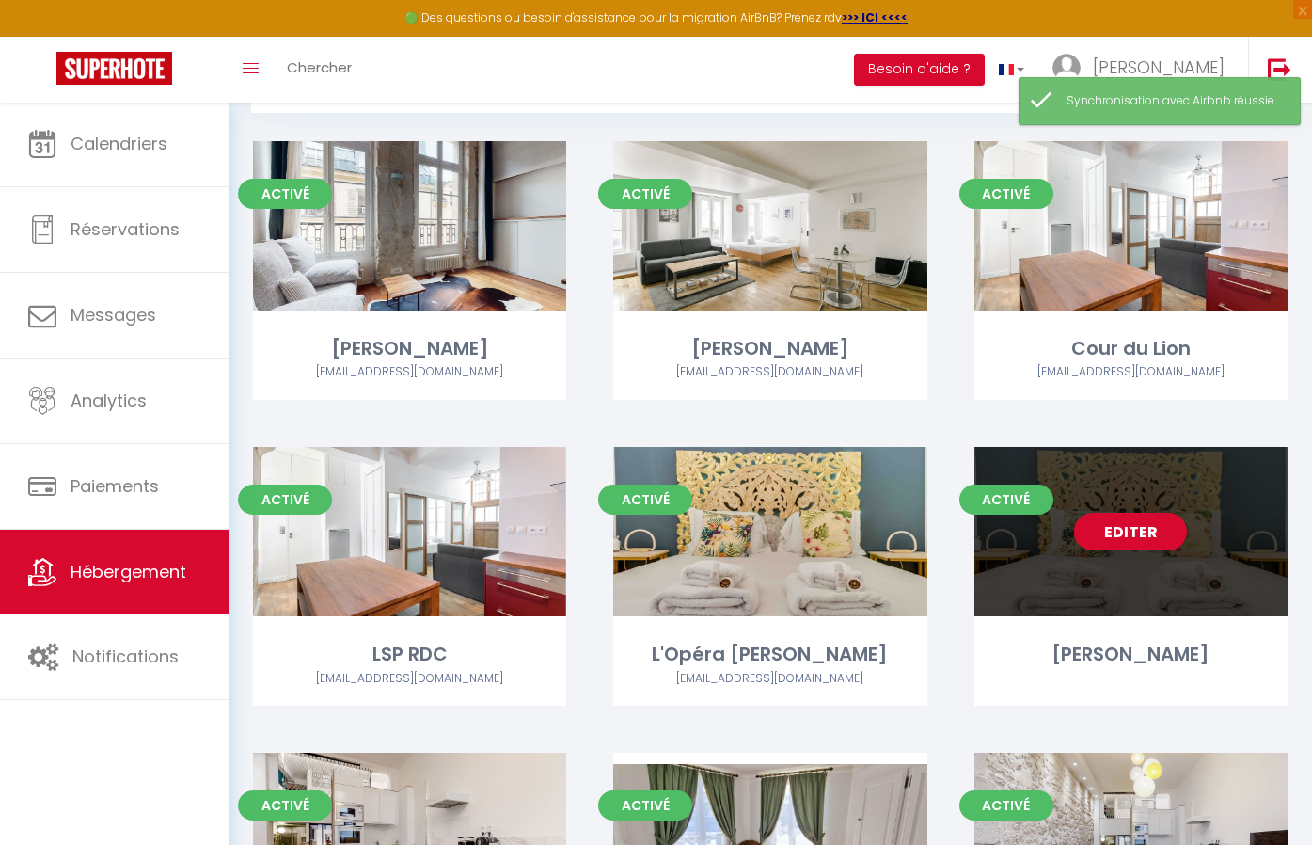
click at [1124, 534] on link "Editer" at bounding box center [1130, 532] width 113 height 38
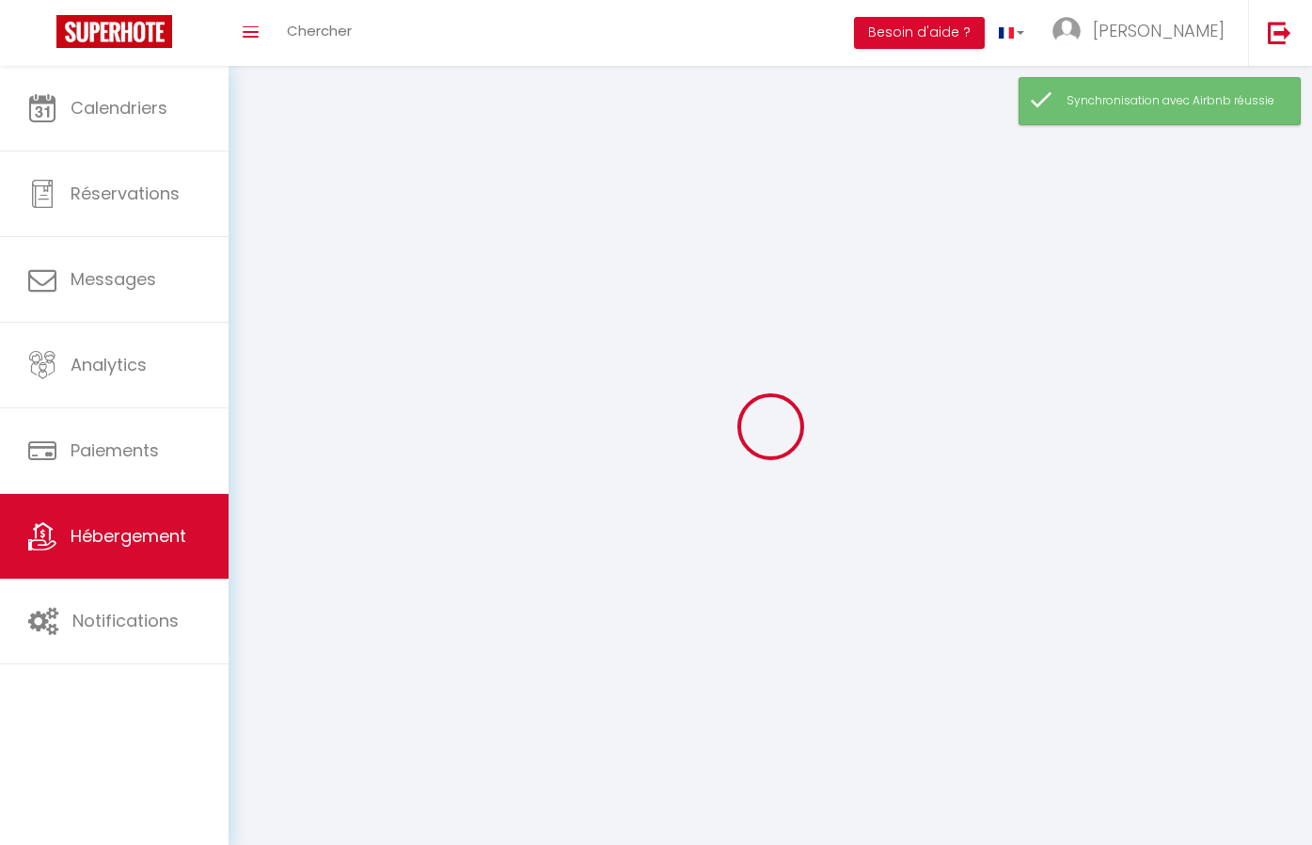
select select
select select "28"
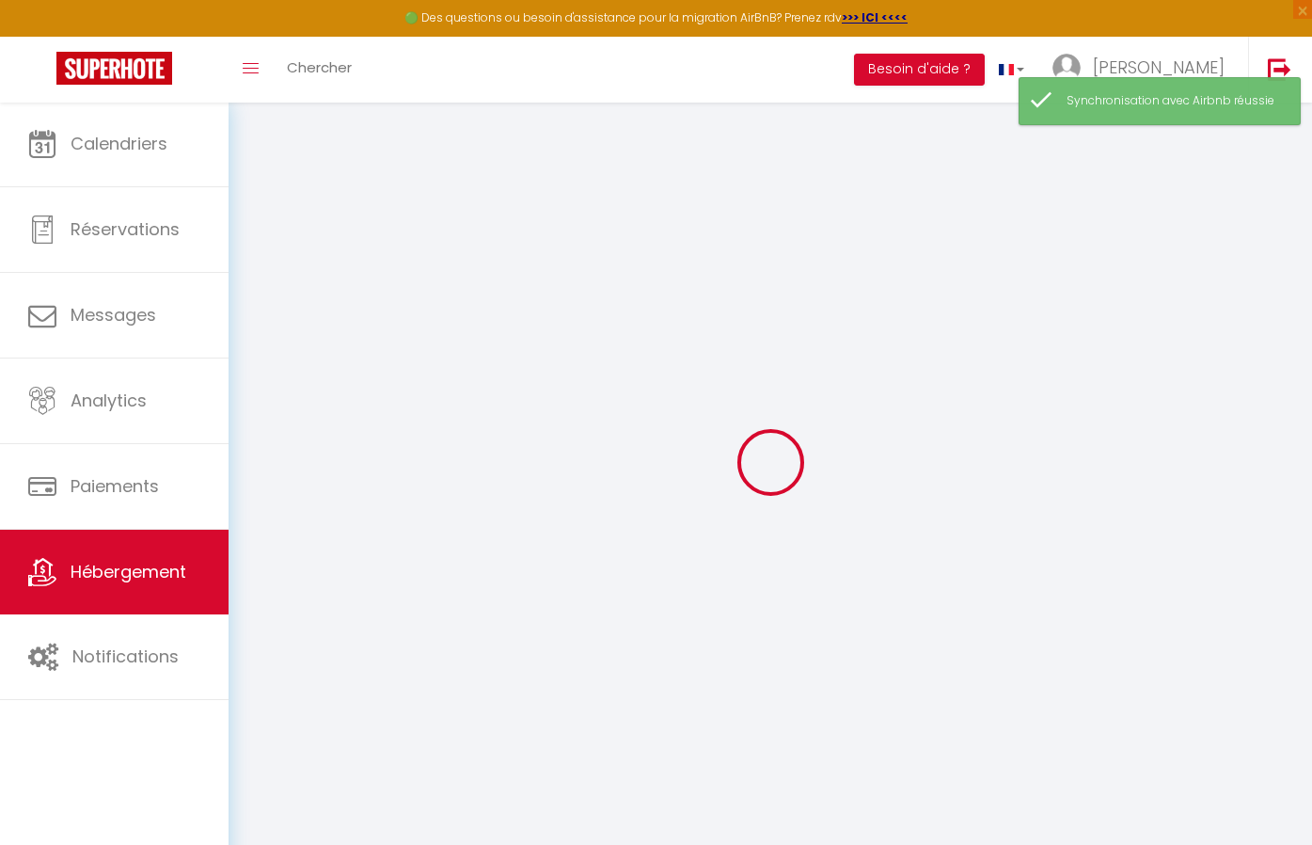
select select
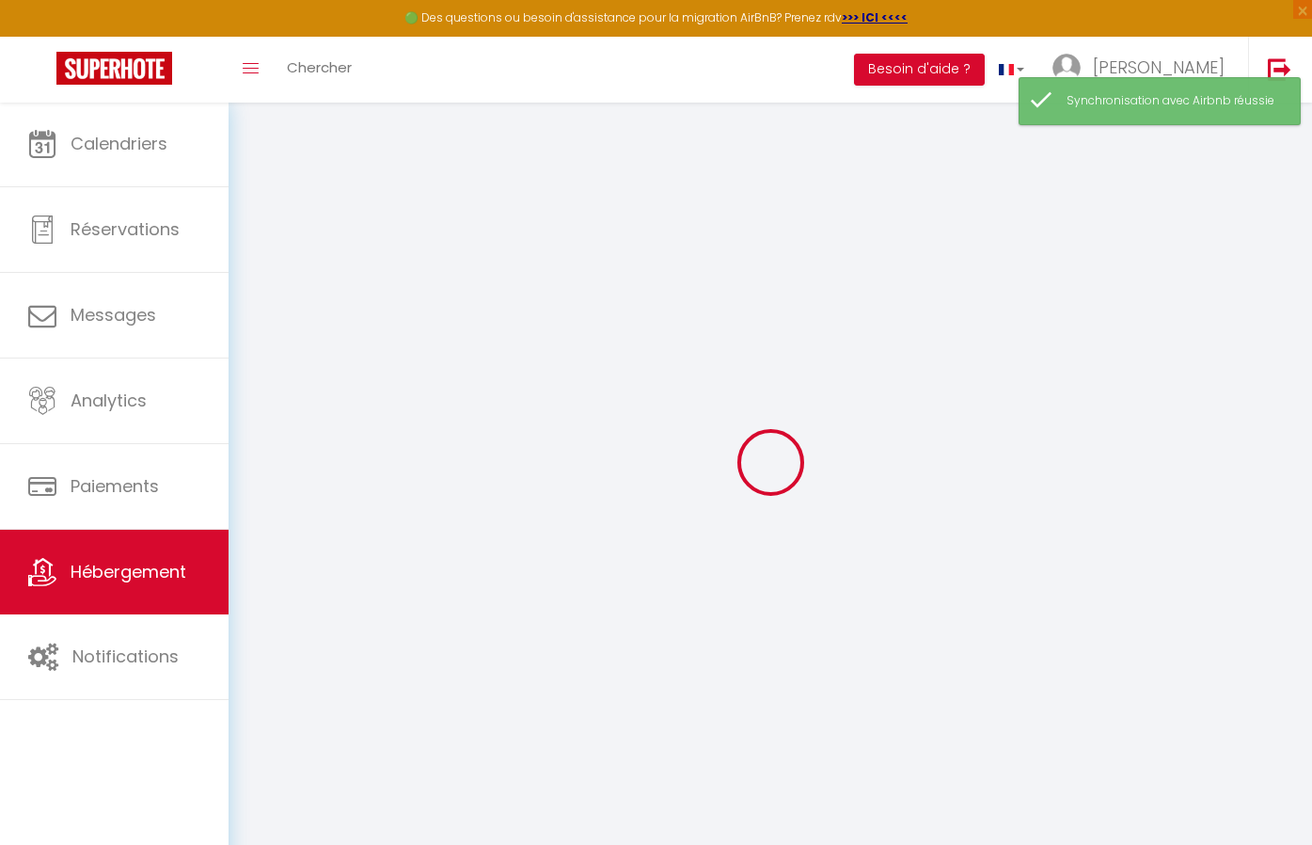
select select
checkbox input "false"
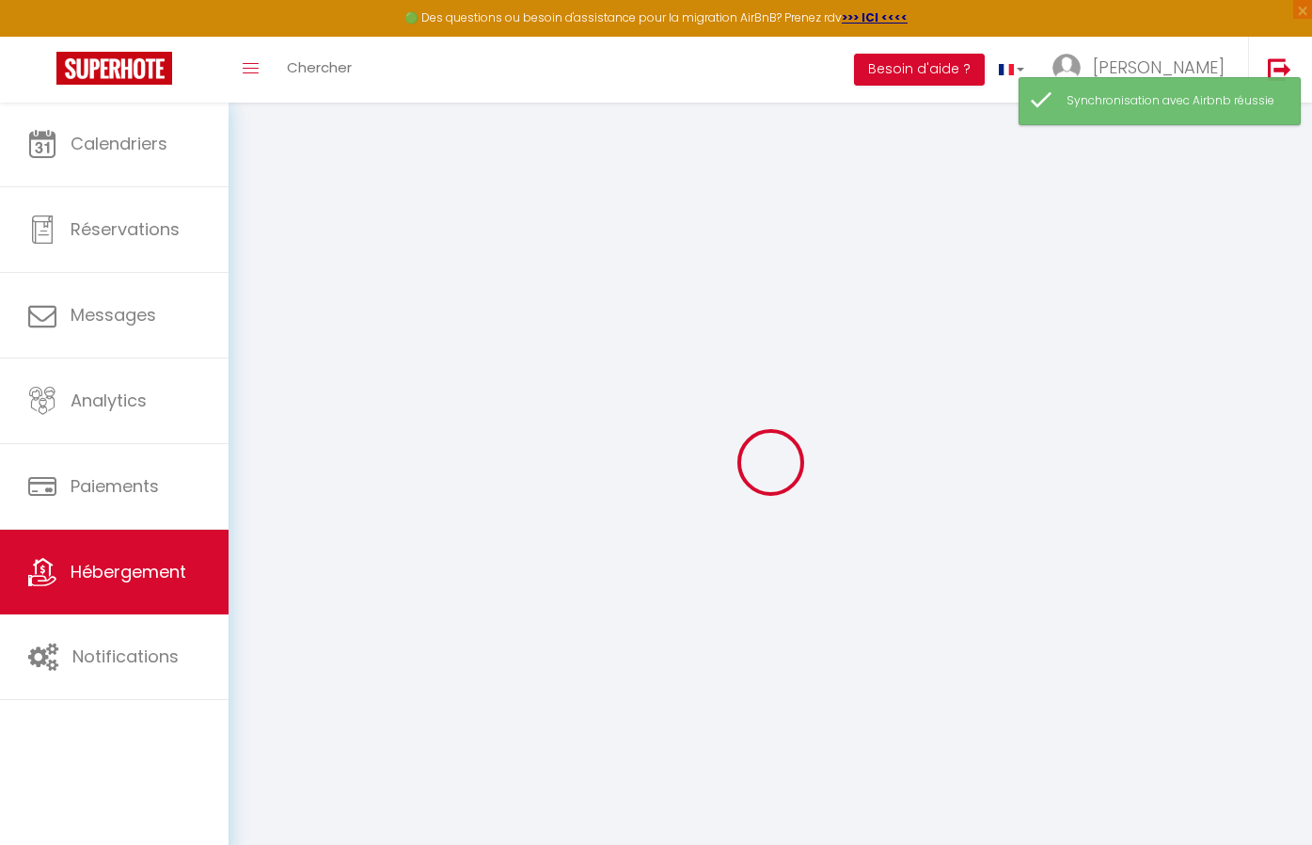
select select
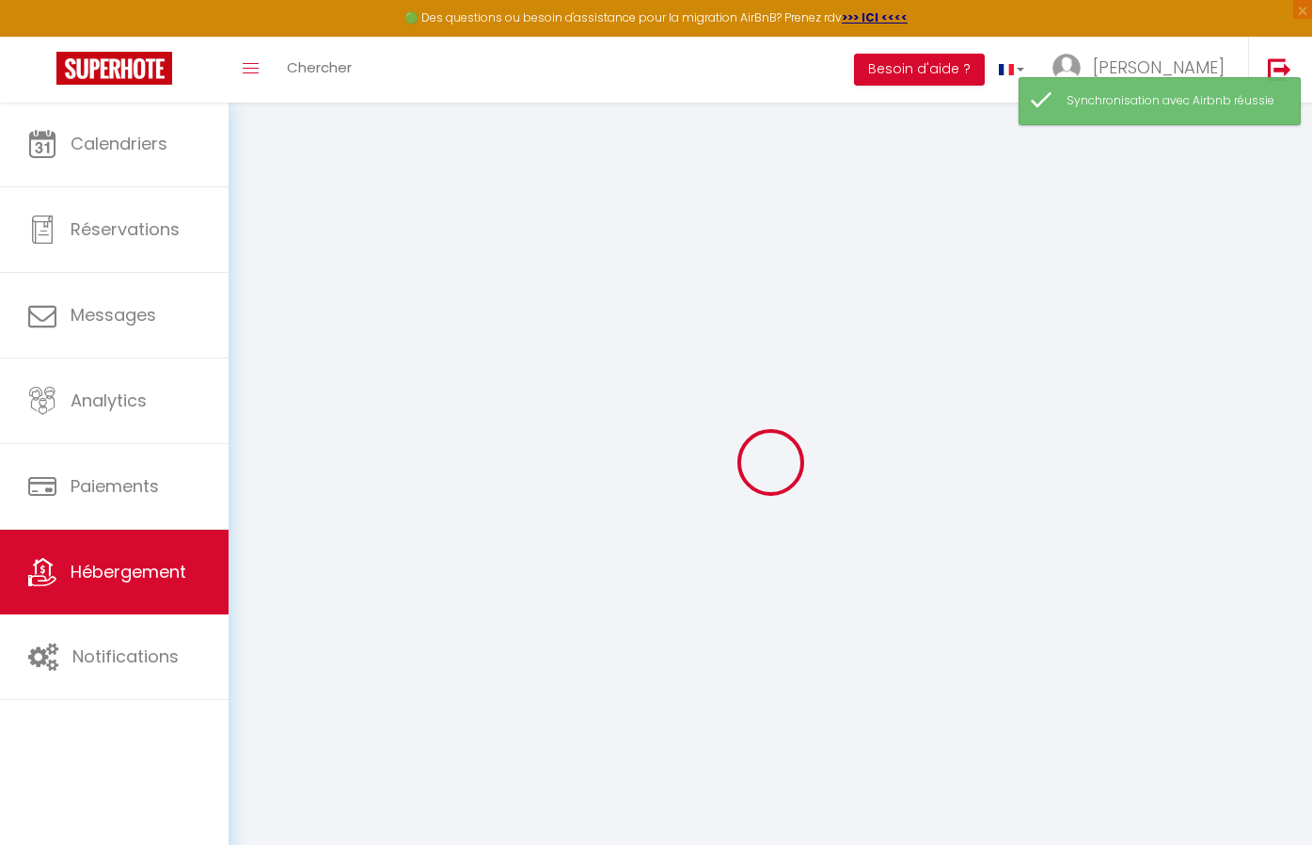
select select
checkbox input "false"
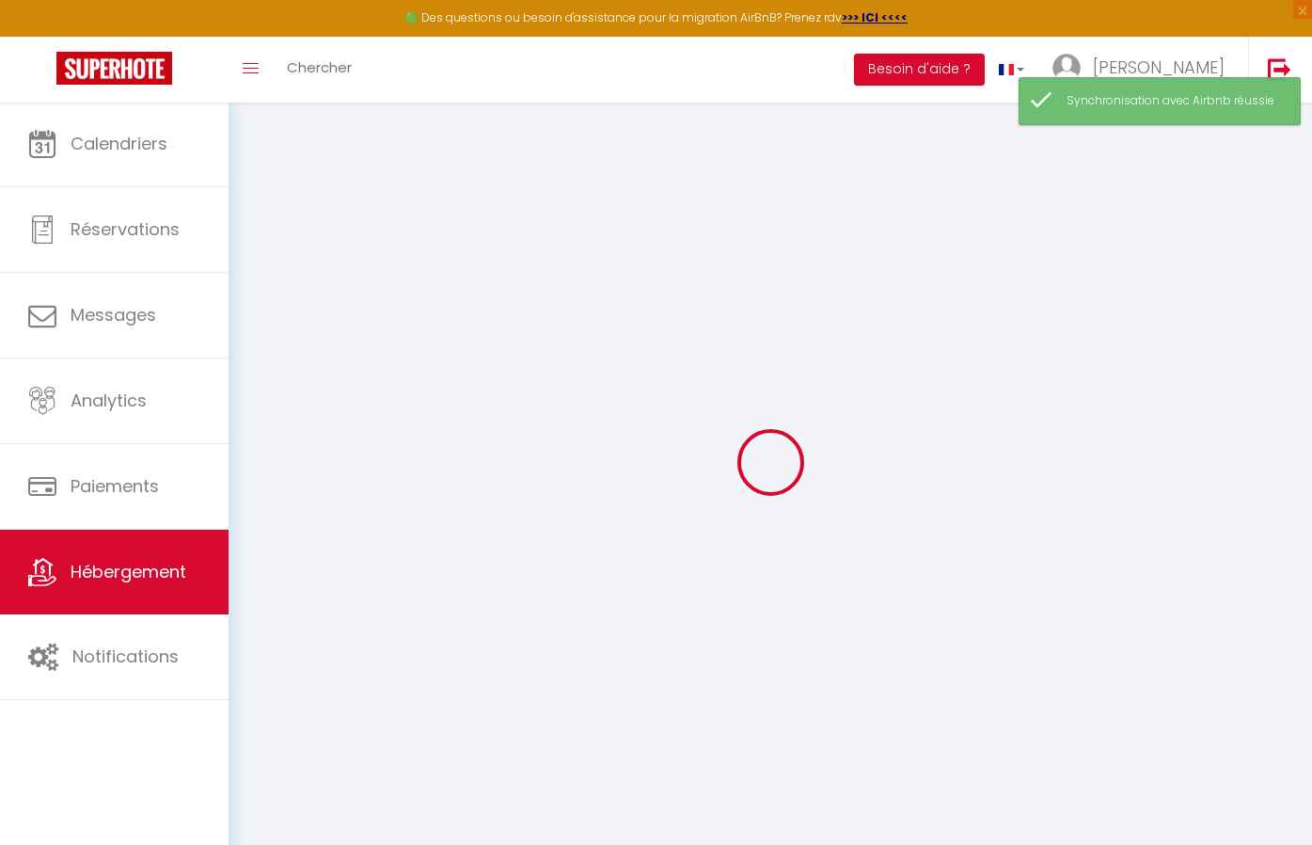
checkbox input "false"
select select
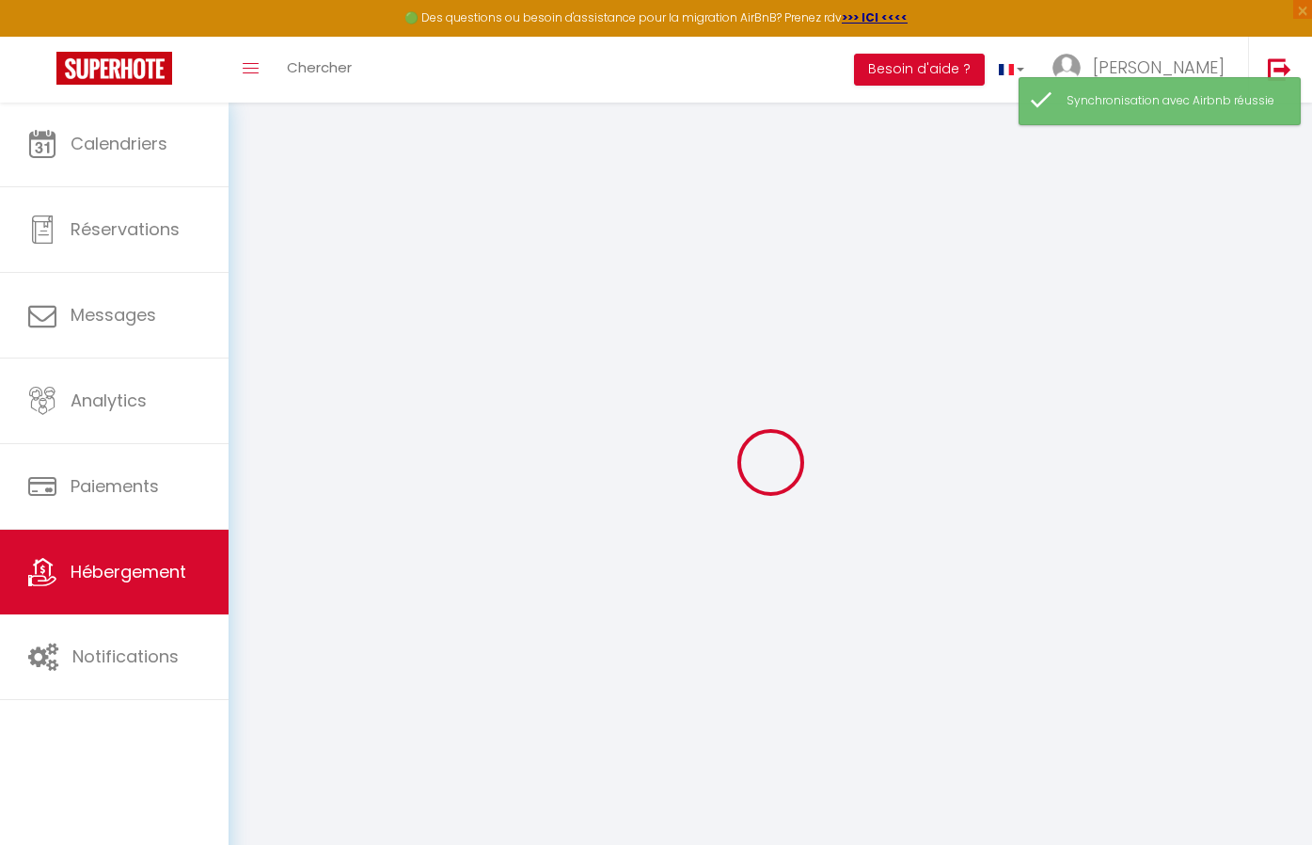
select select
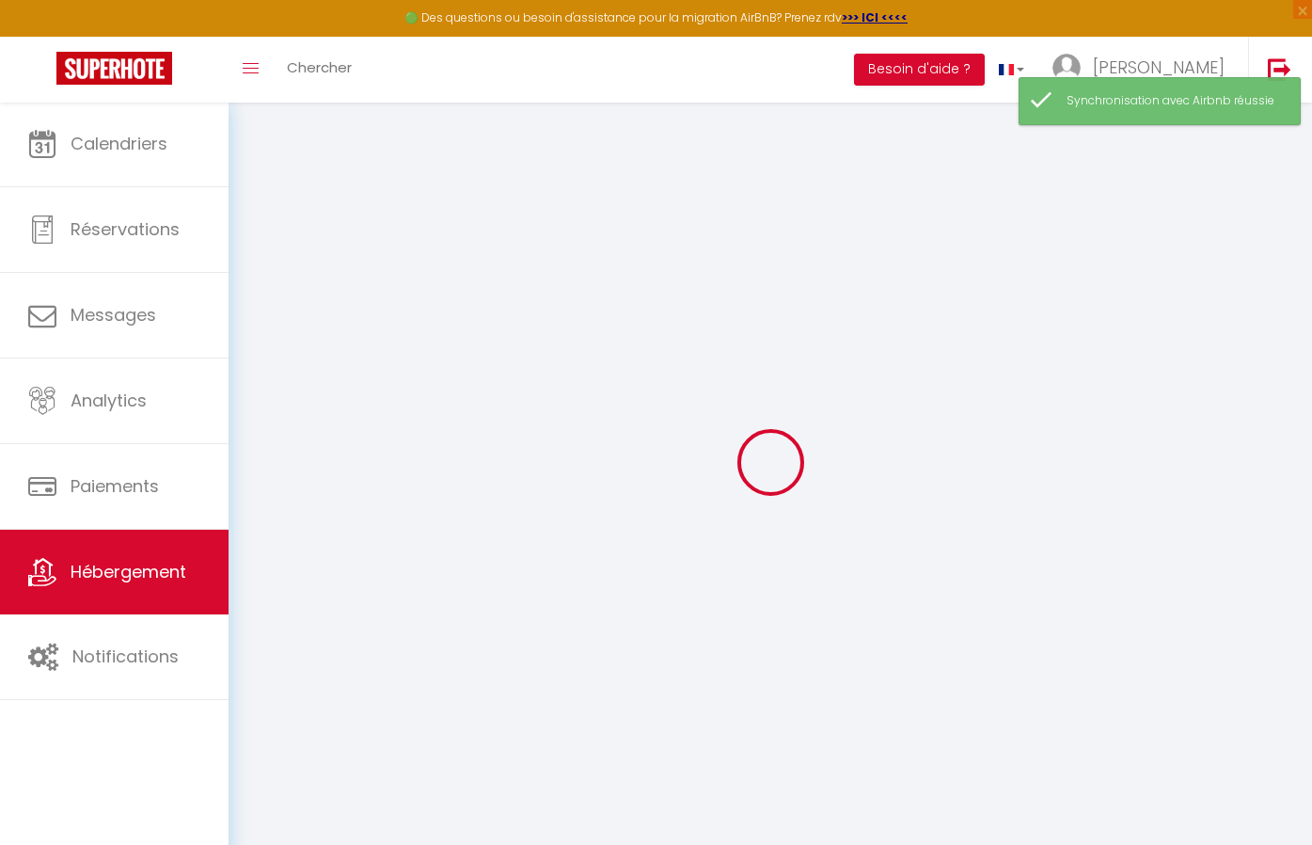
checkbox input "false"
select select
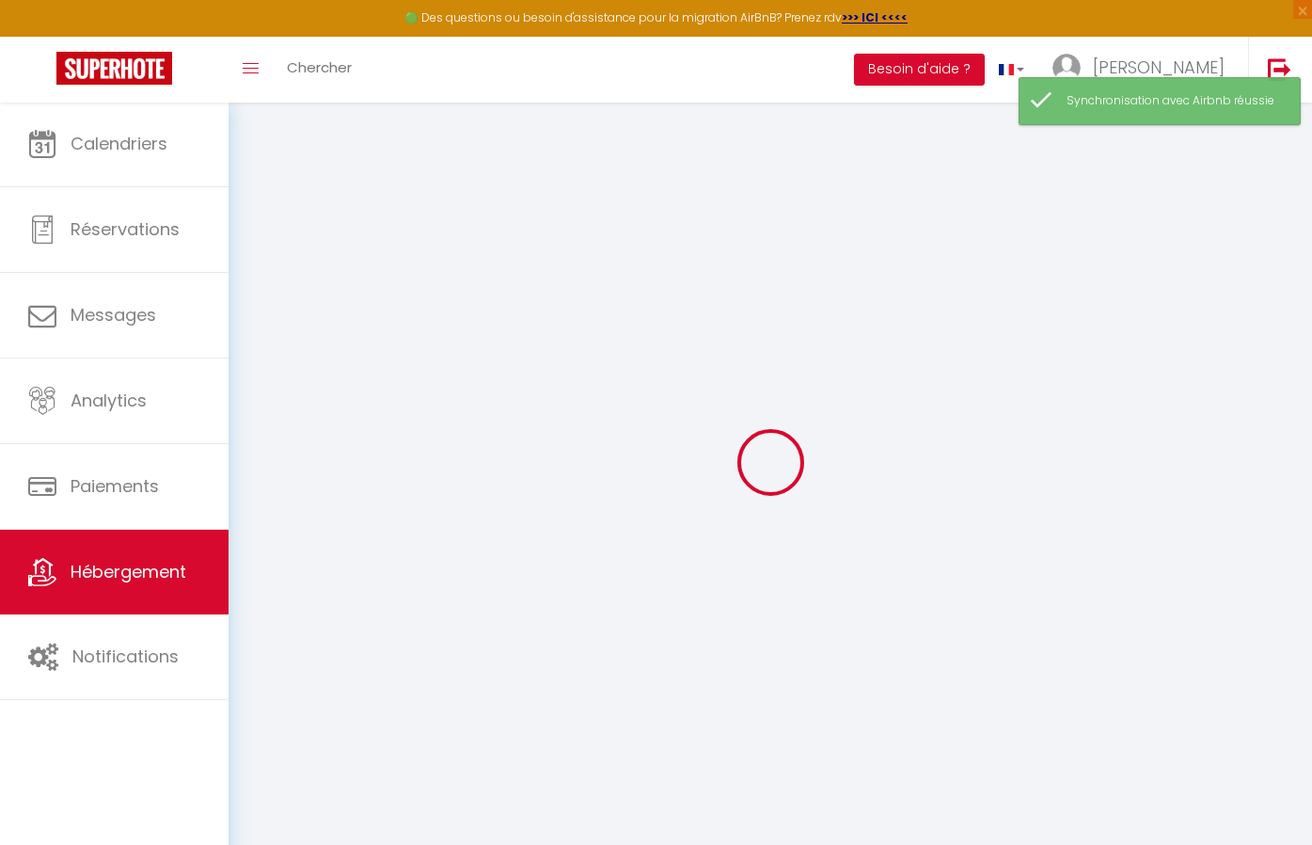
select select
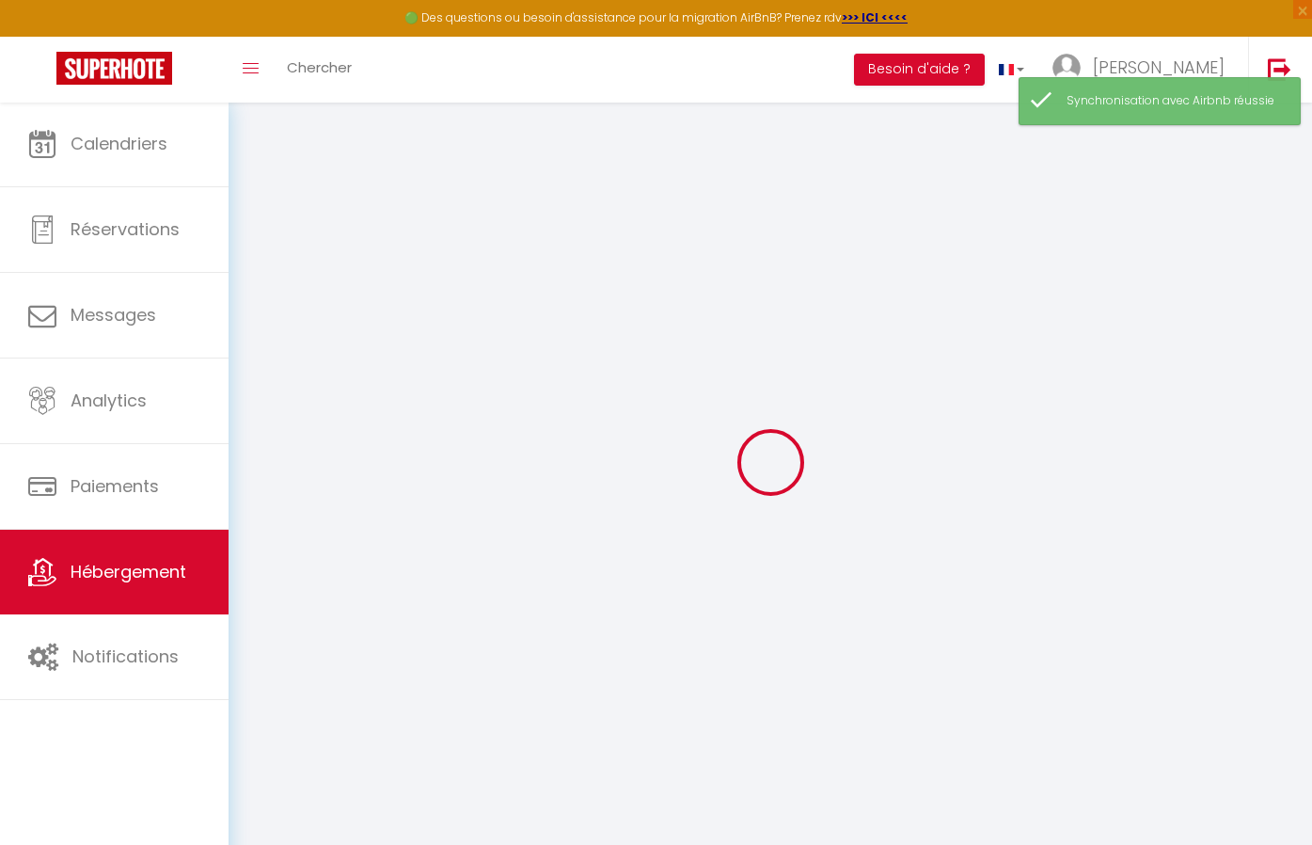
select select
checkbox input "false"
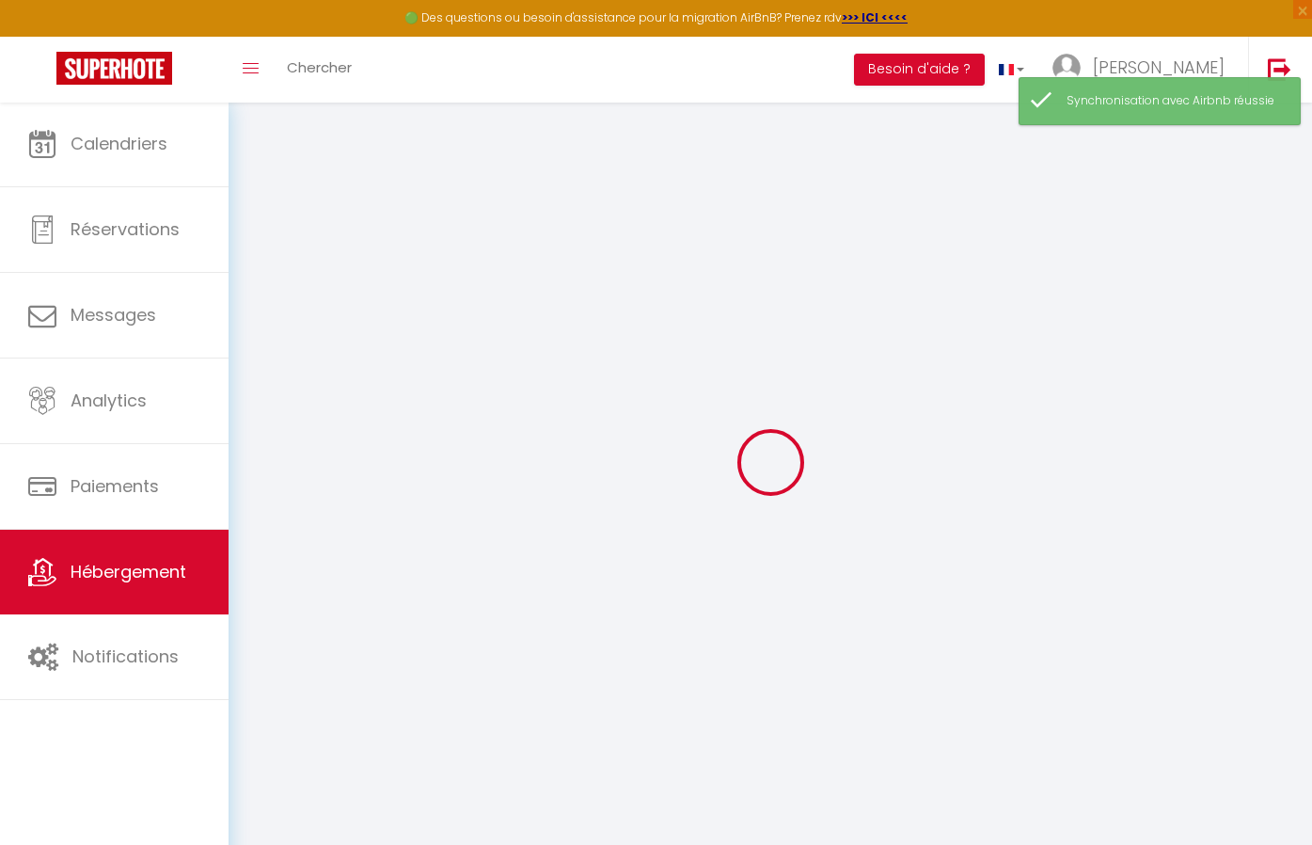
checkbox input "false"
select select
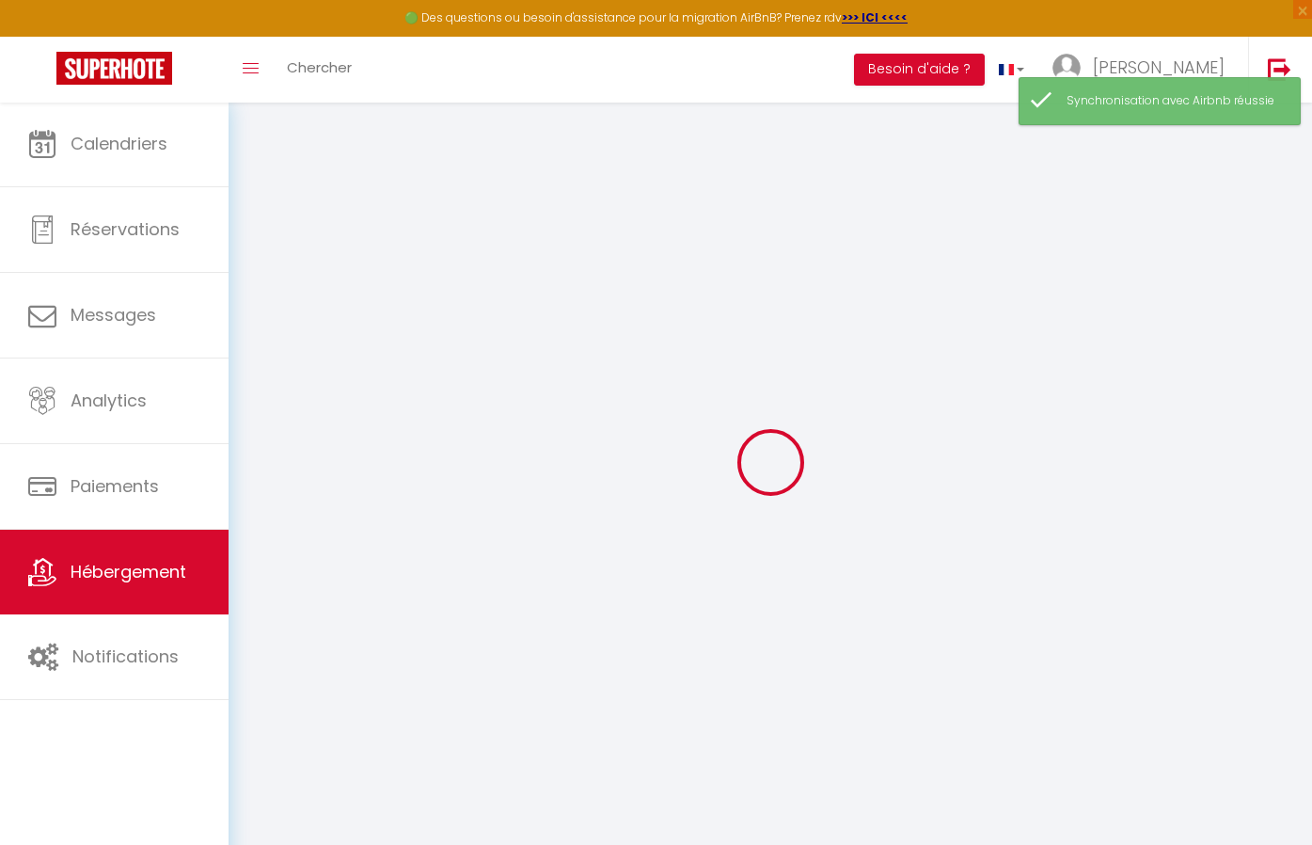
select select
checkbox input "false"
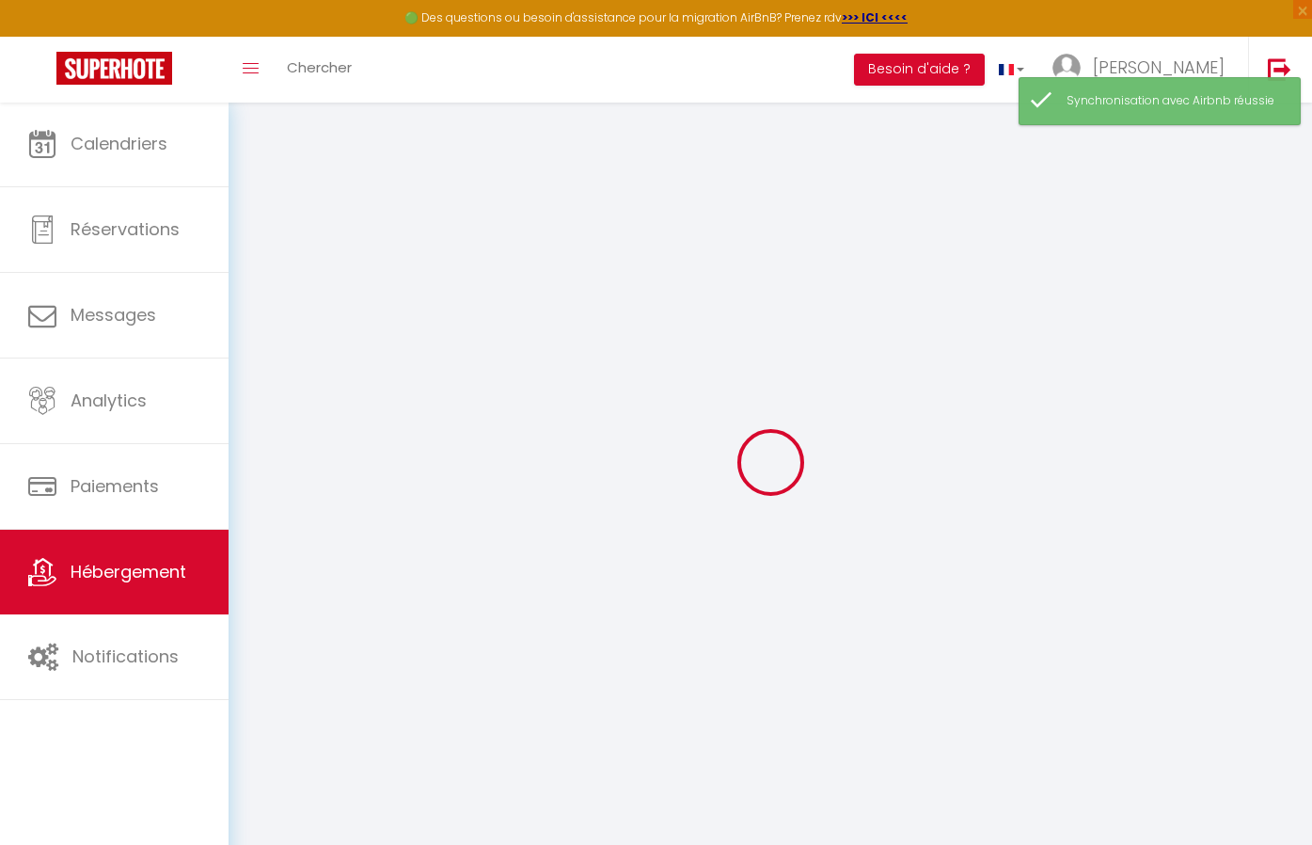
checkbox input "false"
select select
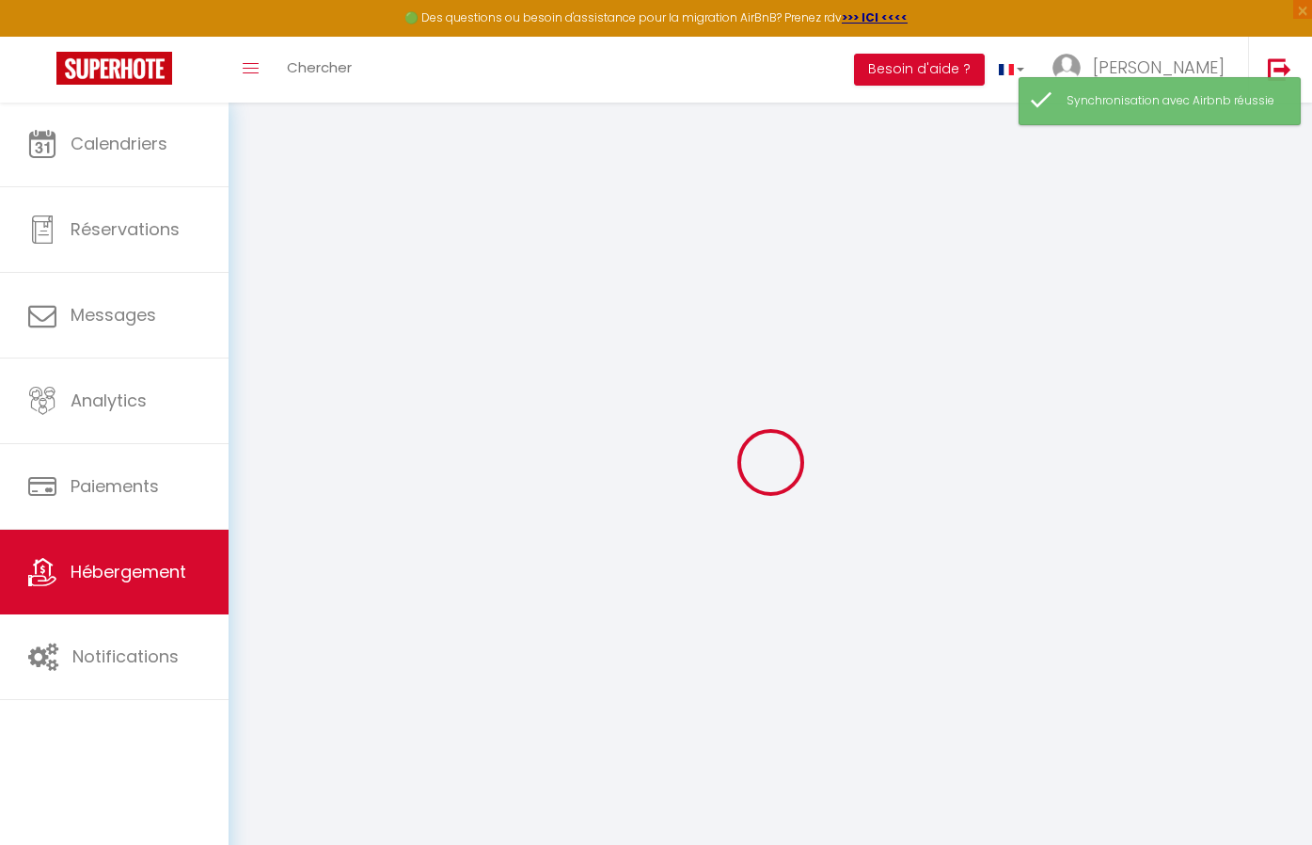
type input "[PERSON_NAME]"
type input "Roxanna"
type input "290"
type input "95"
select select
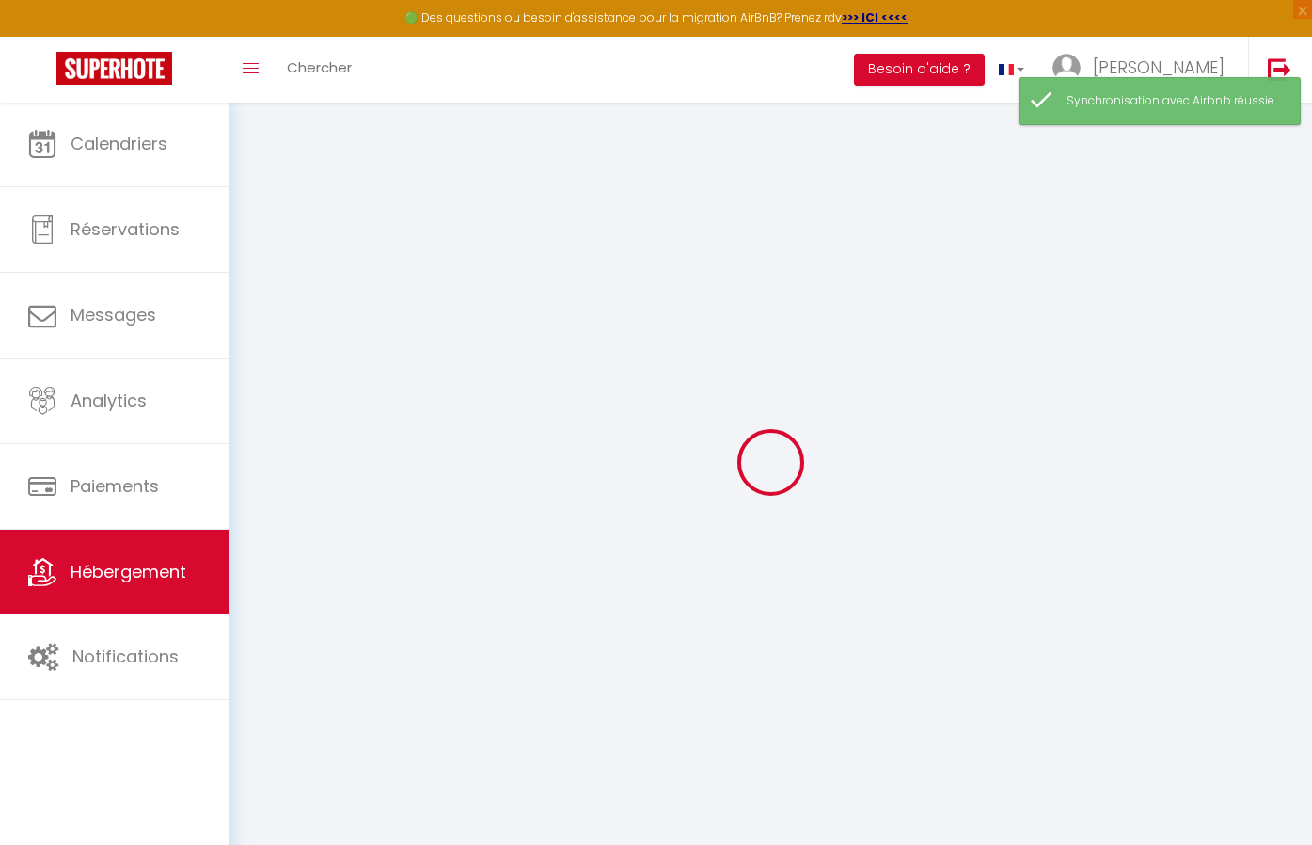
select select
type input "16 Rue Thérèse"
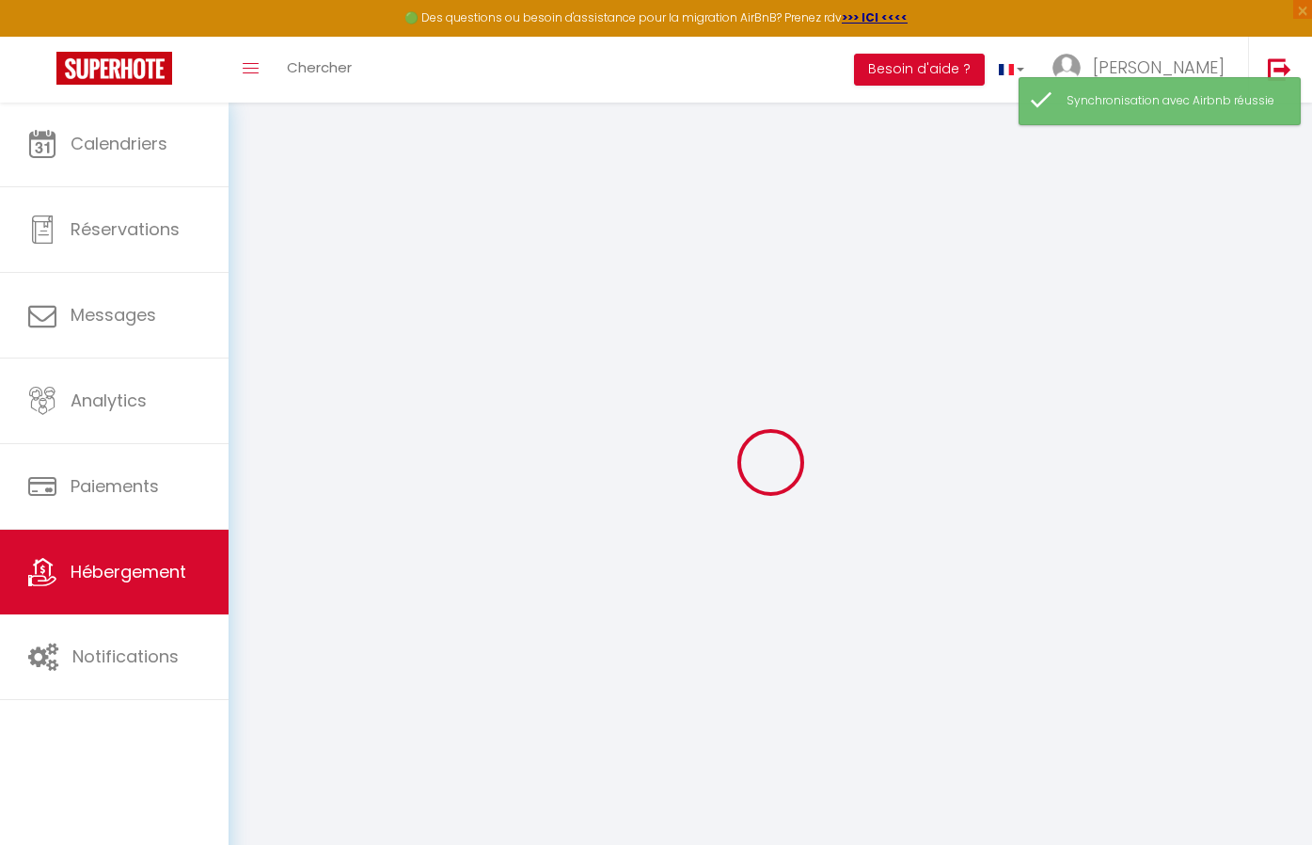
type input "75001"
type input "[GEOGRAPHIC_DATA]"
type input "[EMAIL_ADDRESS][DOMAIN_NAME]"
select select "4855"
checkbox input "false"
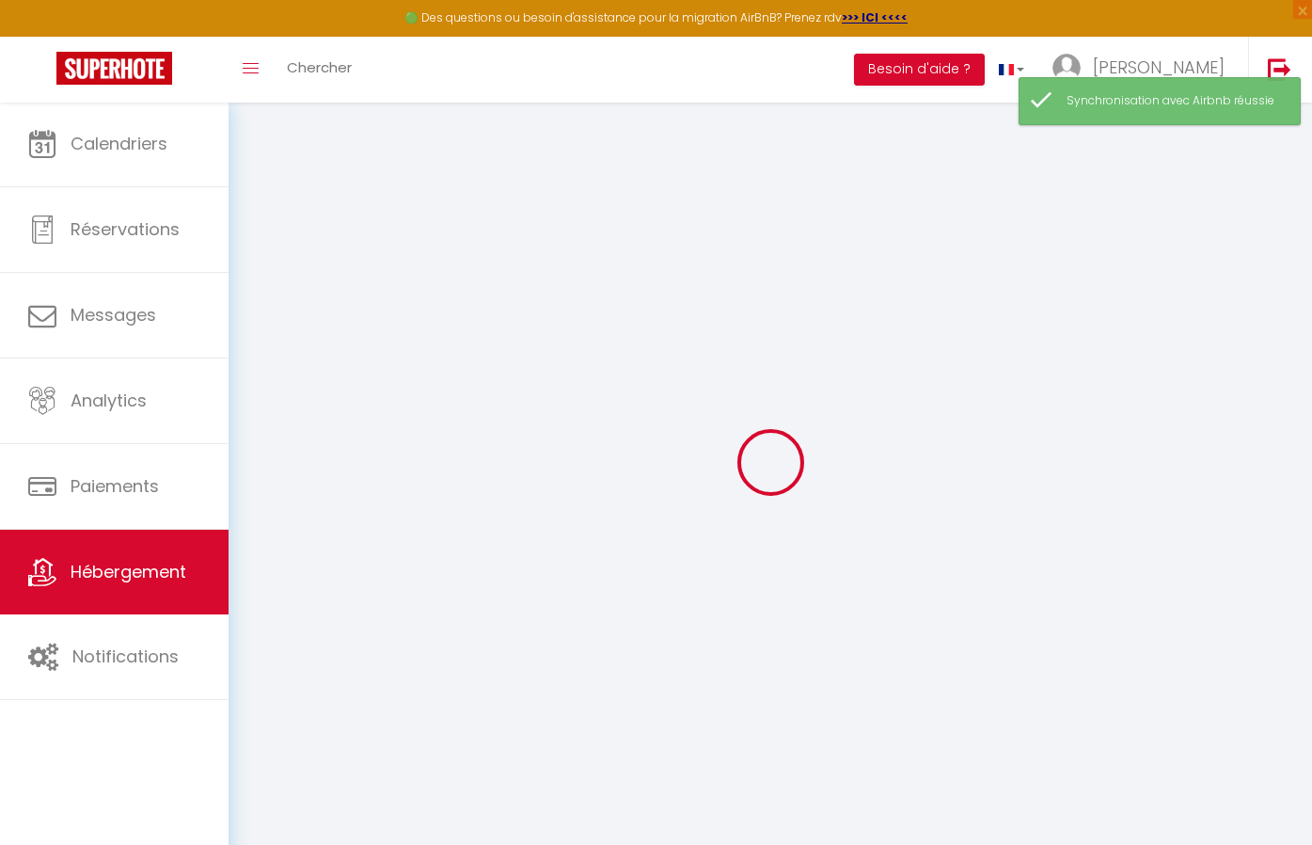
checkbox input "false"
type input "0"
type input "105"
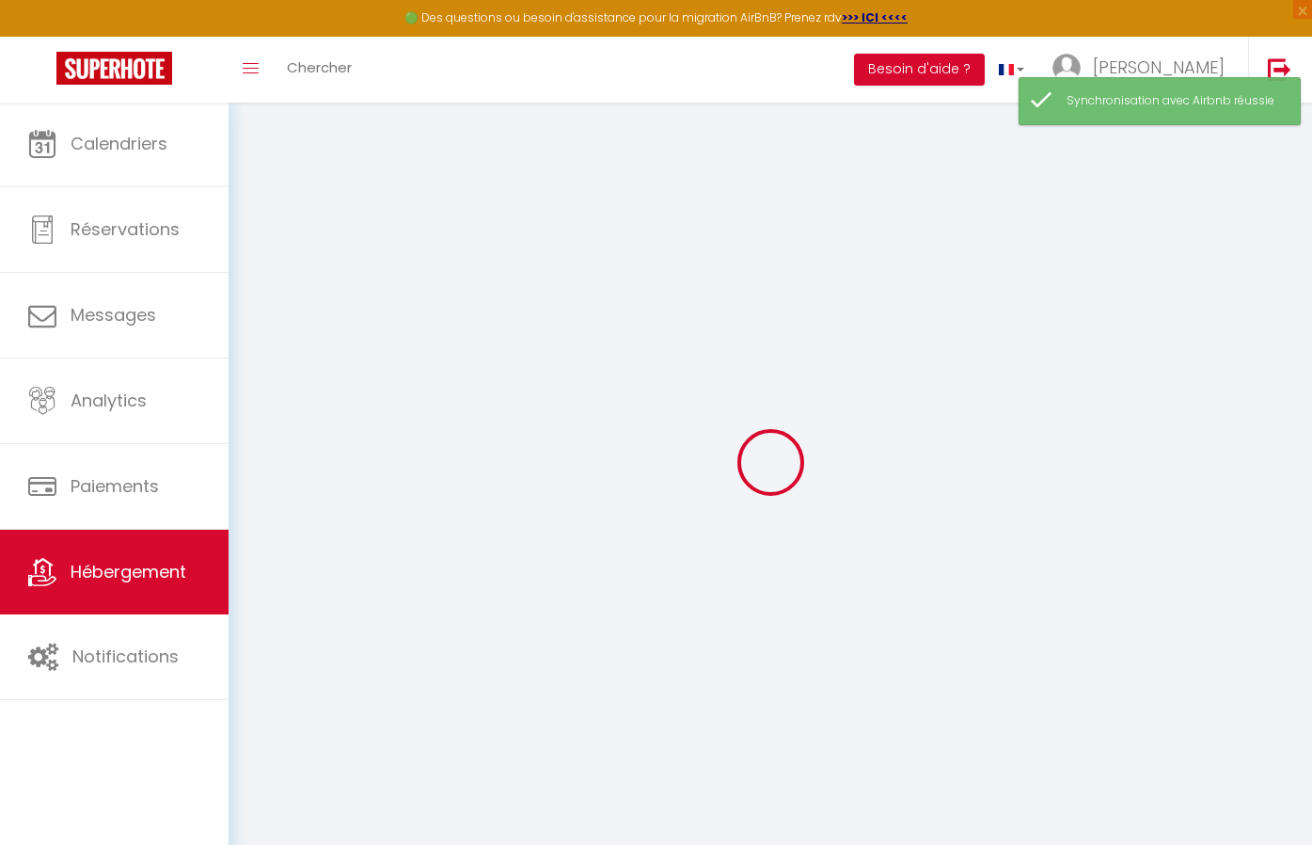
type input "0"
select select
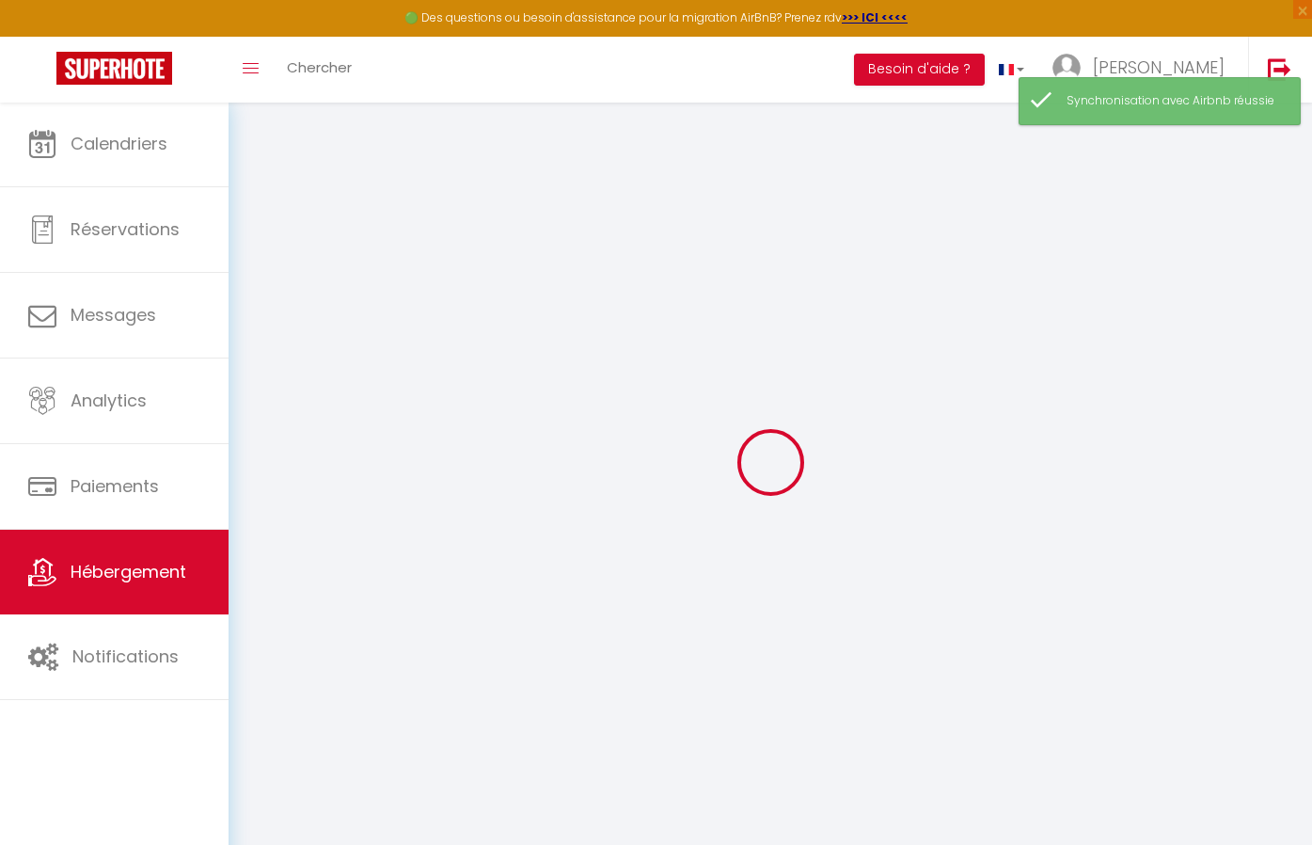
select select
checkbox input "false"
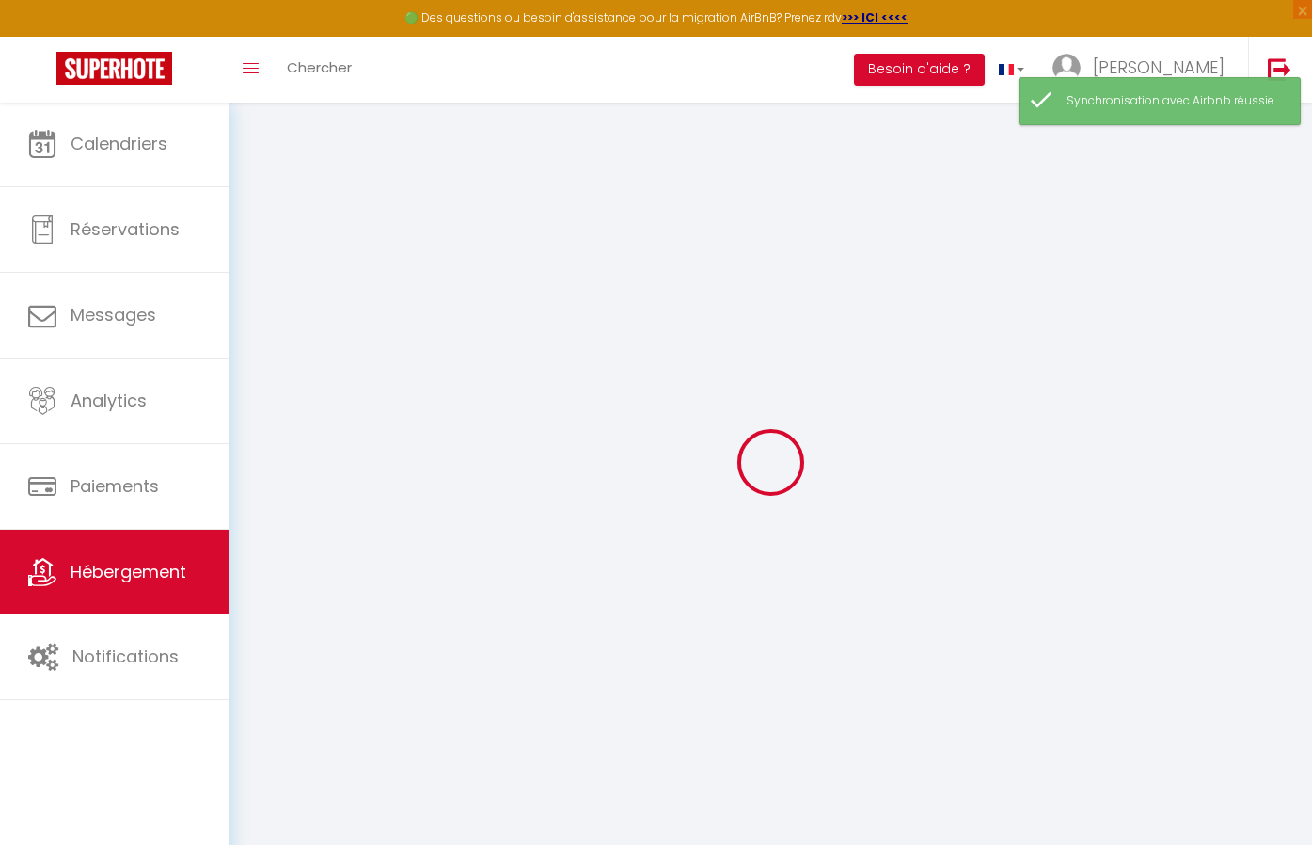
checkbox input "false"
select select "+ 13 %"
select select "+ 30 %"
select select "+ 20 %"
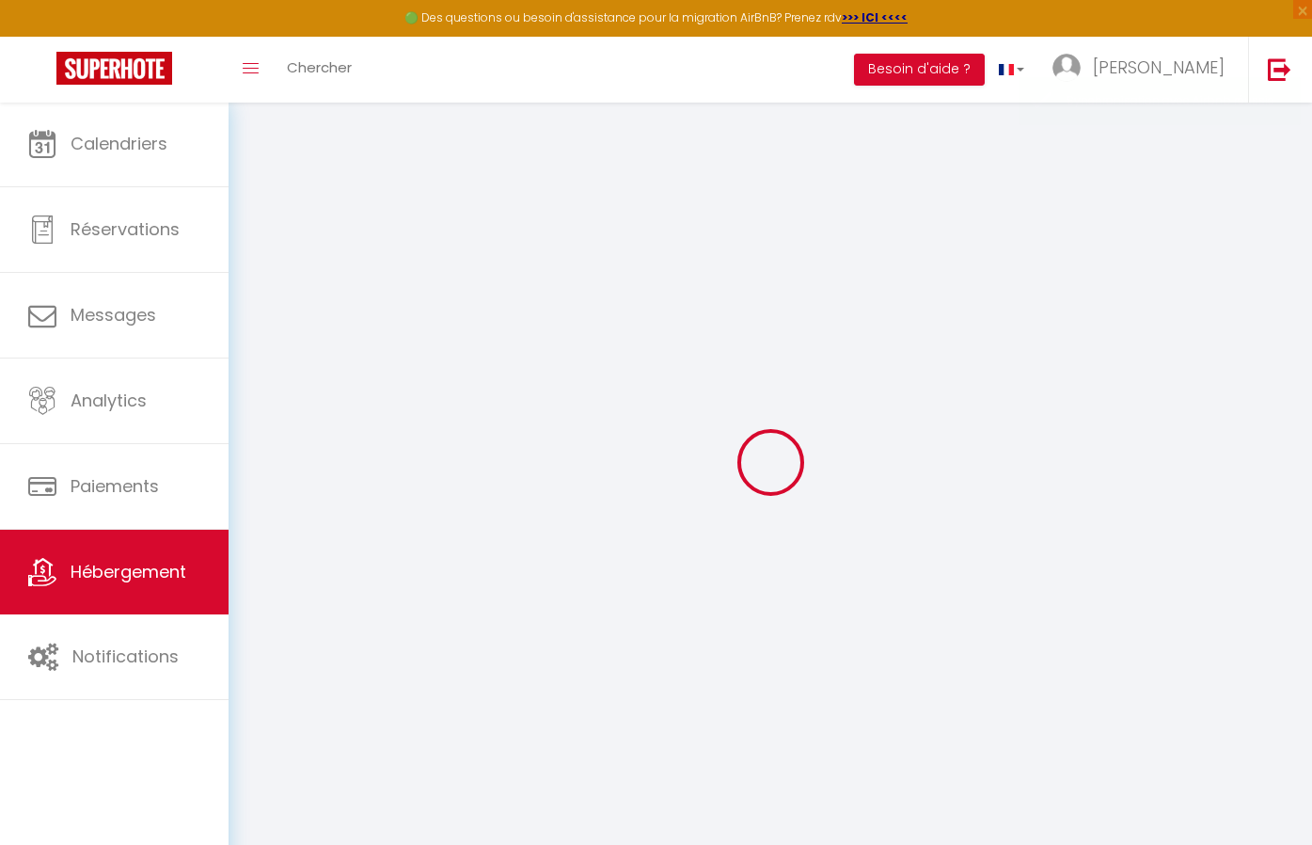
checkbox input "false"
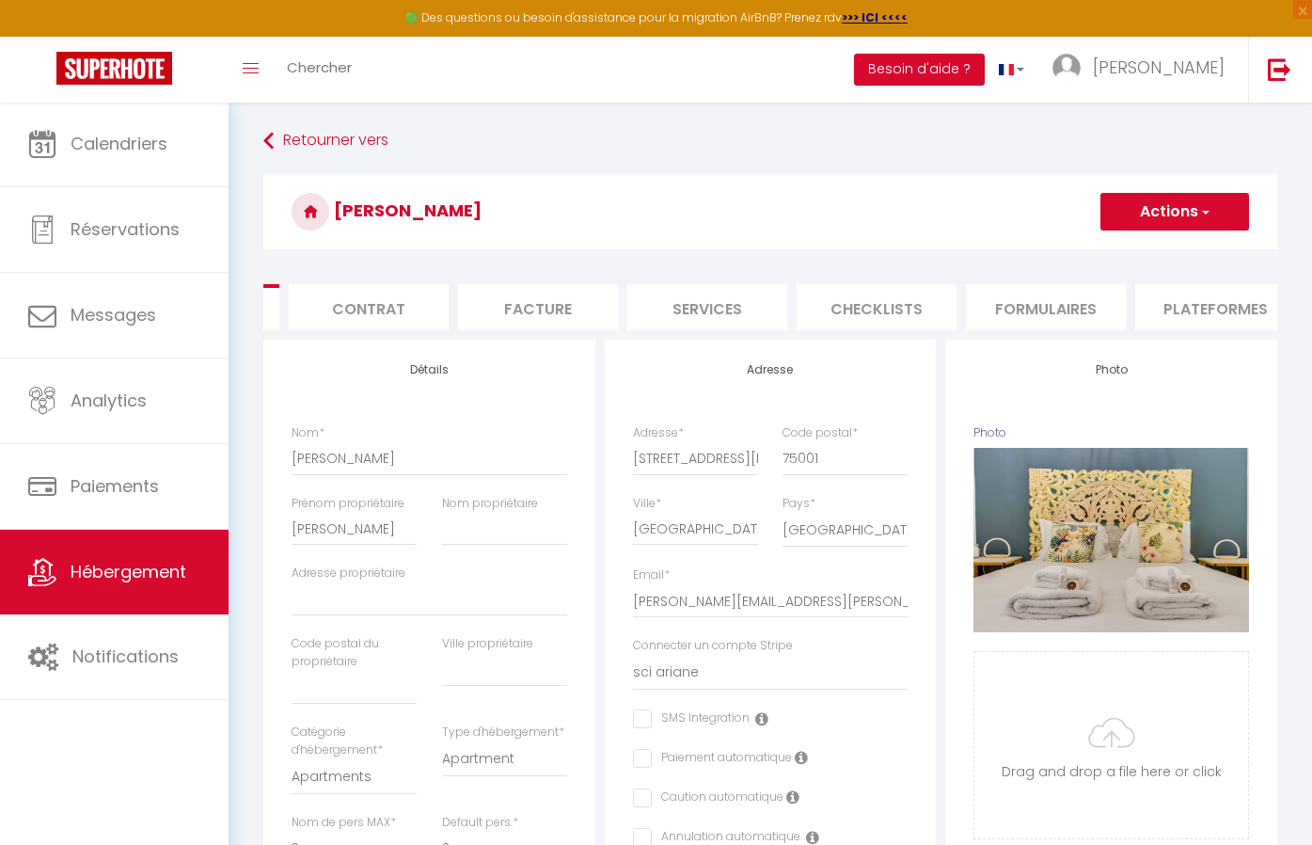
scroll to position [0, 158]
click at [1195, 295] on li "Plateformes" at bounding box center [1201, 307] width 160 height 46
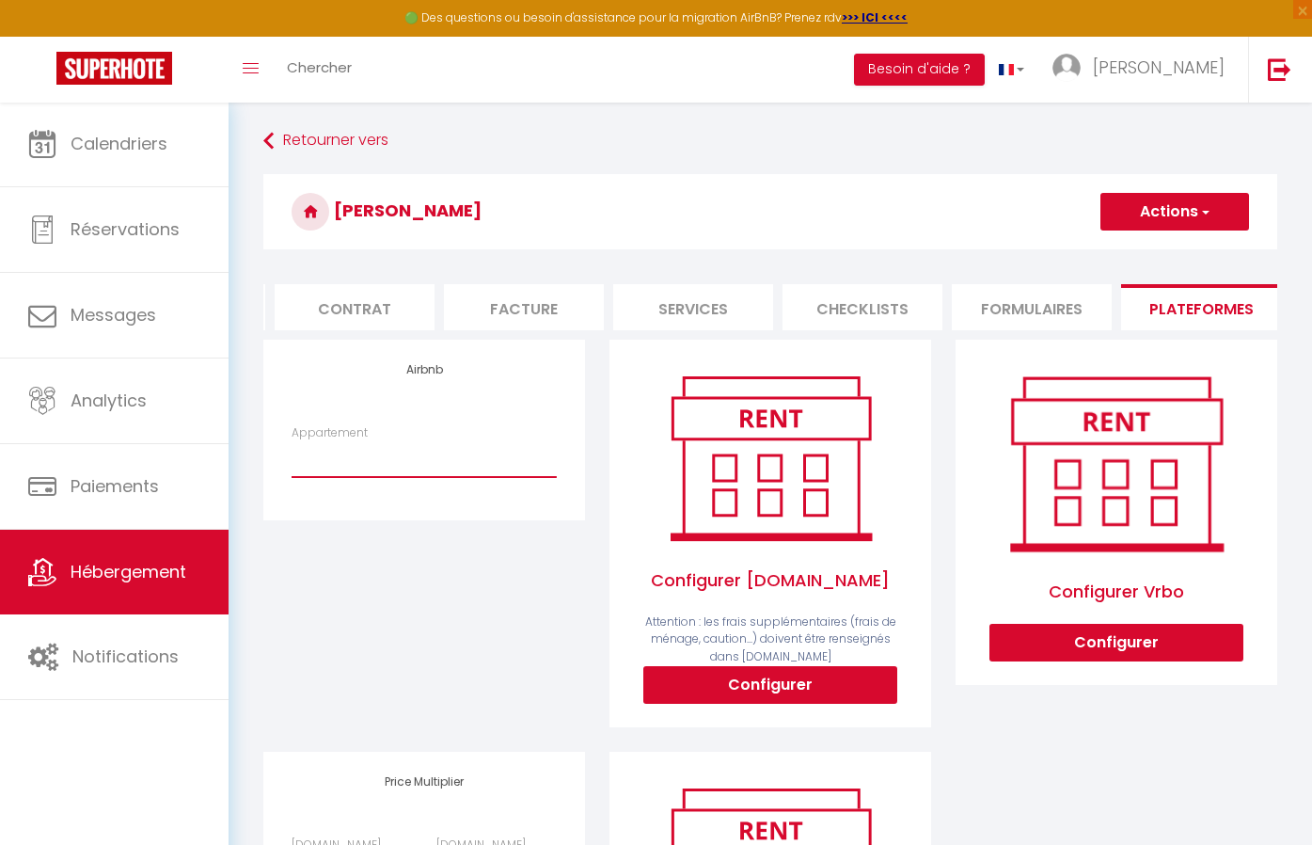
select select "22849-822530574945916480"
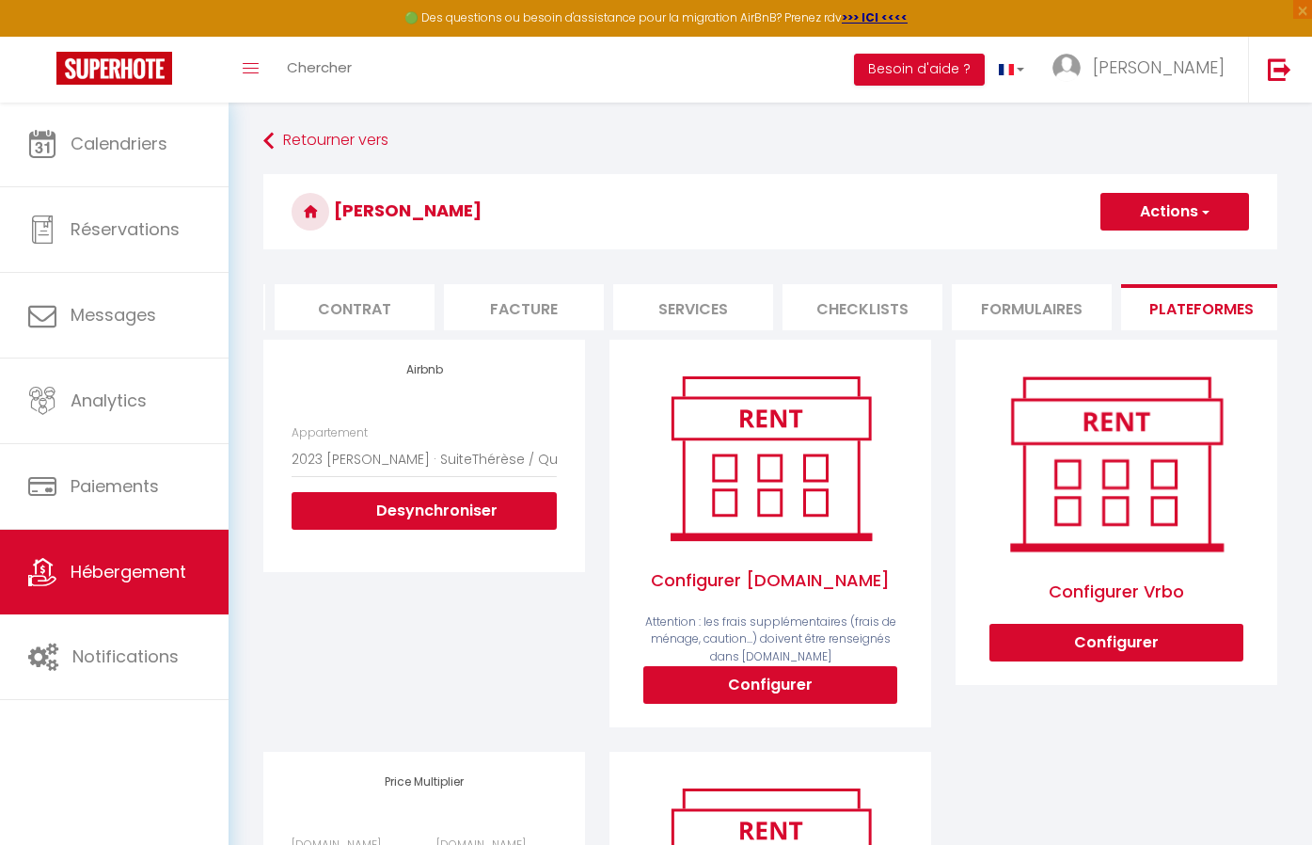
click at [1201, 208] on span "button" at bounding box center [1204, 211] width 12 height 19
click at [1159, 249] on link "Enregistrer" at bounding box center [1173, 253] width 149 height 24
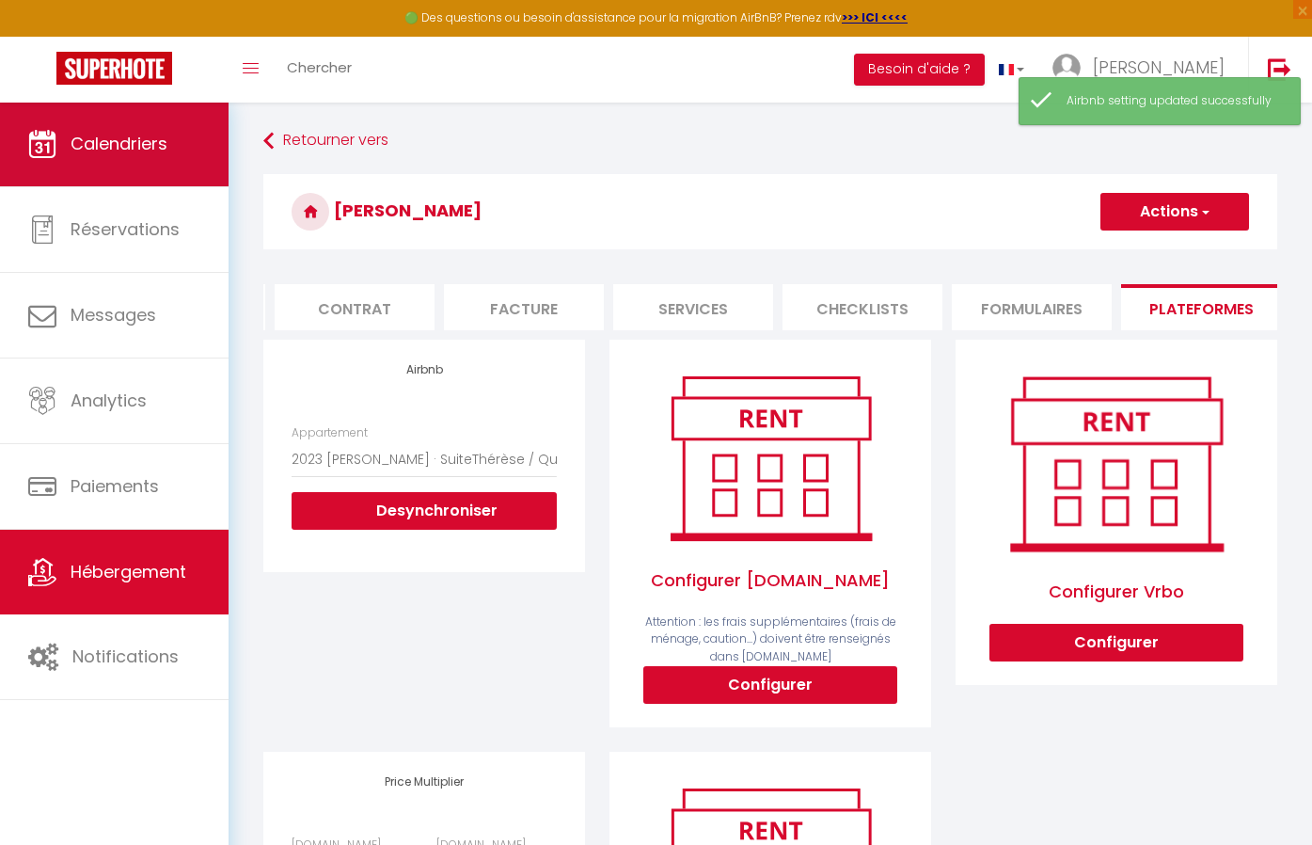
click at [108, 128] on link "Calendriers" at bounding box center [114, 144] width 229 height 85
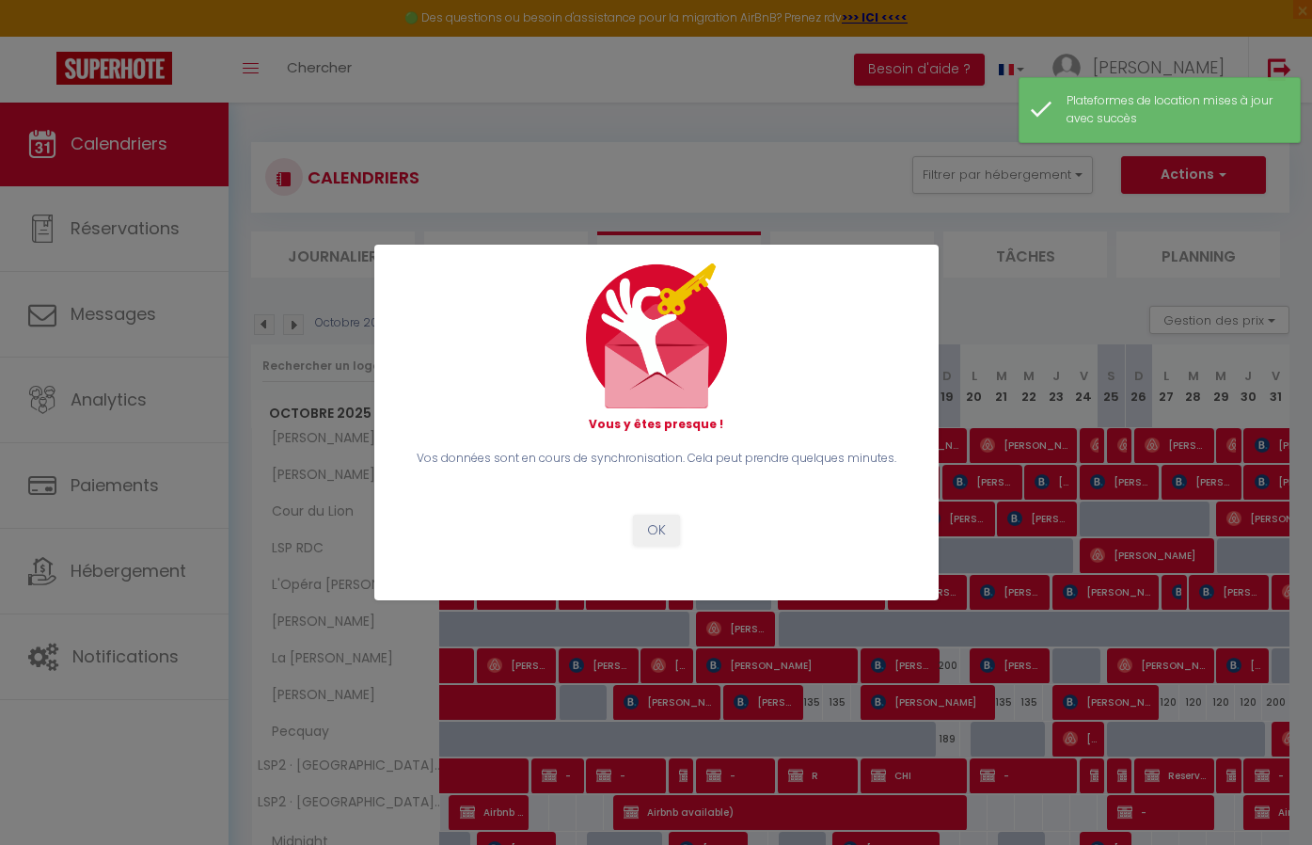
click at [644, 545] on div "Vous y êtes presque ! Vos données sont en cours de synchronisation. Cela peut p…" at bounding box center [655, 421] width 513 height 317
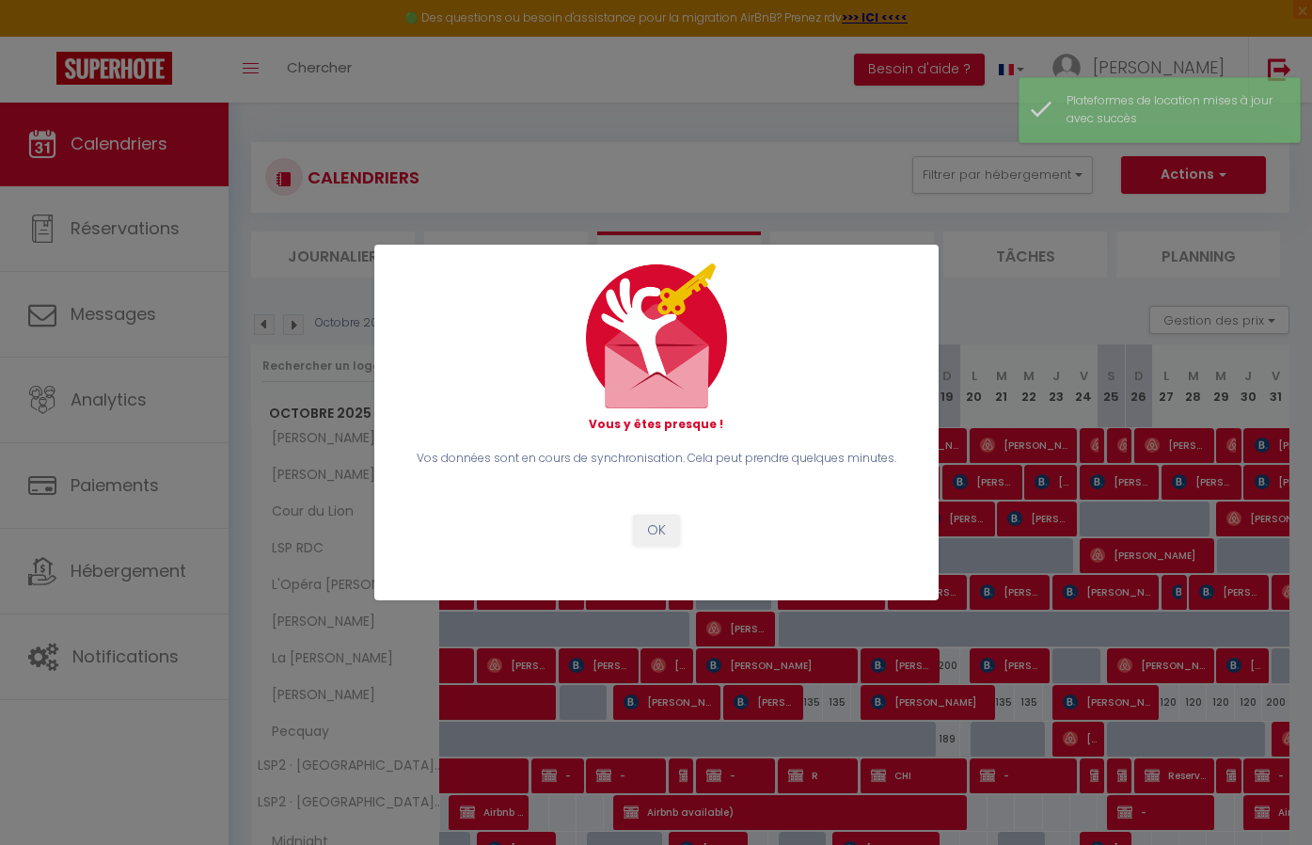
click at [650, 526] on button "OK" at bounding box center [656, 530] width 47 height 32
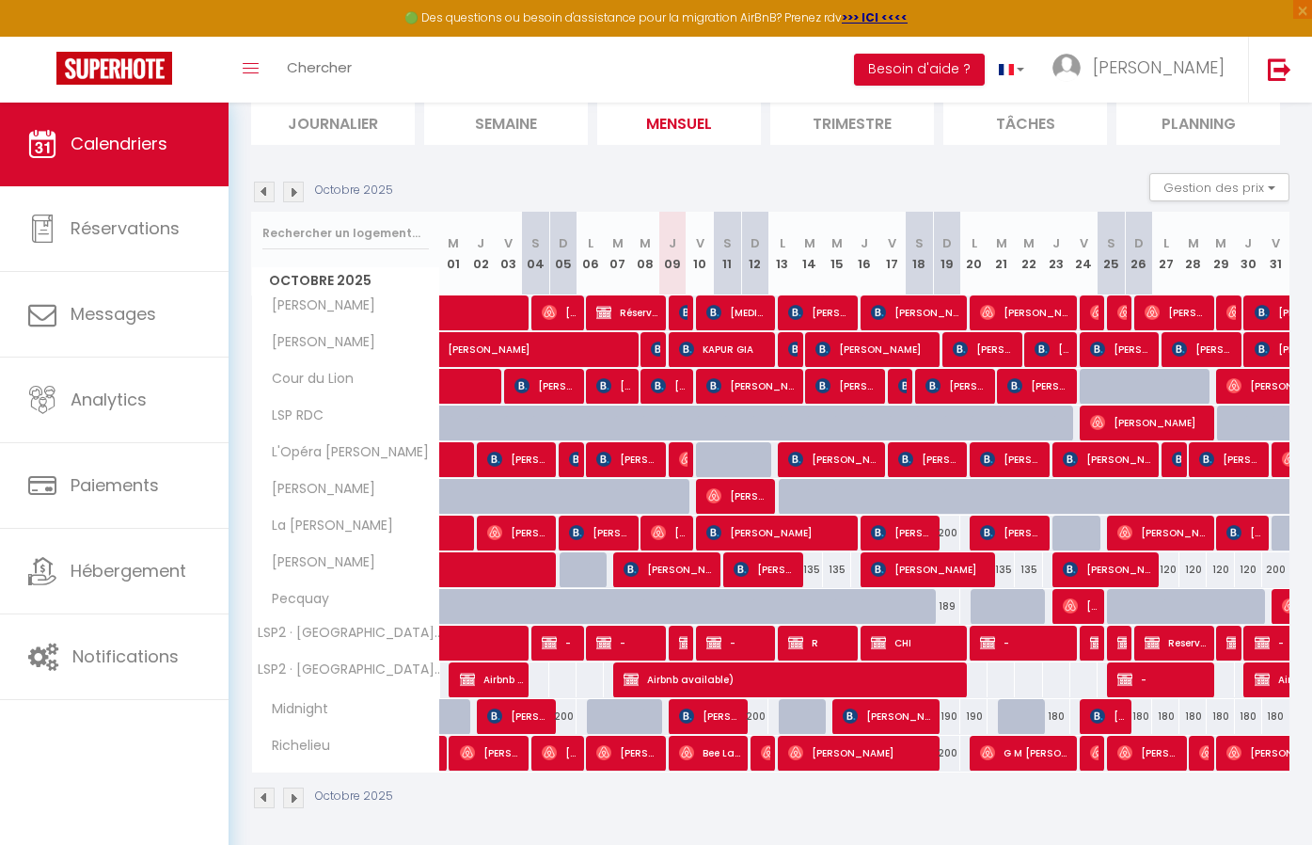
scroll to position [133, 0]
click at [295, 196] on img at bounding box center [293, 192] width 21 height 21
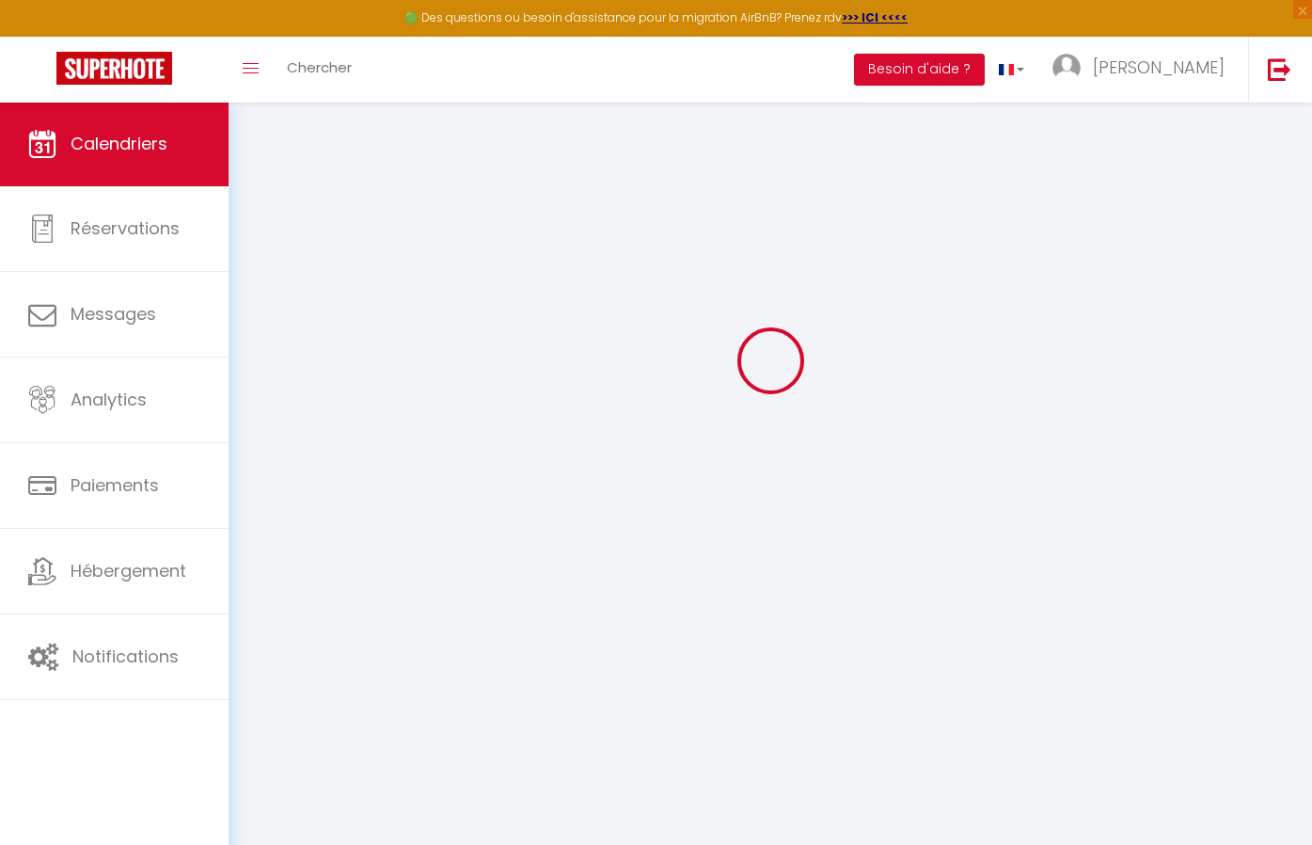
scroll to position [102, 0]
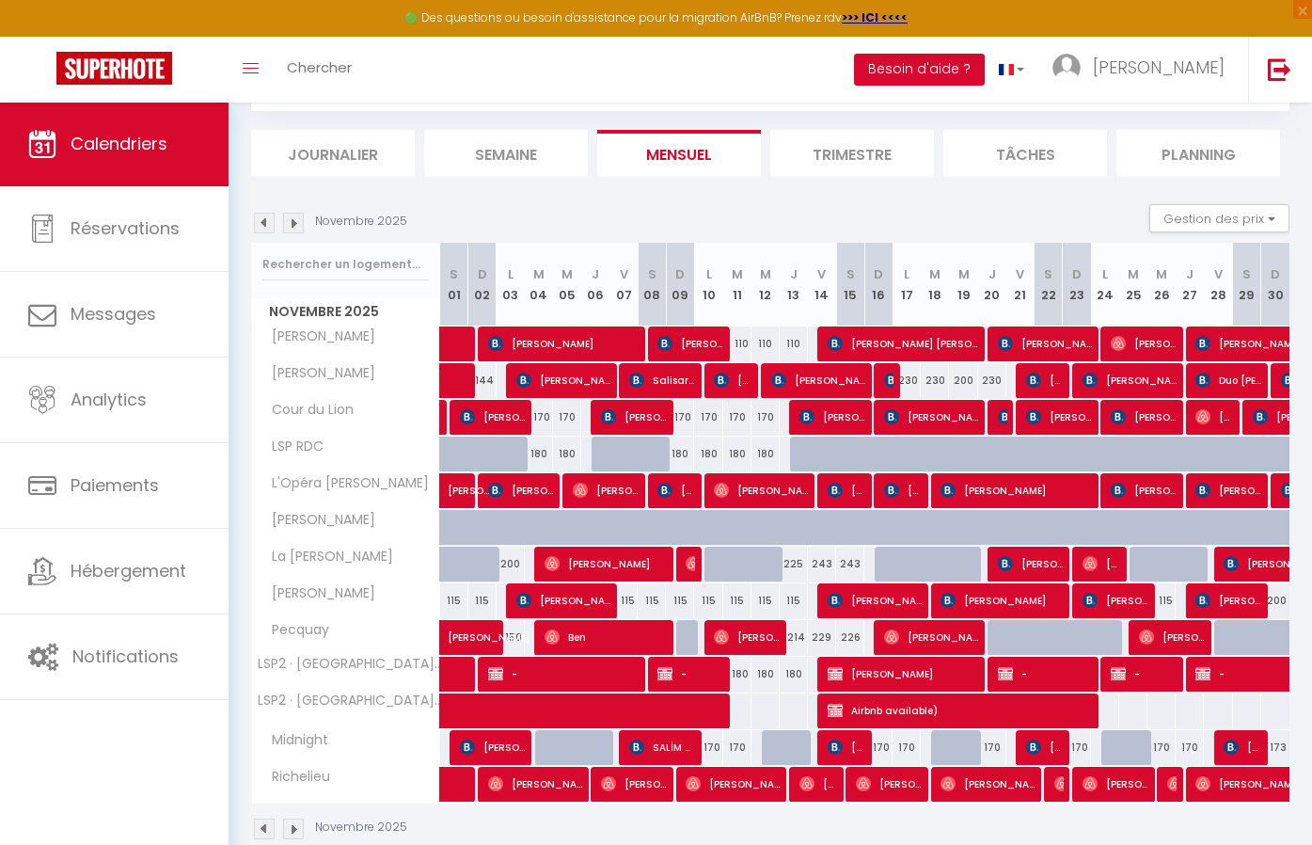
click at [288, 217] on img at bounding box center [293, 223] width 21 height 21
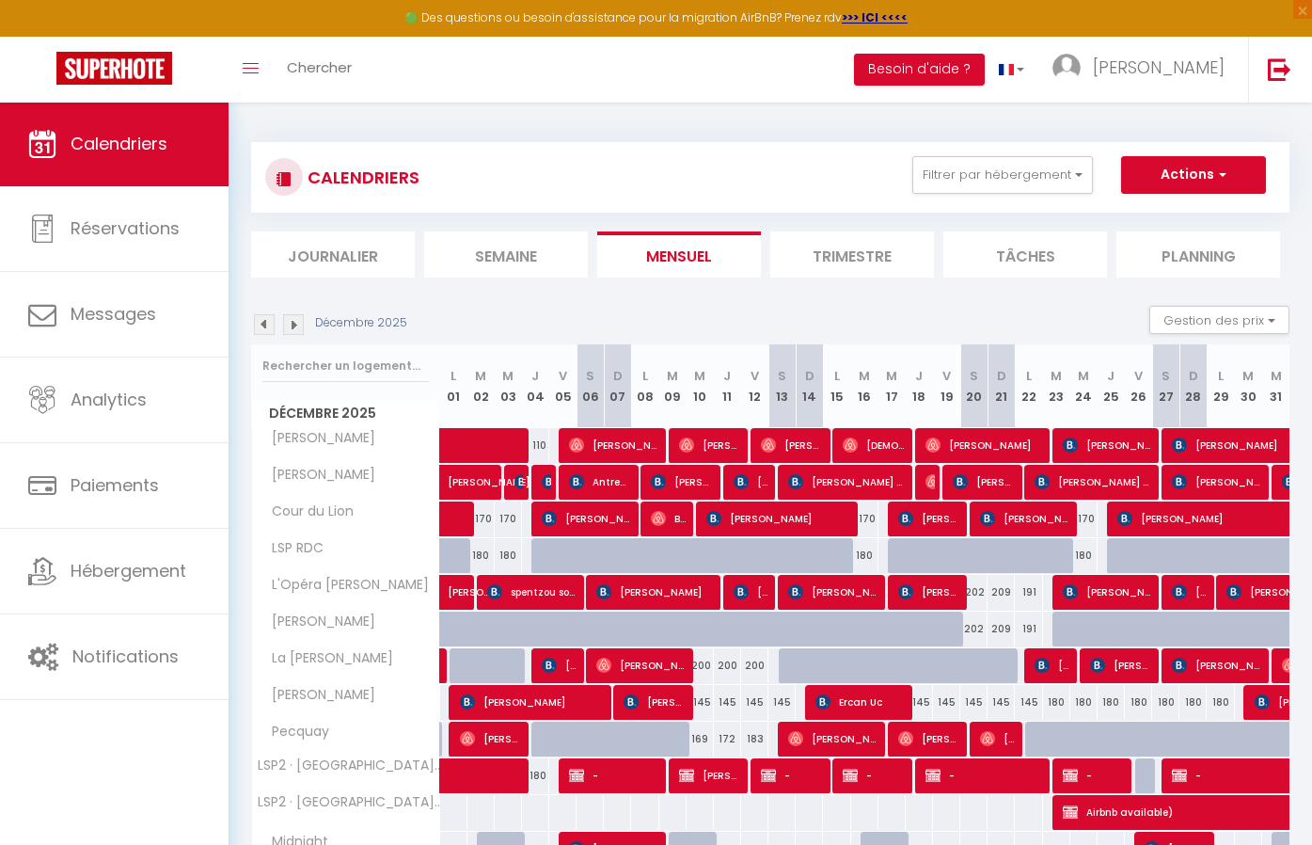
scroll to position [0, 0]
